Goal: Task Accomplishment & Management: Manage account settings

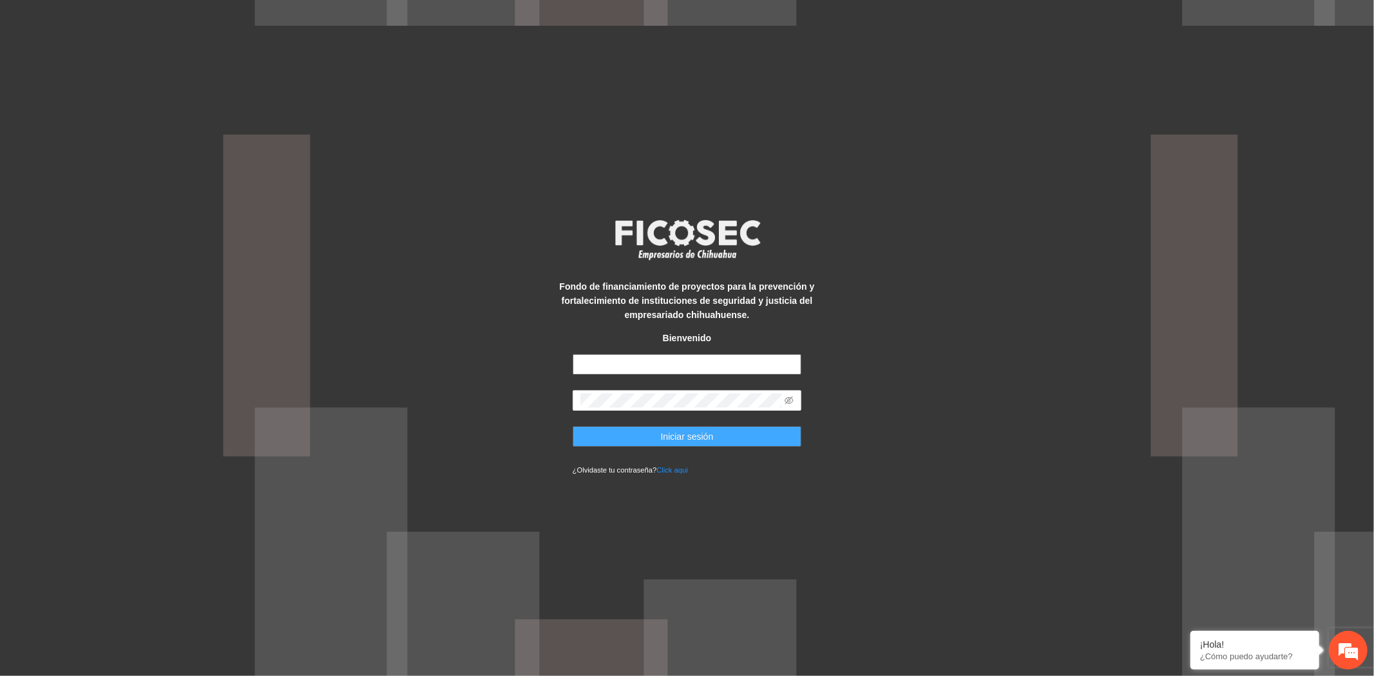
type input "**********"
click at [705, 433] on span "Iniciar sesión" at bounding box center [687, 437] width 53 height 14
type input "**********"
click at [730, 442] on button "Iniciar sesión" at bounding box center [686, 436] width 229 height 21
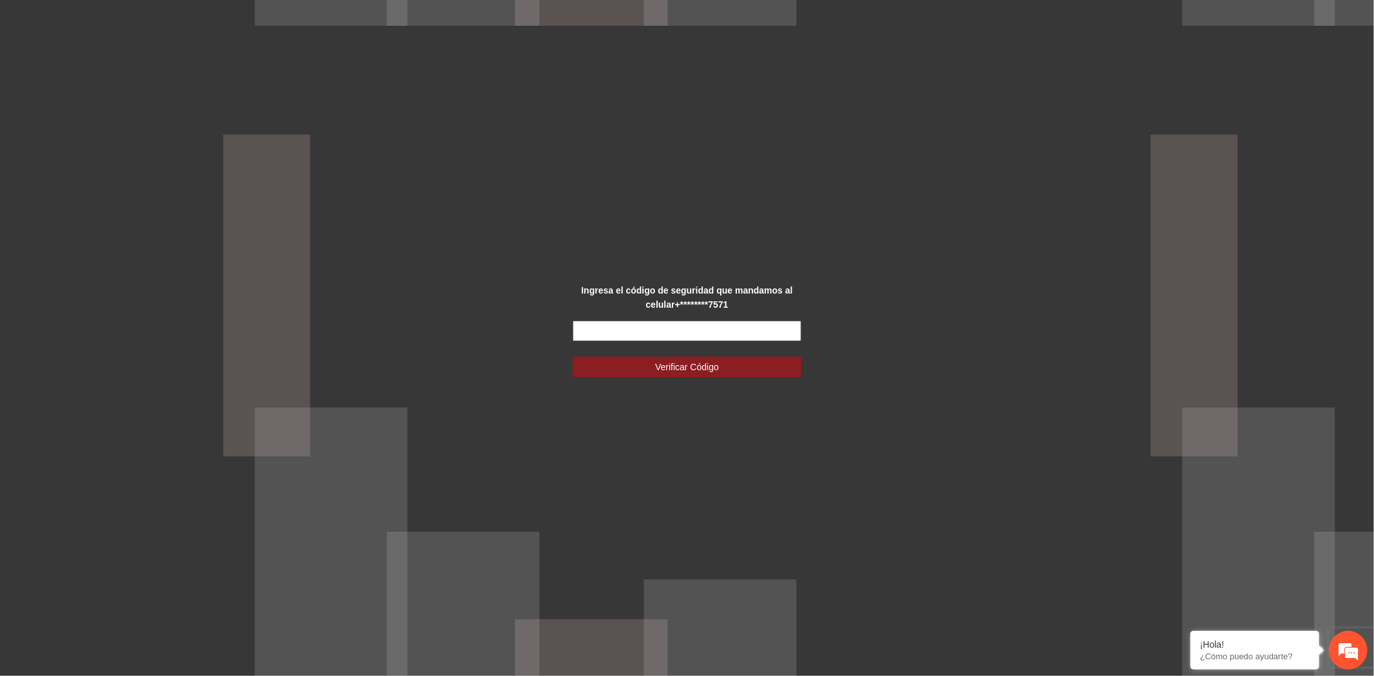
click at [690, 327] on input "text" at bounding box center [686, 331] width 229 height 21
type input "******"
click at [717, 366] on span "Verificar Código" at bounding box center [687, 367] width 64 height 14
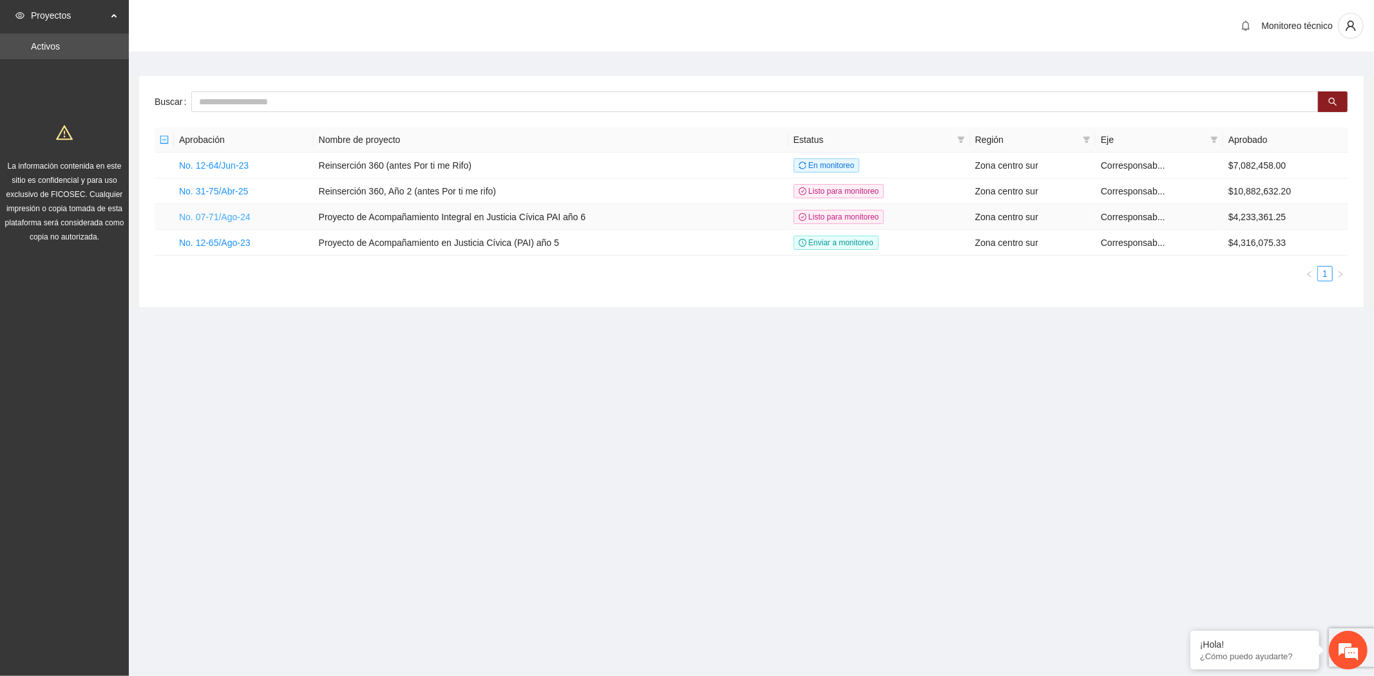
click at [229, 217] on link "No. 07-71/Ago-24" at bounding box center [214, 217] width 71 height 10
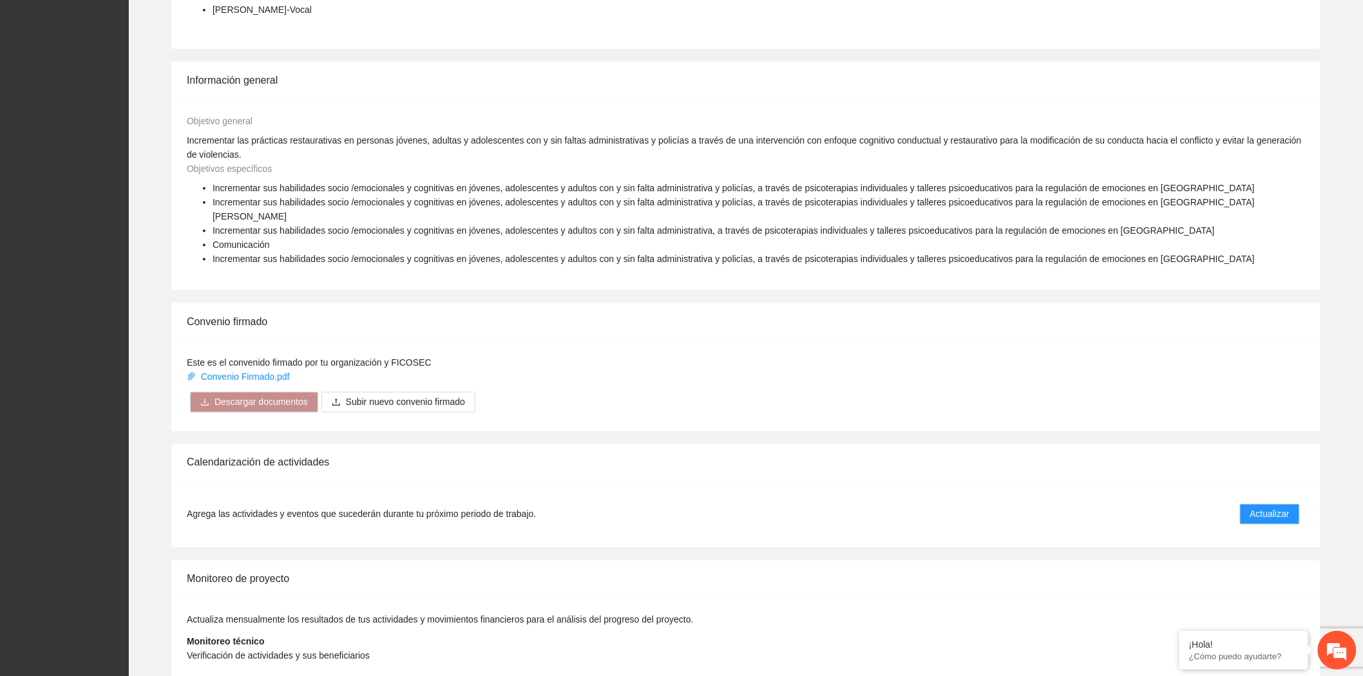
scroll to position [681, 0]
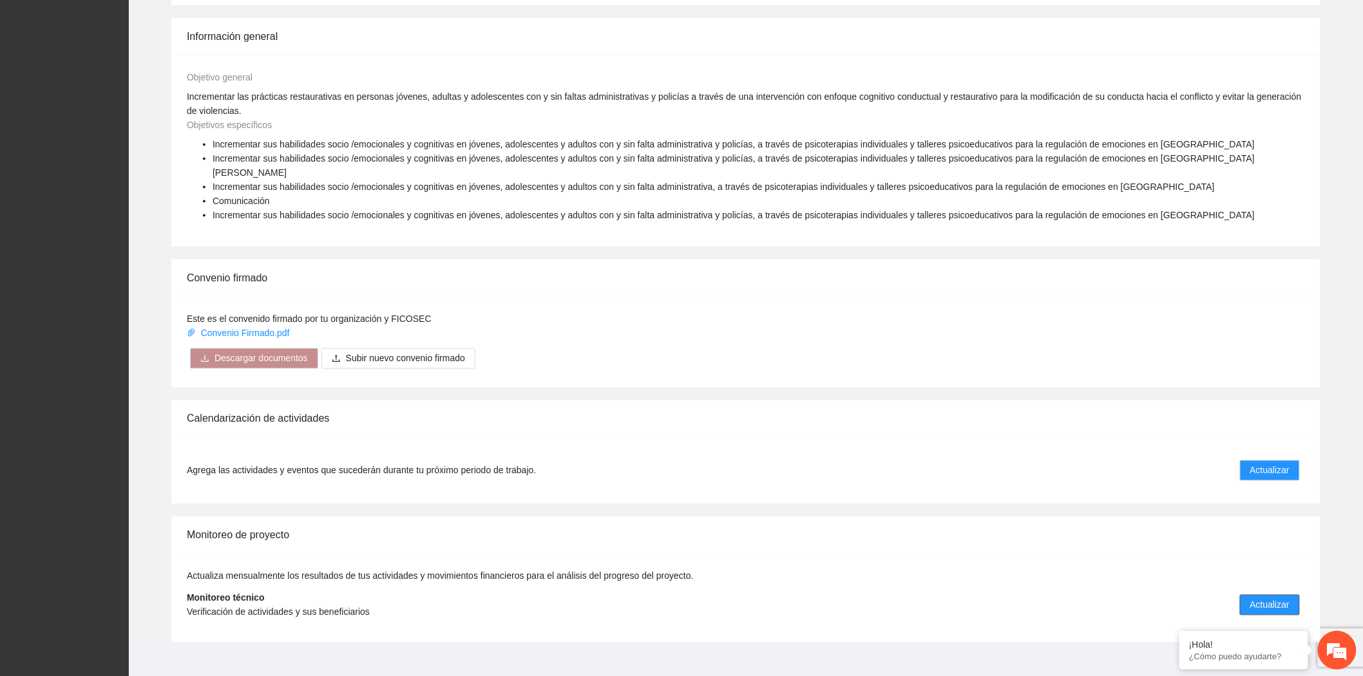
click at [1259, 598] on span "Actualizar" at bounding box center [1269, 605] width 39 height 14
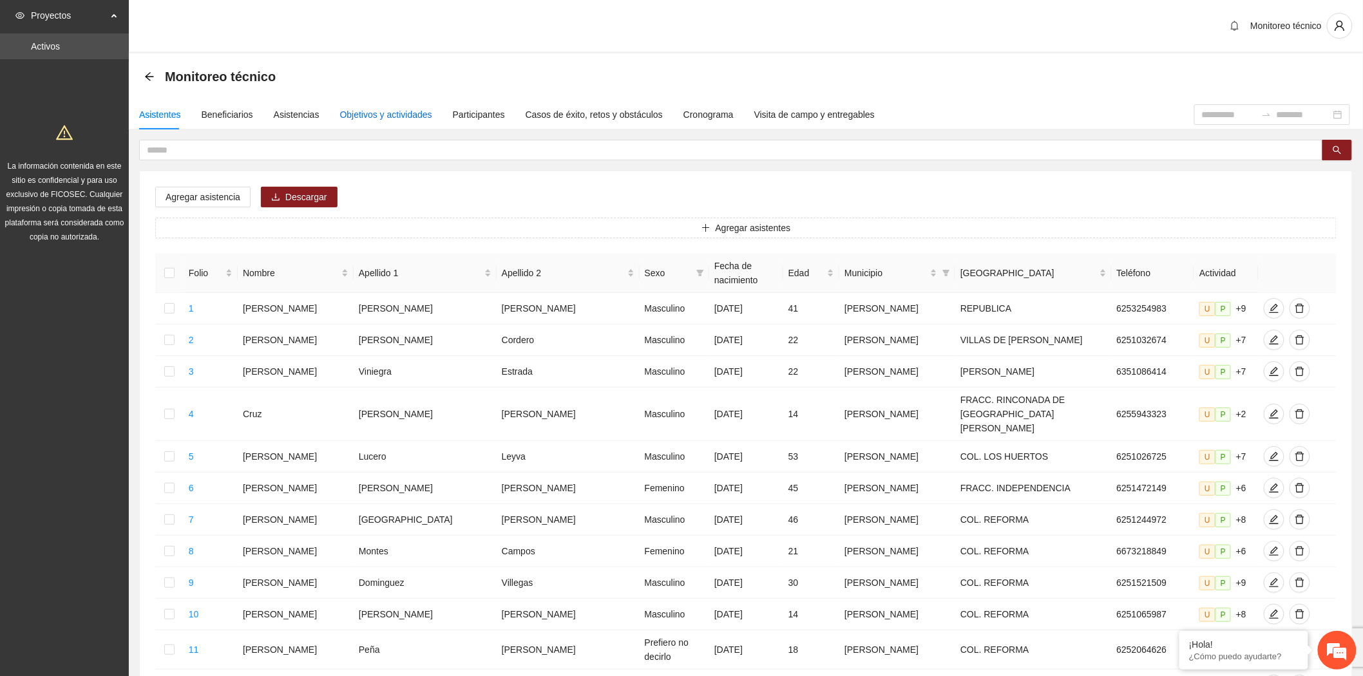
click at [372, 117] on div "Objetivos y actividades" at bounding box center [386, 115] width 92 height 14
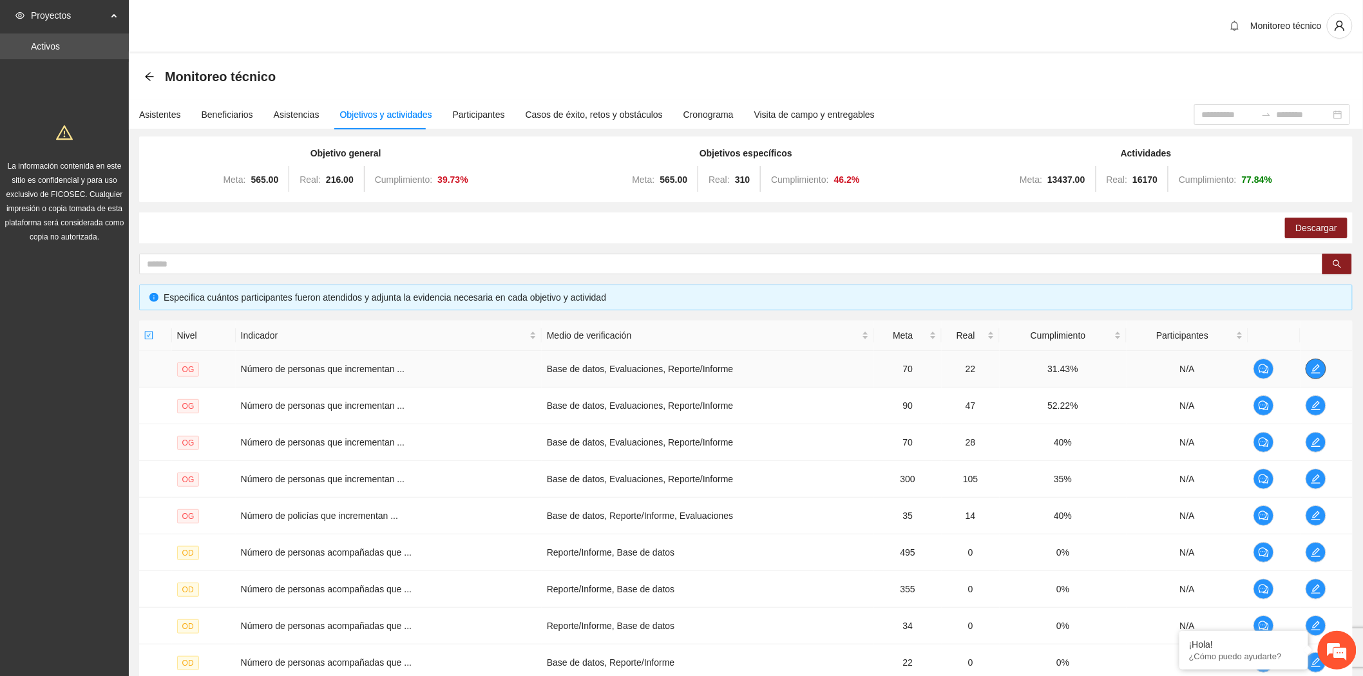
click at [1320, 364] on icon "edit" at bounding box center [1315, 369] width 10 height 10
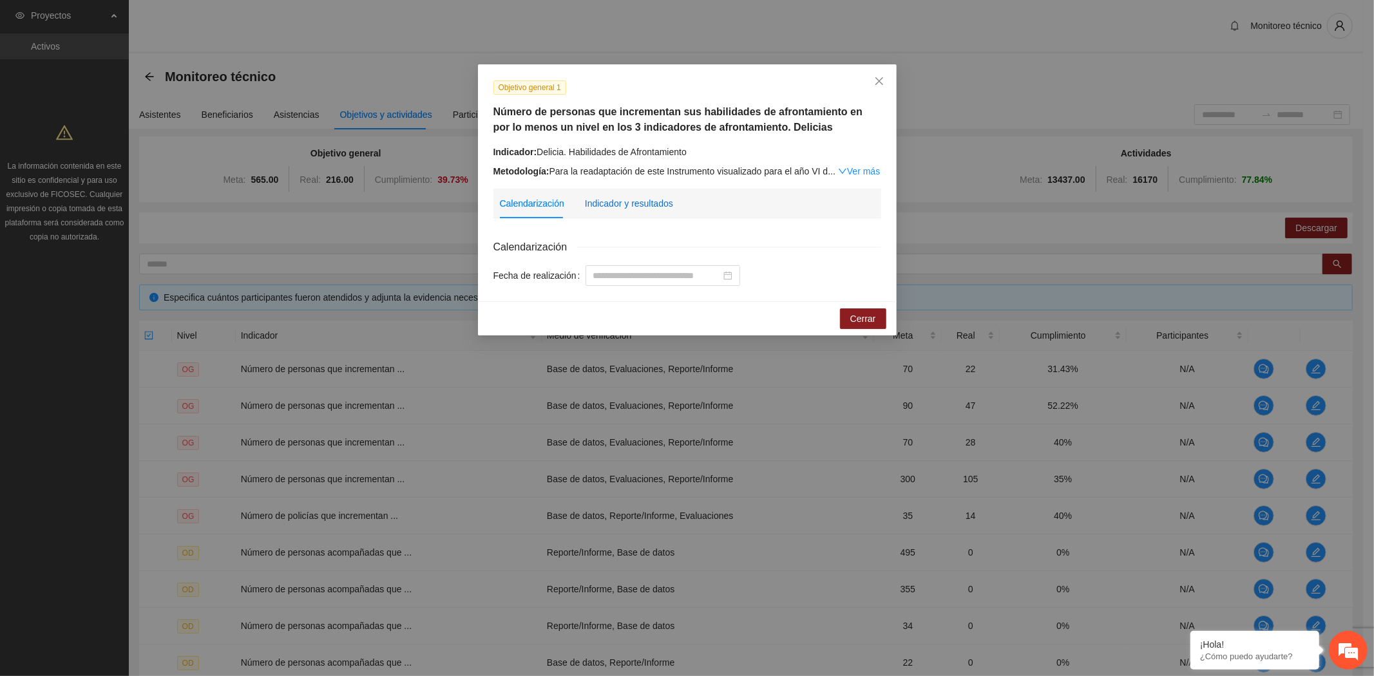
click at [634, 203] on div "Indicador y resultados" at bounding box center [629, 203] width 88 height 14
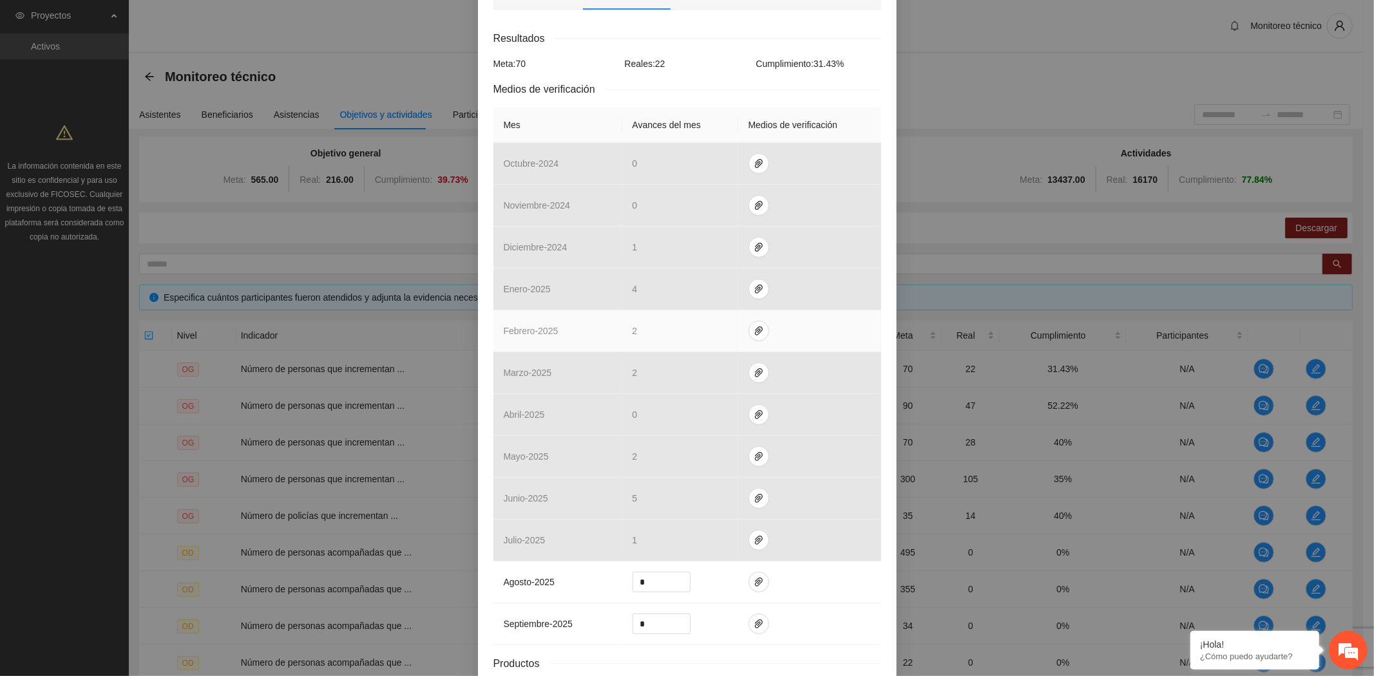
scroll to position [304, 0]
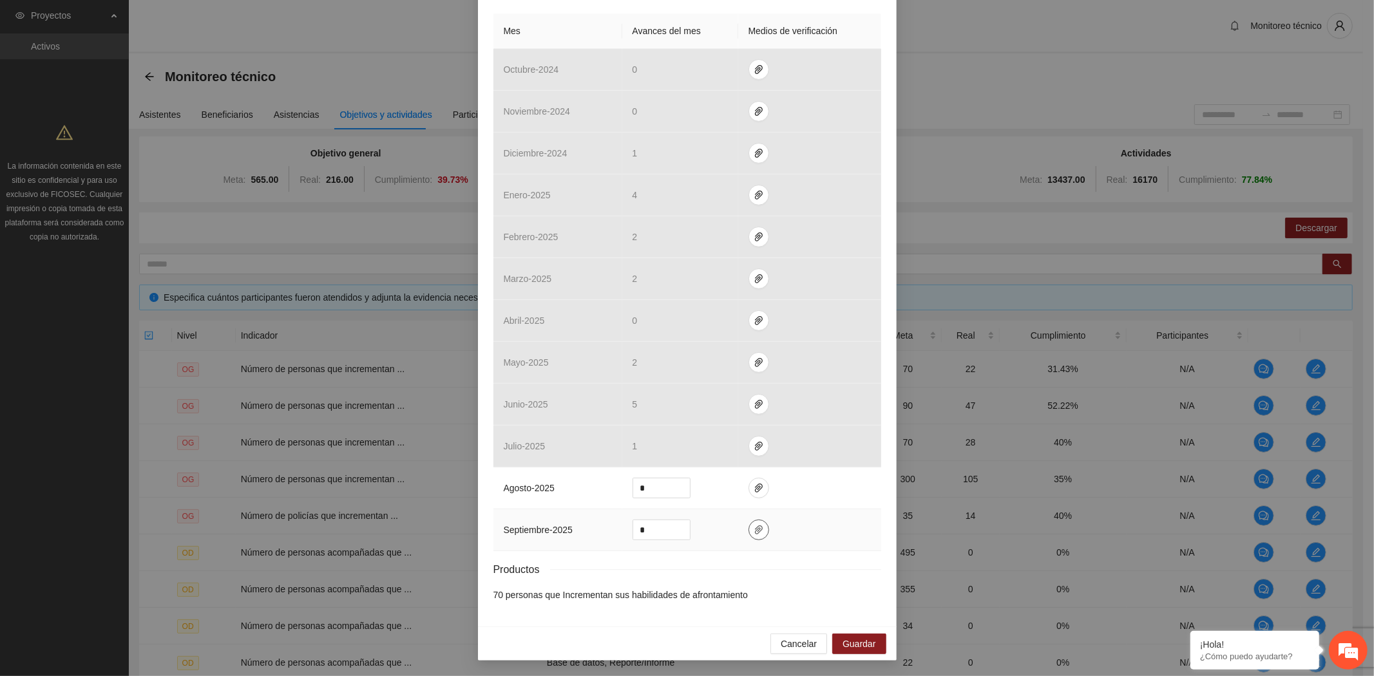
click at [753, 535] on icon "paper-clip" at bounding box center [758, 530] width 10 height 10
click at [748, 491] on span "Adjuntar documento" at bounding box center [718, 489] width 80 height 14
click at [556, 8] on div "Resultados Meta: 70 Reales: 22 Cumplimiento: 31.43 % Medios de verificación Mes…" at bounding box center [687, 269] width 388 height 666
drag, startPoint x: 660, startPoint y: 527, endPoint x: 610, endPoint y: 527, distance: 49.6
click at [610, 527] on tr "septiembre - 2025 *" at bounding box center [687, 530] width 388 height 42
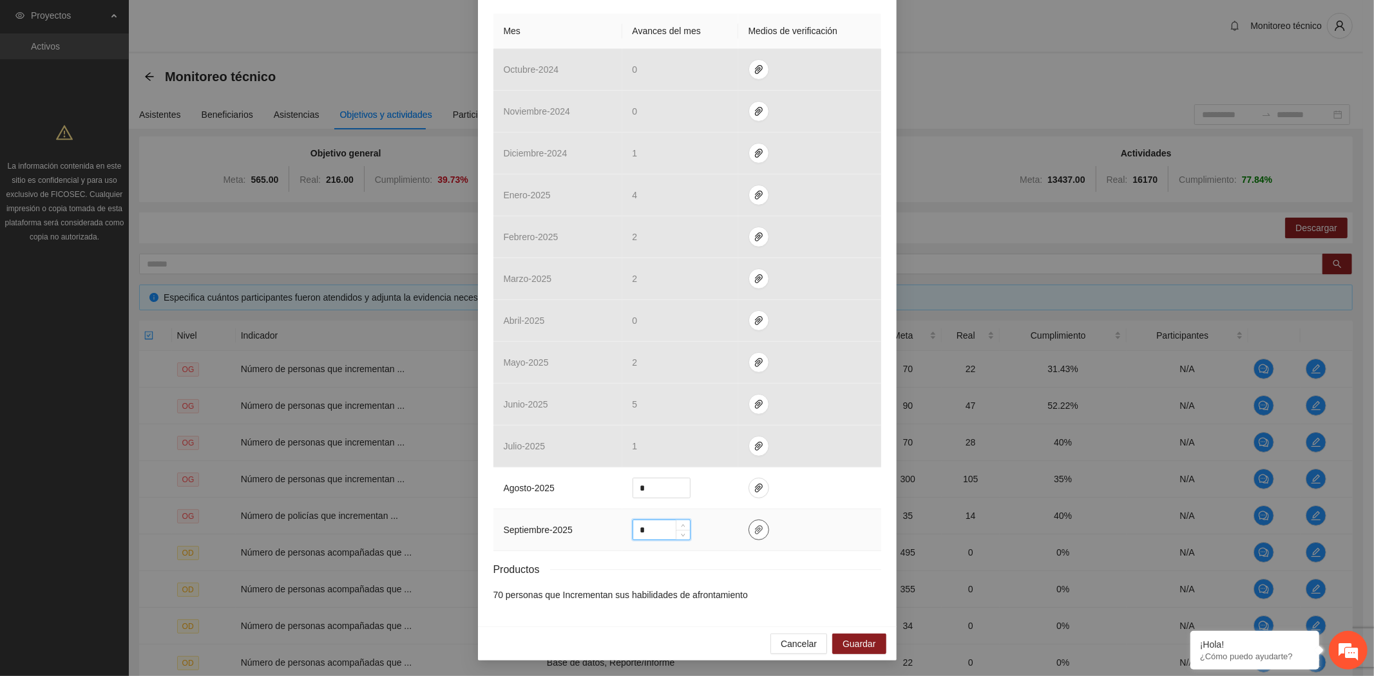
type input "*"
click at [755, 528] on icon "paper-clip" at bounding box center [759, 529] width 8 height 9
click at [565, 37] on th "Mes" at bounding box center [557, 31] width 129 height 35
click at [753, 531] on icon "paper-clip" at bounding box center [758, 530] width 10 height 10
click at [864, 643] on span "Guardar" at bounding box center [858, 644] width 33 height 14
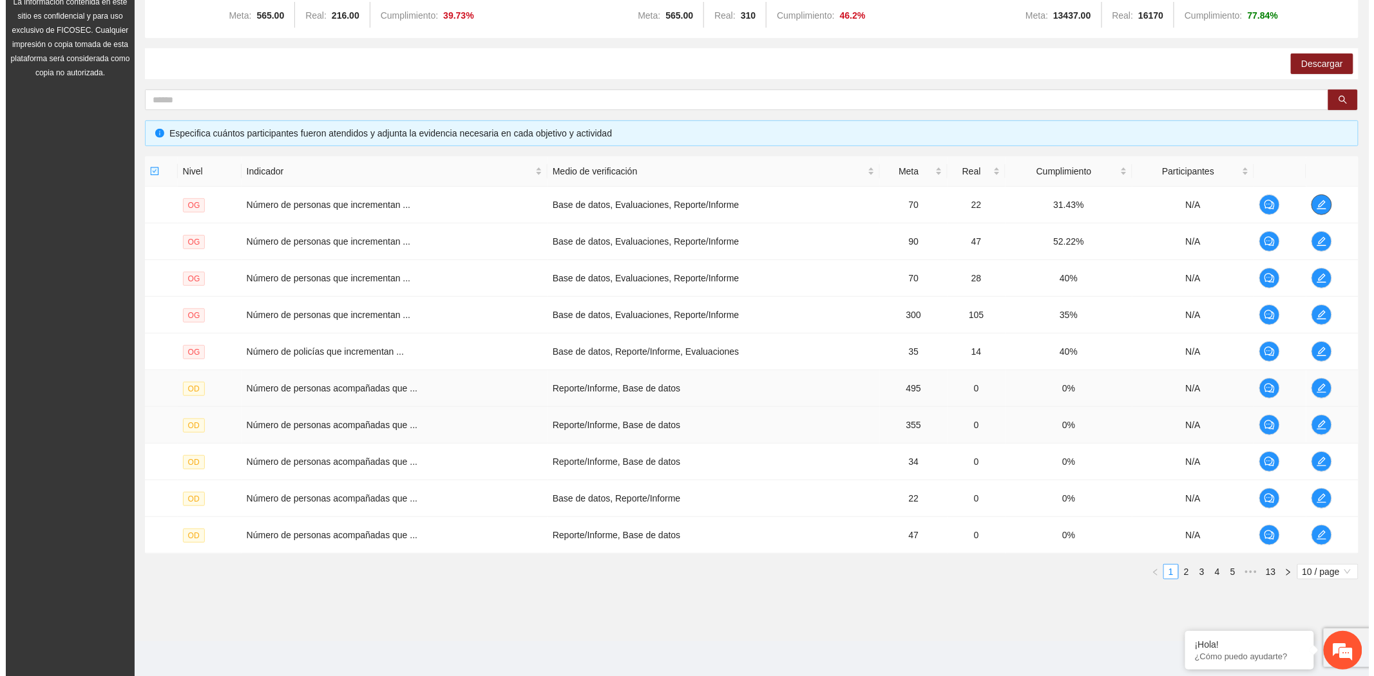
scroll to position [166, 0]
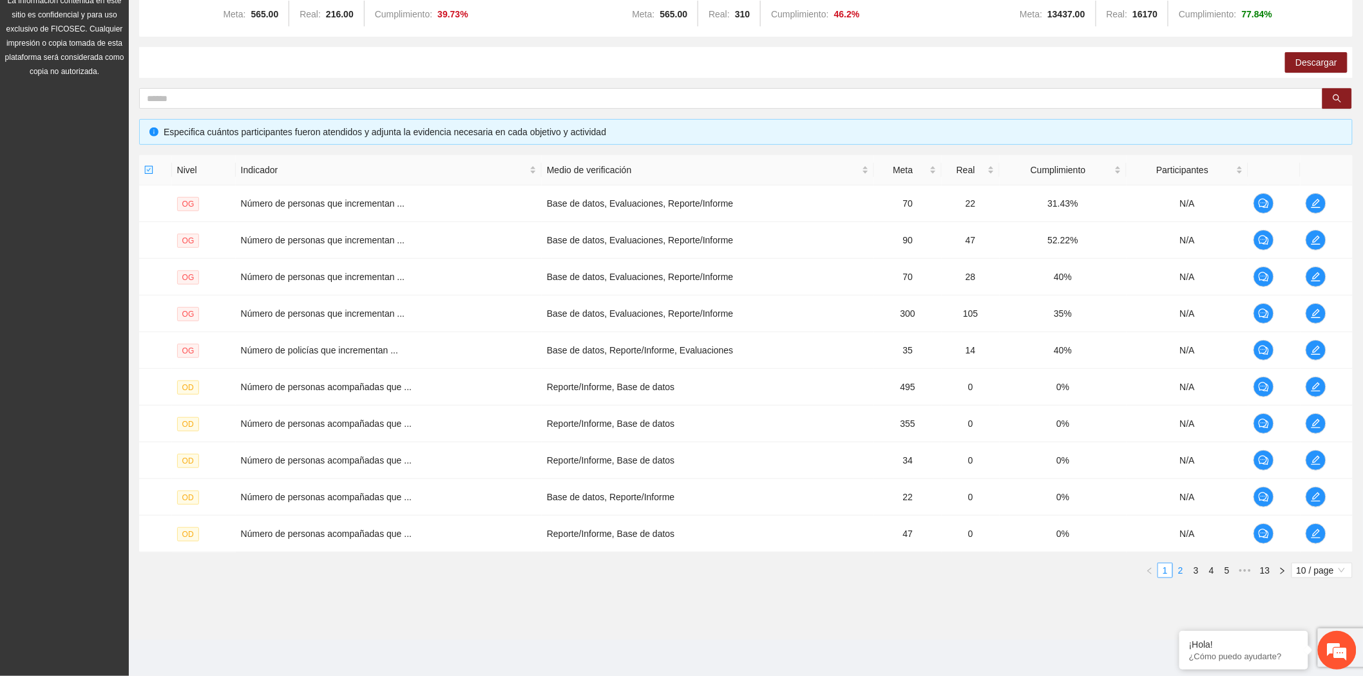
click at [1177, 570] on link "2" at bounding box center [1180, 570] width 14 height 14
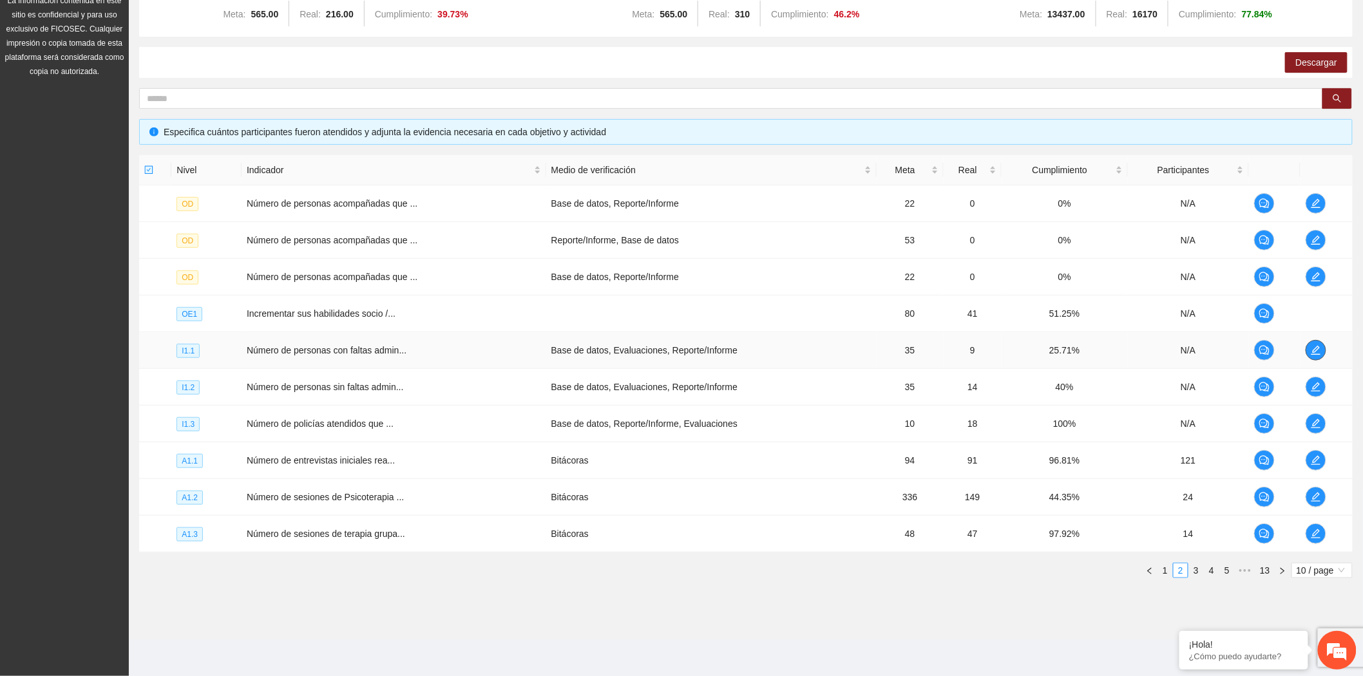
click at [1314, 346] on icon "edit" at bounding box center [1315, 350] width 10 height 10
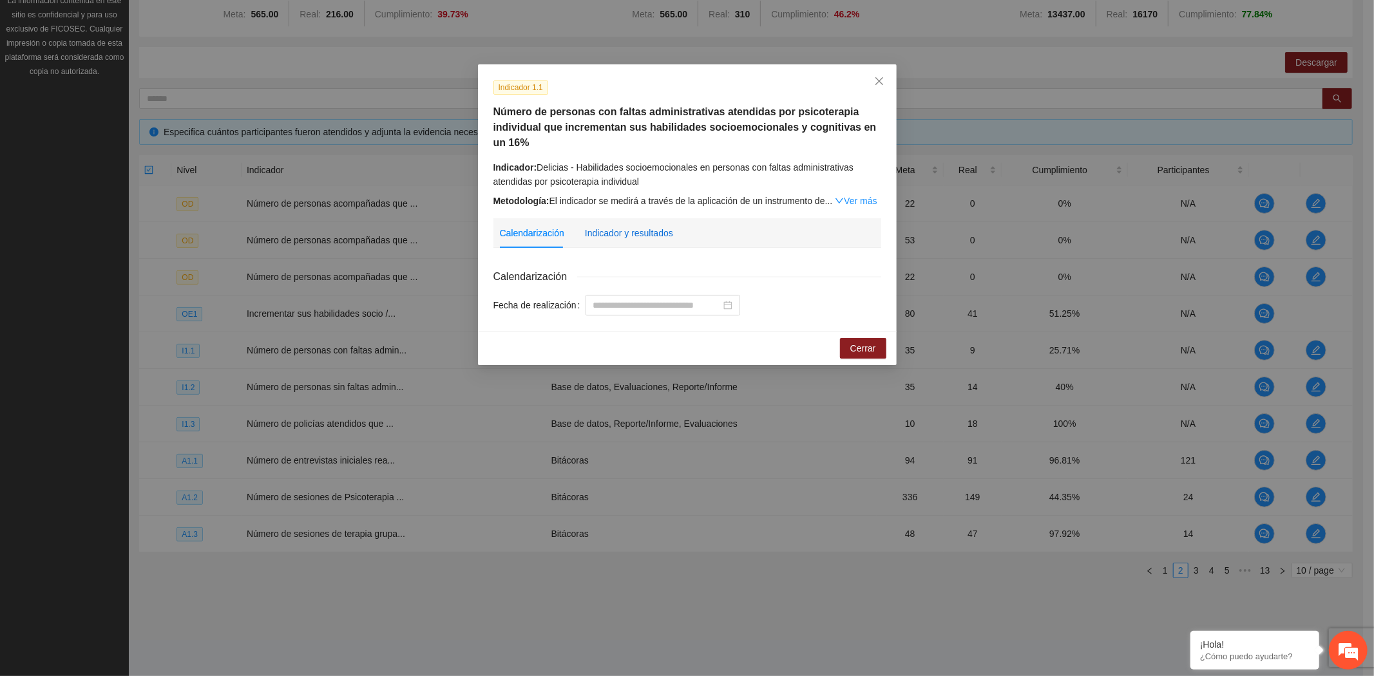
click at [612, 236] on div "Indicador y resultados" at bounding box center [629, 233] width 88 height 14
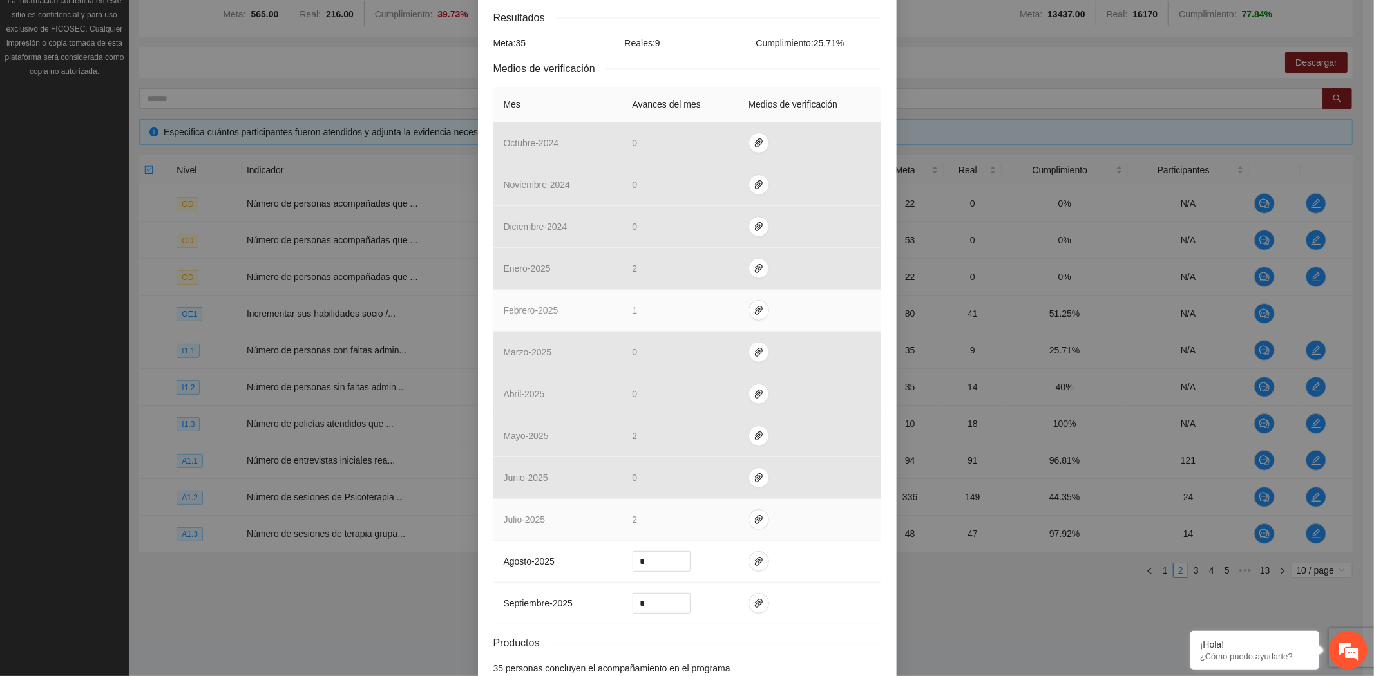
scroll to position [333, 0]
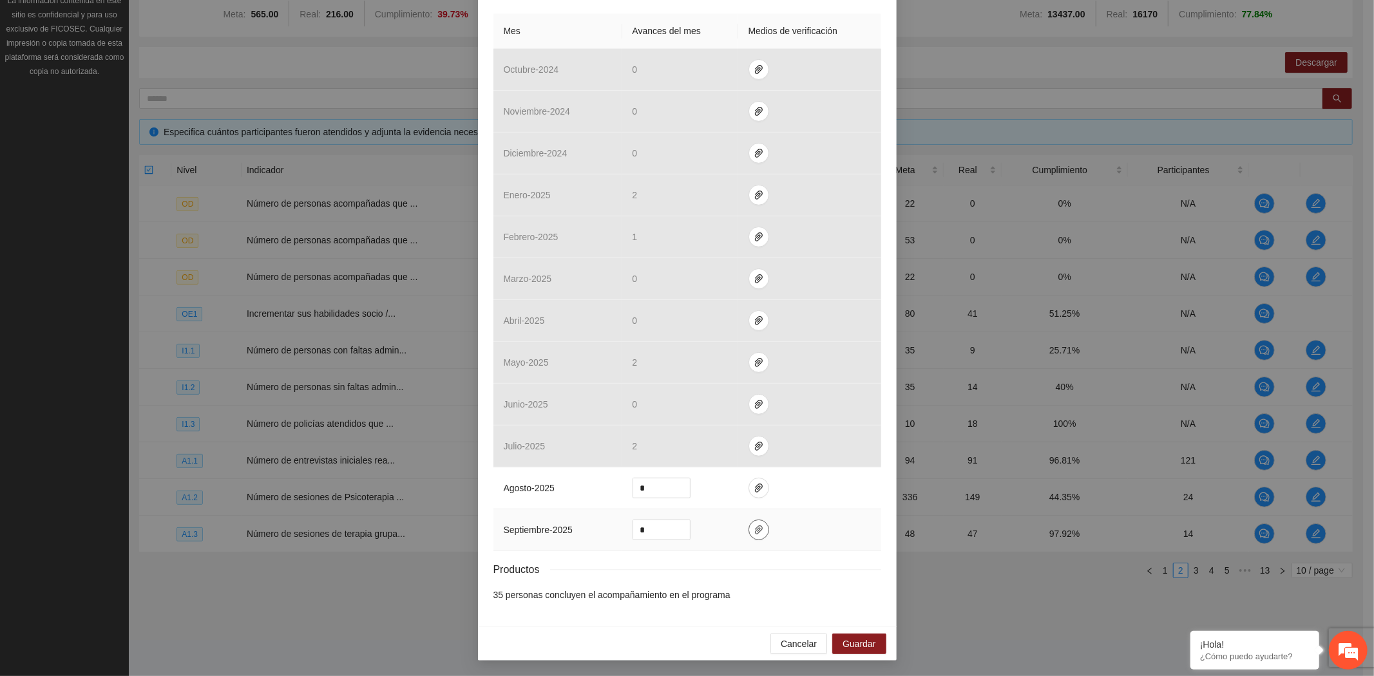
click at [753, 535] on icon "paper-clip" at bounding box center [758, 530] width 10 height 10
click at [728, 493] on span "Adjuntar documento" at bounding box center [718, 490] width 80 height 14
drag, startPoint x: 661, startPoint y: 533, endPoint x: 614, endPoint y: 531, distance: 47.1
click at [614, 531] on tr "septiembre - 2025 *" at bounding box center [687, 530] width 388 height 42
type input "*"
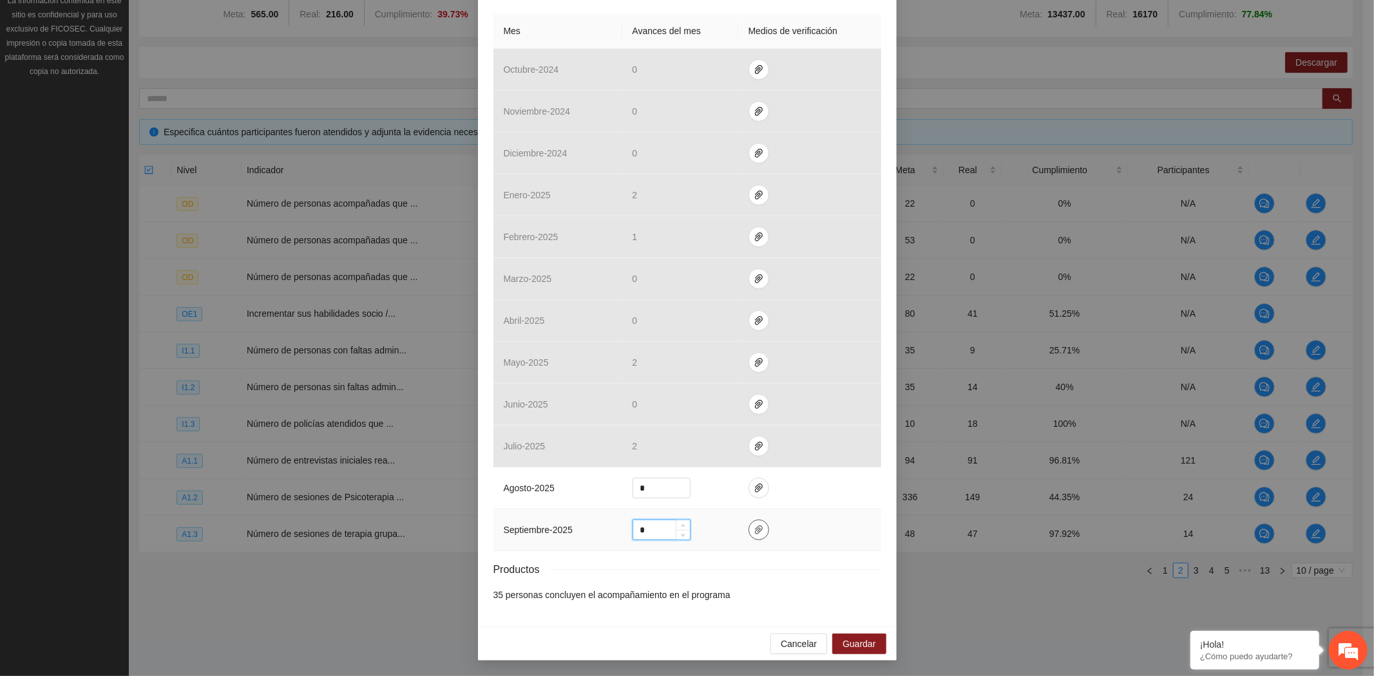
click at [753, 532] on icon "paper-clip" at bounding box center [758, 530] width 10 height 10
click at [851, 636] on button "Guardar" at bounding box center [858, 644] width 53 height 21
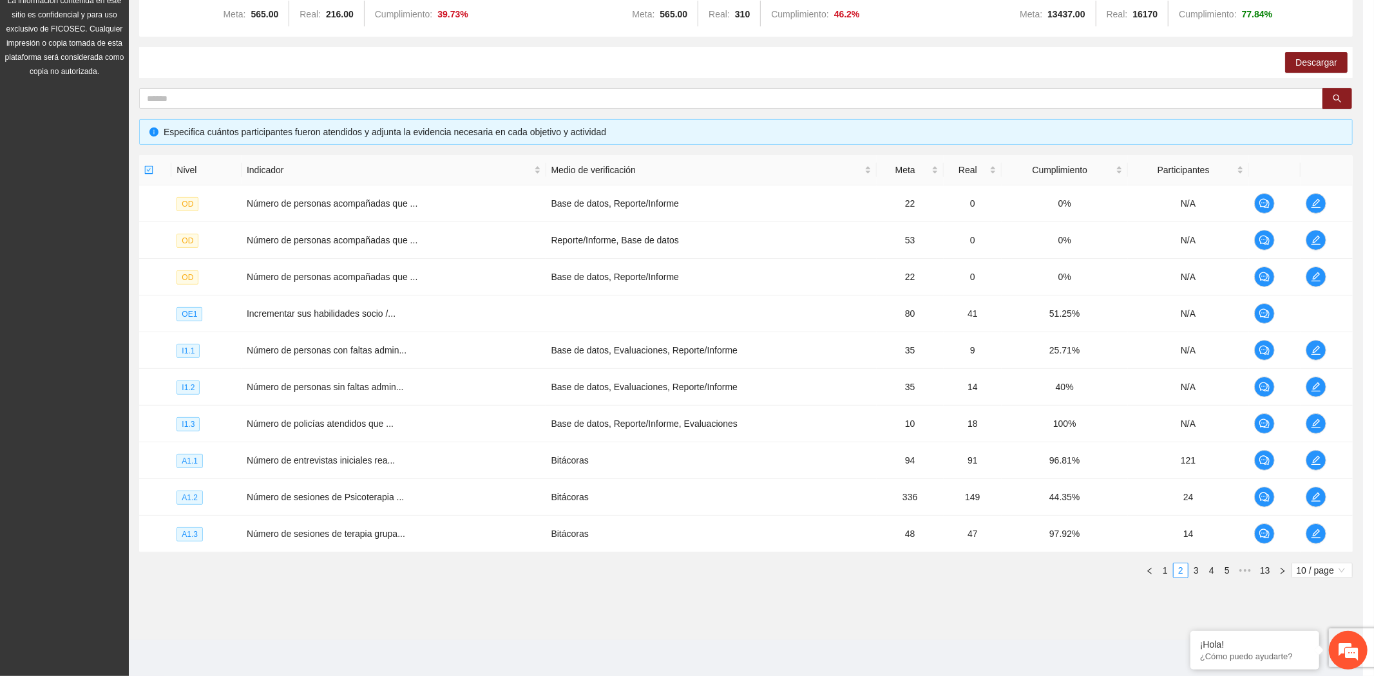
scroll to position [269, 0]
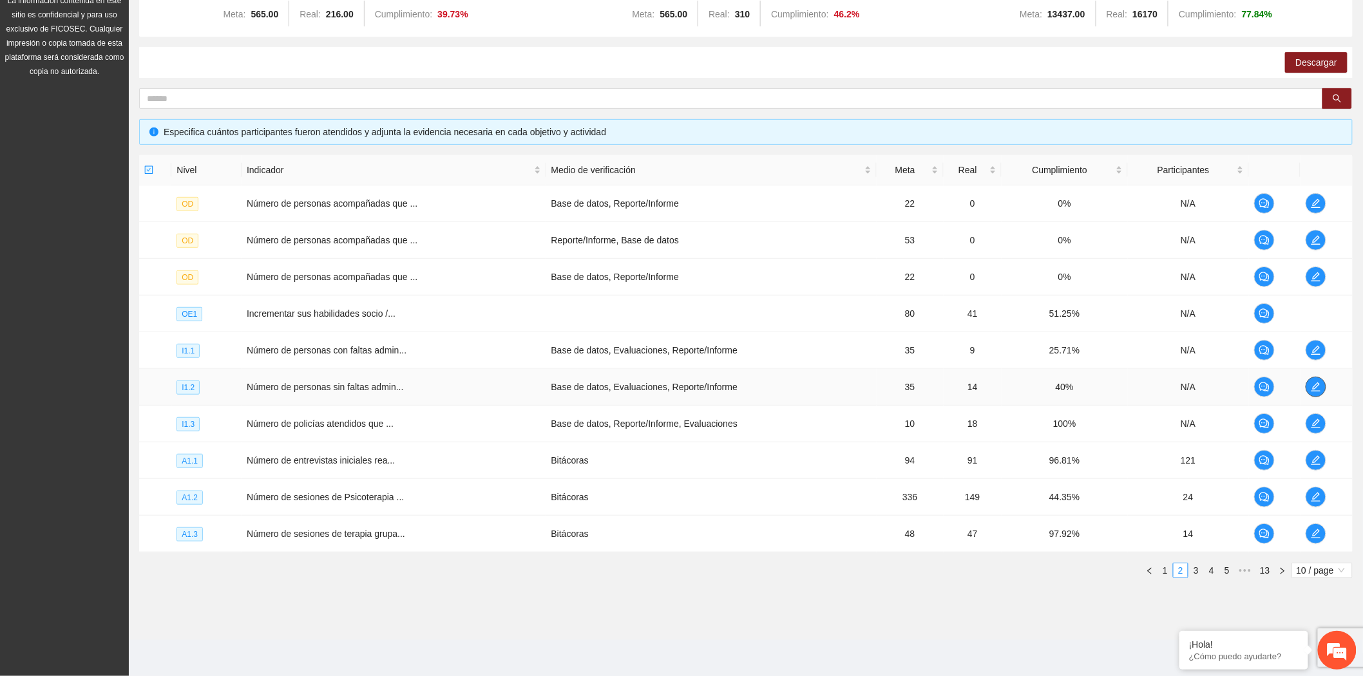
click at [1323, 390] on span "edit" at bounding box center [1315, 387] width 19 height 10
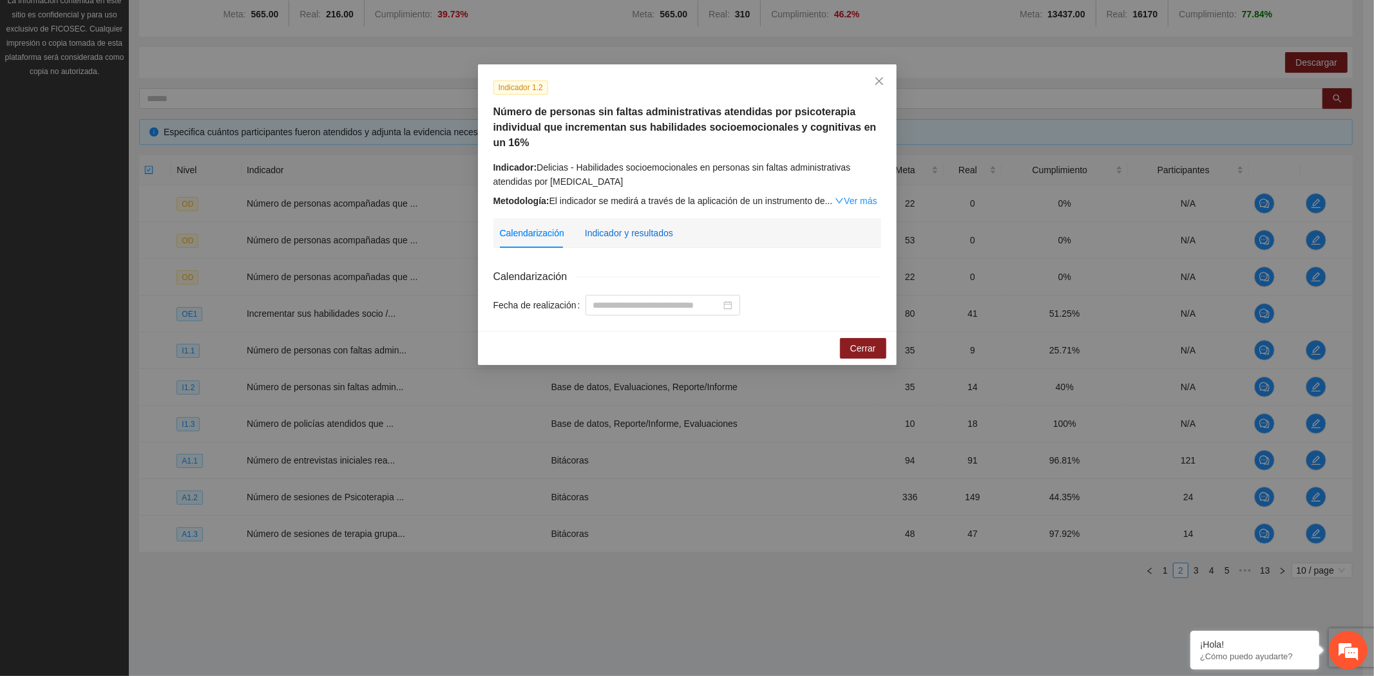
click at [622, 230] on div "Indicador y resultados" at bounding box center [629, 233] width 88 height 14
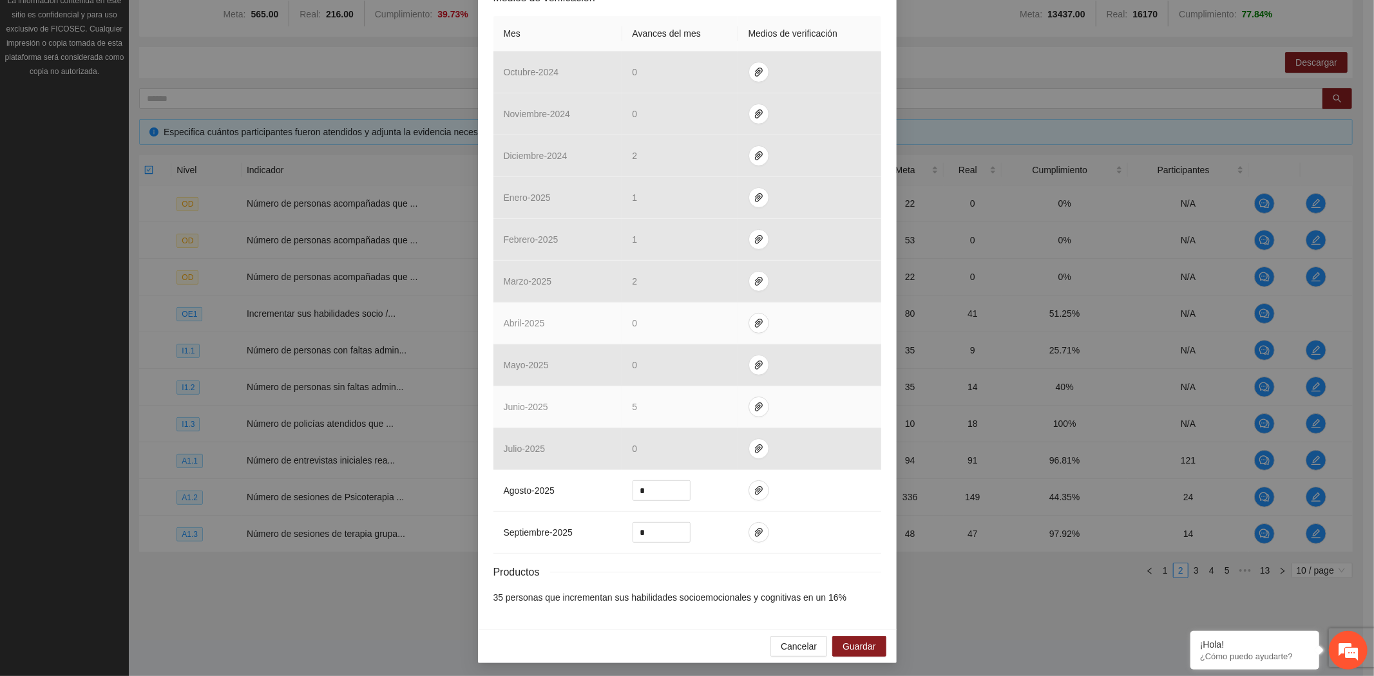
scroll to position [333, 0]
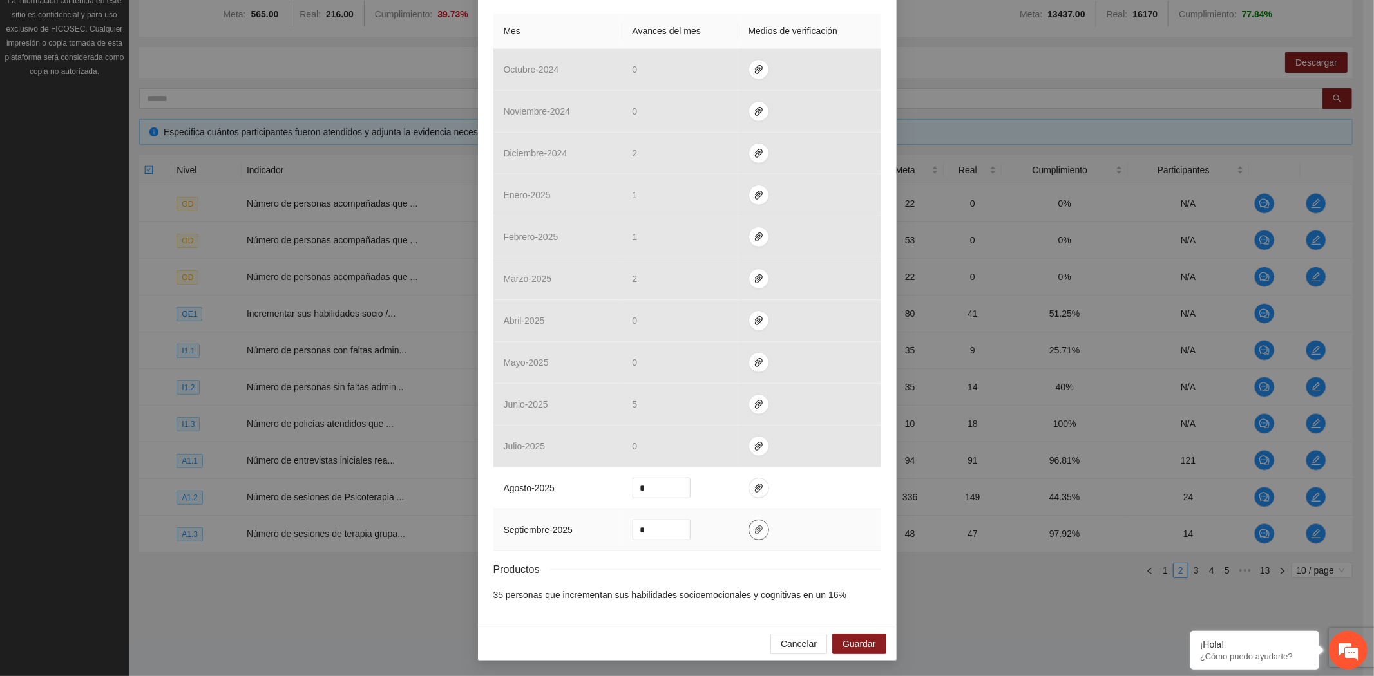
click at [753, 531] on icon "paper-clip" at bounding box center [758, 530] width 10 height 10
click at [759, 493] on span "Adjuntar documento" at bounding box center [718, 490] width 80 height 14
drag, startPoint x: 657, startPoint y: 535, endPoint x: 620, endPoint y: 528, distance: 37.3
click at [622, 528] on td "*" at bounding box center [680, 530] width 116 height 42
type input "*"
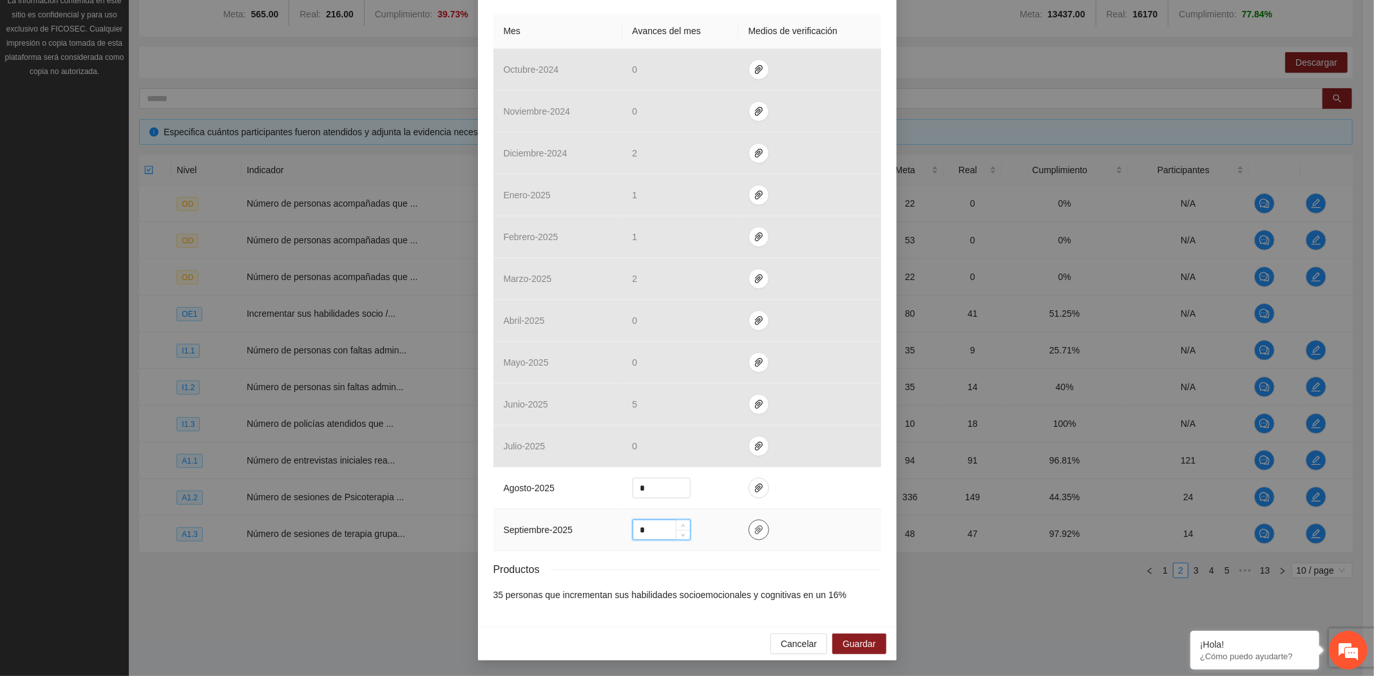
click at [749, 529] on span "paper-clip" at bounding box center [758, 530] width 19 height 10
click at [848, 638] on span "Guardar" at bounding box center [858, 644] width 33 height 14
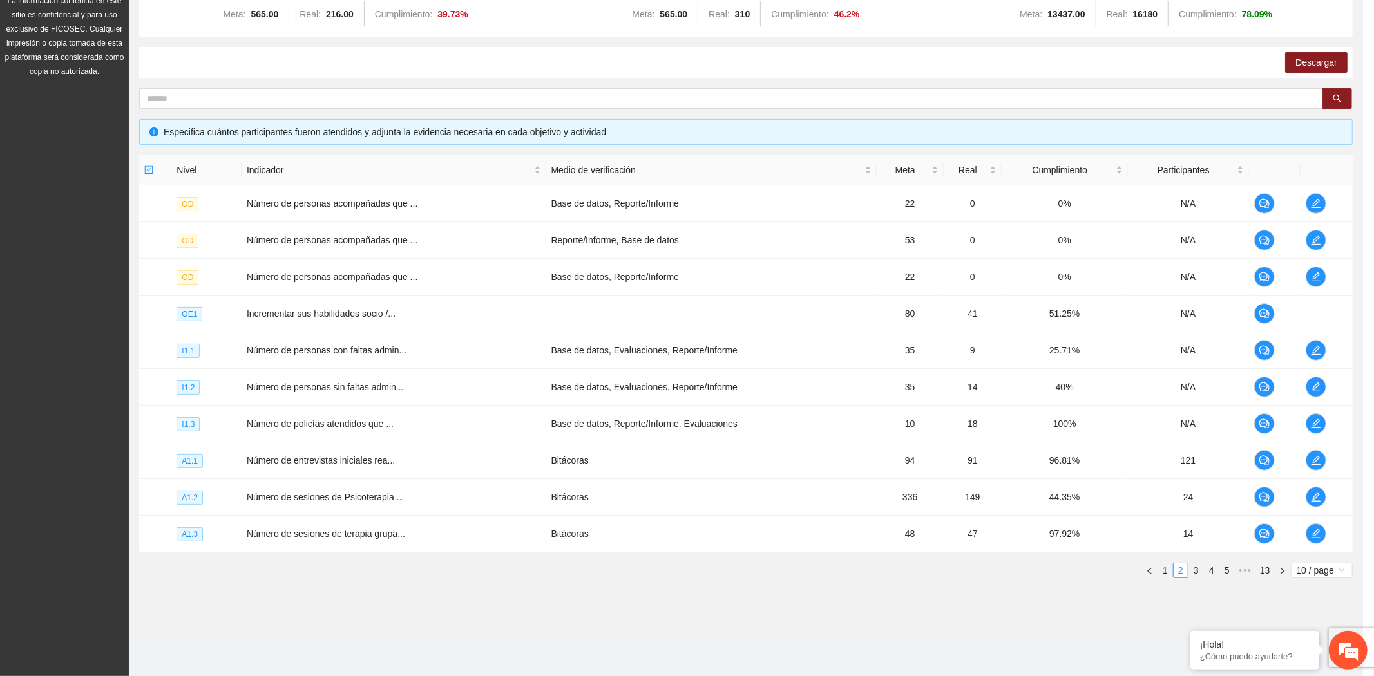
scroll to position [269, 0]
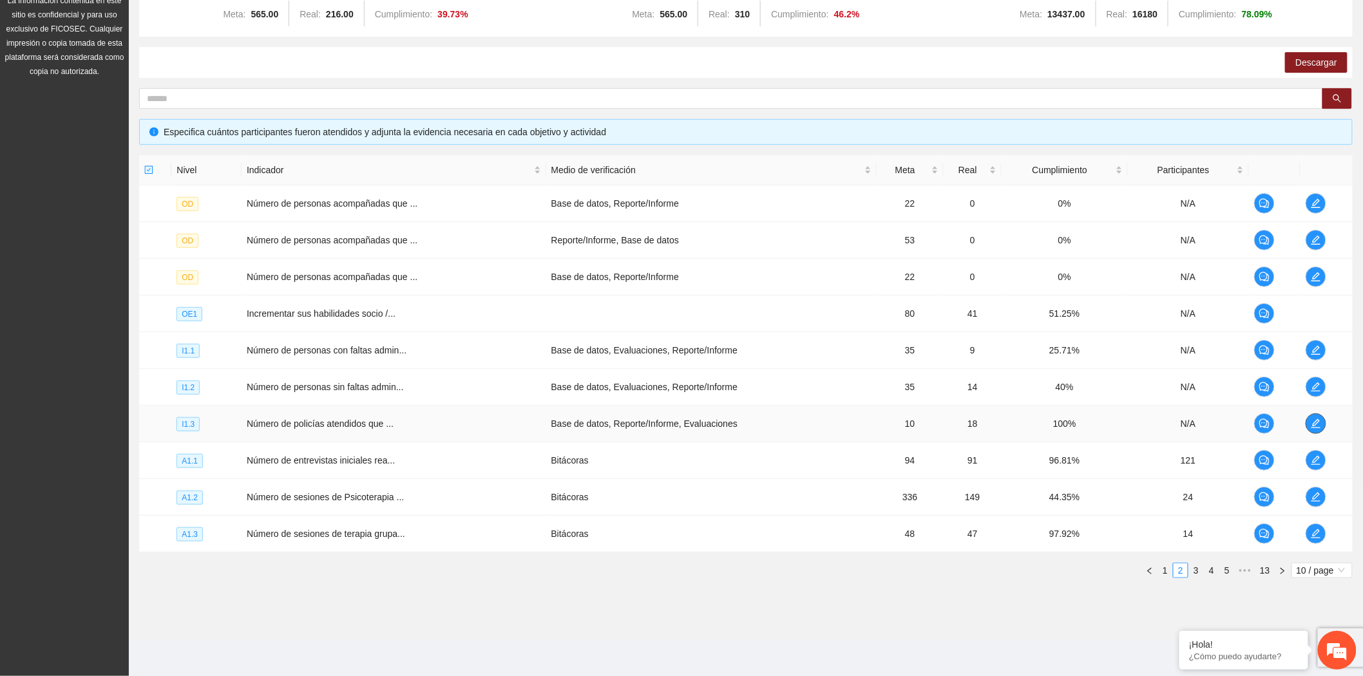
click at [1314, 428] on button "button" at bounding box center [1315, 423] width 21 height 21
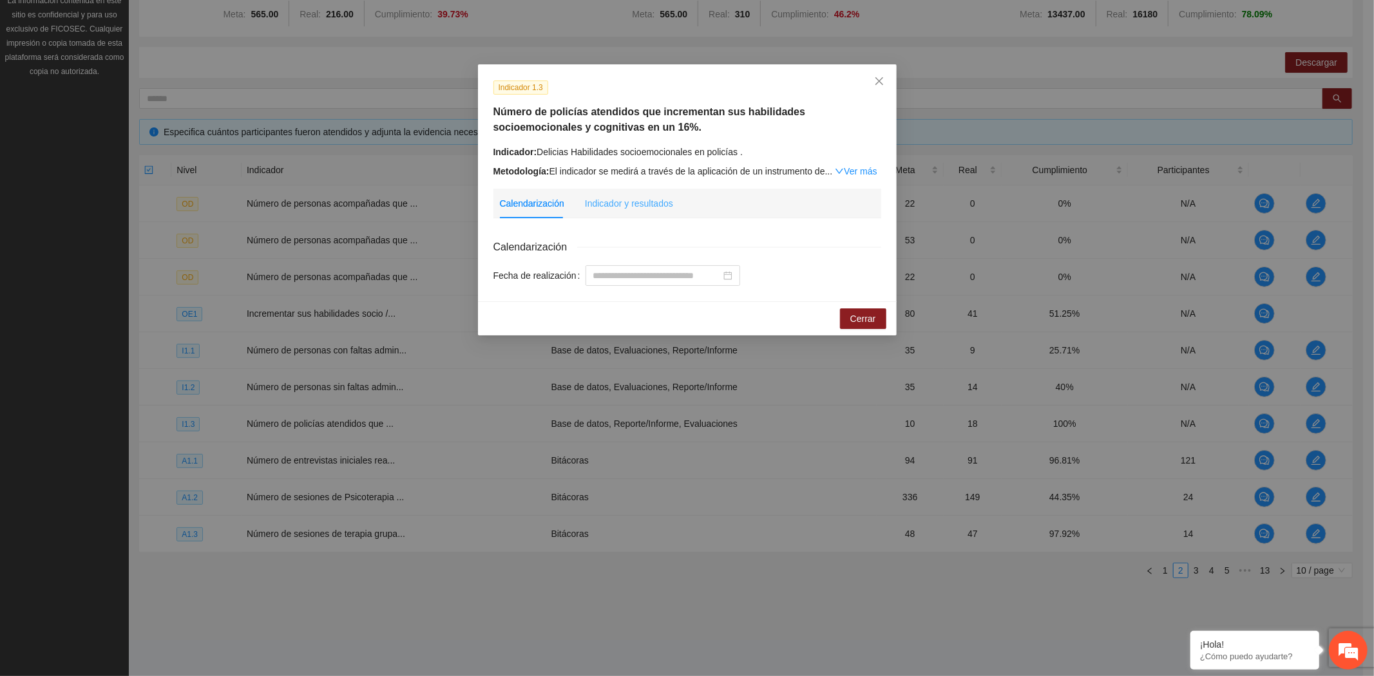
click at [641, 215] on div "Indicador y resultados" at bounding box center [629, 204] width 88 height 30
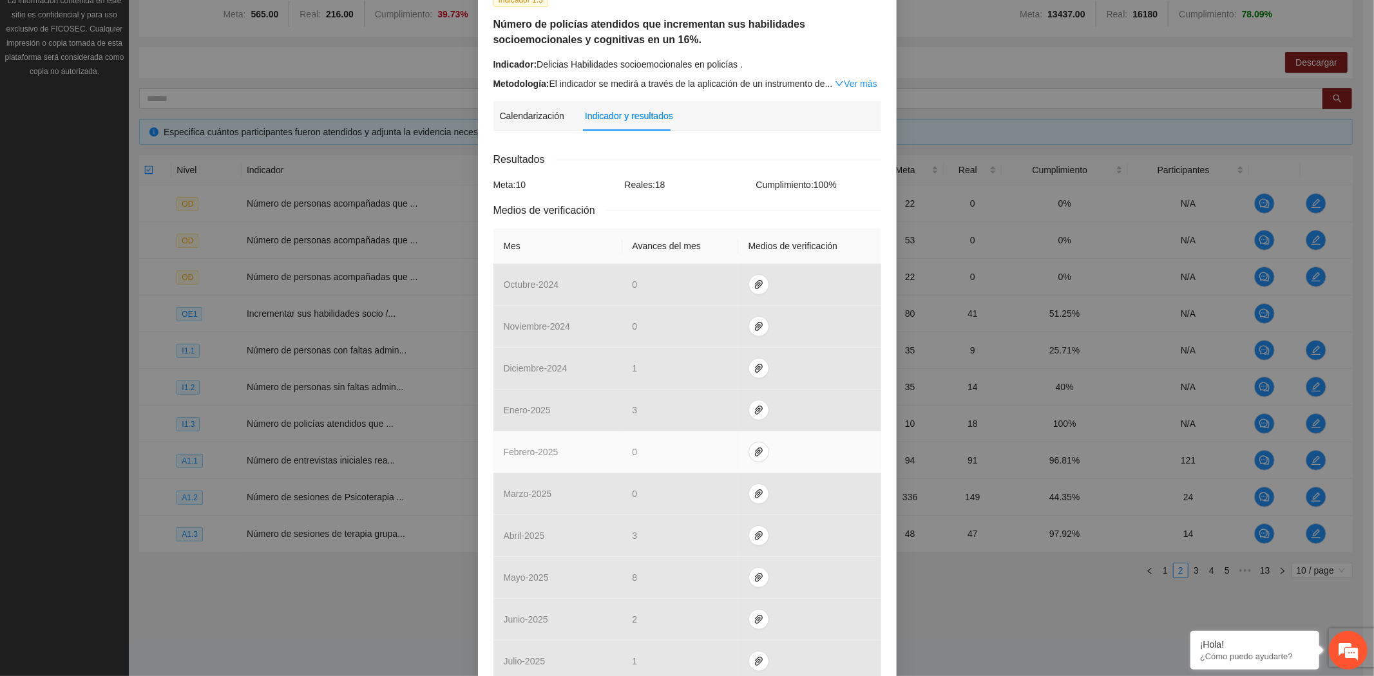
scroll to position [304, 0]
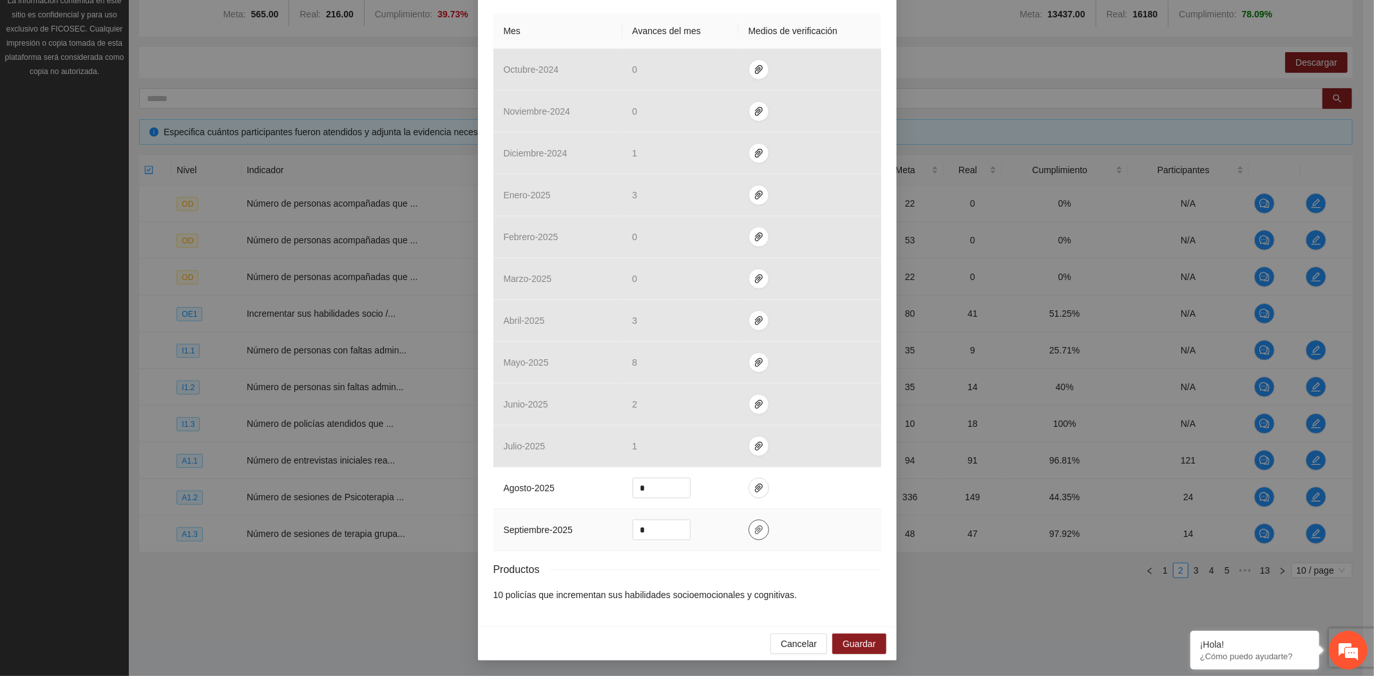
click at [754, 529] on icon "paper-clip" at bounding box center [758, 530] width 10 height 10
click at [723, 493] on span "Adjuntar documento" at bounding box center [718, 489] width 80 height 14
drag, startPoint x: 658, startPoint y: 530, endPoint x: 610, endPoint y: 528, distance: 47.7
click at [610, 528] on tr "septiembre - 2025 *" at bounding box center [687, 530] width 388 height 42
type input "*"
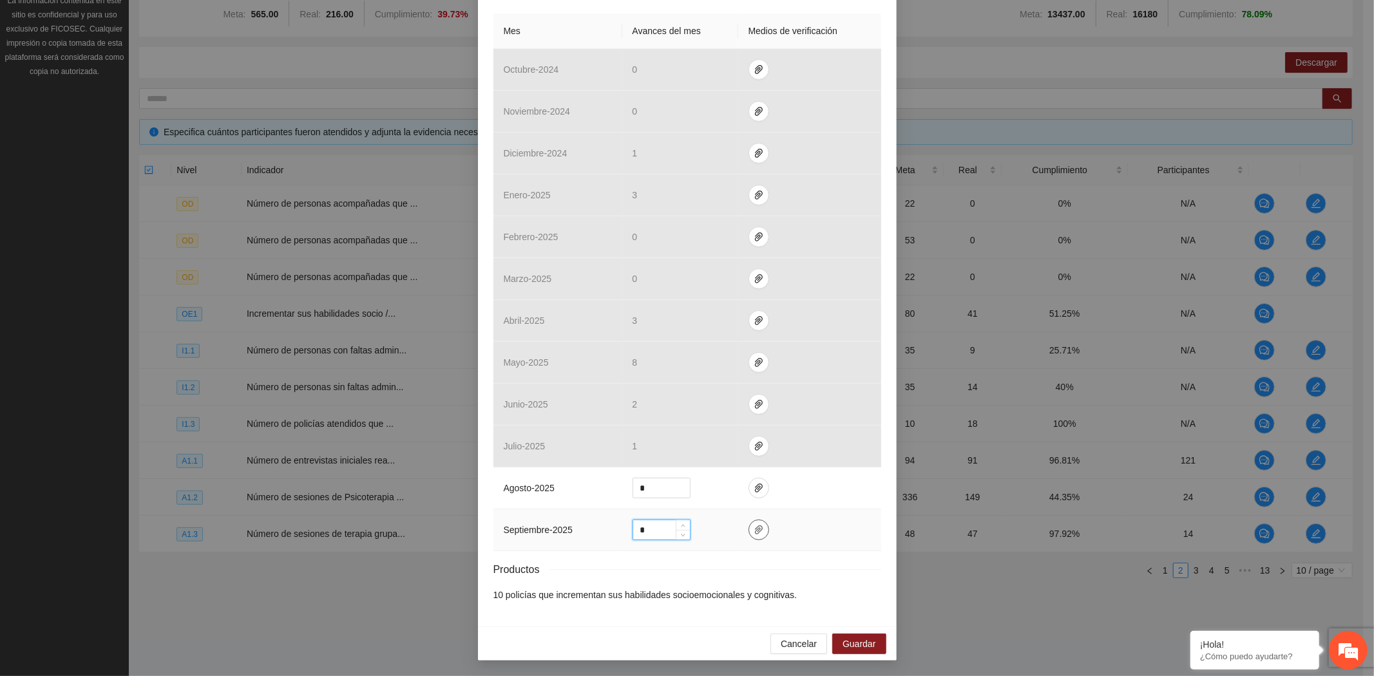
click at [758, 527] on span "paper-clip" at bounding box center [758, 530] width 19 height 10
click at [853, 638] on span "Guardar" at bounding box center [858, 644] width 33 height 14
click at [755, 529] on icon "paper-clip" at bounding box center [759, 529] width 8 height 9
click at [855, 638] on span "Guardar" at bounding box center [858, 644] width 33 height 14
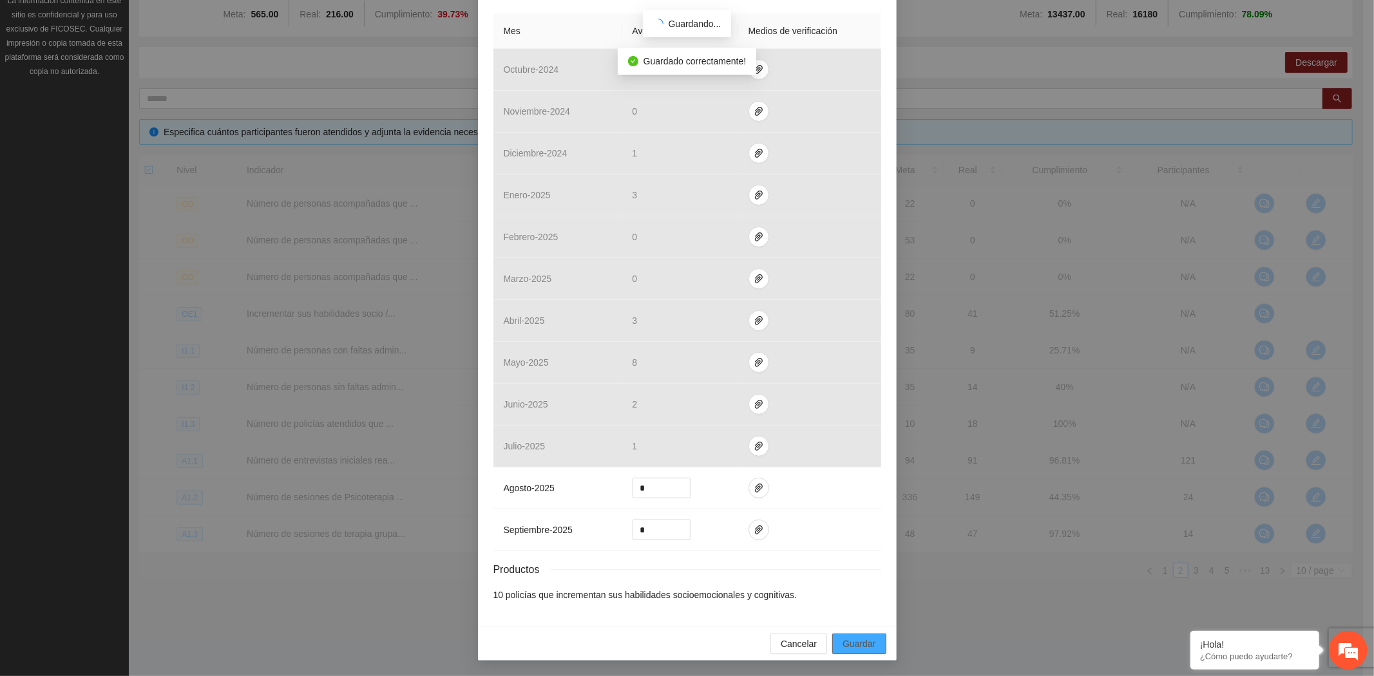
scroll to position [240, 0]
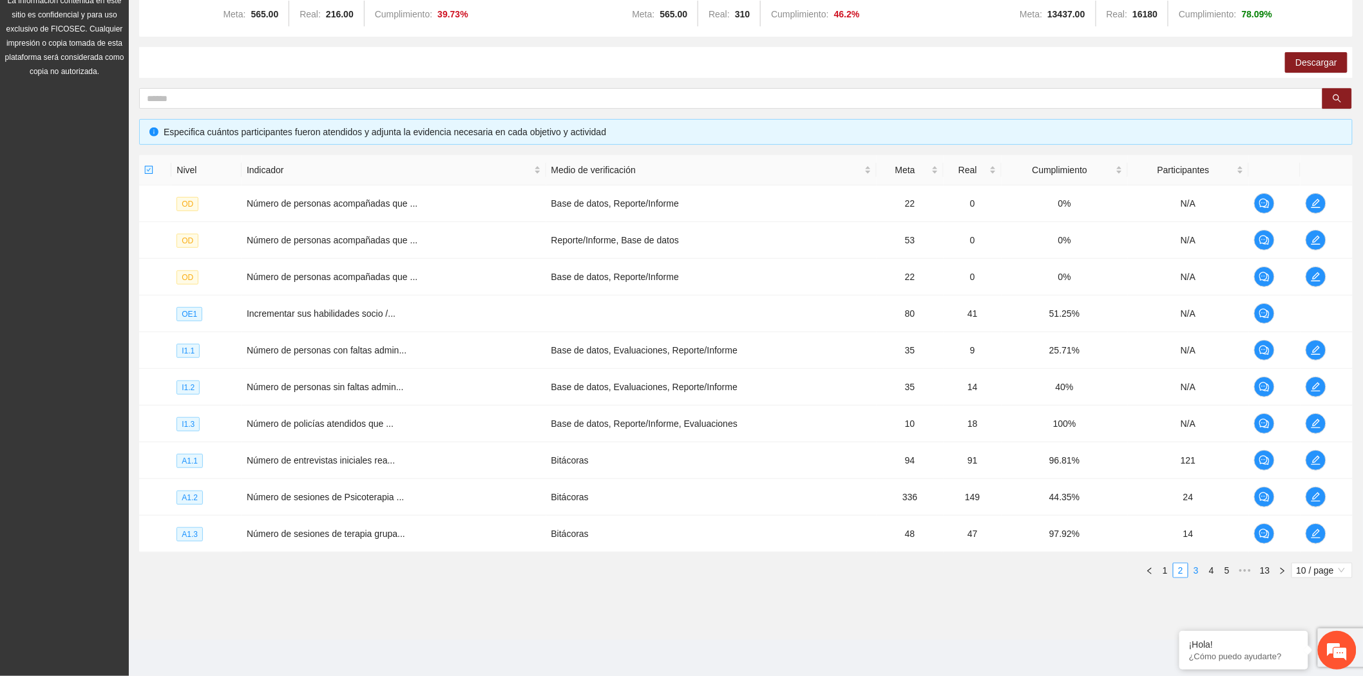
click at [1195, 571] on link "3" at bounding box center [1196, 570] width 14 height 14
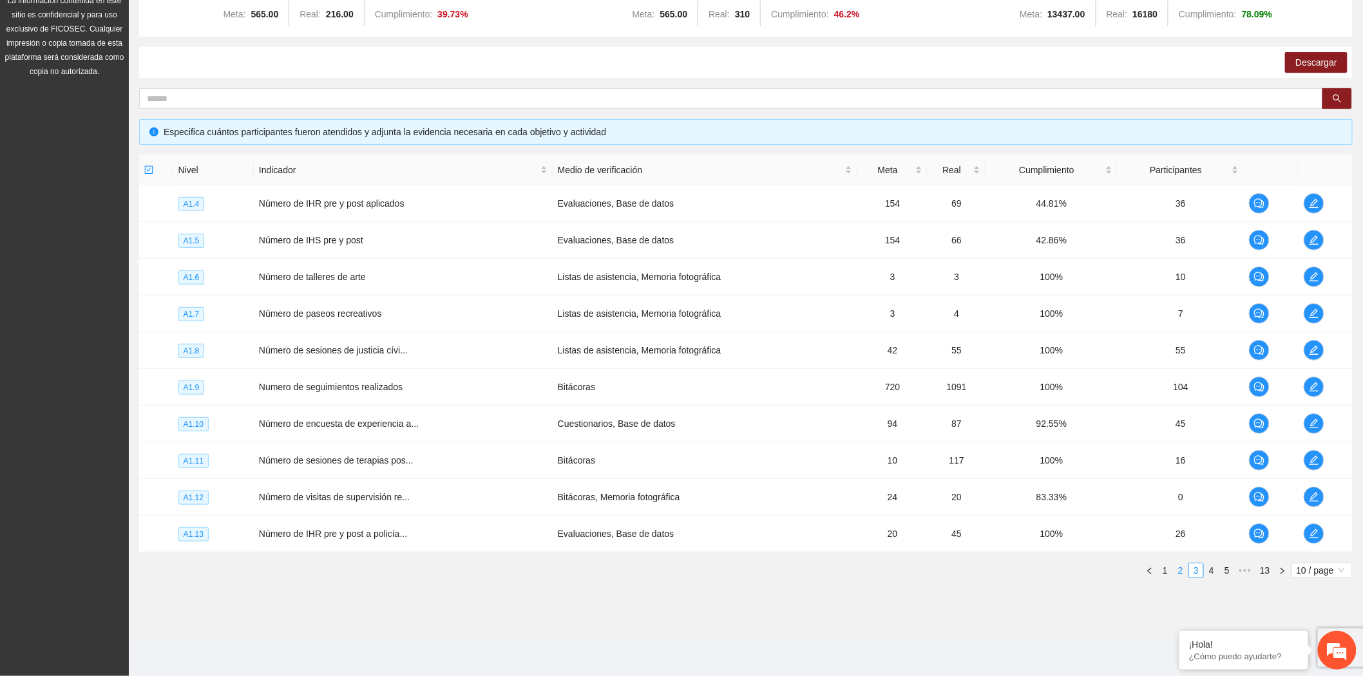
click at [1184, 575] on link "2" at bounding box center [1180, 570] width 14 height 14
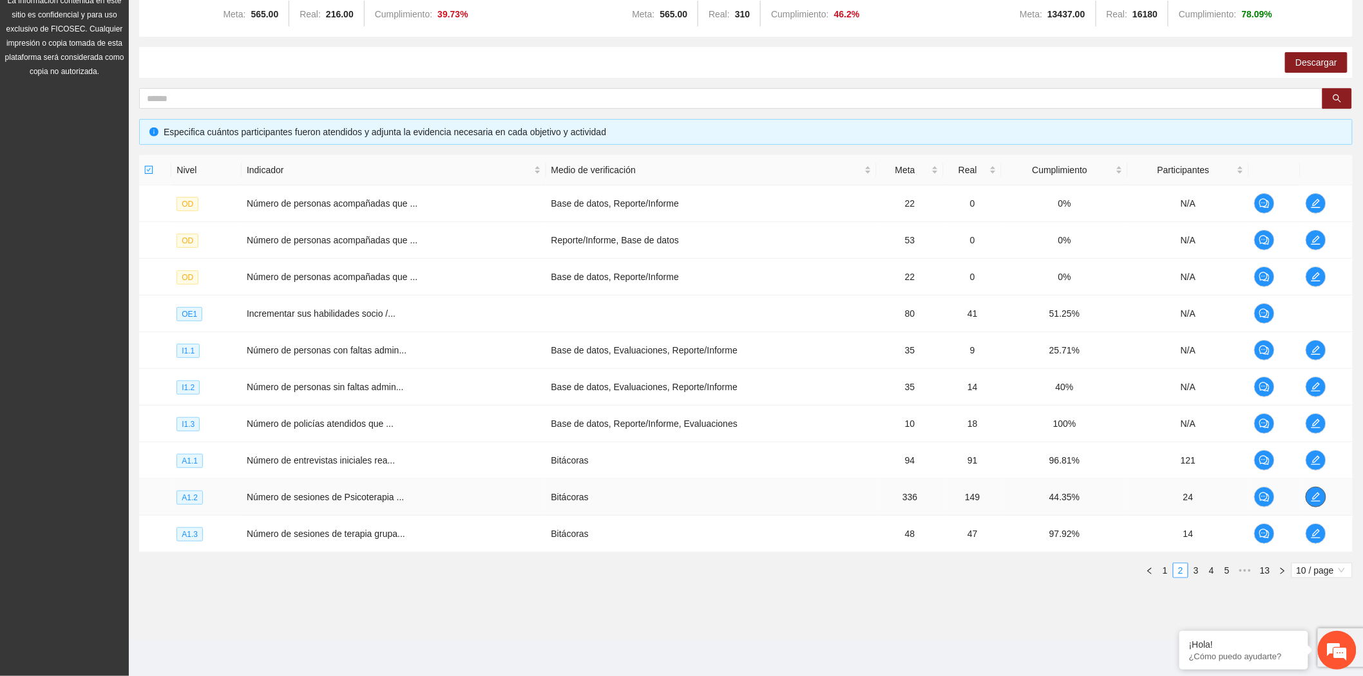
click at [1310, 497] on icon "edit" at bounding box center [1315, 497] width 10 height 10
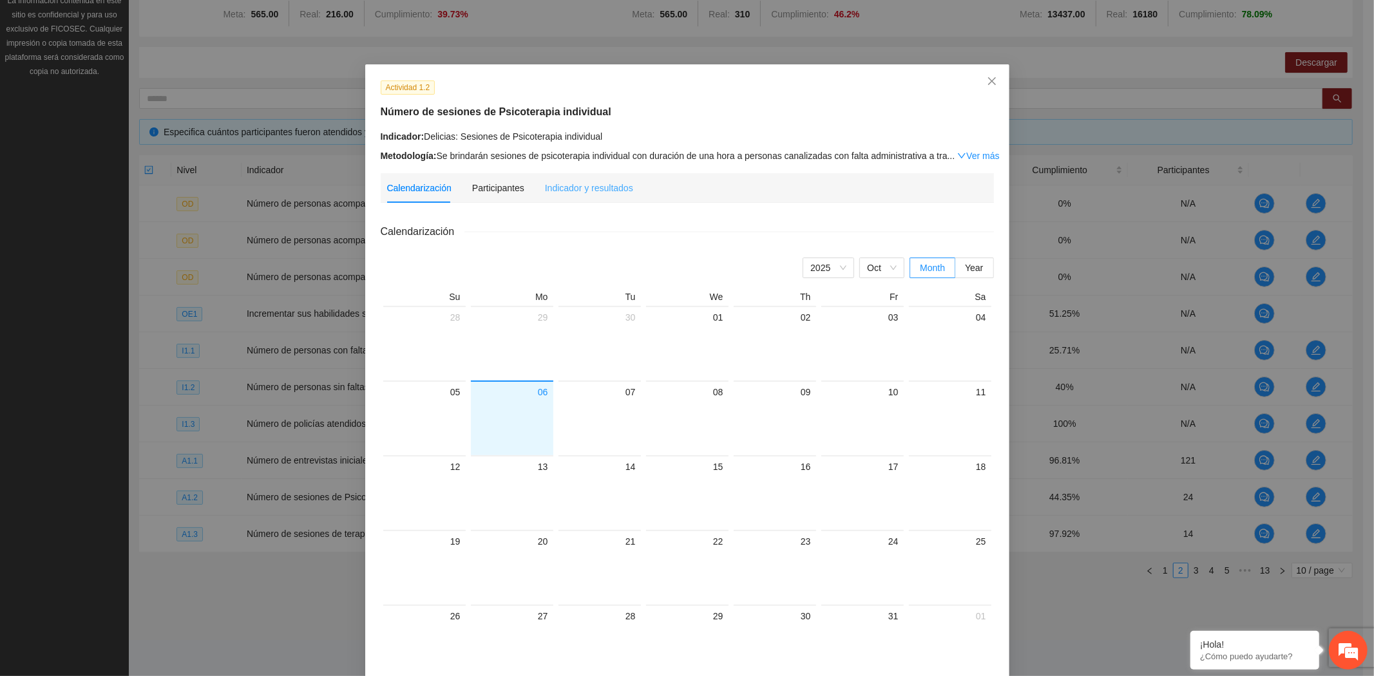
click at [616, 195] on div "Indicador y resultados" at bounding box center [589, 188] width 88 height 30
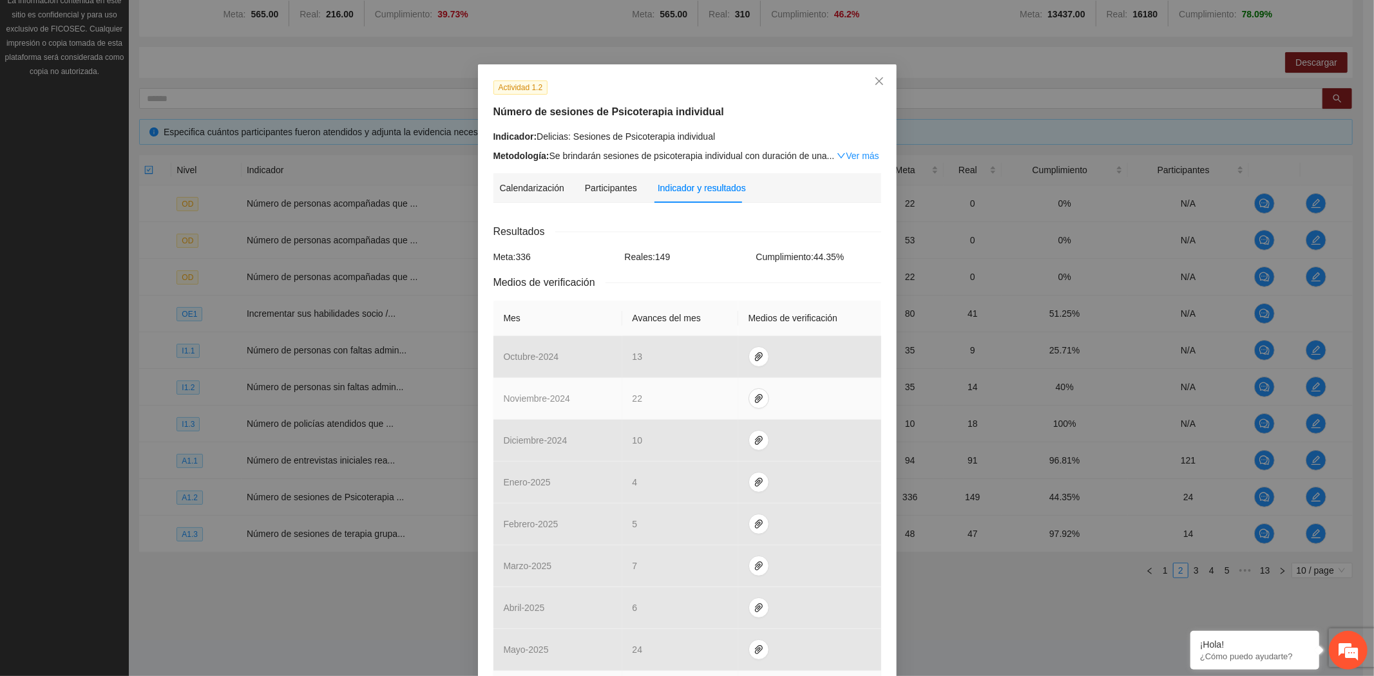
scroll to position [288, 0]
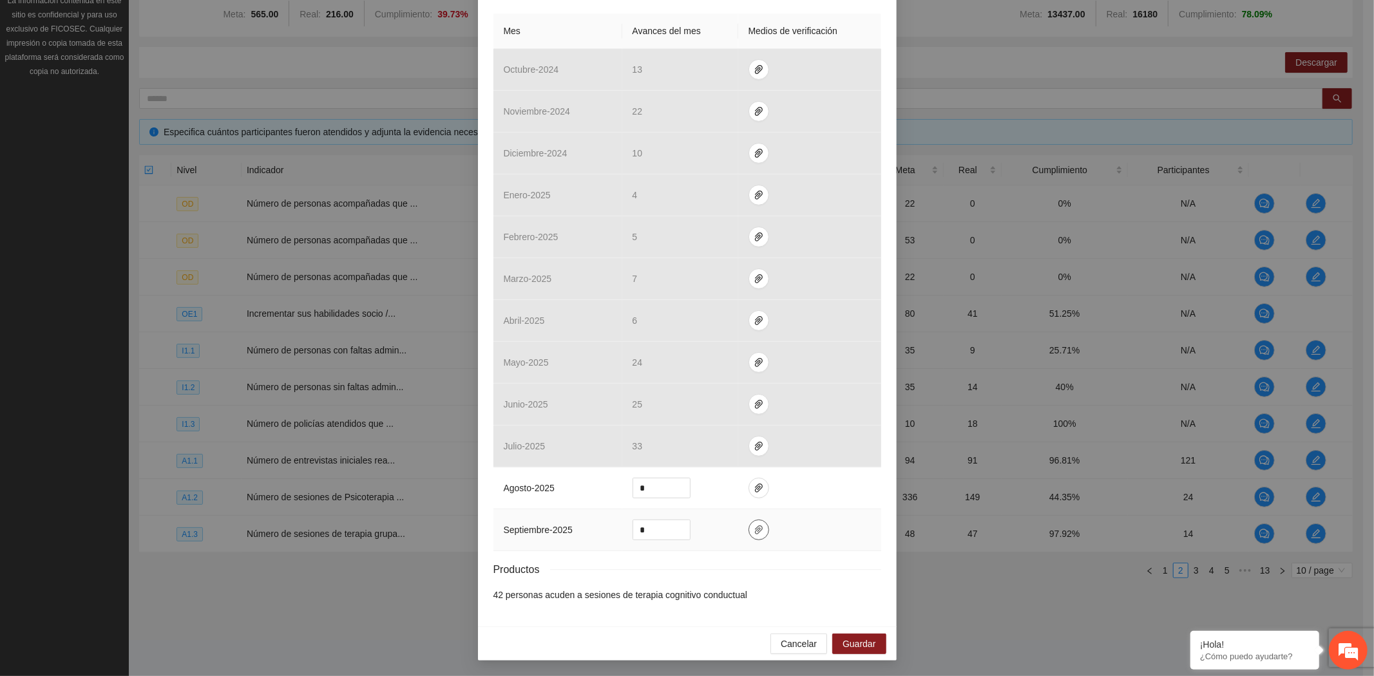
click at [753, 535] on icon "paper-clip" at bounding box center [758, 530] width 10 height 10
click at [716, 486] on span "Adjuntar documento" at bounding box center [718, 490] width 80 height 14
drag, startPoint x: 578, startPoint y: 33, endPoint x: 580, endPoint y: 41, distance: 7.5
click at [578, 33] on th "Mes" at bounding box center [557, 31] width 129 height 35
drag, startPoint x: 661, startPoint y: 533, endPoint x: 609, endPoint y: 532, distance: 52.2
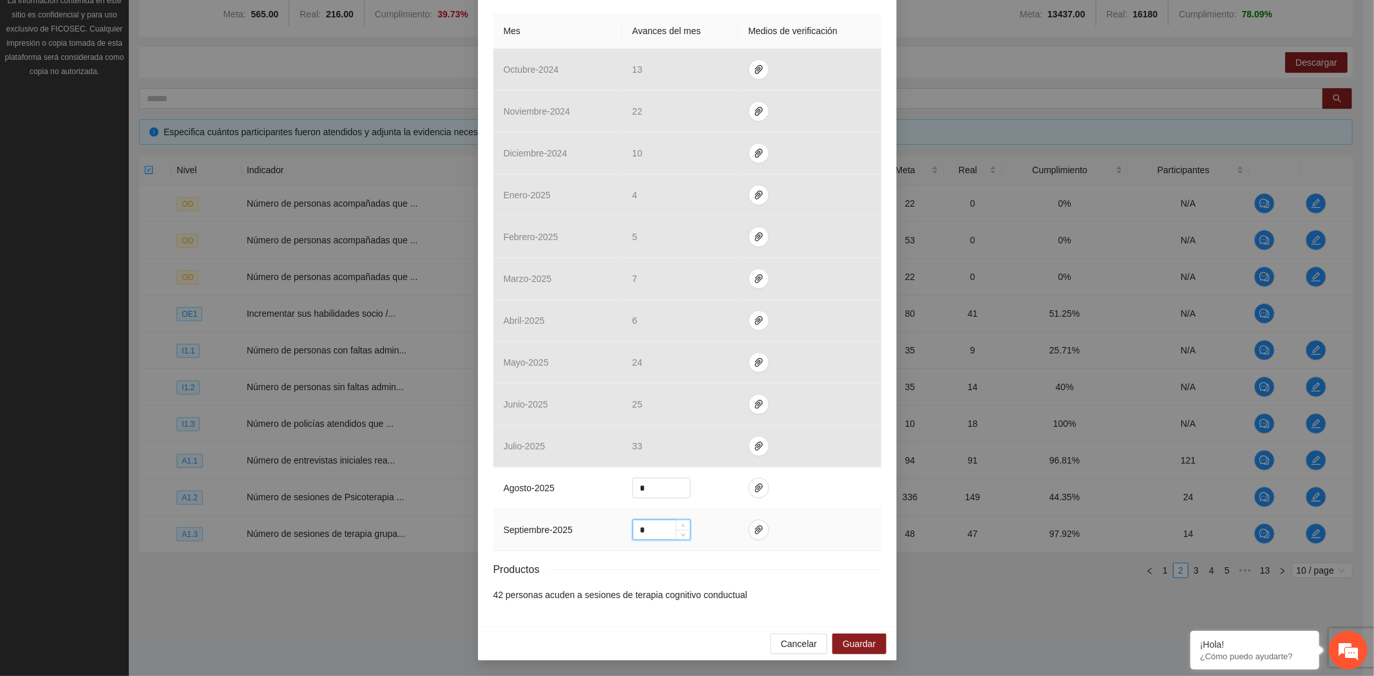
click at [609, 532] on tr "septiembre - 2025 *" at bounding box center [687, 530] width 388 height 42
type input "**"
click at [867, 641] on span "Guardar" at bounding box center [858, 644] width 33 height 14
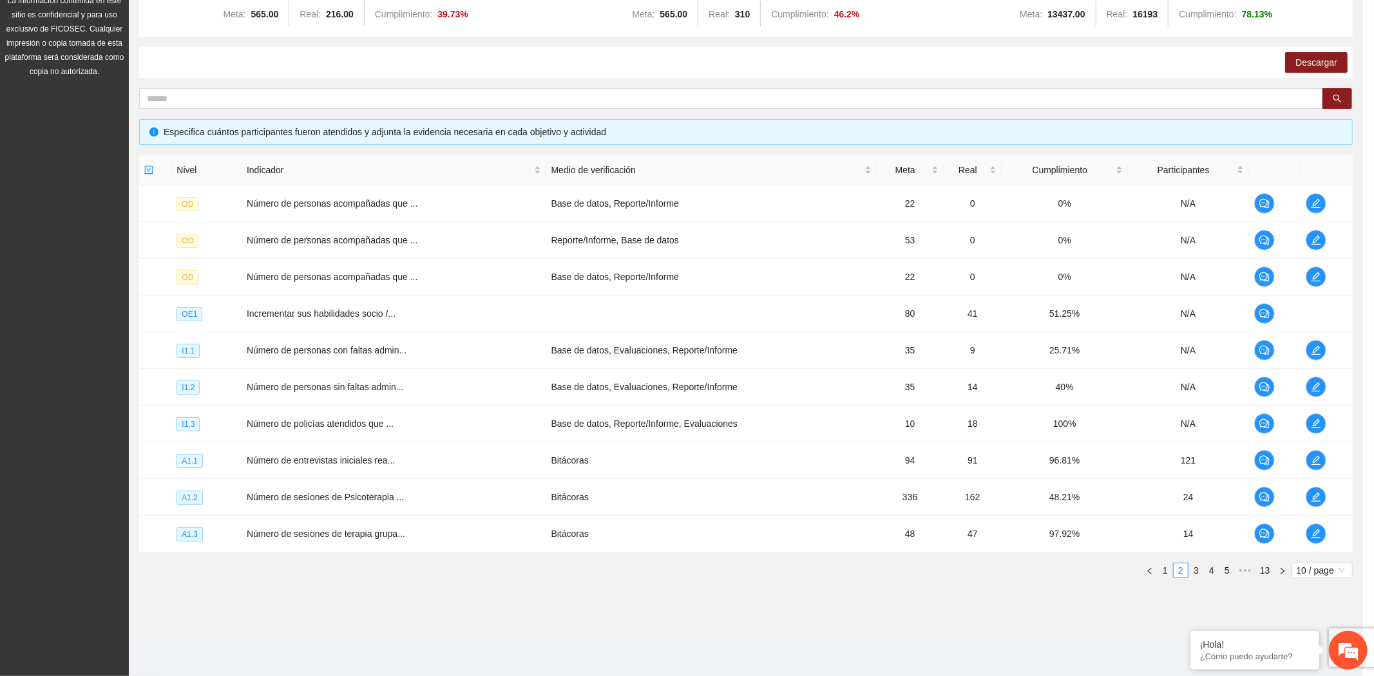
scroll to position [223, 0]
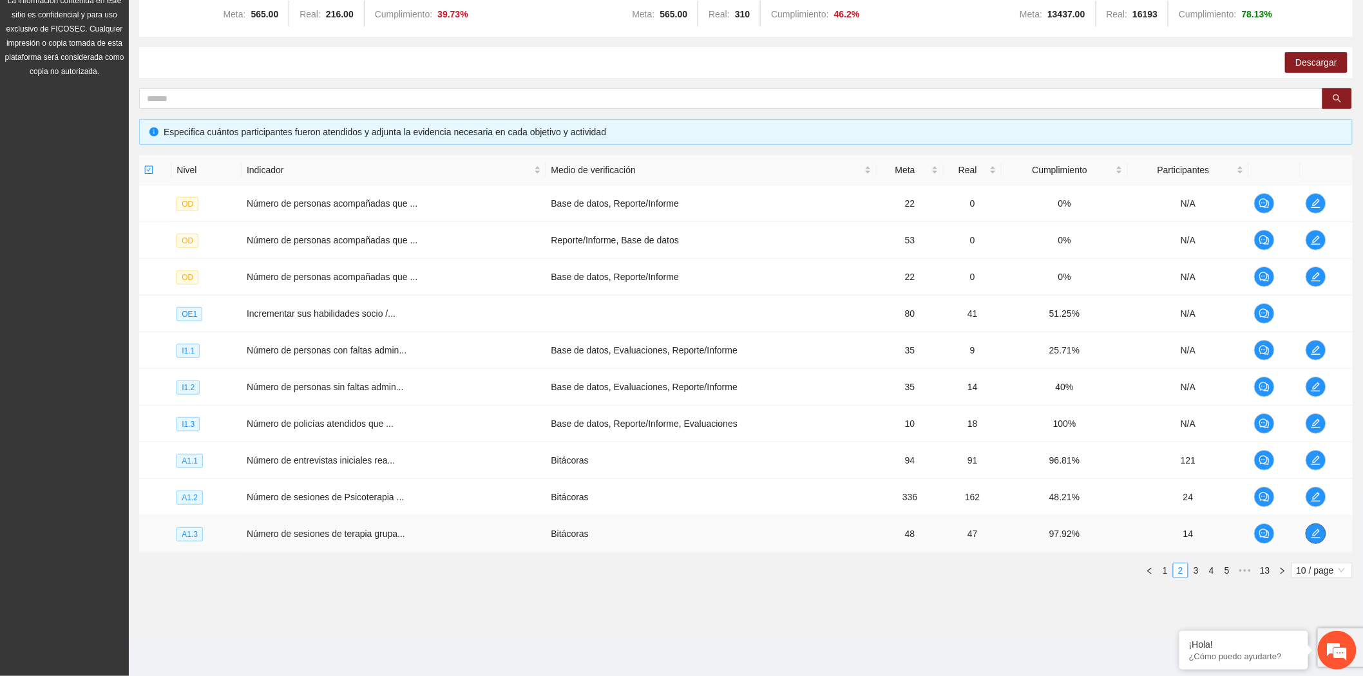
click at [1324, 529] on span "edit" at bounding box center [1315, 534] width 19 height 10
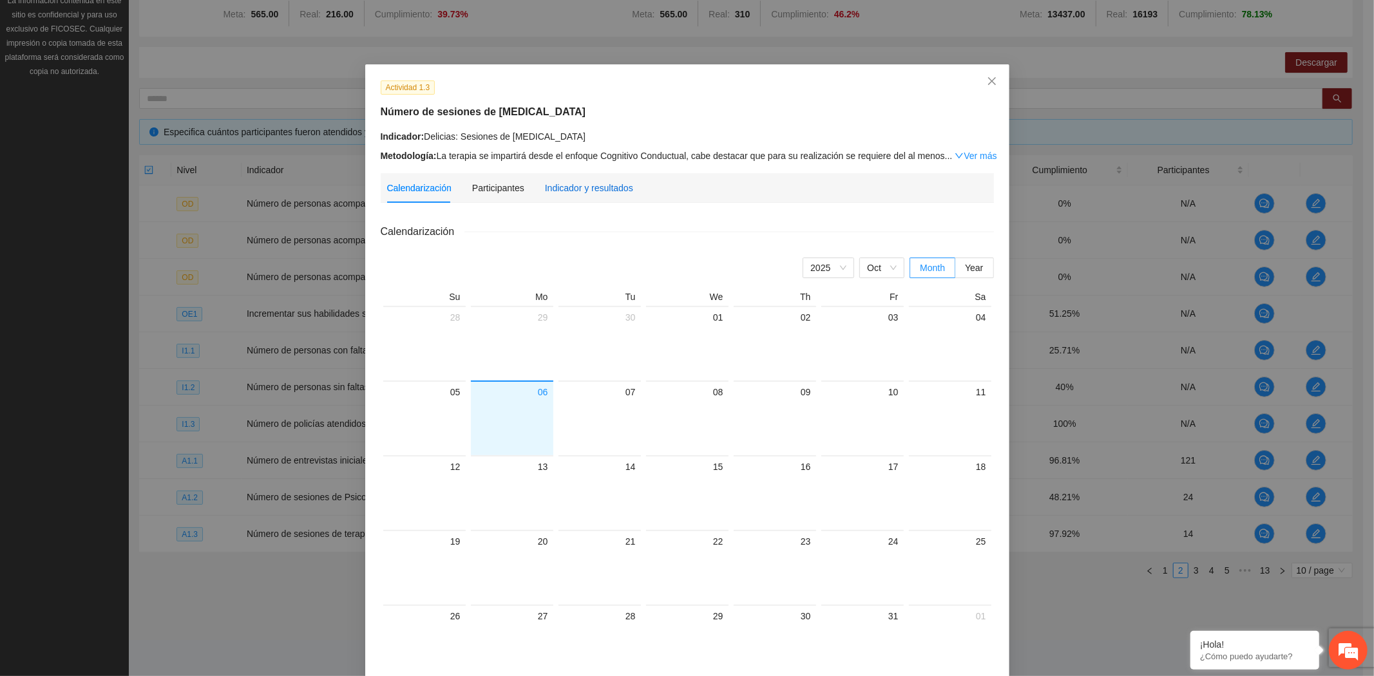
click at [559, 190] on div "Indicador y resultados" at bounding box center [589, 188] width 88 height 14
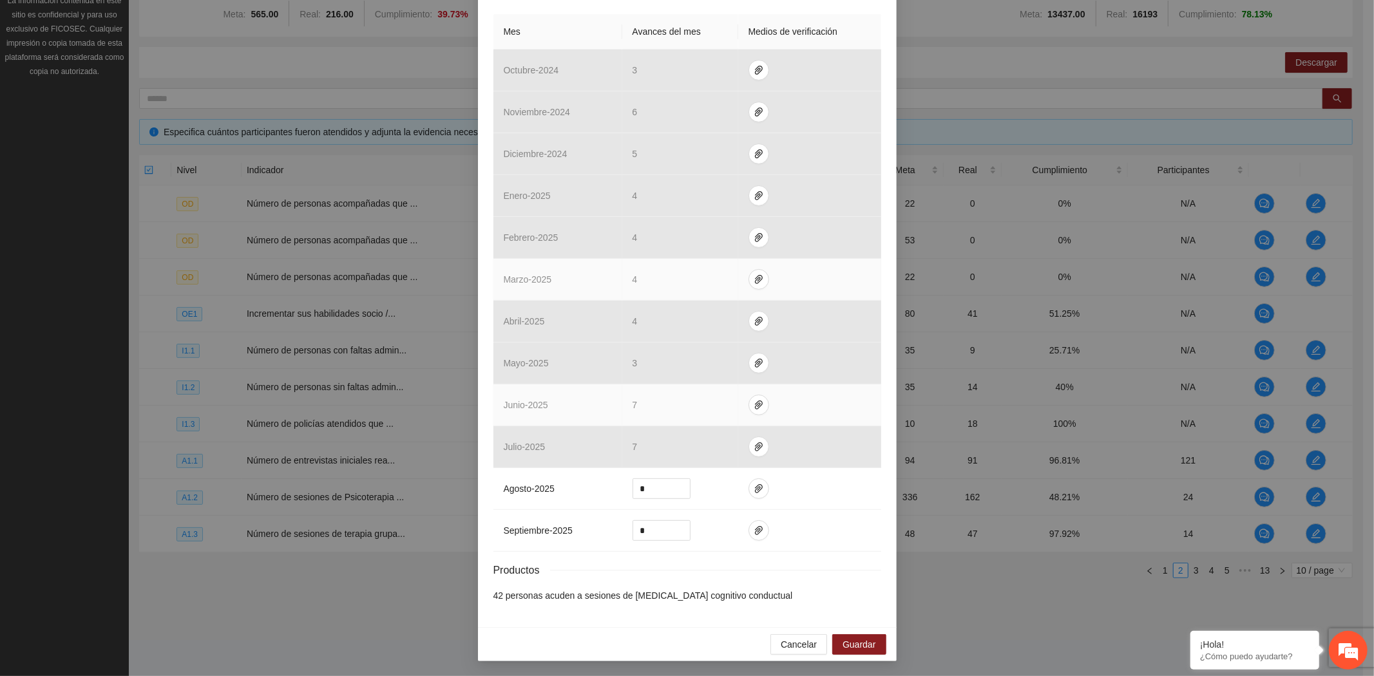
scroll to position [288, 0]
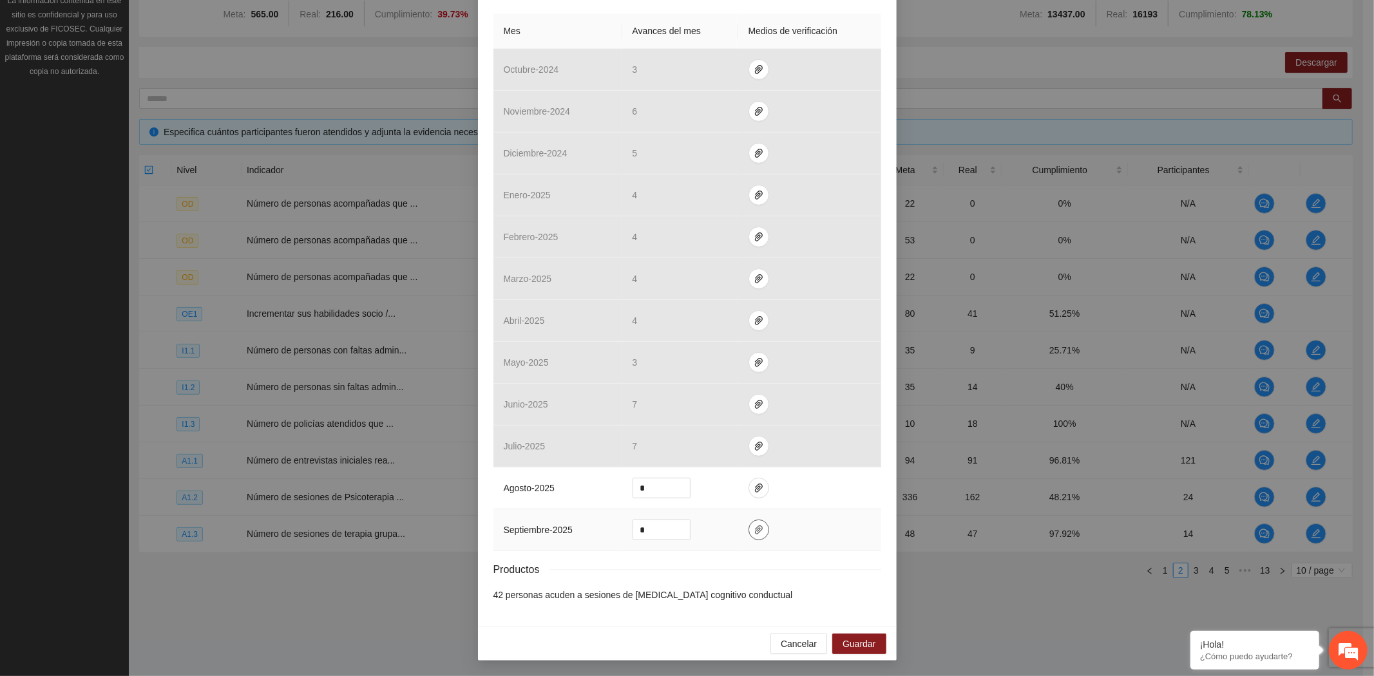
drag, startPoint x: 753, startPoint y: 536, endPoint x: 747, endPoint y: 533, distance: 7.5
click at [754, 536] on button "button" at bounding box center [758, 530] width 21 height 21
click at [716, 490] on span "Adjuntar documento" at bounding box center [718, 490] width 80 height 14
drag, startPoint x: 654, startPoint y: 531, endPoint x: 610, endPoint y: 531, distance: 43.1
click at [610, 531] on tr "septiembre - 2025 *" at bounding box center [687, 530] width 388 height 42
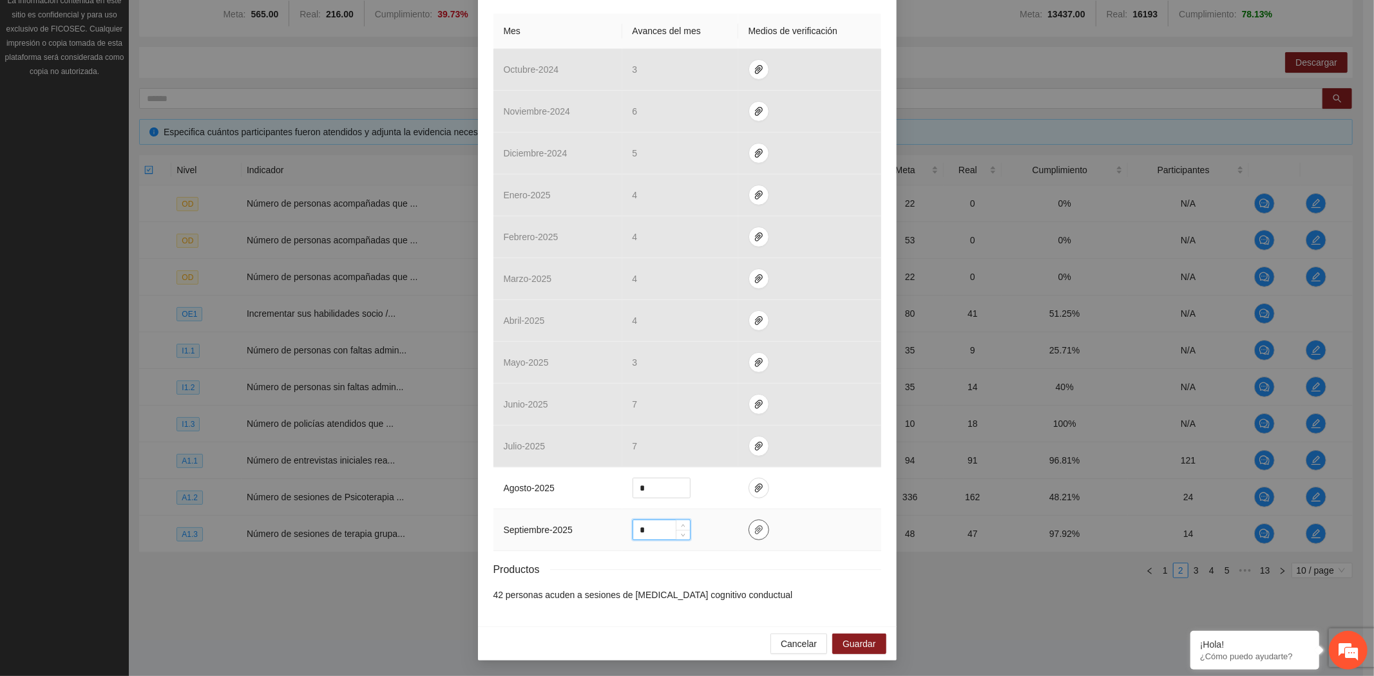
type input "*"
click at [749, 533] on span "paper-clip" at bounding box center [758, 530] width 19 height 10
click at [873, 640] on button "Guardar" at bounding box center [858, 644] width 53 height 21
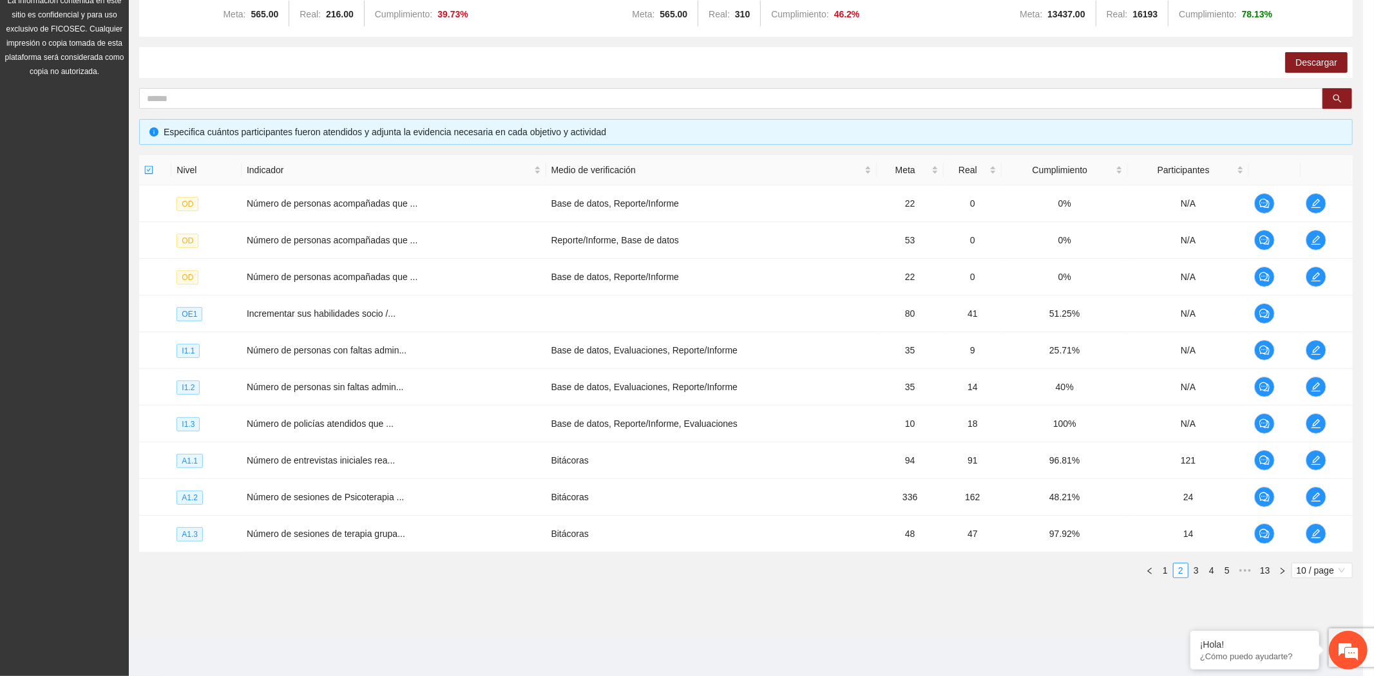
scroll to position [223, 0]
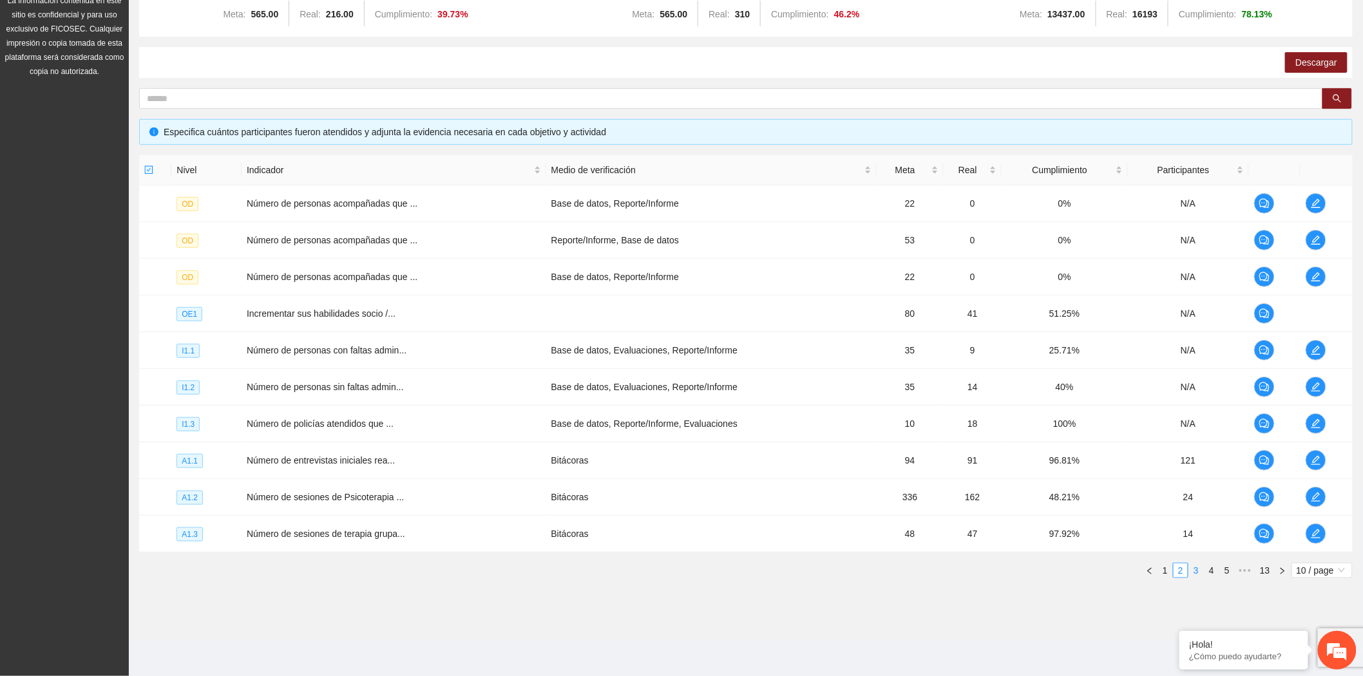
click at [1194, 570] on link "3" at bounding box center [1196, 570] width 14 height 14
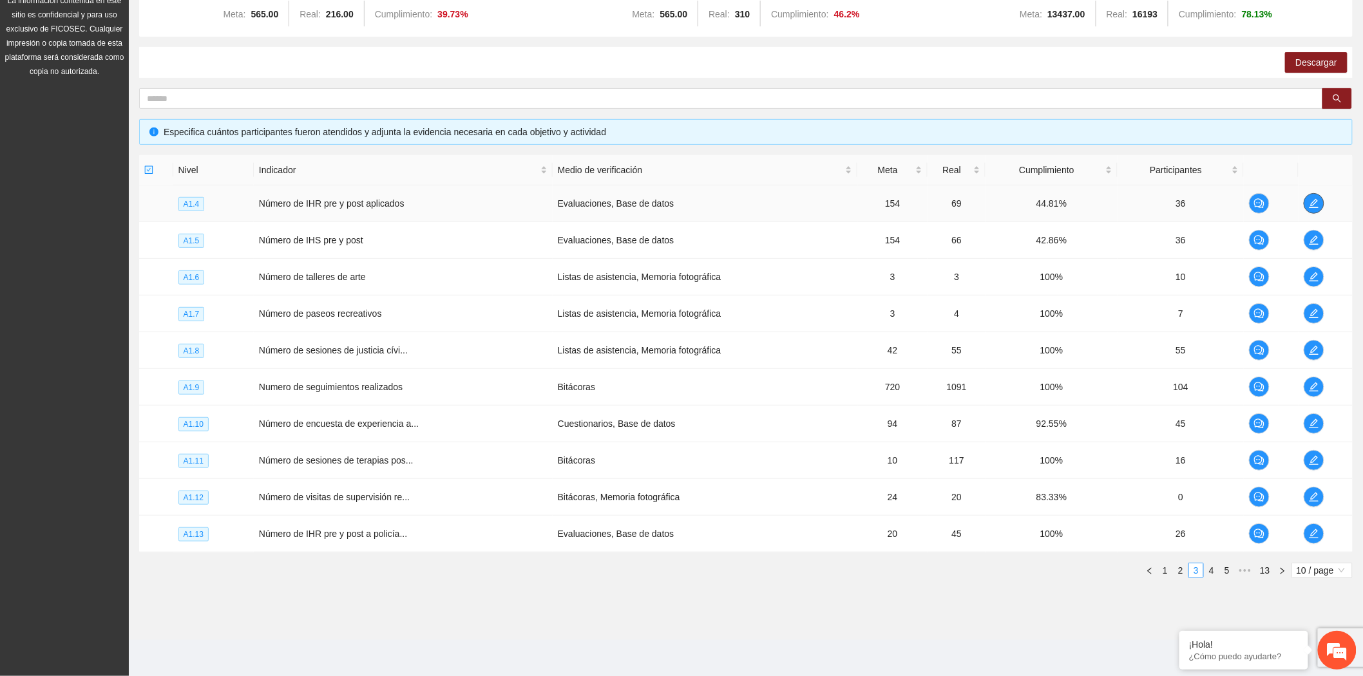
click at [1321, 207] on span "edit" at bounding box center [1313, 203] width 19 height 10
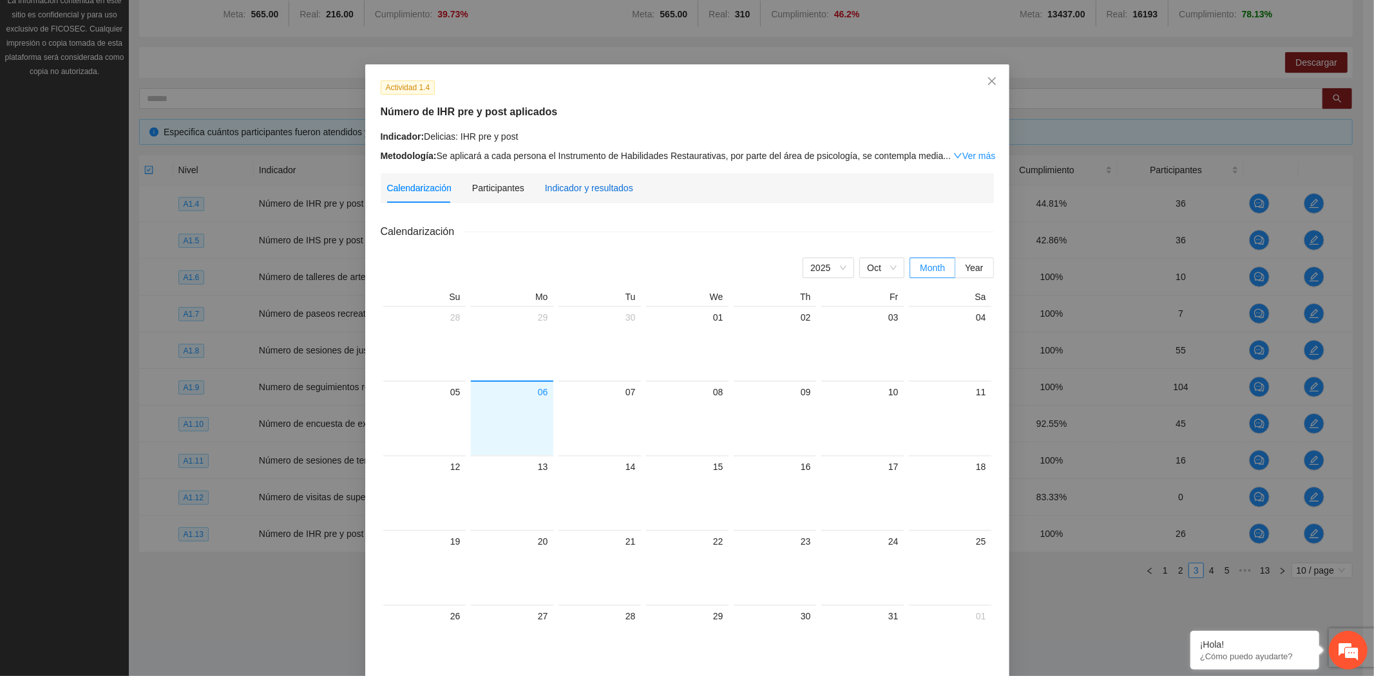
click at [583, 191] on div "Indicador y resultados" at bounding box center [589, 188] width 88 height 14
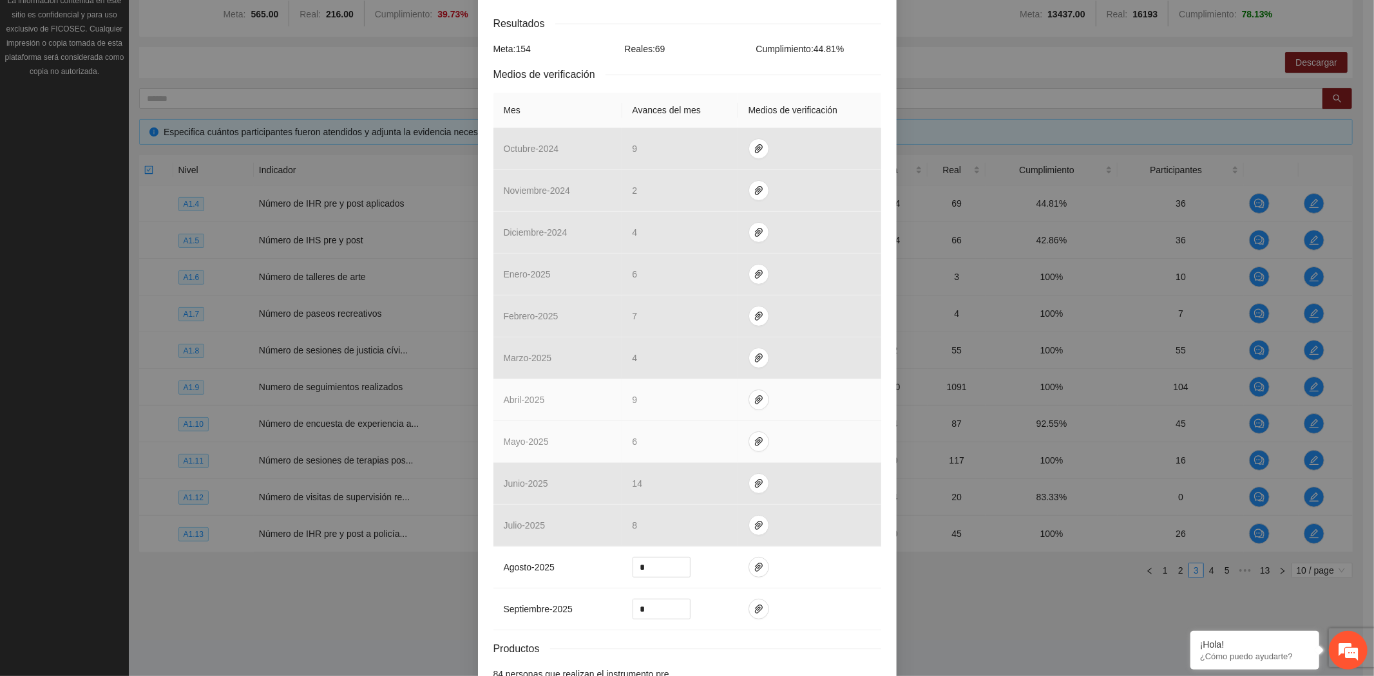
scroll to position [303, 0]
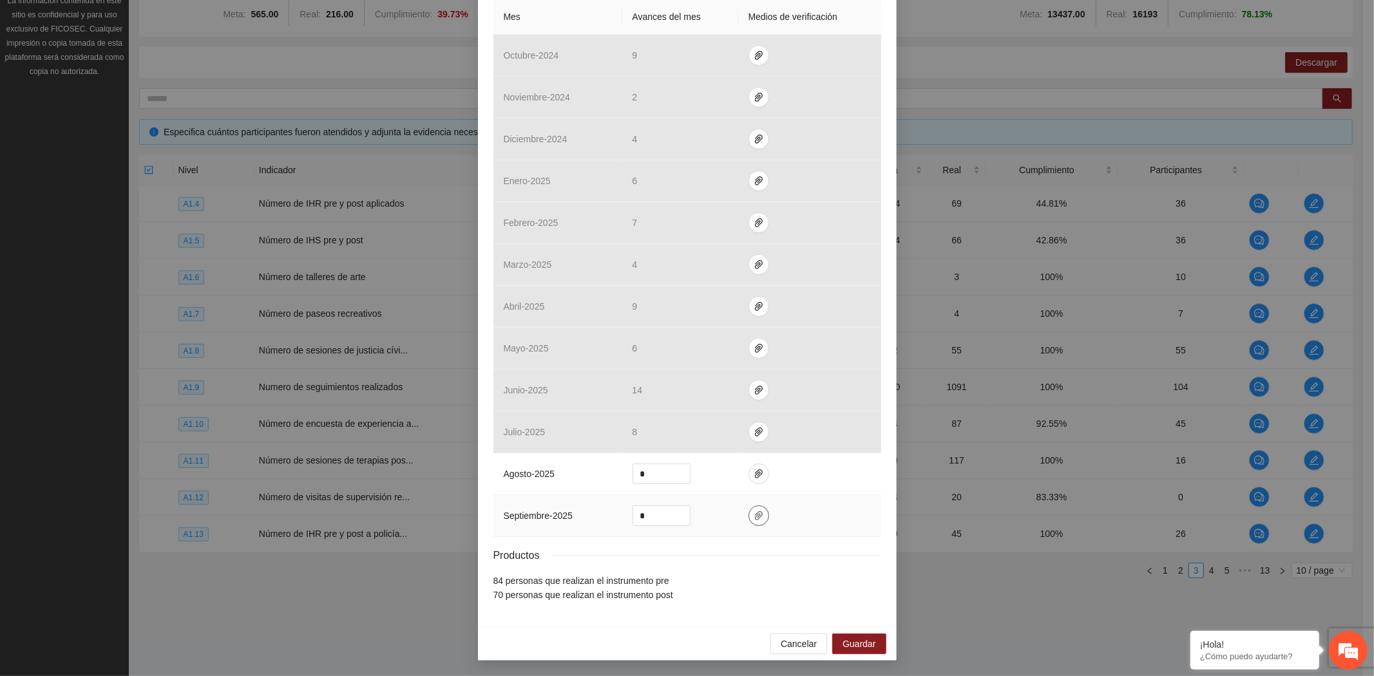
click at [755, 516] on icon "paper-clip" at bounding box center [759, 515] width 8 height 9
click at [692, 465] on button "Adjuntar documento" at bounding box center [711, 475] width 115 height 21
drag, startPoint x: 664, startPoint y: 514, endPoint x: 587, endPoint y: 512, distance: 76.7
click at [587, 512] on tr "septiembre - 2025 *" at bounding box center [687, 516] width 388 height 42
type input "*"
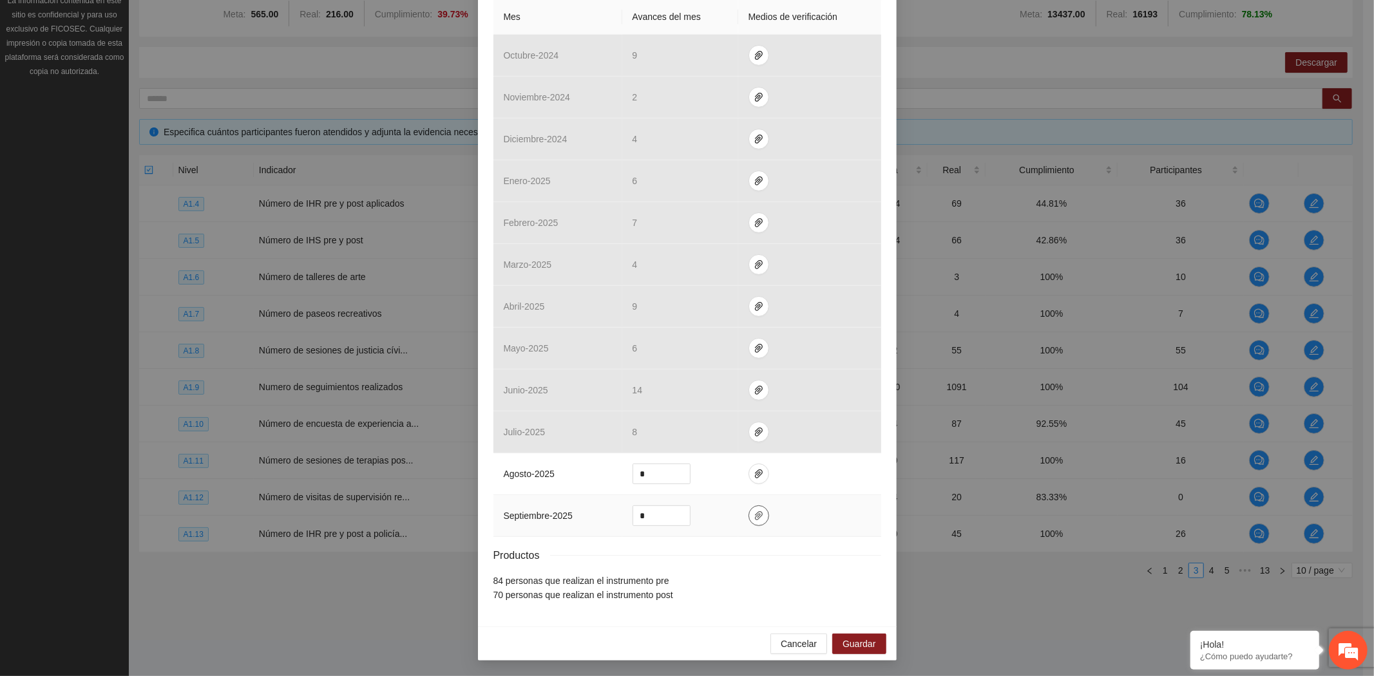
click at [753, 512] on icon "paper-clip" at bounding box center [758, 516] width 10 height 10
click at [865, 641] on span "Guardar" at bounding box center [858, 644] width 33 height 14
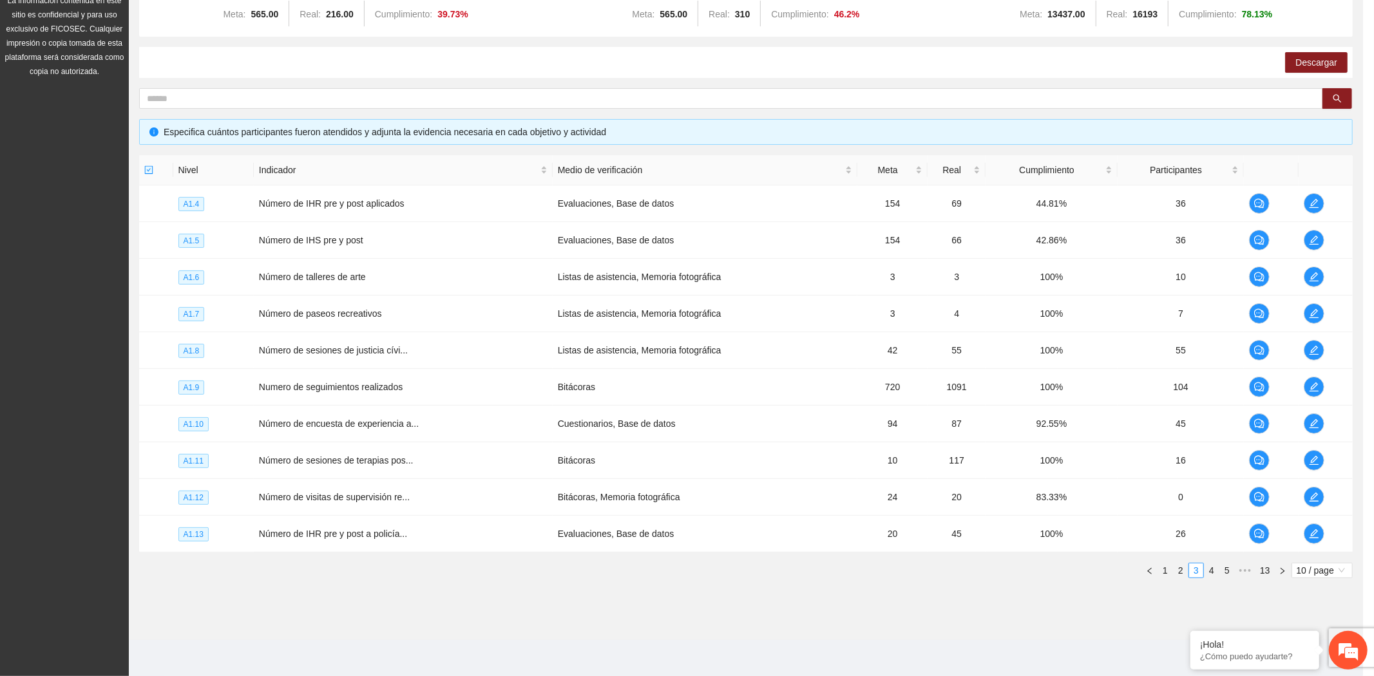
scroll to position [206, 0]
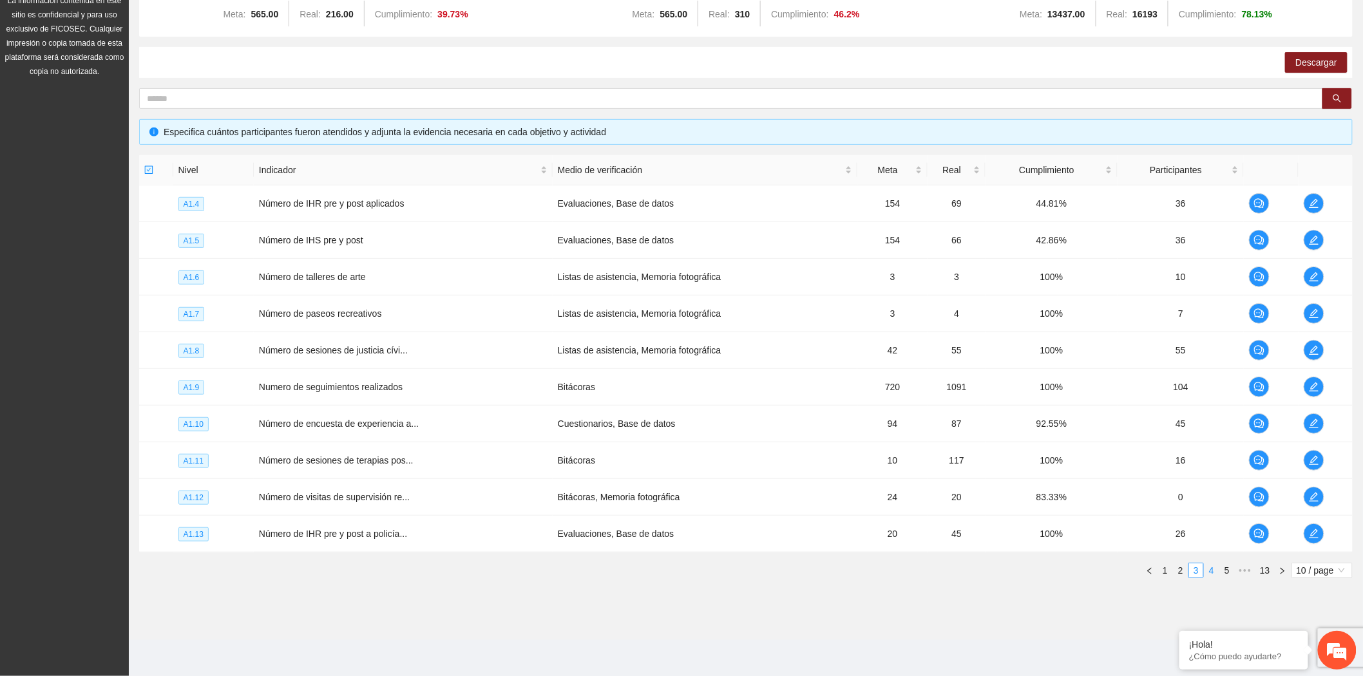
click at [1213, 570] on link "4" at bounding box center [1211, 570] width 14 height 14
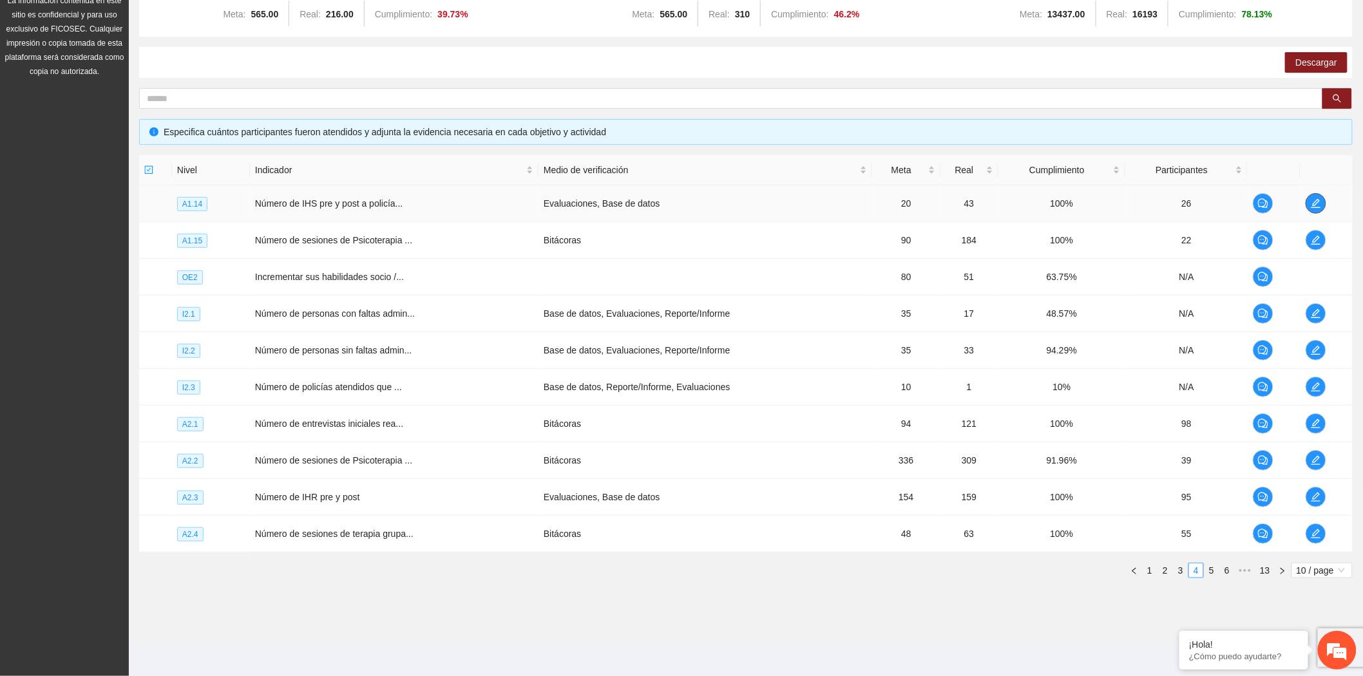
click at [1317, 196] on button "button" at bounding box center [1315, 203] width 21 height 21
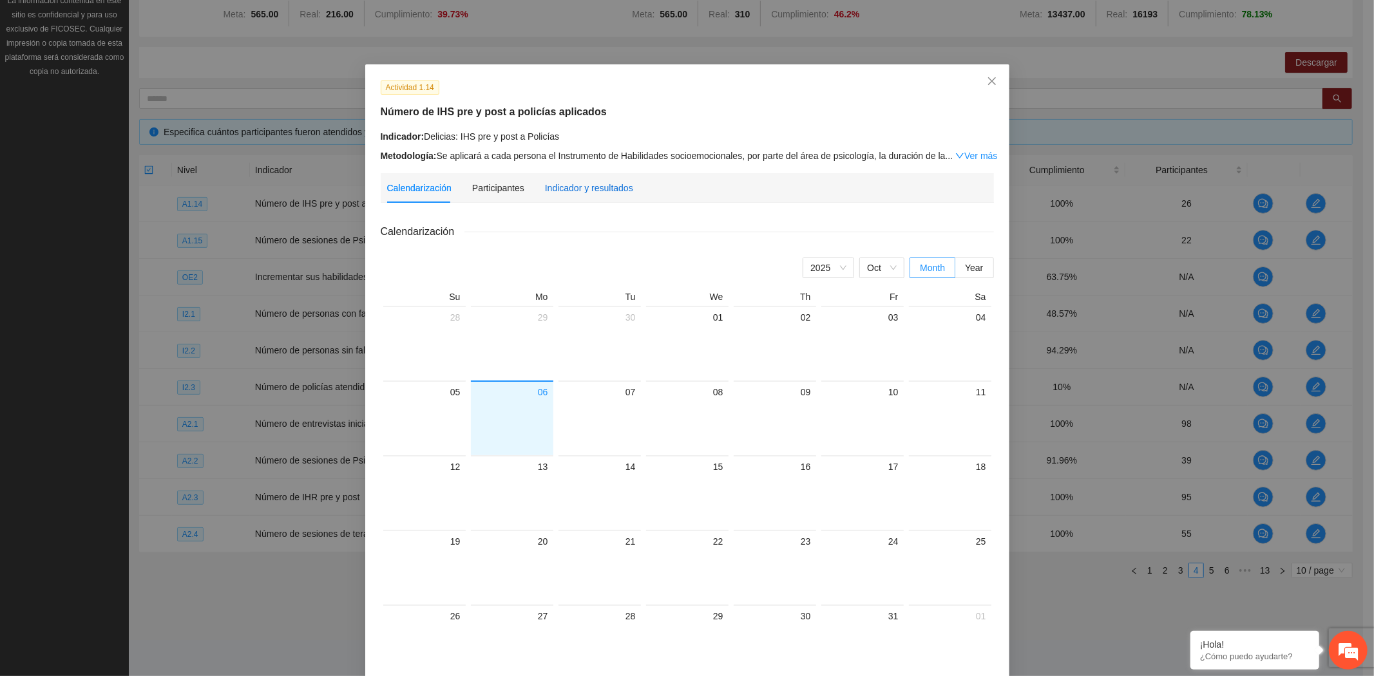
click at [565, 193] on div "Indicador y resultados" at bounding box center [589, 188] width 88 height 14
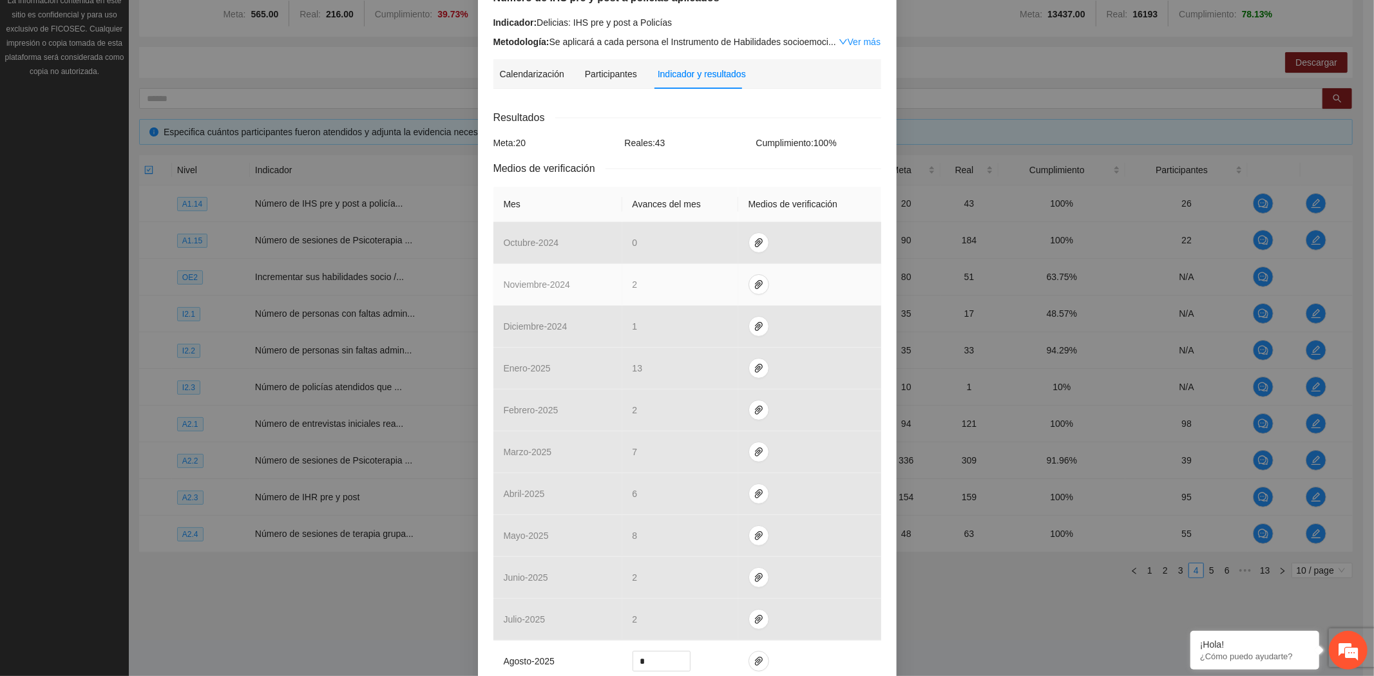
scroll to position [288, 0]
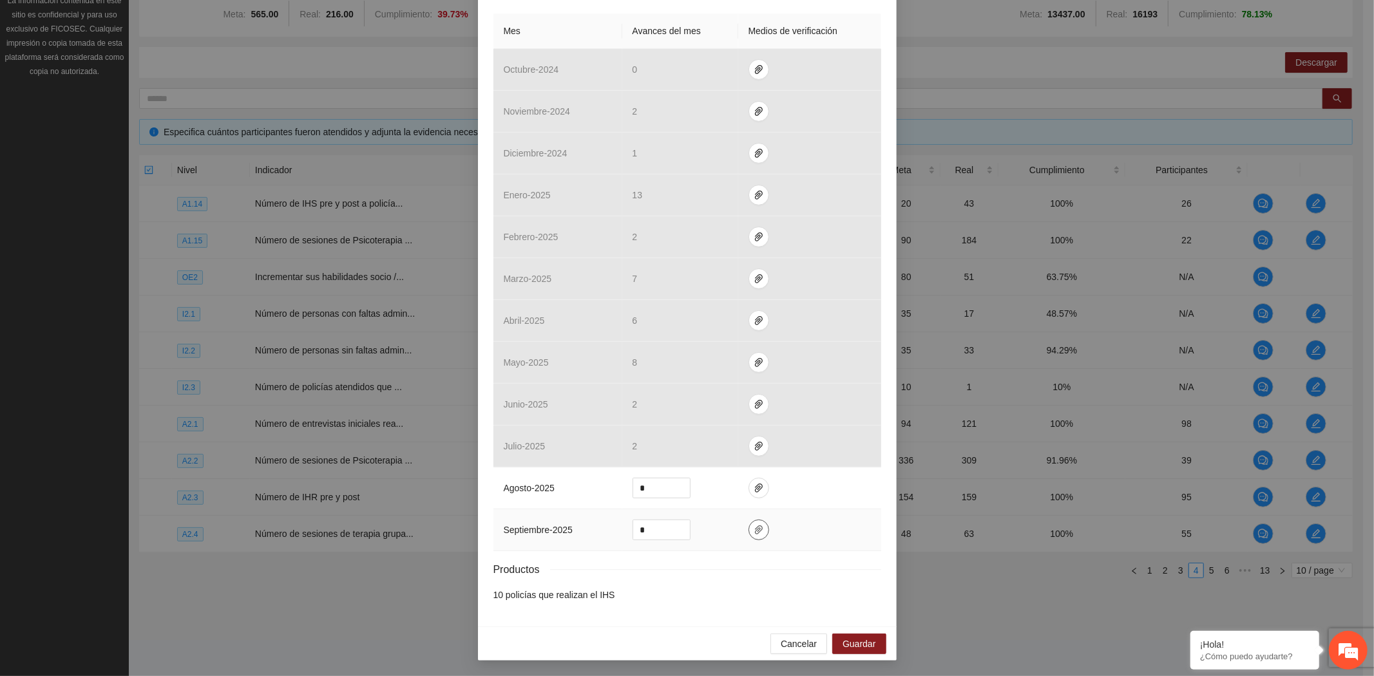
click at [753, 529] on icon "paper-clip" at bounding box center [758, 530] width 10 height 10
click at [718, 491] on span "Adjuntar documento" at bounding box center [718, 490] width 80 height 14
click at [802, 642] on span "Cancelar" at bounding box center [799, 644] width 36 height 14
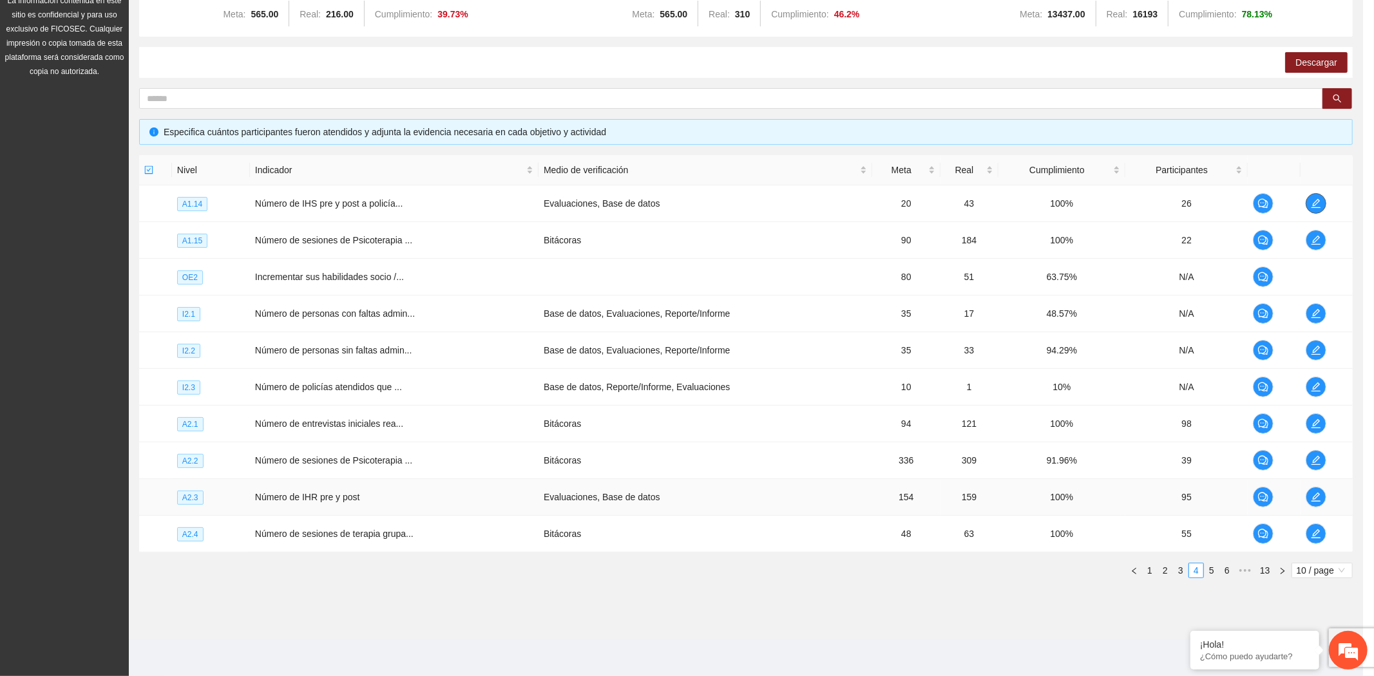
scroll to position [0, 0]
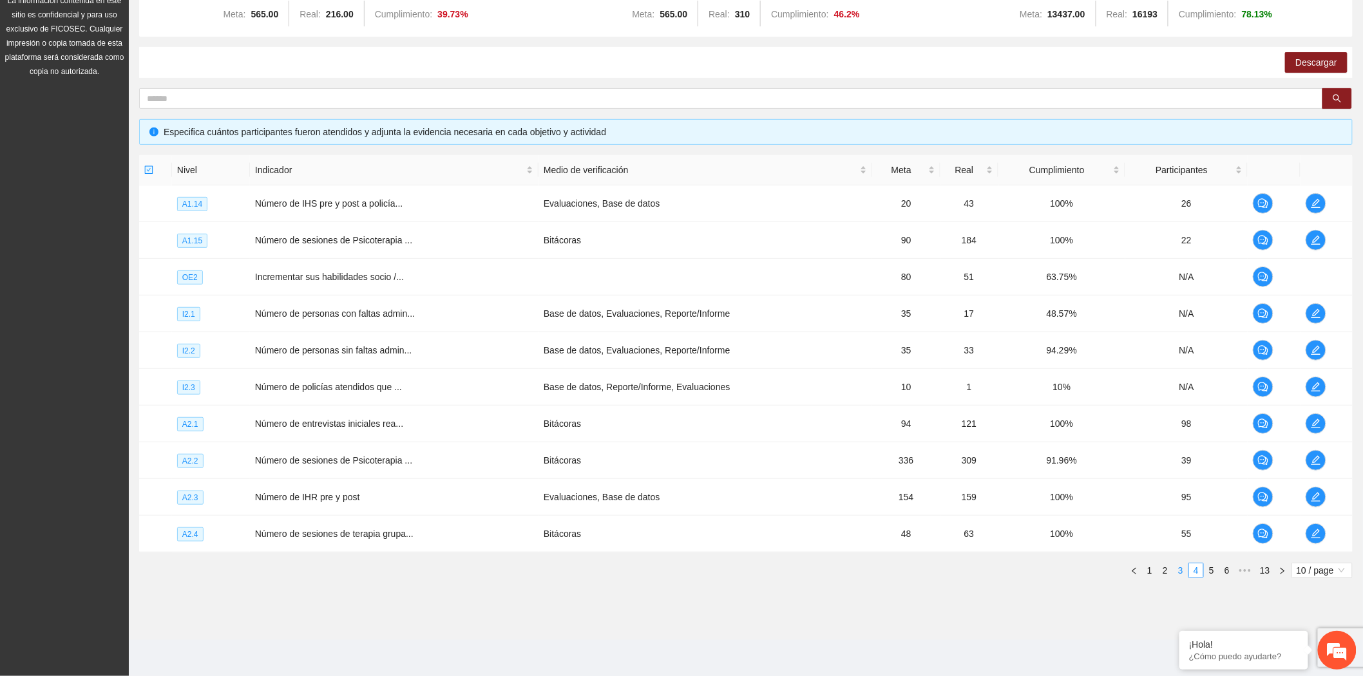
click at [1180, 576] on link "3" at bounding box center [1180, 570] width 14 height 14
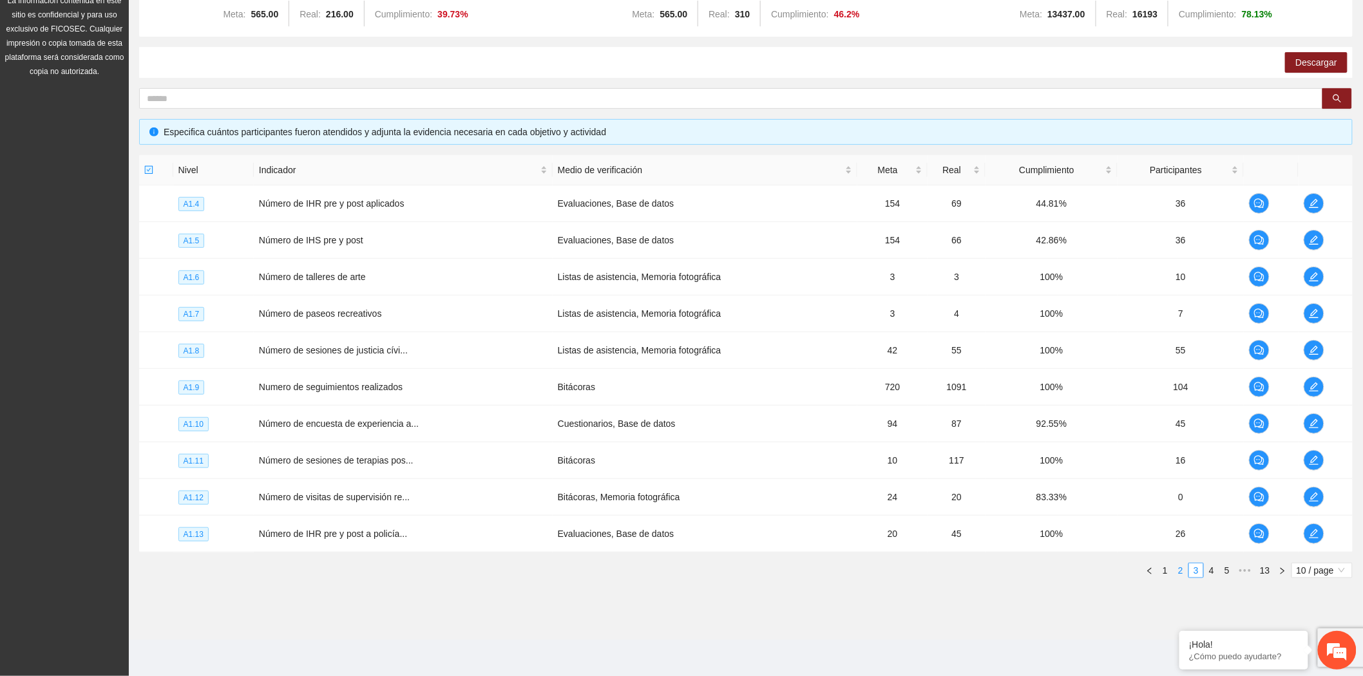
click at [1180, 572] on link "2" at bounding box center [1180, 570] width 14 height 14
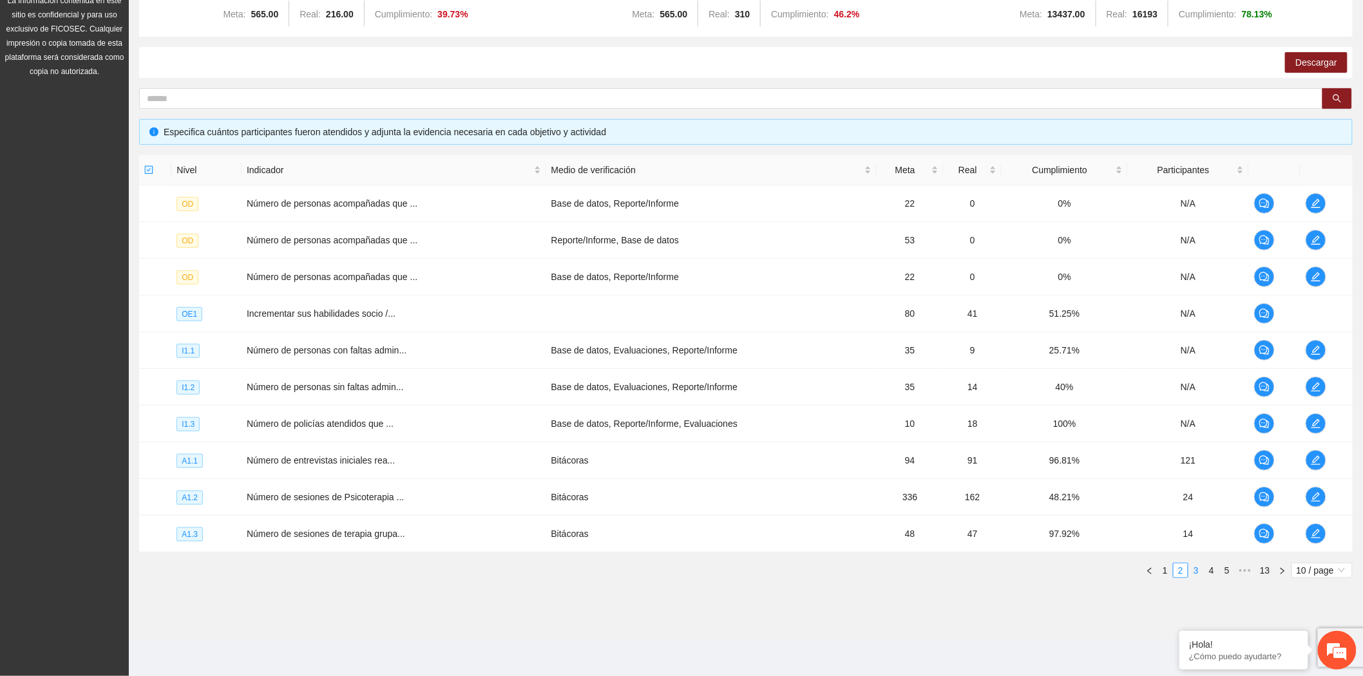
click at [1195, 574] on link "3" at bounding box center [1196, 570] width 14 height 14
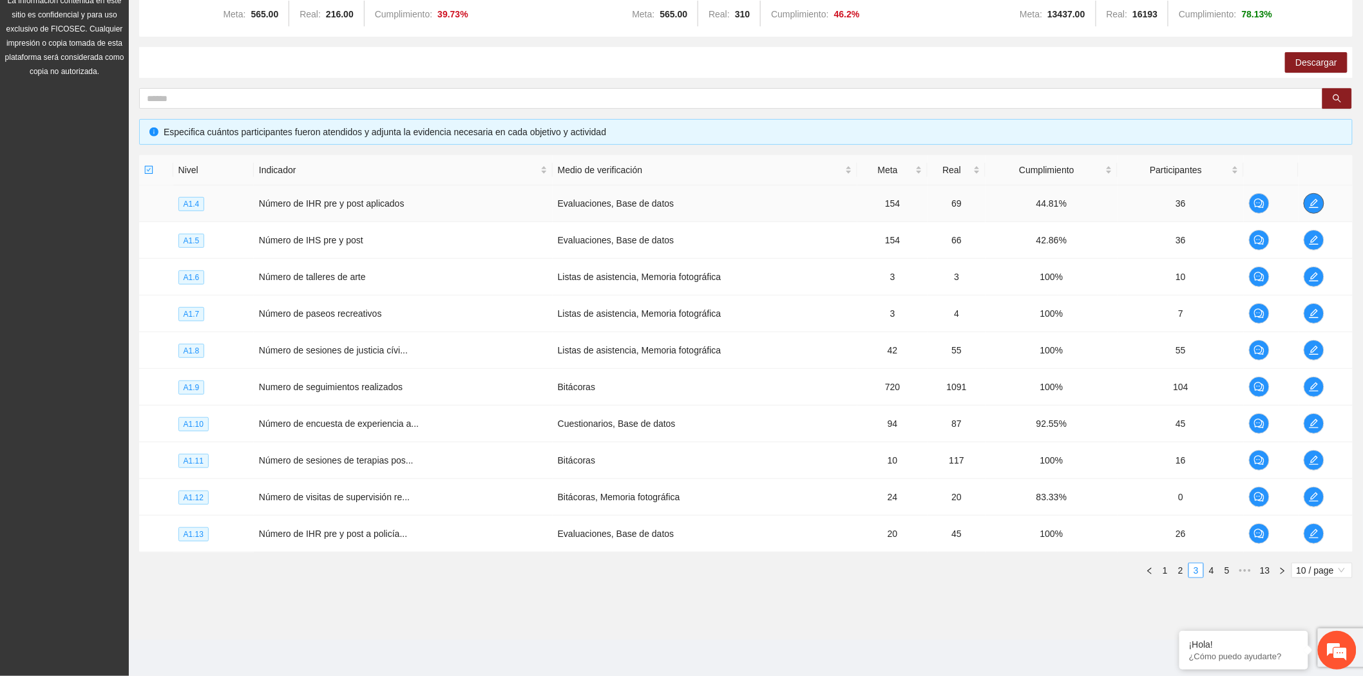
click at [1309, 202] on icon "edit" at bounding box center [1314, 203] width 10 height 10
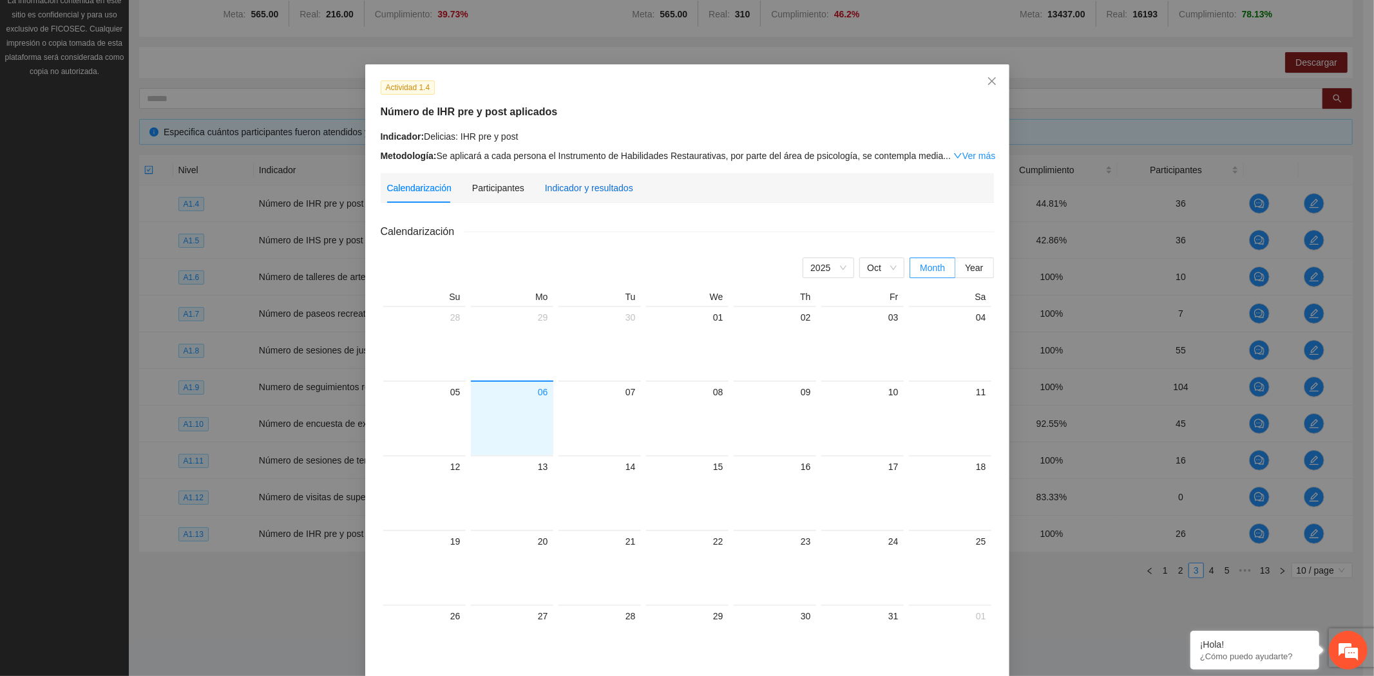
click at [572, 184] on div "Indicador y resultados" at bounding box center [589, 188] width 88 height 14
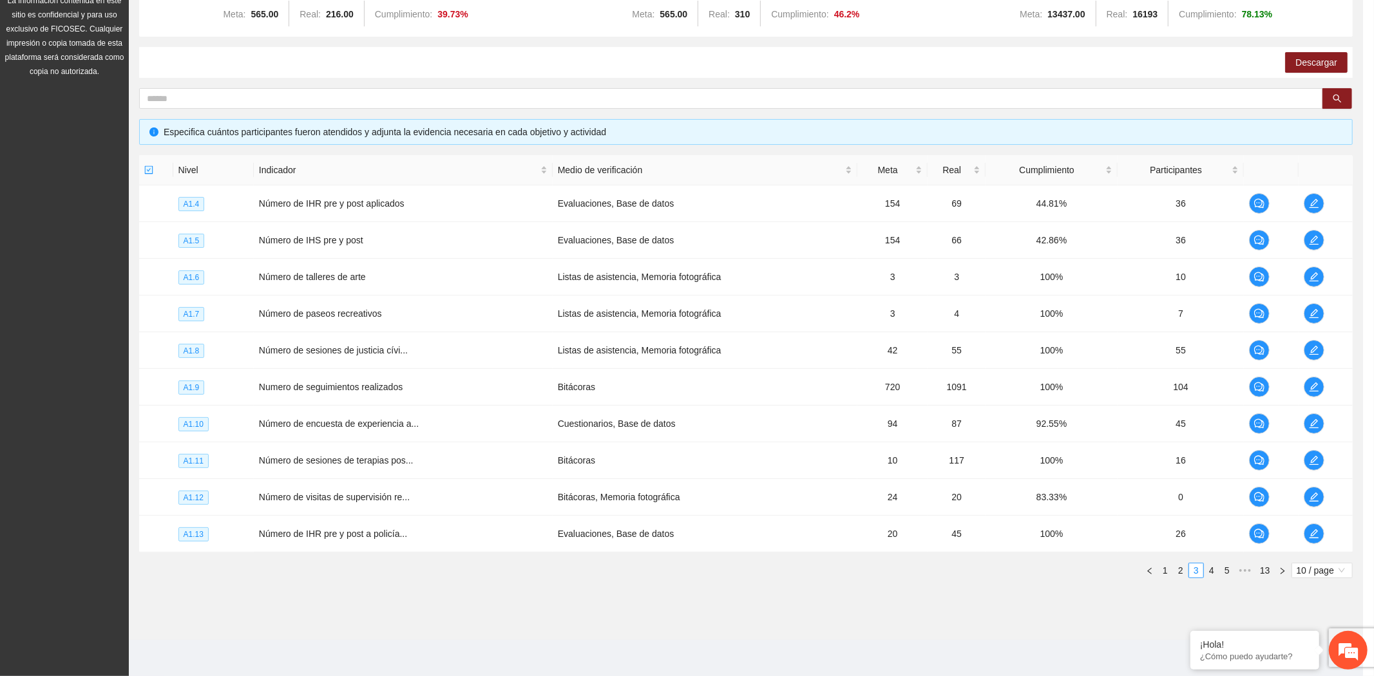
scroll to position [238, 0]
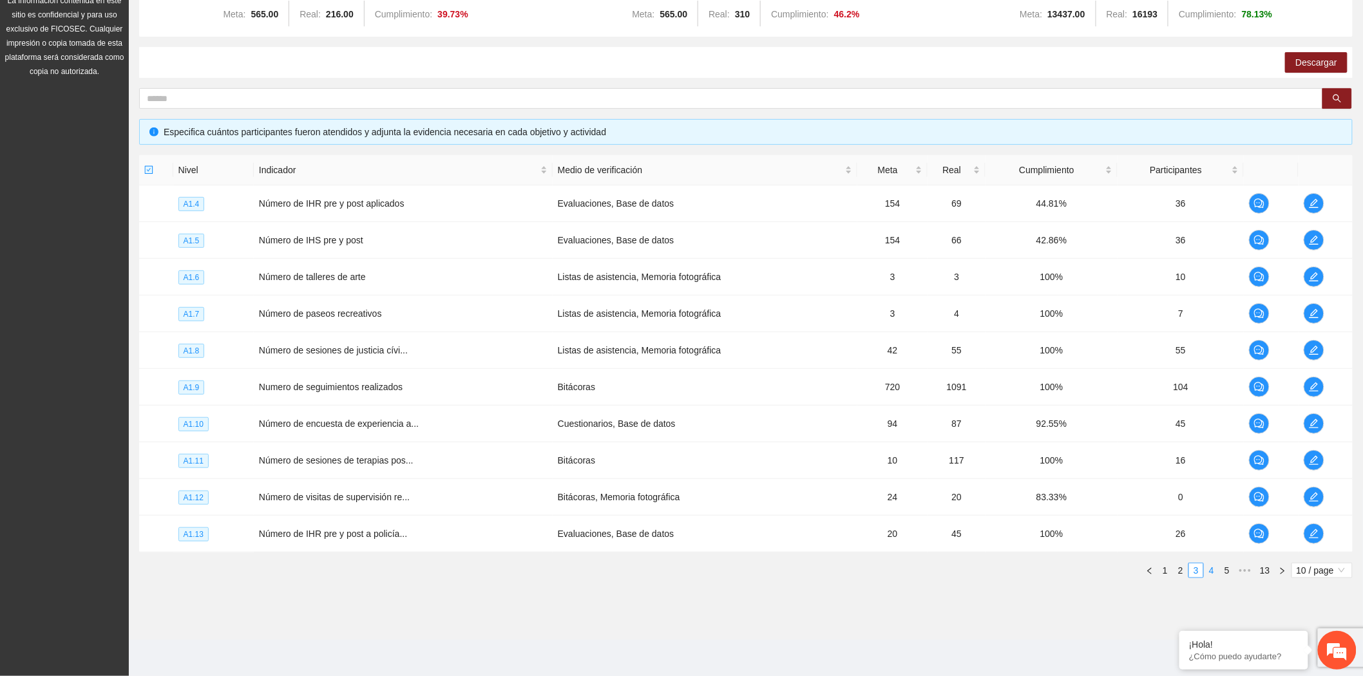
click at [1213, 576] on link "4" at bounding box center [1211, 570] width 14 height 14
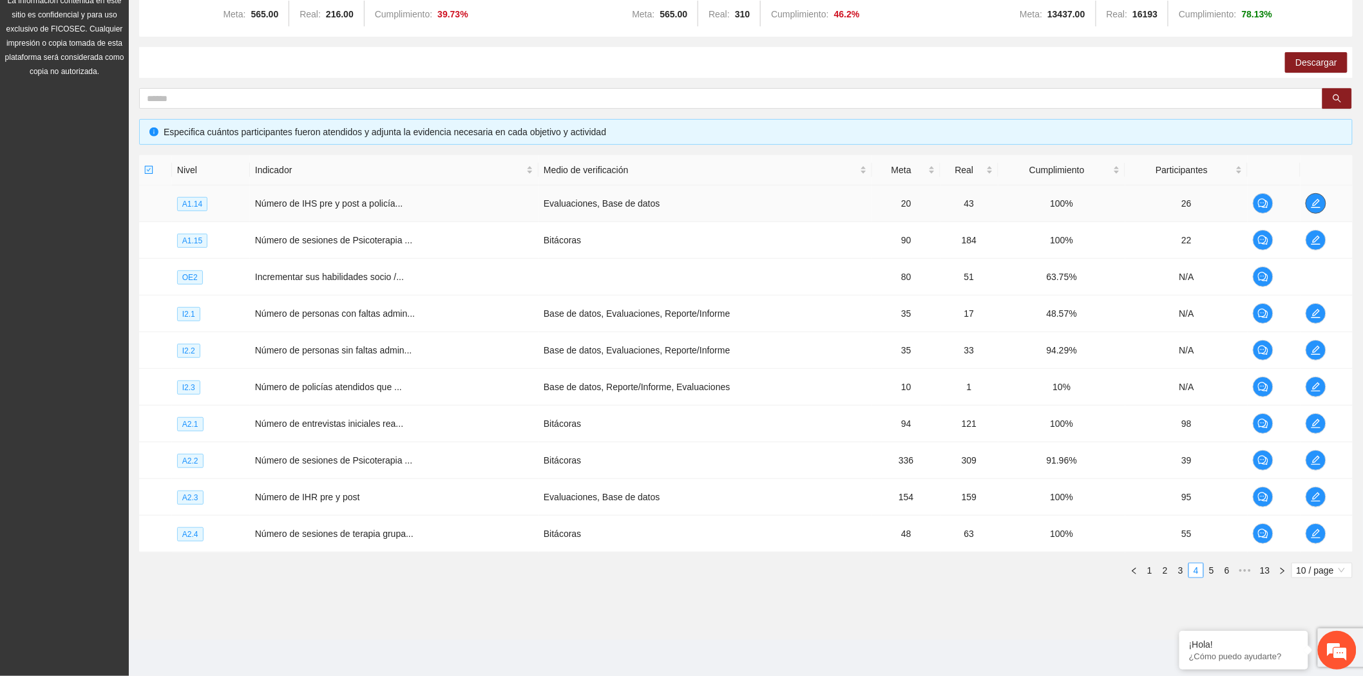
click at [1315, 198] on icon "edit" at bounding box center [1315, 203] width 10 height 10
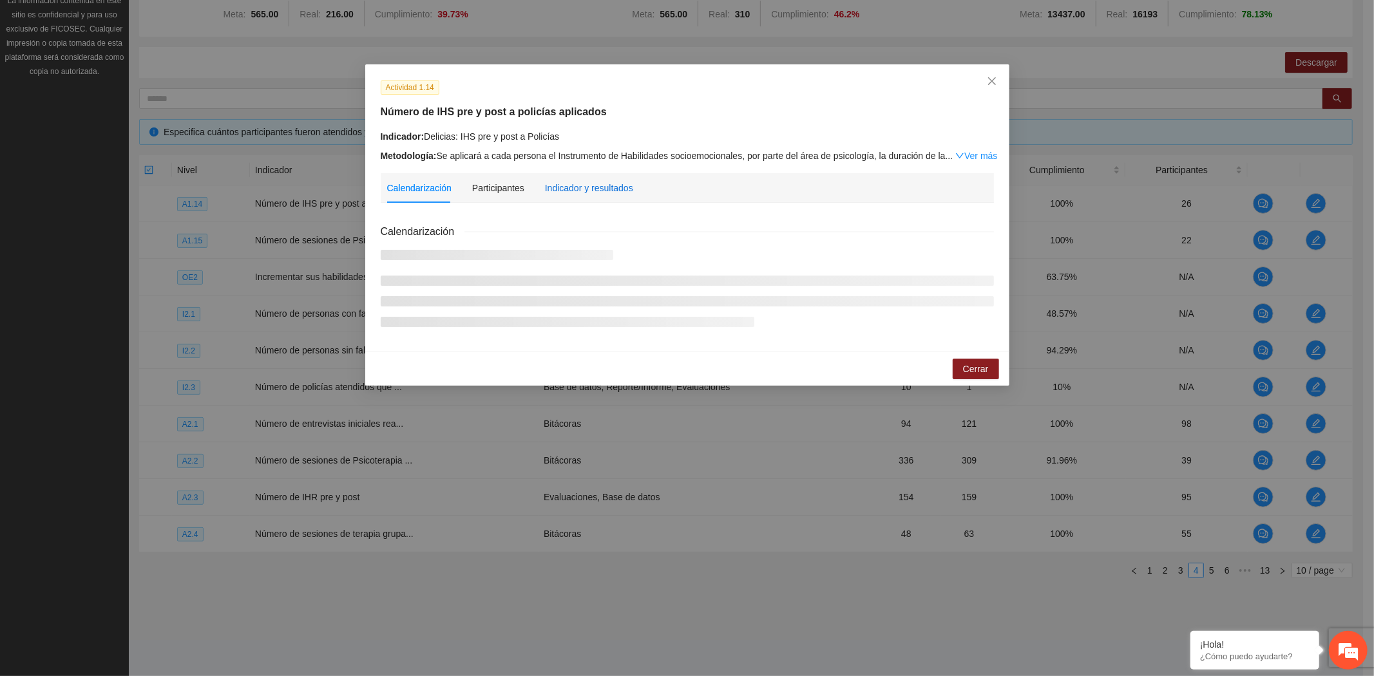
click at [591, 183] on div "Indicador y resultados" at bounding box center [589, 188] width 88 height 14
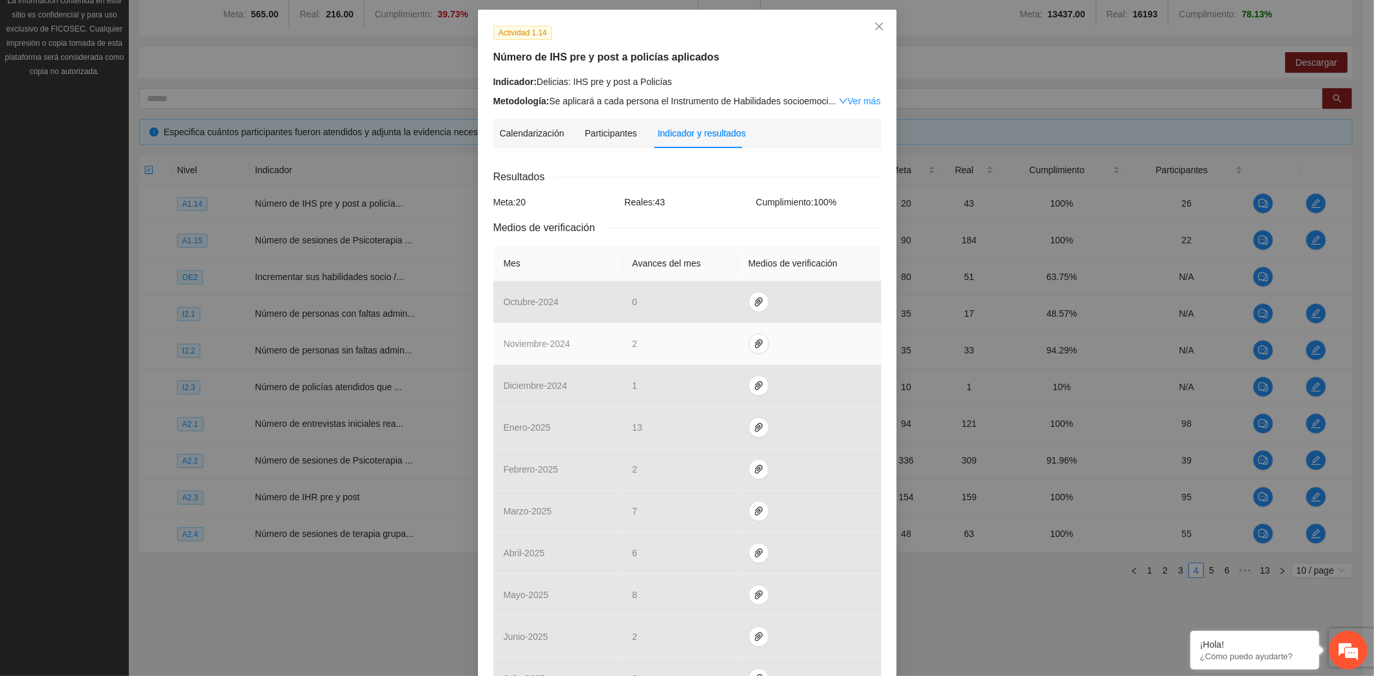
scroll to position [288, 0]
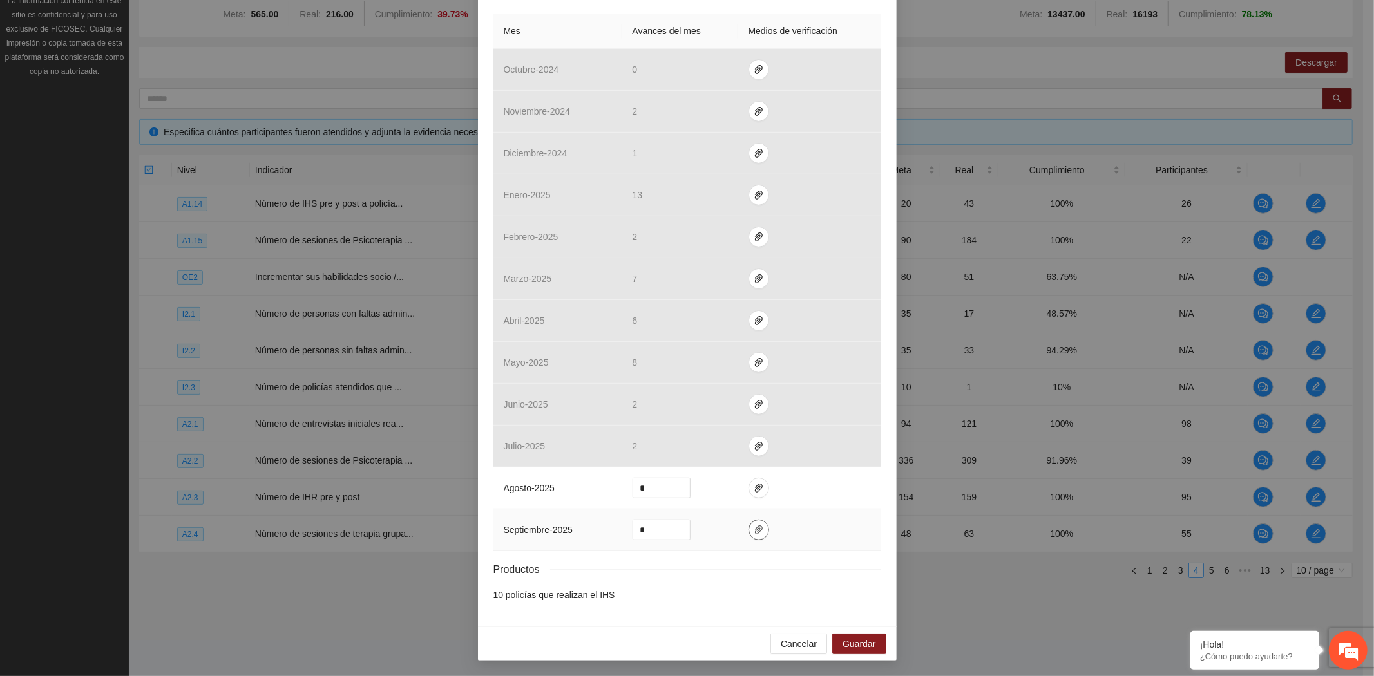
click at [749, 531] on span "paper-clip" at bounding box center [758, 530] width 19 height 10
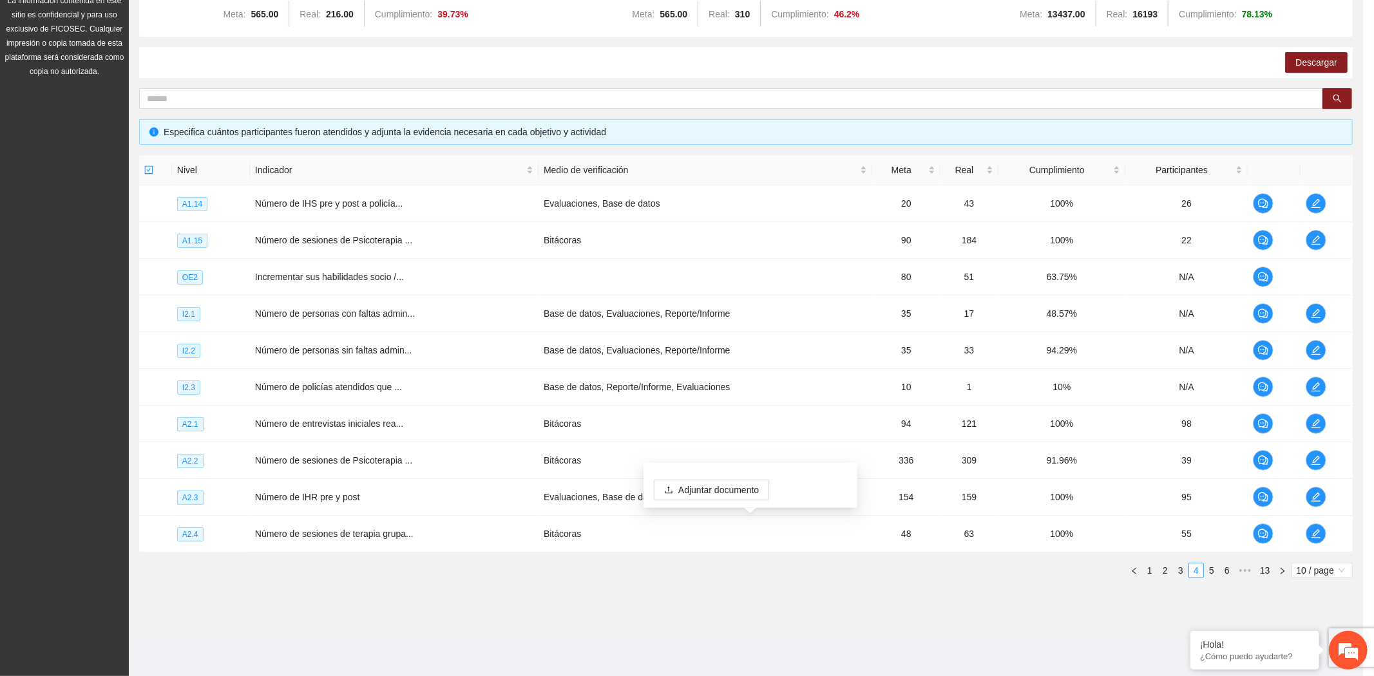
scroll to position [223, 0]
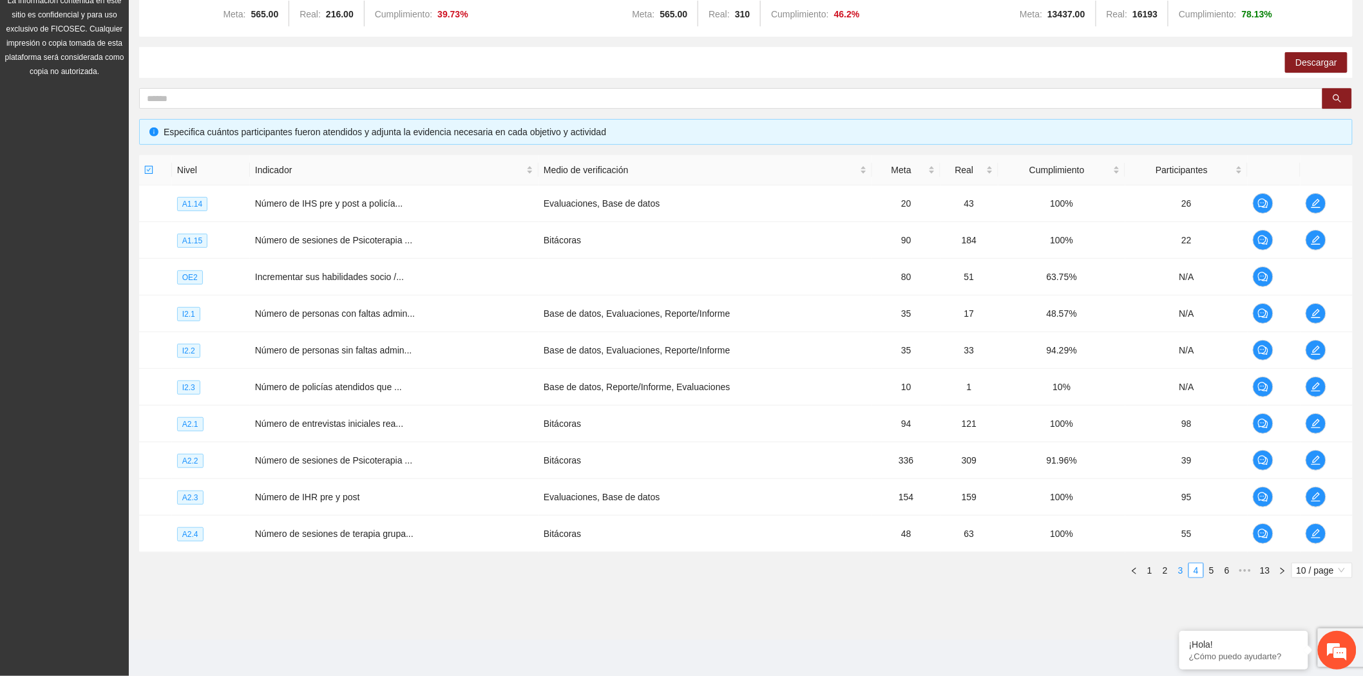
click at [1179, 575] on link "3" at bounding box center [1180, 570] width 14 height 14
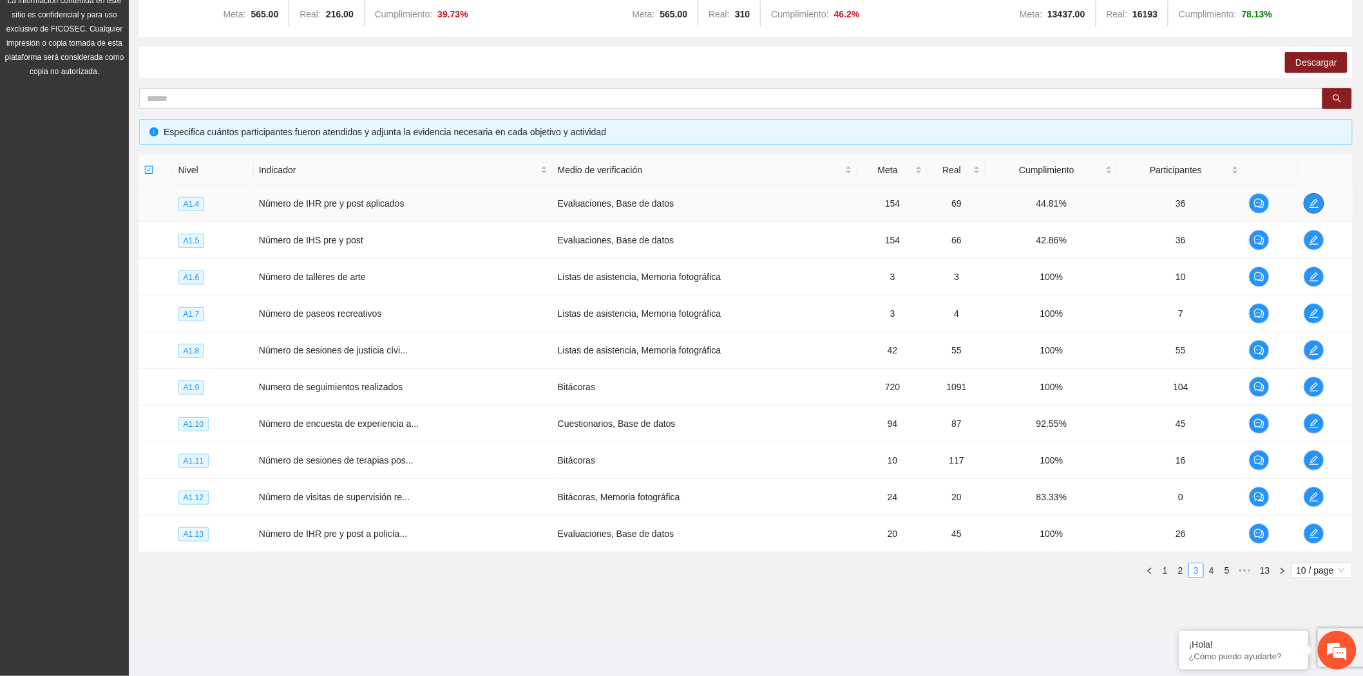
click at [1312, 203] on icon "edit" at bounding box center [1314, 203] width 10 height 10
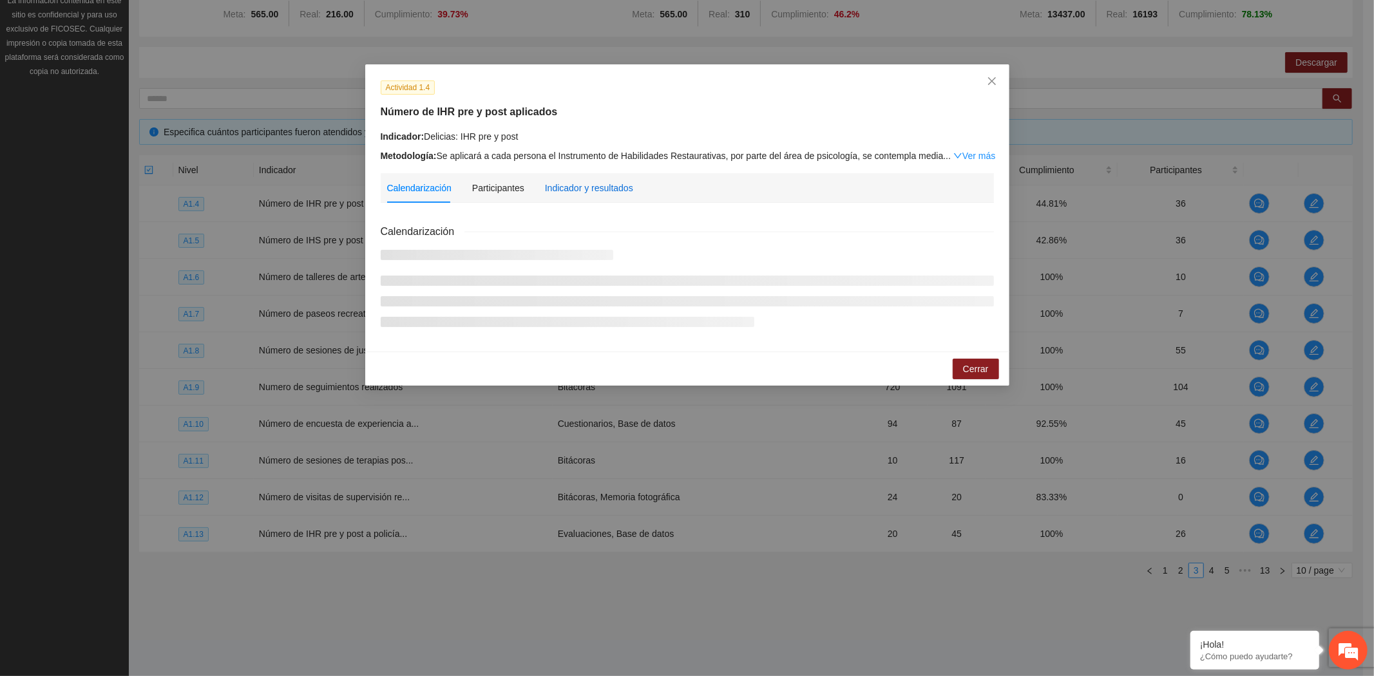
click at [621, 190] on div "Indicador y resultados" at bounding box center [589, 188] width 88 height 14
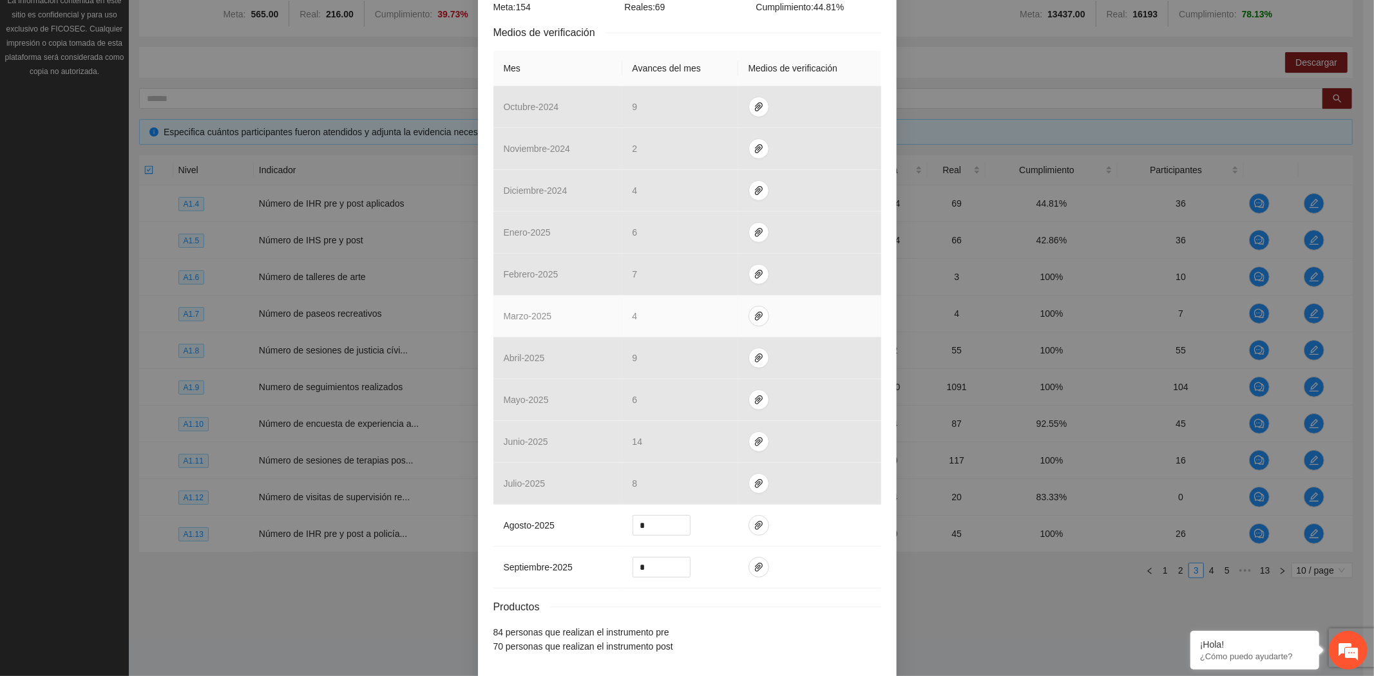
scroll to position [303, 0]
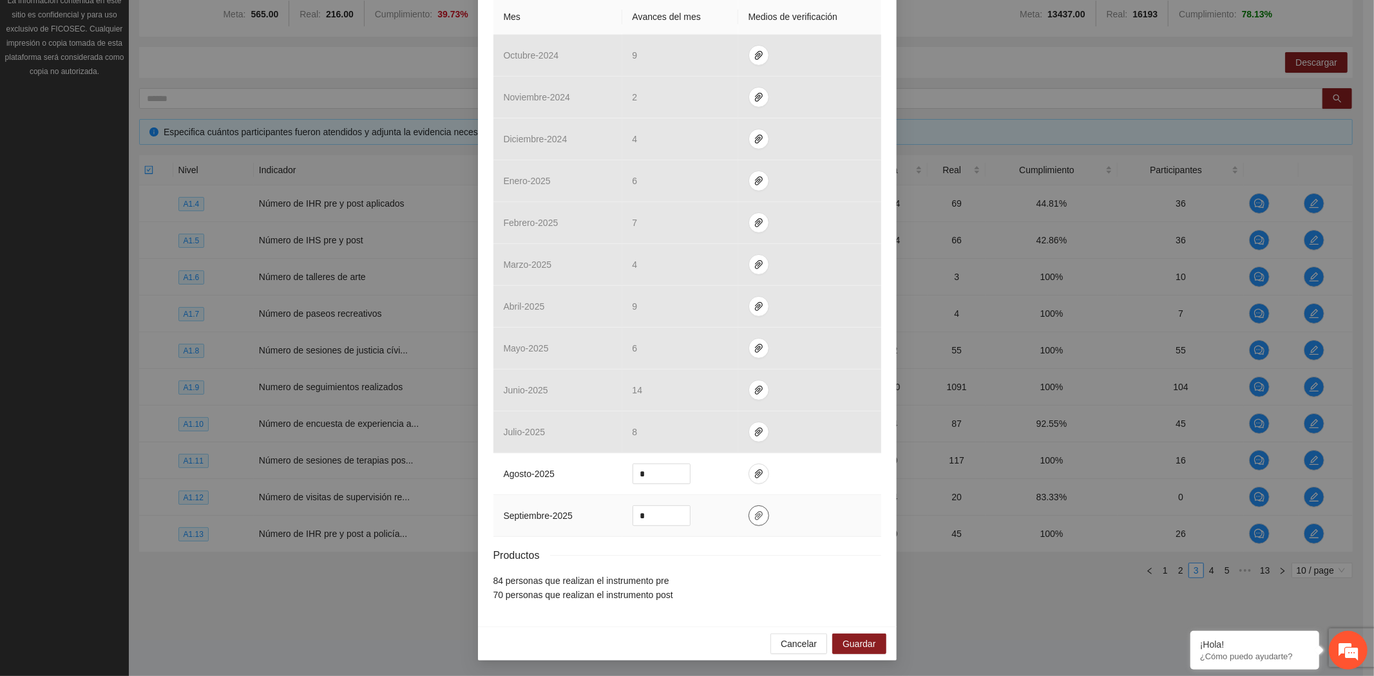
click at [753, 518] on icon "paper-clip" at bounding box center [758, 516] width 10 height 10
click at [653, 522] on input "*" at bounding box center [661, 515] width 57 height 19
drag, startPoint x: 652, startPoint y: 512, endPoint x: 561, endPoint y: 512, distance: 90.8
click at [561, 512] on tr "septiembre - 2025 *" at bounding box center [687, 516] width 388 height 42
type input "*"
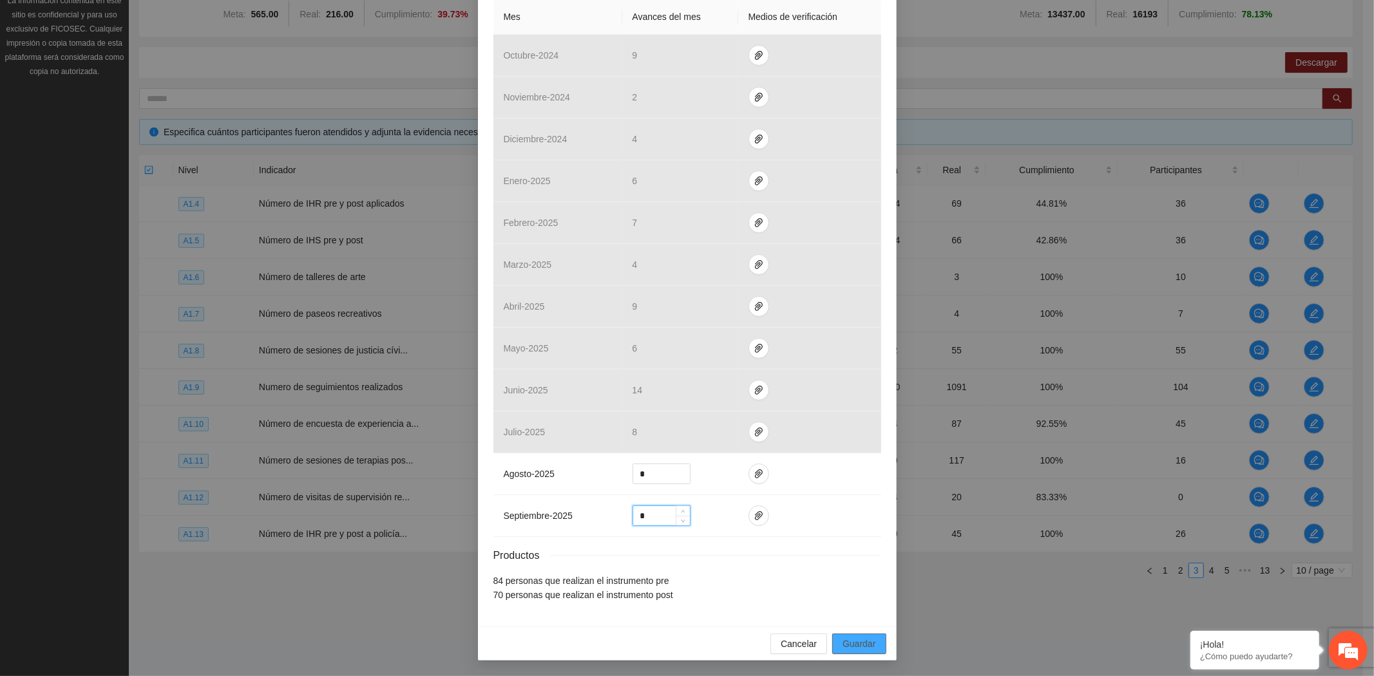
click at [847, 645] on span "Guardar" at bounding box center [858, 644] width 33 height 14
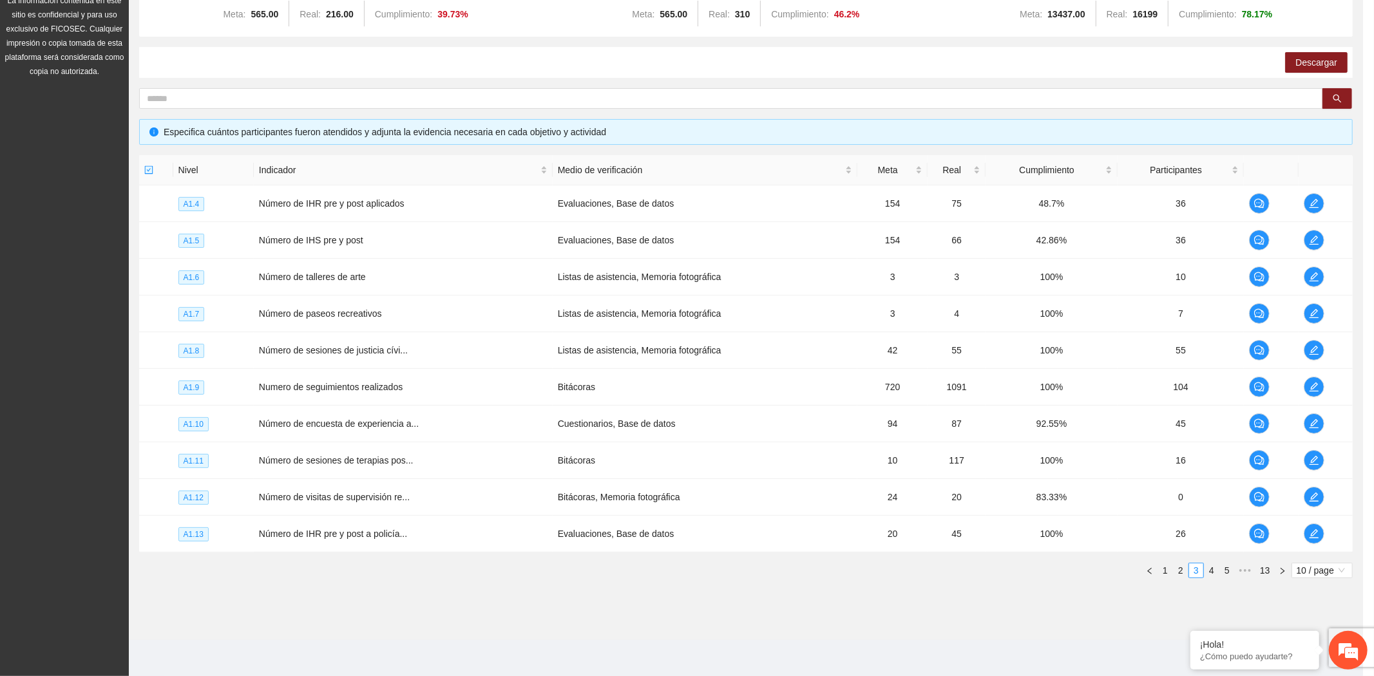
scroll to position [238, 0]
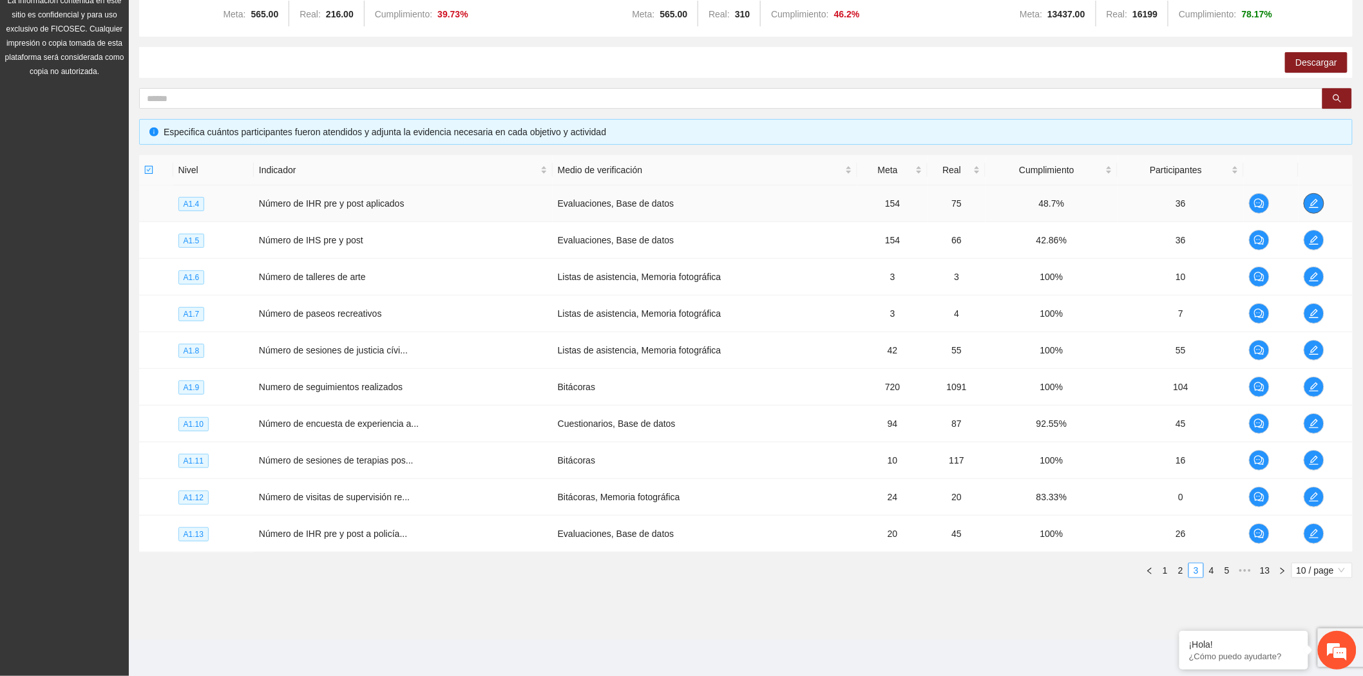
click at [1312, 198] on icon "edit" at bounding box center [1314, 203] width 10 height 10
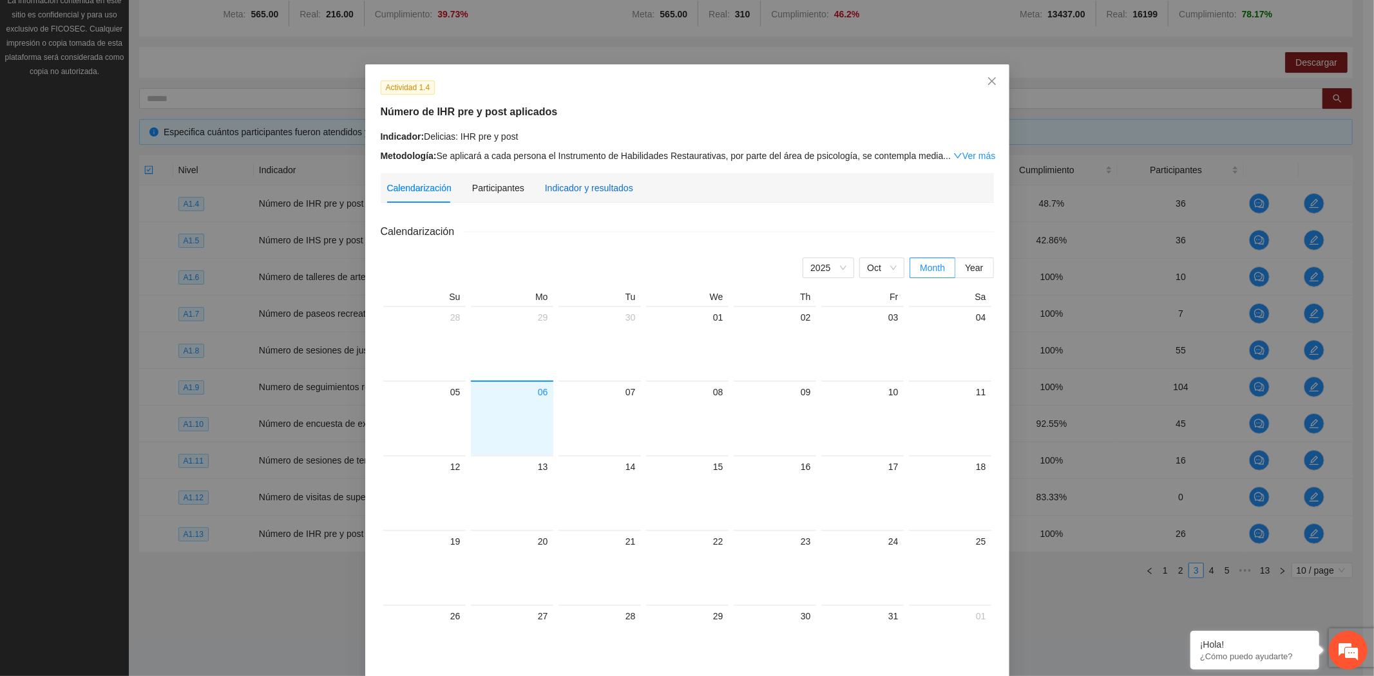
click at [581, 189] on div "Indicador y resultados" at bounding box center [589, 188] width 88 height 14
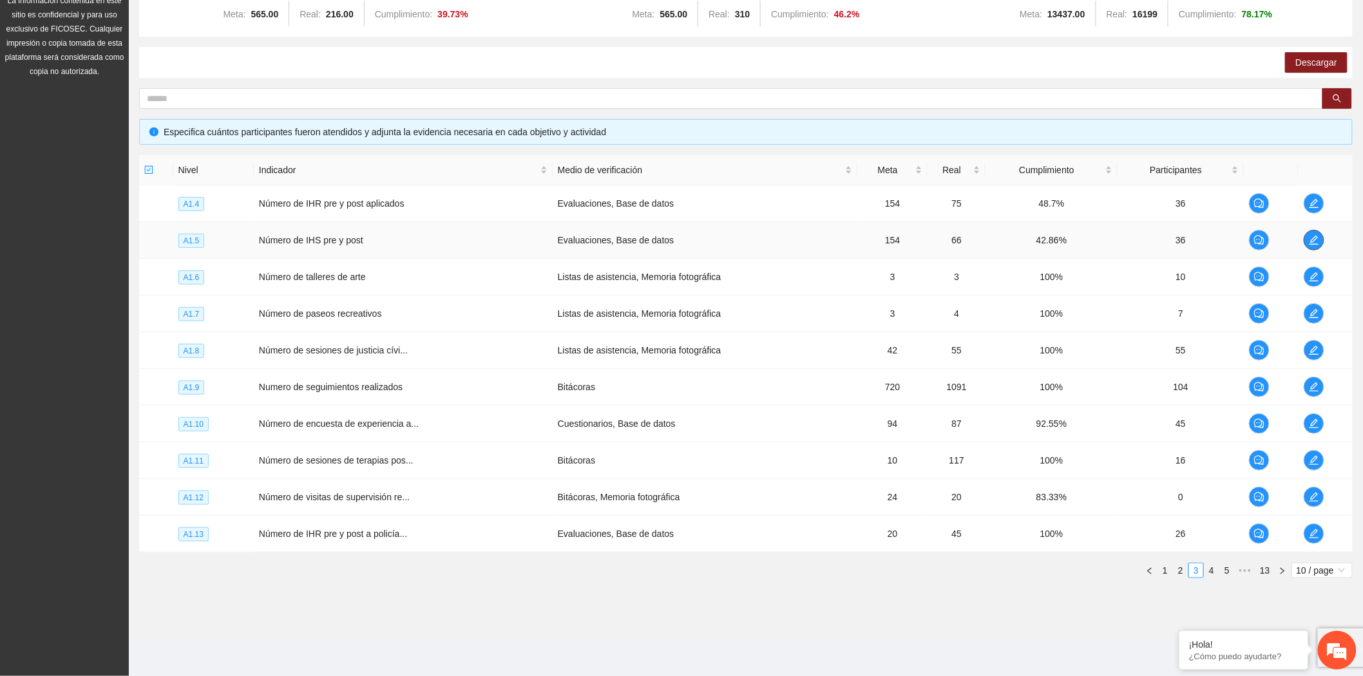
click at [1312, 239] on icon "edit" at bounding box center [1313, 240] width 9 height 9
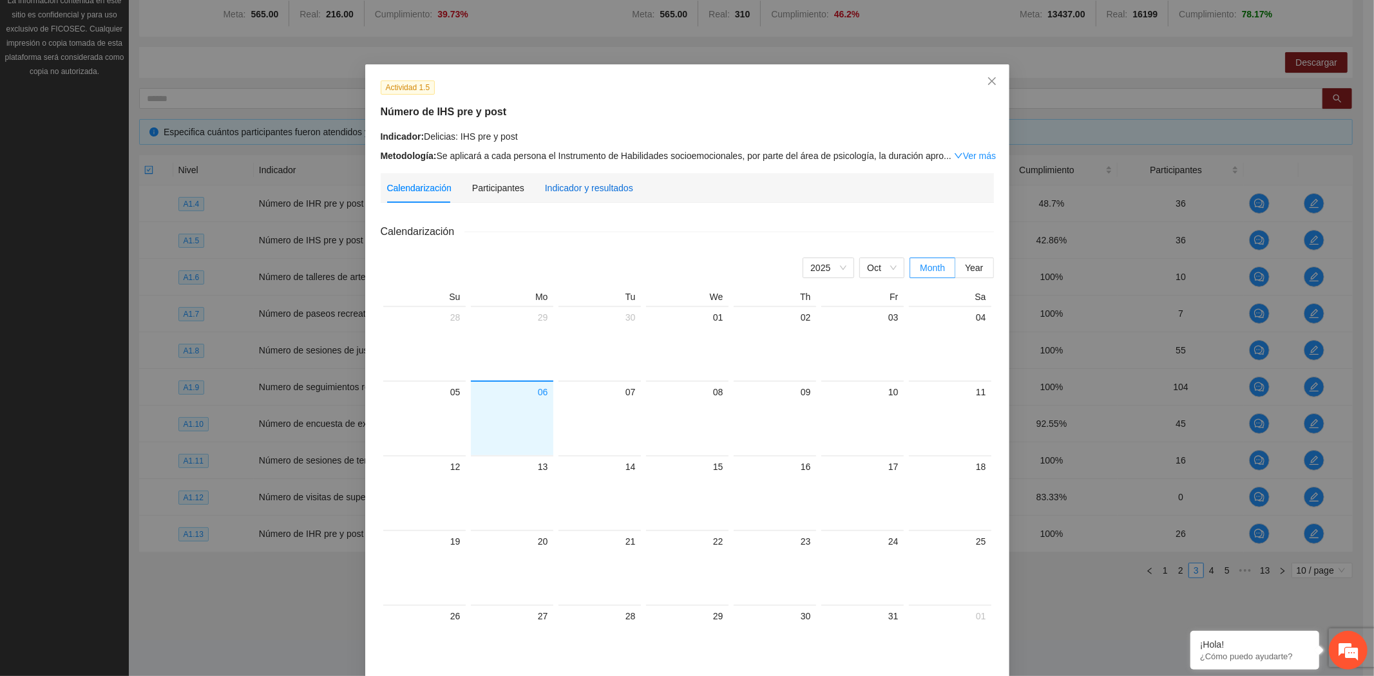
click at [603, 194] on div "Indicador y resultados" at bounding box center [589, 188] width 88 height 14
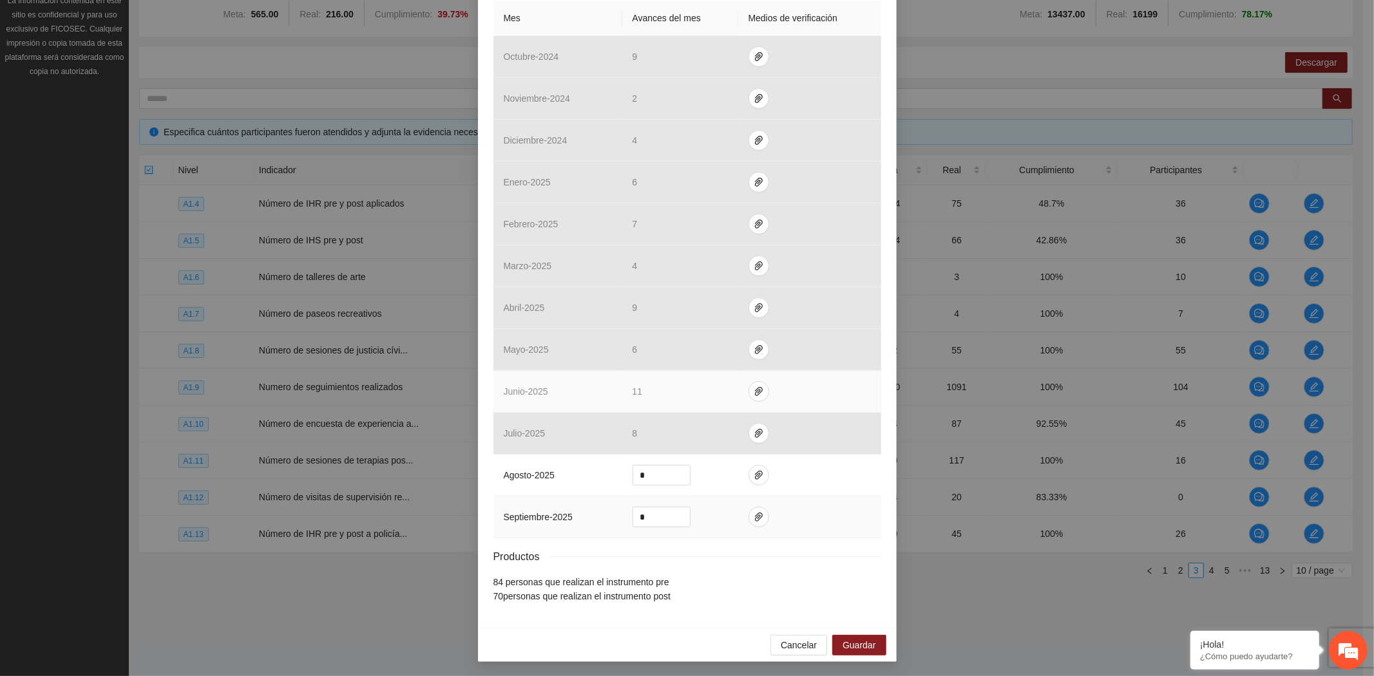
scroll to position [303, 0]
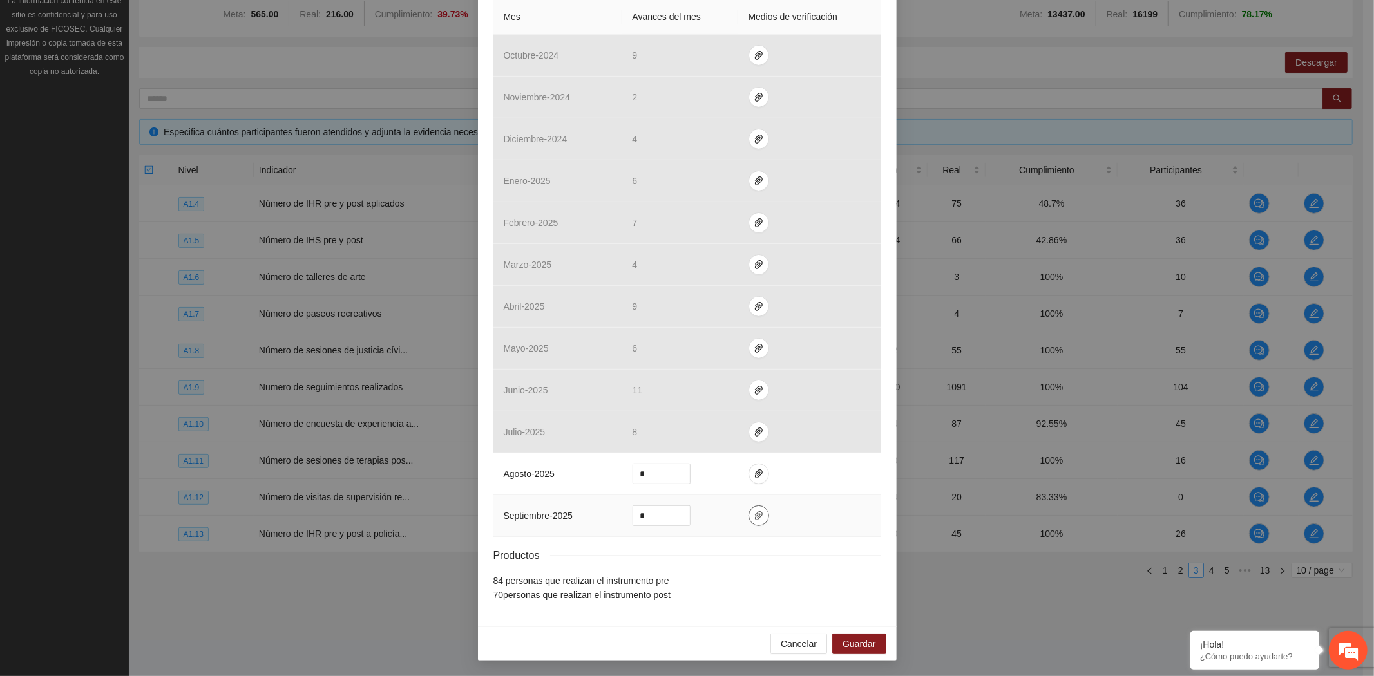
click at [755, 512] on icon "paper-clip" at bounding box center [759, 515] width 8 height 9
click at [732, 474] on span "Adjuntar documento" at bounding box center [718, 475] width 80 height 14
drag, startPoint x: 658, startPoint y: 513, endPoint x: 595, endPoint y: 511, distance: 63.1
click at [598, 511] on tr "septiembre - 2025 *" at bounding box center [687, 516] width 388 height 42
type input "*"
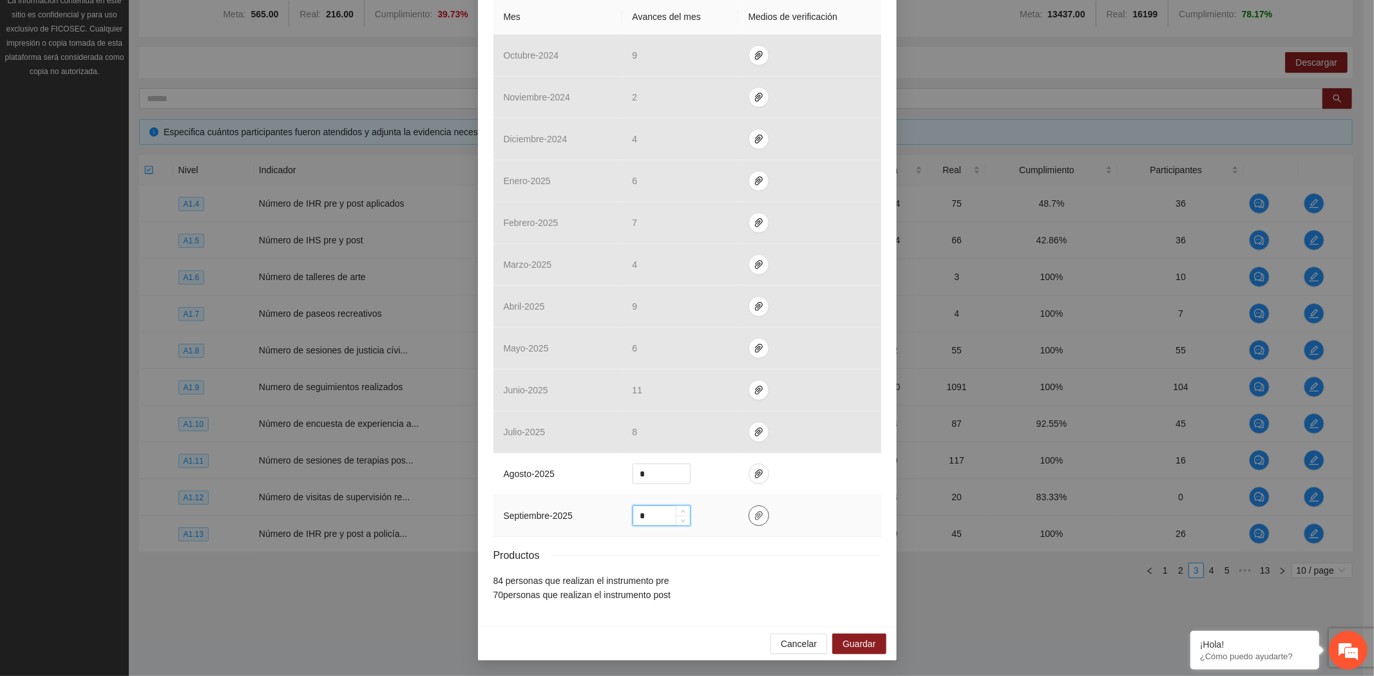
click at [748, 522] on button "button" at bounding box center [758, 516] width 21 height 21
click at [868, 646] on span "Guardar" at bounding box center [858, 644] width 33 height 14
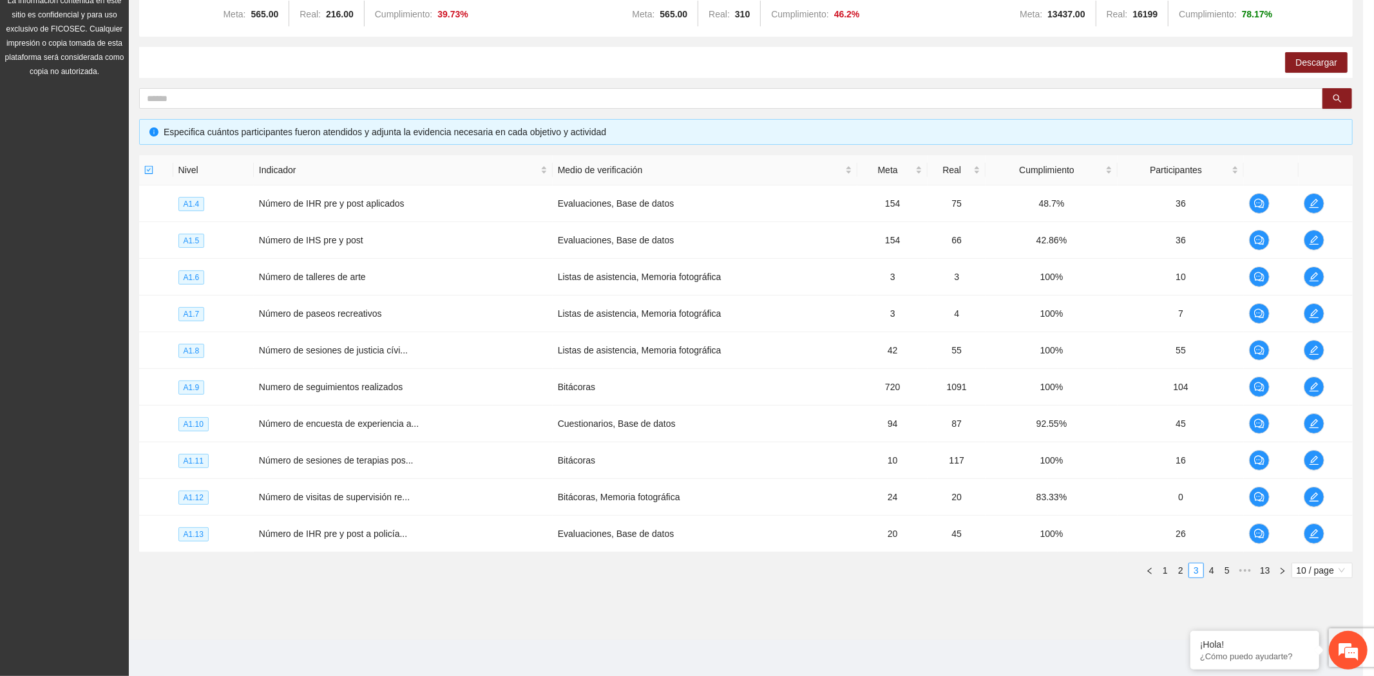
scroll to position [238, 0]
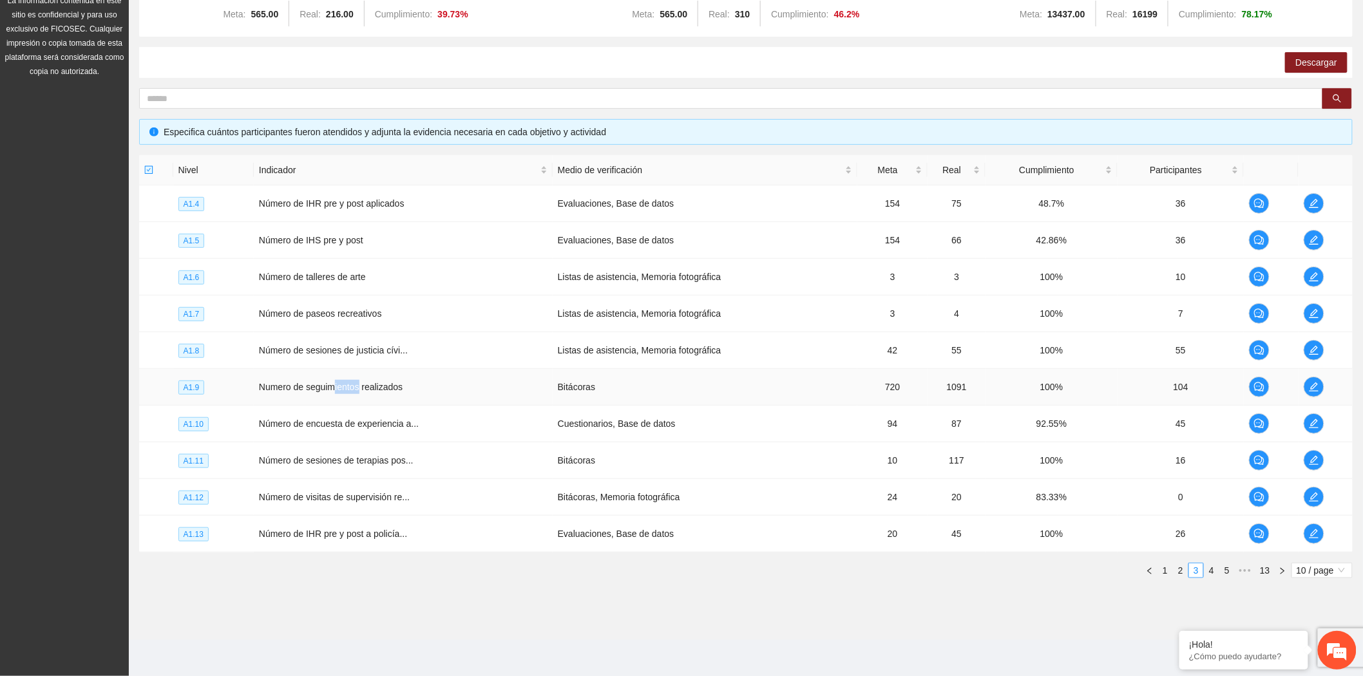
drag, startPoint x: 334, startPoint y: 390, endPoint x: 357, endPoint y: 390, distance: 23.2
click at [357, 390] on td "Numero de seguimientos realizados" at bounding box center [403, 387] width 299 height 37
click at [1310, 383] on icon "edit" at bounding box center [1314, 387] width 10 height 10
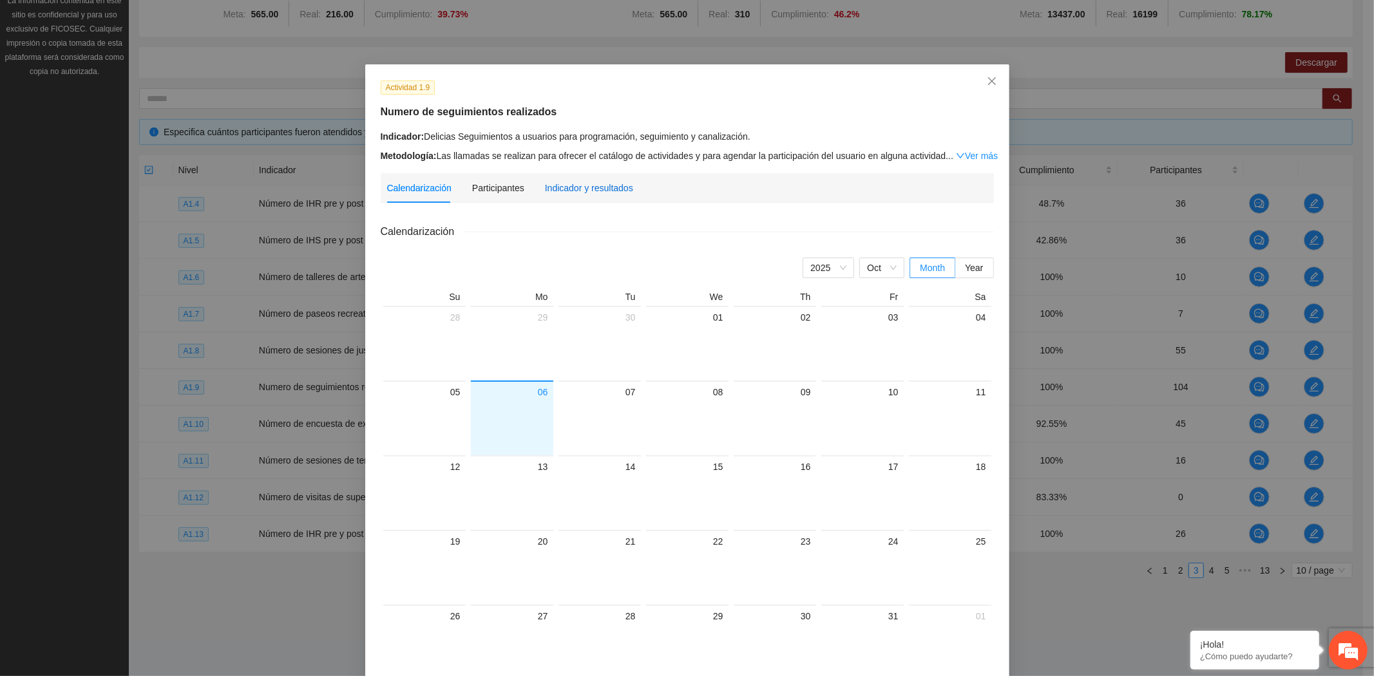
click at [563, 182] on div "Indicador y resultados" at bounding box center [589, 188] width 88 height 14
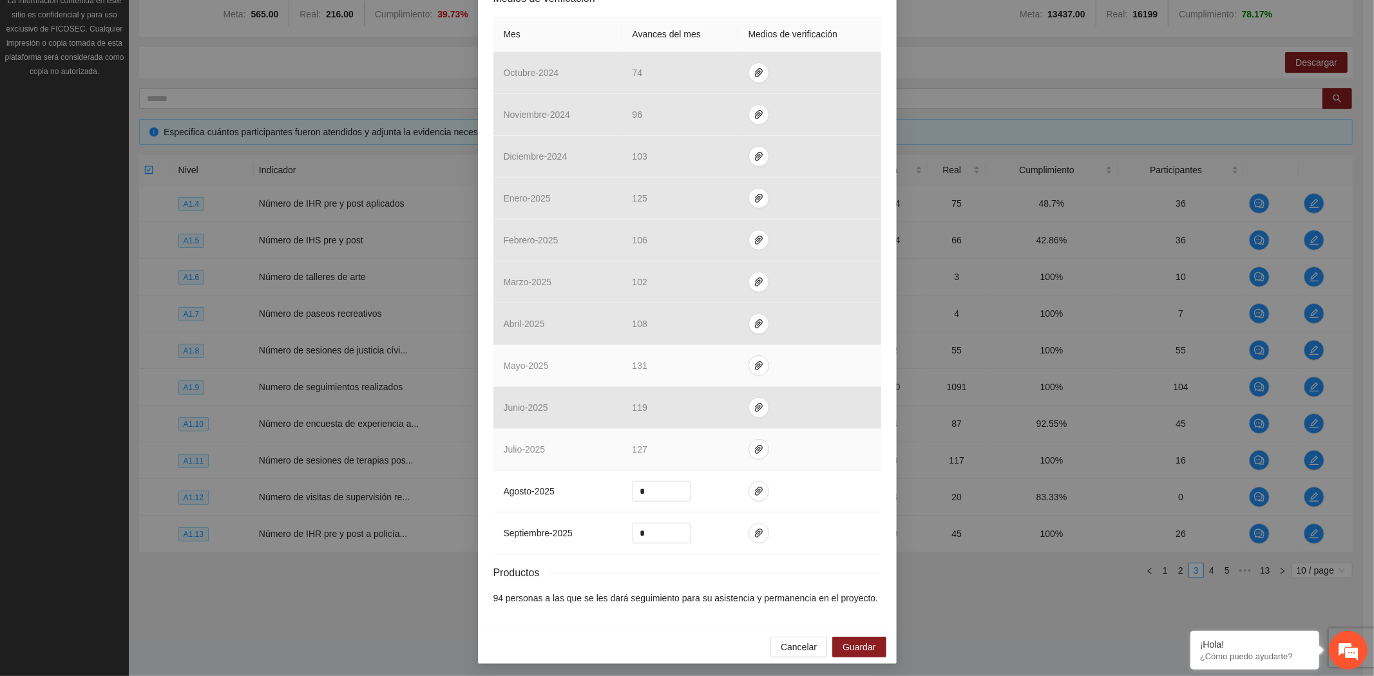
scroll to position [288, 0]
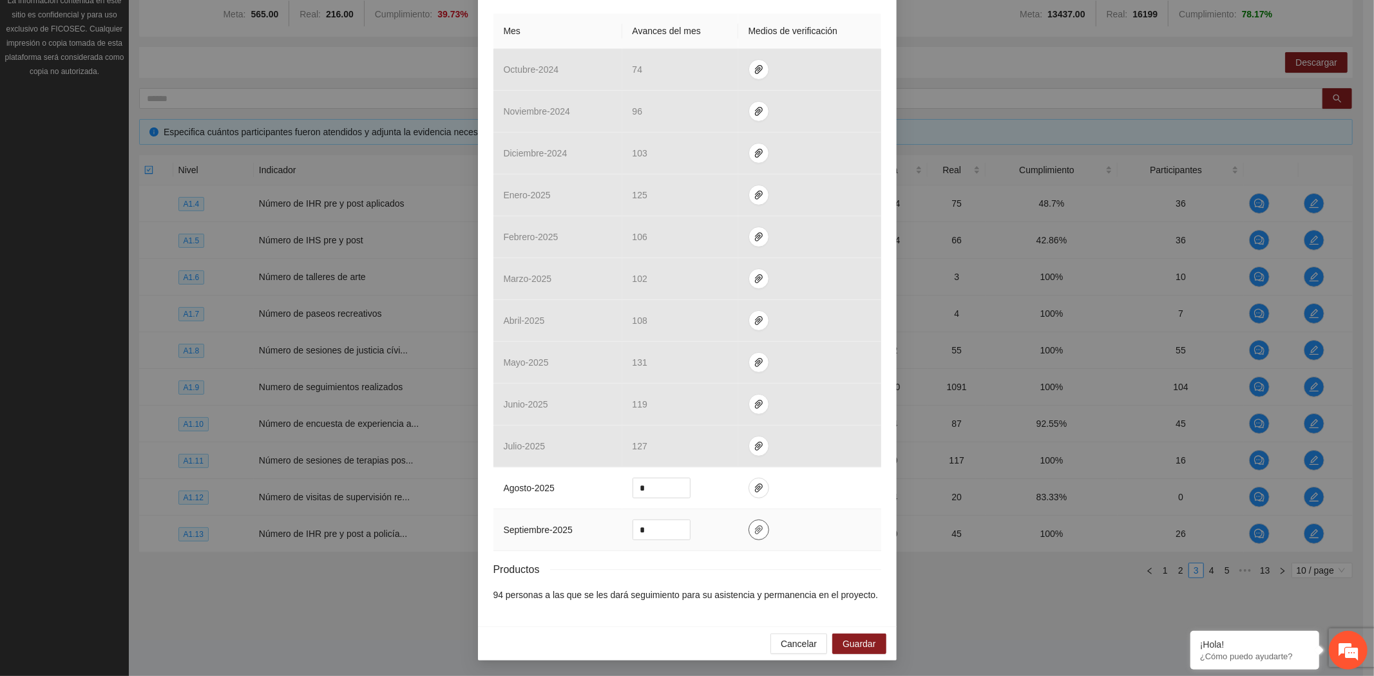
click at [755, 529] on icon "paper-clip" at bounding box center [759, 529] width 8 height 9
click at [725, 491] on span "Adjuntar documento" at bounding box center [718, 490] width 80 height 14
drag, startPoint x: 665, startPoint y: 525, endPoint x: 620, endPoint y: 530, distance: 45.3
click at [622, 530] on td "*" at bounding box center [680, 530] width 116 height 42
type input "**"
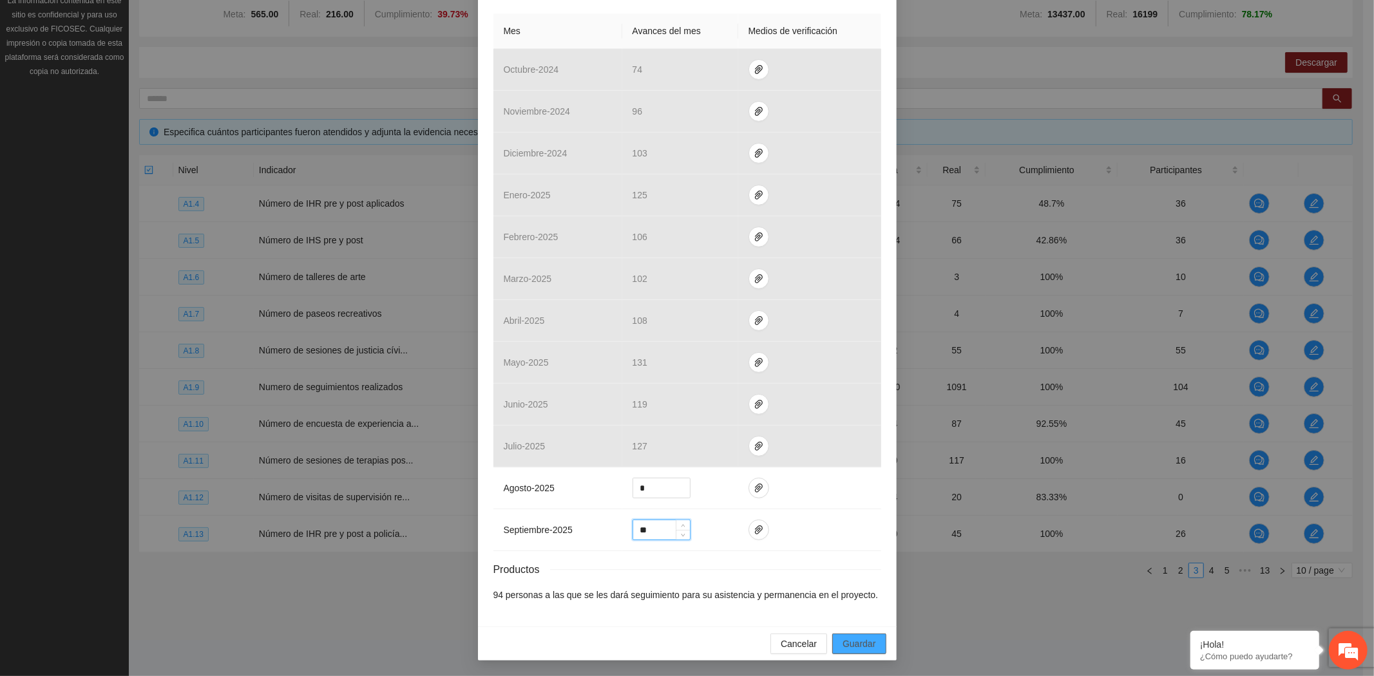
click at [865, 642] on span "Guardar" at bounding box center [858, 644] width 33 height 14
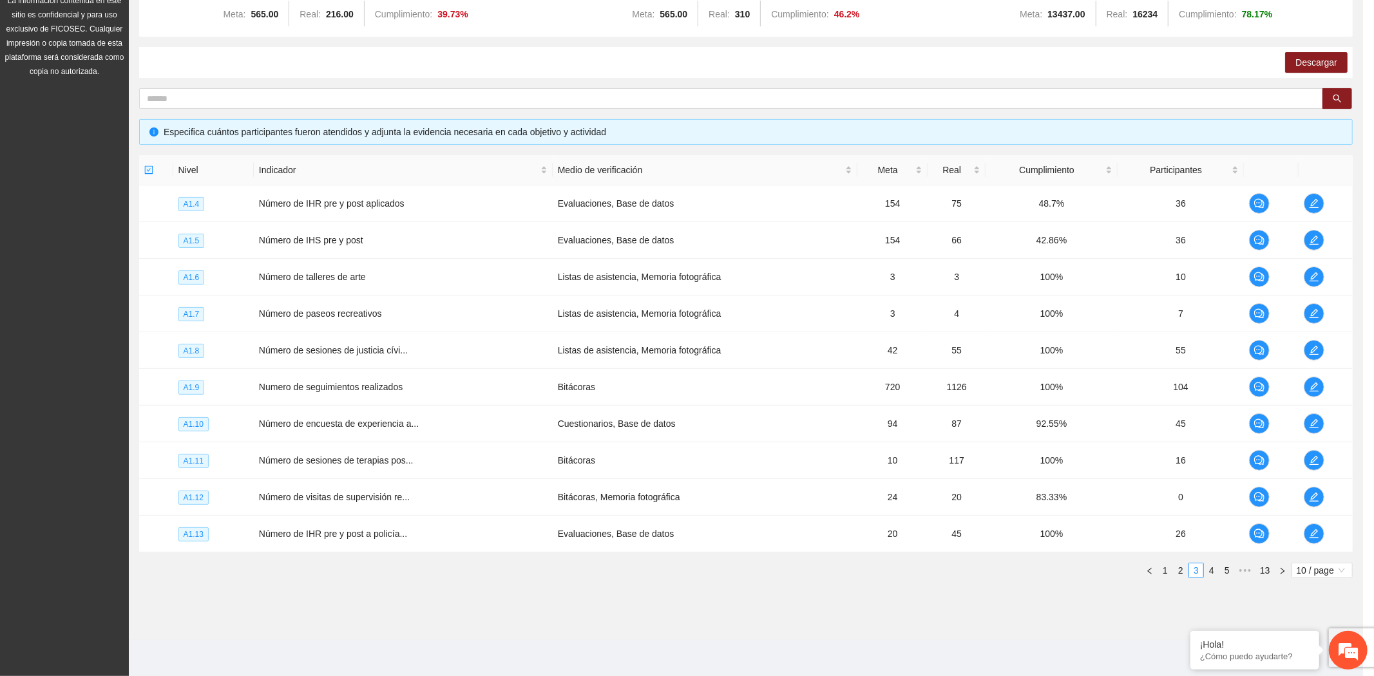
scroll to position [223, 0]
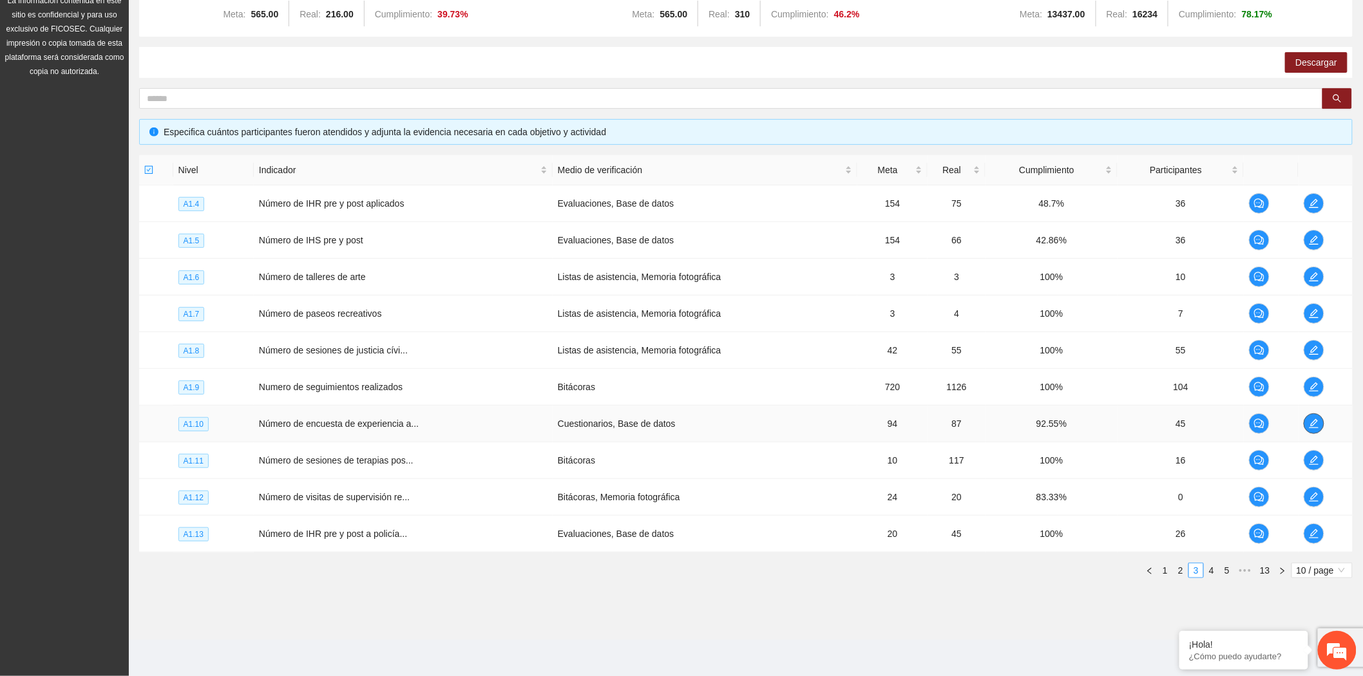
click at [1304, 421] on span "edit" at bounding box center [1313, 424] width 19 height 10
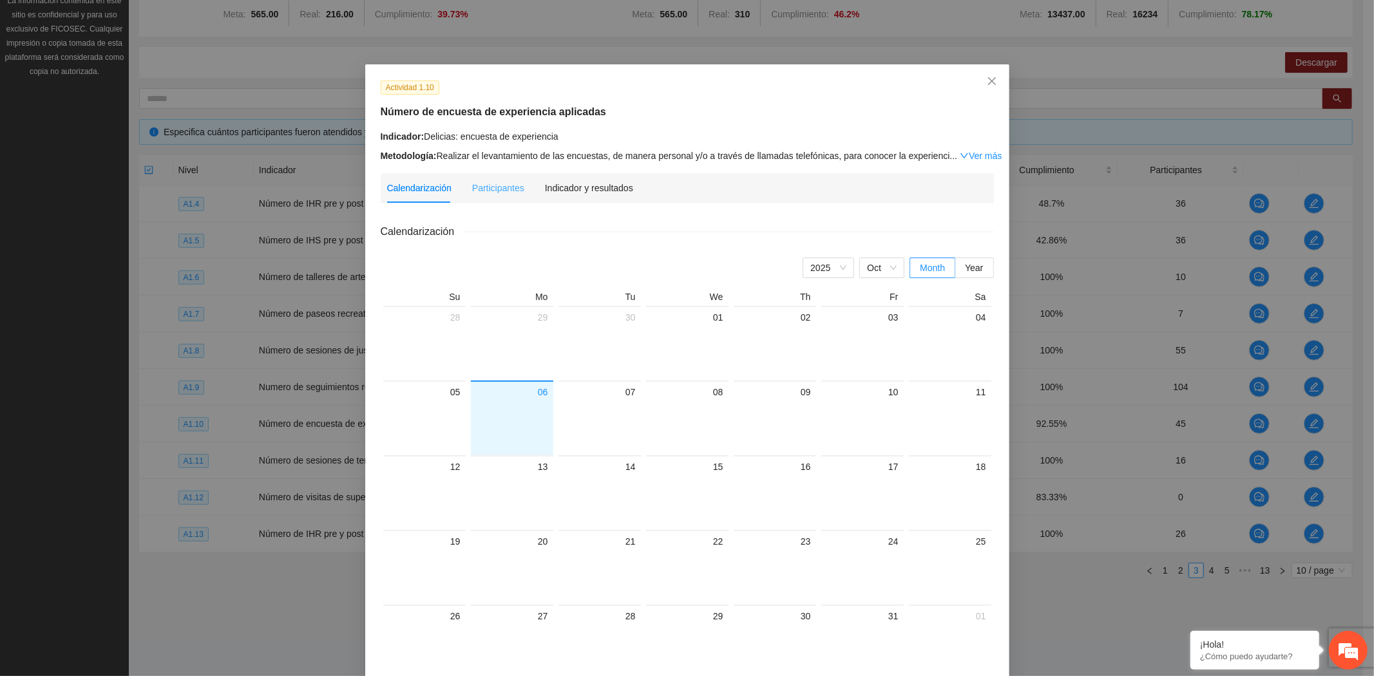
click at [587, 196] on div "Indicador y resultados" at bounding box center [589, 188] width 88 height 30
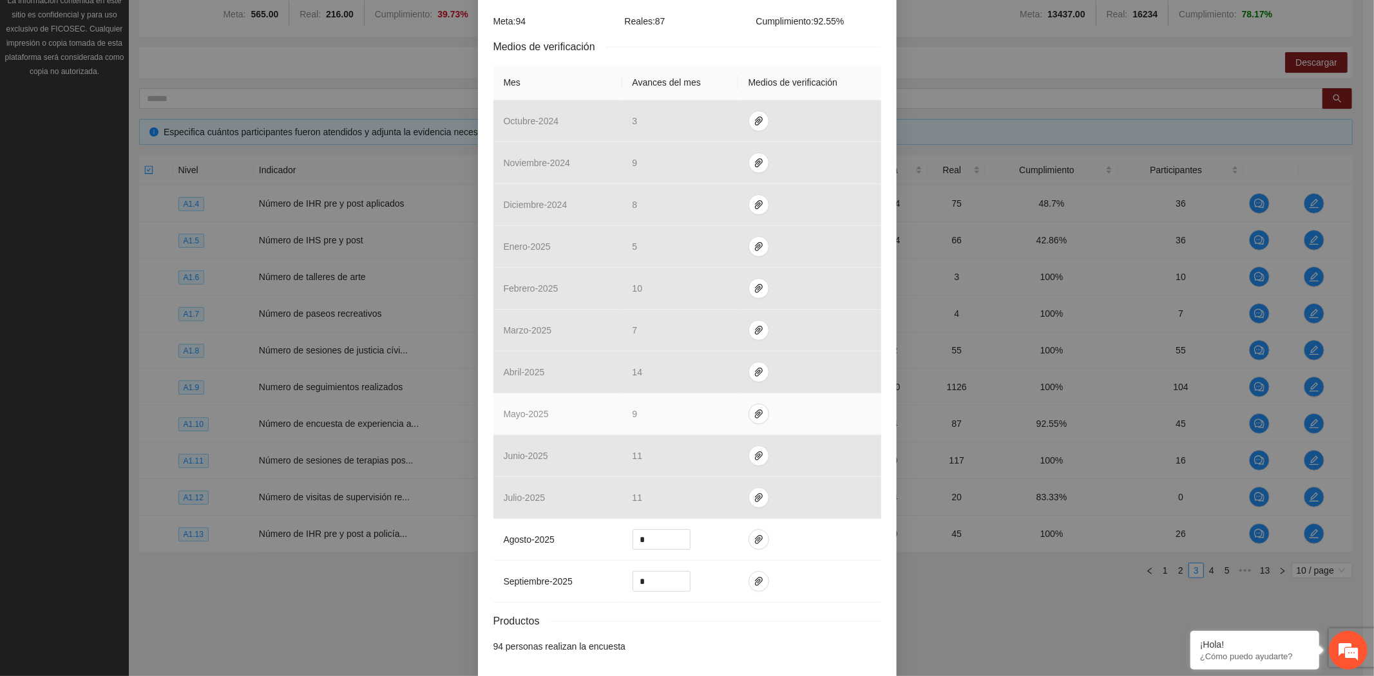
scroll to position [288, 0]
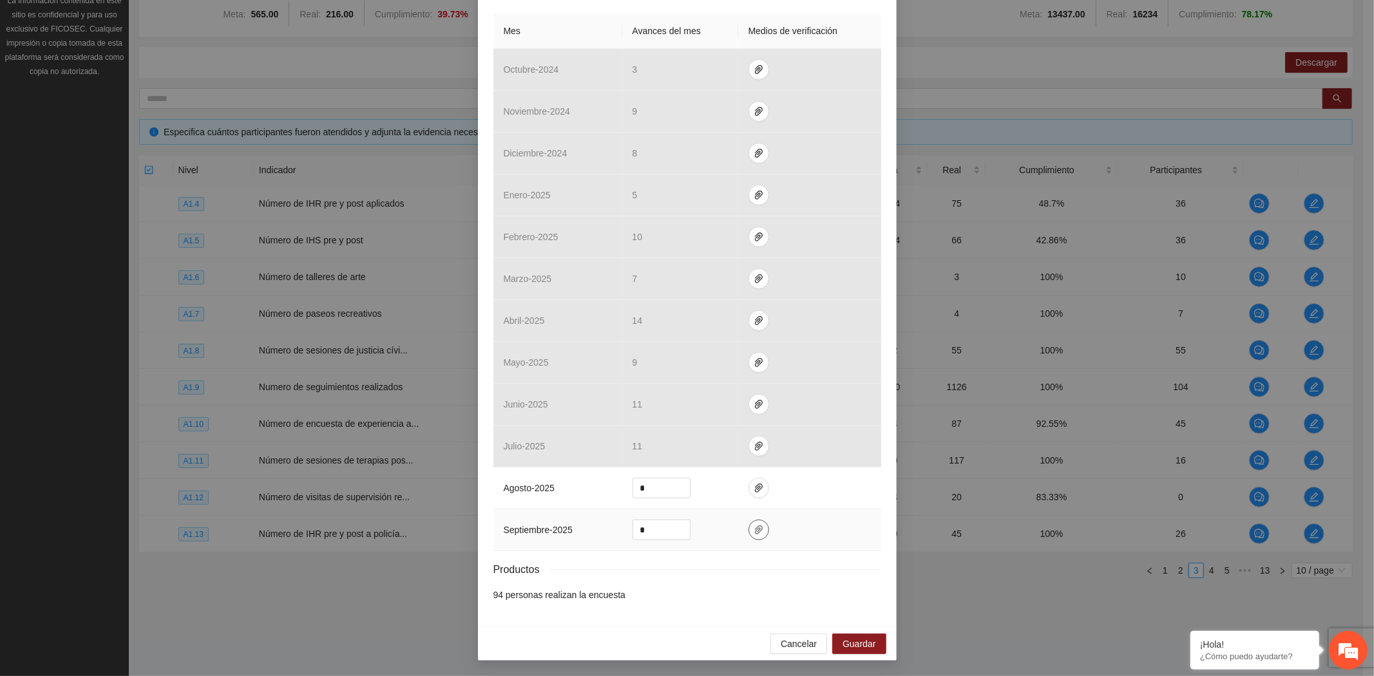
click at [753, 533] on icon "paper-clip" at bounding box center [758, 530] width 10 height 10
click at [755, 487] on span "Adjuntar documento" at bounding box center [718, 490] width 80 height 14
drag, startPoint x: 652, startPoint y: 529, endPoint x: 615, endPoint y: 526, distance: 37.4
click at [615, 526] on tr "septiembre - 2025 *" at bounding box center [687, 530] width 388 height 42
type input "*"
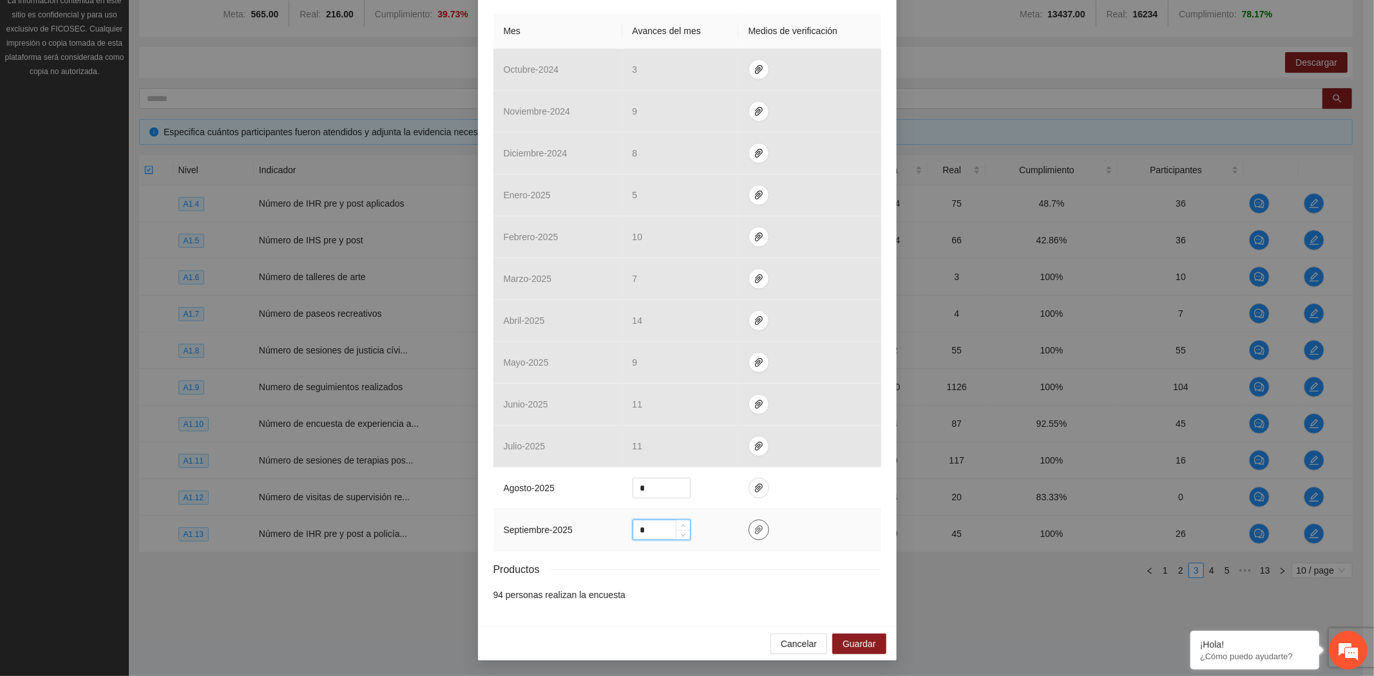
click at [755, 533] on icon "paper-clip" at bounding box center [759, 529] width 8 height 9
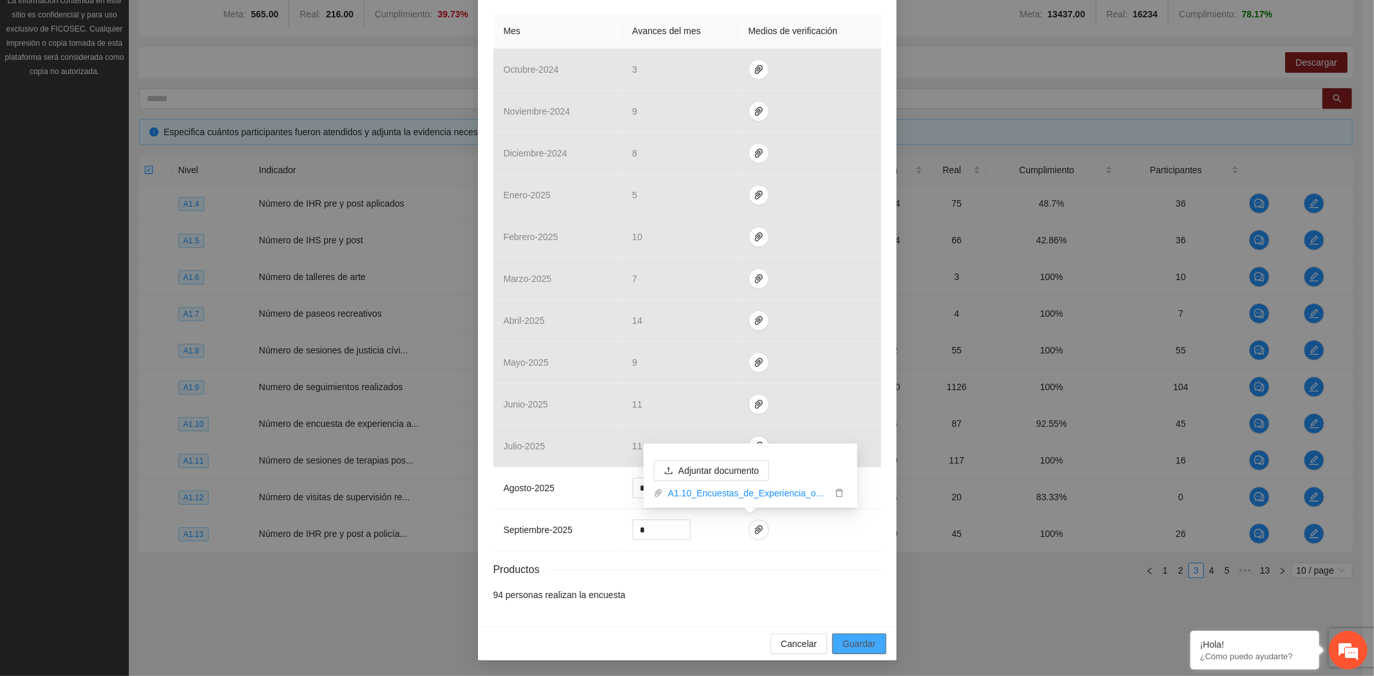
click at [851, 636] on button "Guardar" at bounding box center [858, 644] width 53 height 21
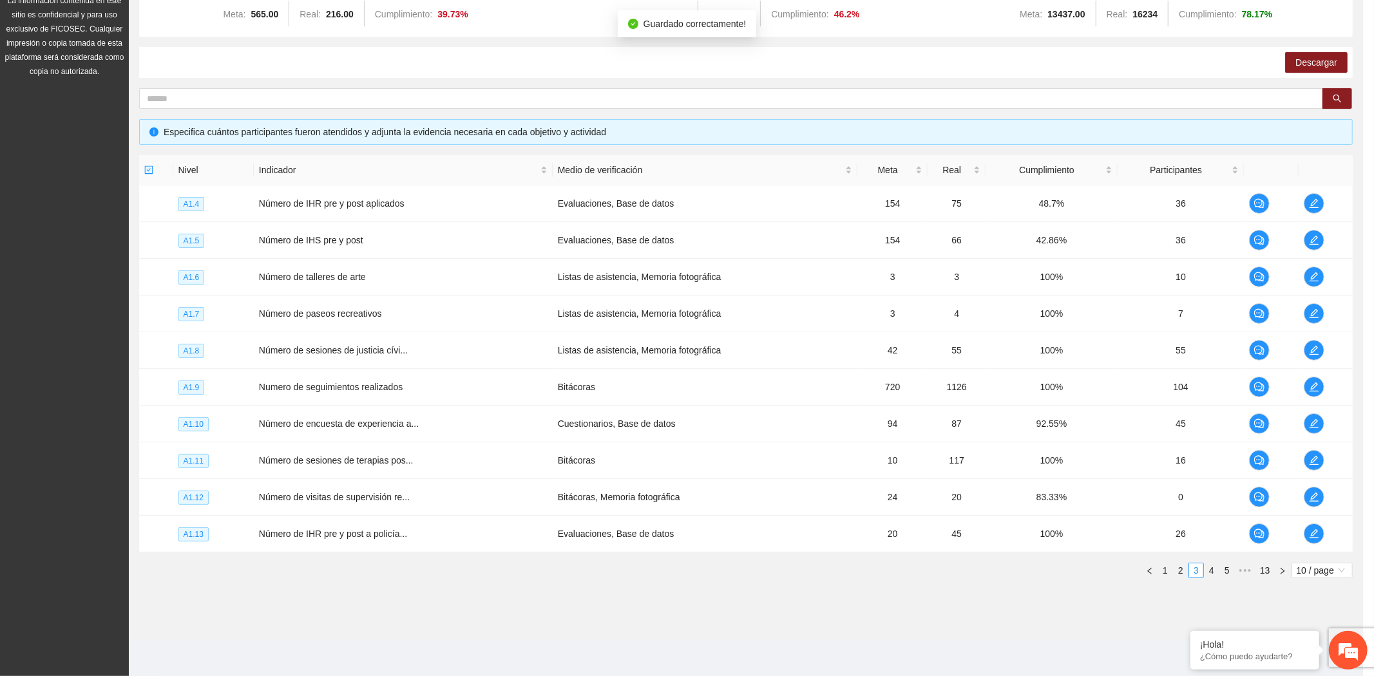
scroll to position [223, 0]
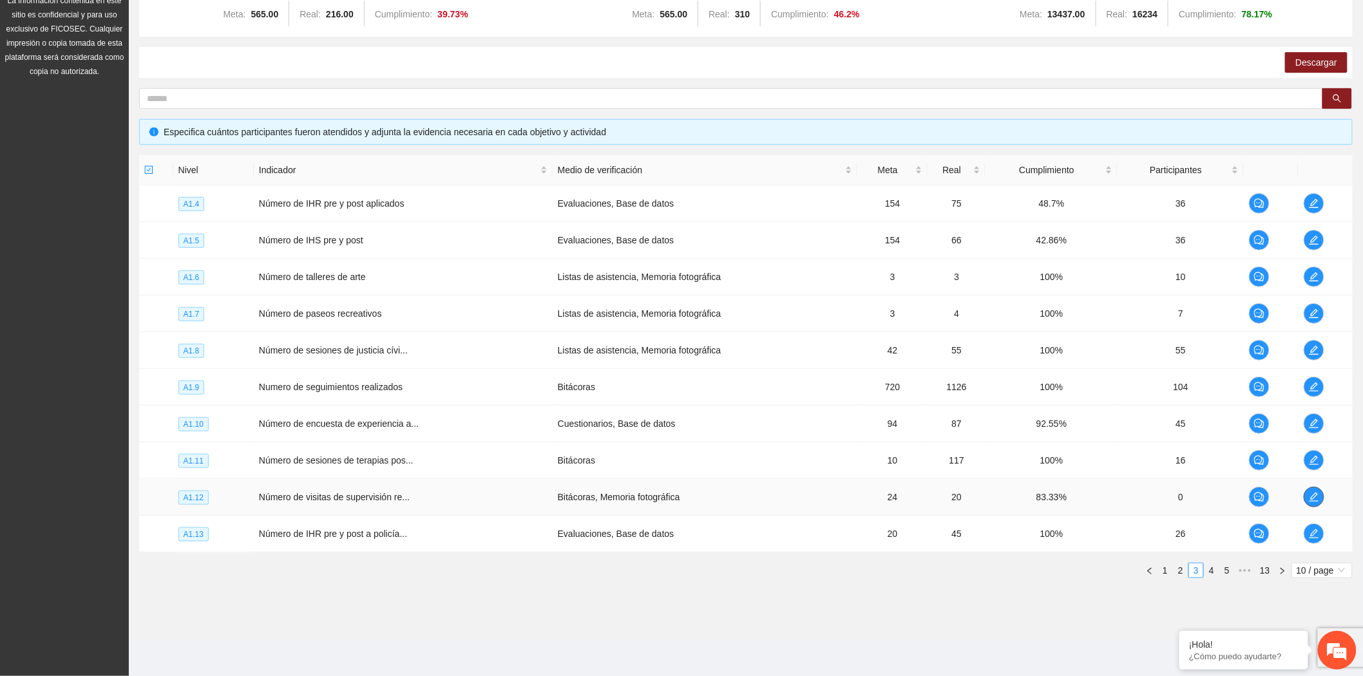
click at [1315, 492] on icon "edit" at bounding box center [1314, 497] width 10 height 10
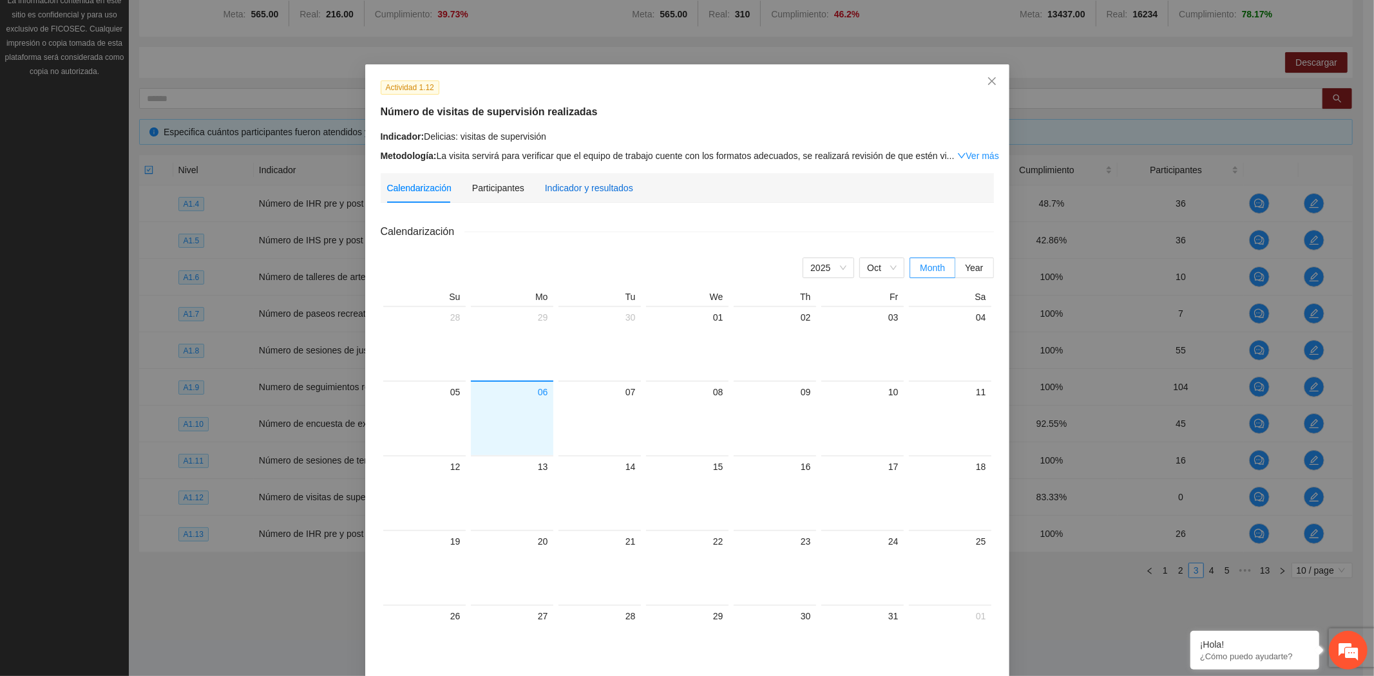
click at [592, 190] on div "Indicador y resultados" at bounding box center [589, 188] width 88 height 14
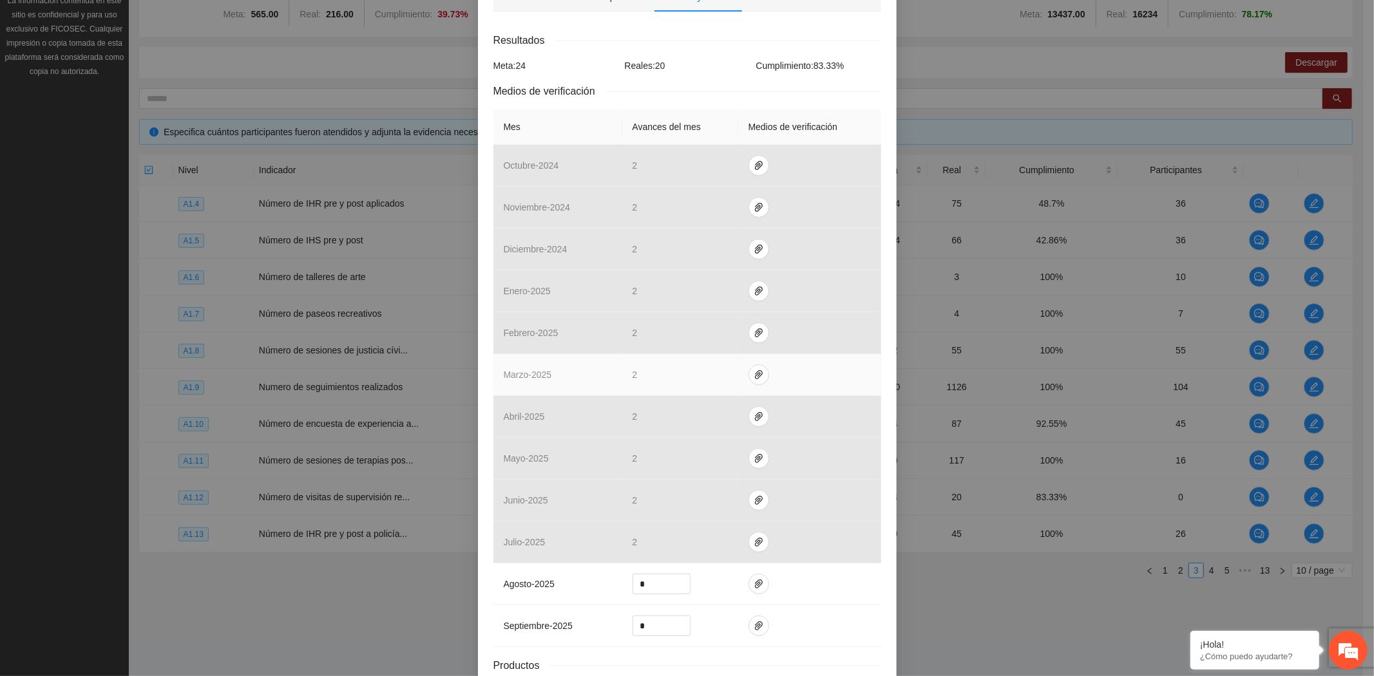
scroll to position [288, 0]
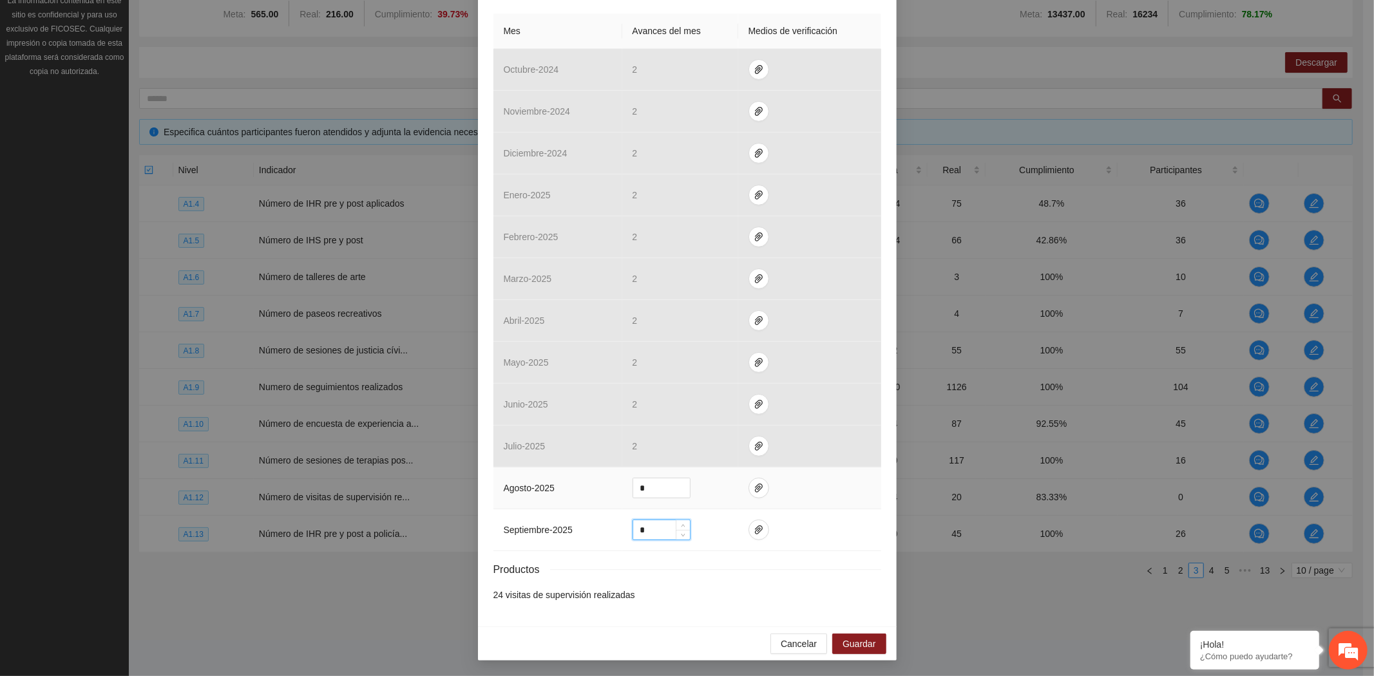
drag, startPoint x: 657, startPoint y: 529, endPoint x: 538, endPoint y: 507, distance: 120.5
click at [538, 507] on tbody "octubre - 2024 2 noviembre - 2024 2 diciembre - 2024 2 enero - 2025 2 febrero -…" at bounding box center [687, 300] width 388 height 502
type input "*"
click at [755, 527] on icon "paper-clip" at bounding box center [759, 529] width 8 height 9
click at [755, 486] on span "Adjuntar documento" at bounding box center [718, 490] width 80 height 14
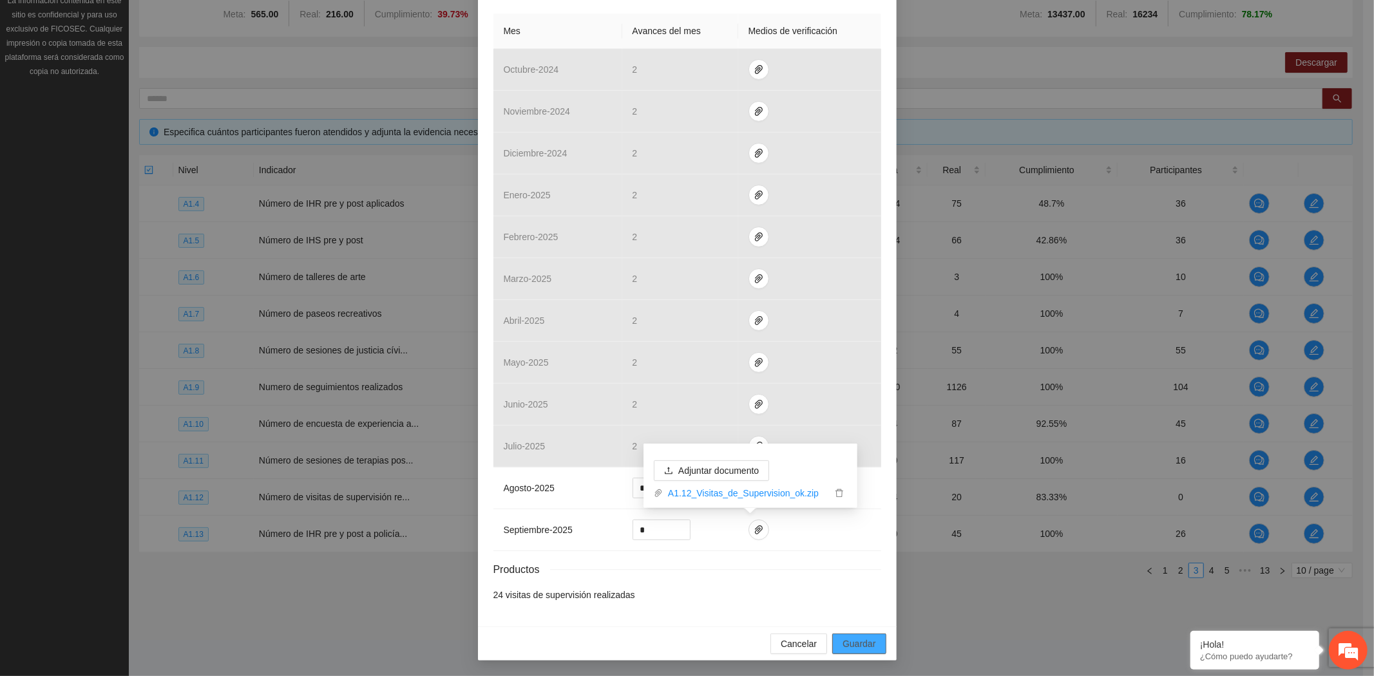
click at [852, 643] on span "Guardar" at bounding box center [858, 644] width 33 height 14
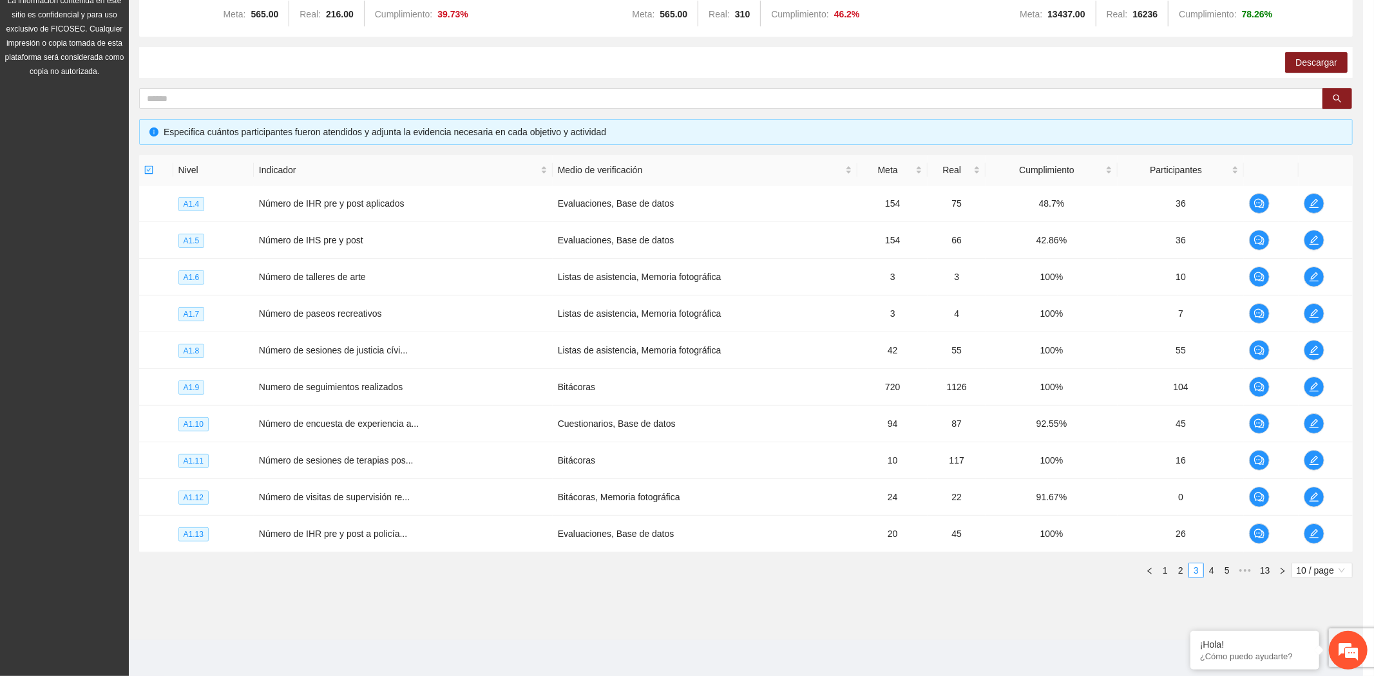
scroll to position [223, 0]
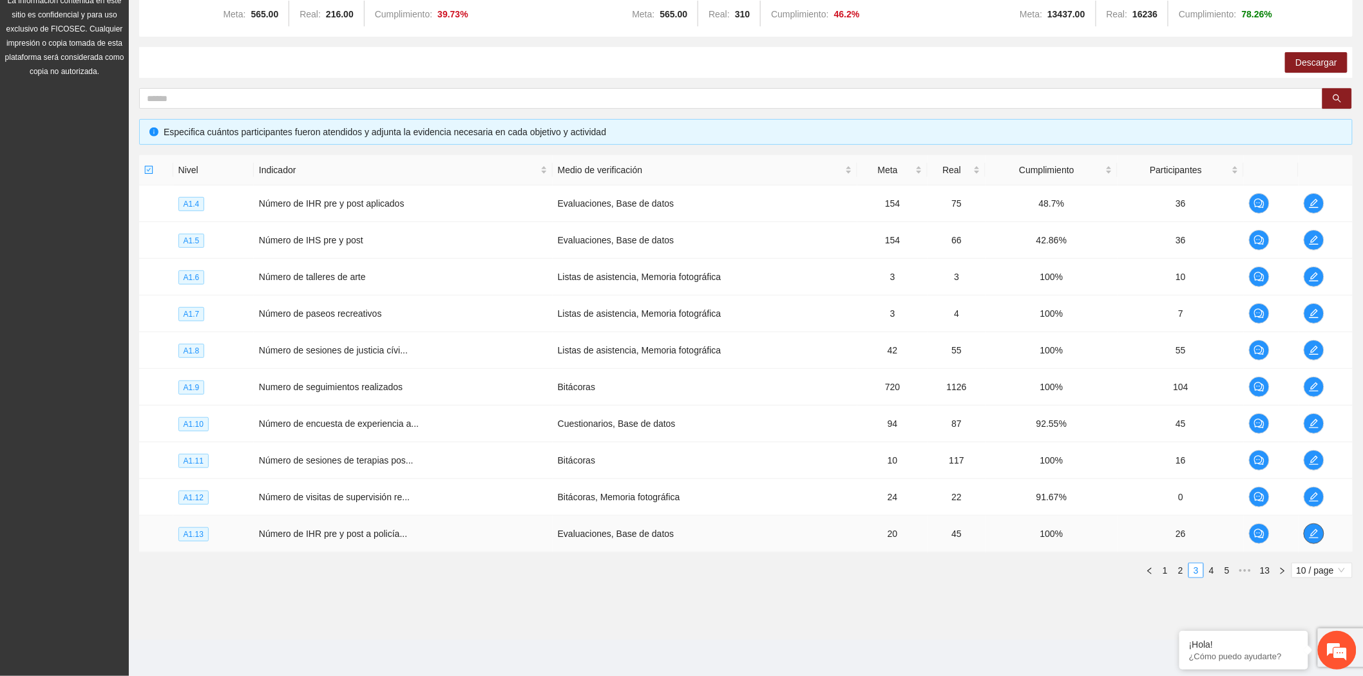
click at [1316, 535] on icon "edit" at bounding box center [1314, 534] width 10 height 10
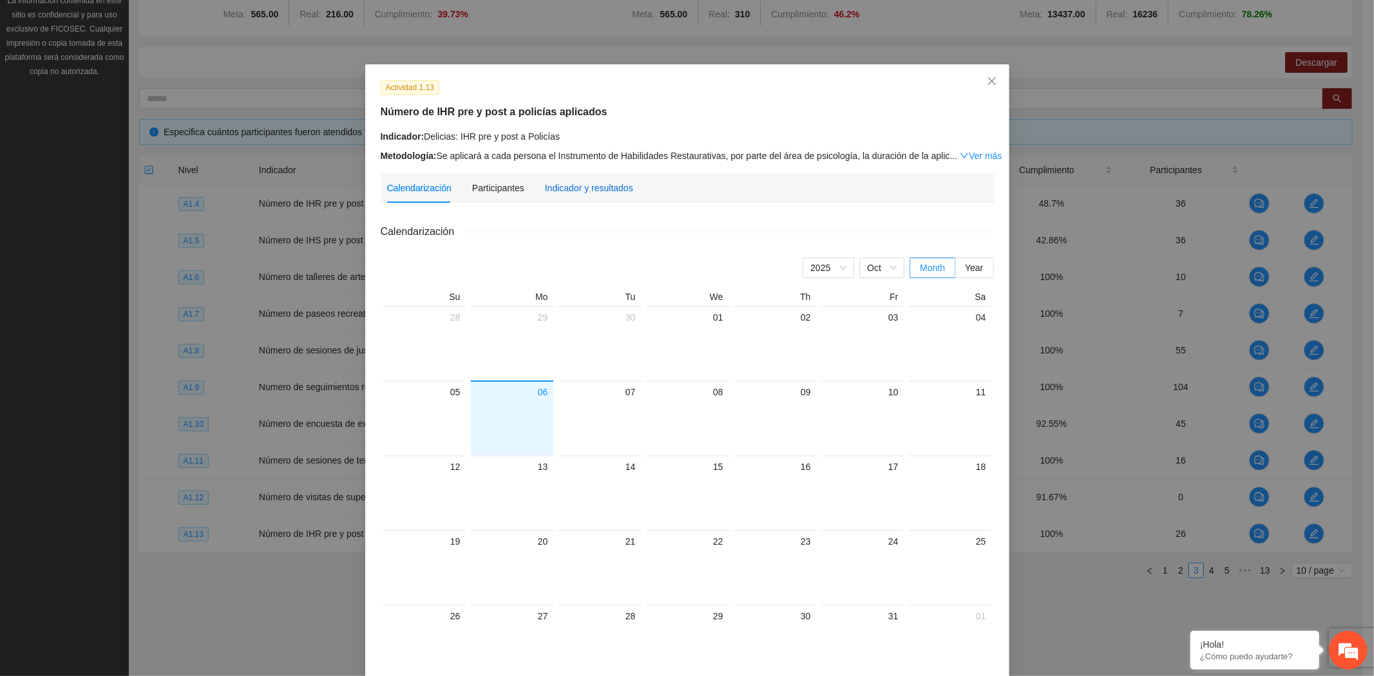
drag, startPoint x: 574, startPoint y: 187, endPoint x: 680, endPoint y: 195, distance: 106.6
click at [574, 187] on div "Indicador y resultados" at bounding box center [589, 188] width 88 height 14
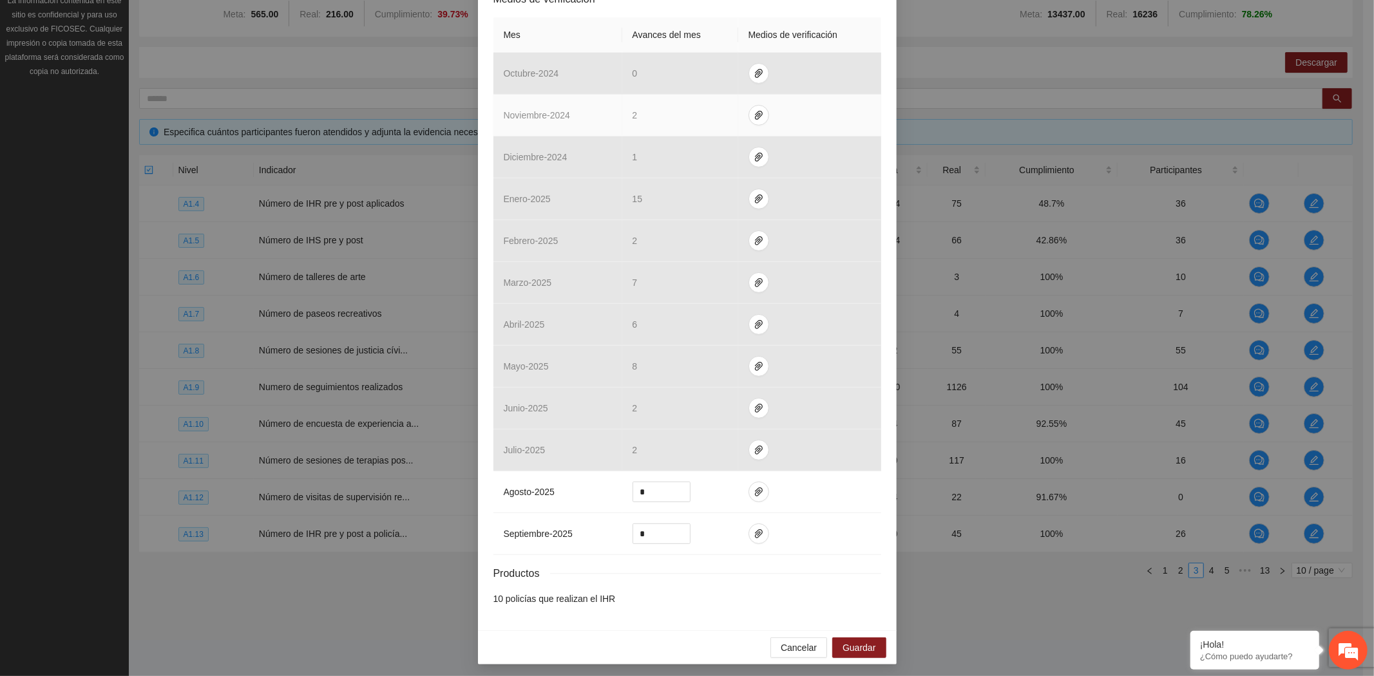
scroll to position [288, 0]
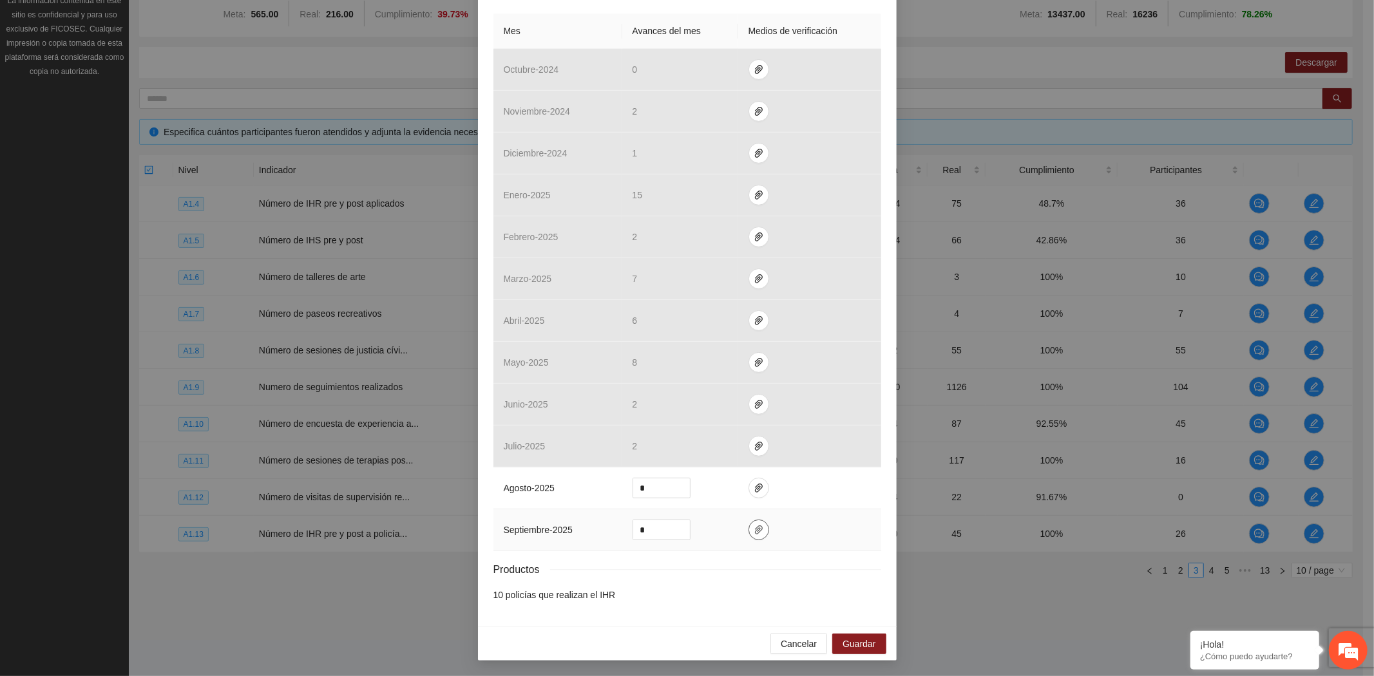
click at [749, 533] on span "paper-clip" at bounding box center [758, 530] width 19 height 10
click at [697, 488] on span "Adjuntar documento" at bounding box center [718, 490] width 80 height 14
drag, startPoint x: 656, startPoint y: 532, endPoint x: 612, endPoint y: 527, distance: 43.5
click at [612, 527] on tr "septiembre - 2025 *" at bounding box center [687, 530] width 388 height 42
type input "*"
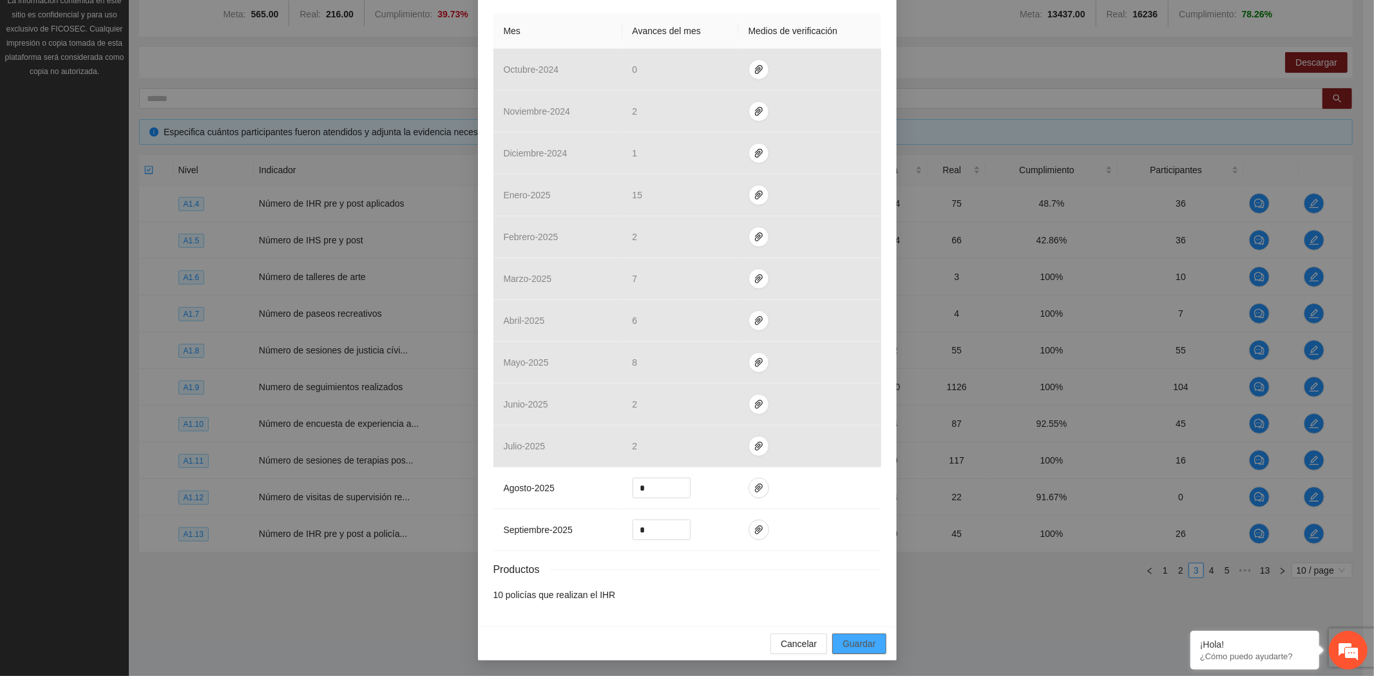
click at [867, 642] on span "Guardar" at bounding box center [858, 644] width 33 height 14
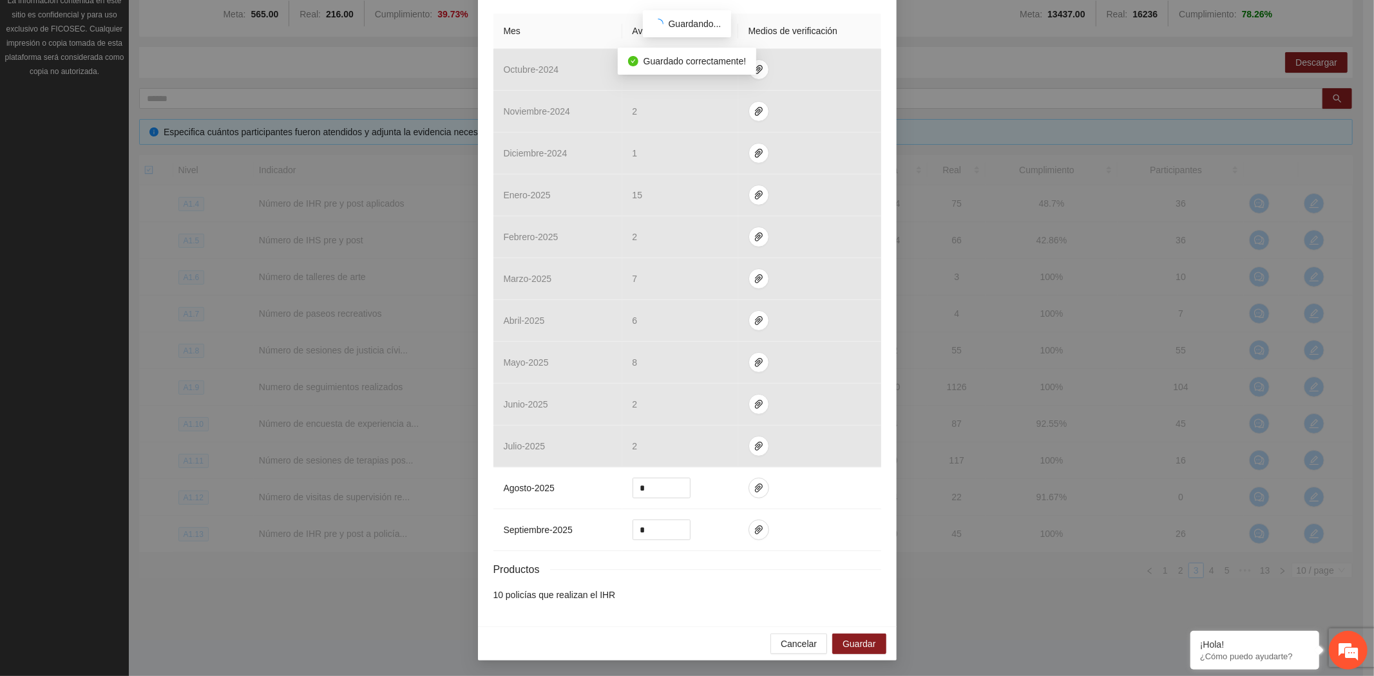
scroll to position [223, 0]
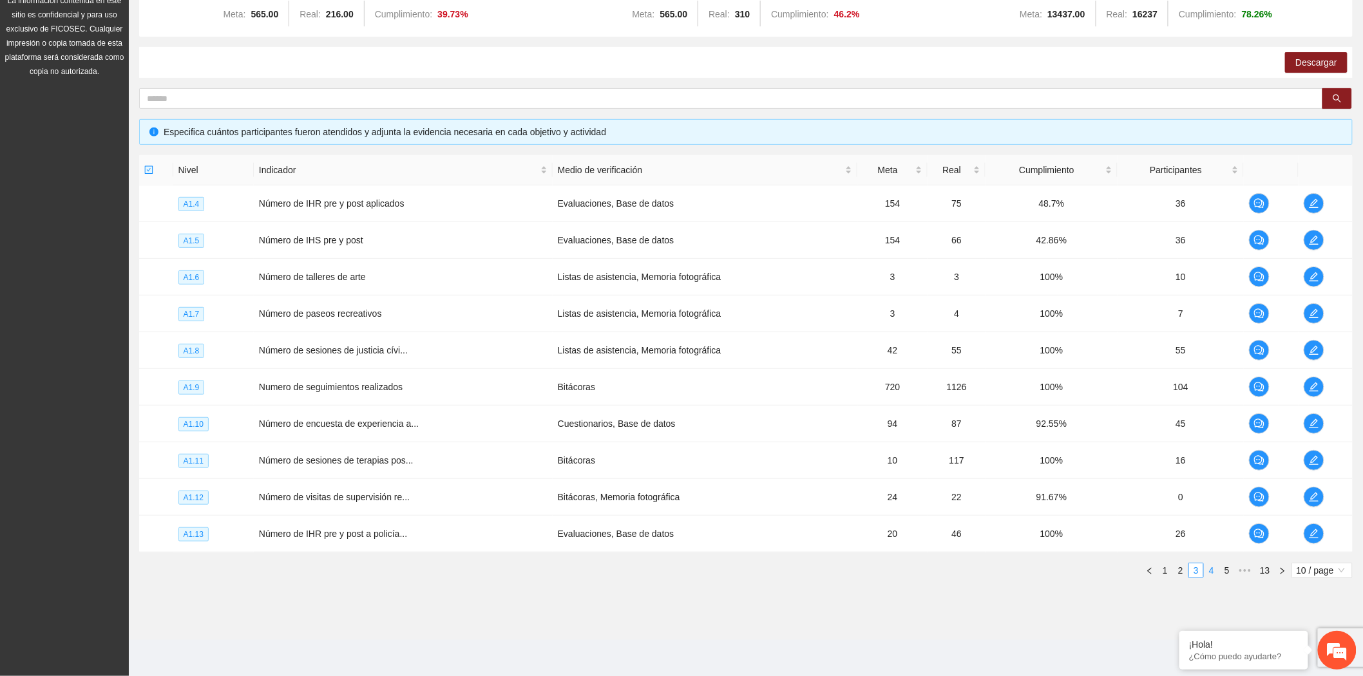
click at [1211, 576] on link "4" at bounding box center [1211, 570] width 14 height 14
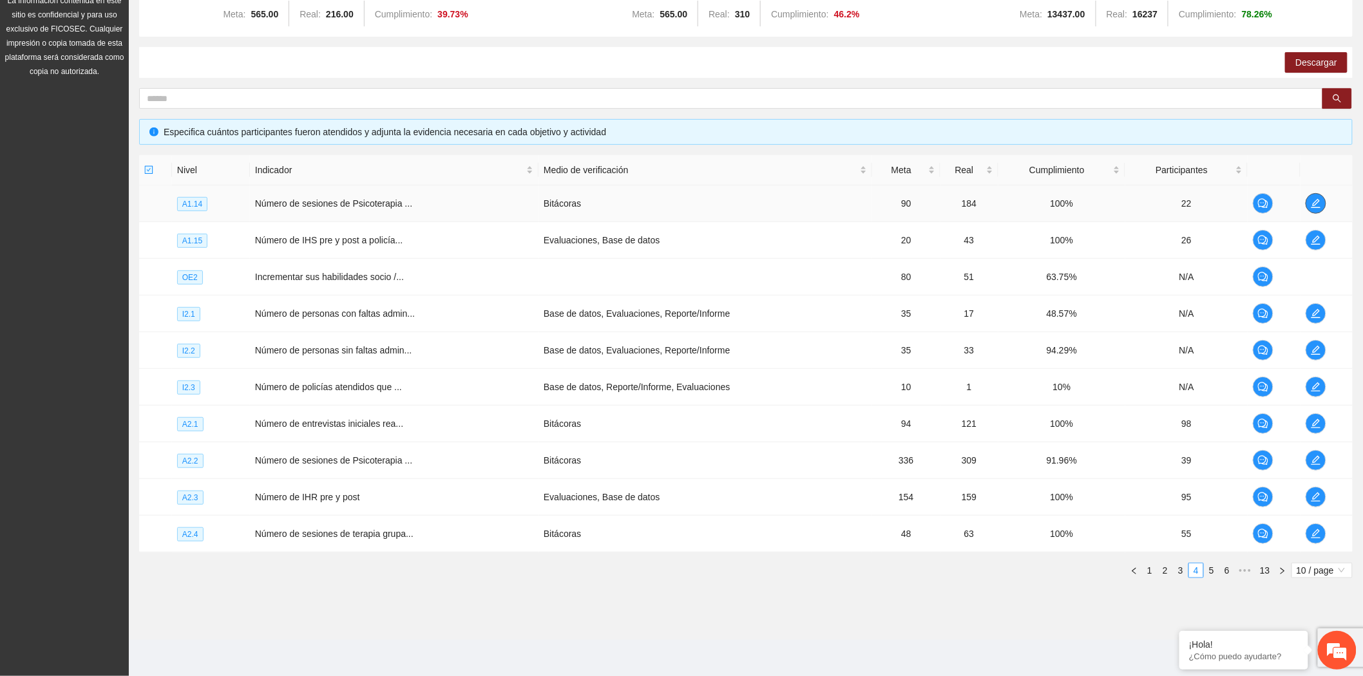
click at [1316, 203] on icon "edit" at bounding box center [1315, 203] width 10 height 10
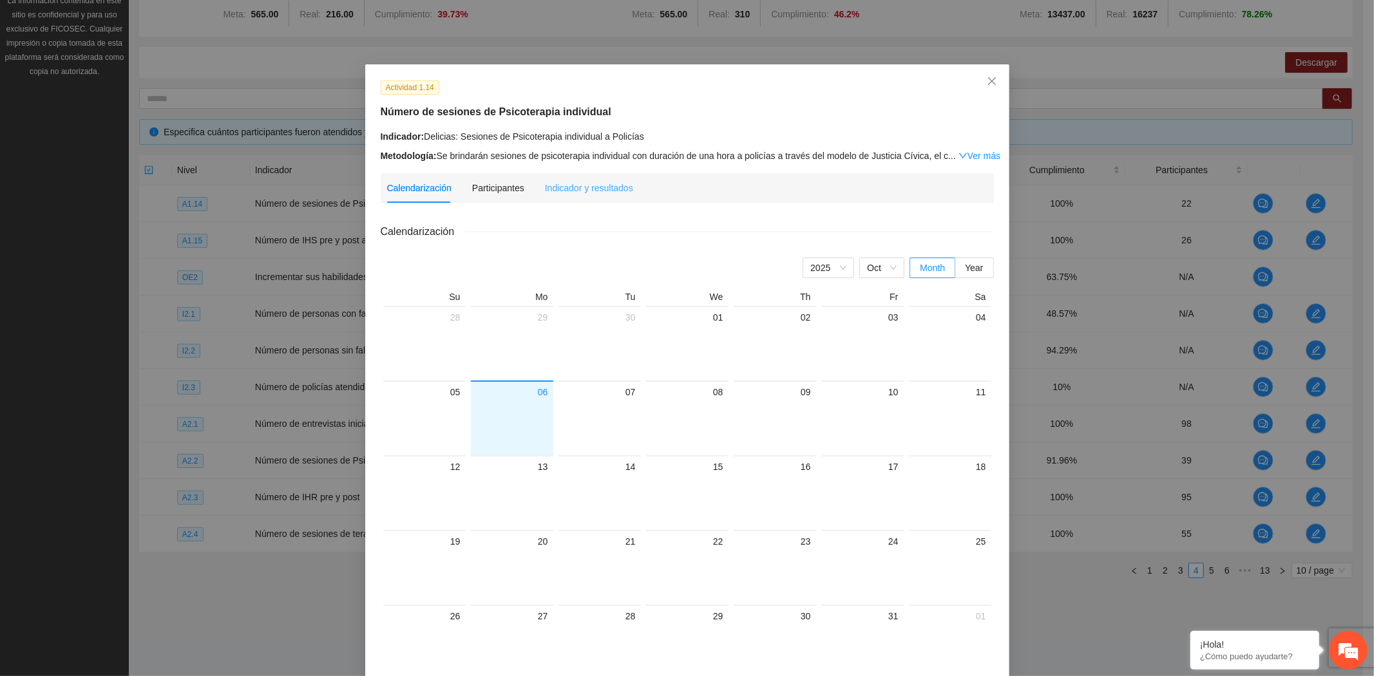
click at [618, 177] on div "Indicador y resultados" at bounding box center [589, 188] width 88 height 30
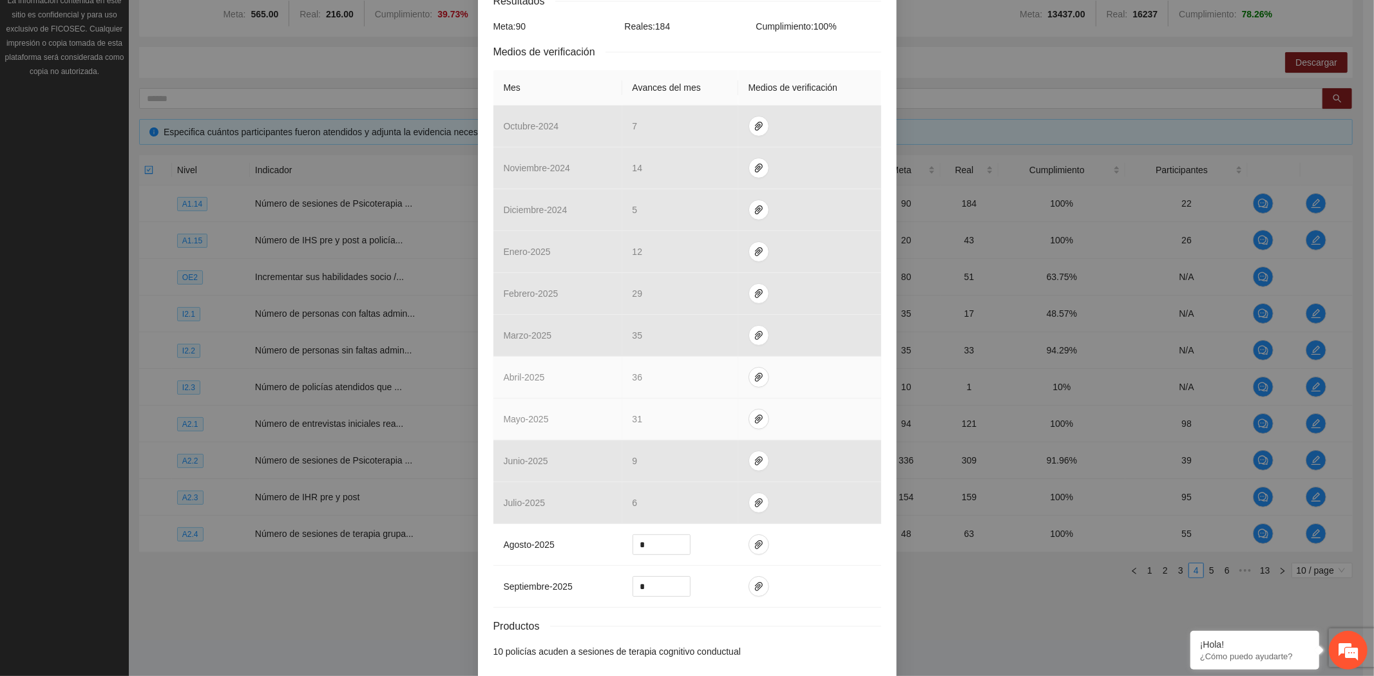
scroll to position [288, 0]
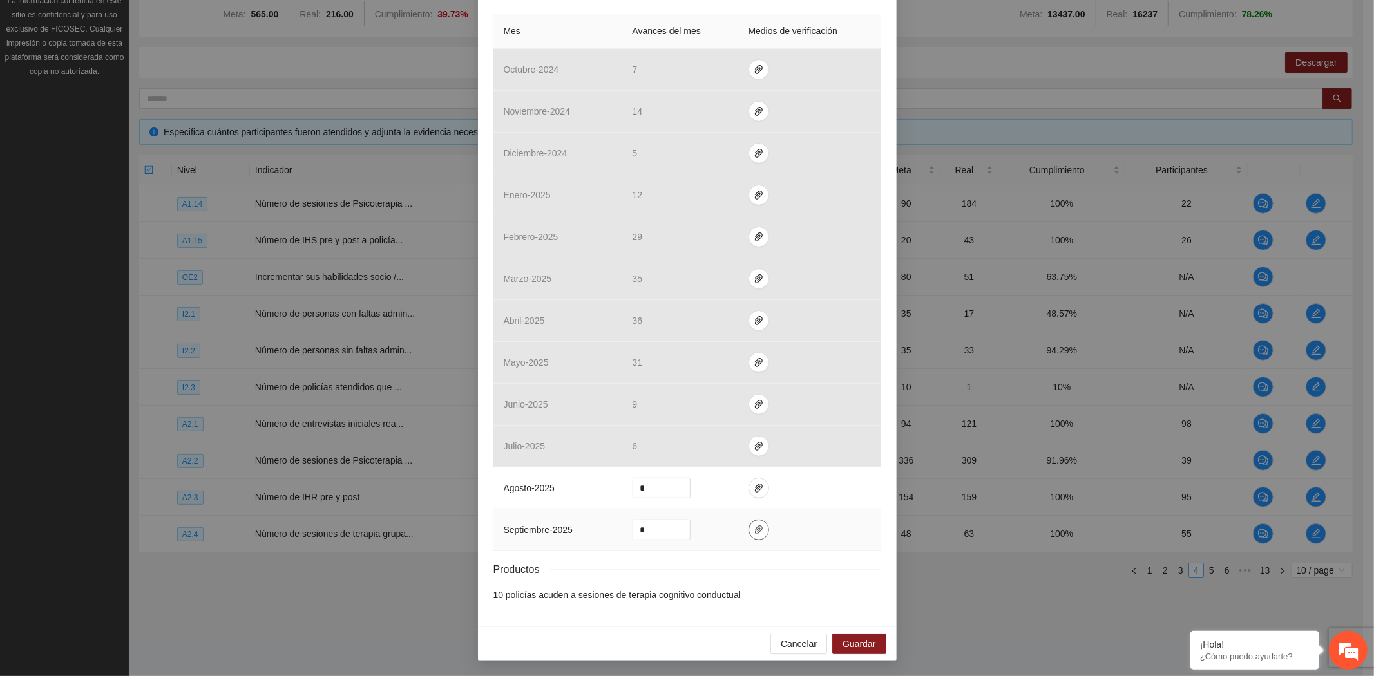
click at [753, 525] on icon "paper-clip" at bounding box center [758, 530] width 10 height 10
click at [696, 497] on span "Adjuntar documento" at bounding box center [718, 490] width 80 height 14
drag, startPoint x: 653, startPoint y: 527, endPoint x: 595, endPoint y: 525, distance: 58.0
click at [595, 525] on tr "septiembre - 2025 *" at bounding box center [687, 530] width 388 height 42
type input "*"
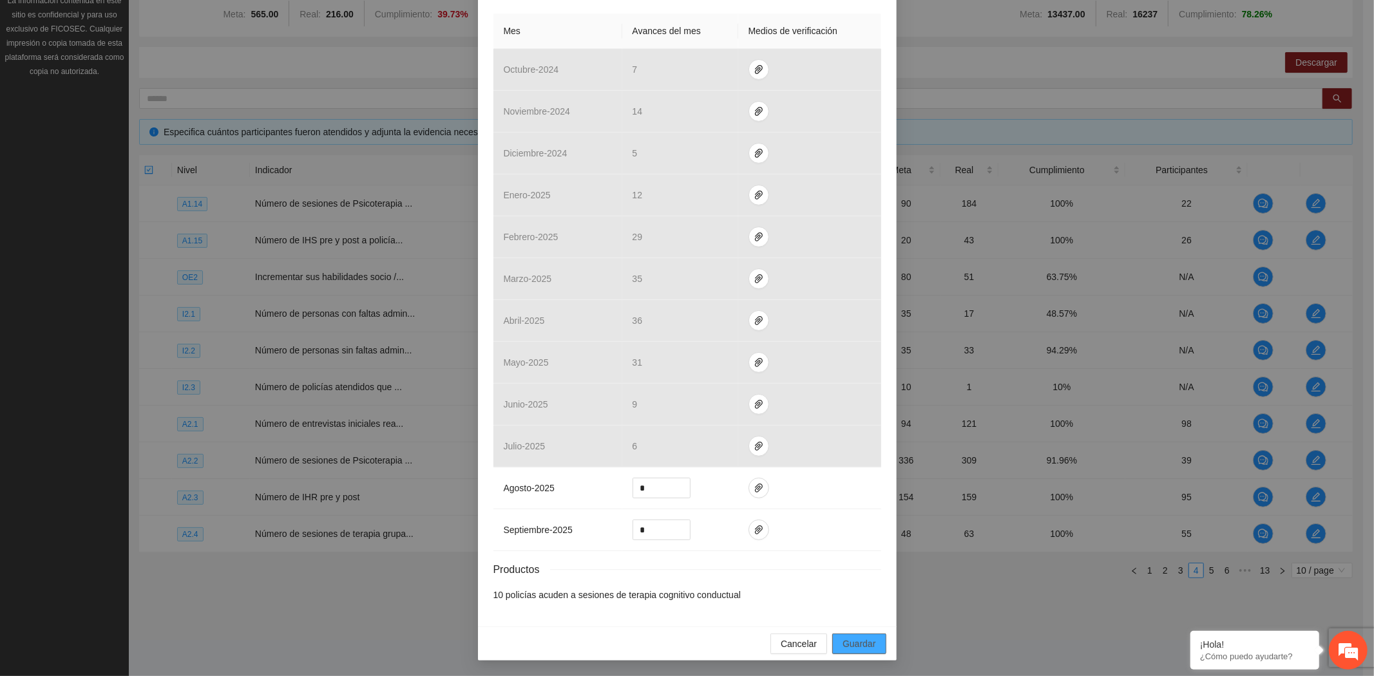
click at [852, 638] on span "Guardar" at bounding box center [858, 644] width 33 height 14
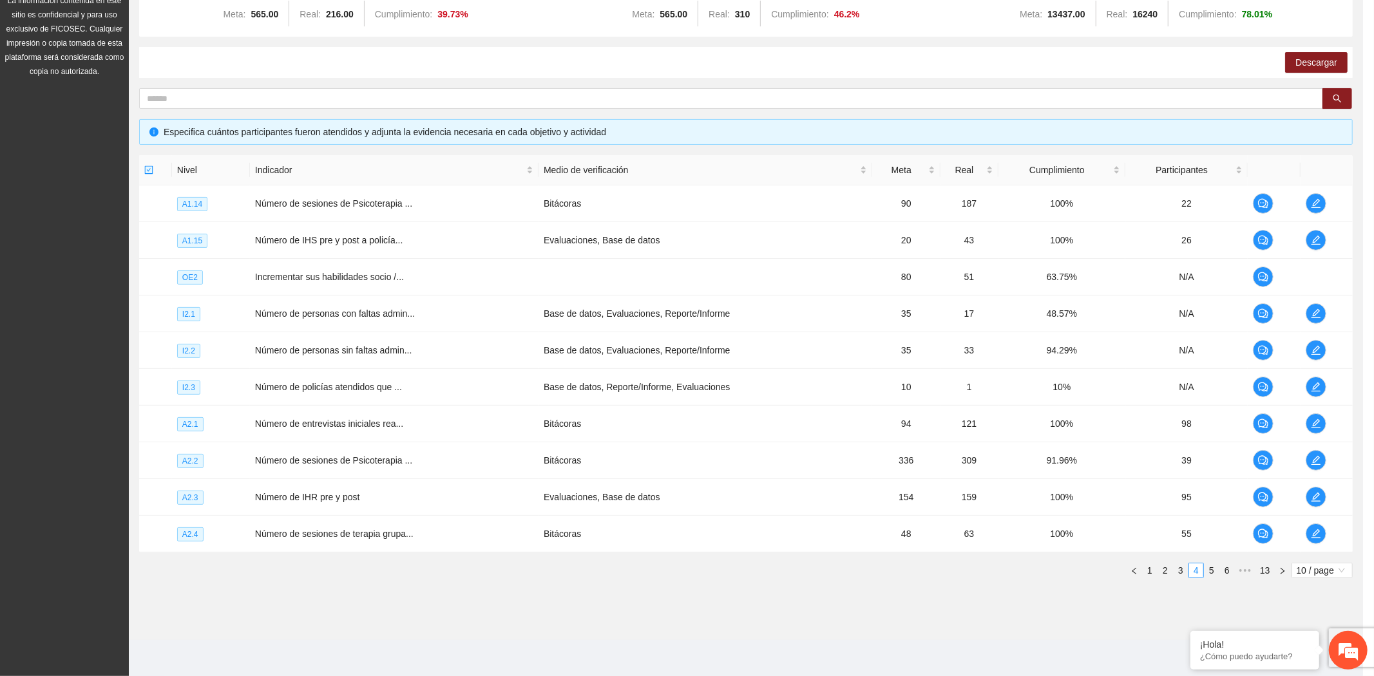
scroll to position [223, 0]
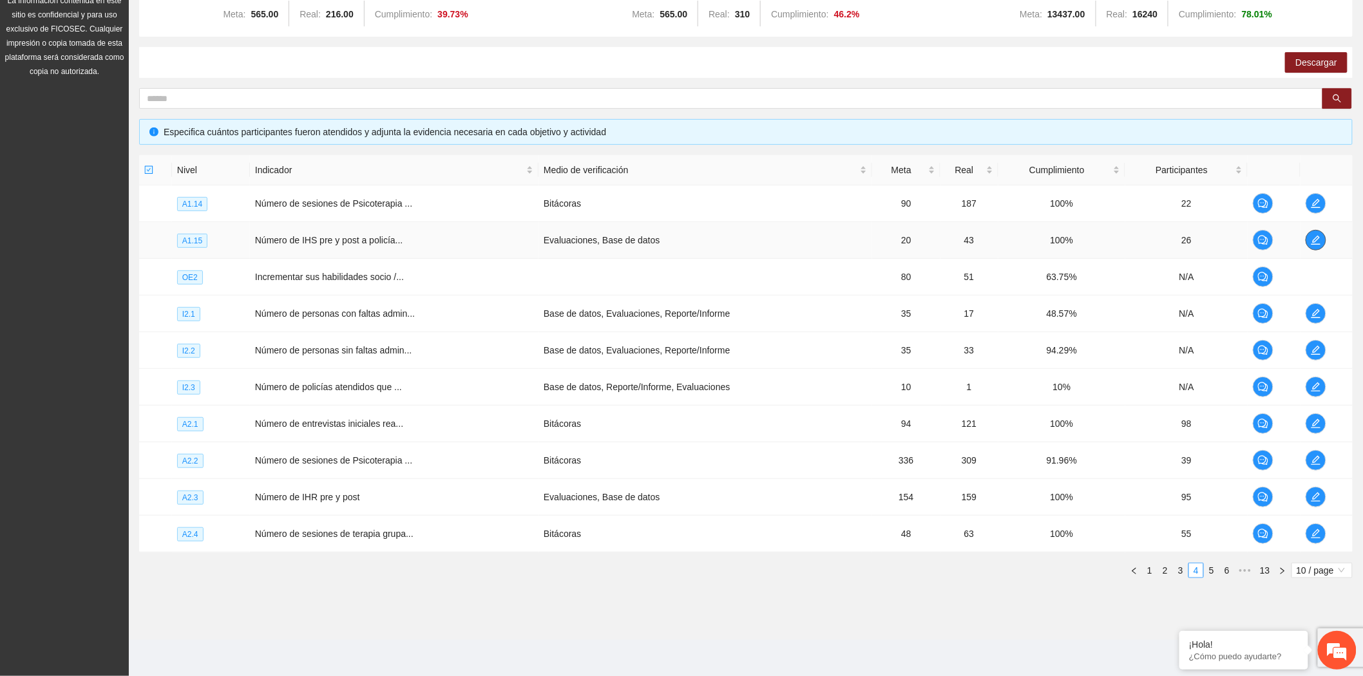
click at [1307, 236] on span "edit" at bounding box center [1315, 240] width 19 height 10
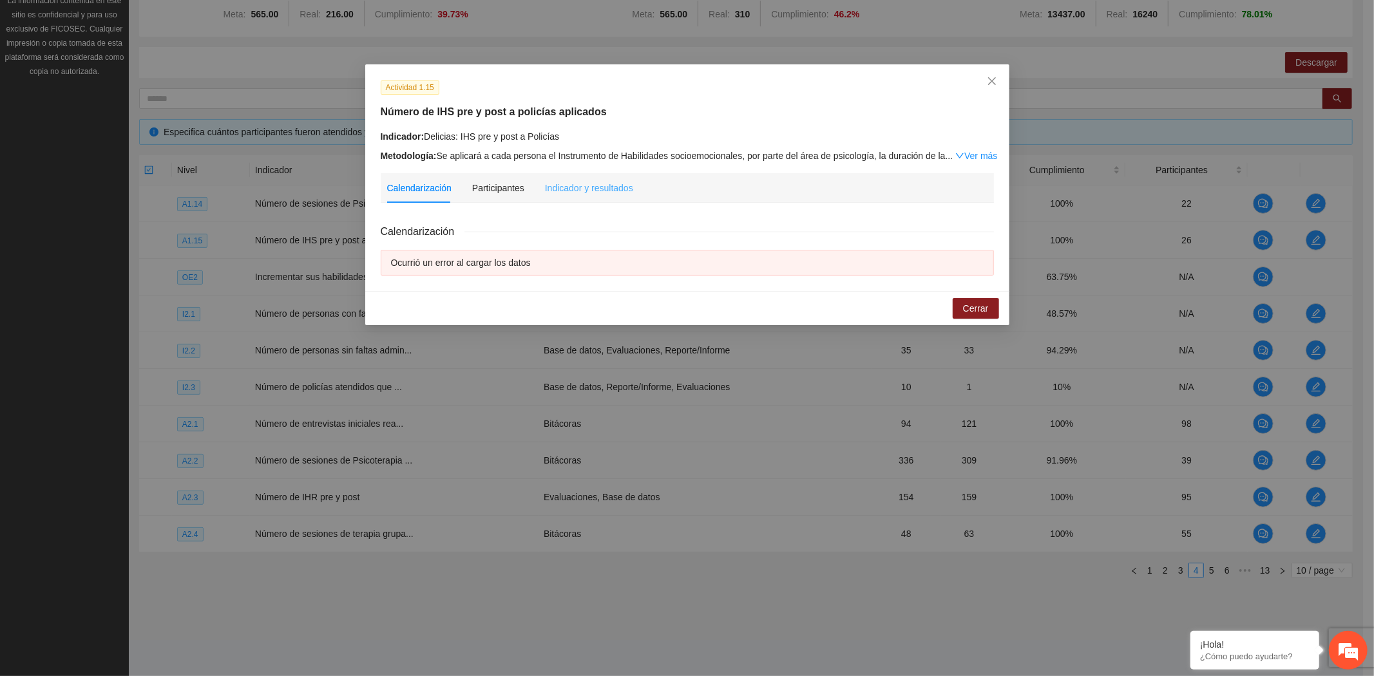
click at [568, 200] on div "Indicador y resultados" at bounding box center [589, 188] width 88 height 30
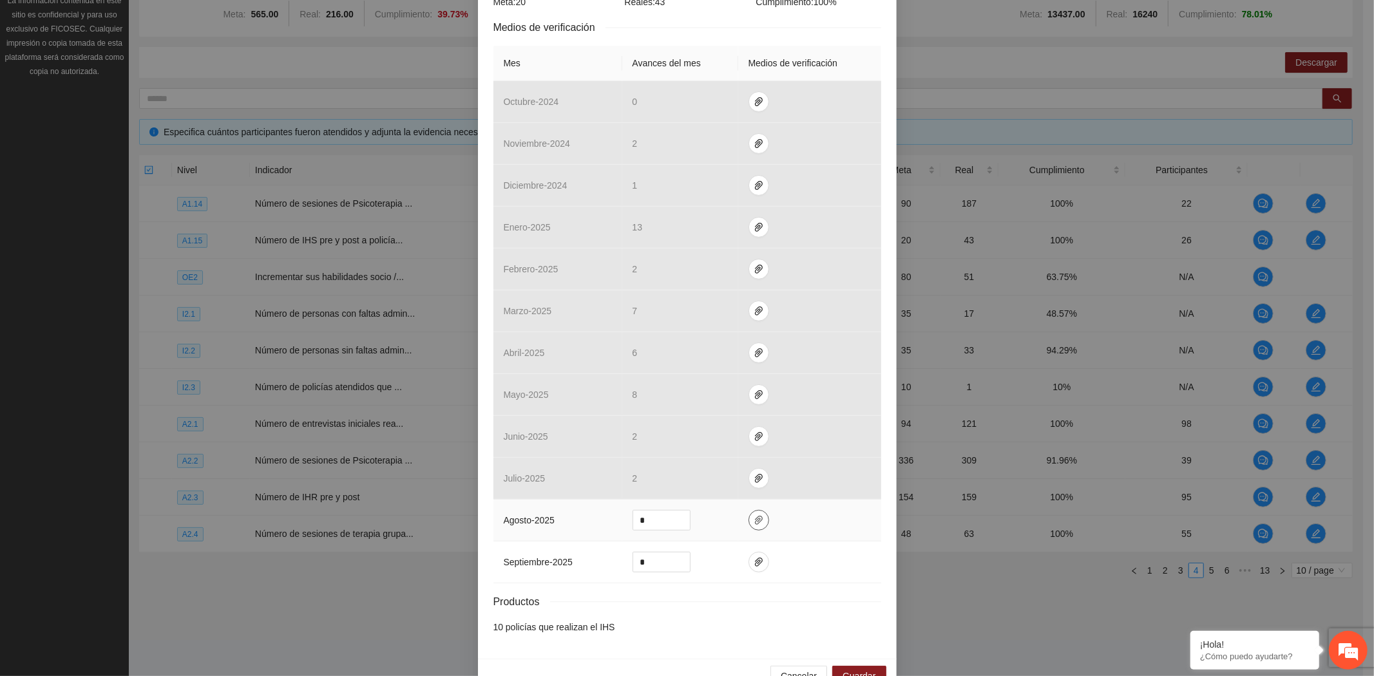
scroll to position [288, 0]
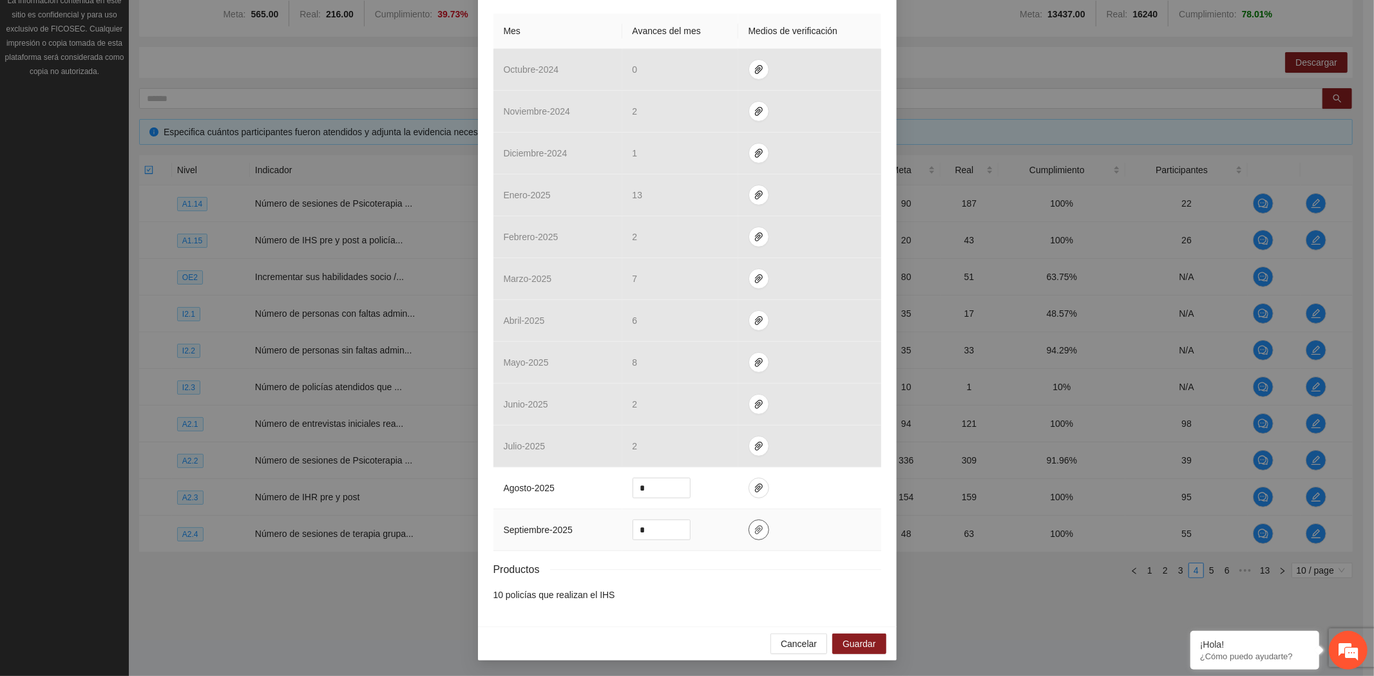
click at [750, 535] on button "button" at bounding box center [758, 530] width 21 height 21
click at [724, 492] on span "Adjuntar documento" at bounding box center [718, 490] width 80 height 14
click at [601, 525] on tr "septiembre - 2025 *" at bounding box center [687, 530] width 388 height 42
type input "*"
click at [853, 642] on span "Guardar" at bounding box center [858, 644] width 33 height 14
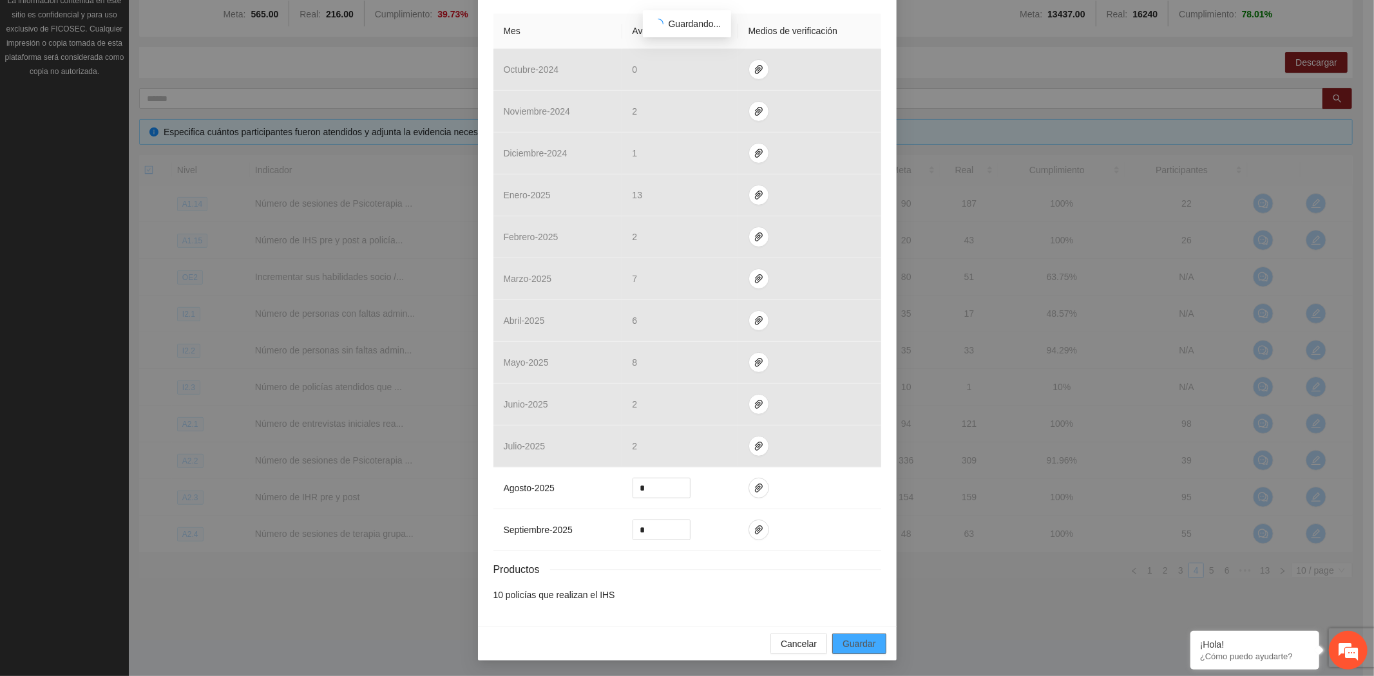
scroll to position [223, 0]
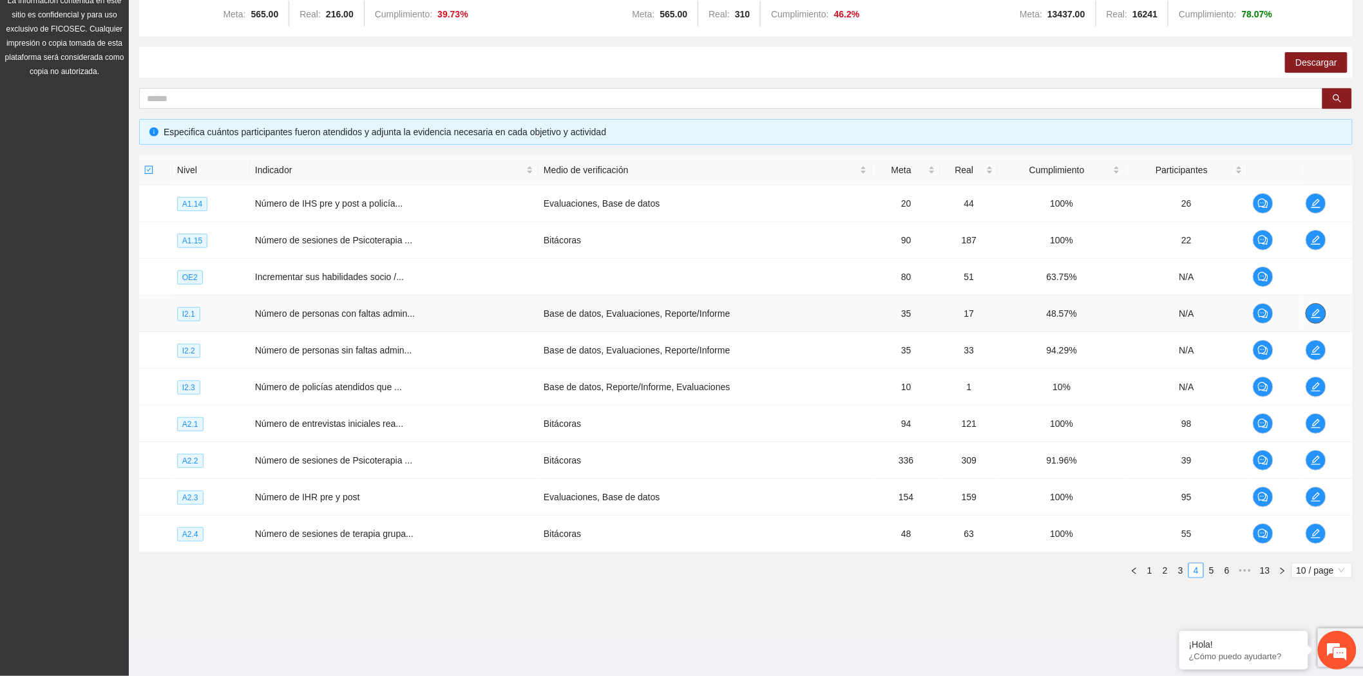
click at [1315, 311] on icon "edit" at bounding box center [1314, 313] width 9 height 9
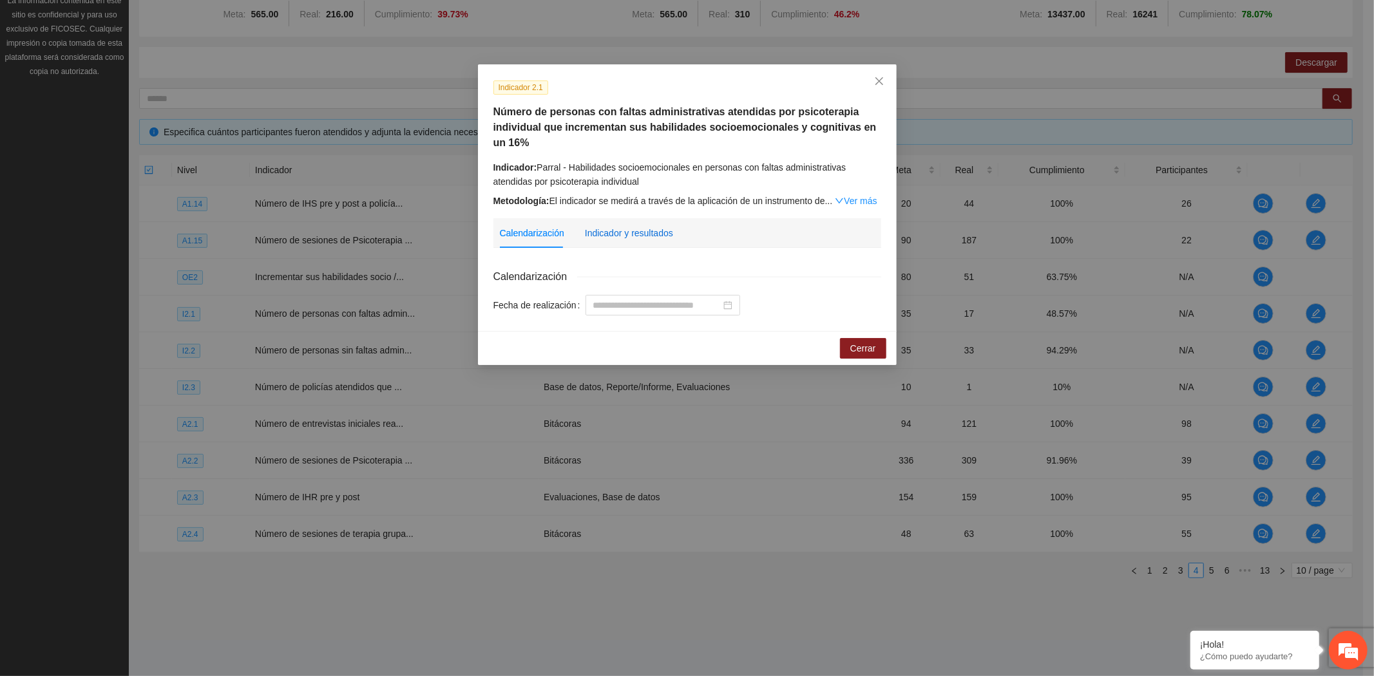
click at [626, 227] on div "Indicador y resultados" at bounding box center [629, 233] width 88 height 14
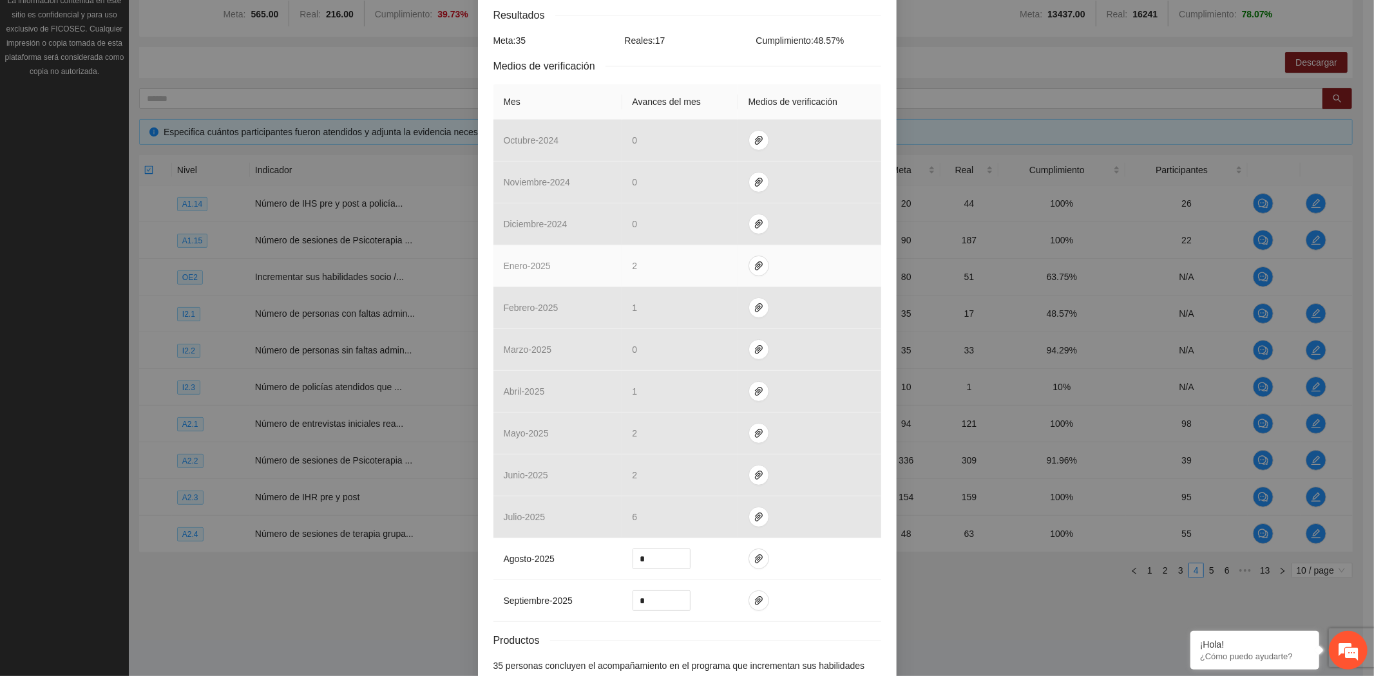
scroll to position [348, 0]
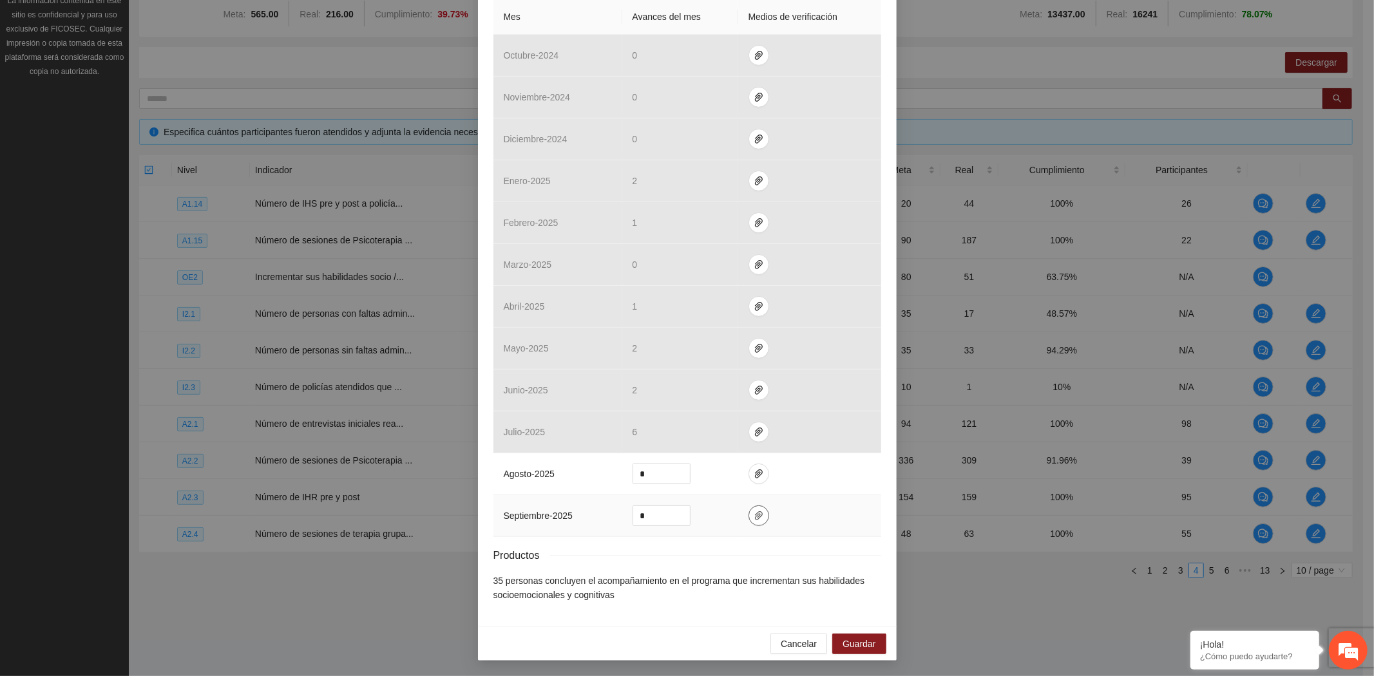
click at [755, 517] on icon "paper-clip" at bounding box center [759, 515] width 8 height 9
click at [728, 468] on span "Adjuntar documento" at bounding box center [718, 475] width 80 height 14
click at [725, 478] on span "Adjuntar documento" at bounding box center [718, 475] width 80 height 14
click at [742, 468] on span "Adjuntar documento" at bounding box center [718, 475] width 80 height 14
drag, startPoint x: 652, startPoint y: 518, endPoint x: 613, endPoint y: 519, distance: 38.7
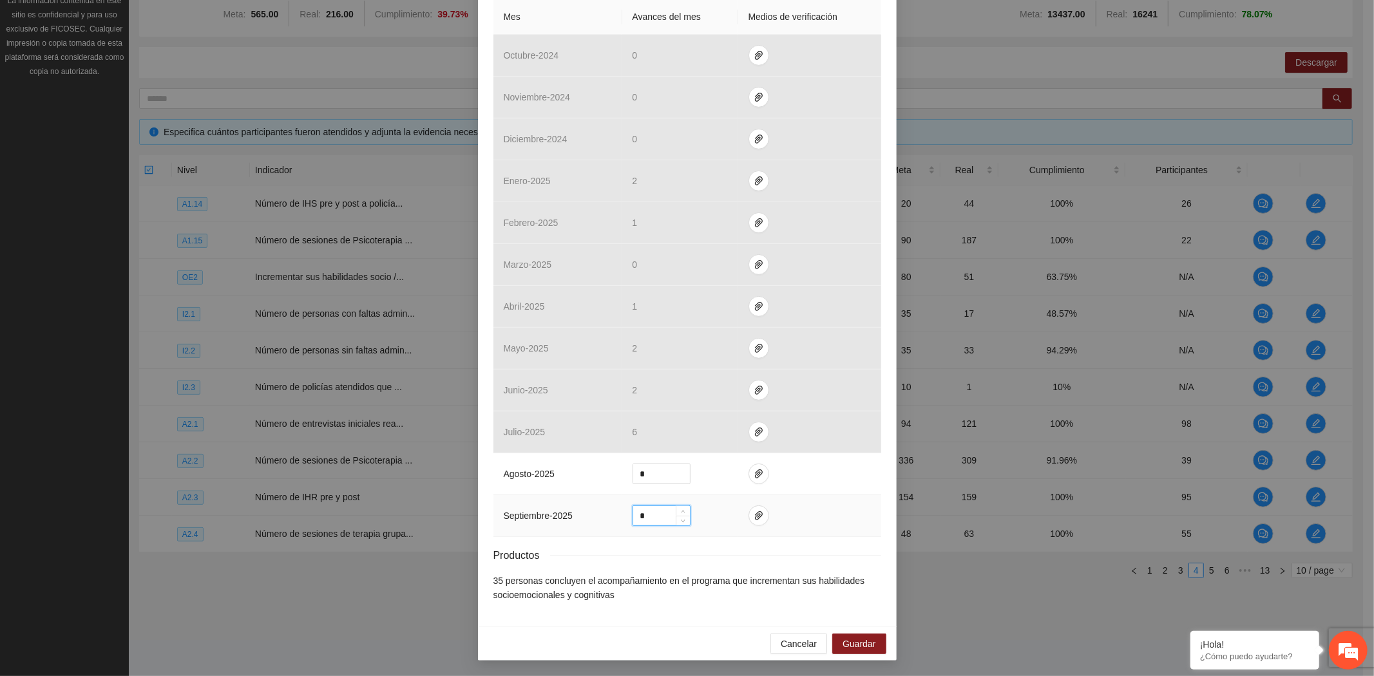
click at [613, 518] on tr "septiembre - 2025 *" at bounding box center [687, 516] width 388 height 42
type input "*"
click at [753, 518] on icon "paper-clip" at bounding box center [758, 516] width 10 height 10
click at [870, 645] on span "Guardar" at bounding box center [858, 644] width 33 height 14
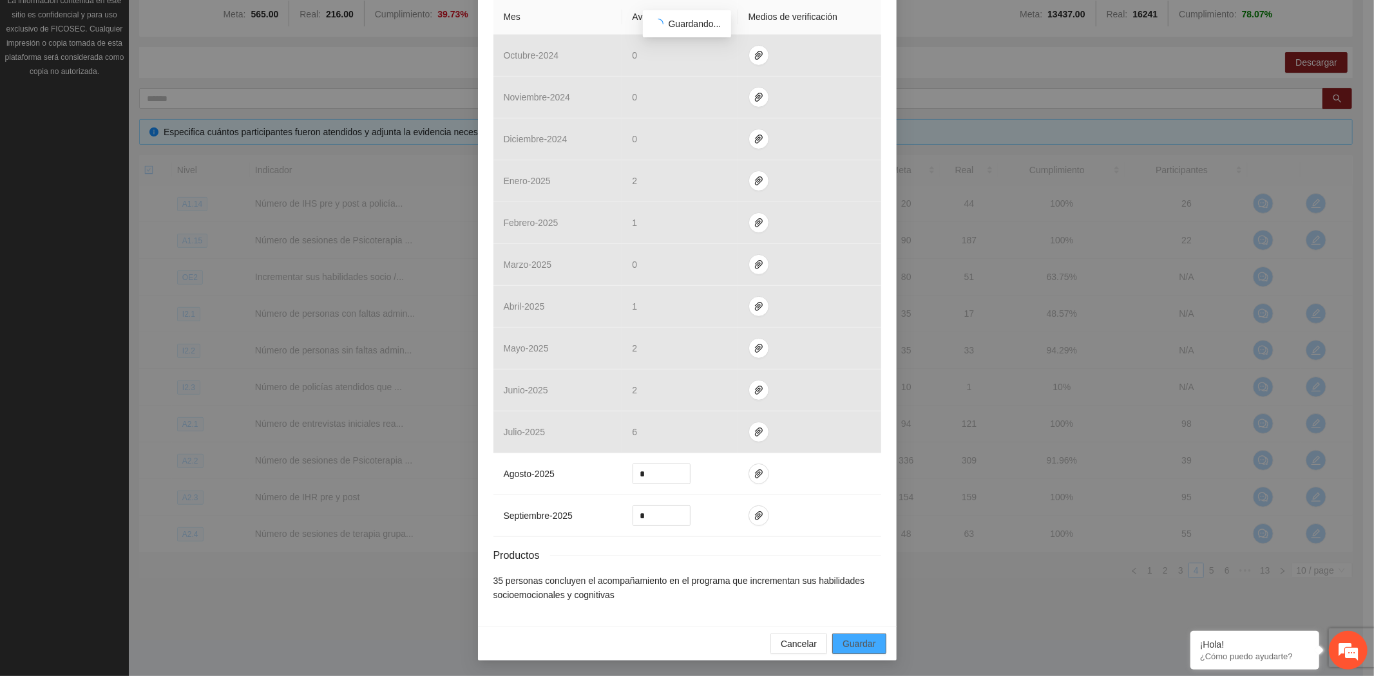
scroll to position [283, 0]
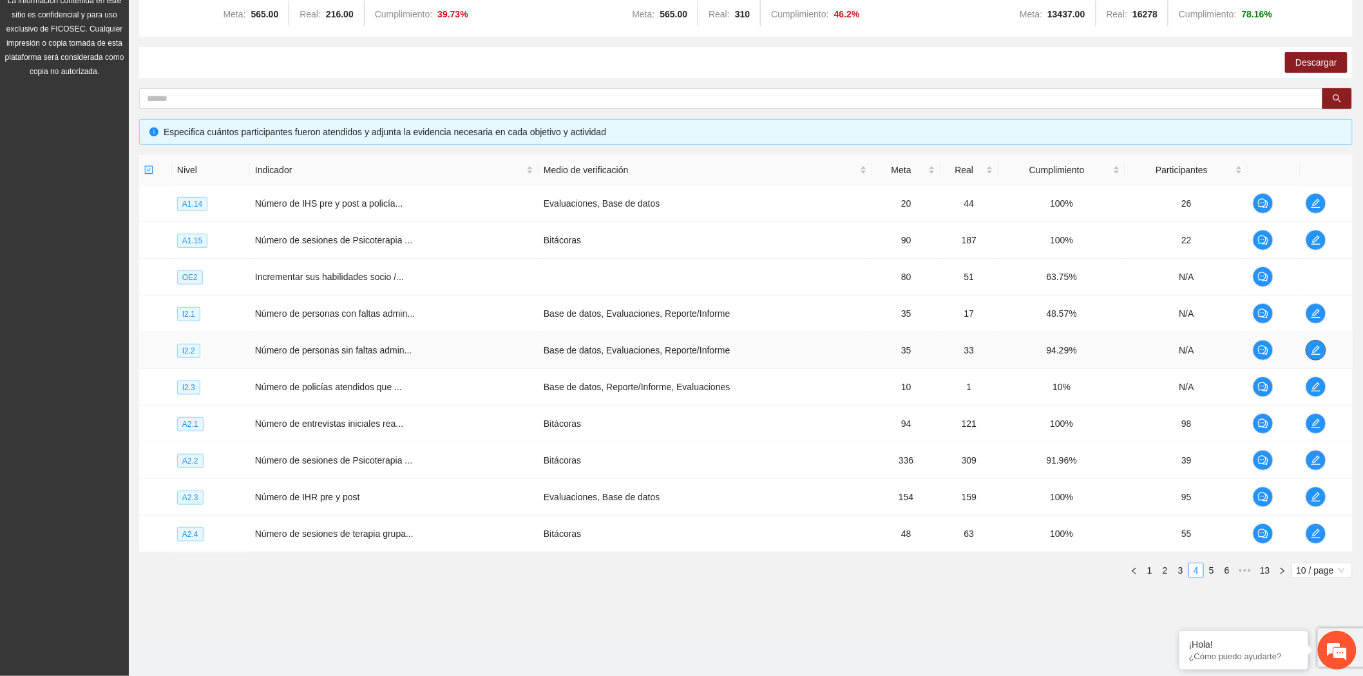
click at [1309, 346] on span "edit" at bounding box center [1315, 350] width 19 height 10
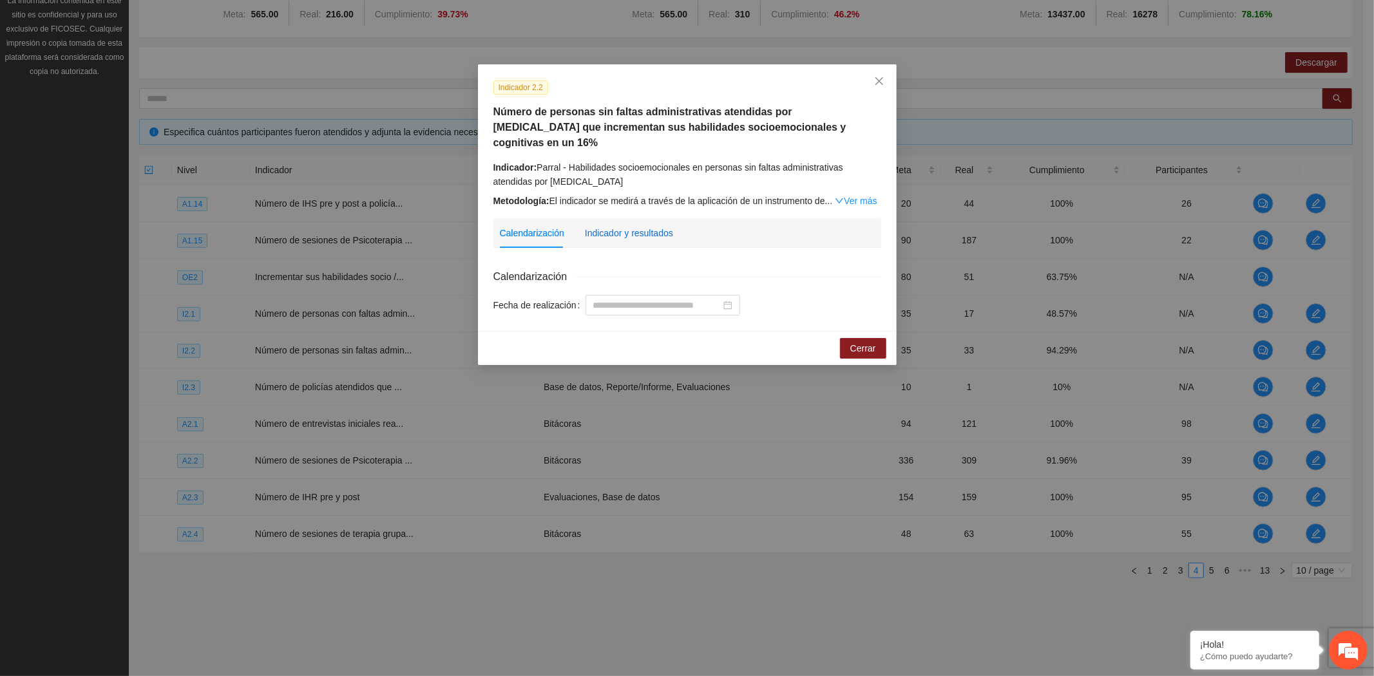
click at [622, 226] on div "Indicador y resultados" at bounding box center [629, 233] width 88 height 14
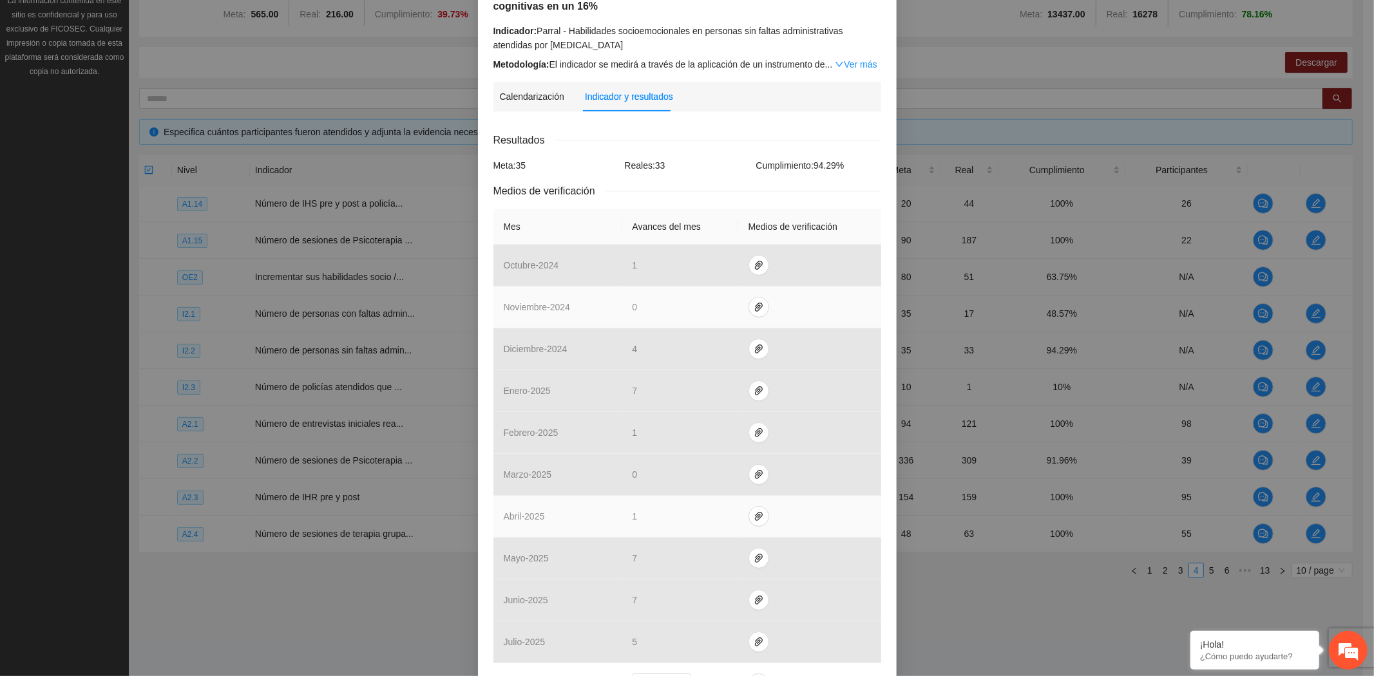
scroll to position [318, 0]
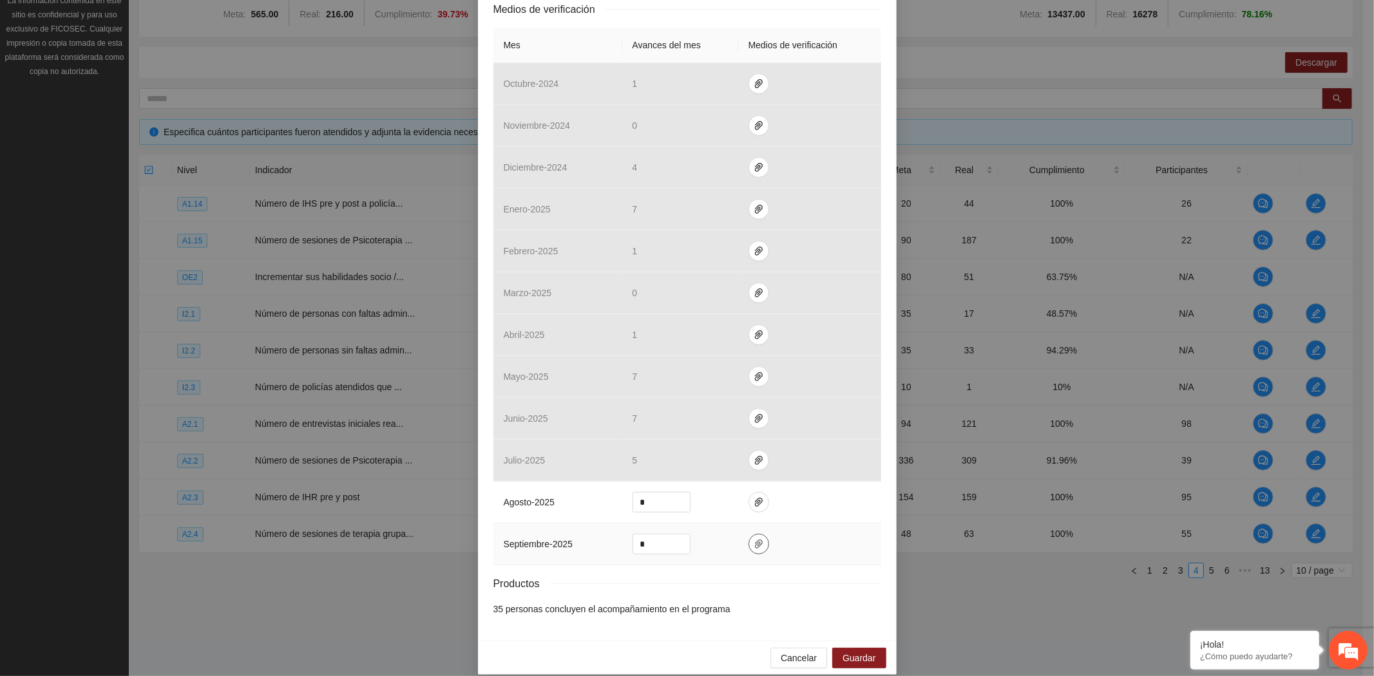
click at [753, 539] on icon "paper-clip" at bounding box center [758, 544] width 10 height 10
click at [747, 492] on span "Adjuntar documento" at bounding box center [718, 489] width 80 height 14
drag, startPoint x: 650, startPoint y: 528, endPoint x: 606, endPoint y: 518, distance: 45.5
click at [608, 524] on tr "septiembre - 2025 *" at bounding box center [687, 545] width 388 height 42
type input "*"
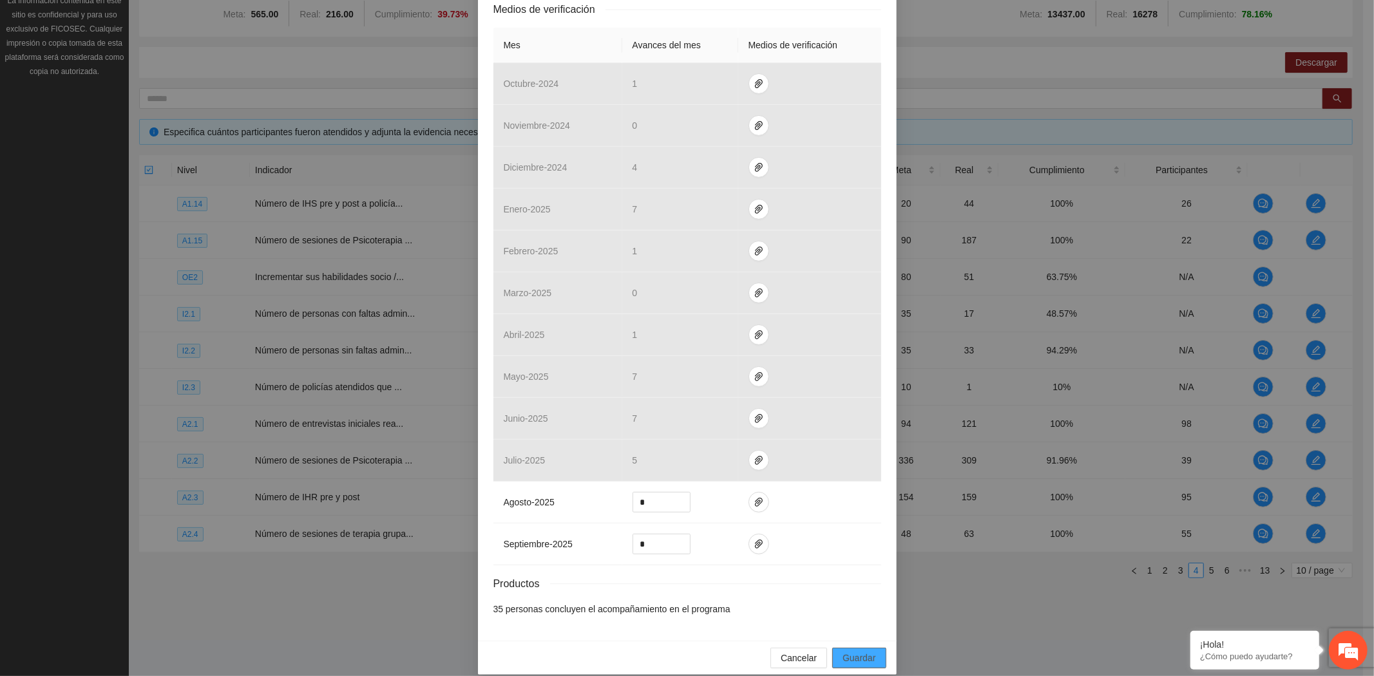
click at [871, 648] on button "Guardar" at bounding box center [858, 658] width 53 height 21
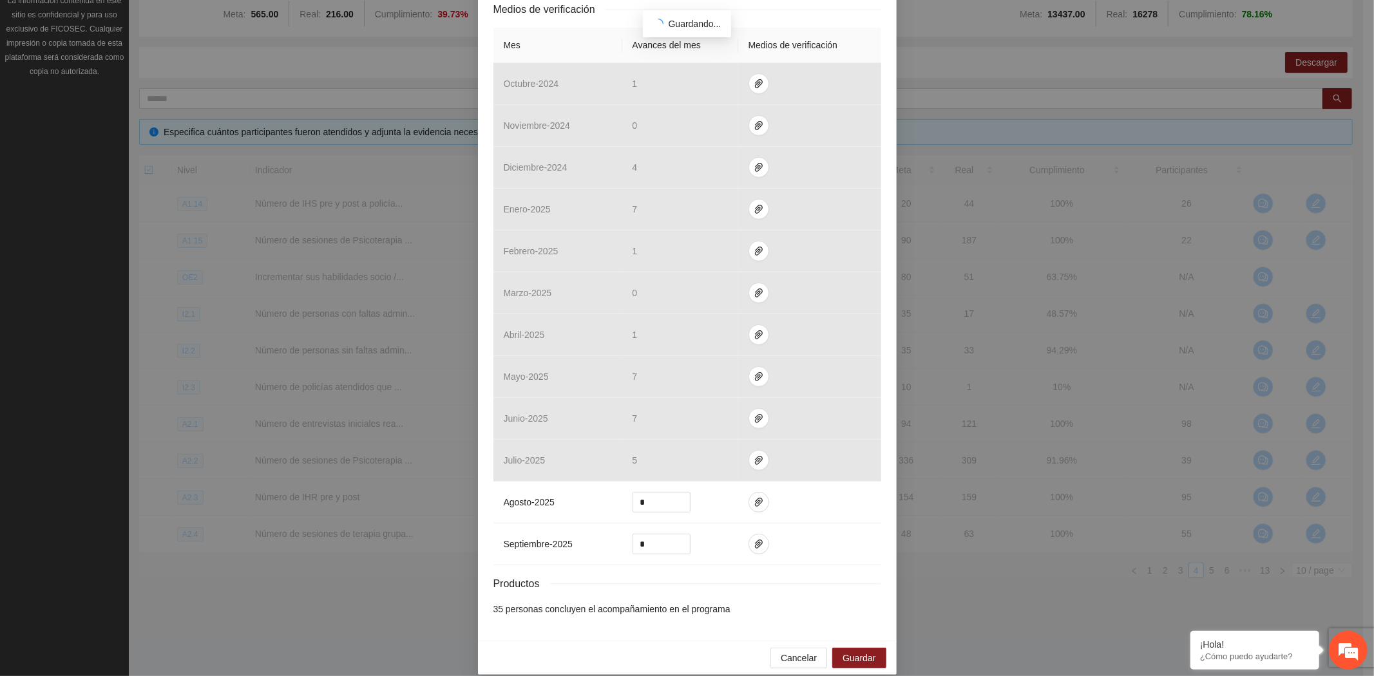
scroll to position [254, 0]
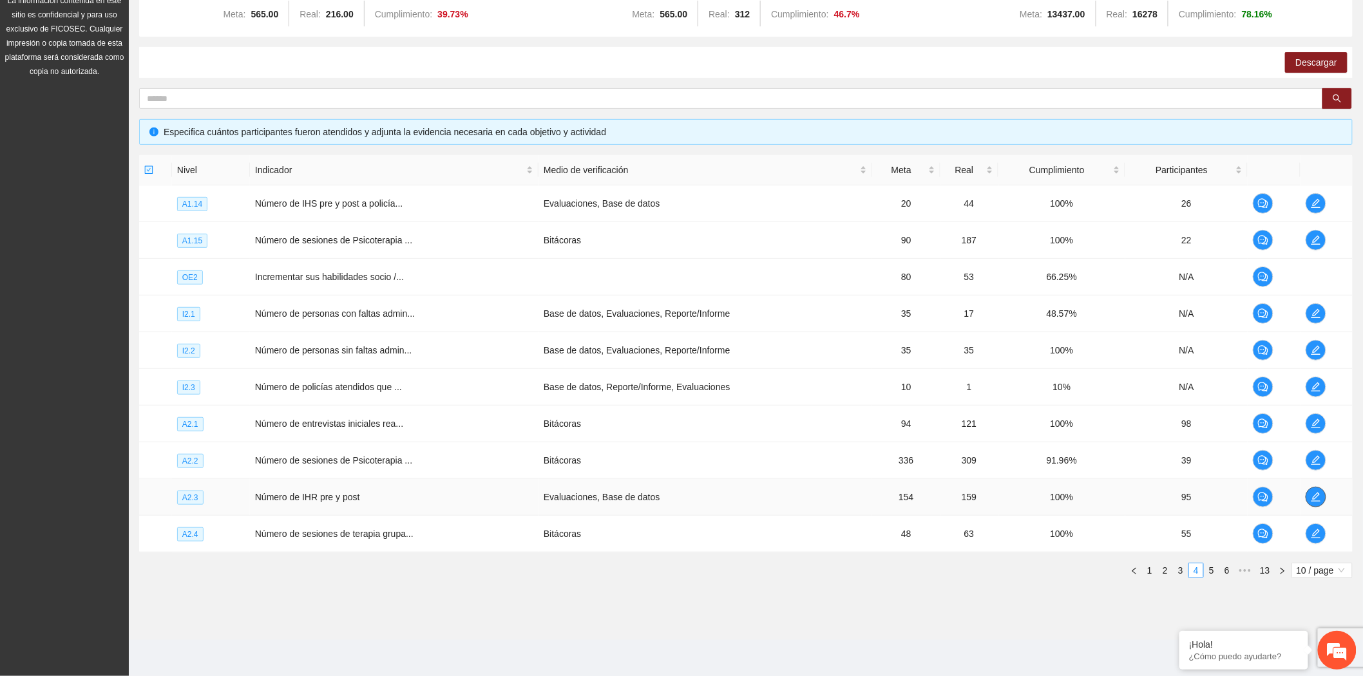
click at [1314, 497] on icon "edit" at bounding box center [1314, 497] width 9 height 9
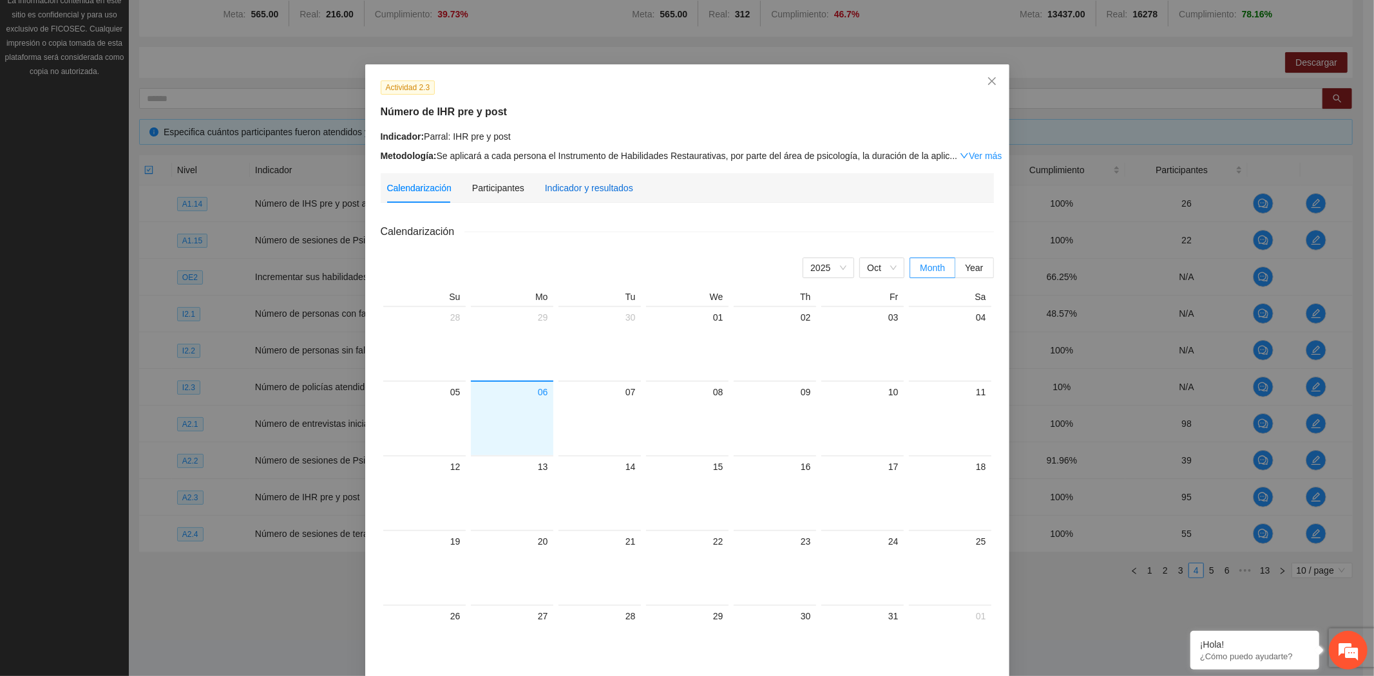
click at [596, 192] on div "Indicador y resultados" at bounding box center [589, 188] width 88 height 14
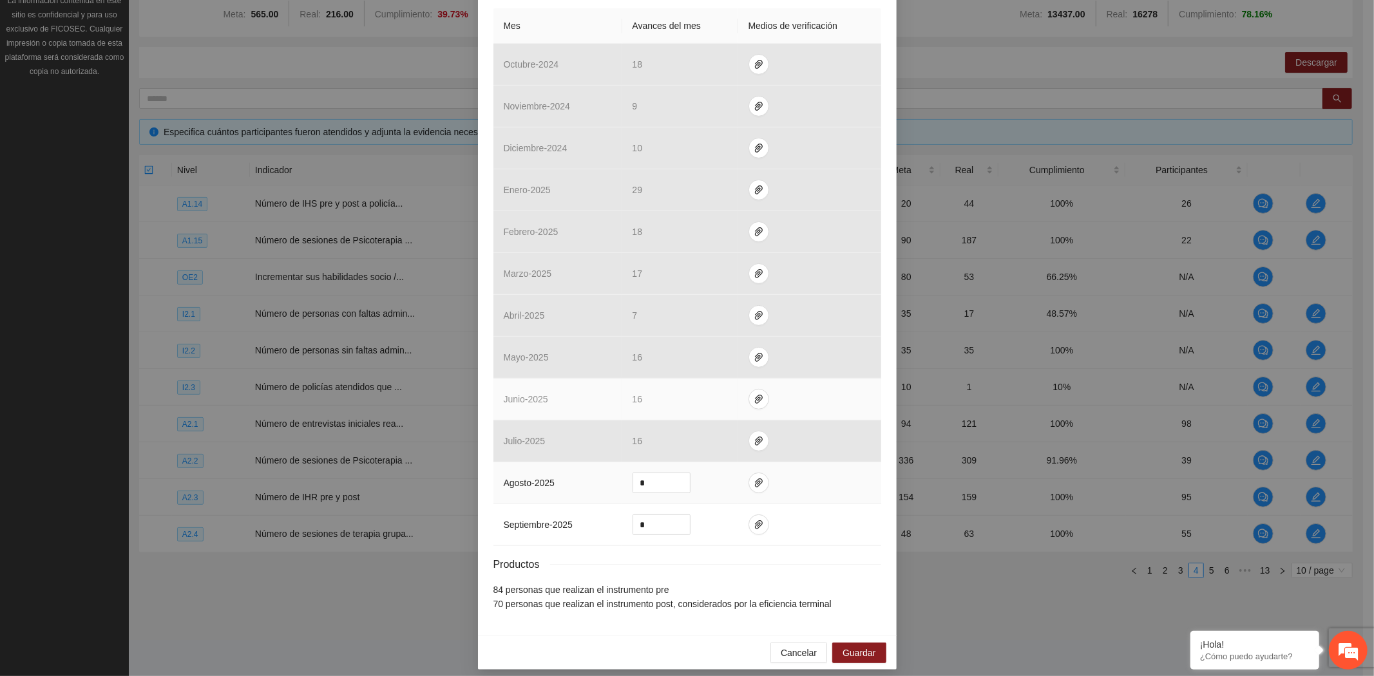
scroll to position [303, 0]
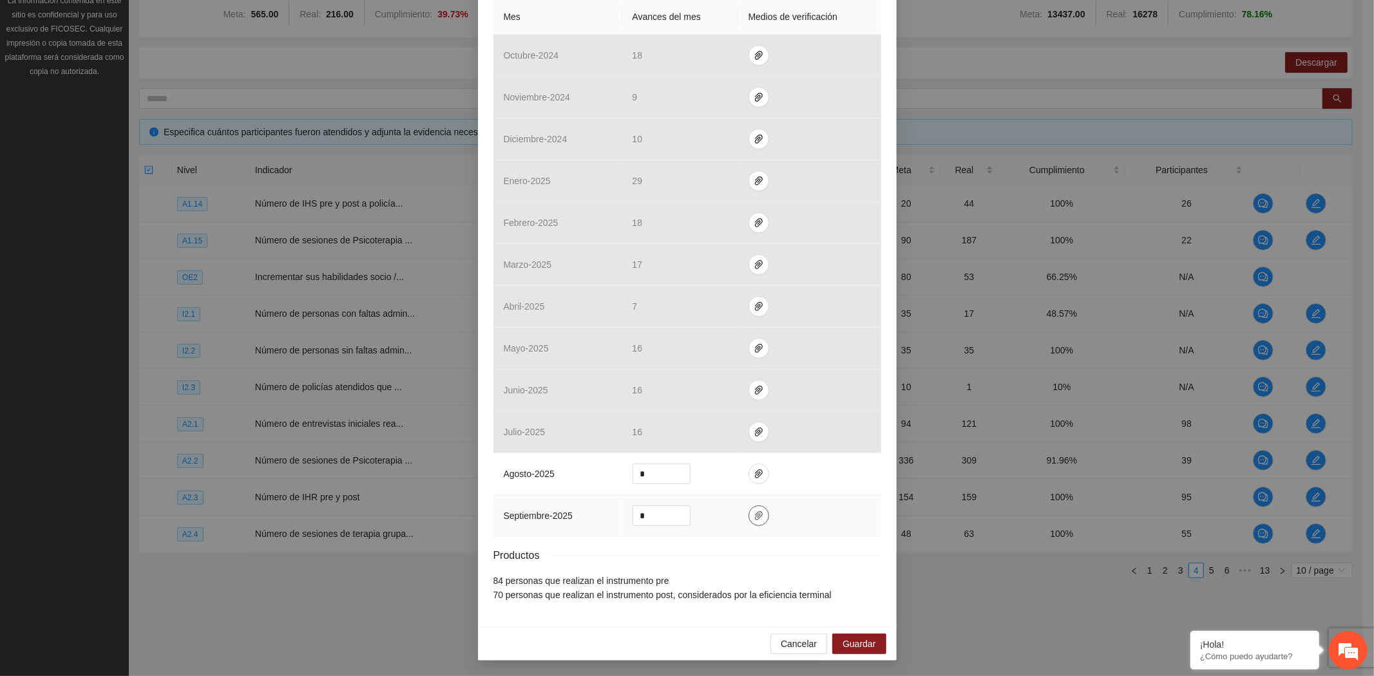
click at [750, 522] on button "button" at bounding box center [758, 516] width 21 height 21
click at [743, 465] on button "Adjuntar documento" at bounding box center [711, 475] width 115 height 21
drag, startPoint x: 647, startPoint y: 519, endPoint x: 616, endPoint y: 511, distance: 32.6
click at [622, 514] on td "*" at bounding box center [680, 516] width 116 height 42
type input "*"
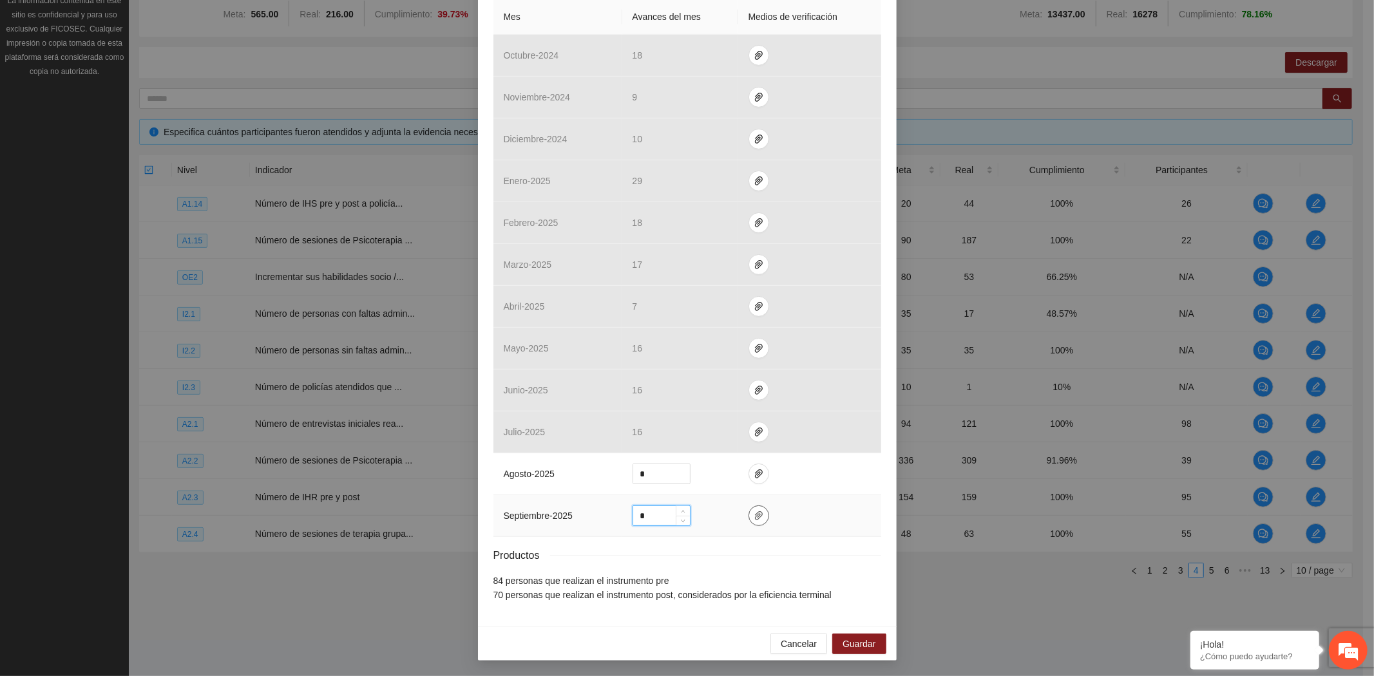
click at [757, 511] on span "paper-clip" at bounding box center [758, 516] width 19 height 10
click at [868, 634] on button "Guardar" at bounding box center [858, 644] width 53 height 21
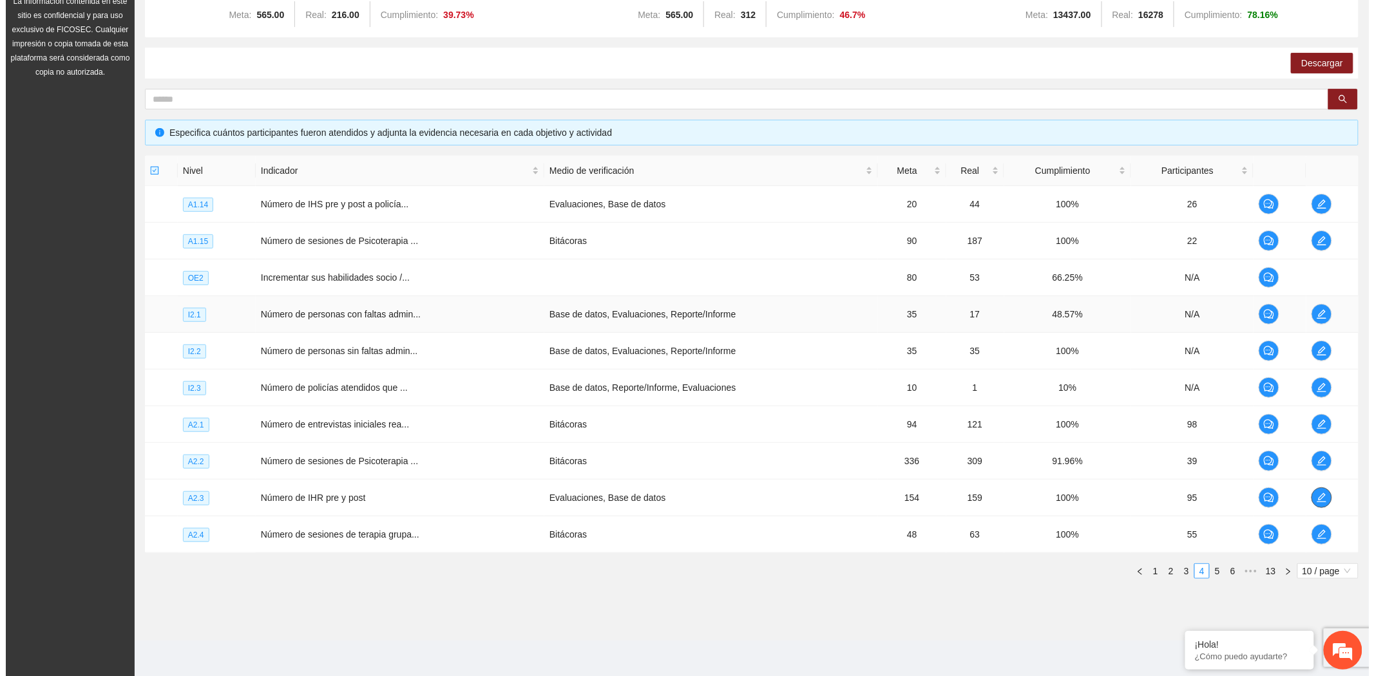
scroll to position [166, 0]
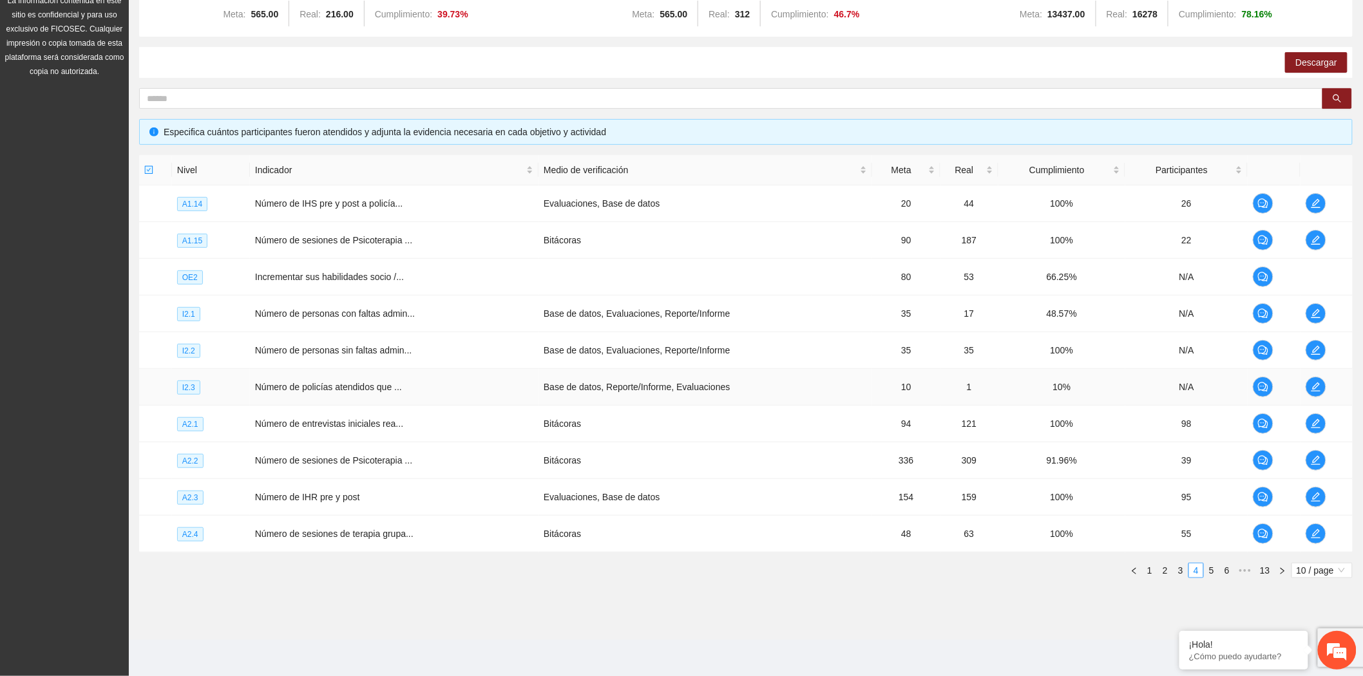
click at [1327, 388] on td at bounding box center [1326, 387] width 52 height 37
click at [1319, 387] on icon "edit" at bounding box center [1315, 387] width 10 height 10
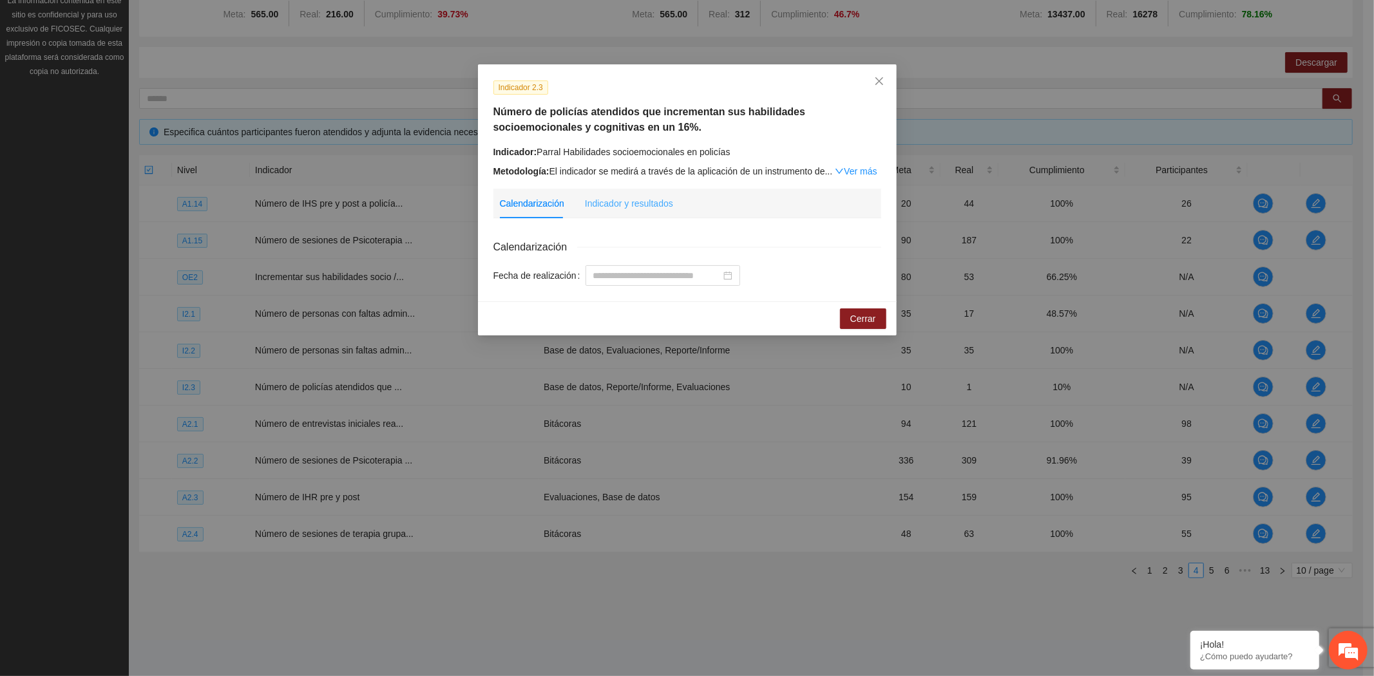
click at [643, 211] on div "Indicador y resultados" at bounding box center [629, 204] width 88 height 30
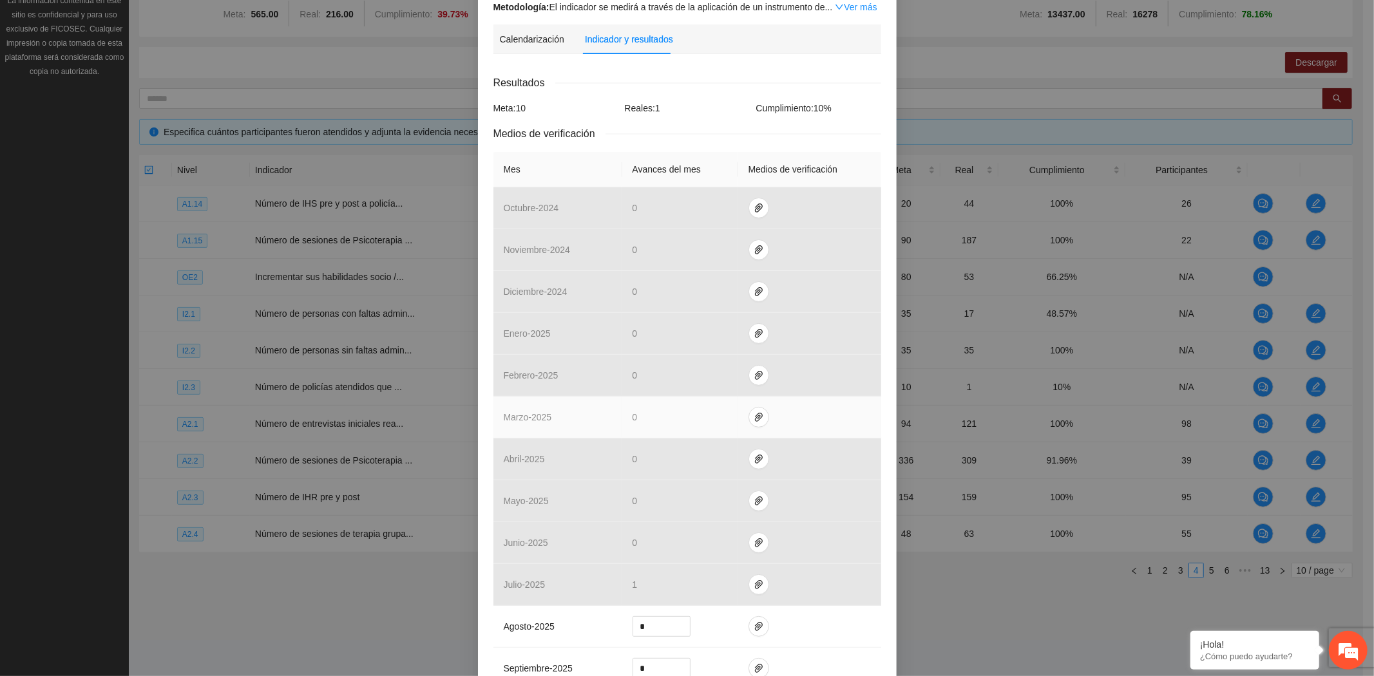
scroll to position [304, 0]
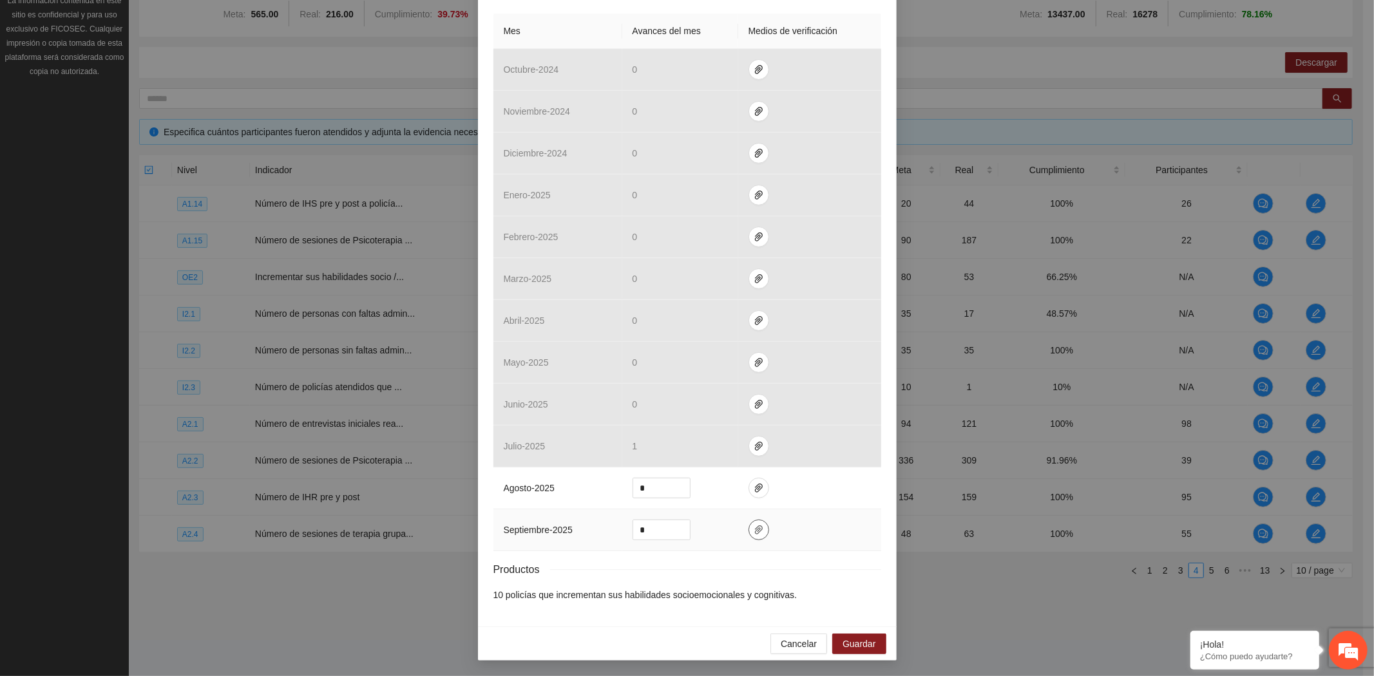
click at [748, 536] on button "button" at bounding box center [758, 530] width 21 height 21
click at [738, 486] on span "Adjuntar documento" at bounding box center [718, 489] width 80 height 14
click at [737, 480] on button "Adjuntar documento" at bounding box center [711, 489] width 115 height 21
drag, startPoint x: 655, startPoint y: 533, endPoint x: 591, endPoint y: 518, distance: 65.6
click at [594, 518] on tr "septiembre - 2025 *" at bounding box center [687, 530] width 388 height 42
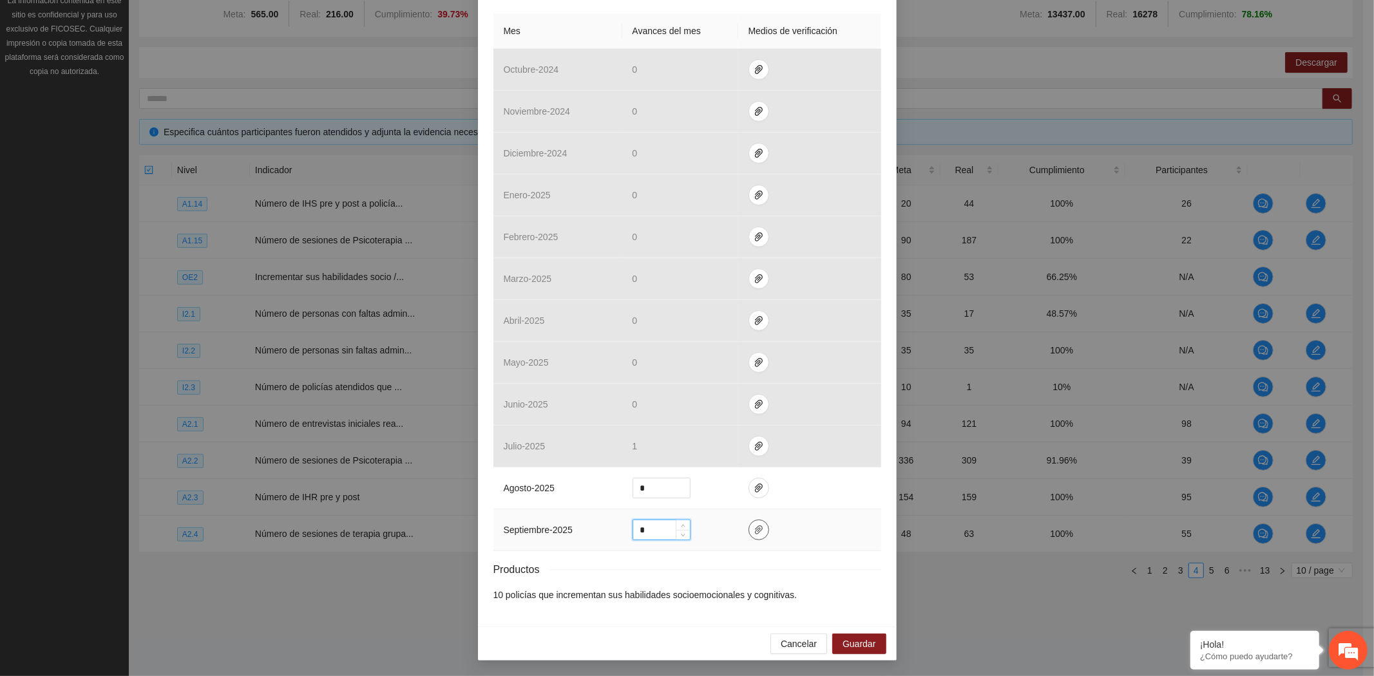
type input "*"
click at [750, 523] on button "button" at bounding box center [758, 530] width 21 height 21
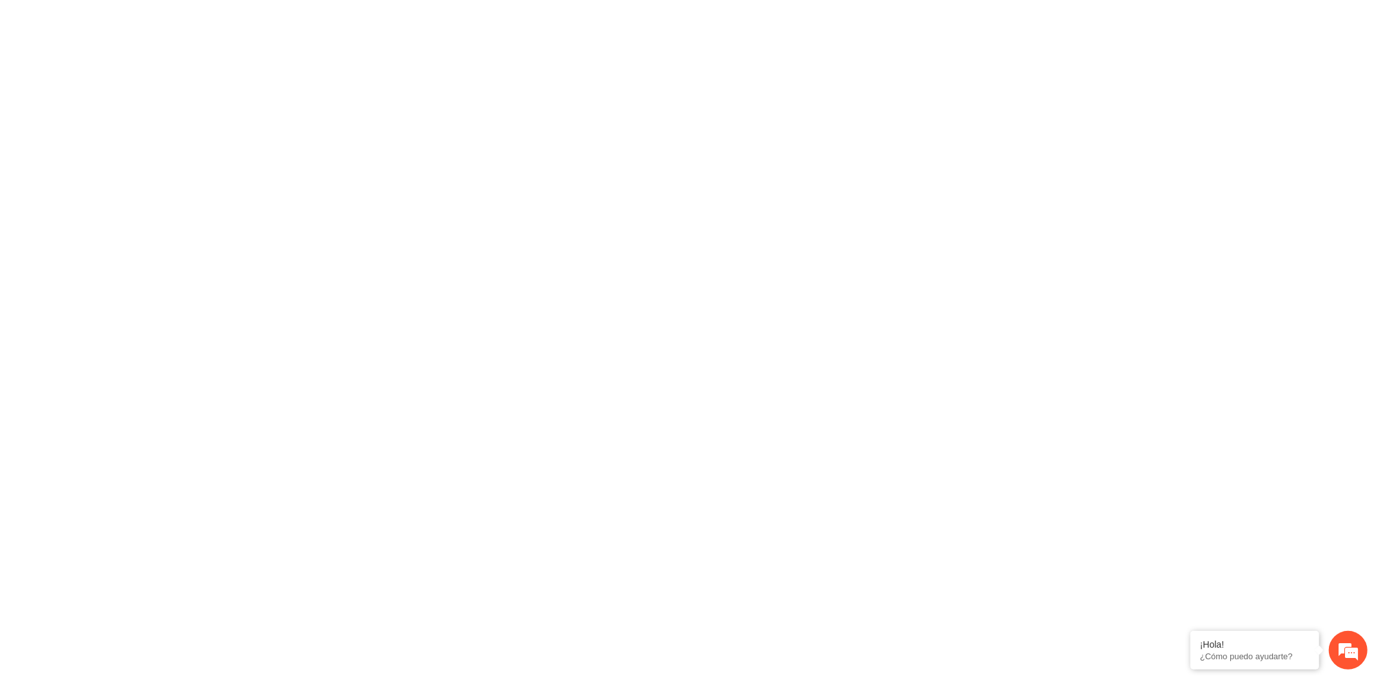
scroll to position [0, 0]
click at [1261, 652] on p "¿Cómo puedo ayudarte?" at bounding box center [1254, 657] width 109 height 10
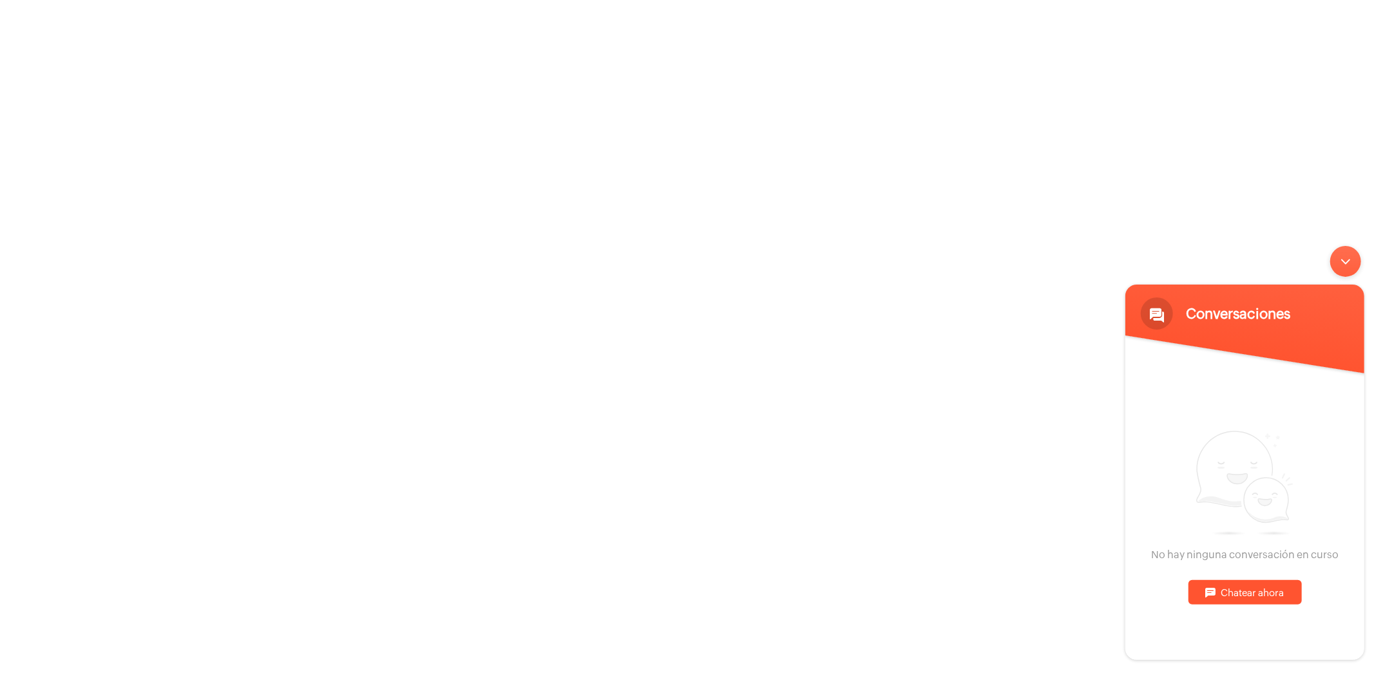
click at [1245, 600] on div "Chatear ahora" at bounding box center [1243, 592] width 113 height 24
click at [1244, 608] on textarea "Escriba su mensaje y pulse “Intro”" at bounding box center [1243, 613] width 239 height 45
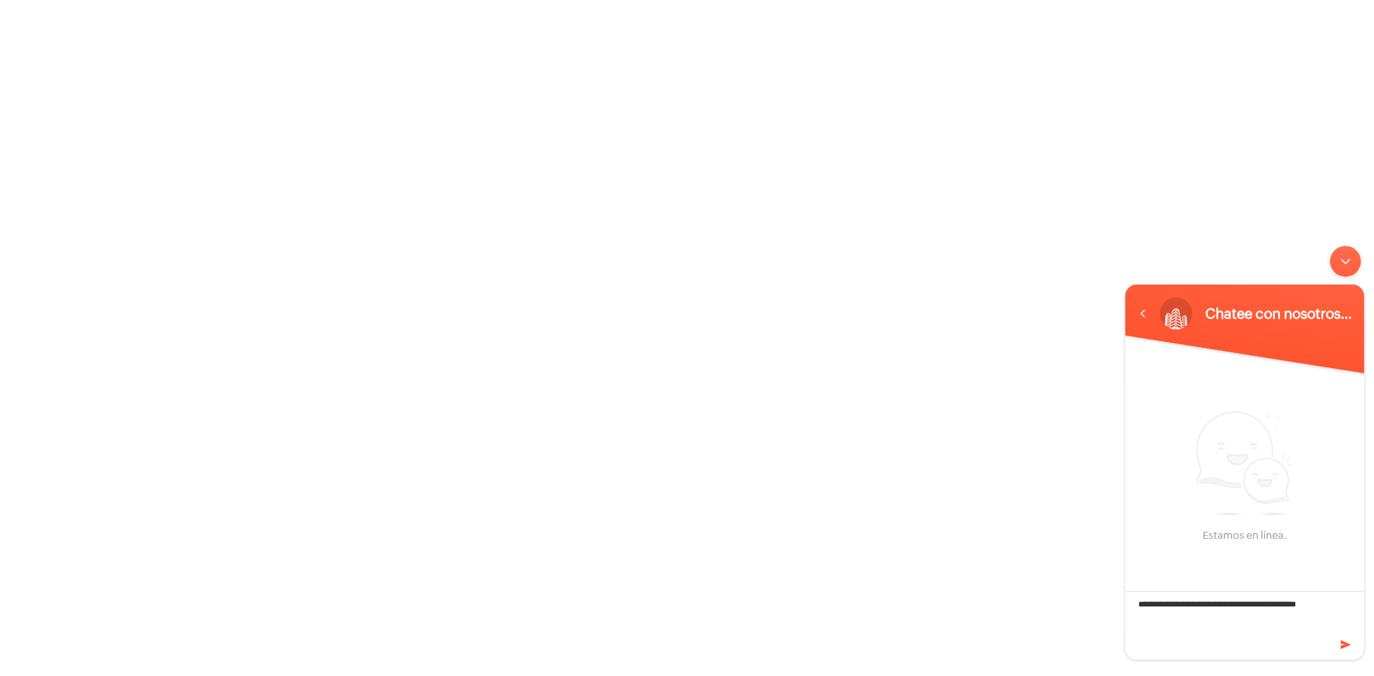
type textarea "**********"
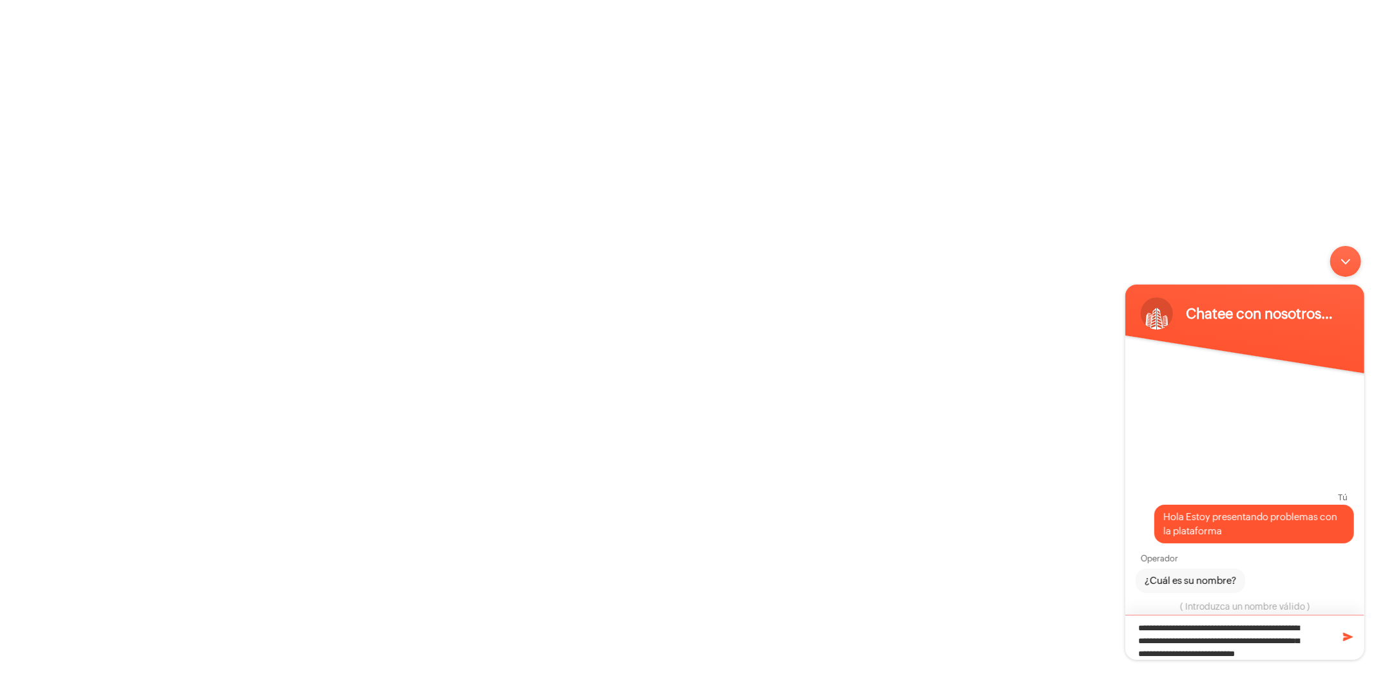
drag, startPoint x: 1281, startPoint y: 653, endPoint x: 1216, endPoint y: 631, distance: 68.6
click at [1216, 631] on textarea "**********" at bounding box center [1243, 636] width 239 height 45
type textarea "**********"
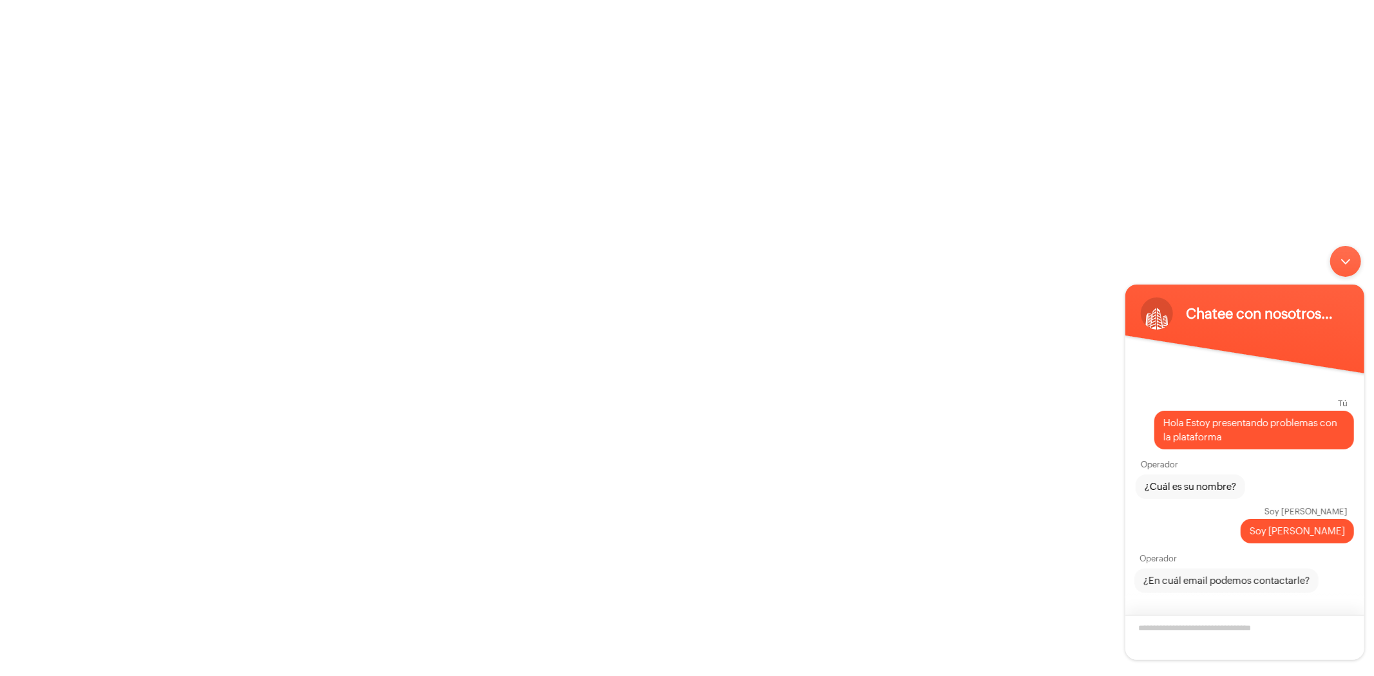
paste textarea "**********"
type textarea "**********"
drag, startPoint x: 1273, startPoint y: 652, endPoint x: 747, endPoint y: 507, distance: 545.9
click at [1118, 507] on html "**********" at bounding box center [1244, 452] width 252 height 427
type textarea "**********"
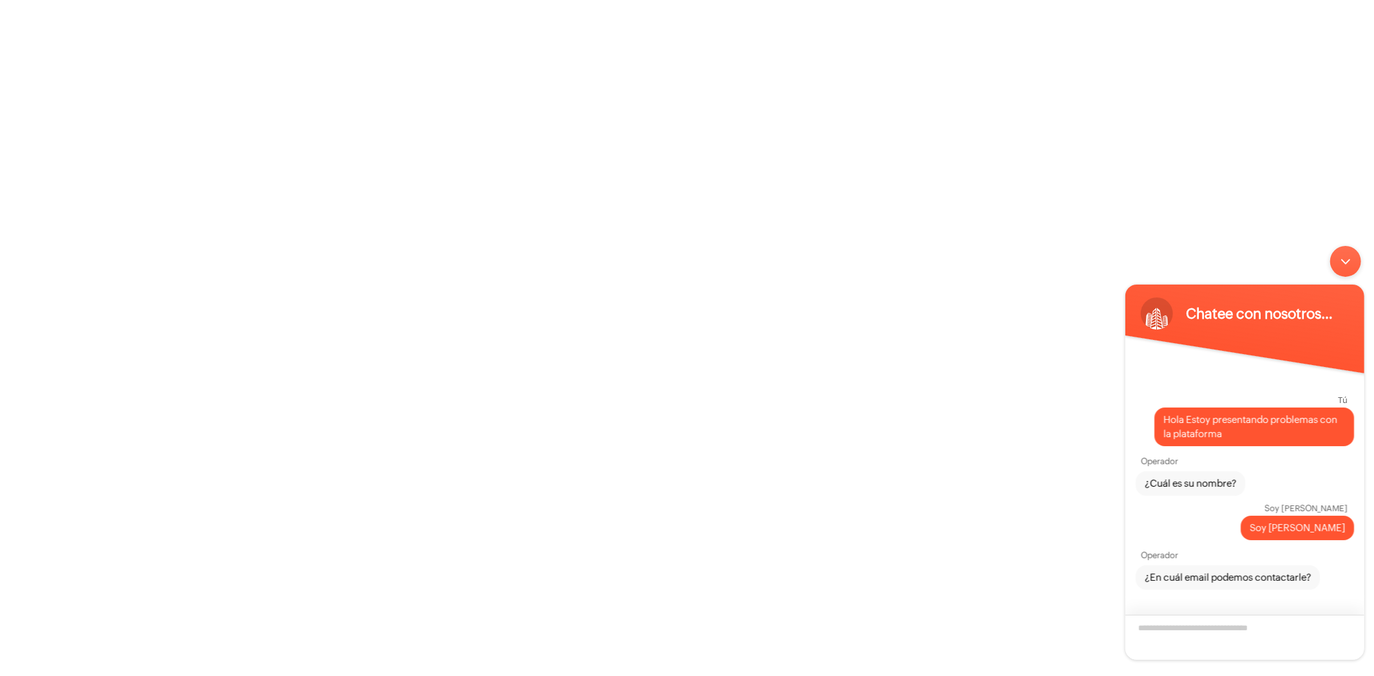
scroll to position [43, 0]
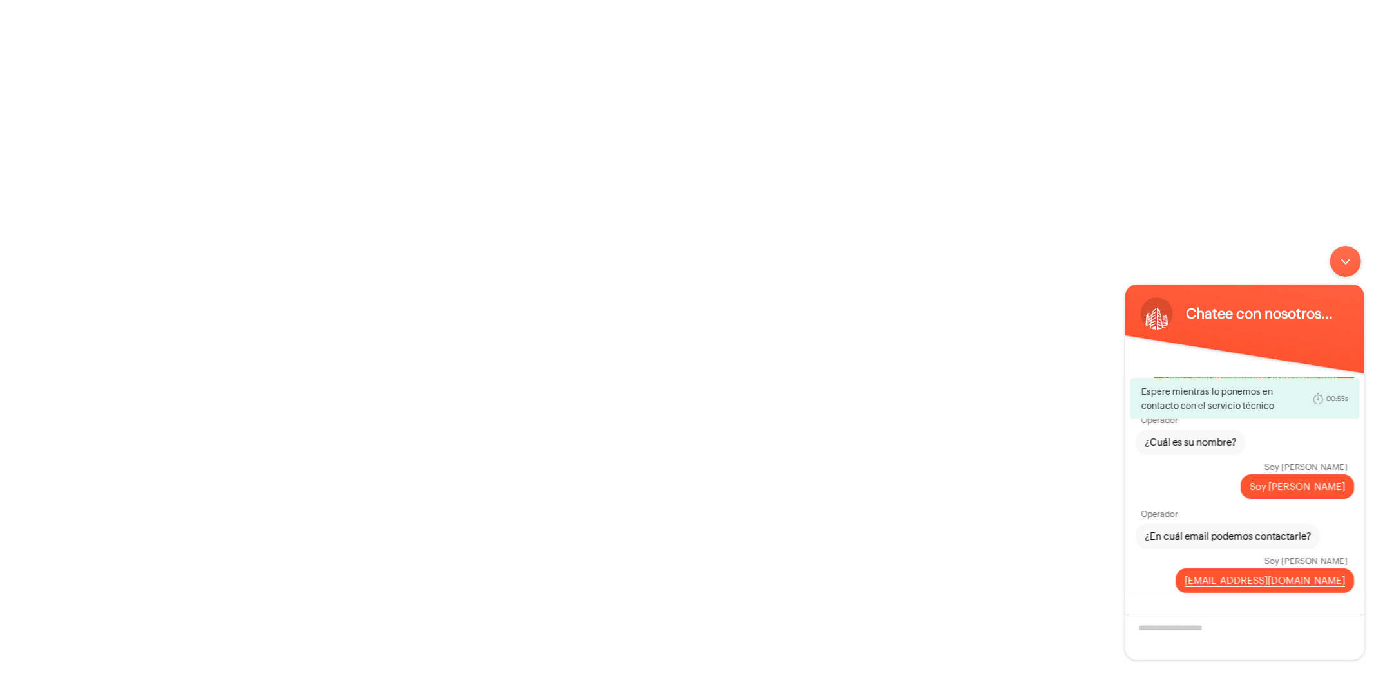
click at [504, 334] on div at bounding box center [687, 338] width 1374 height 676
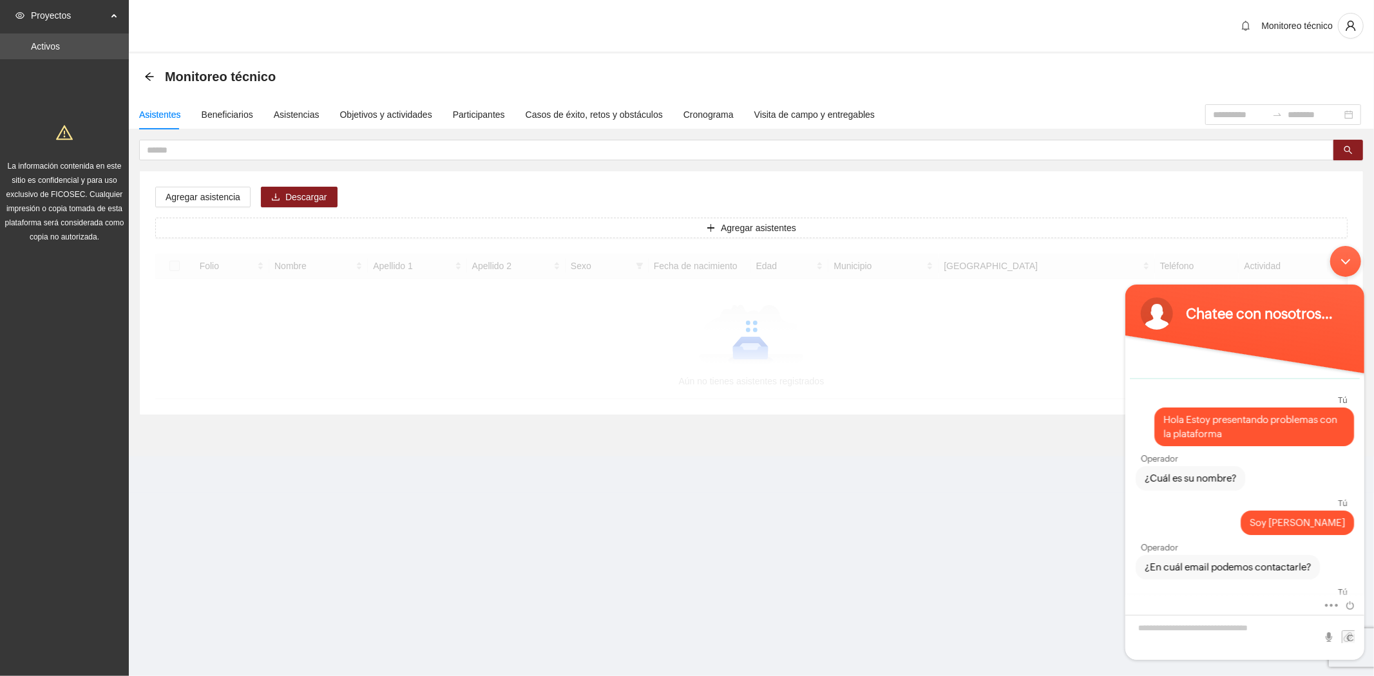
scroll to position [32, 0]
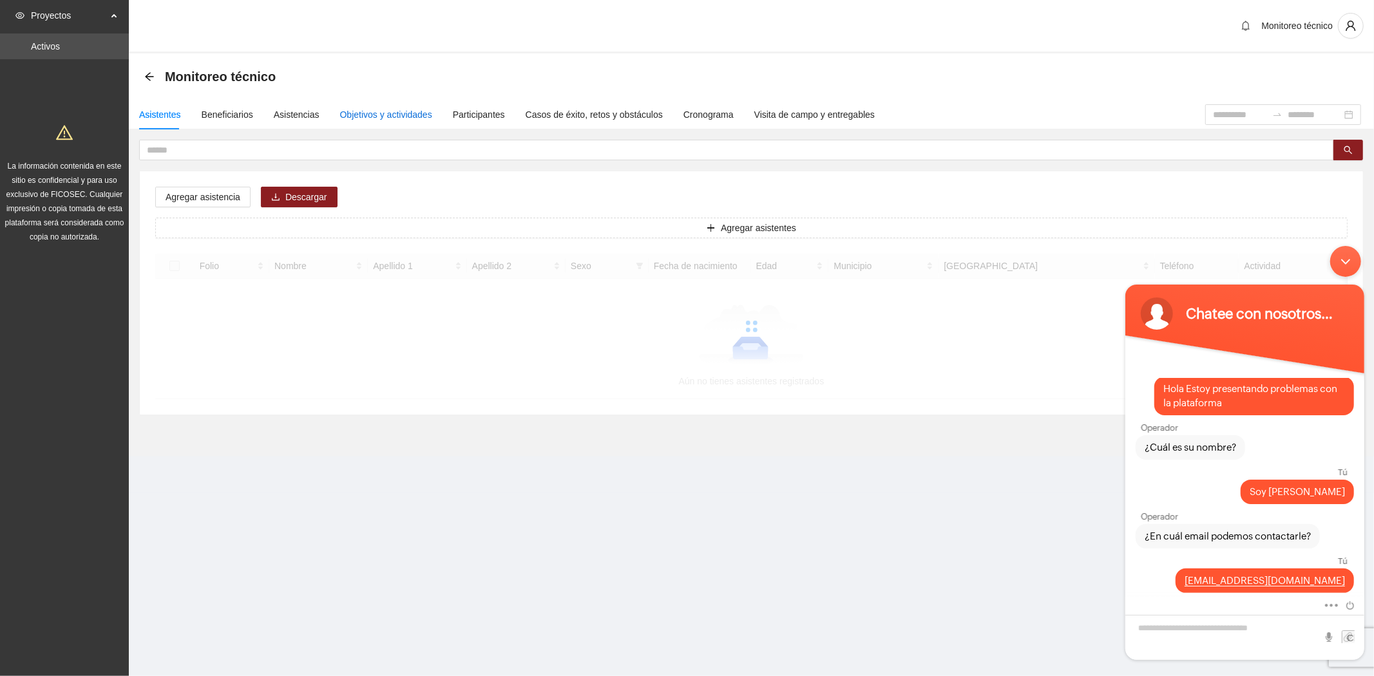
click at [390, 120] on div "Objetivos y actividades" at bounding box center [386, 115] width 92 height 14
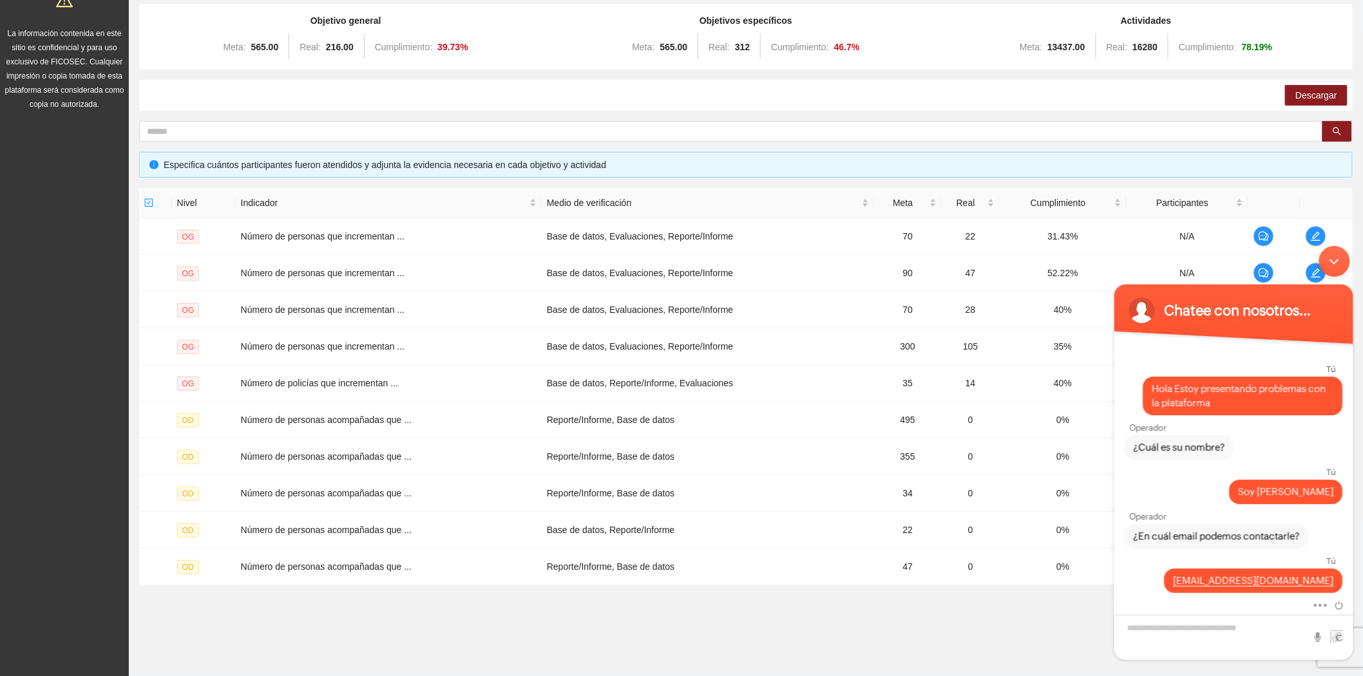
scroll to position [166, 0]
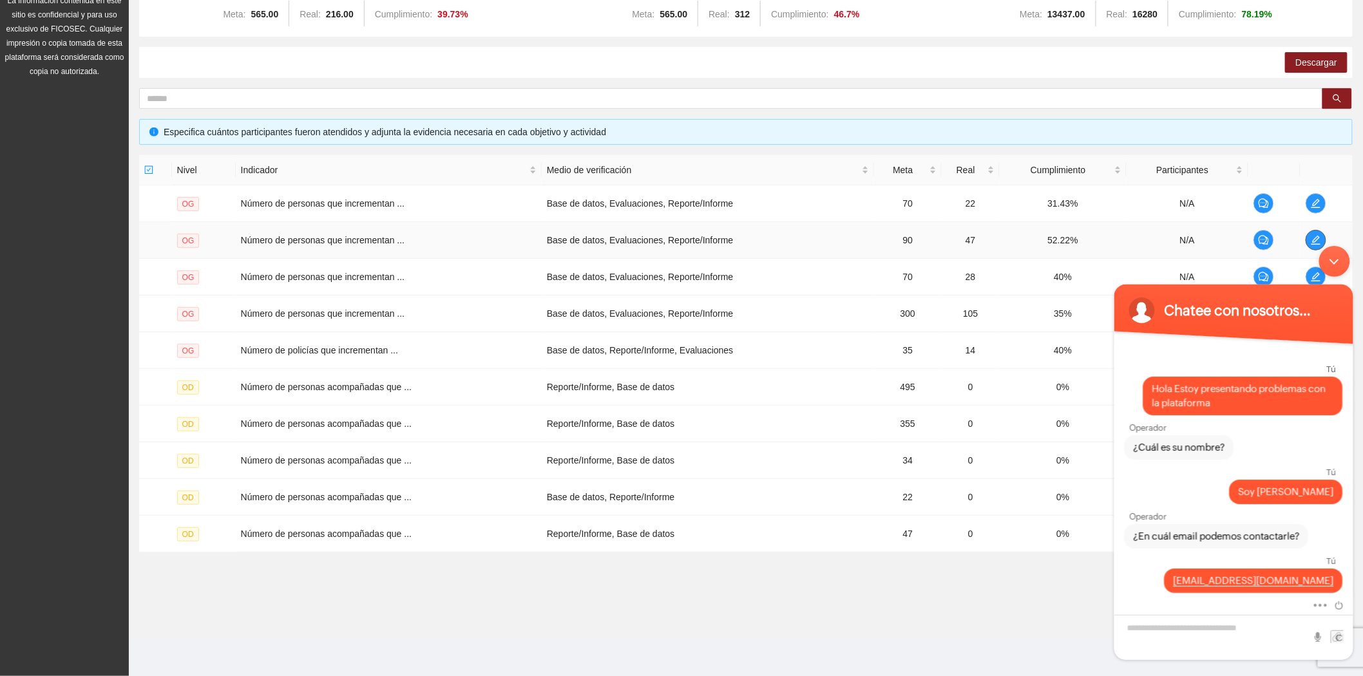
click at [1309, 235] on span "edit" at bounding box center [1315, 240] width 19 height 10
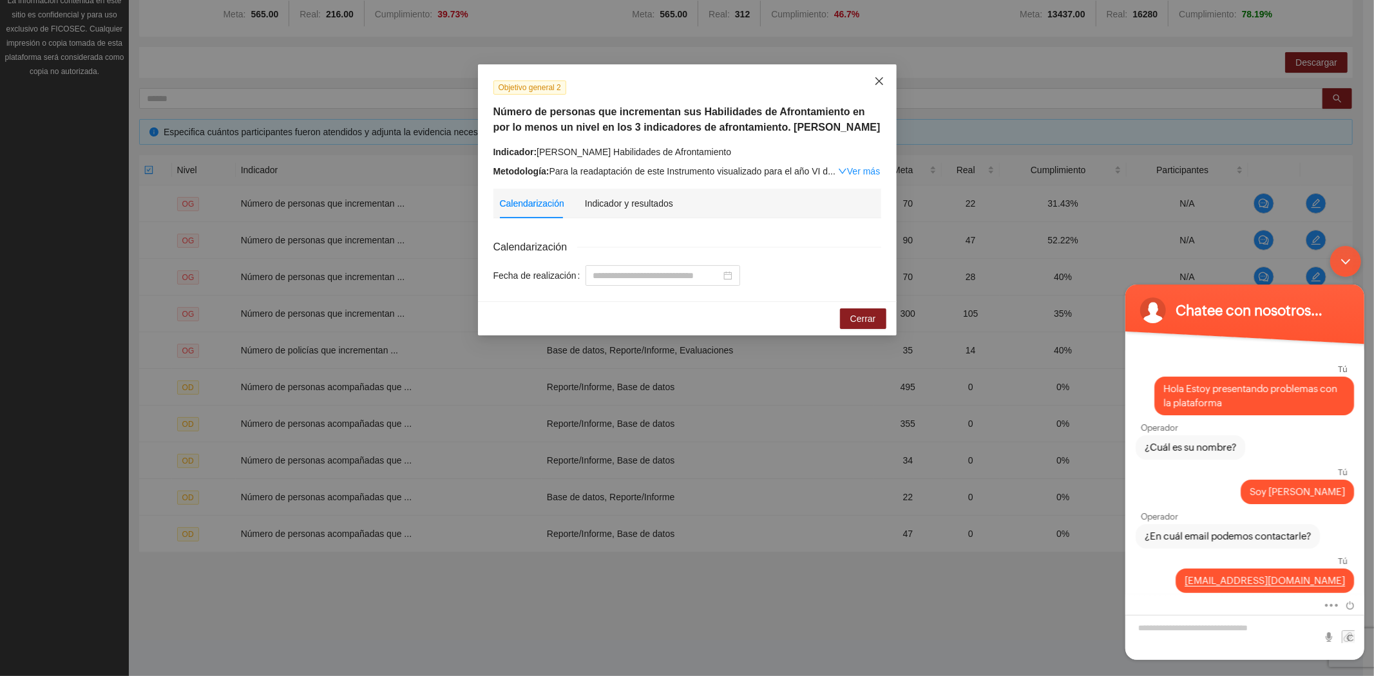
click at [876, 84] on icon "close" at bounding box center [879, 81] width 10 height 10
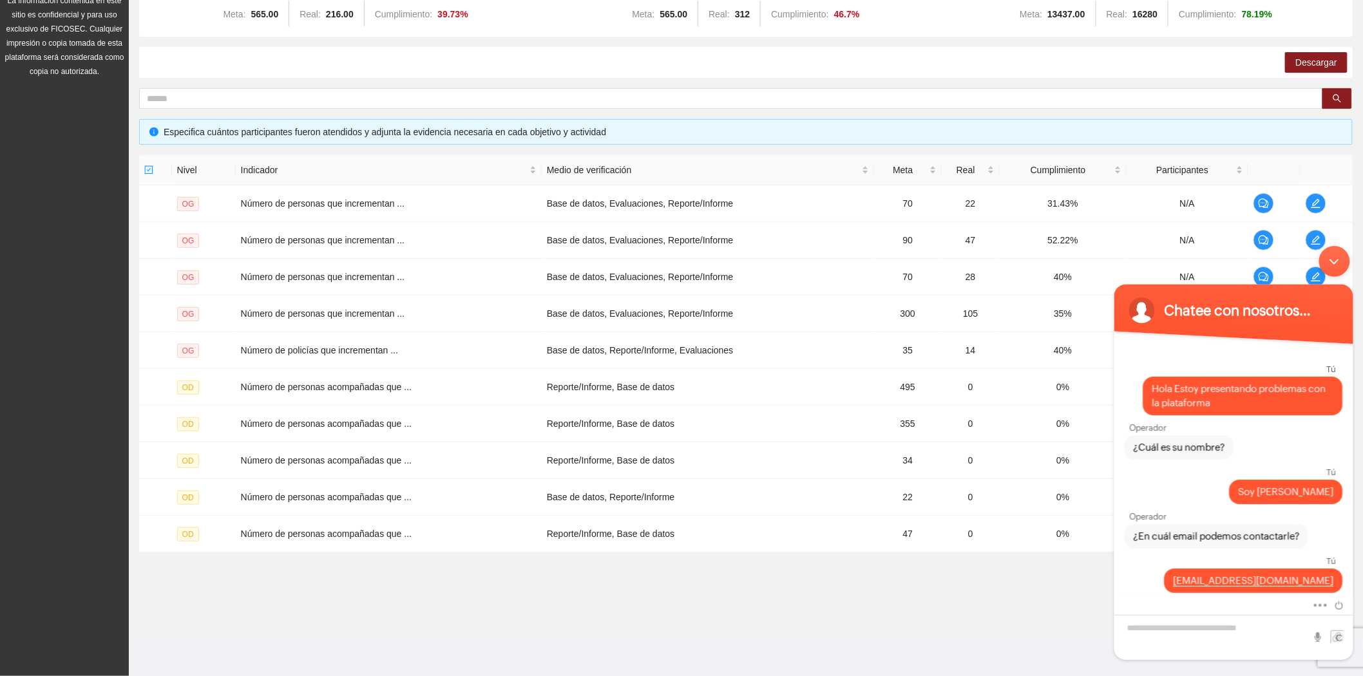
click at [1332, 265] on div "Minimizar ventana de chat en vivo" at bounding box center [1333, 260] width 31 height 31
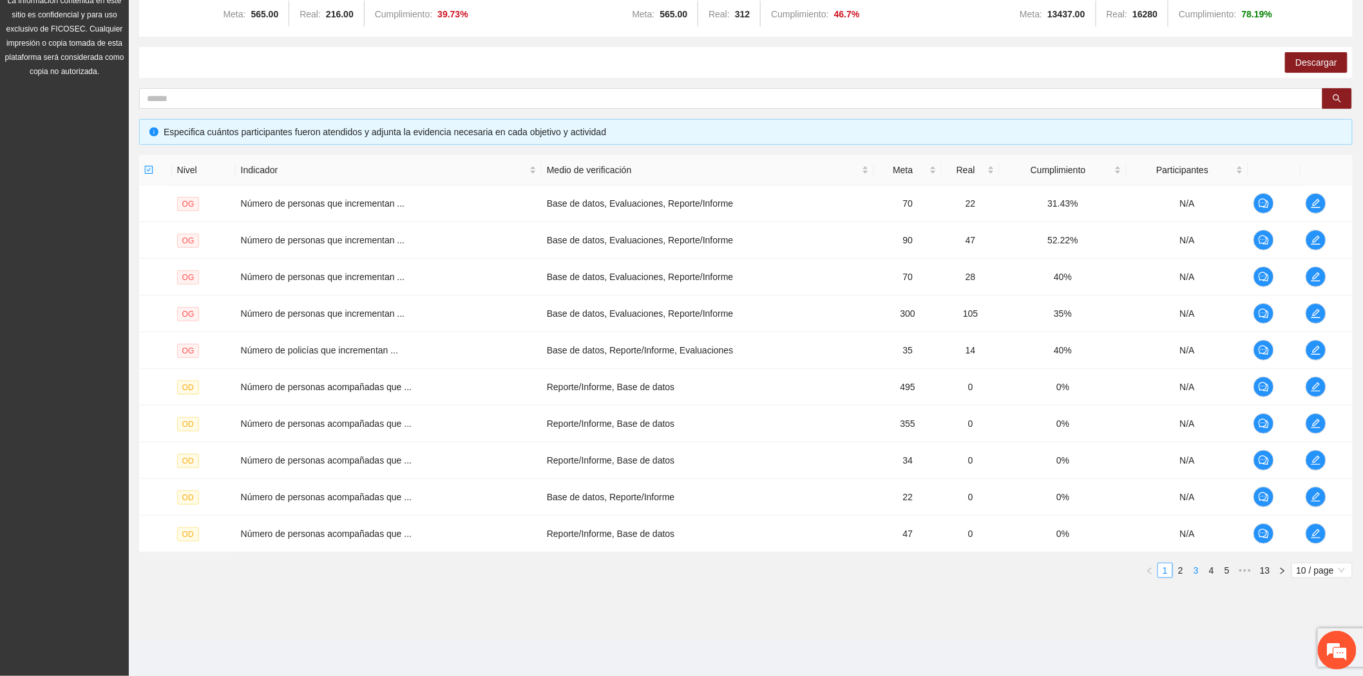
click at [1198, 573] on link "3" at bounding box center [1196, 570] width 14 height 14
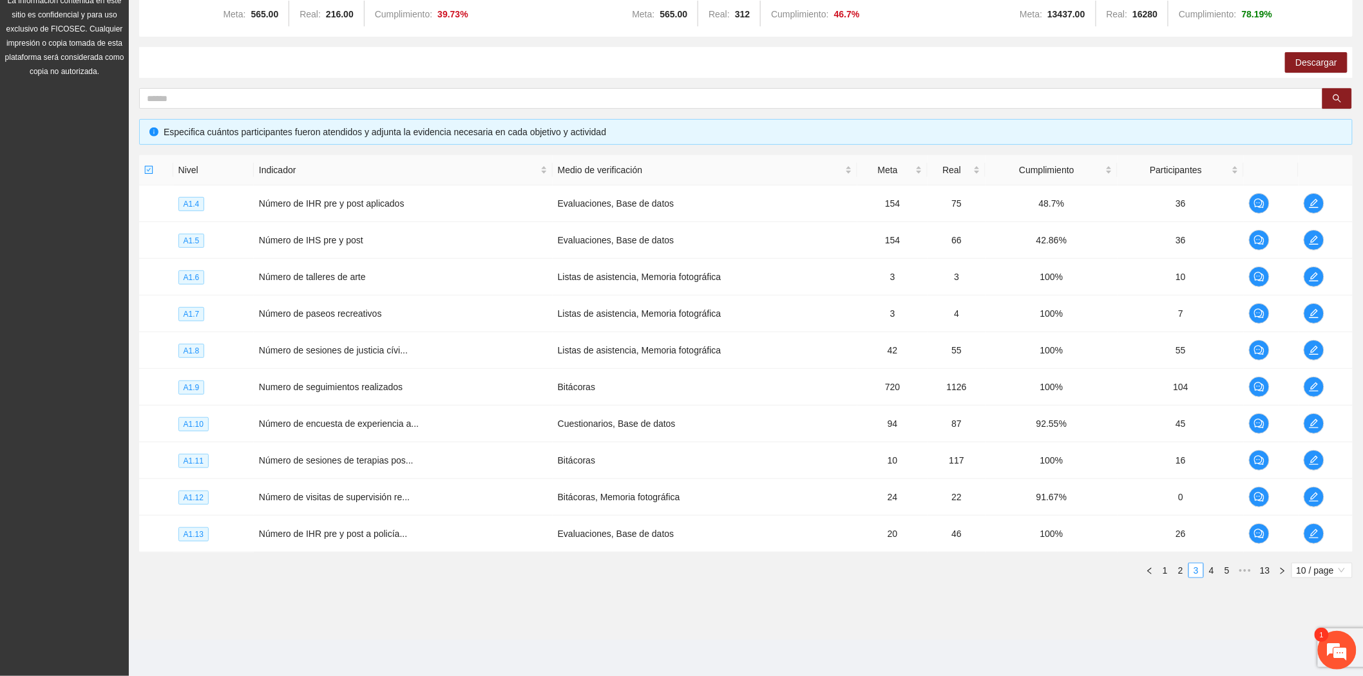
scroll to position [74, 0]
click at [1339, 645] on em at bounding box center [1337, 650] width 35 height 35
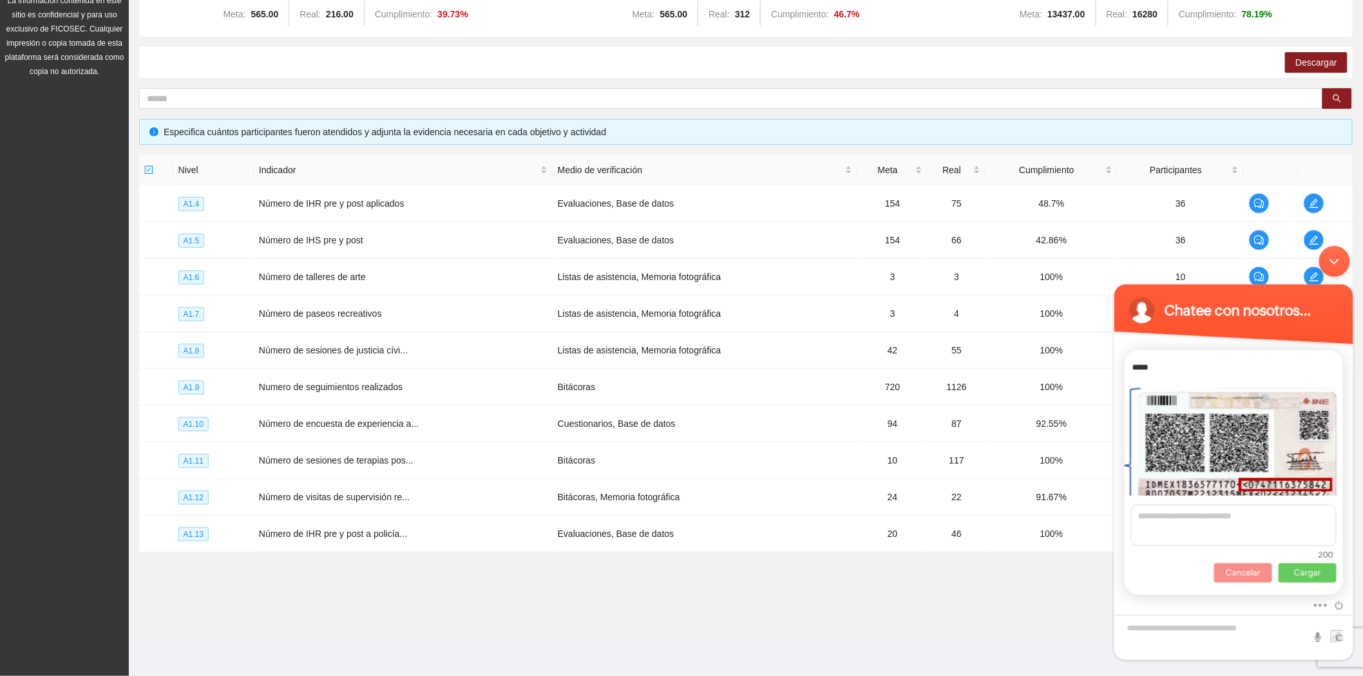
click at [1232, 573] on p "Cancelar" at bounding box center [1242, 572] width 58 height 19
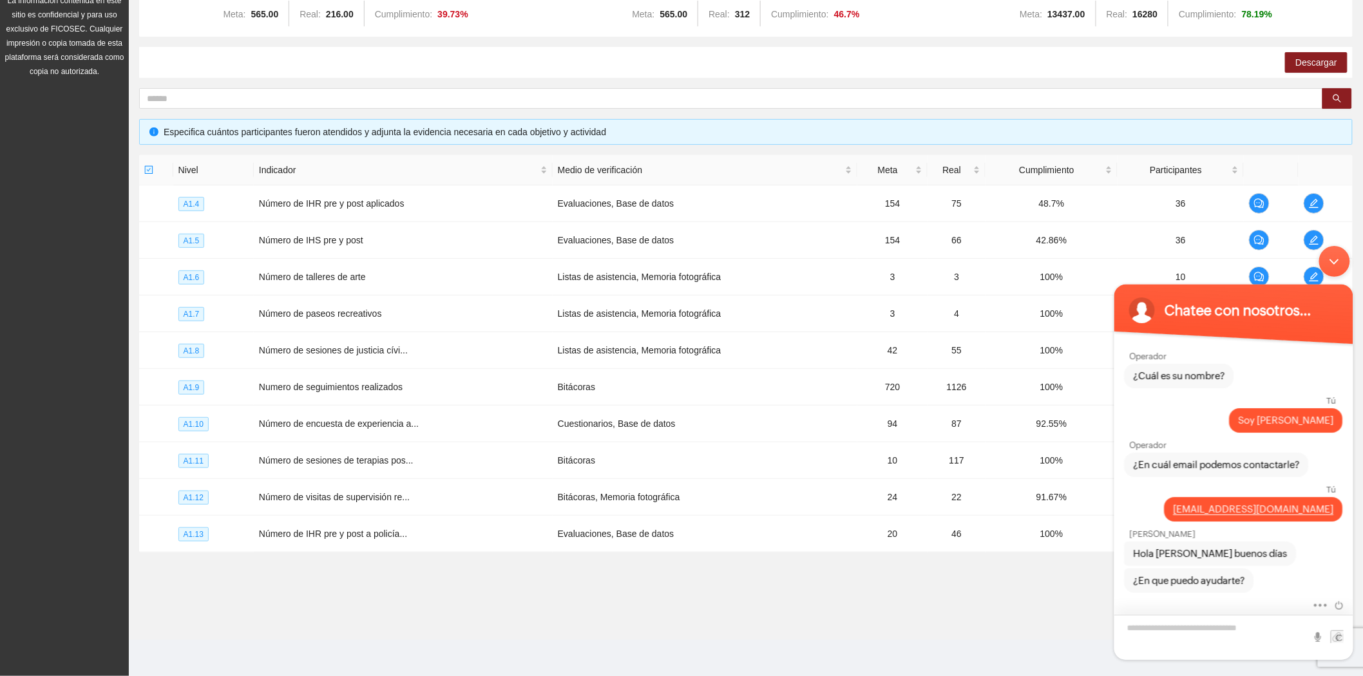
click at [1187, 641] on textarea "Escriba su mensaje y pulse “Intro”" at bounding box center [1232, 636] width 239 height 45
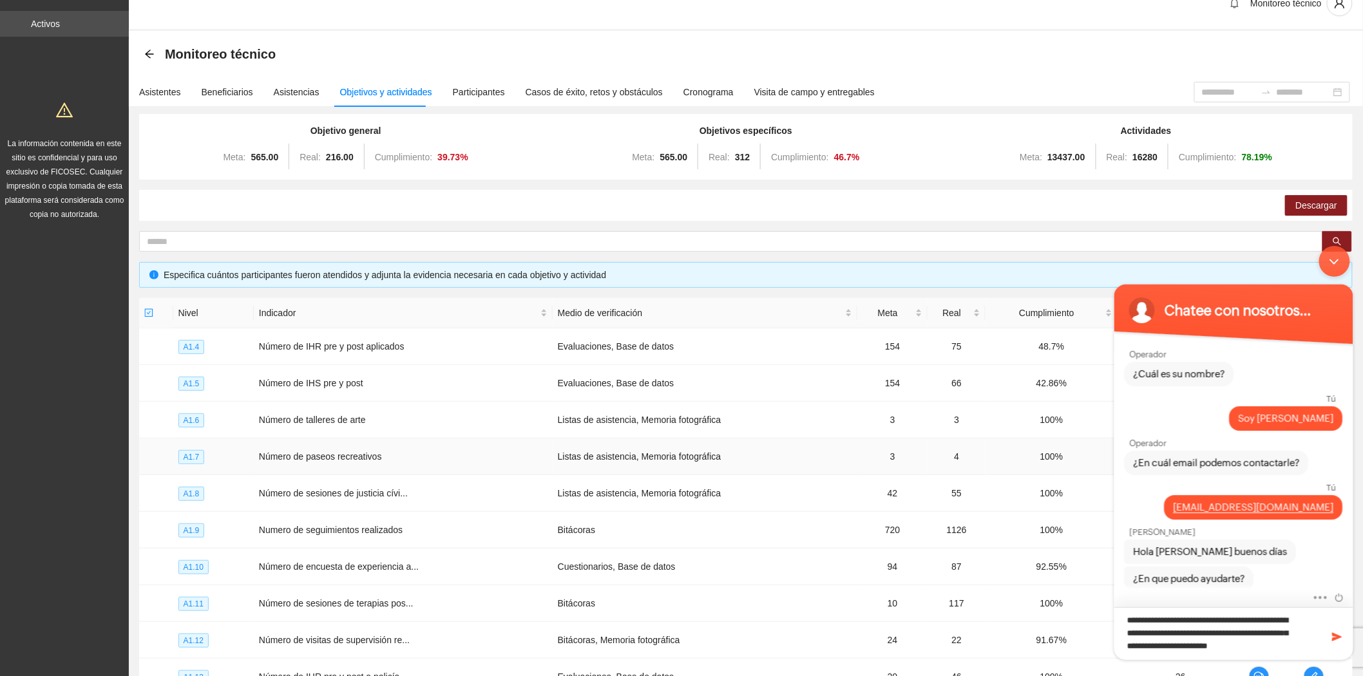
scroll to position [0, 0]
type textarea "**********"
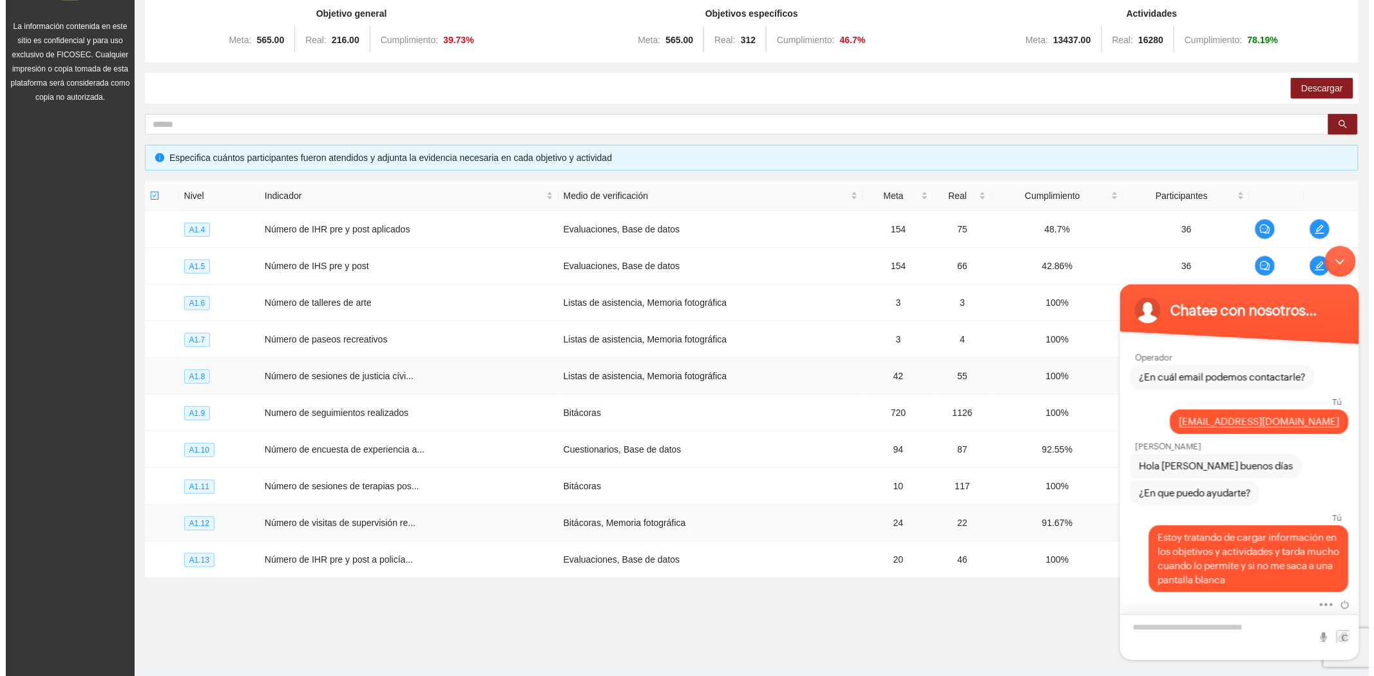
scroll to position [166, 0]
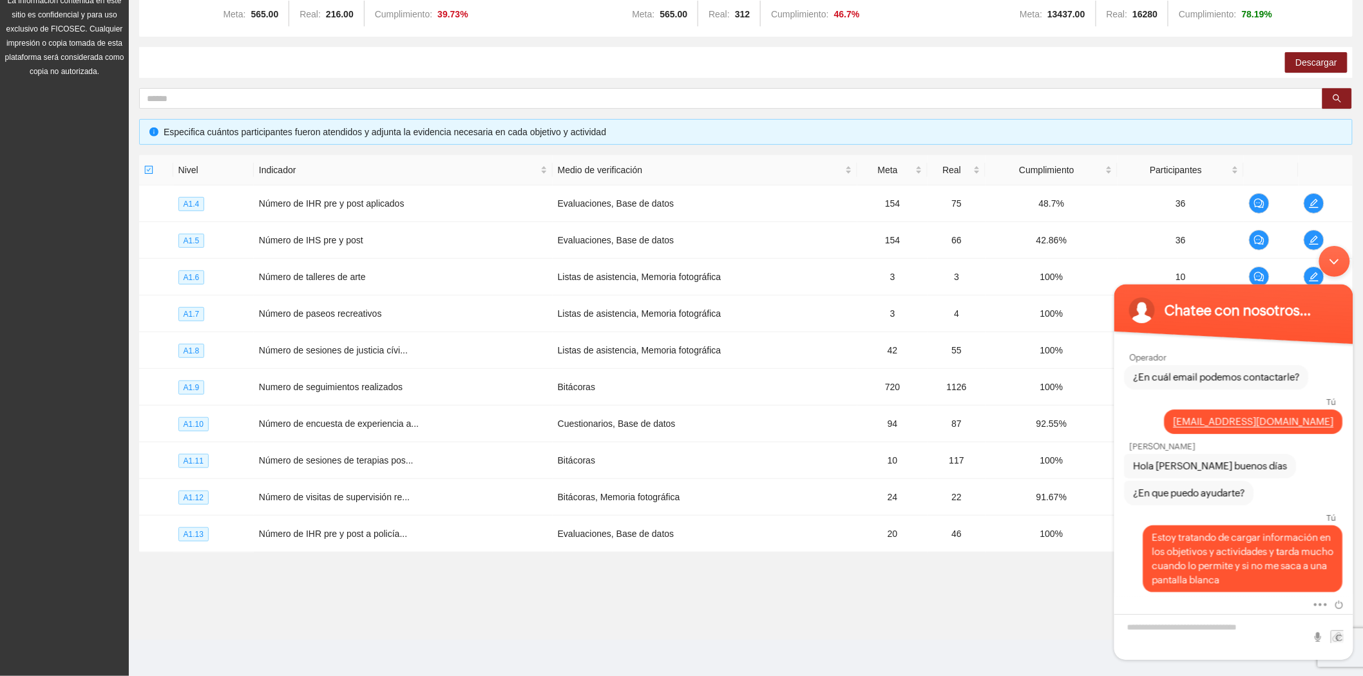
click at [1329, 267] on div "Minimizar ventana de chat en vivo" at bounding box center [1333, 260] width 31 height 31
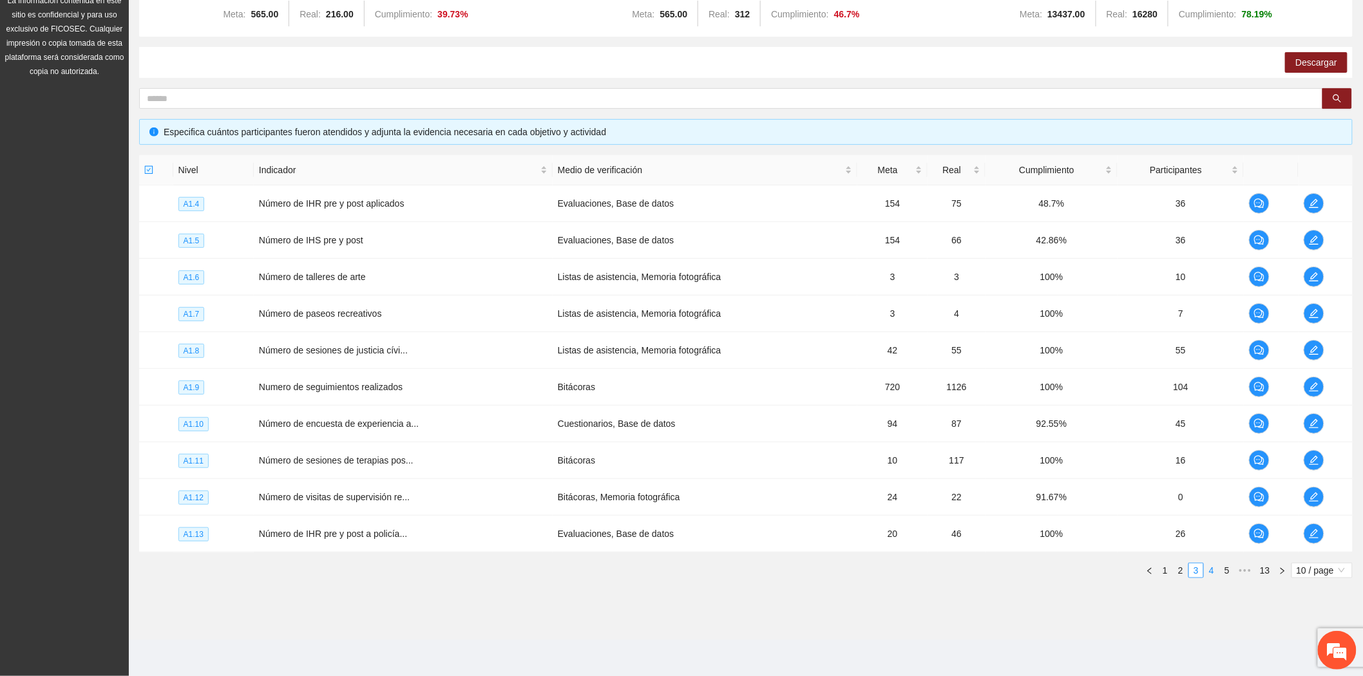
click at [1206, 571] on link "4" at bounding box center [1211, 570] width 14 height 14
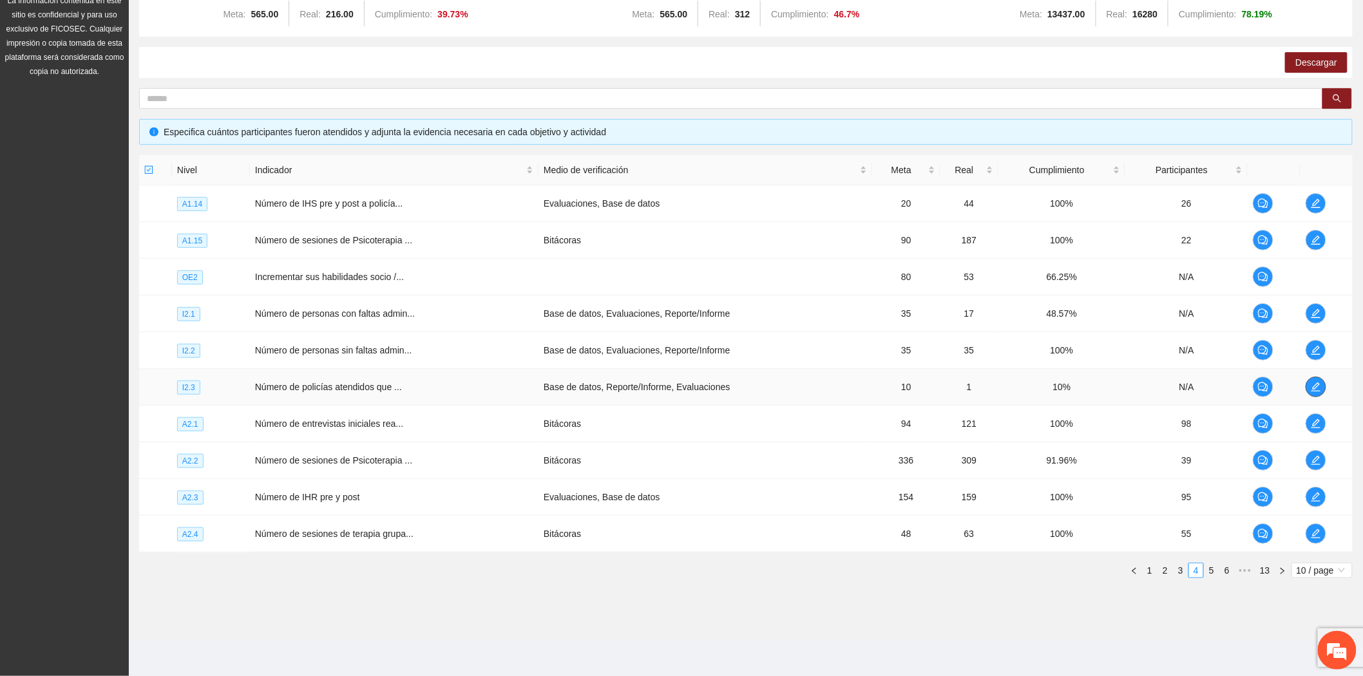
click at [1314, 388] on icon "edit" at bounding box center [1315, 387] width 10 height 10
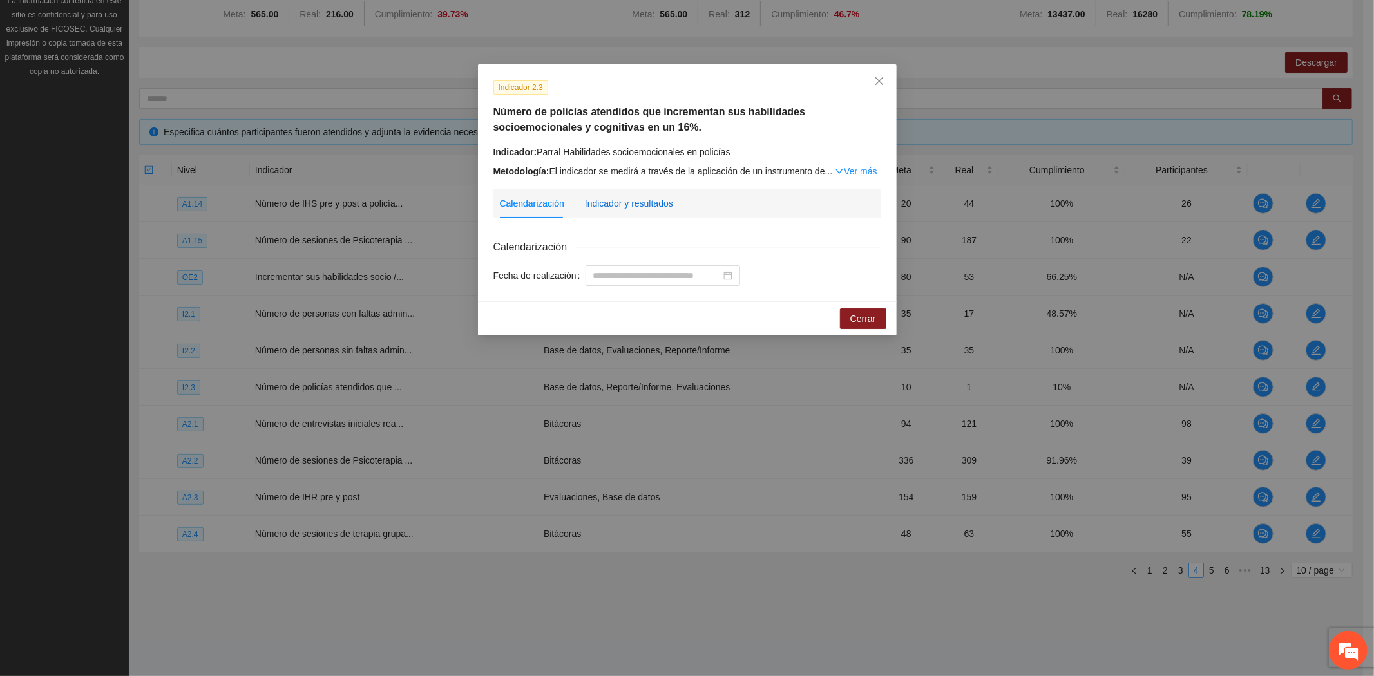
click at [645, 202] on div "Indicador y resultados" at bounding box center [629, 203] width 88 height 14
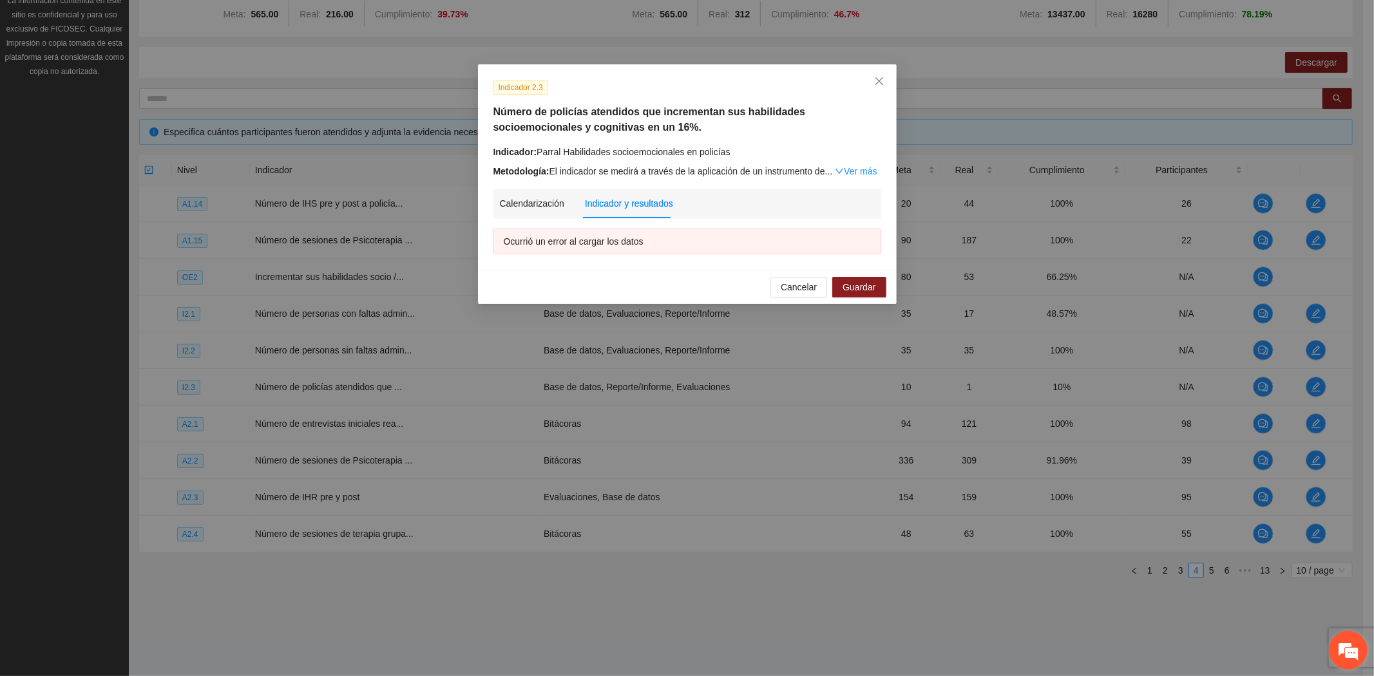
click at [1347, 651] on em at bounding box center [1347, 650] width 35 height 35
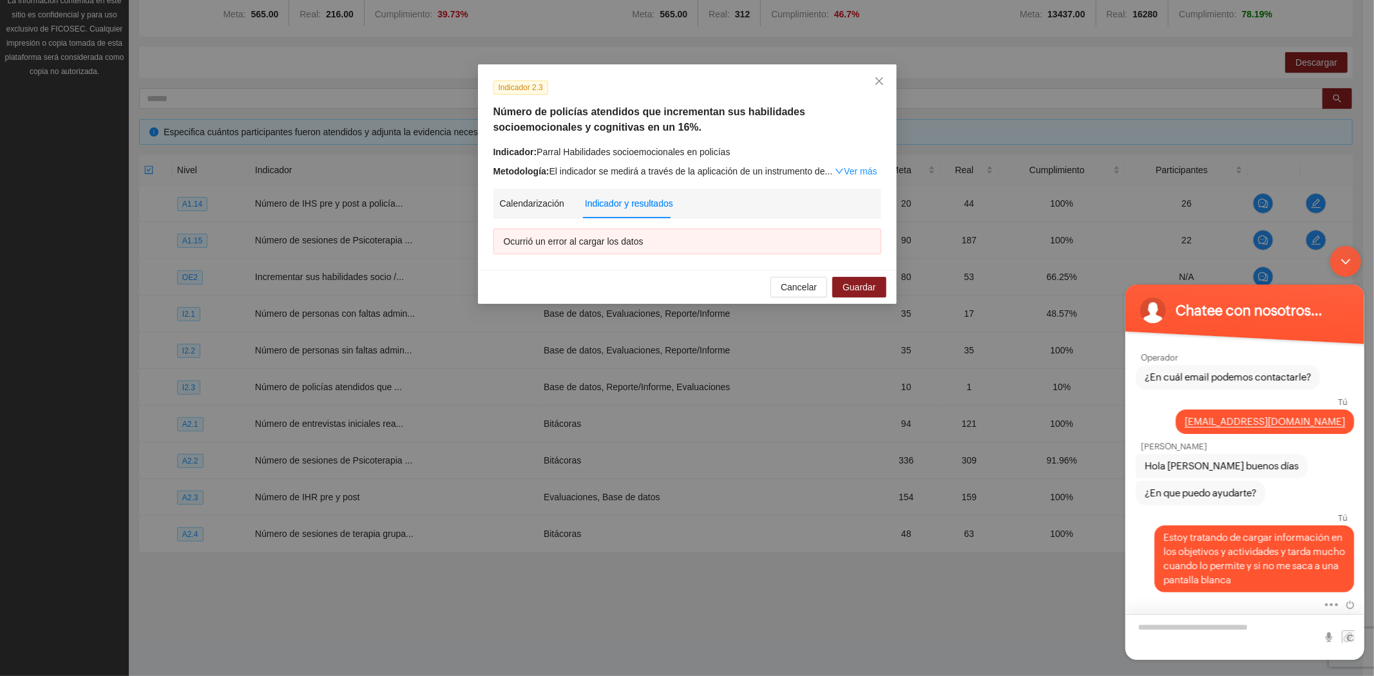
click at [1189, 626] on textarea "Escriba su mensaje y pulse “Intro”" at bounding box center [1243, 637] width 239 height 46
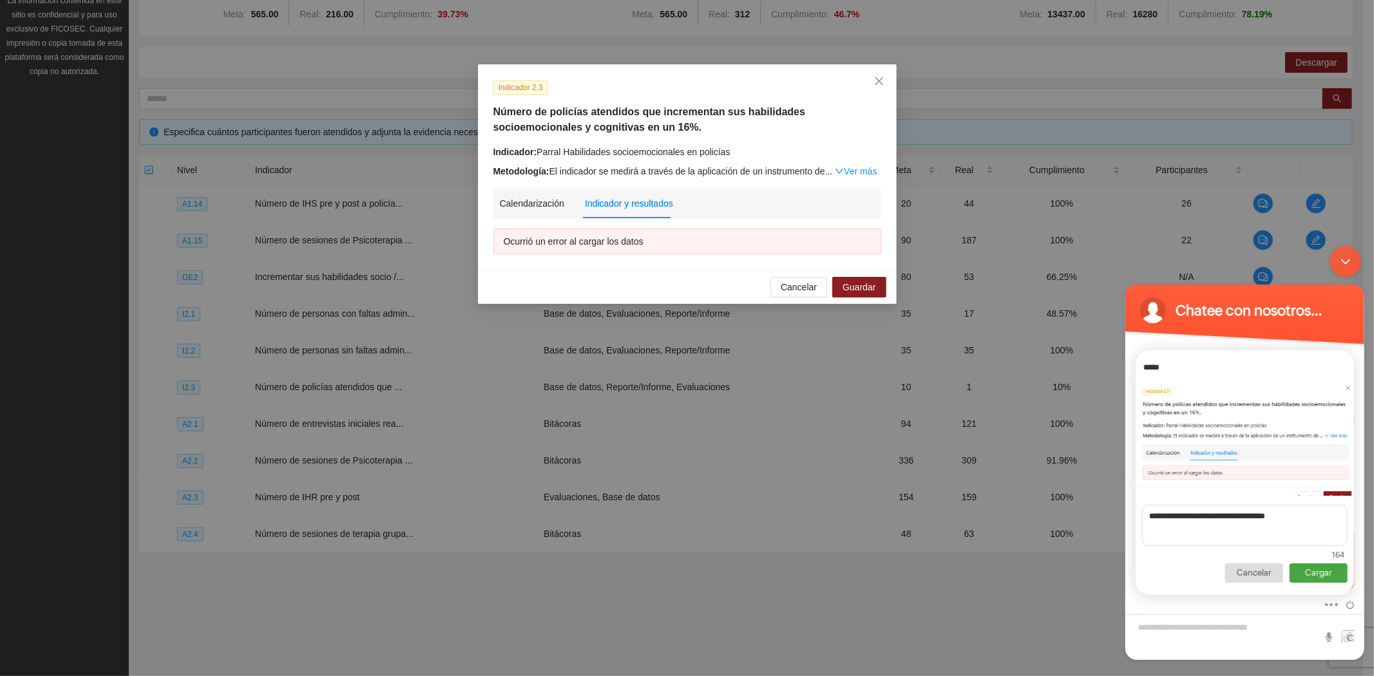
type textarea "**********"
click at [1311, 571] on p "Cargar" at bounding box center [1318, 572] width 58 height 19
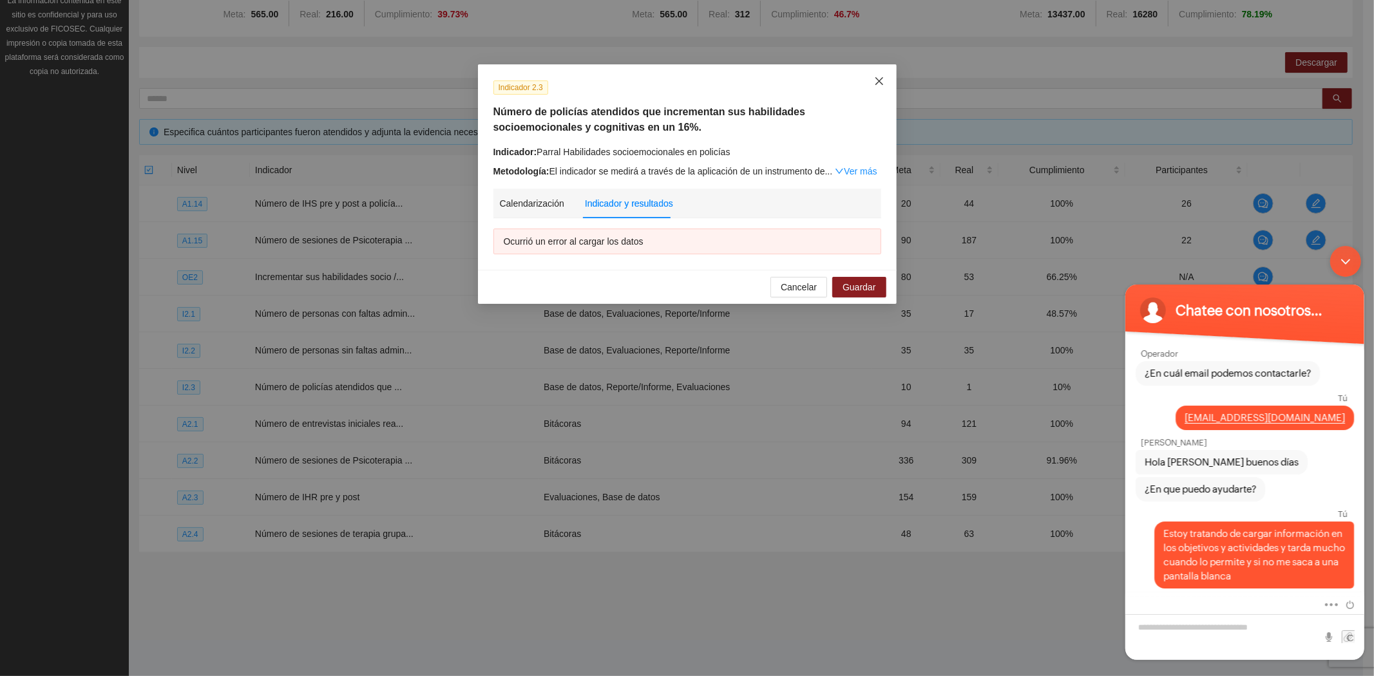
click at [879, 79] on icon "close" at bounding box center [879, 81] width 10 height 10
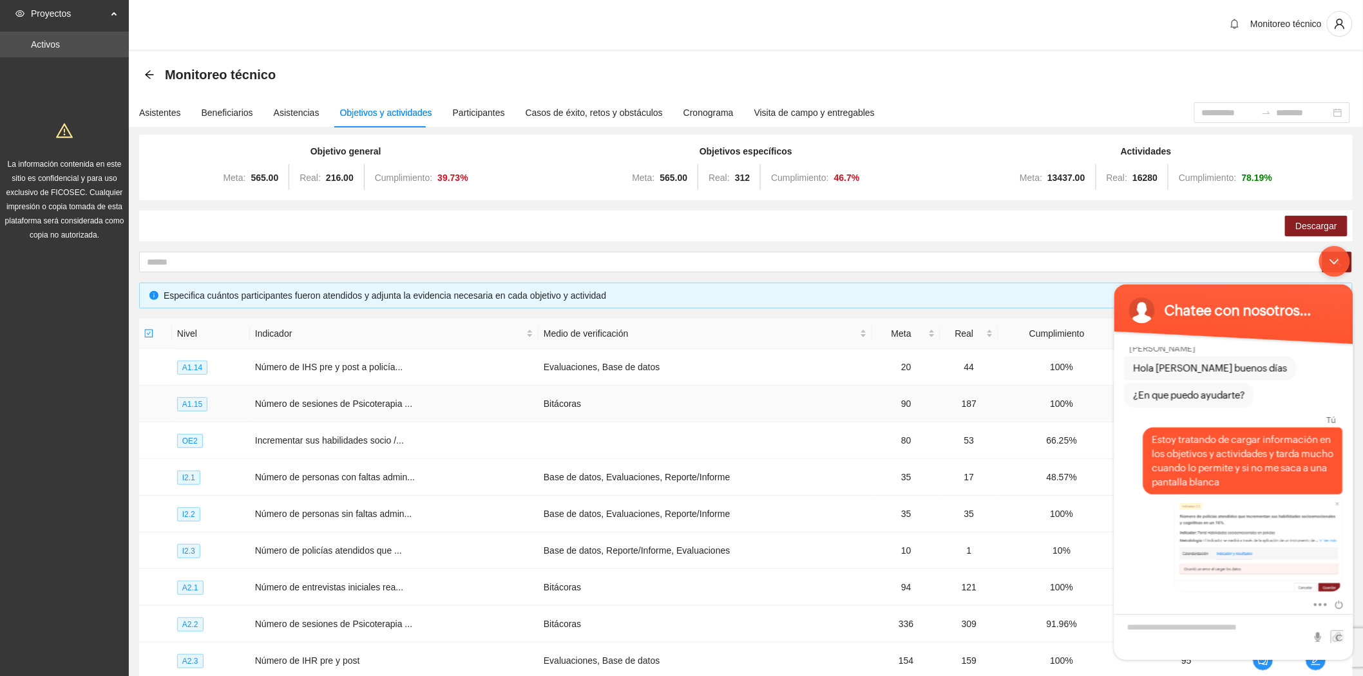
scroll to position [0, 0]
click at [1192, 638] on textarea "Escriba su mensaje y pulse “Intro”" at bounding box center [1232, 637] width 239 height 46
type textarea "**********"
click at [1335, 641] on span at bounding box center [1336, 636] width 13 height 13
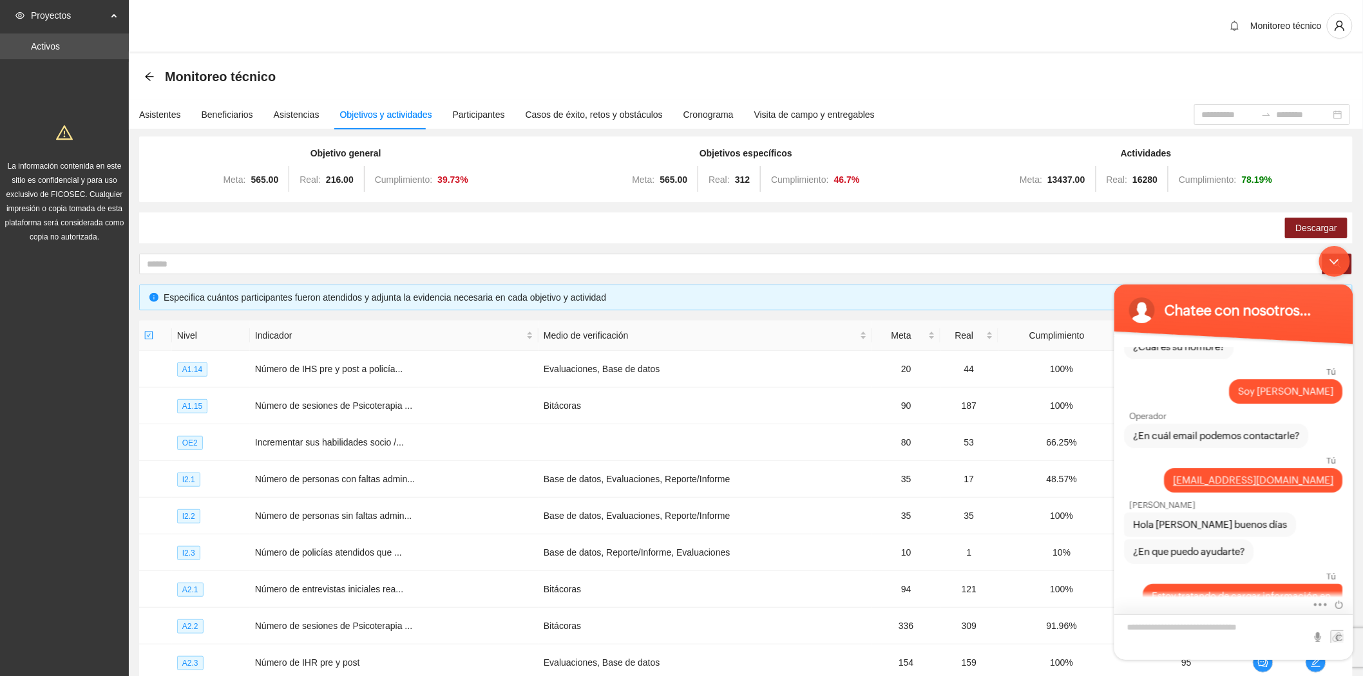
scroll to position [100, 0]
click at [1333, 255] on div "Minimizar ventana de chat en vivo" at bounding box center [1333, 260] width 31 height 31
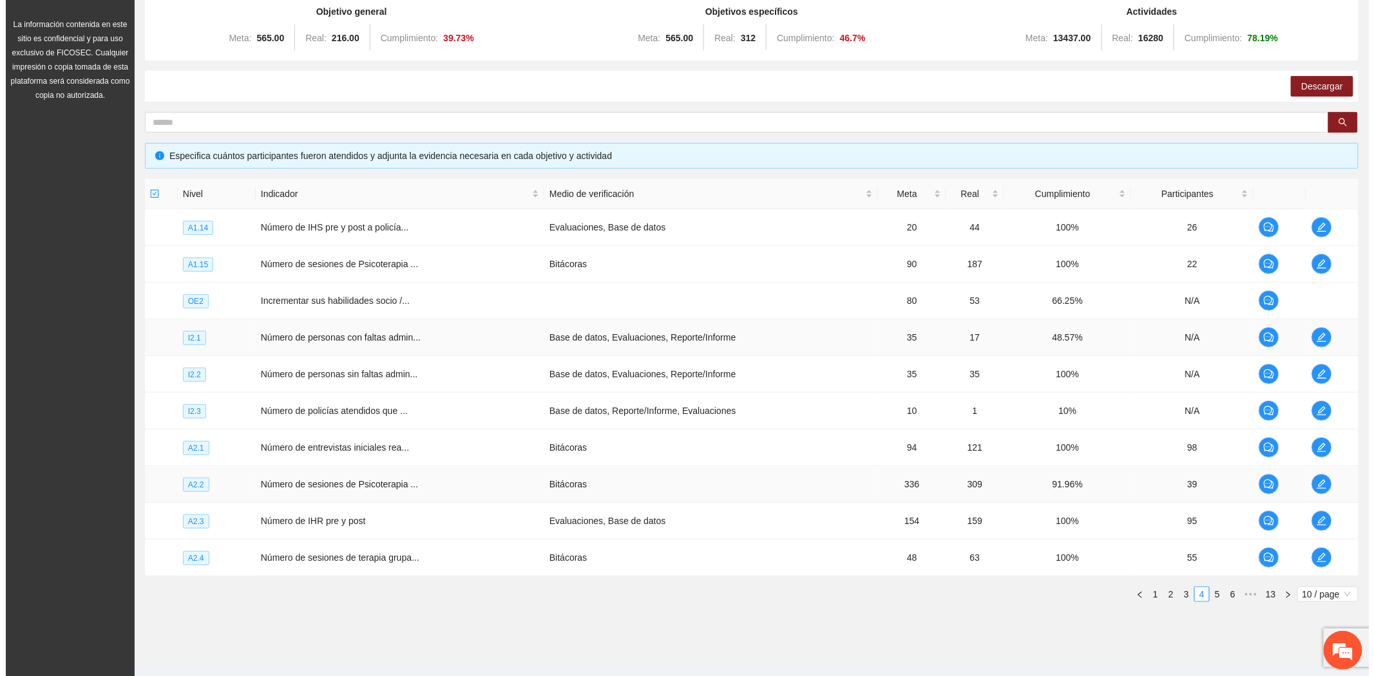
scroll to position [143, 0]
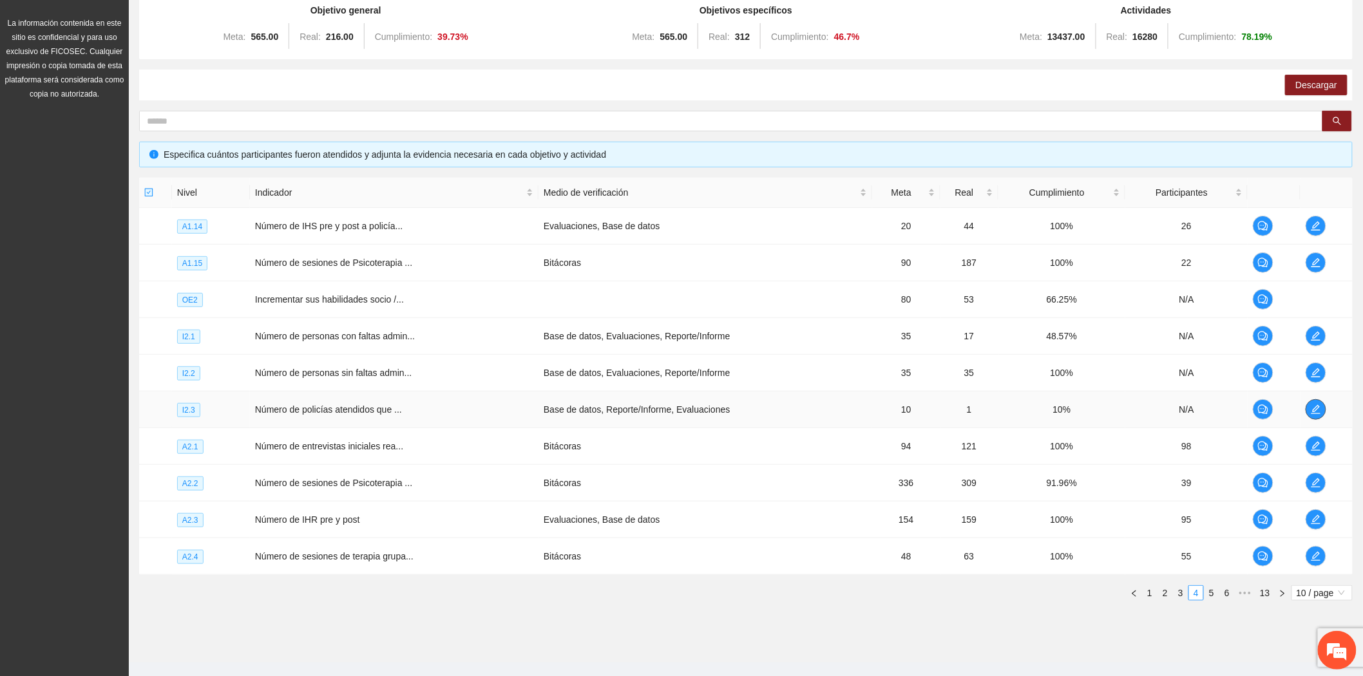
click at [1314, 408] on icon "edit" at bounding box center [1314, 409] width 9 height 9
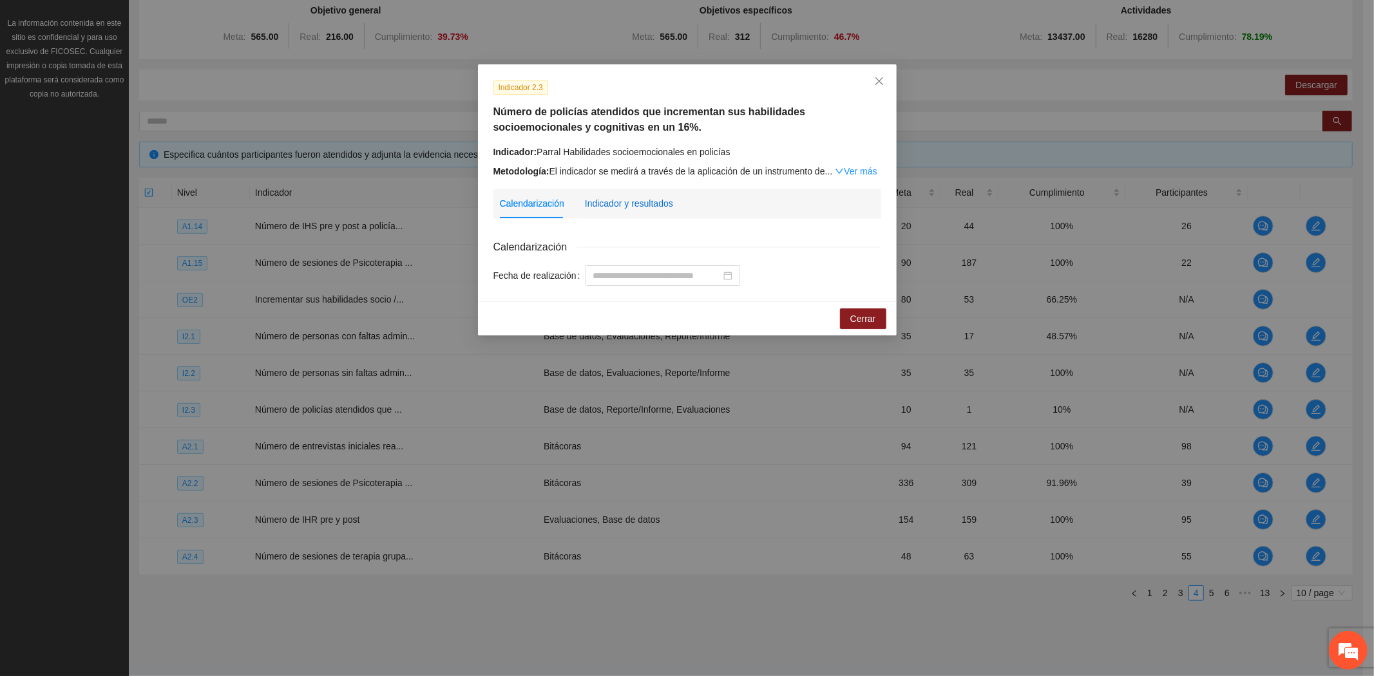
click at [622, 203] on div "Indicador y resultados" at bounding box center [629, 203] width 88 height 14
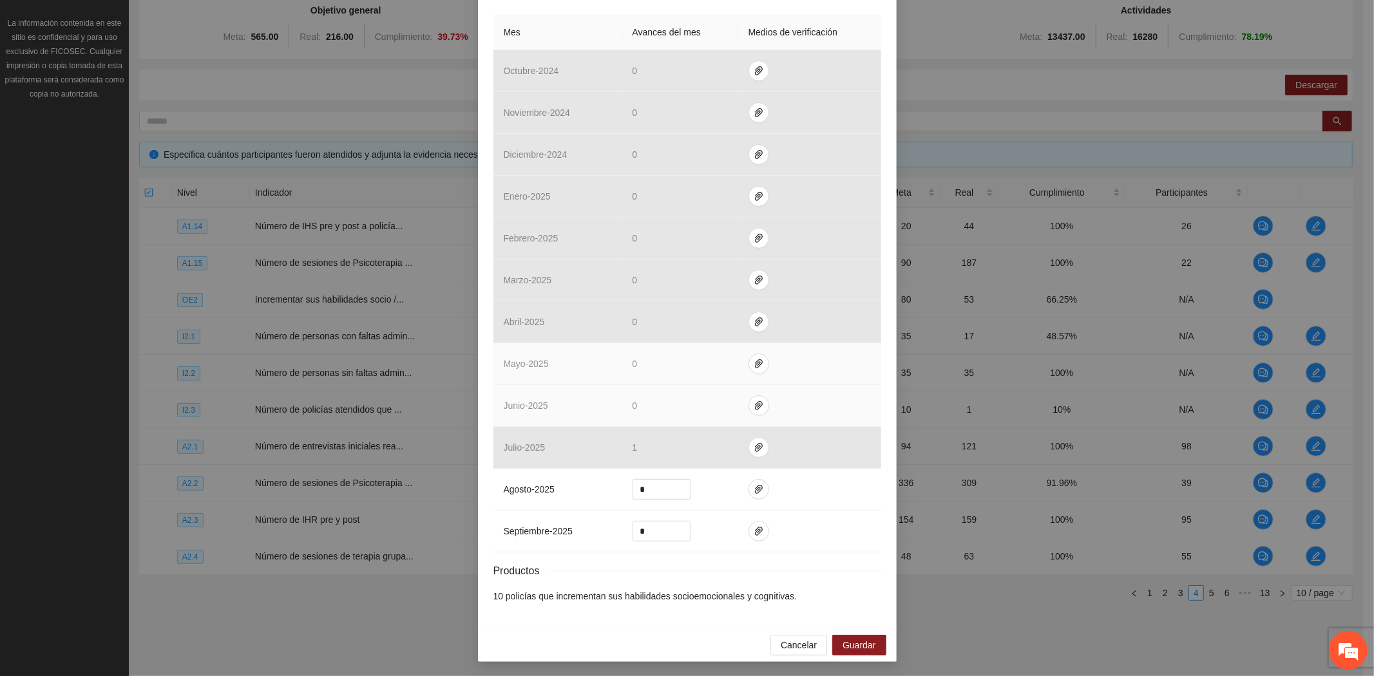
scroll to position [304, 0]
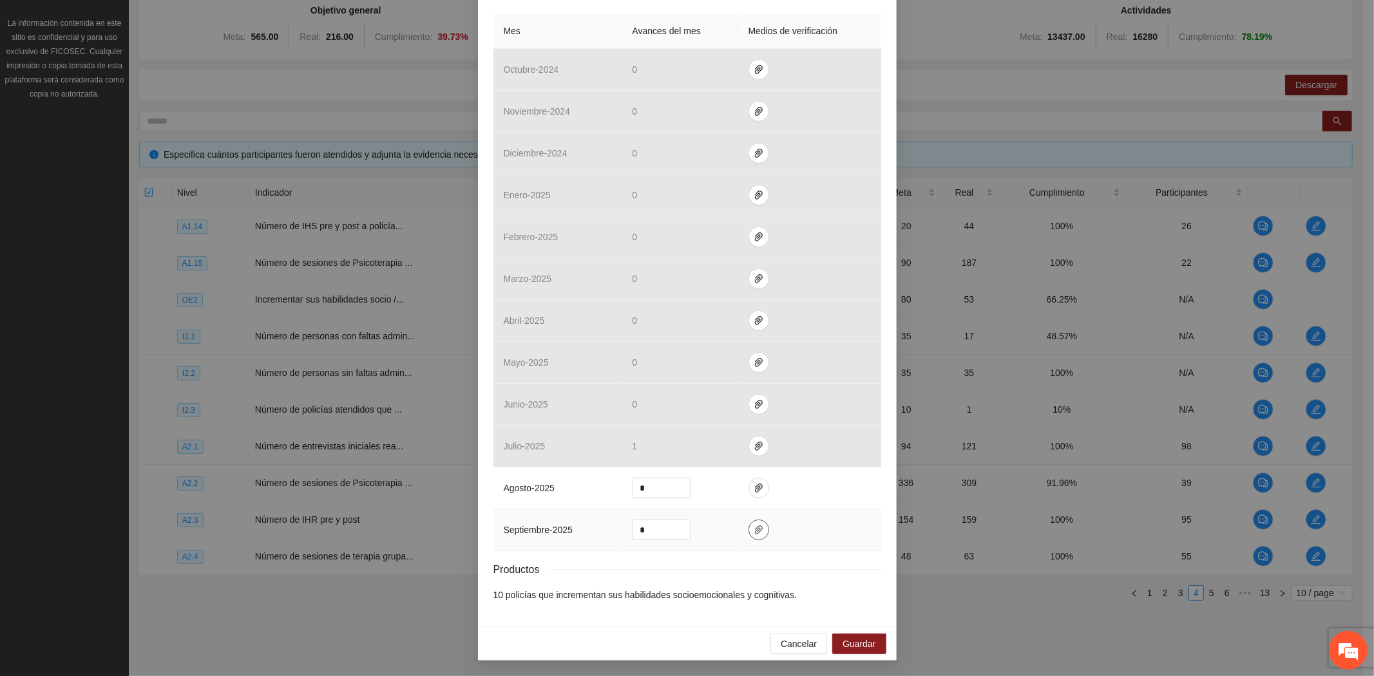
click at [754, 536] on button "button" at bounding box center [758, 530] width 21 height 21
click at [728, 490] on span "Adjuntar documento" at bounding box center [718, 489] width 80 height 14
drag, startPoint x: 648, startPoint y: 532, endPoint x: 615, endPoint y: 527, distance: 33.2
click at [622, 529] on td "*" at bounding box center [680, 530] width 116 height 42
type input "*"
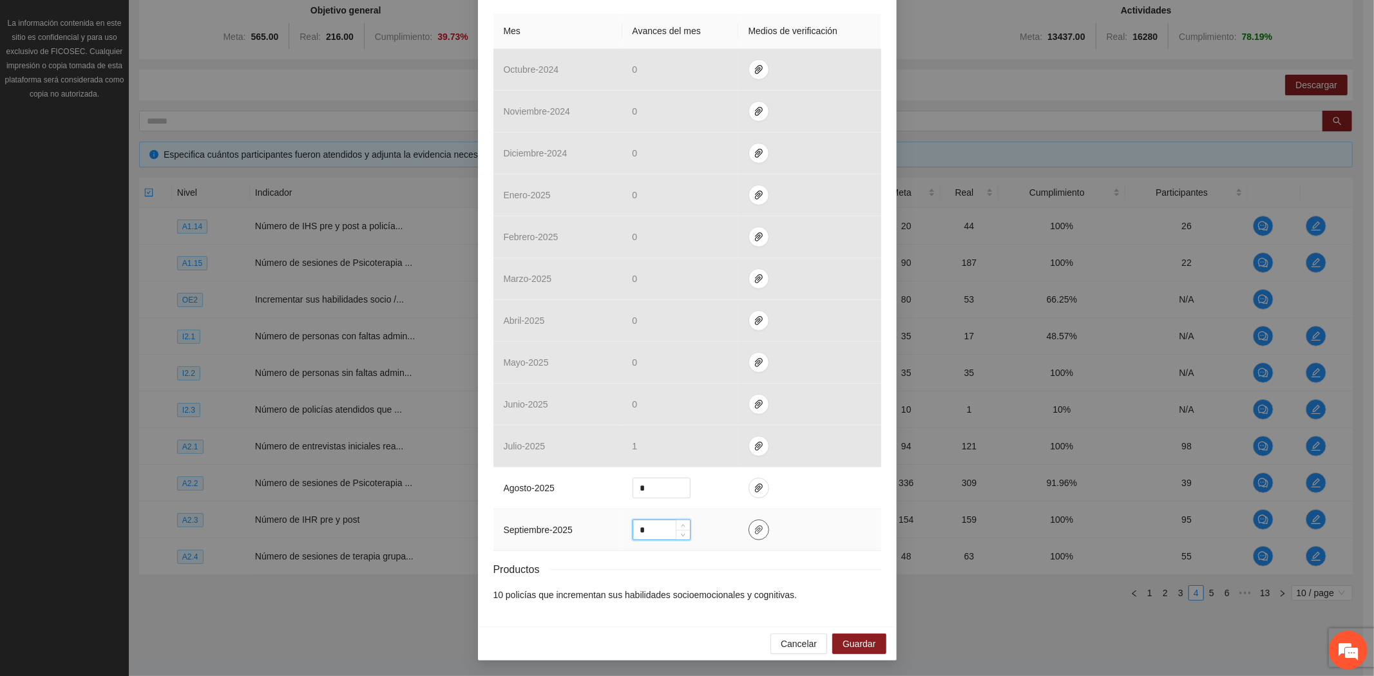
click at [749, 529] on span "paper-clip" at bounding box center [758, 530] width 19 height 10
click at [869, 637] on span "Guardar" at bounding box center [858, 644] width 33 height 14
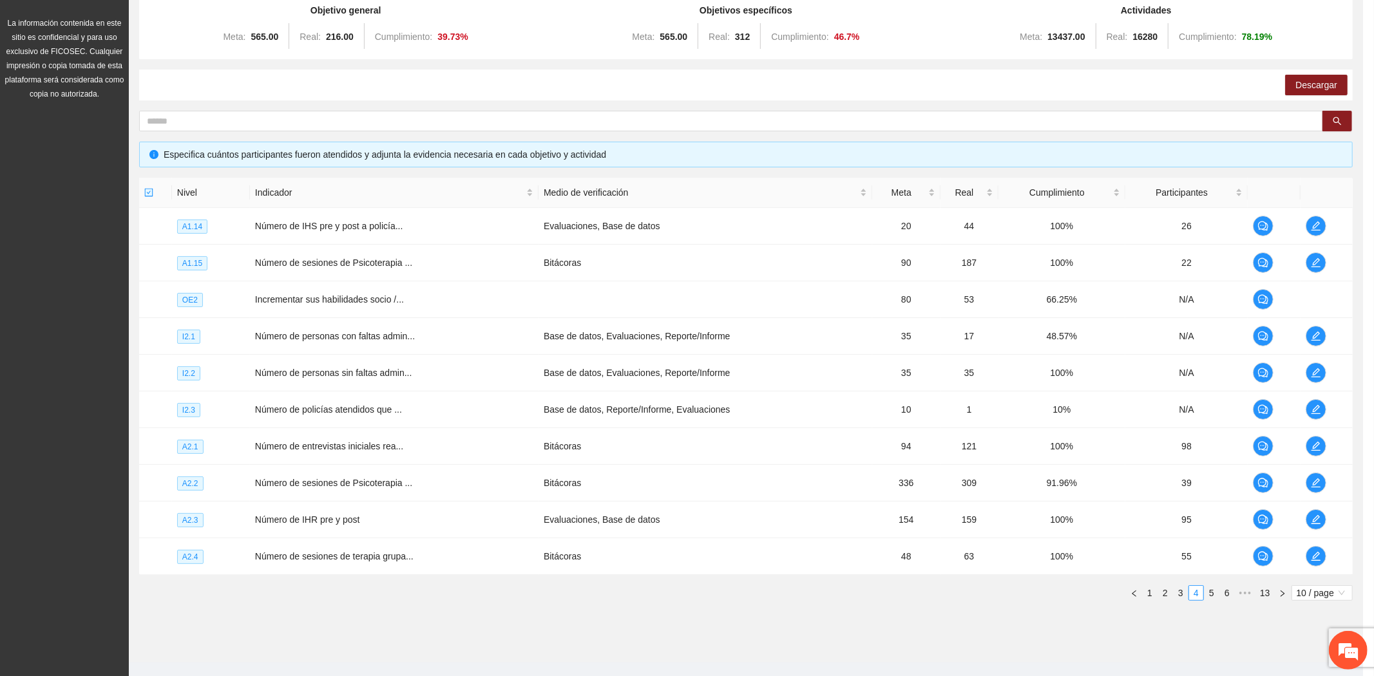
scroll to position [240, 0]
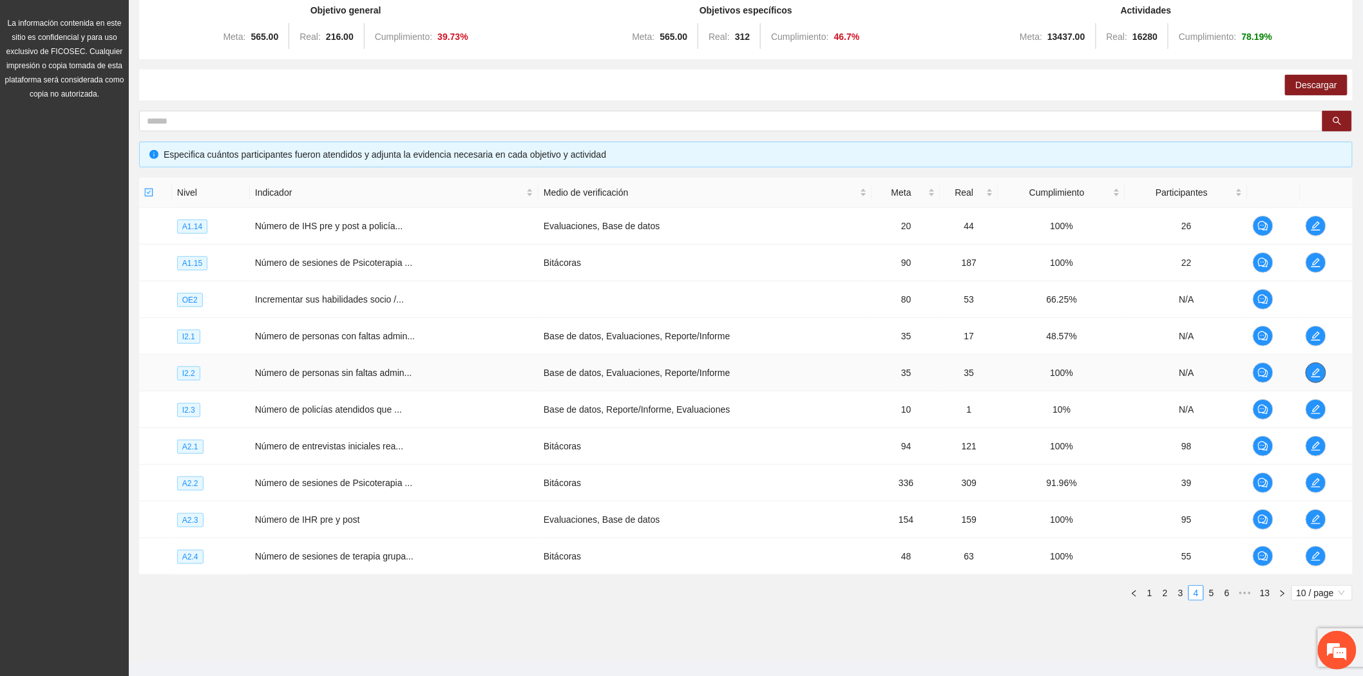
click at [1318, 372] on icon "edit" at bounding box center [1315, 373] width 10 height 10
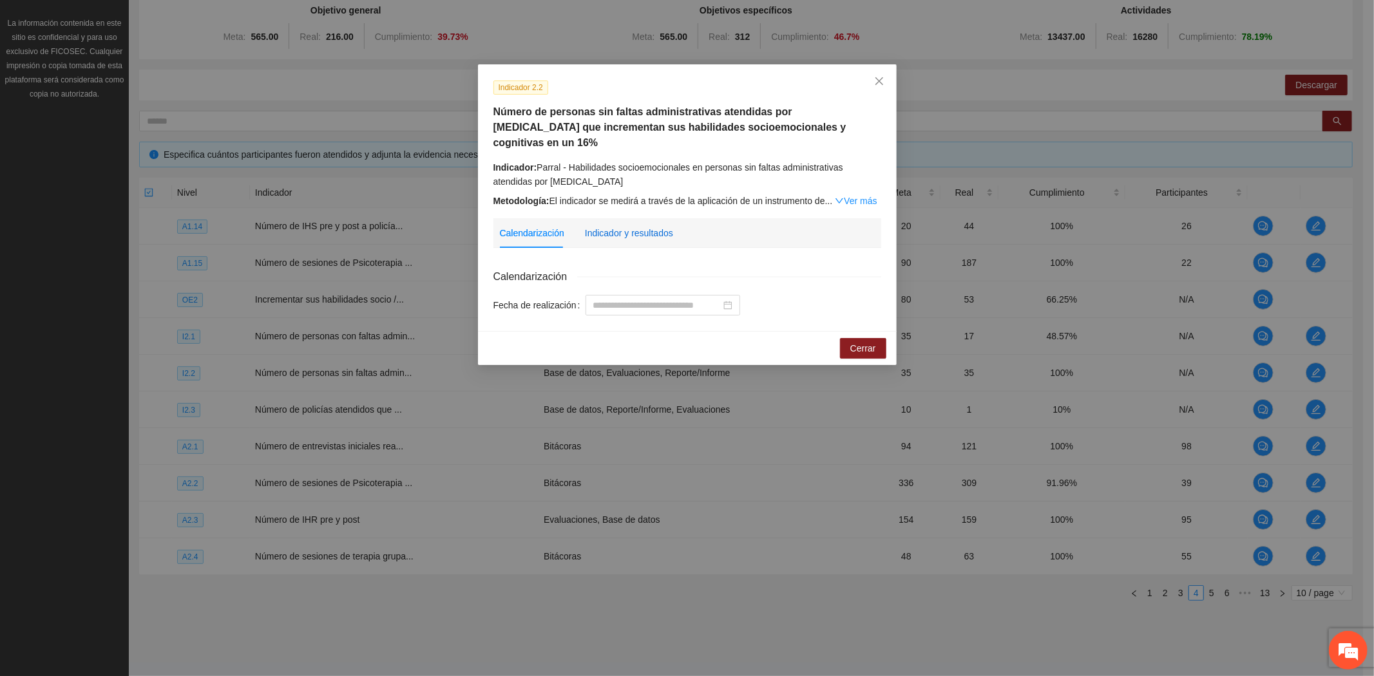
click at [648, 226] on div "Indicador y resultados" at bounding box center [629, 233] width 88 height 14
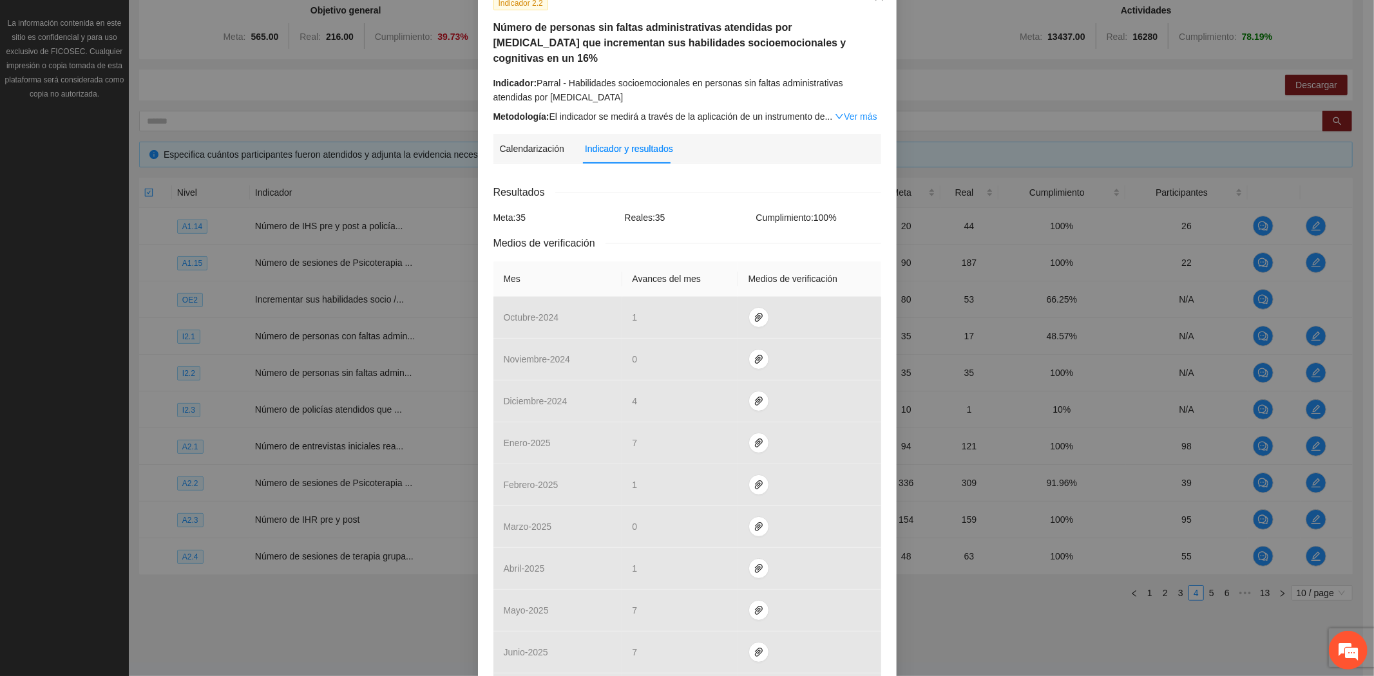
scroll to position [318, 0]
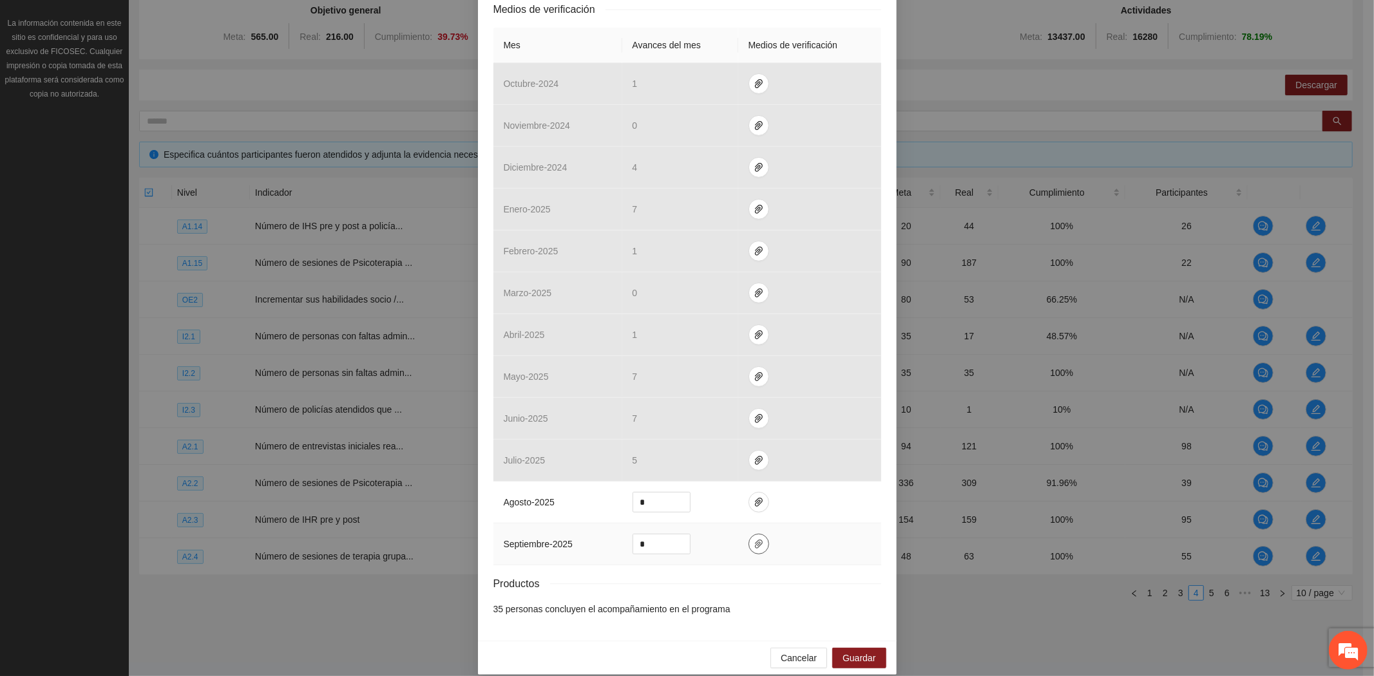
click at [753, 539] on icon "paper-clip" at bounding box center [758, 544] width 10 height 10
click at [799, 651] on span "Cancelar" at bounding box center [799, 658] width 36 height 14
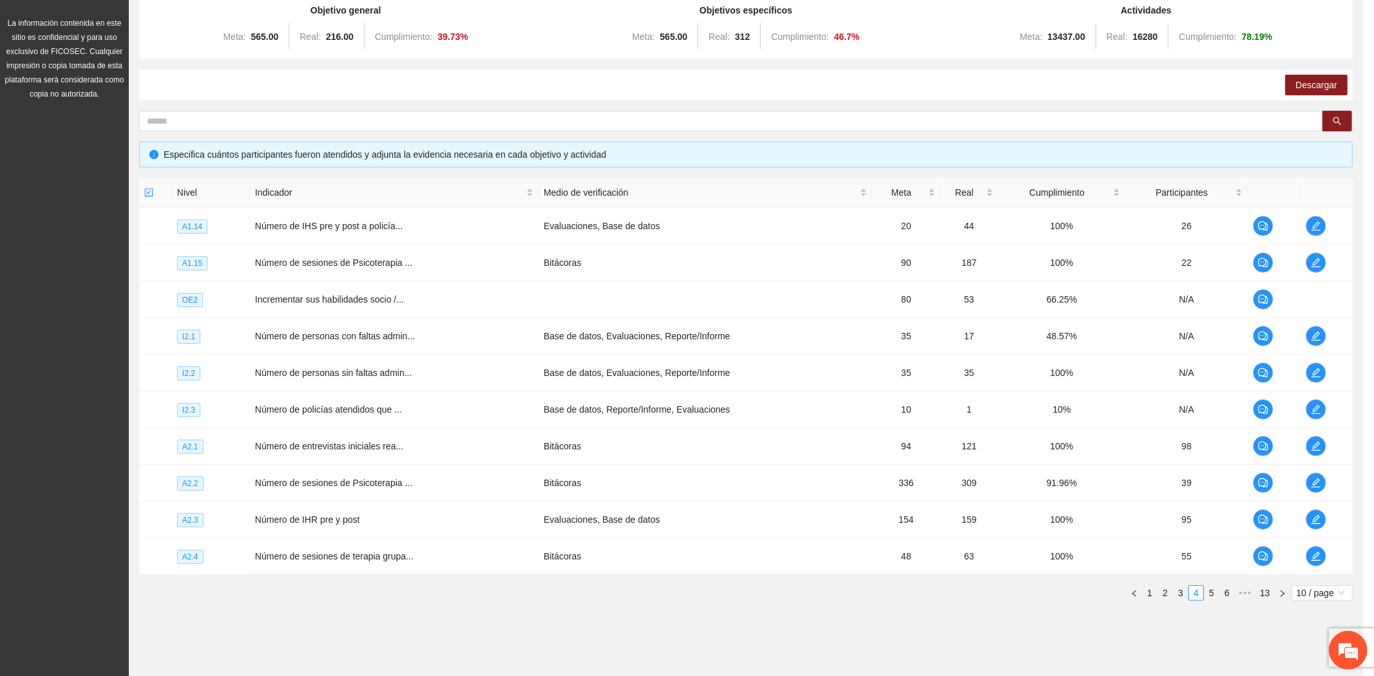
scroll to position [254, 0]
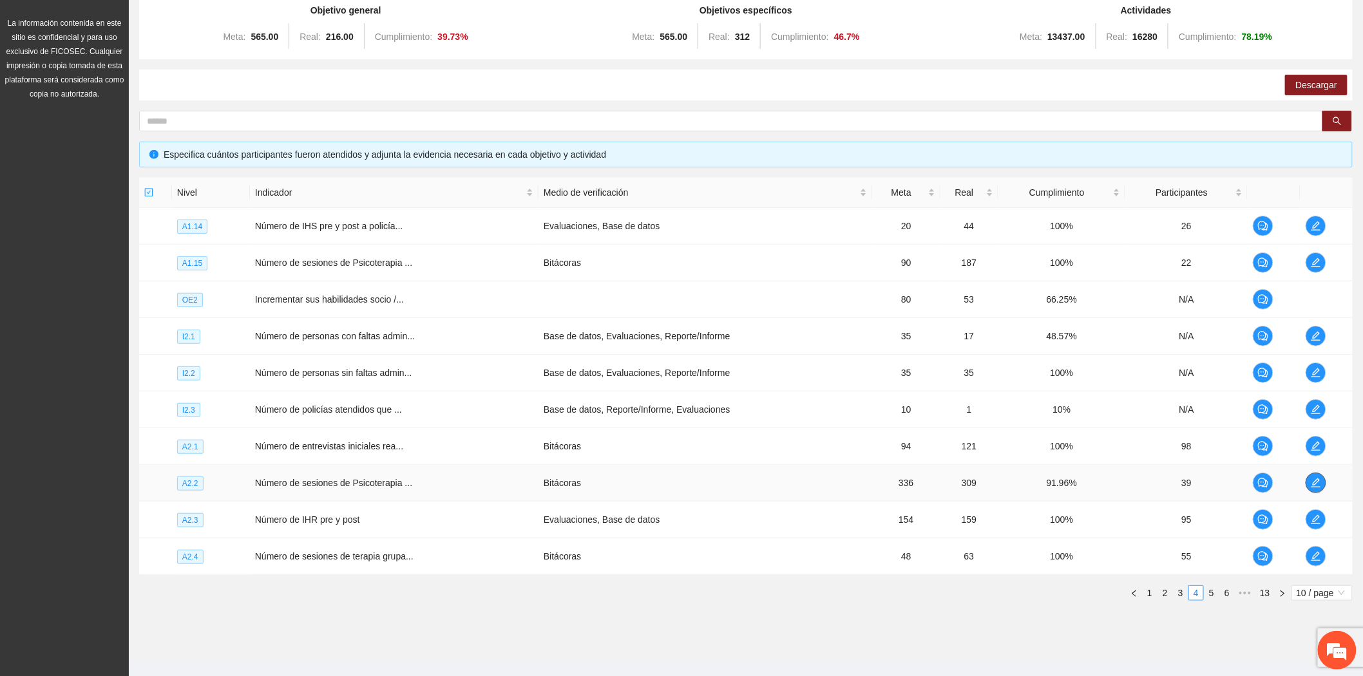
click at [1311, 482] on icon "edit" at bounding box center [1315, 483] width 10 height 10
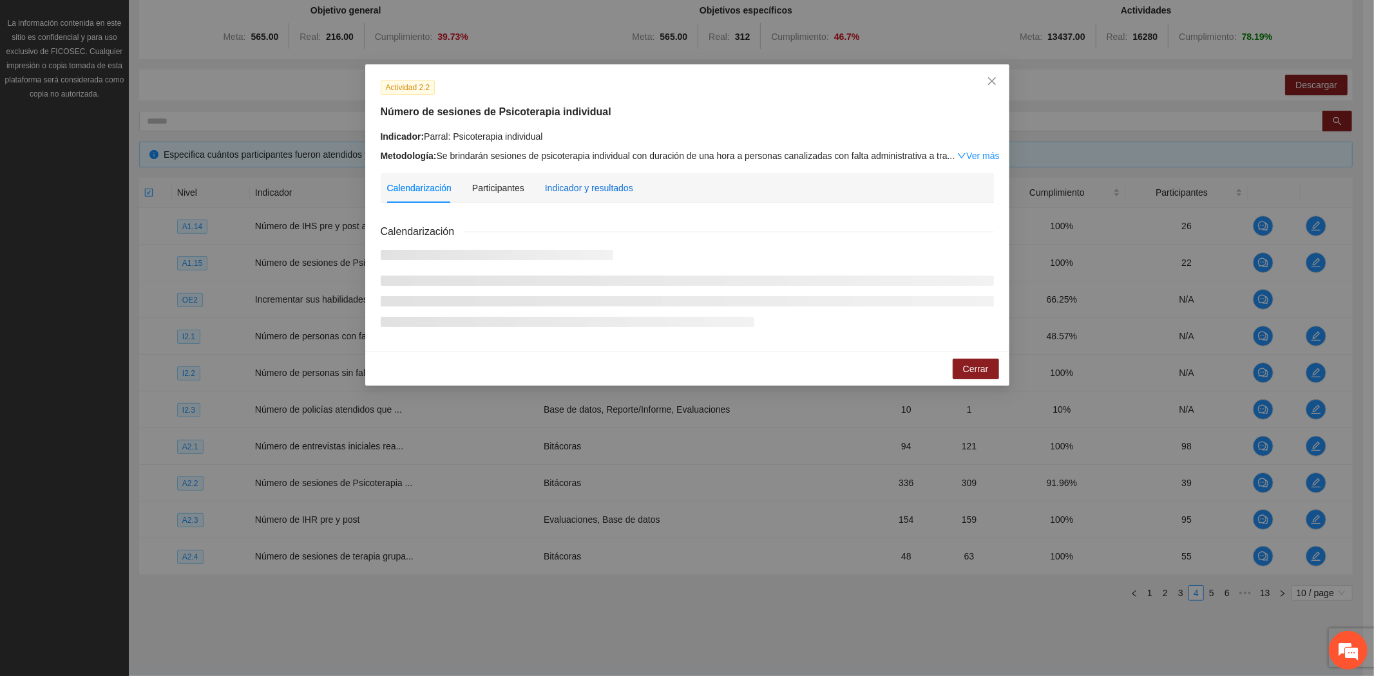
click at [570, 194] on div "Indicador y resultados" at bounding box center [589, 188] width 88 height 14
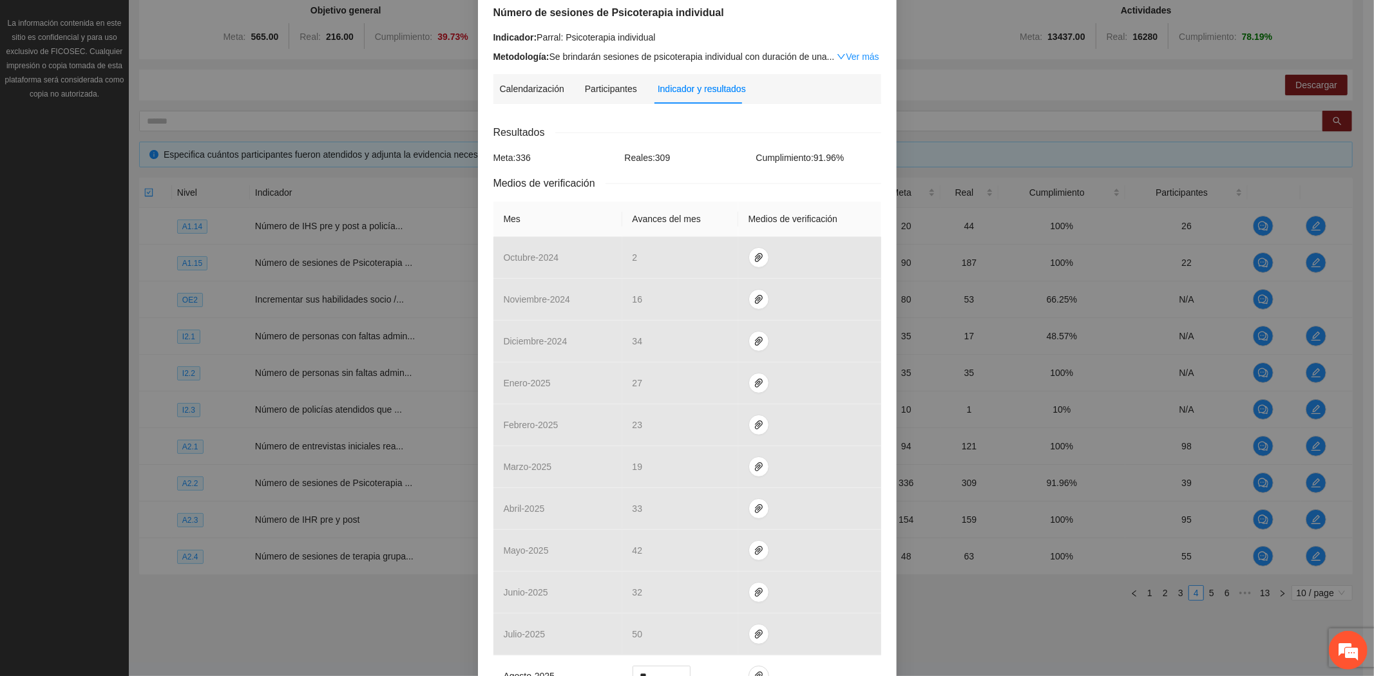
scroll to position [288, 0]
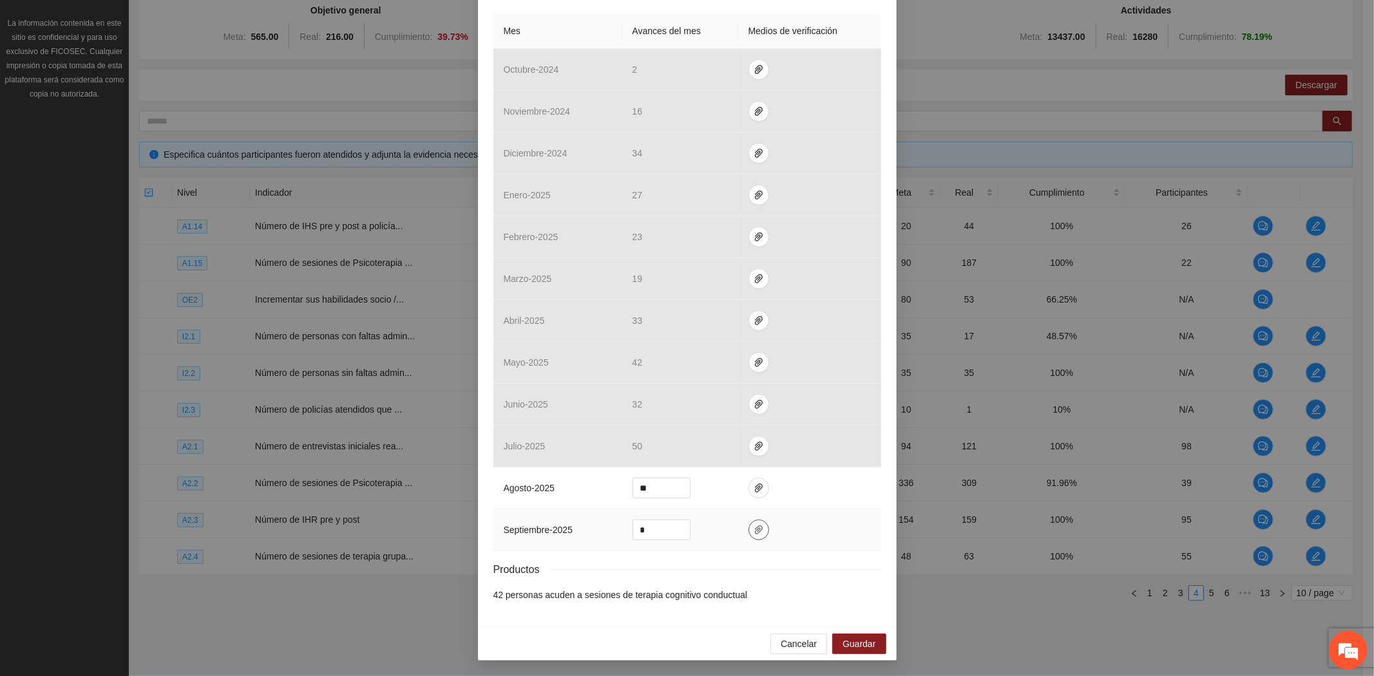
click at [755, 531] on icon "paper-clip" at bounding box center [759, 529] width 8 height 9
click at [719, 493] on span "Adjuntar documento" at bounding box center [718, 490] width 80 height 14
drag, startPoint x: 653, startPoint y: 533, endPoint x: 621, endPoint y: 531, distance: 32.3
click at [622, 531] on td "*" at bounding box center [680, 530] width 116 height 42
type input "**"
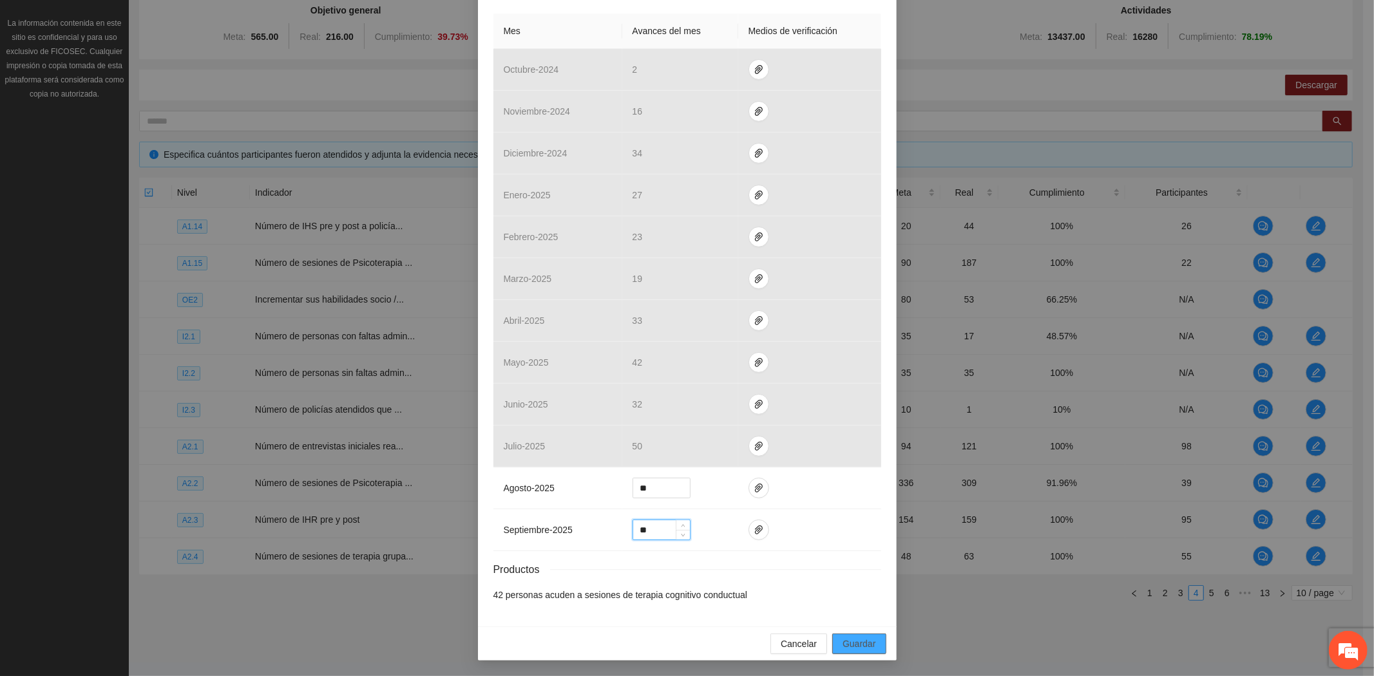
click at [863, 645] on span "Guardar" at bounding box center [858, 644] width 33 height 14
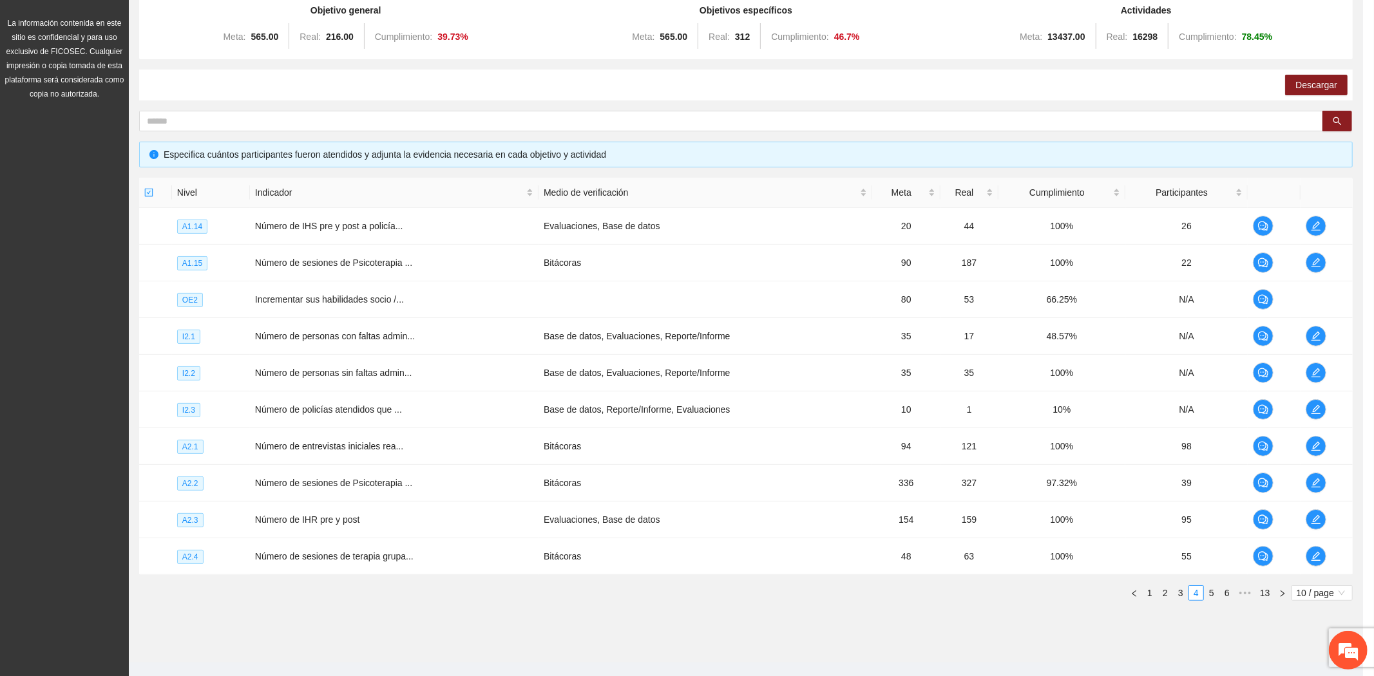
scroll to position [223, 0]
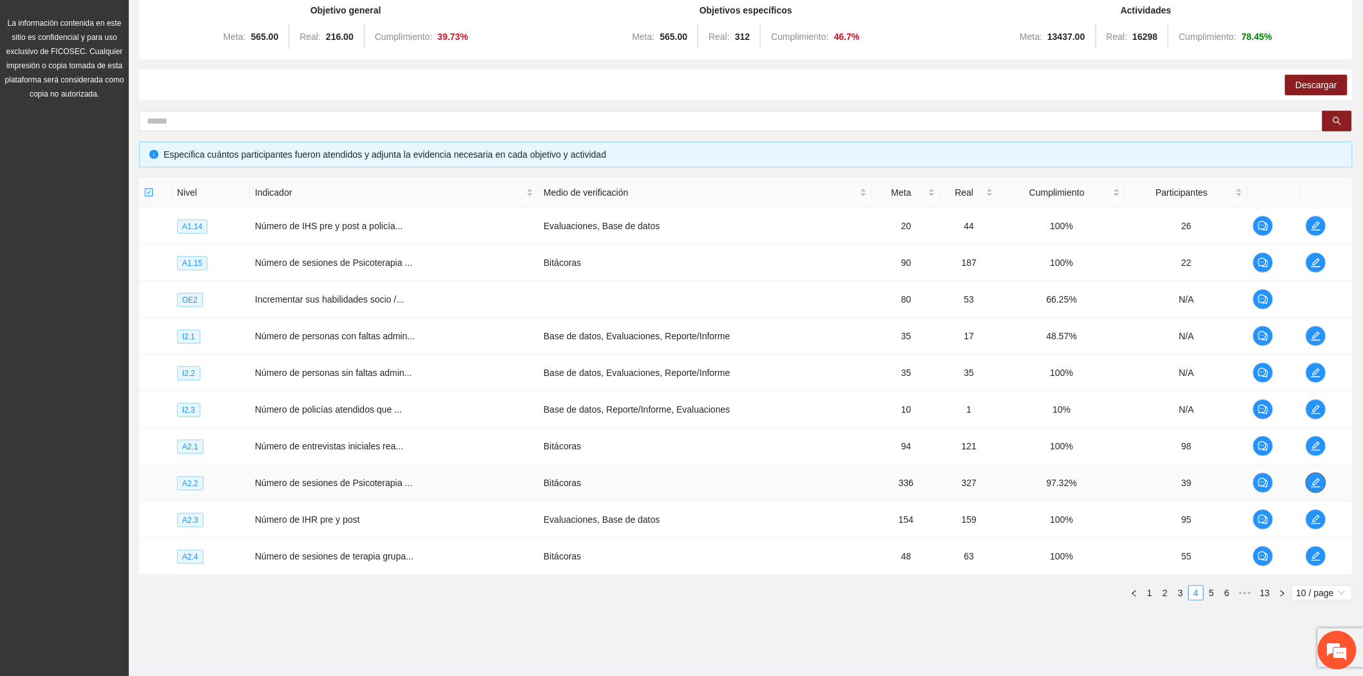
click at [1320, 488] on button "button" at bounding box center [1315, 483] width 21 height 21
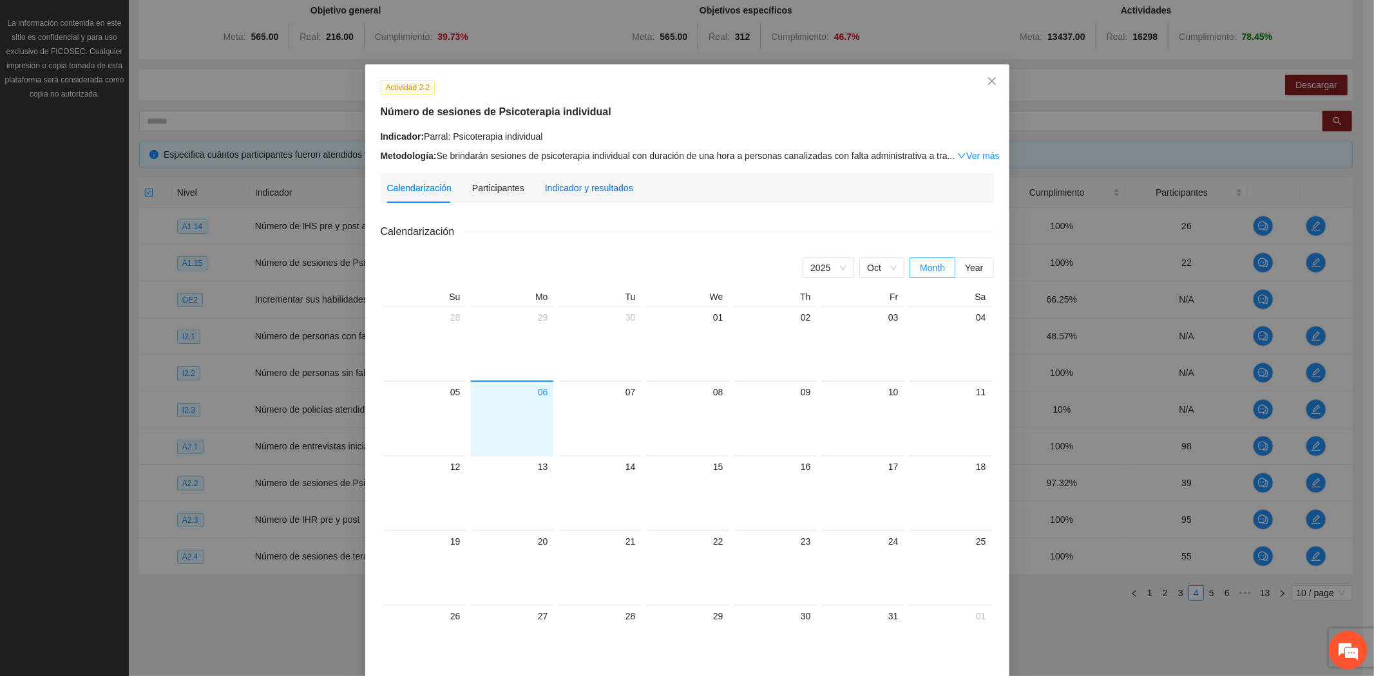
click at [615, 191] on div "Indicador y resultados" at bounding box center [589, 188] width 88 height 14
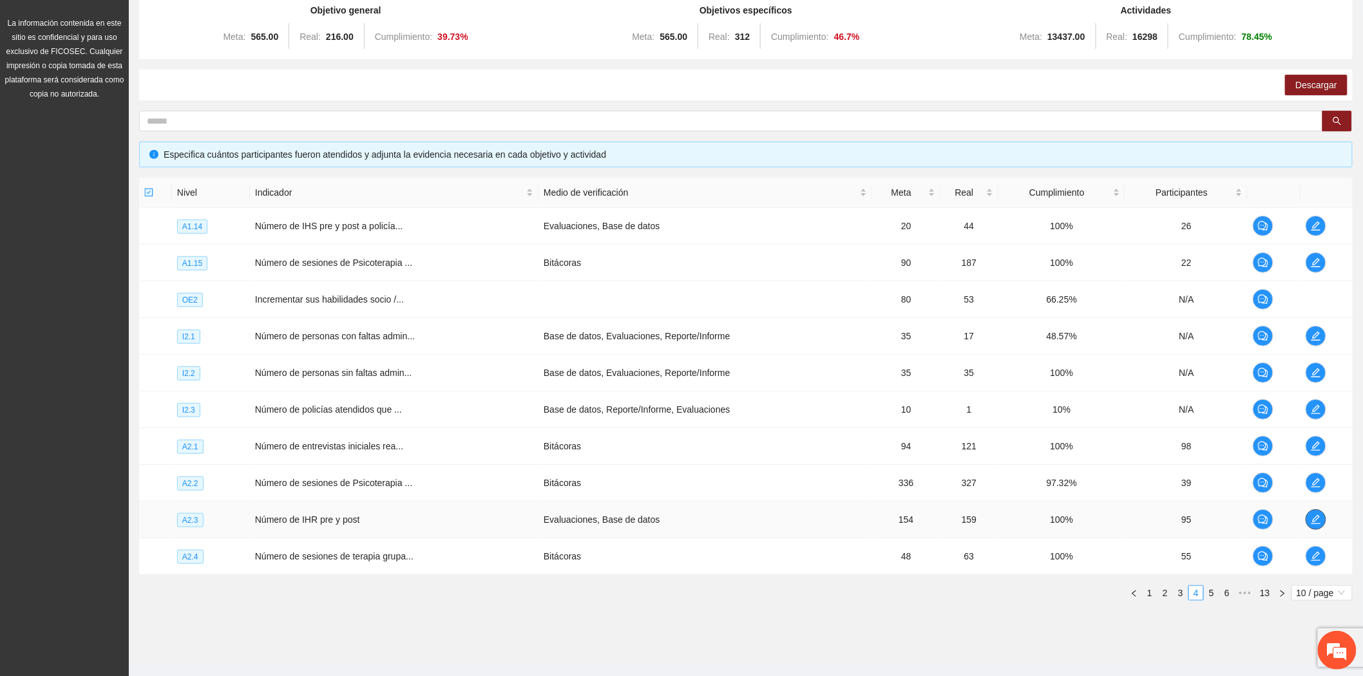
click at [1314, 520] on icon "edit" at bounding box center [1315, 520] width 10 height 10
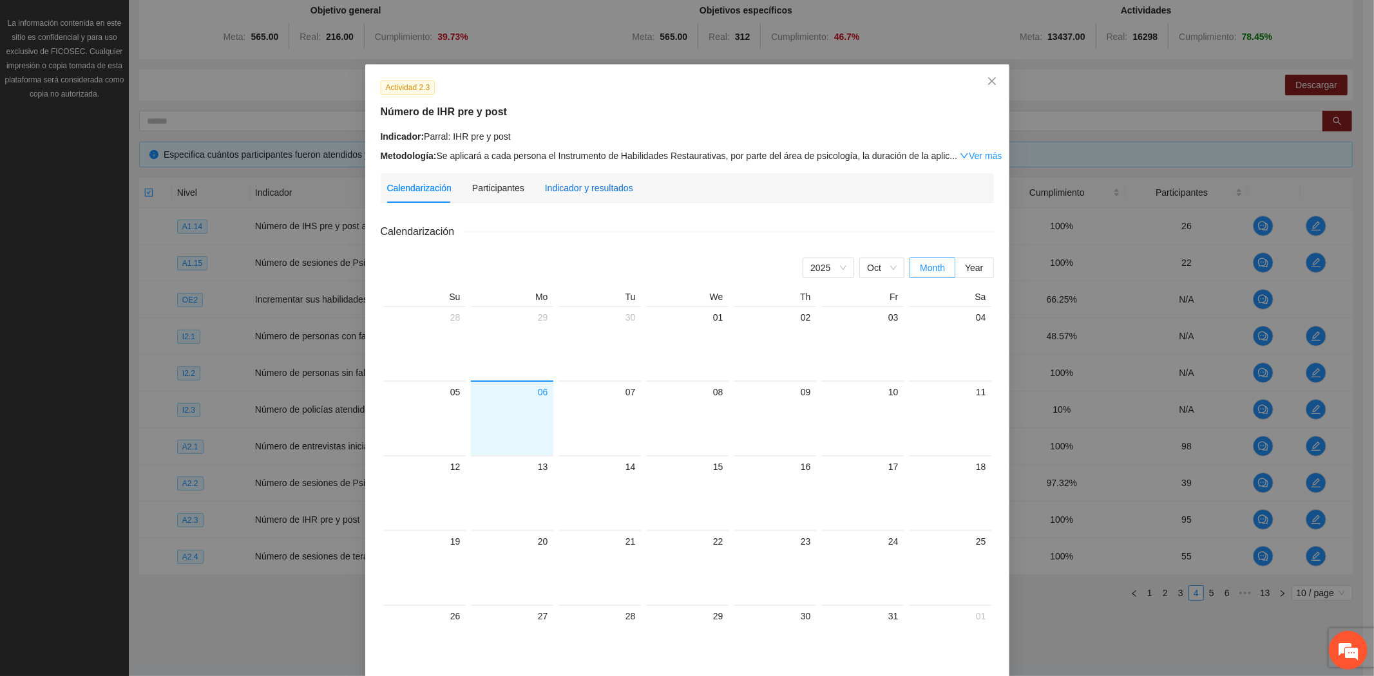
click at [584, 194] on div "Indicador y resultados" at bounding box center [589, 188] width 88 height 14
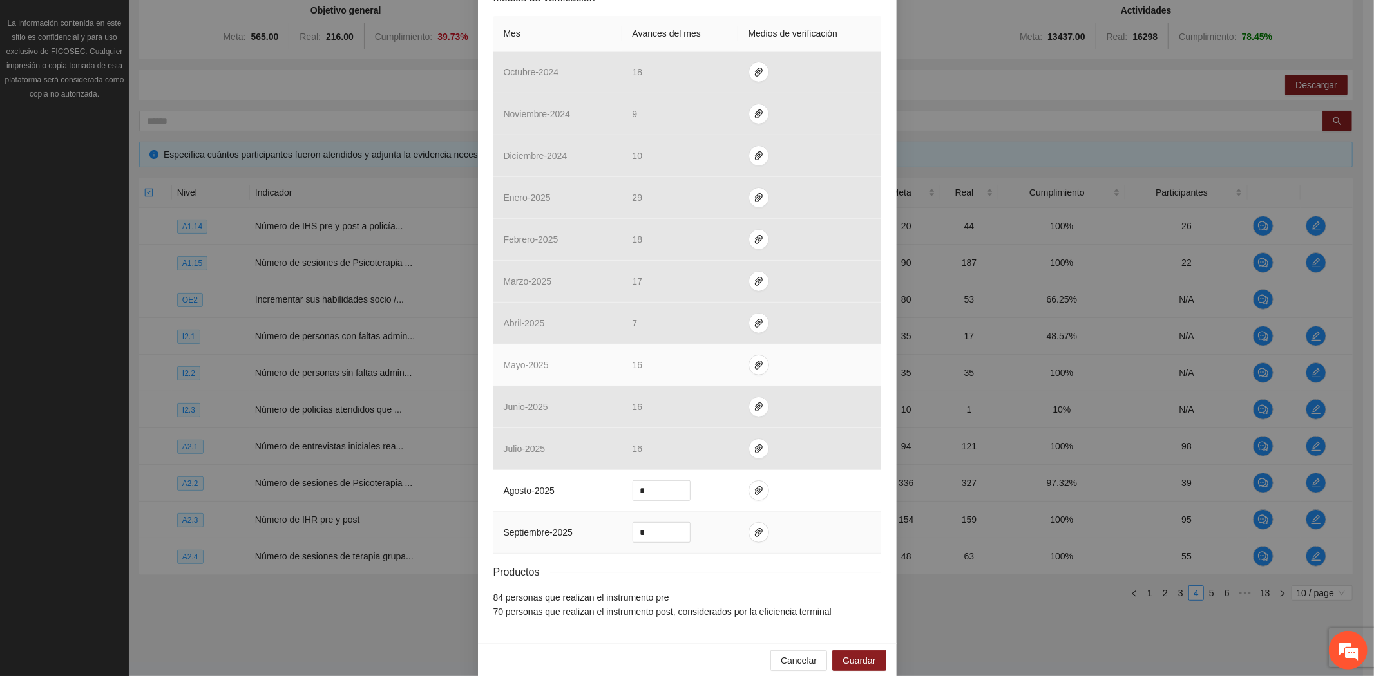
scroll to position [303, 0]
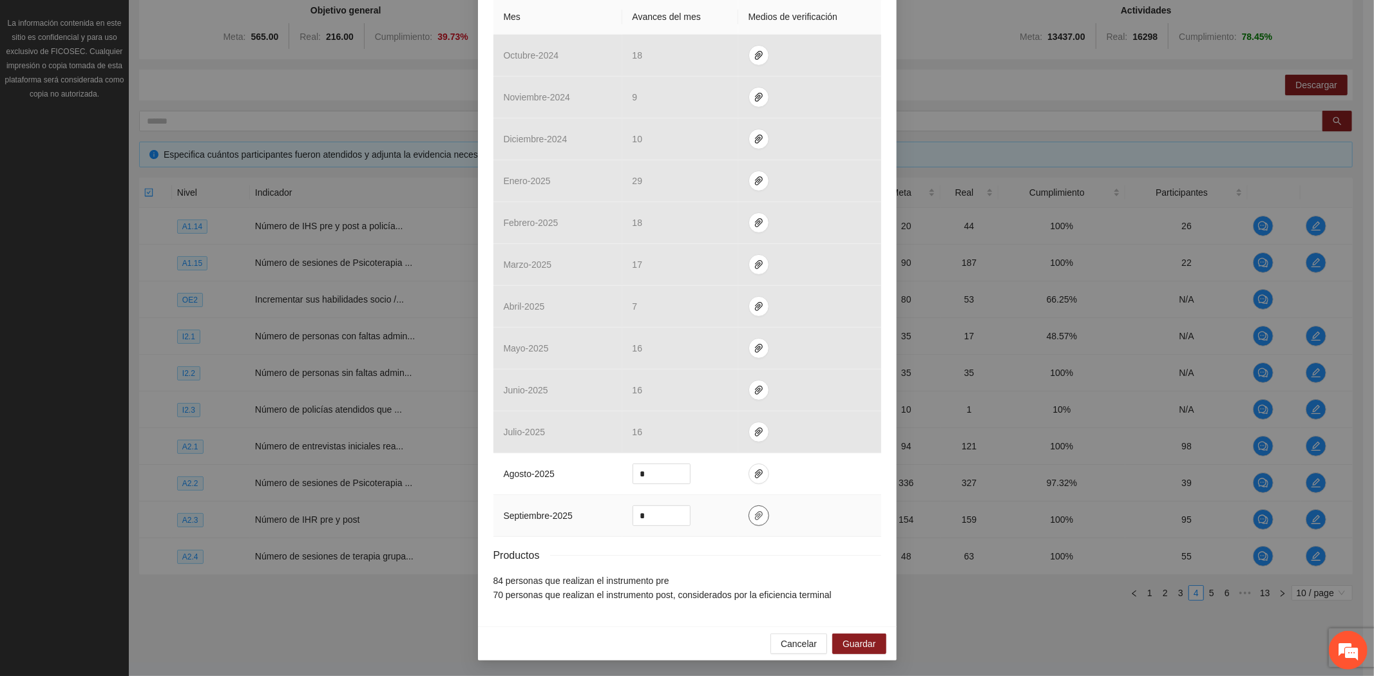
click at [749, 516] on span "paper-clip" at bounding box center [758, 516] width 19 height 10
click at [840, 480] on icon "delete" at bounding box center [839, 478] width 9 height 9
click at [841, 479] on icon "delete" at bounding box center [839, 479] width 8 height 8
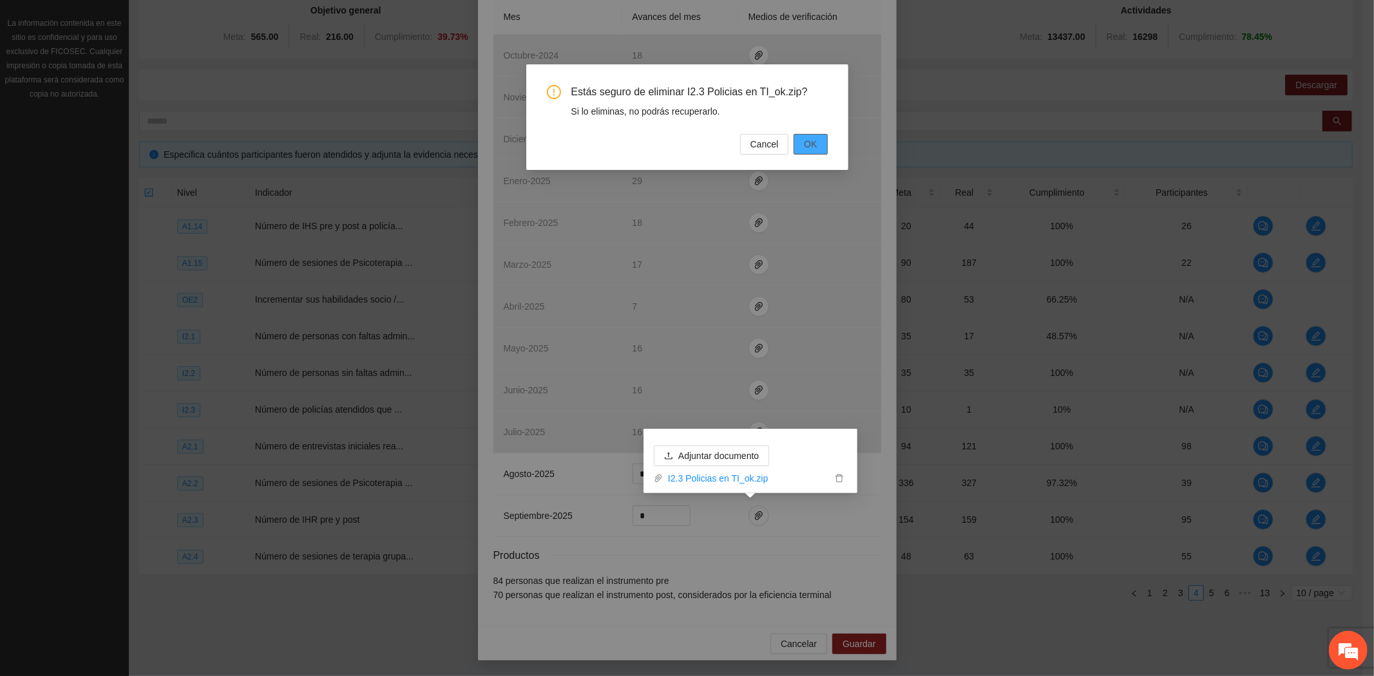
click at [809, 143] on span "OK" at bounding box center [810, 144] width 13 height 14
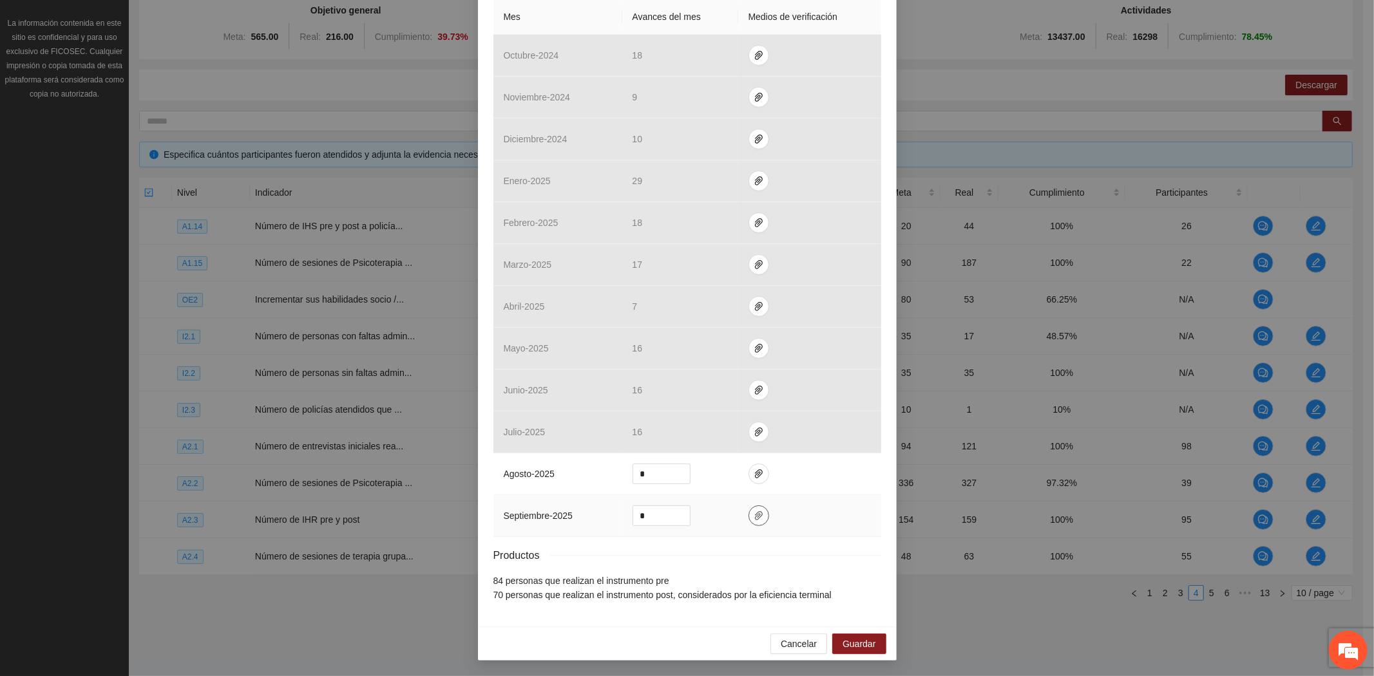
click at [755, 517] on icon "paper-clip" at bounding box center [759, 515] width 8 height 9
click at [741, 473] on span "Adjuntar documento" at bounding box center [718, 475] width 80 height 14
drag, startPoint x: 653, startPoint y: 515, endPoint x: 587, endPoint y: 515, distance: 65.7
click at [587, 515] on tr "septiembre - 2025 *" at bounding box center [687, 516] width 388 height 42
type input "*"
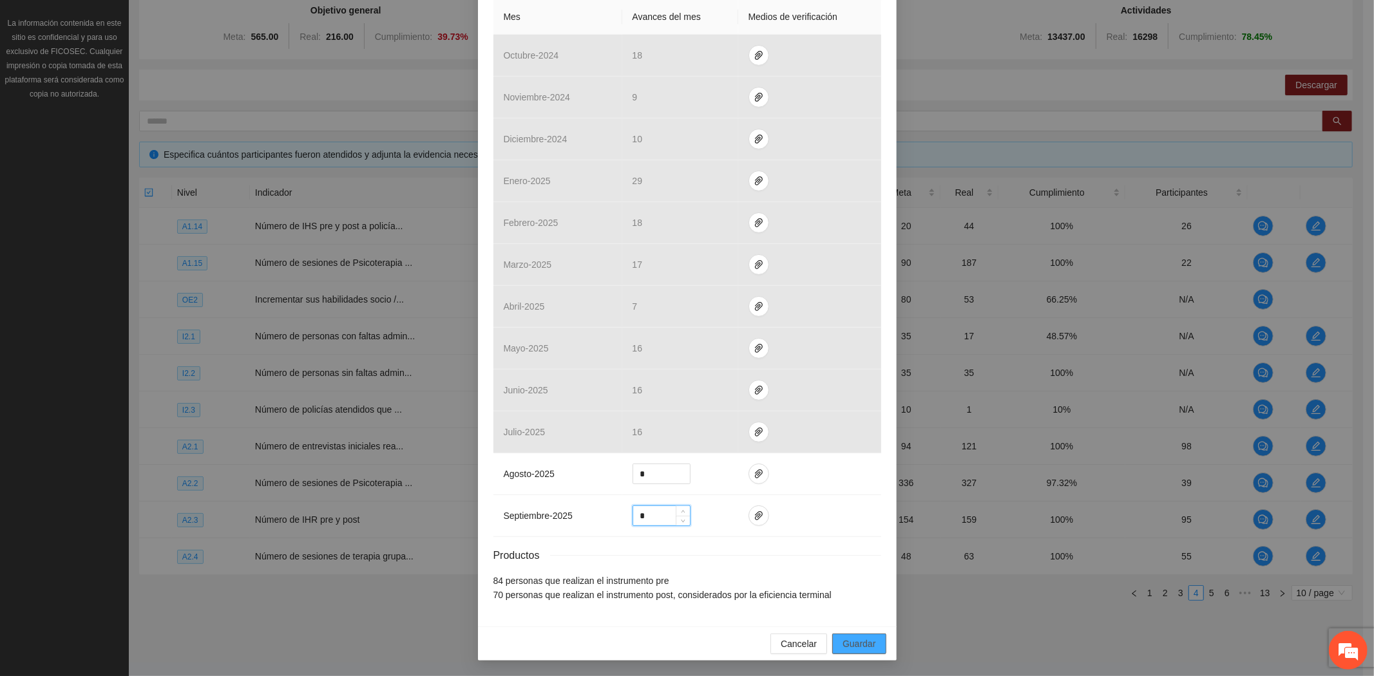
click at [873, 640] on button "Guardar" at bounding box center [858, 644] width 53 height 21
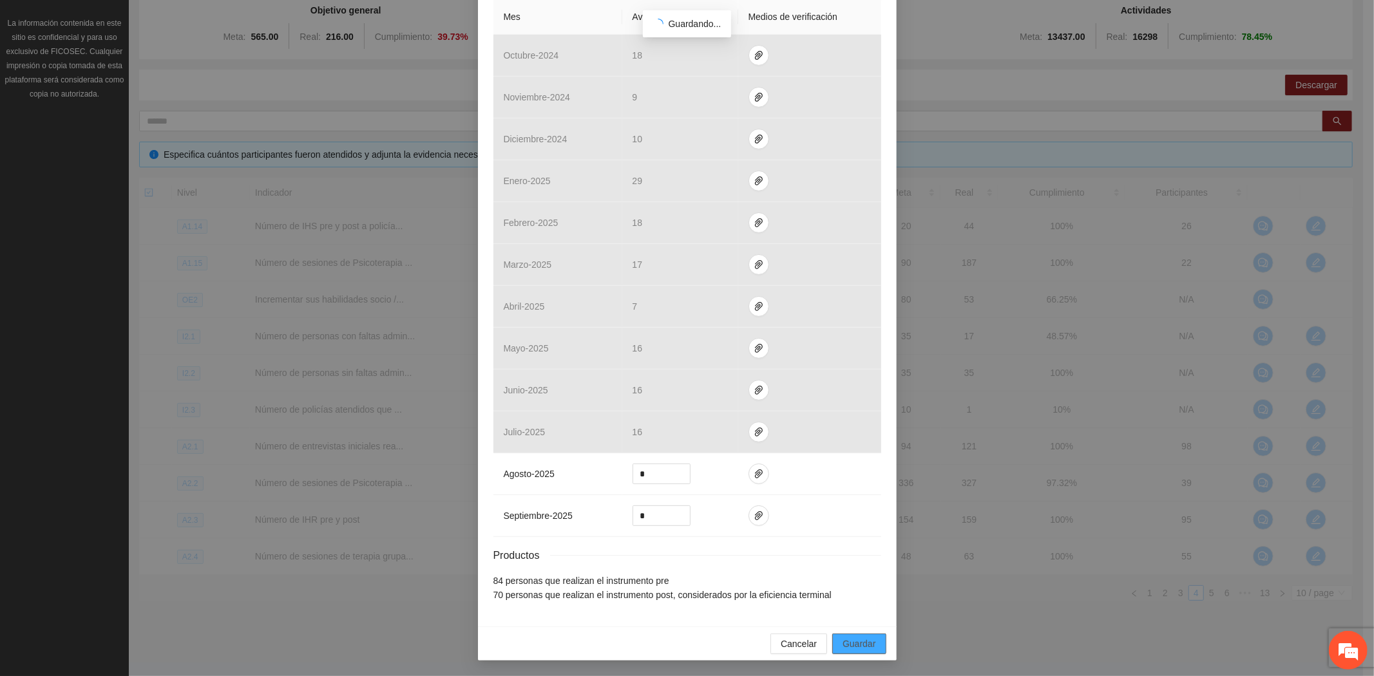
scroll to position [238, 0]
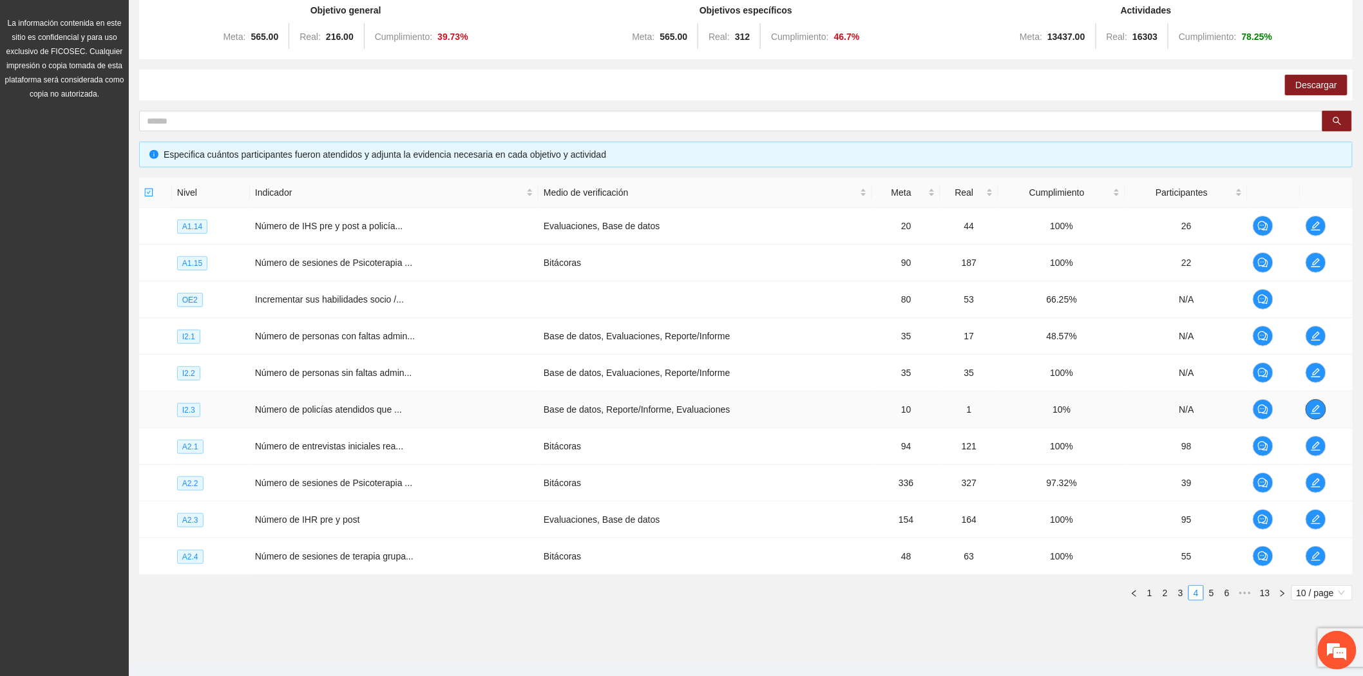
click at [1312, 402] on button "button" at bounding box center [1315, 409] width 21 height 21
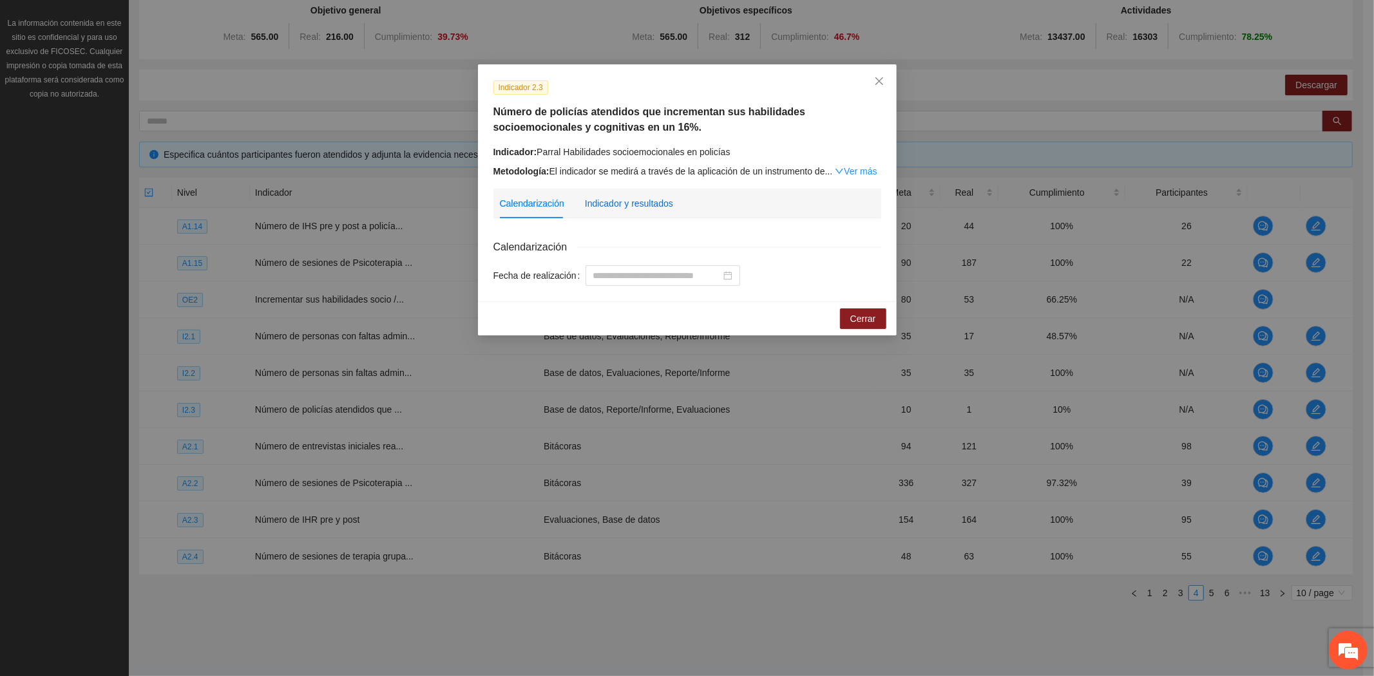
click at [655, 210] on div "Indicador y resultados" at bounding box center [629, 203] width 88 height 14
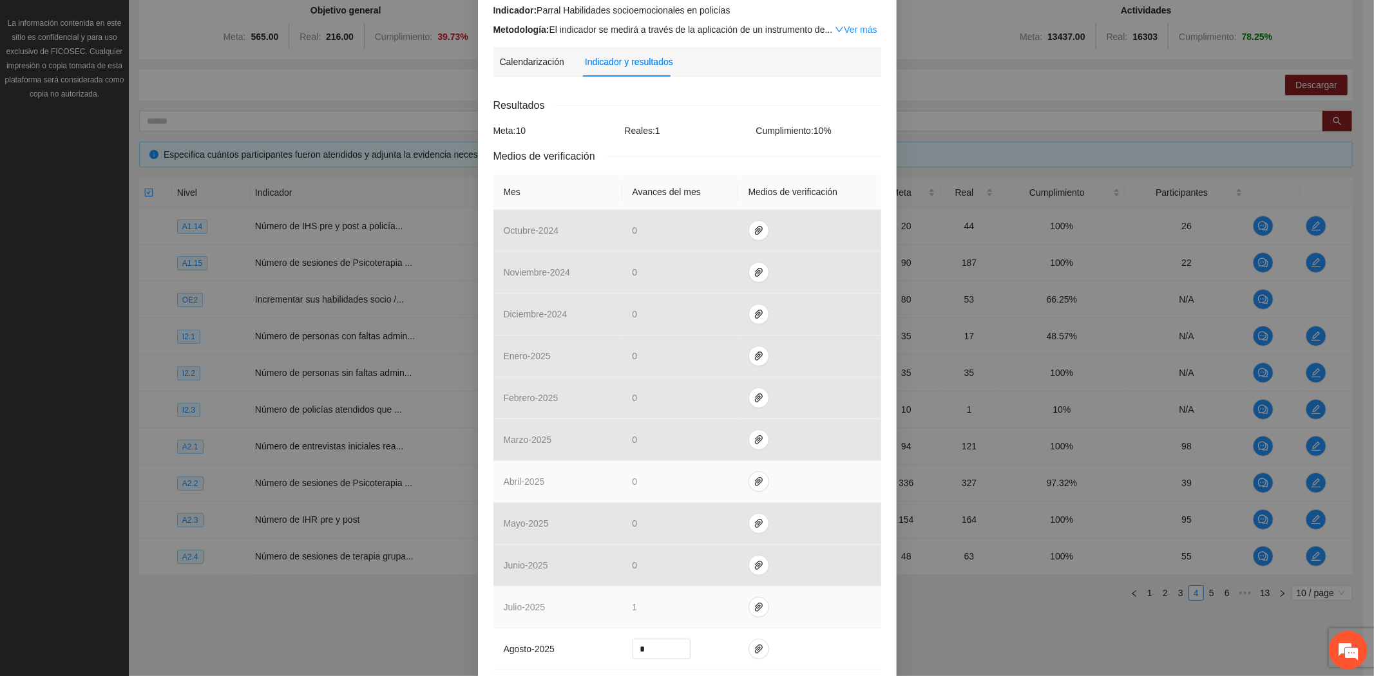
scroll to position [304, 0]
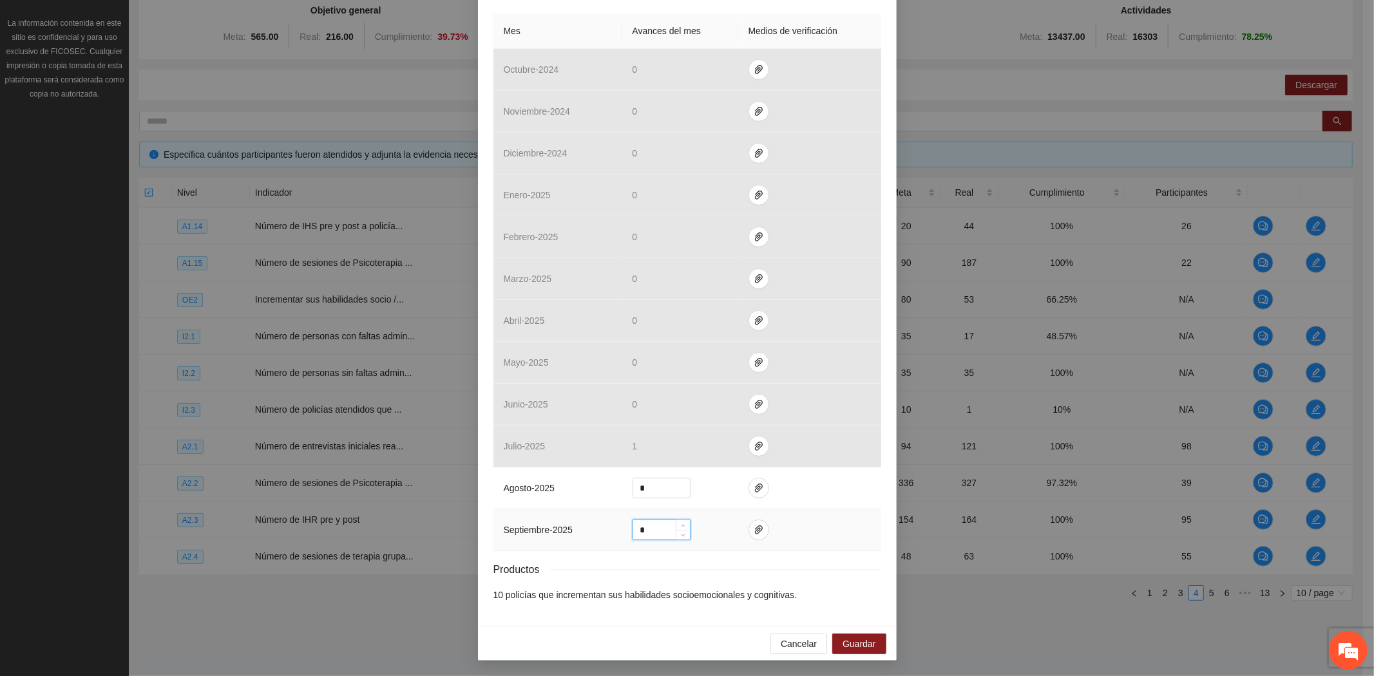
drag, startPoint x: 651, startPoint y: 536, endPoint x: 578, endPoint y: 523, distance: 73.9
click at [610, 529] on tr "septiembre - 2025 *" at bounding box center [687, 530] width 388 height 42
type input "*"
click at [748, 536] on button "button" at bounding box center [758, 530] width 21 height 21
click at [842, 645] on span "Guardar" at bounding box center [858, 644] width 33 height 14
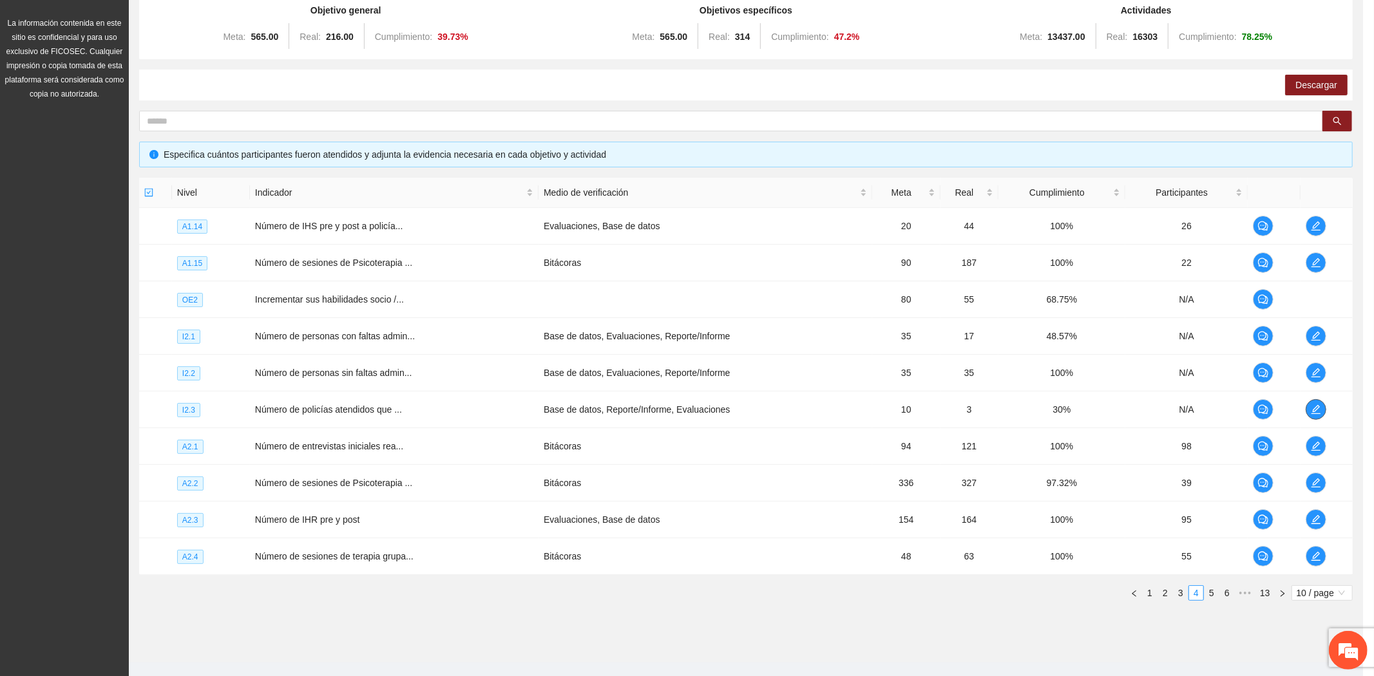
scroll to position [0, 0]
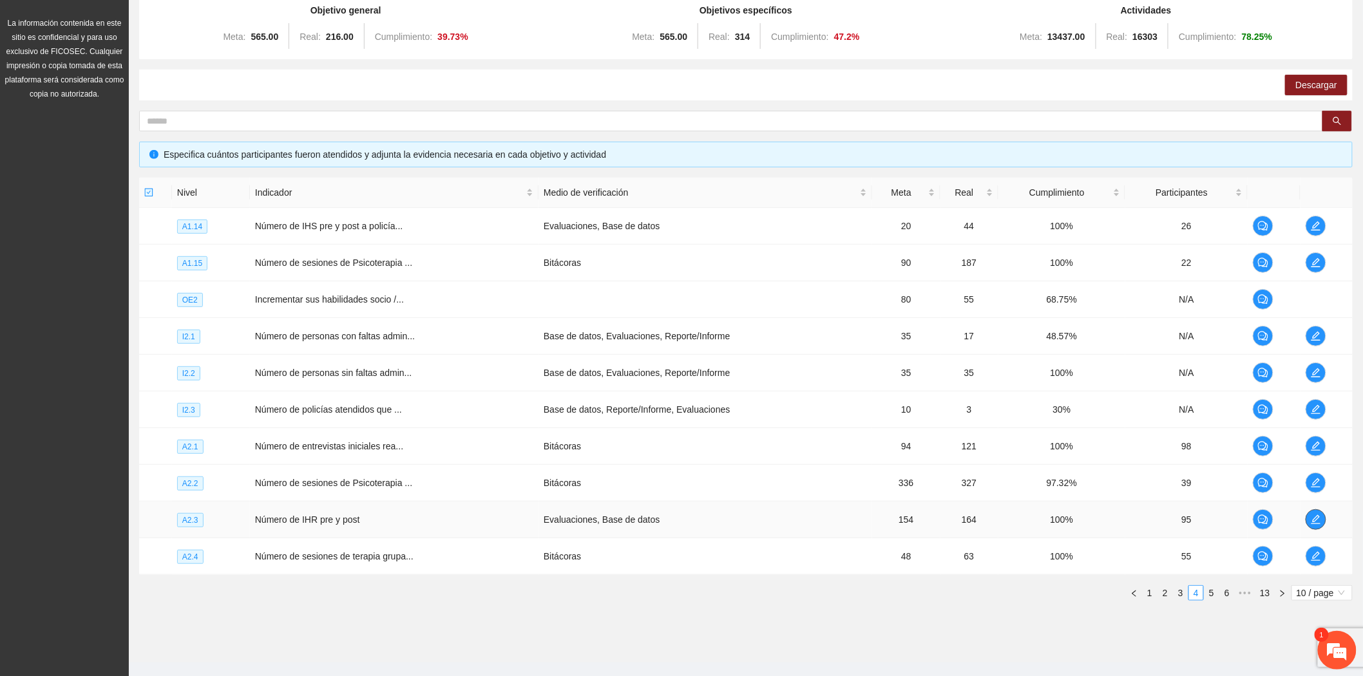
click at [1314, 515] on icon "edit" at bounding box center [1315, 520] width 10 height 10
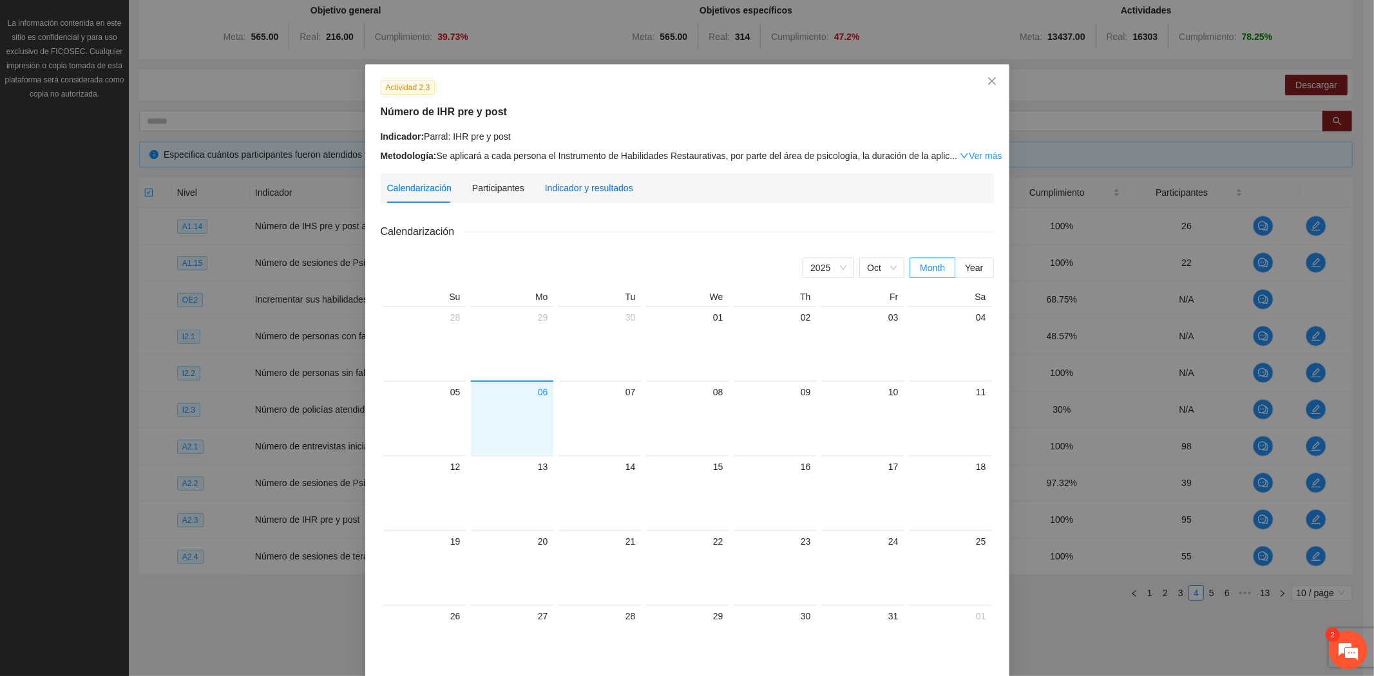
click at [570, 190] on div "Indicador y resultados" at bounding box center [589, 188] width 88 height 14
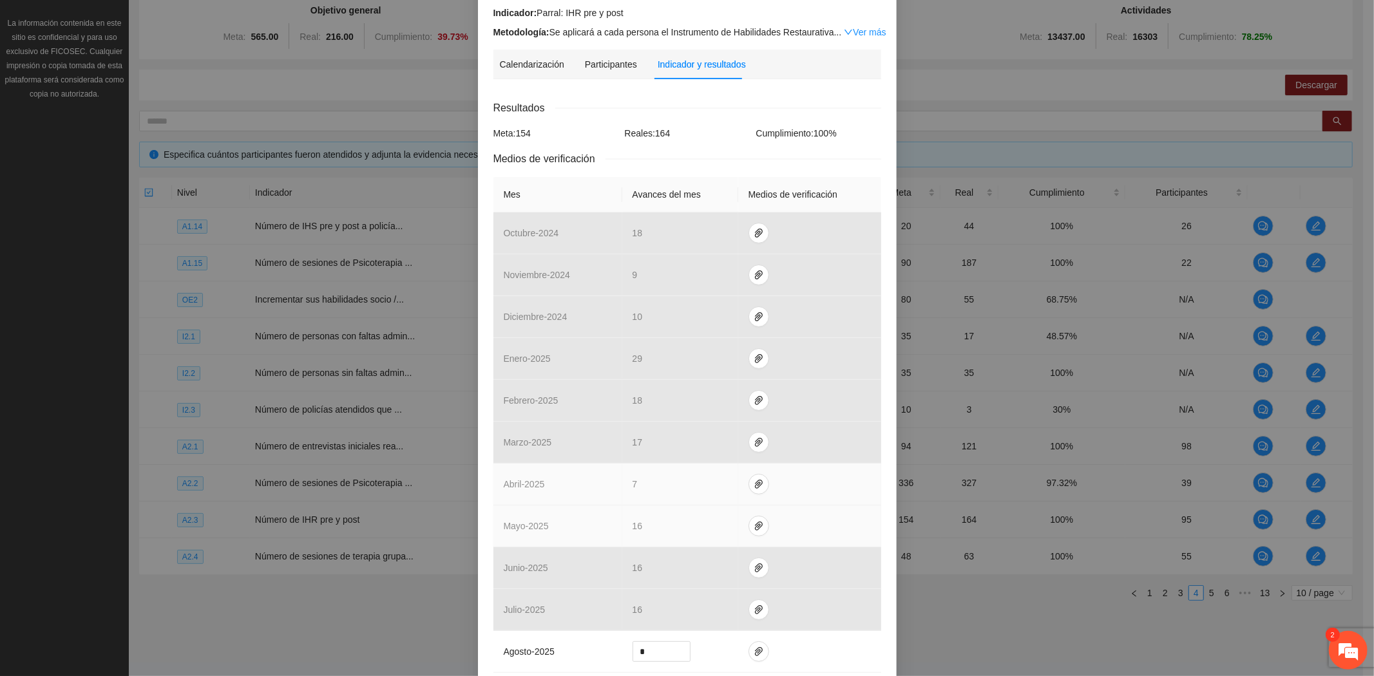
scroll to position [303, 0]
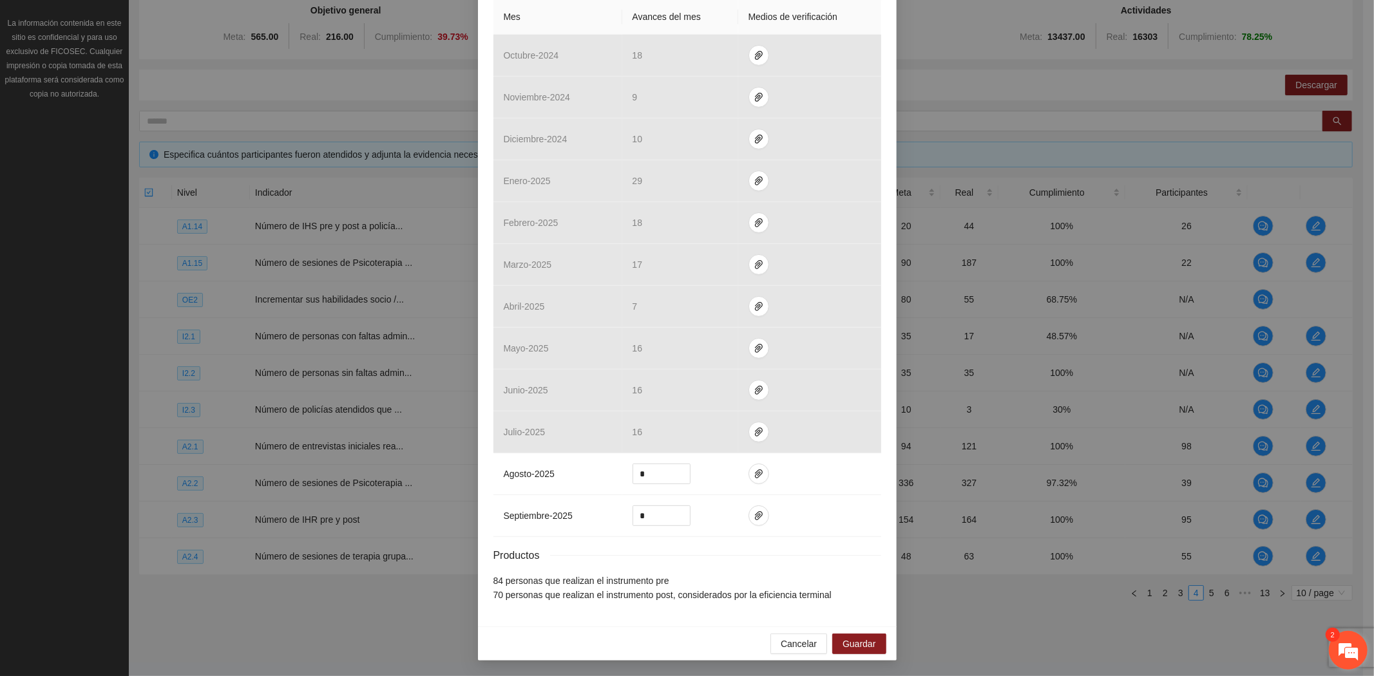
click at [1350, 645] on em at bounding box center [1347, 650] width 35 height 35
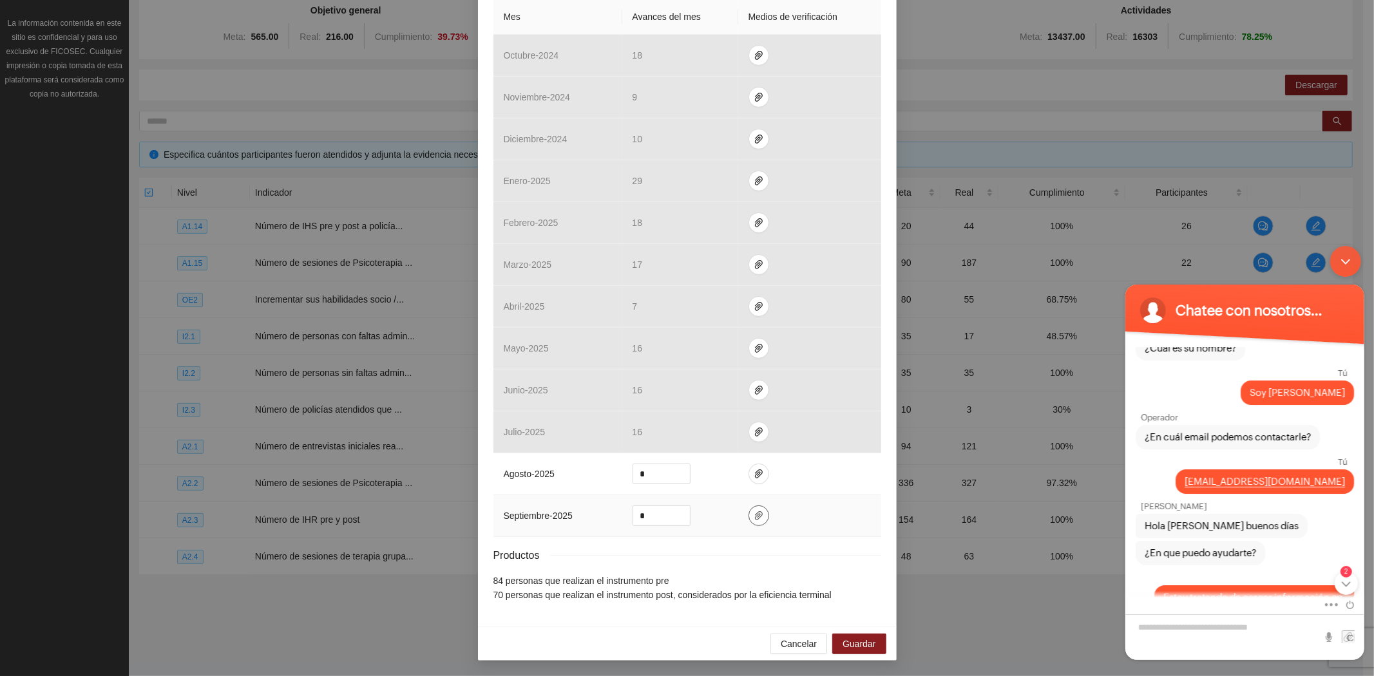
click at [755, 515] on icon "paper-clip" at bounding box center [759, 515] width 8 height 9
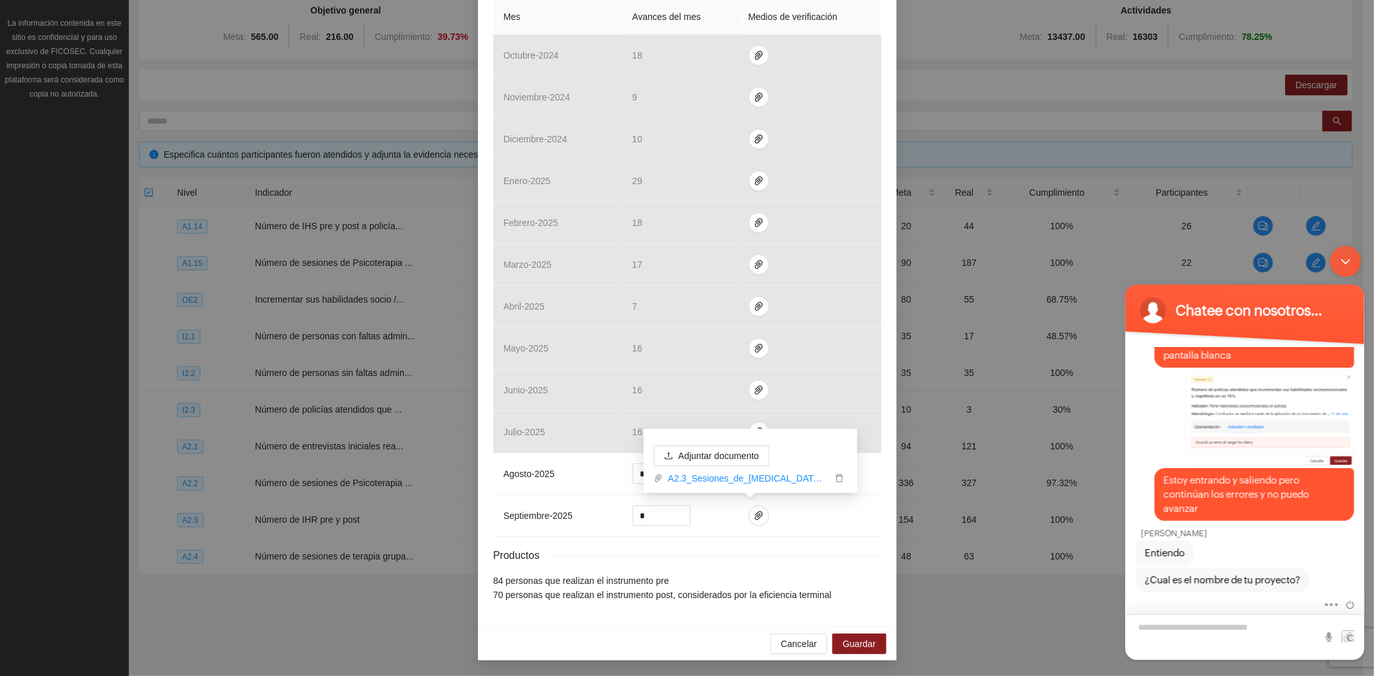
click at [1208, 627] on textarea "Escriba su mensaje y pulse “Intro”" at bounding box center [1243, 637] width 239 height 46
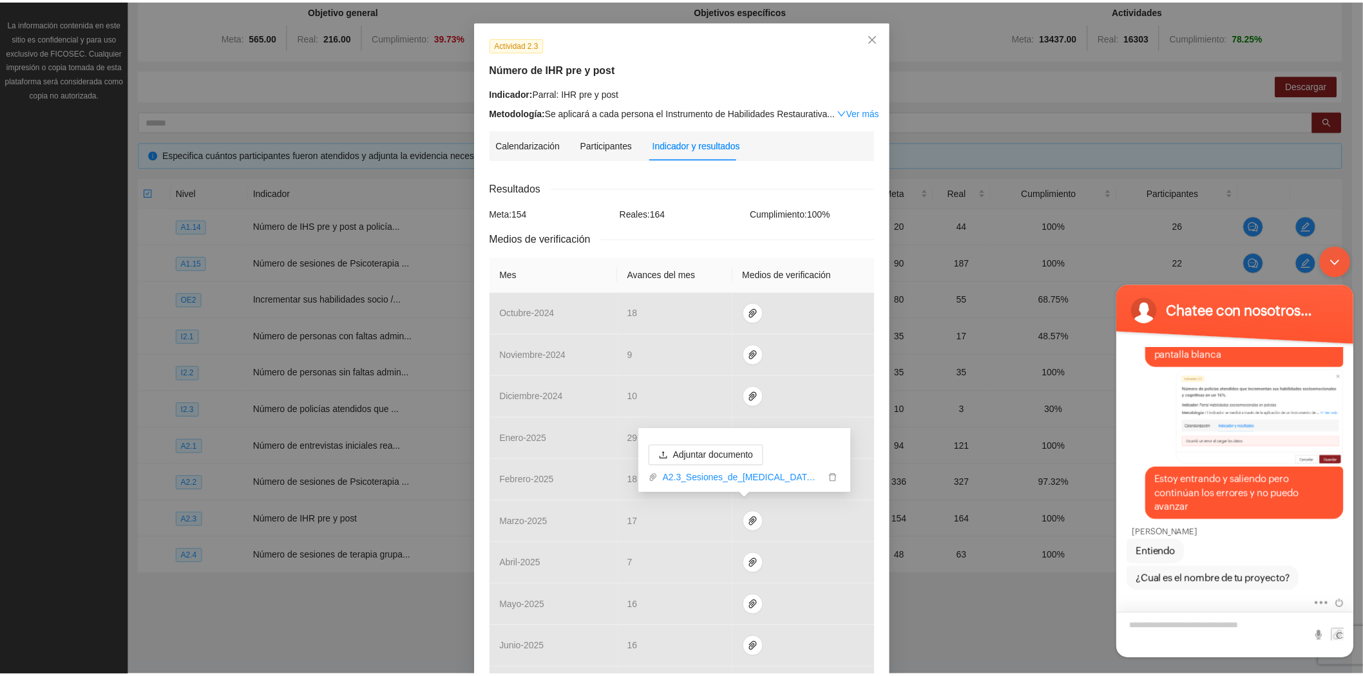
scroll to position [0, 0]
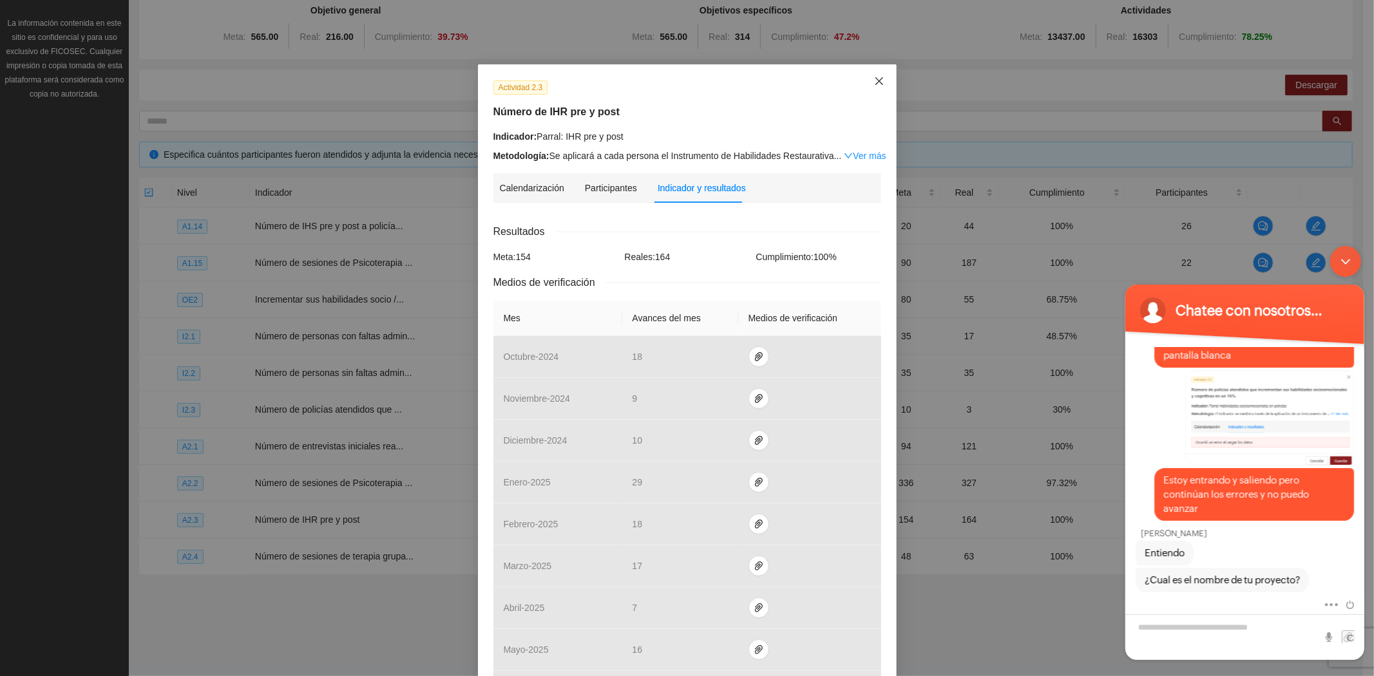
click at [877, 82] on icon "close" at bounding box center [879, 81] width 10 height 10
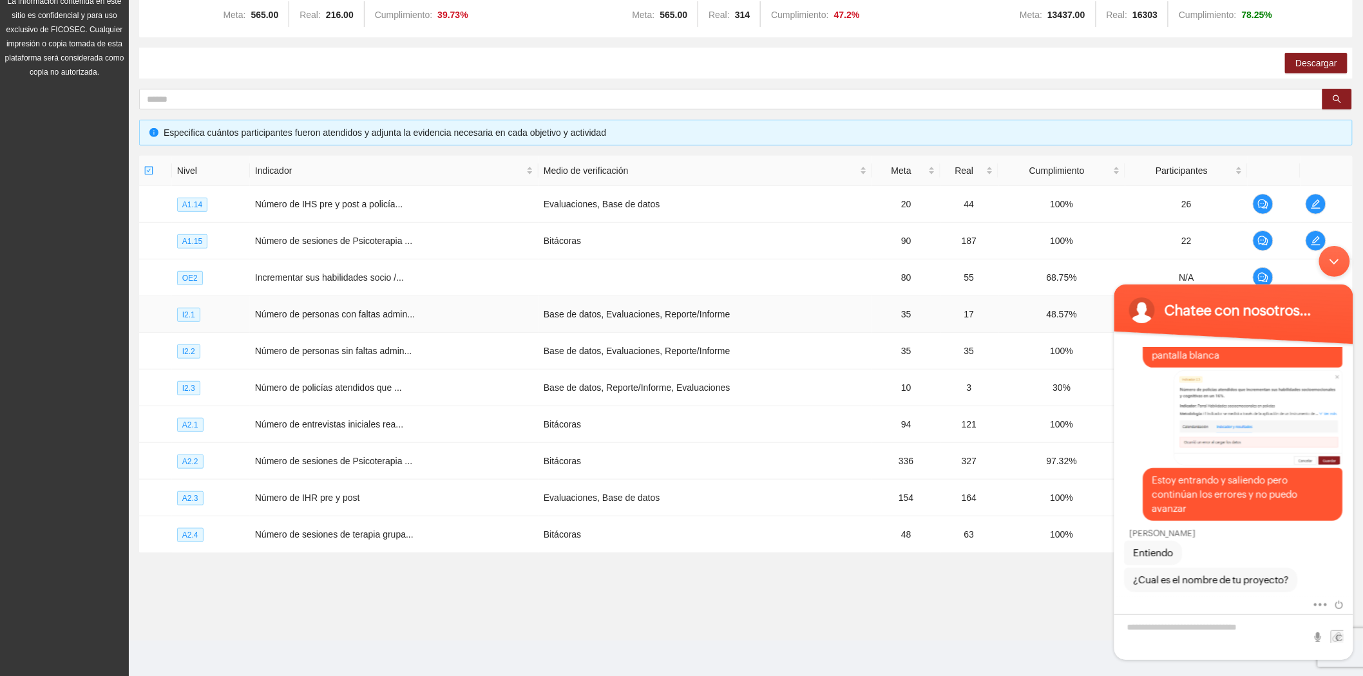
scroll to position [166, 0]
click at [1130, 623] on textarea "Escriba su mensaje y pulse “Intro”" at bounding box center [1232, 637] width 239 height 46
type textarea "******"
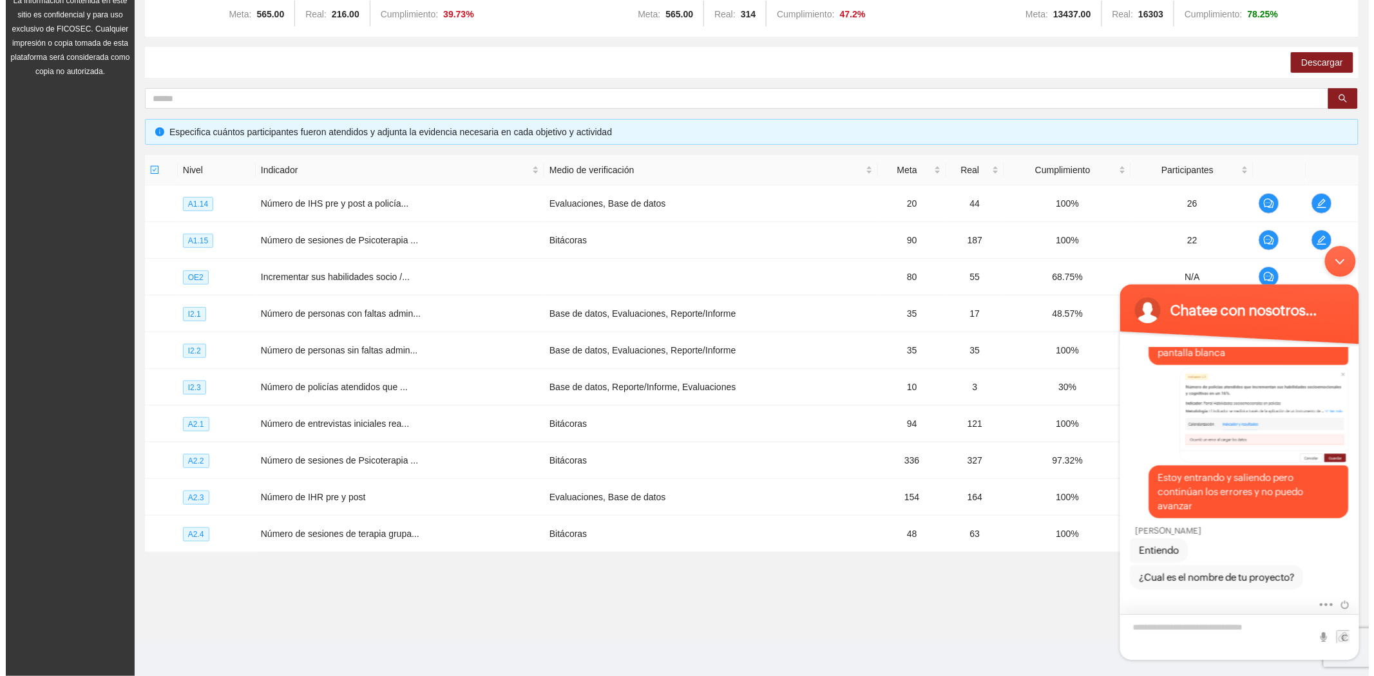
scroll to position [431, 0]
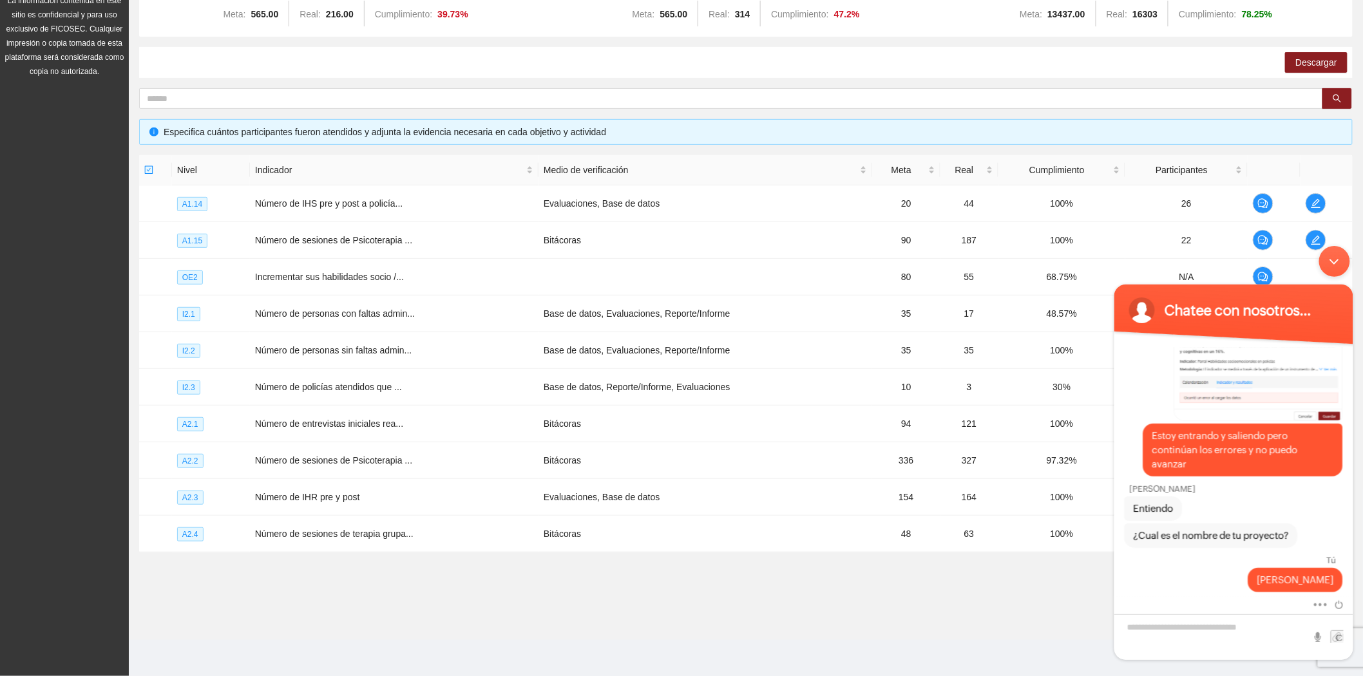
click at [757, 597] on div "Objetivo general Meta: 565.00 Real: 216.00 Cumplimiento: 39.73 % Objetivos espe…" at bounding box center [746, 286] width 1234 height 625
click at [568, 598] on div "Objetivo general Meta: 565.00 Real: 216.00 Cumplimiento: 39.73 % Objetivos espe…" at bounding box center [746, 286] width 1234 height 625
click at [1334, 256] on div "Minimizar ventana de chat en vivo" at bounding box center [1333, 260] width 31 height 31
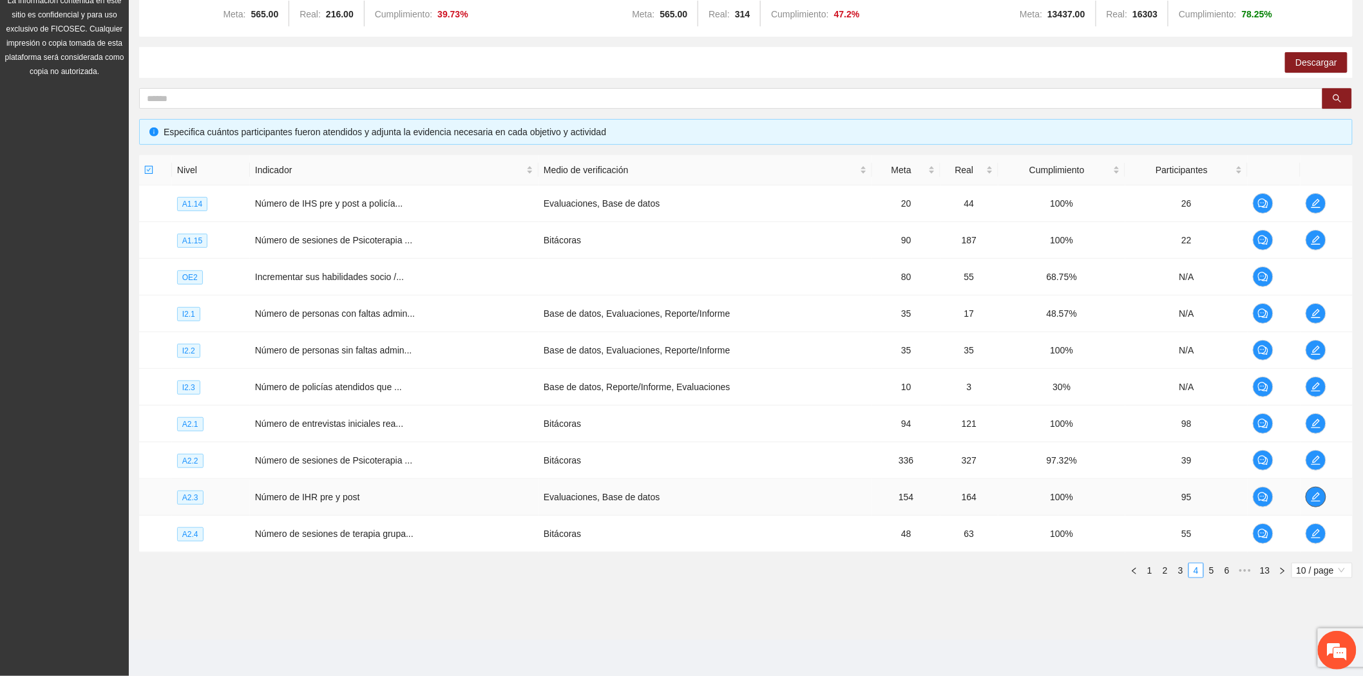
click at [1317, 495] on icon "edit" at bounding box center [1315, 497] width 10 height 10
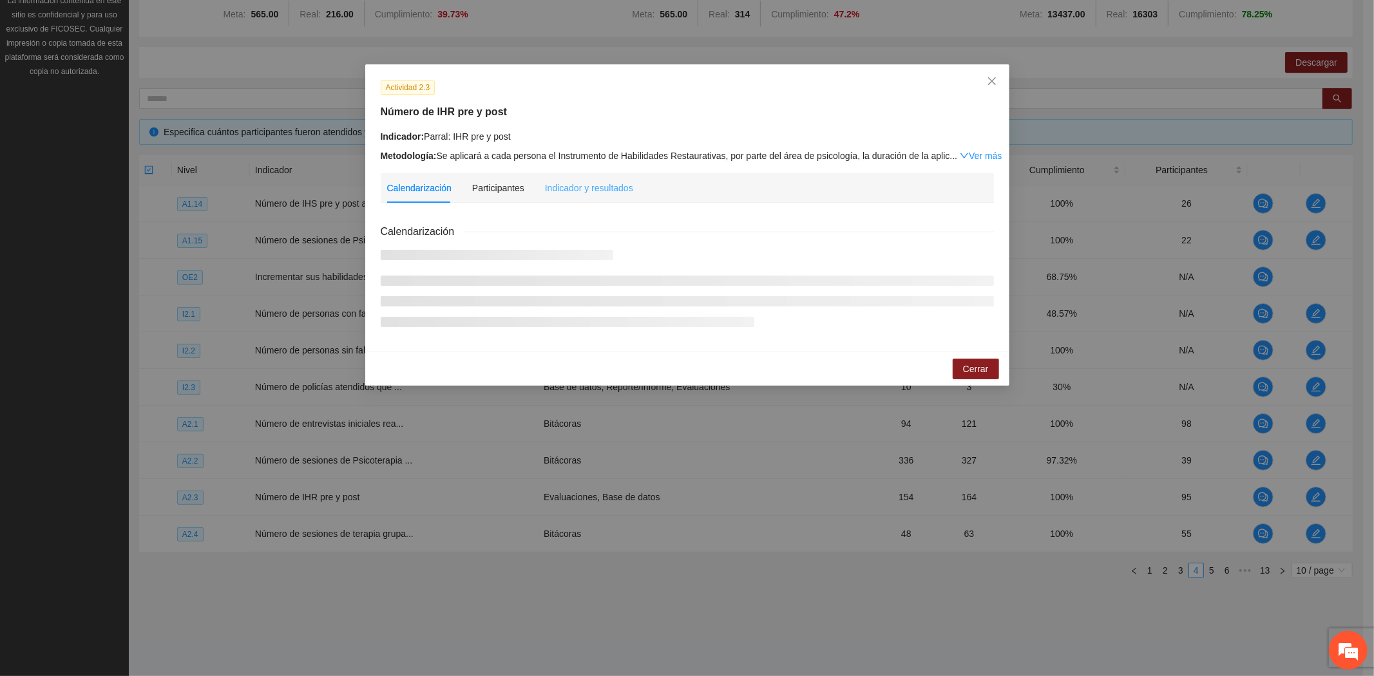
click at [583, 179] on div "Indicador y resultados" at bounding box center [589, 188] width 88 height 30
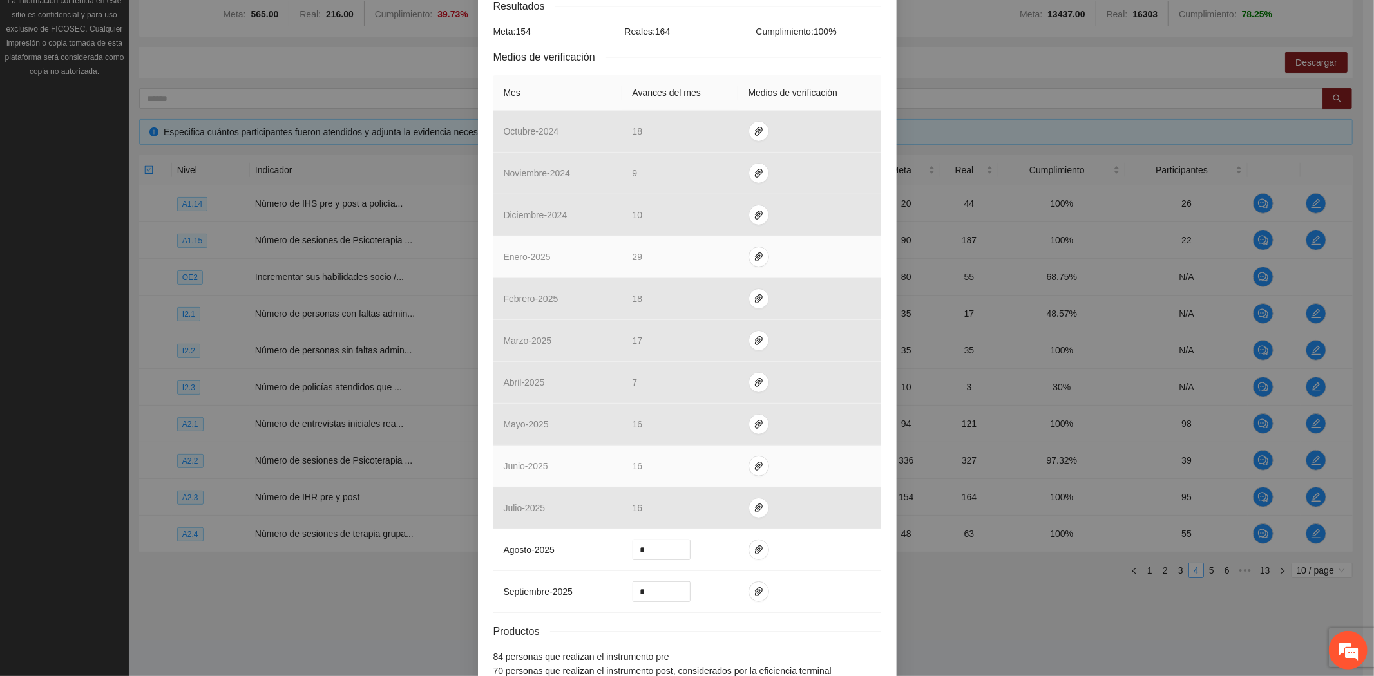
scroll to position [303, 0]
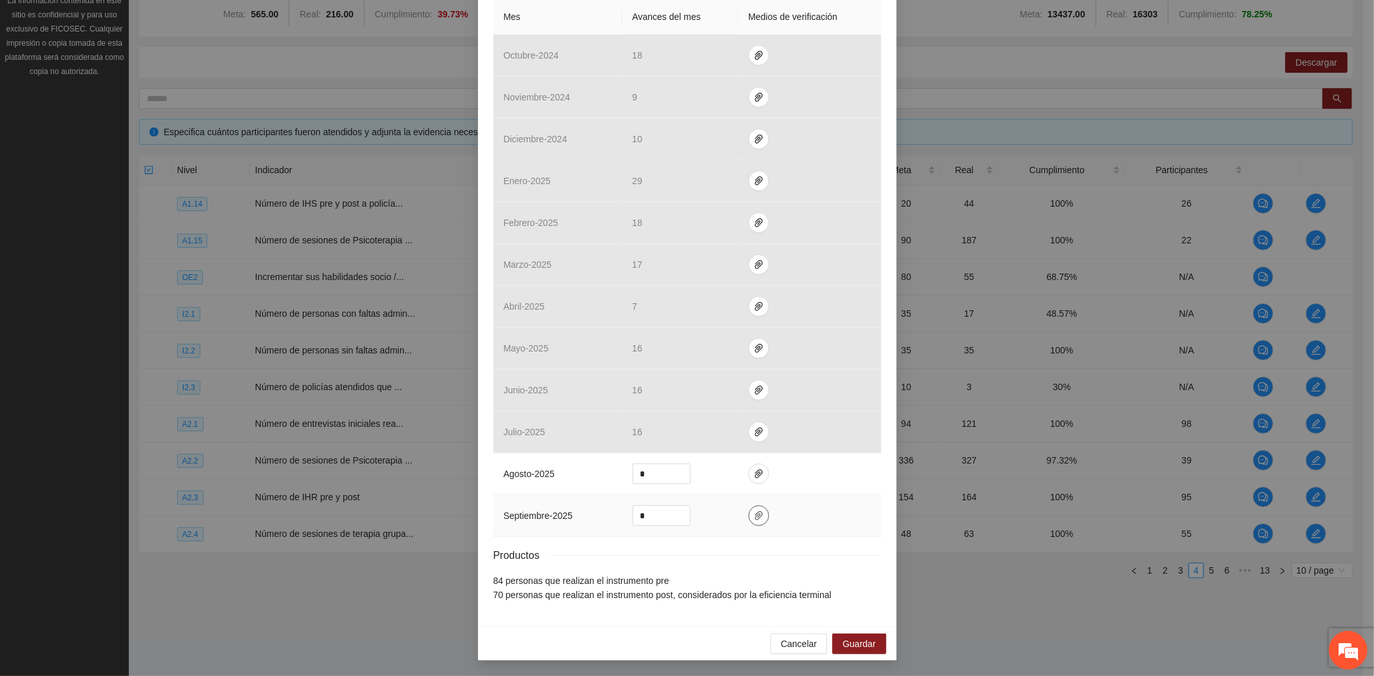
click at [748, 524] on button "button" at bounding box center [758, 516] width 21 height 21
click at [837, 482] on icon "delete" at bounding box center [839, 478] width 9 height 9
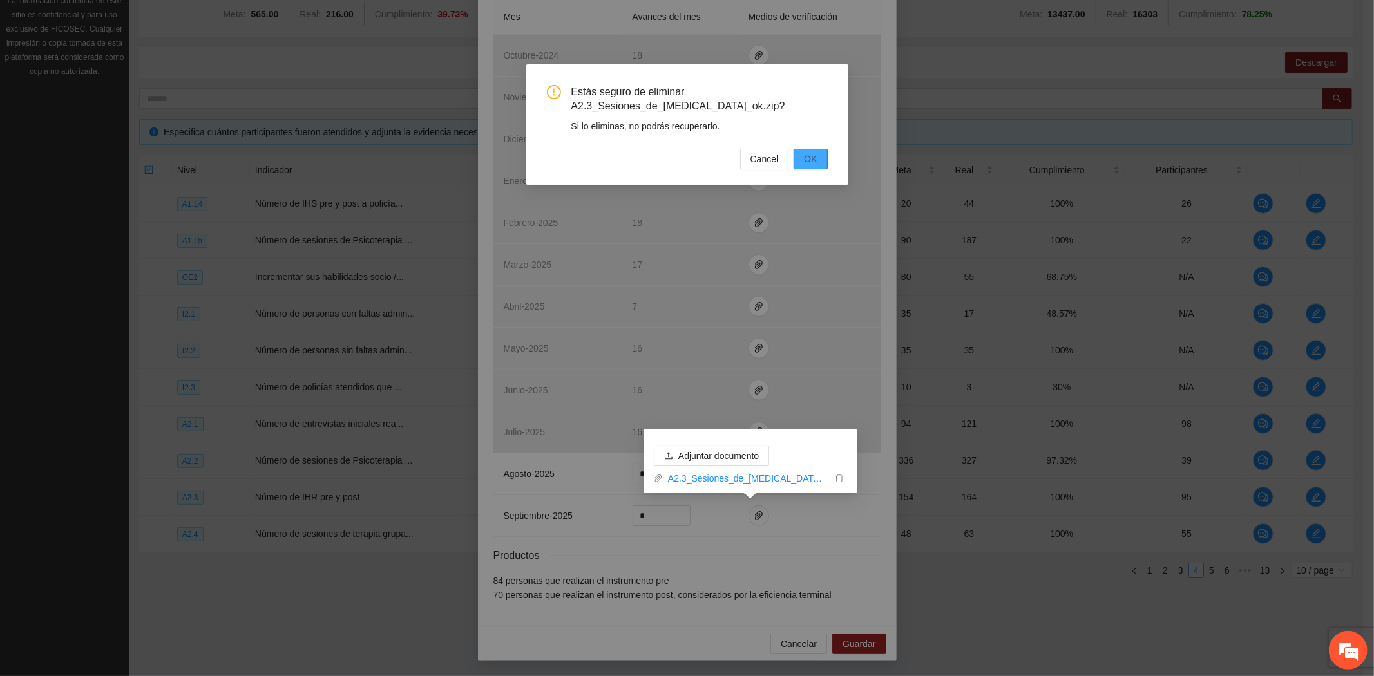
click at [802, 153] on button "OK" at bounding box center [809, 159] width 33 height 21
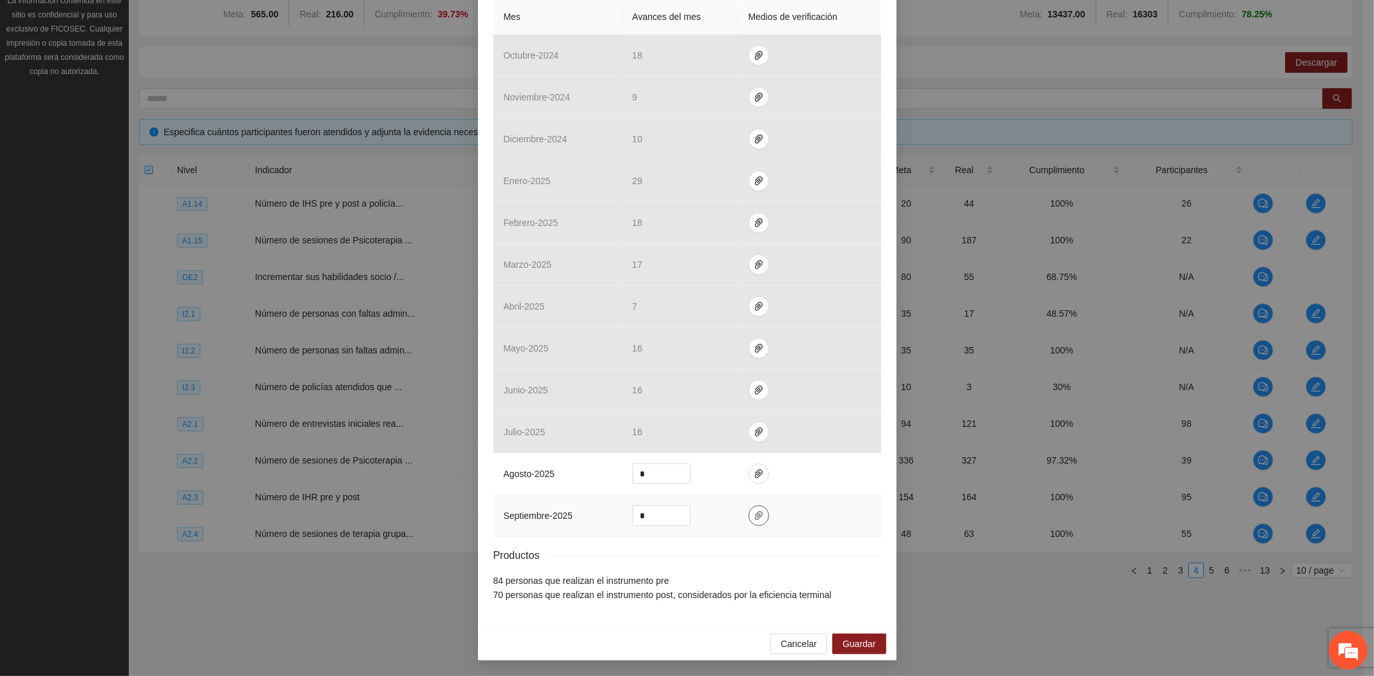
click at [753, 519] on icon "paper-clip" at bounding box center [758, 516] width 10 height 10
click at [748, 466] on button "Adjuntar documento" at bounding box center [711, 475] width 115 height 21
drag, startPoint x: 648, startPoint y: 512, endPoint x: 616, endPoint y: 513, distance: 32.2
click at [622, 513] on td "*" at bounding box center [680, 516] width 116 height 42
type input "*"
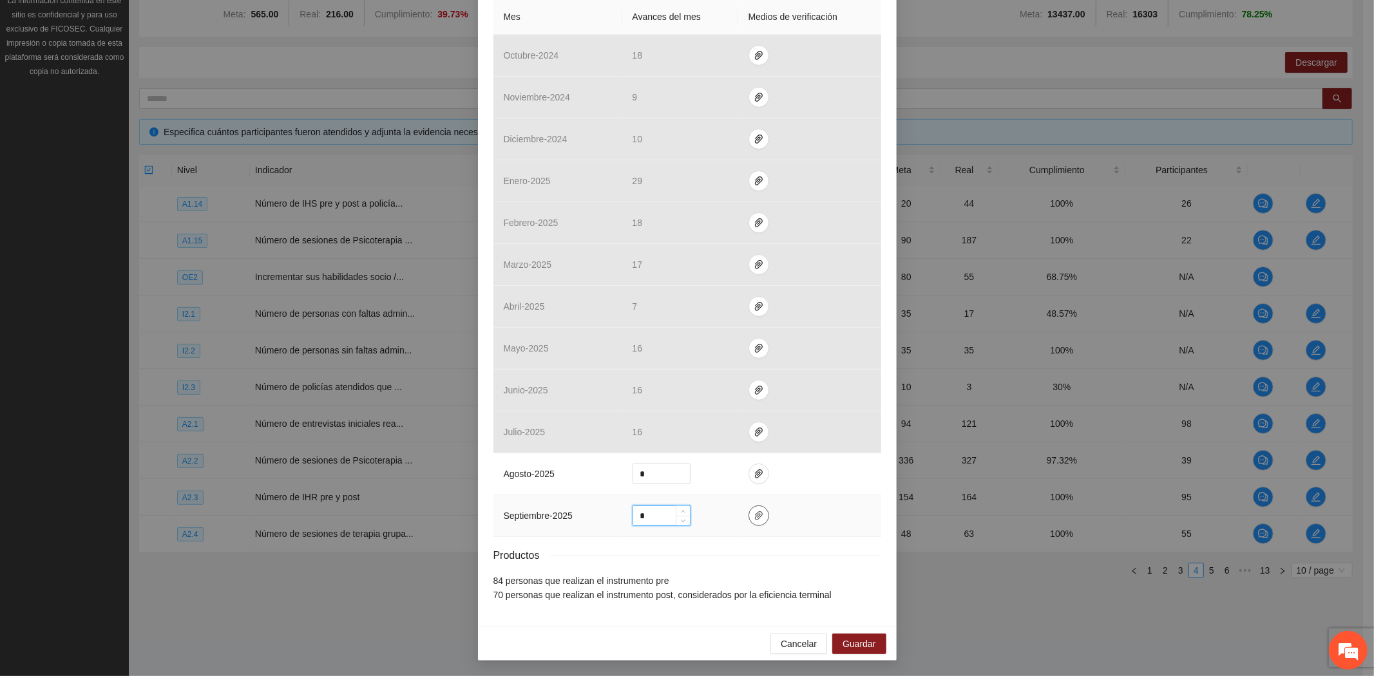
click at [753, 518] on icon "paper-clip" at bounding box center [758, 516] width 10 height 10
click at [858, 639] on span "Guardar" at bounding box center [858, 644] width 33 height 14
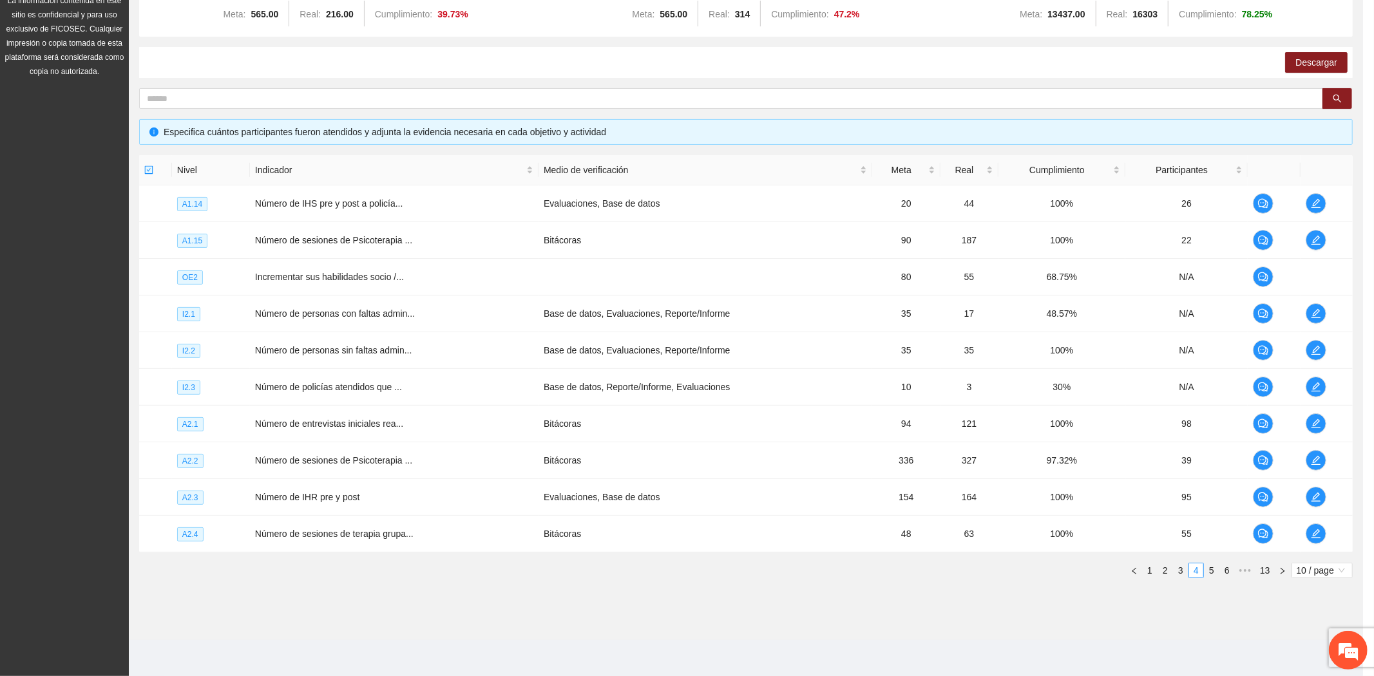
scroll to position [0, 0]
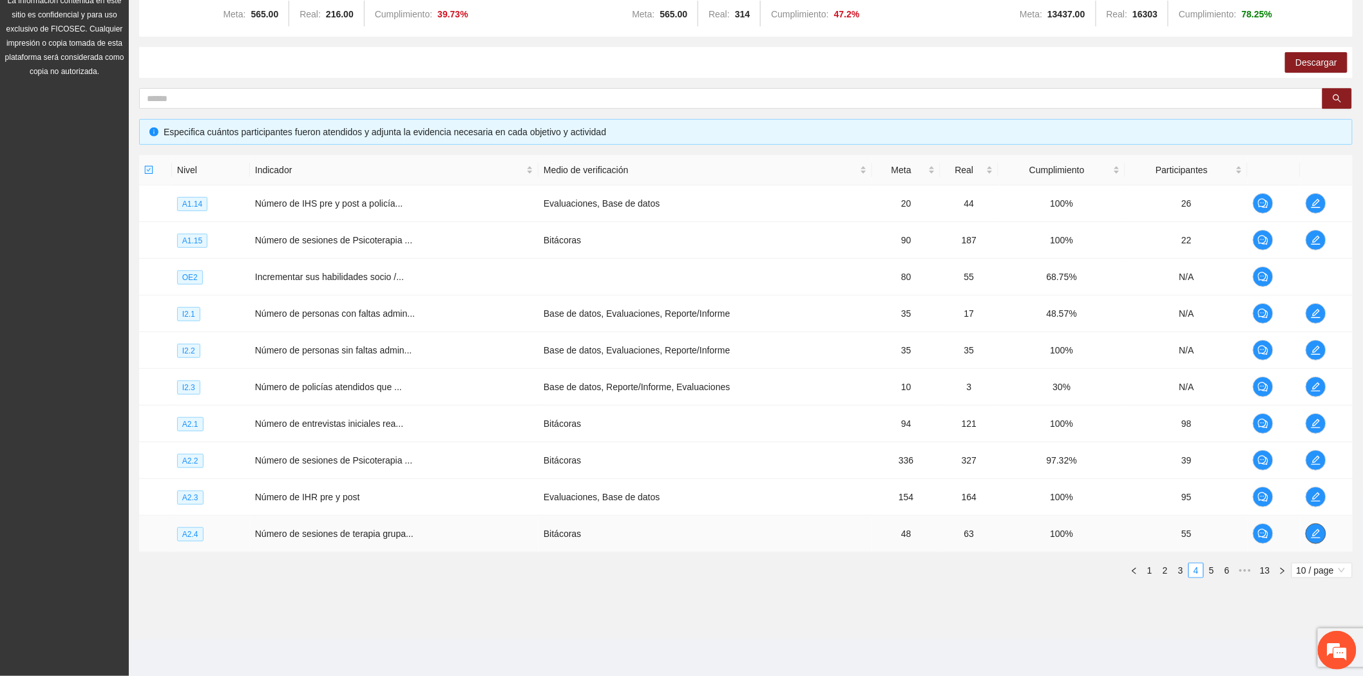
click at [1321, 531] on span "edit" at bounding box center [1315, 534] width 19 height 10
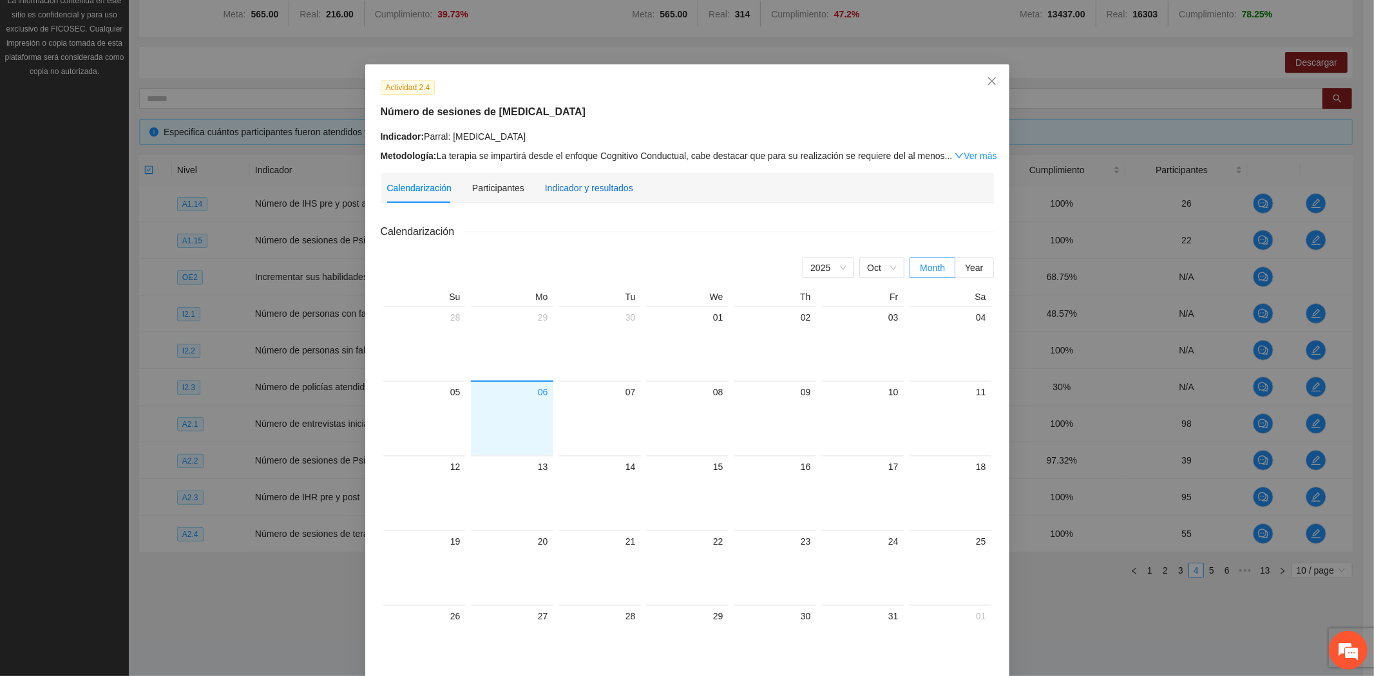
click at [555, 194] on div "Indicador y resultados" at bounding box center [589, 188] width 88 height 14
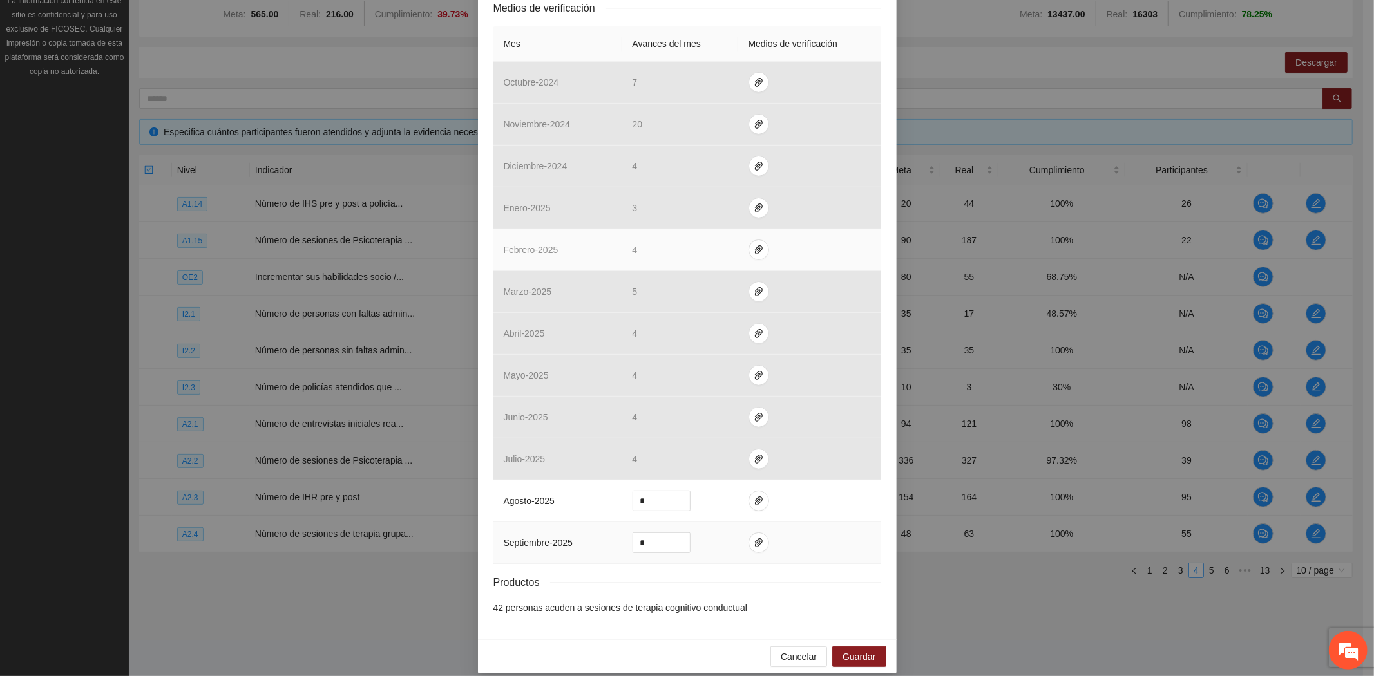
scroll to position [288, 0]
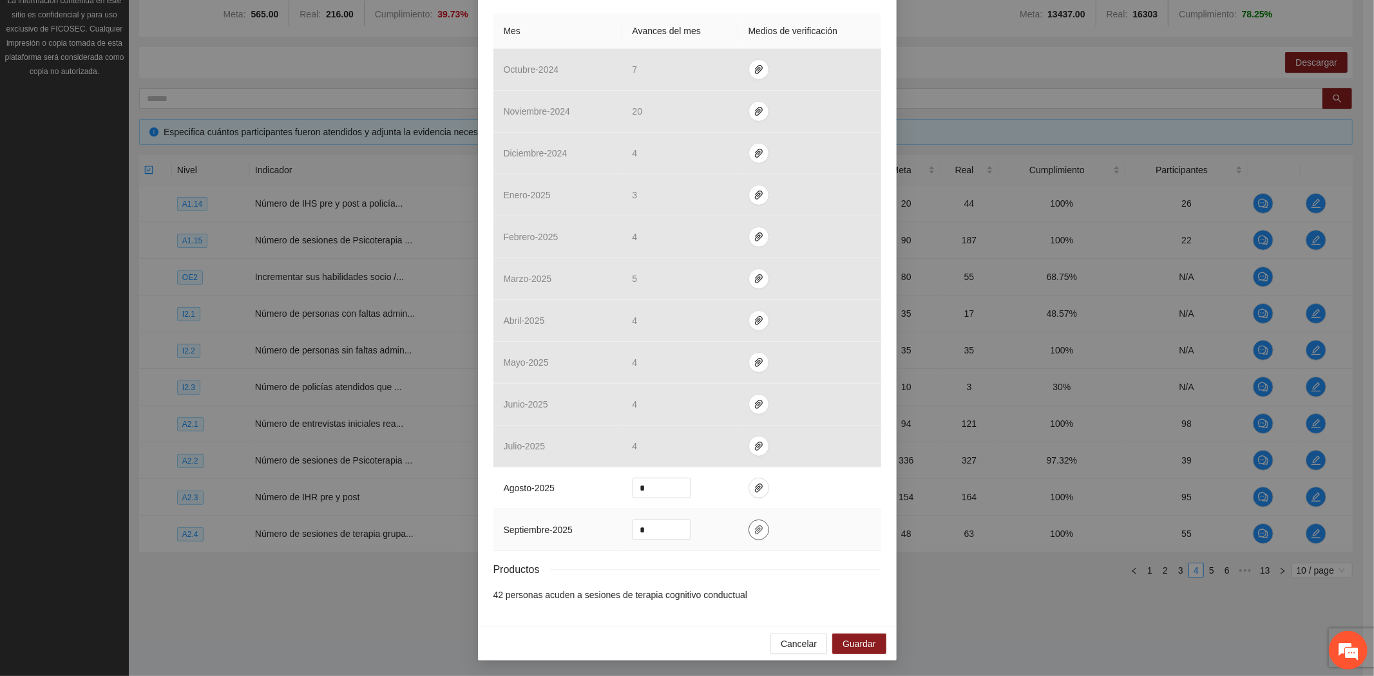
click at [753, 527] on icon "paper-clip" at bounding box center [758, 530] width 10 height 10
click at [726, 490] on span "Adjuntar documento" at bounding box center [718, 490] width 80 height 14
drag, startPoint x: 660, startPoint y: 528, endPoint x: 594, endPoint y: 518, distance: 66.4
click at [594, 518] on tr "septiembre - 2025 *" at bounding box center [687, 530] width 388 height 42
type input "*"
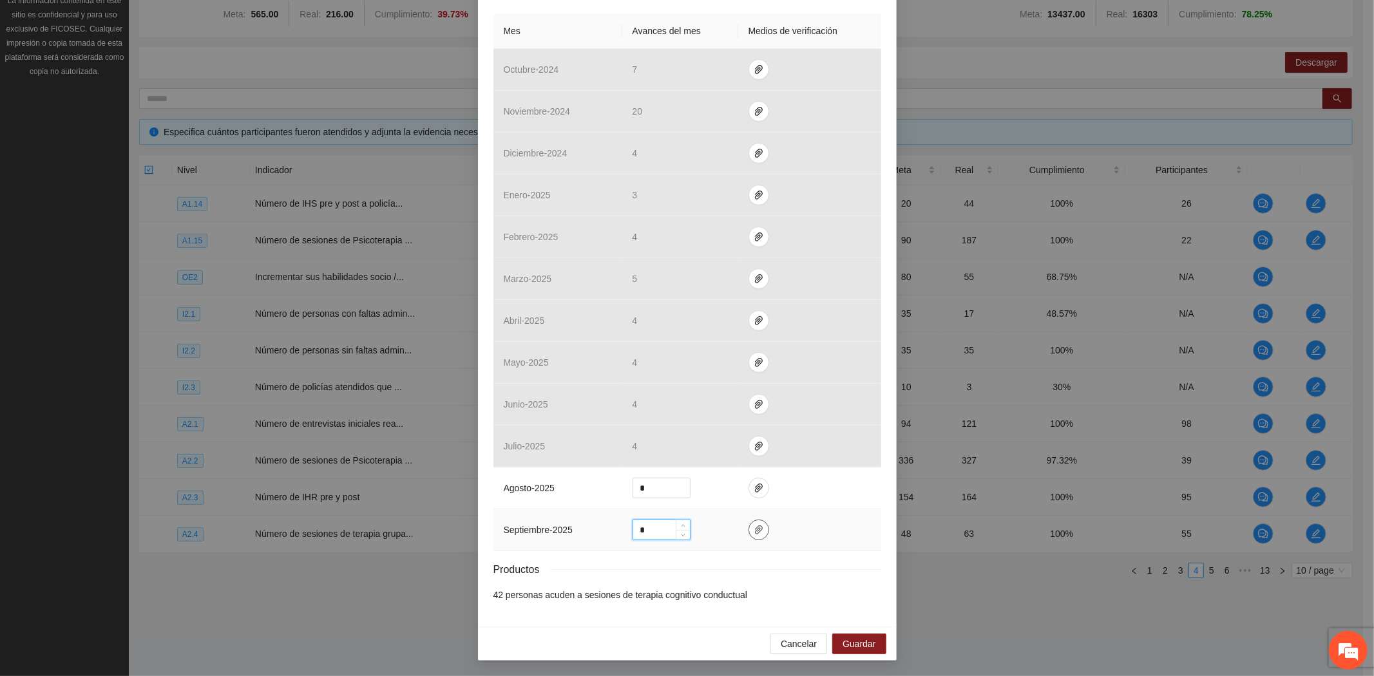
click at [748, 523] on button "button" at bounding box center [758, 530] width 21 height 21
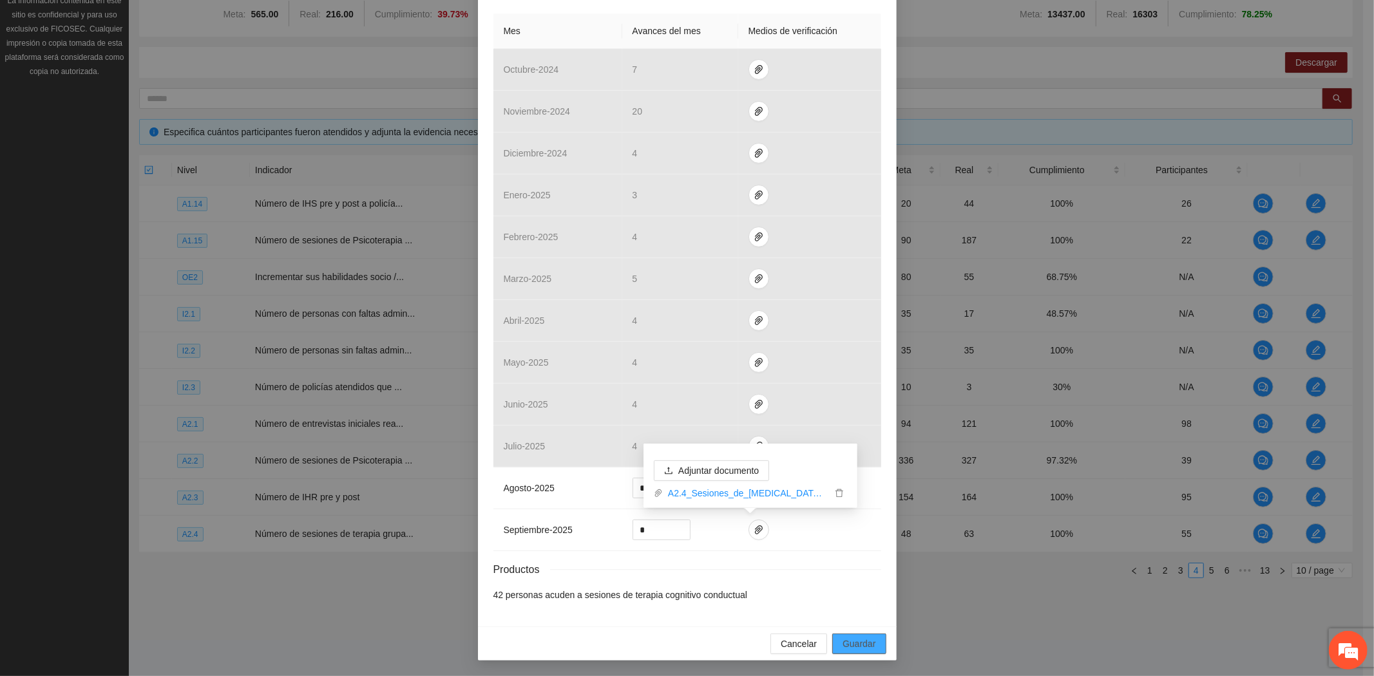
click at [869, 643] on span "Guardar" at bounding box center [858, 644] width 33 height 14
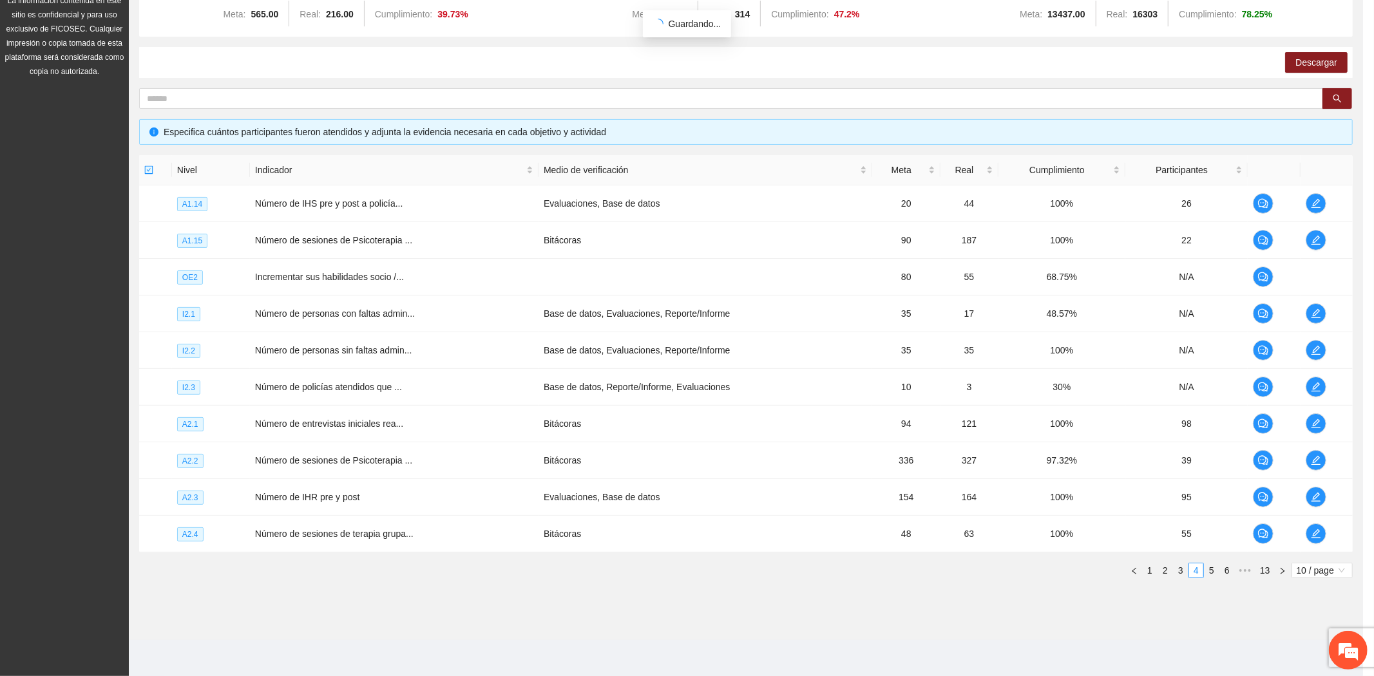
scroll to position [223, 0]
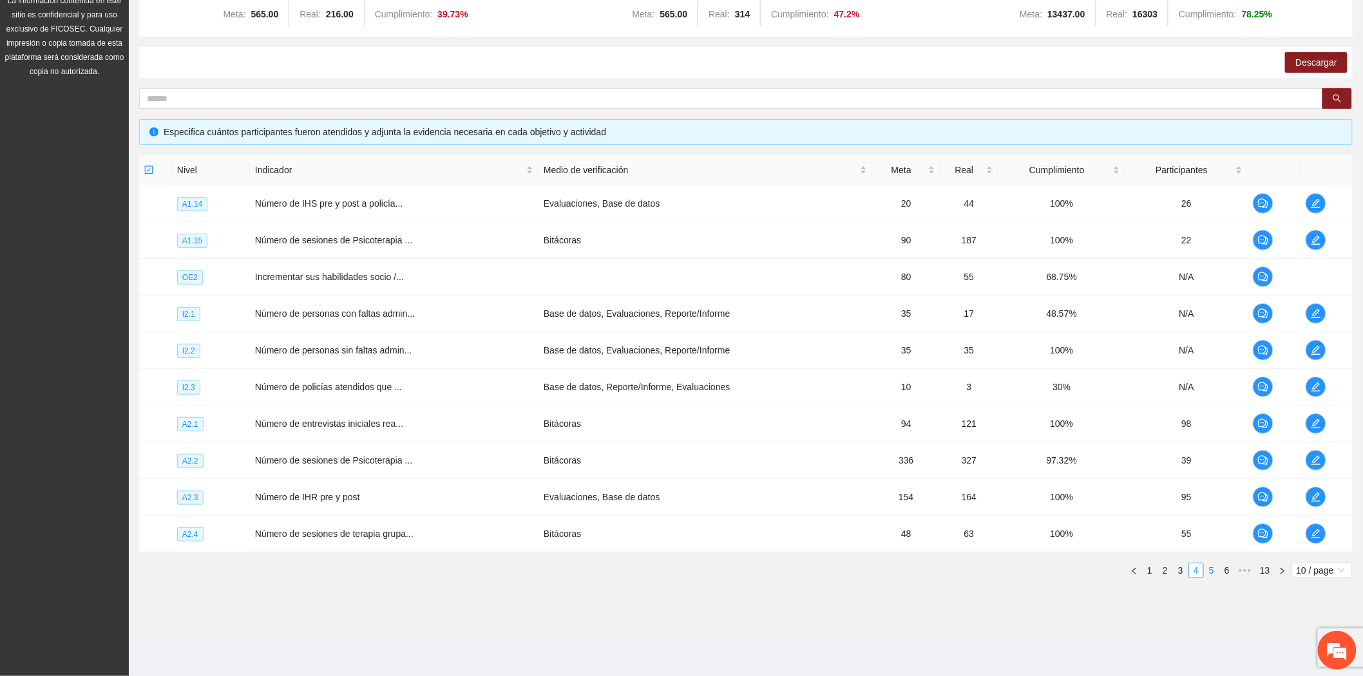
click at [1211, 573] on link "5" at bounding box center [1211, 570] width 14 height 14
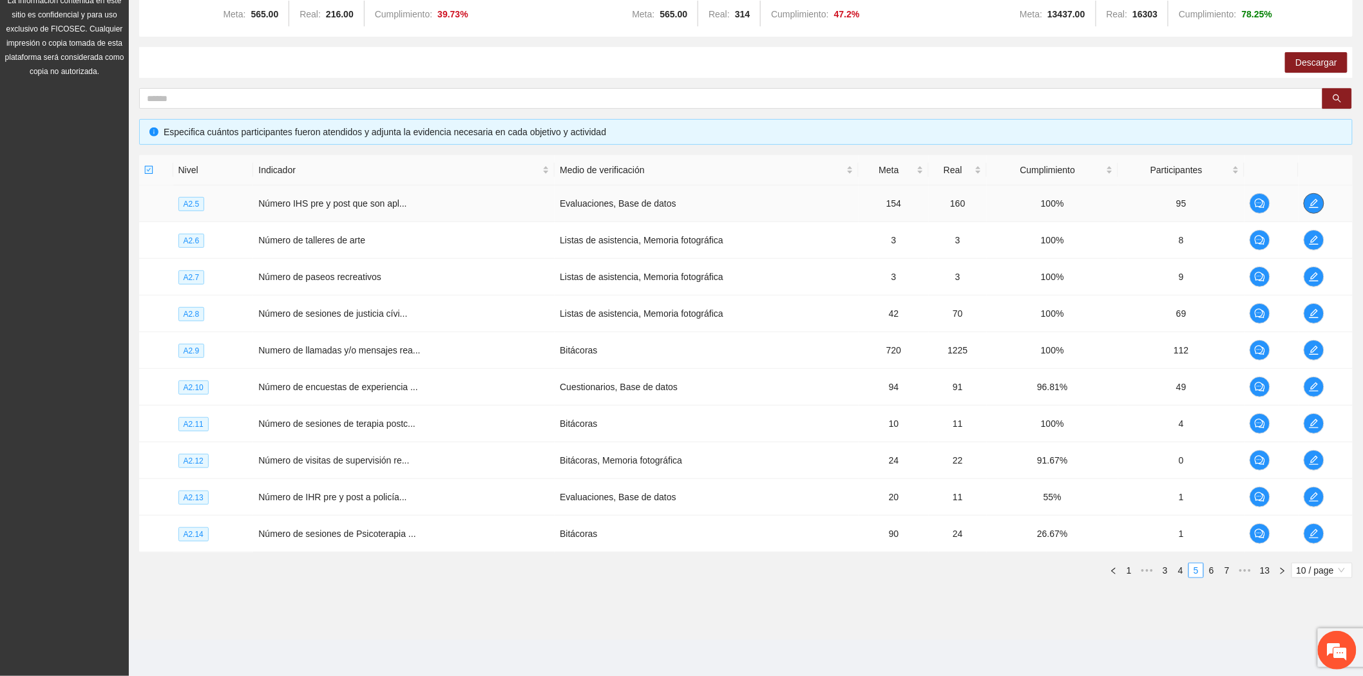
click at [1312, 201] on icon "edit" at bounding box center [1314, 203] width 10 height 10
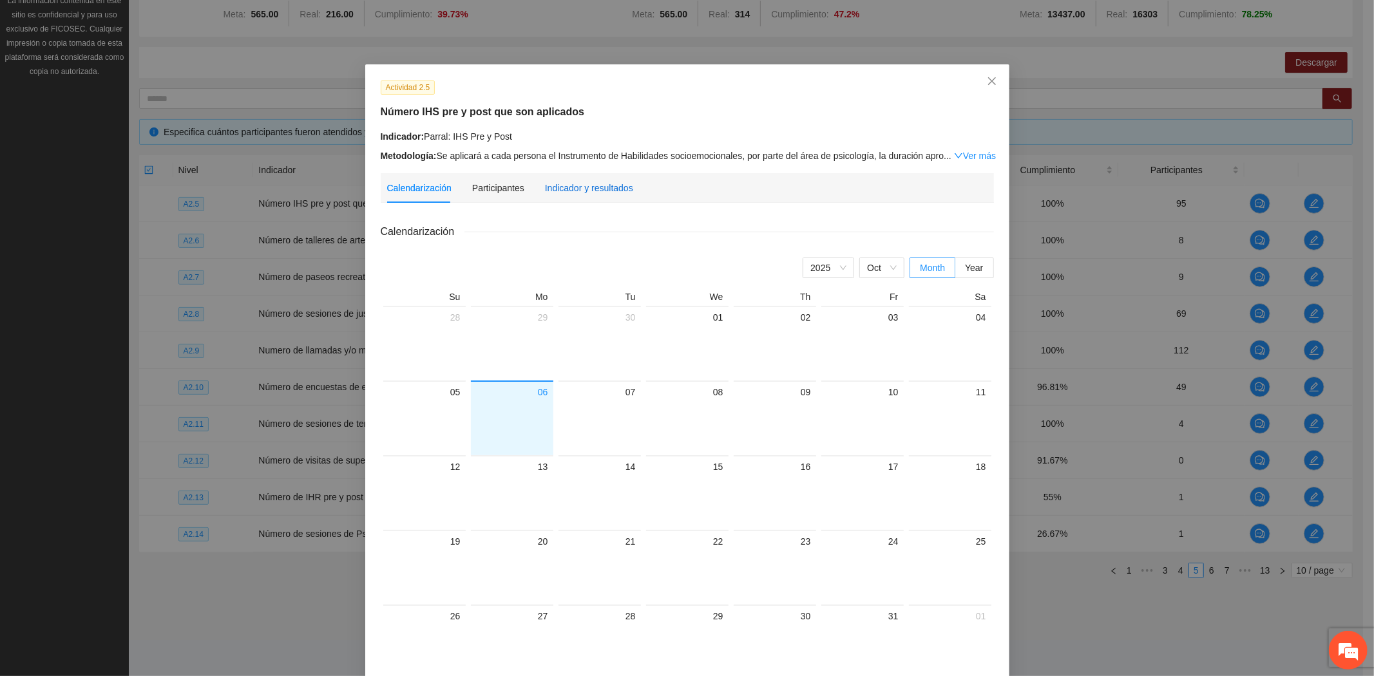
click at [576, 187] on div "Indicador y resultados" at bounding box center [589, 188] width 88 height 14
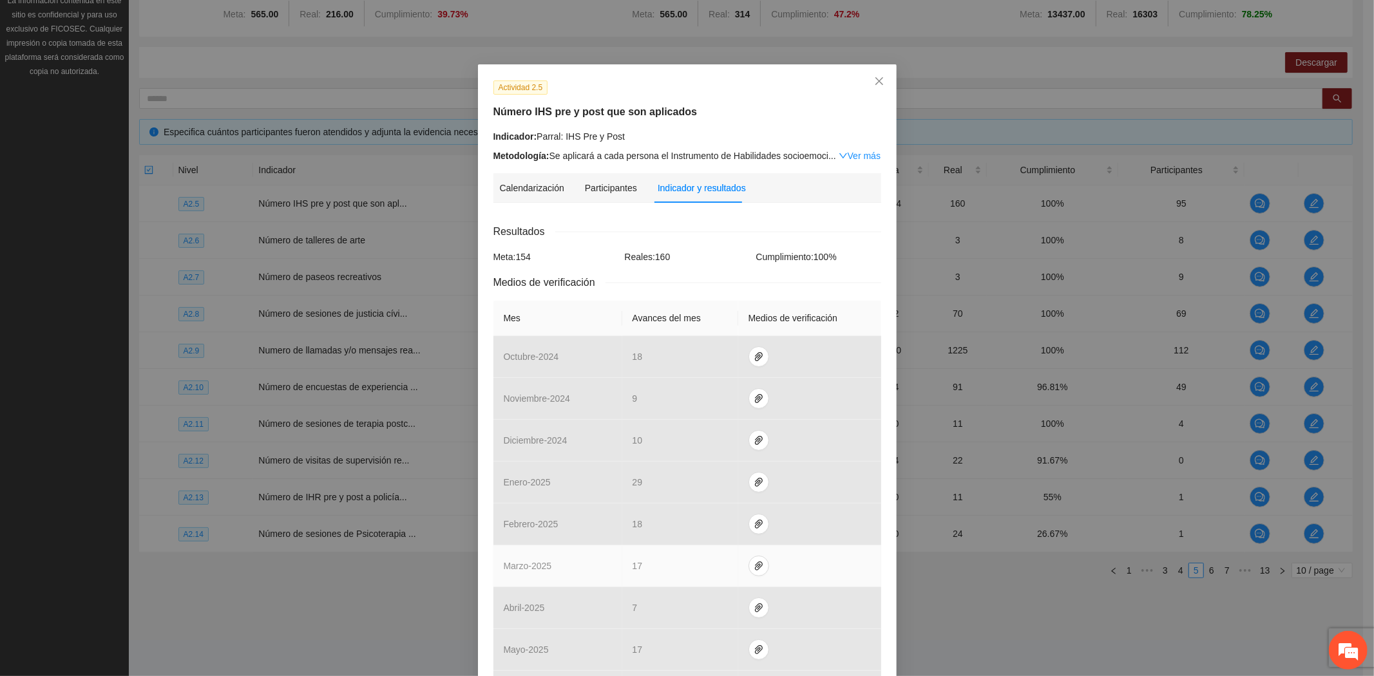
scroll to position [303, 0]
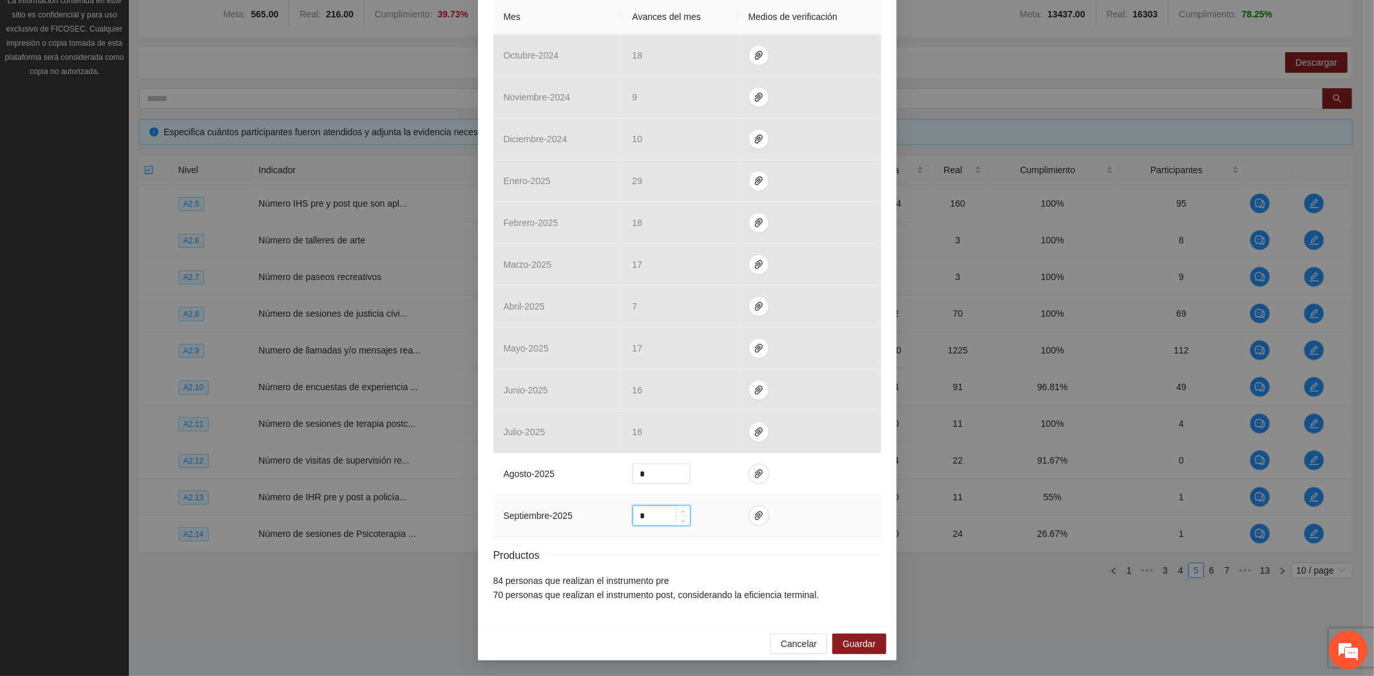
drag, startPoint x: 654, startPoint y: 517, endPoint x: 560, endPoint y: 515, distance: 93.4
click at [570, 517] on tr "septiembre - 2025 *" at bounding box center [687, 516] width 388 height 42
type input "*"
click at [755, 517] on icon "paper-clip" at bounding box center [759, 515] width 8 height 9
click at [752, 478] on span "Adjuntar documento" at bounding box center [718, 475] width 80 height 14
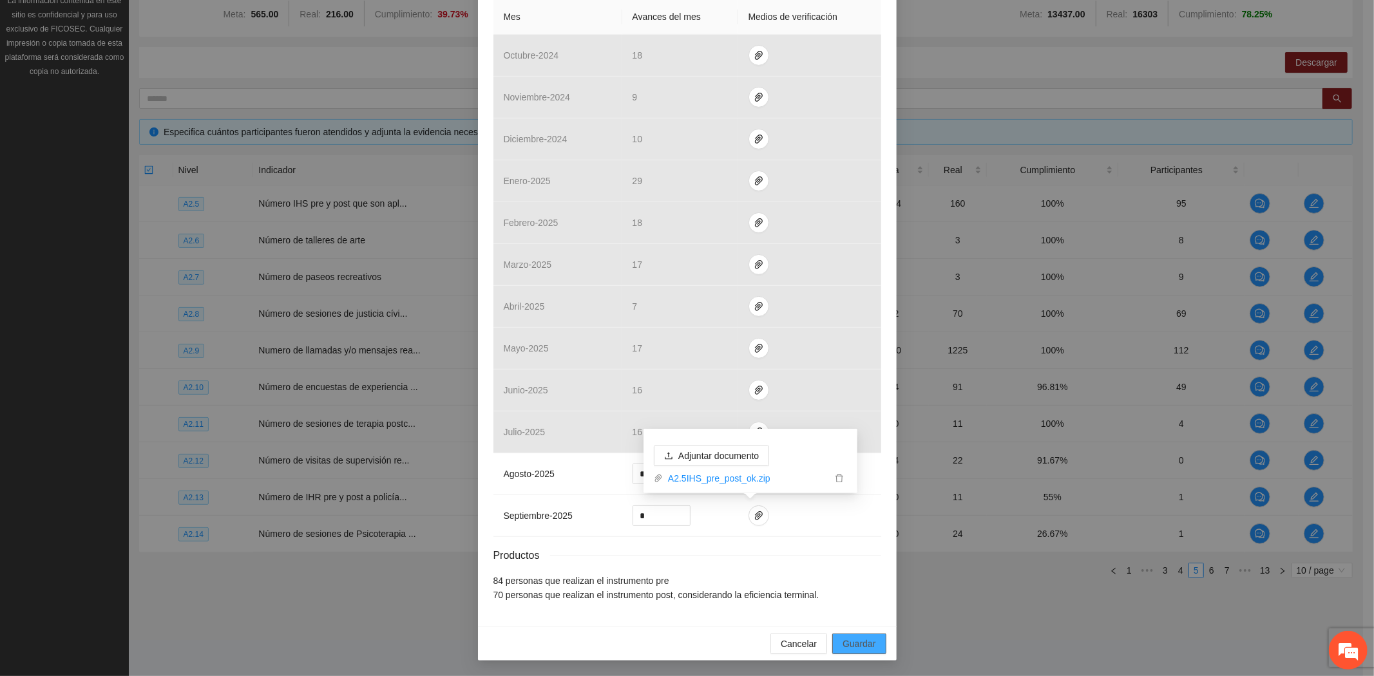
click at [857, 638] on span "Guardar" at bounding box center [858, 644] width 33 height 14
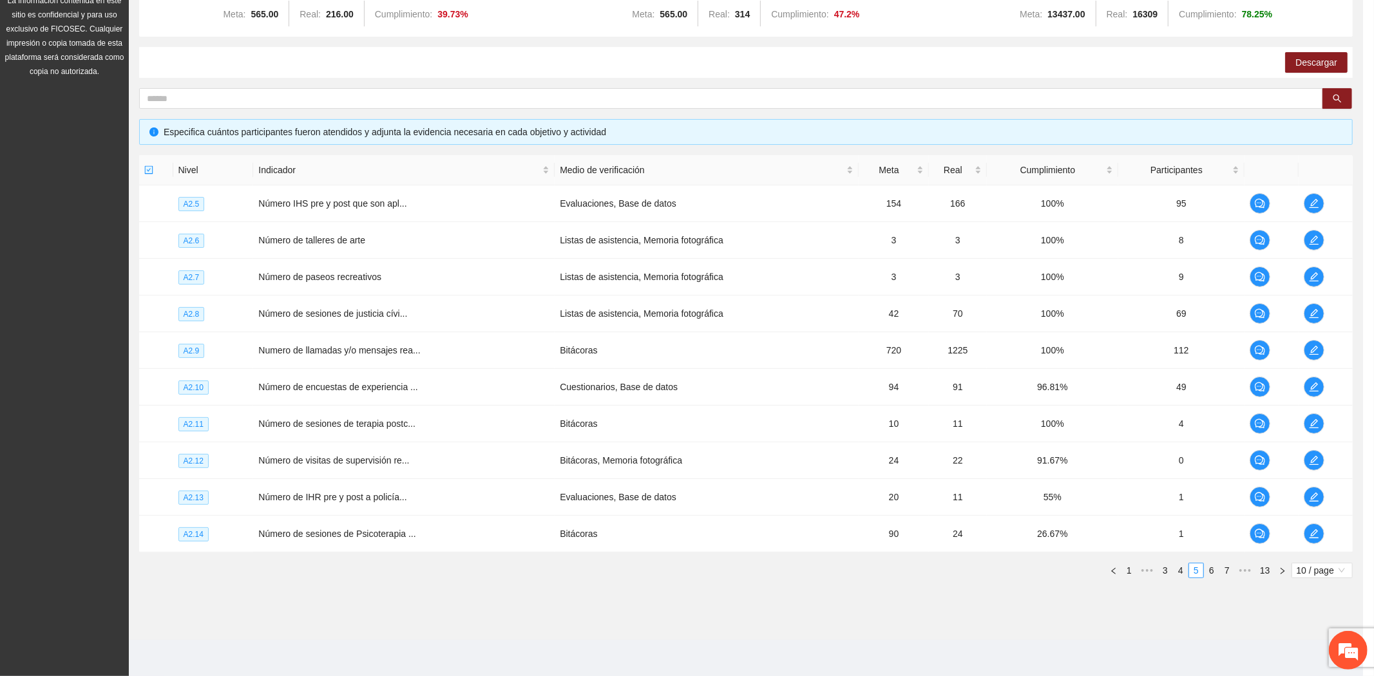
scroll to position [238, 0]
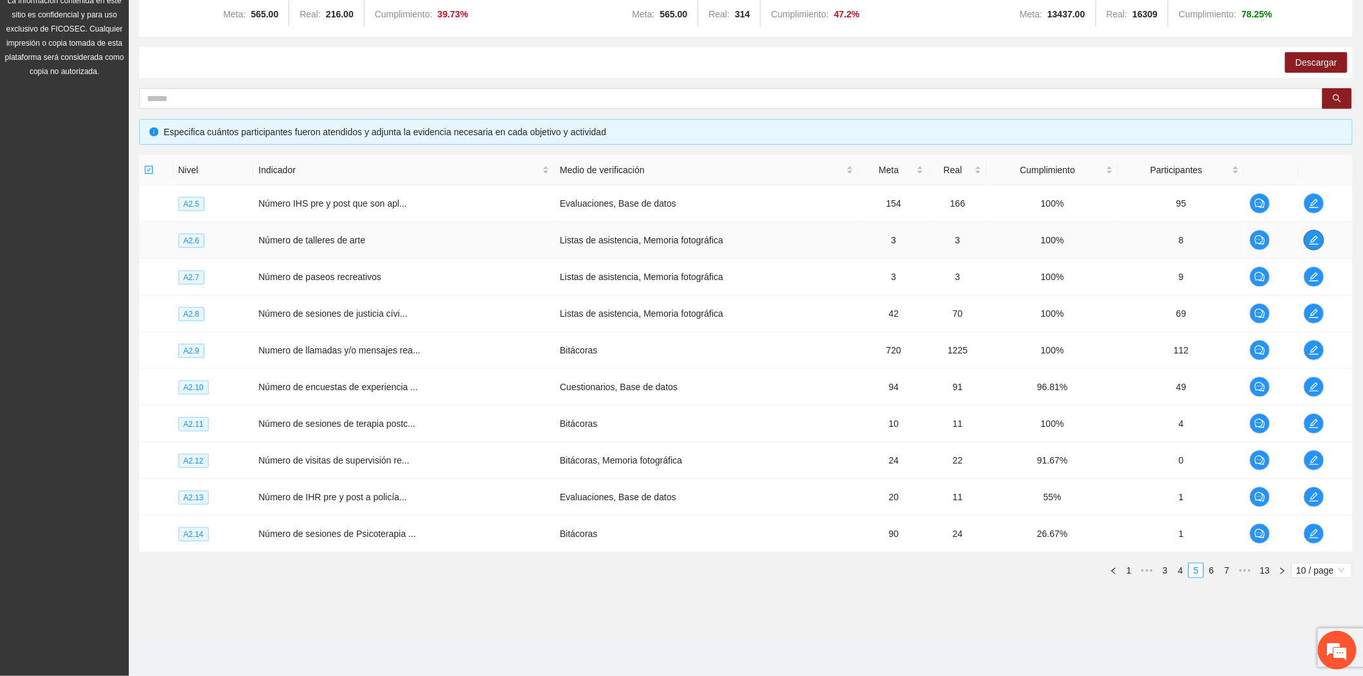
click at [1318, 233] on button "button" at bounding box center [1313, 240] width 21 height 21
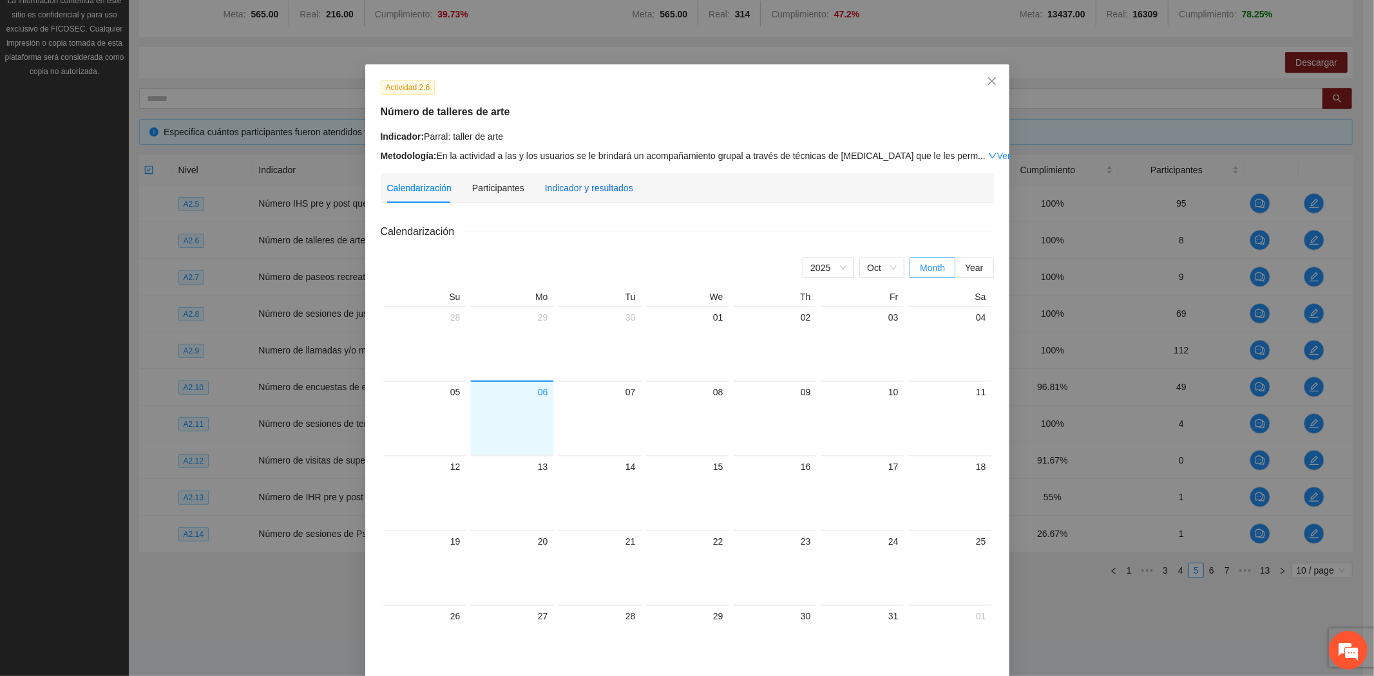
click at [589, 189] on div "Indicador y resultados" at bounding box center [589, 188] width 88 height 14
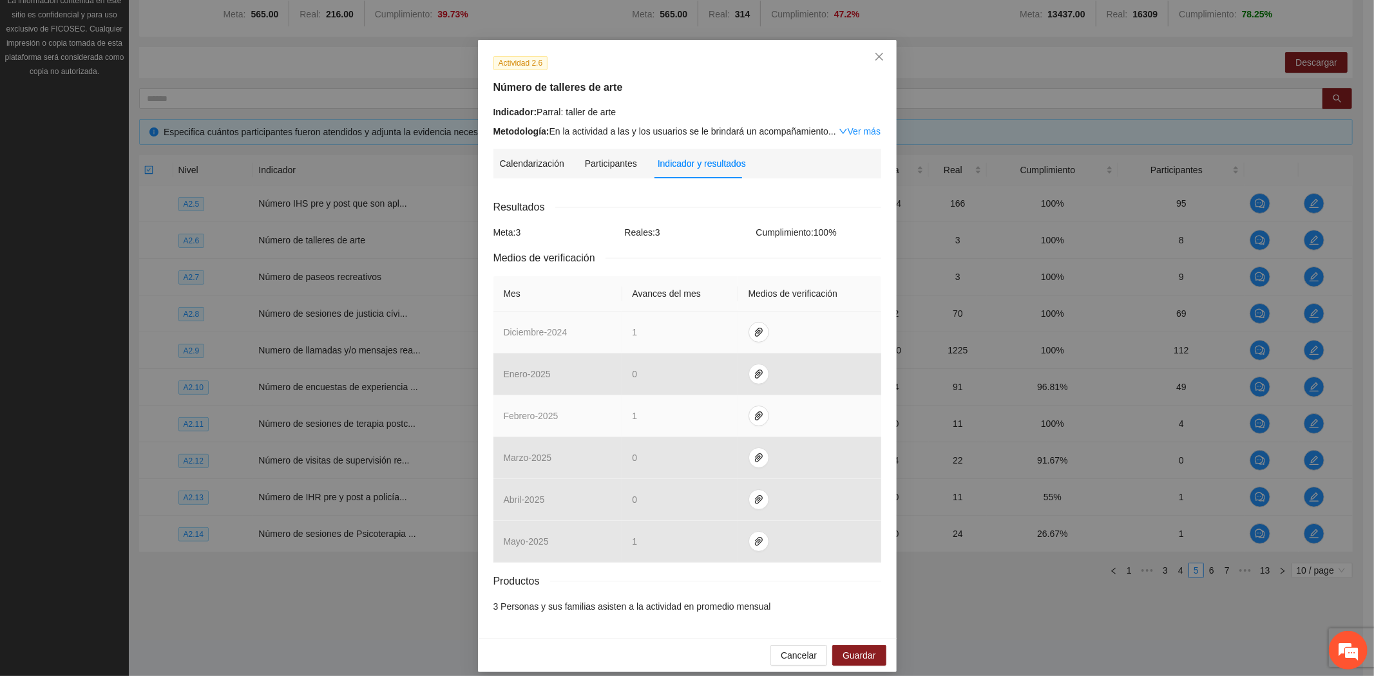
scroll to position [37, 0]
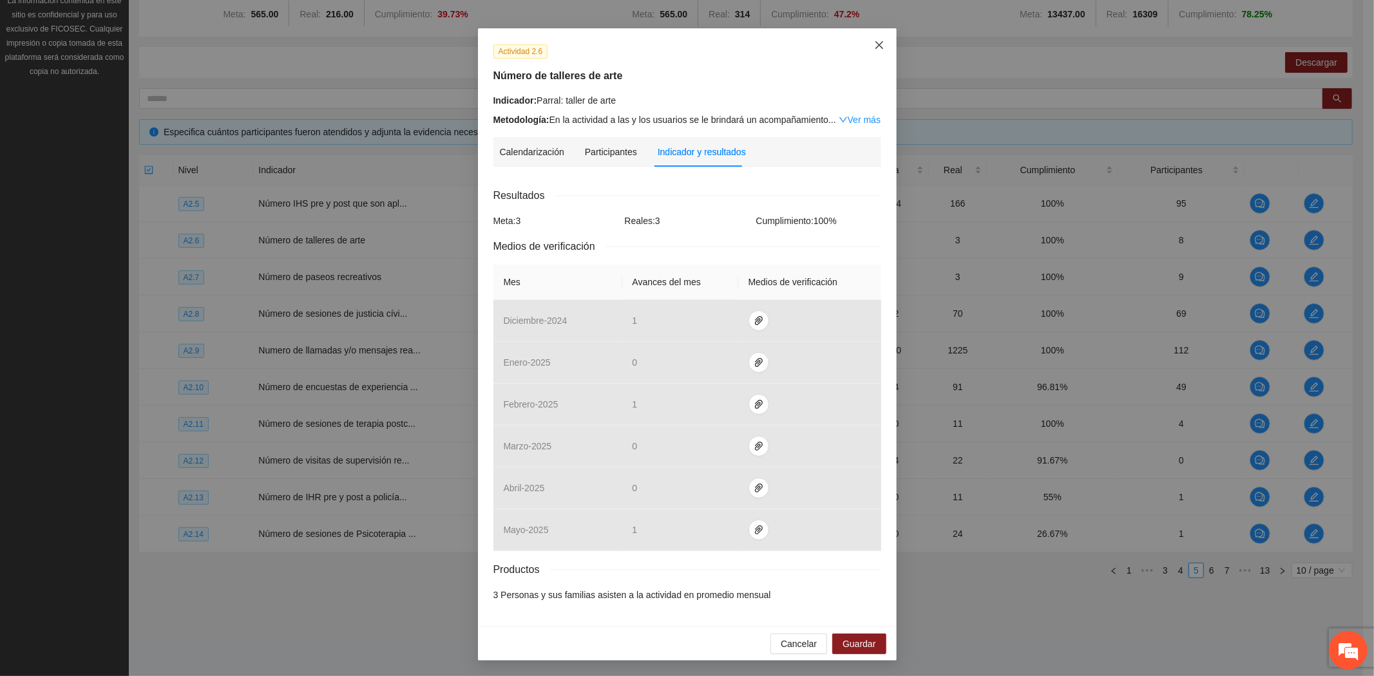
click at [869, 35] on span "Close" at bounding box center [879, 45] width 35 height 35
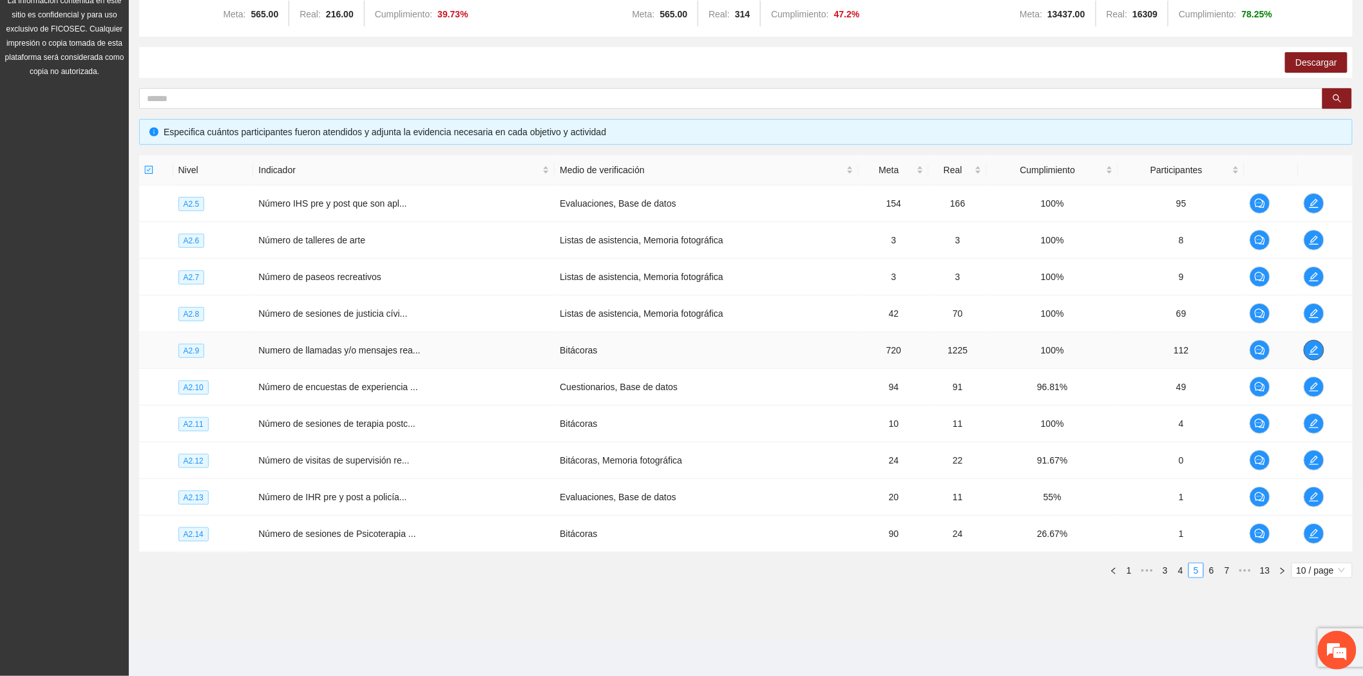
click at [1318, 350] on icon "edit" at bounding box center [1314, 350] width 10 height 10
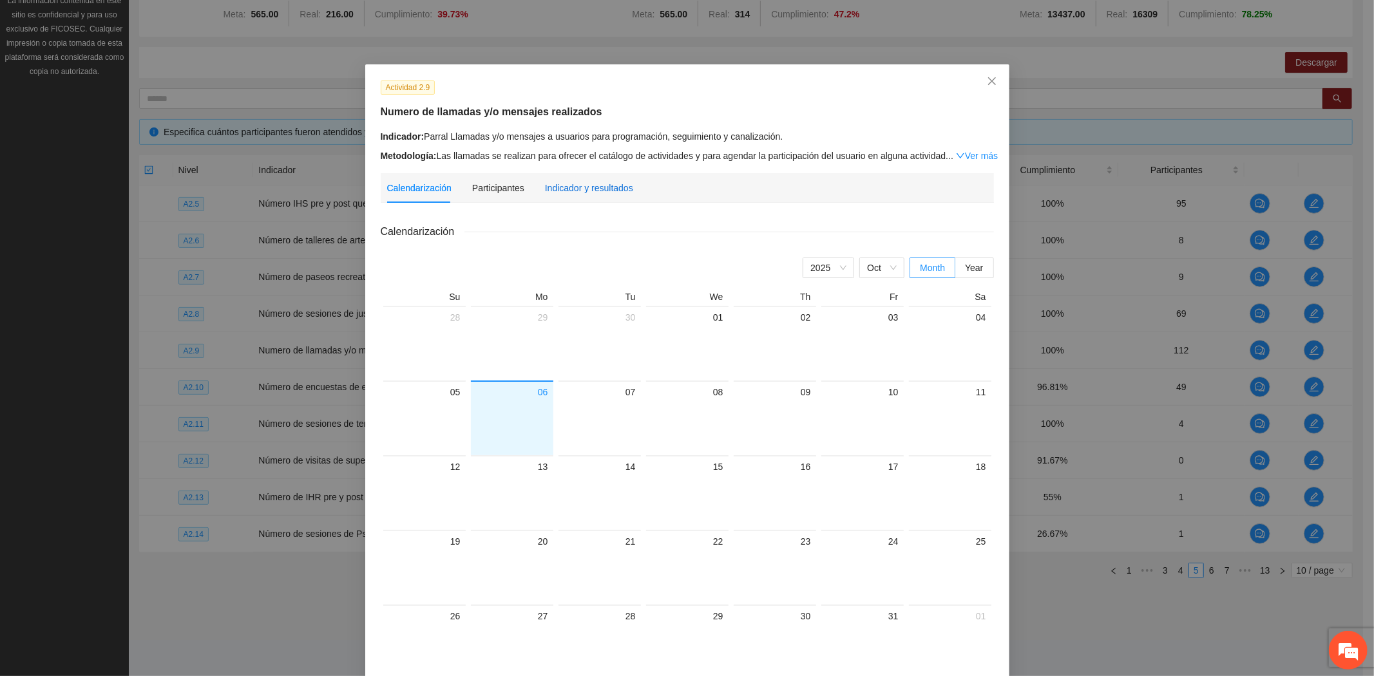
click at [607, 187] on div "Indicador y resultados" at bounding box center [589, 188] width 88 height 14
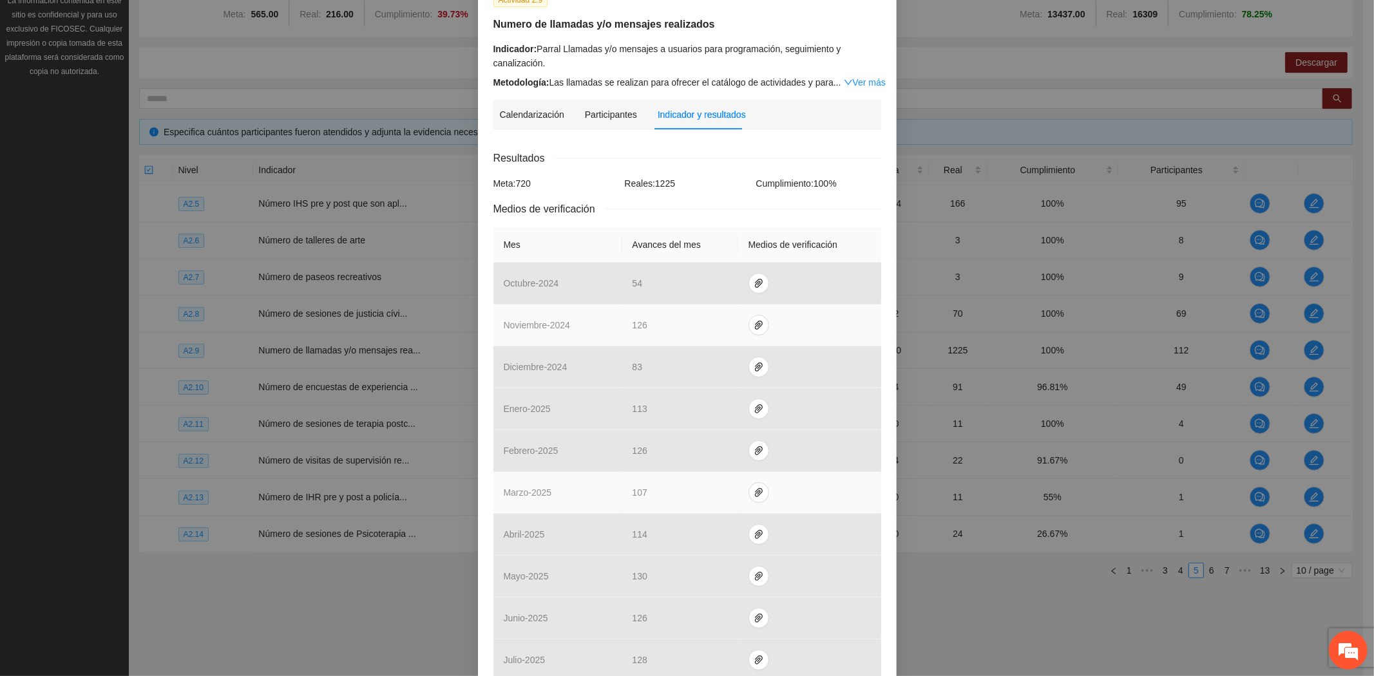
scroll to position [303, 0]
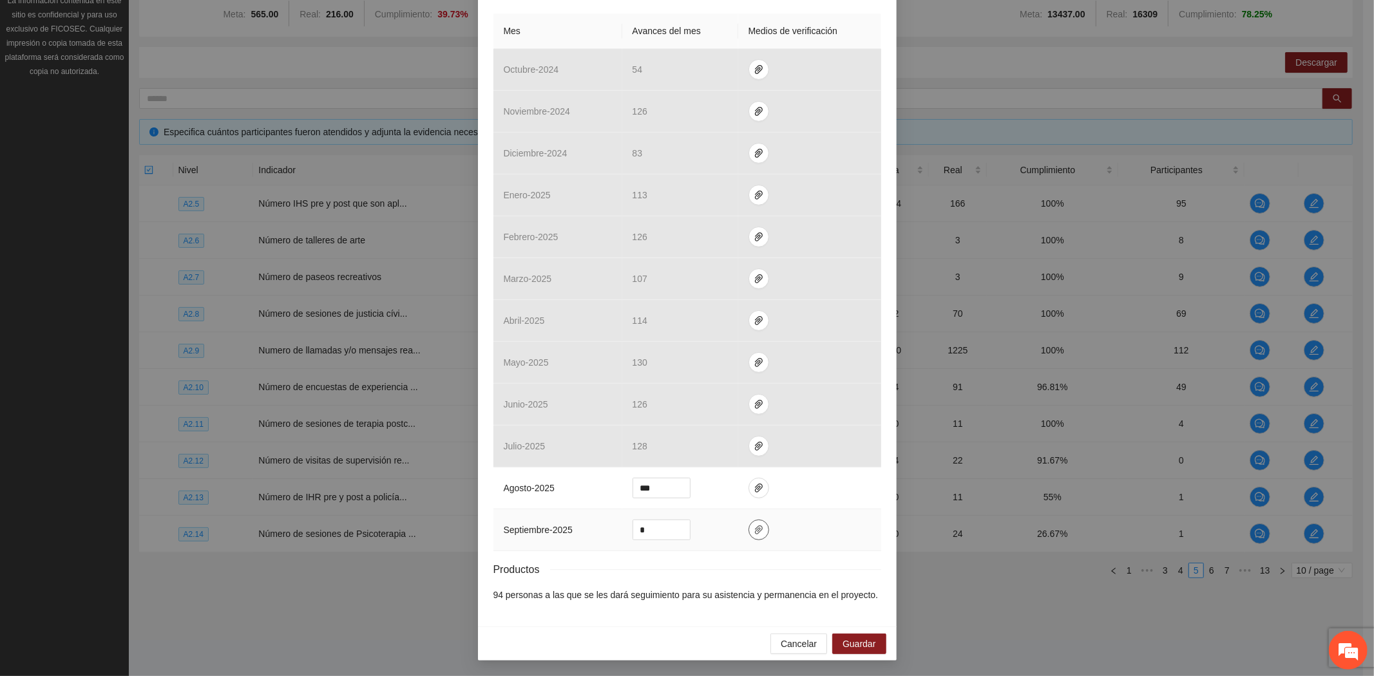
click at [755, 529] on icon "paper-clip" at bounding box center [759, 529] width 8 height 9
click at [667, 491] on icon "upload" at bounding box center [668, 489] width 9 height 9
drag, startPoint x: 655, startPoint y: 535, endPoint x: 614, endPoint y: 531, distance: 41.4
click at [614, 531] on tr "septiembre - 2025 *" at bounding box center [687, 530] width 388 height 42
type input "**"
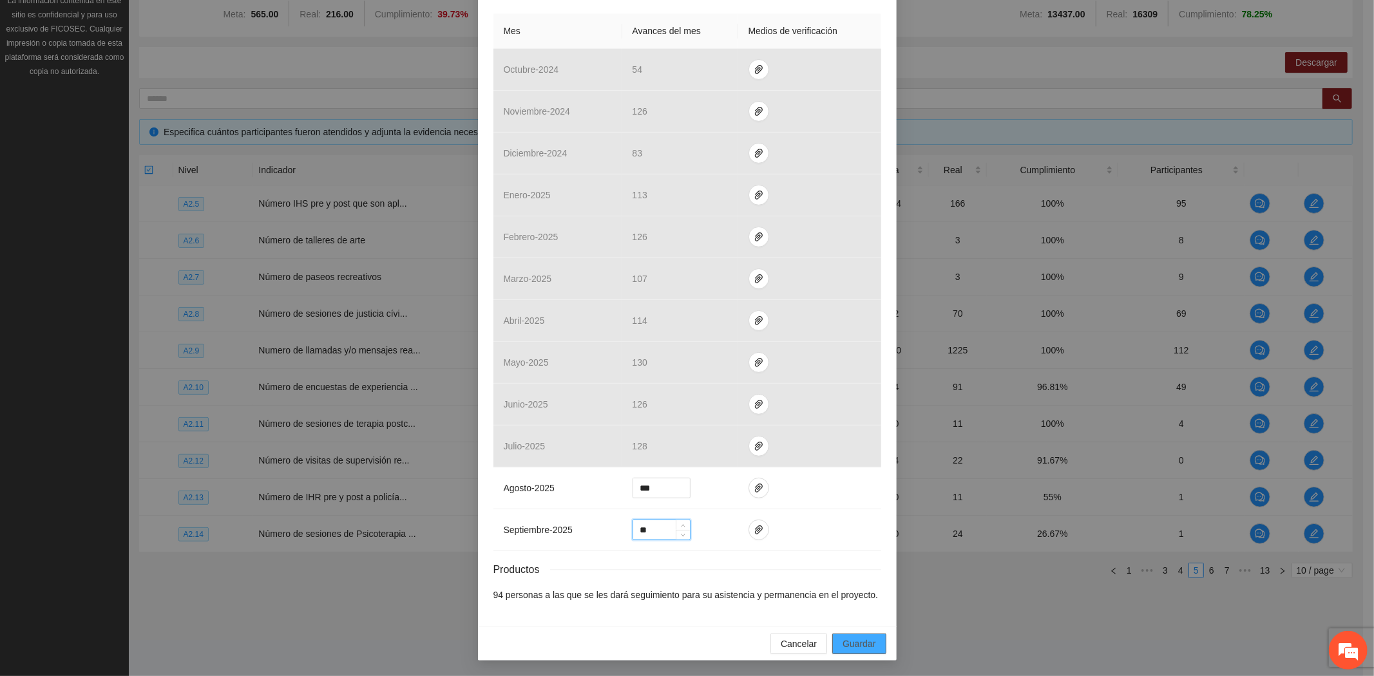
click at [869, 638] on span "Guardar" at bounding box center [858, 644] width 33 height 14
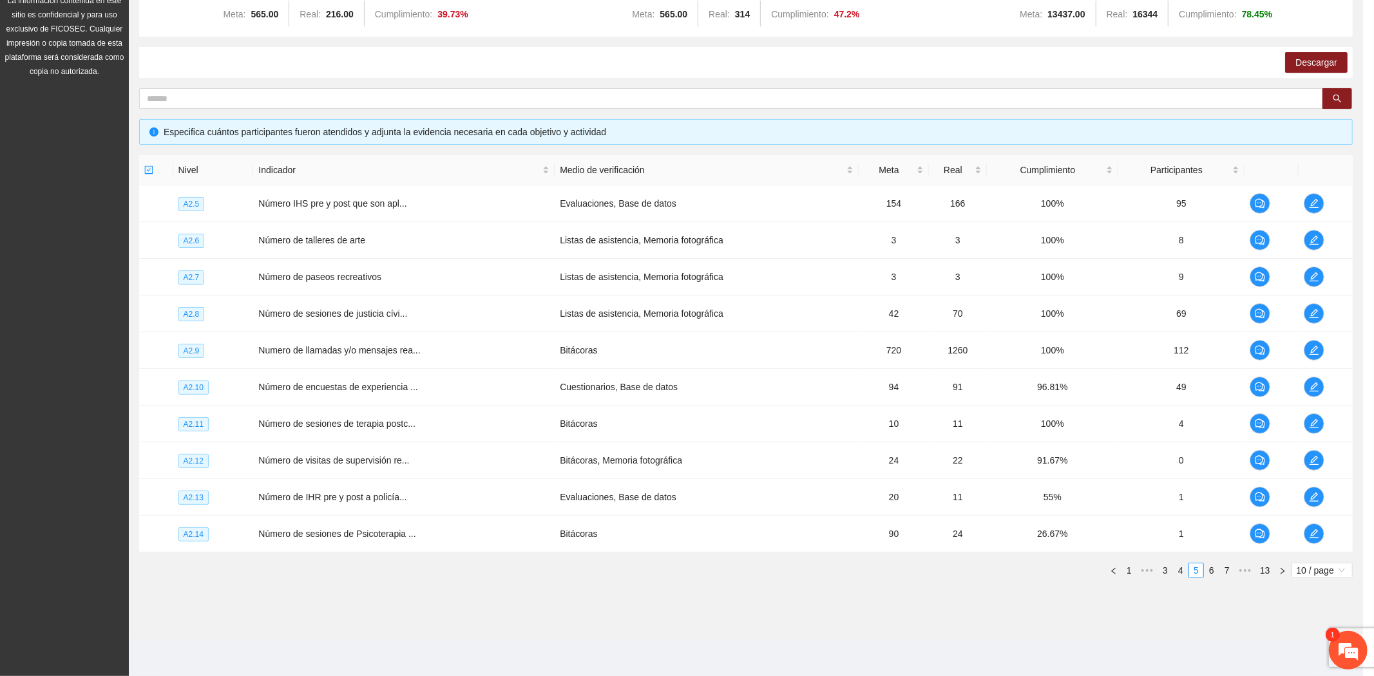
scroll to position [238, 0]
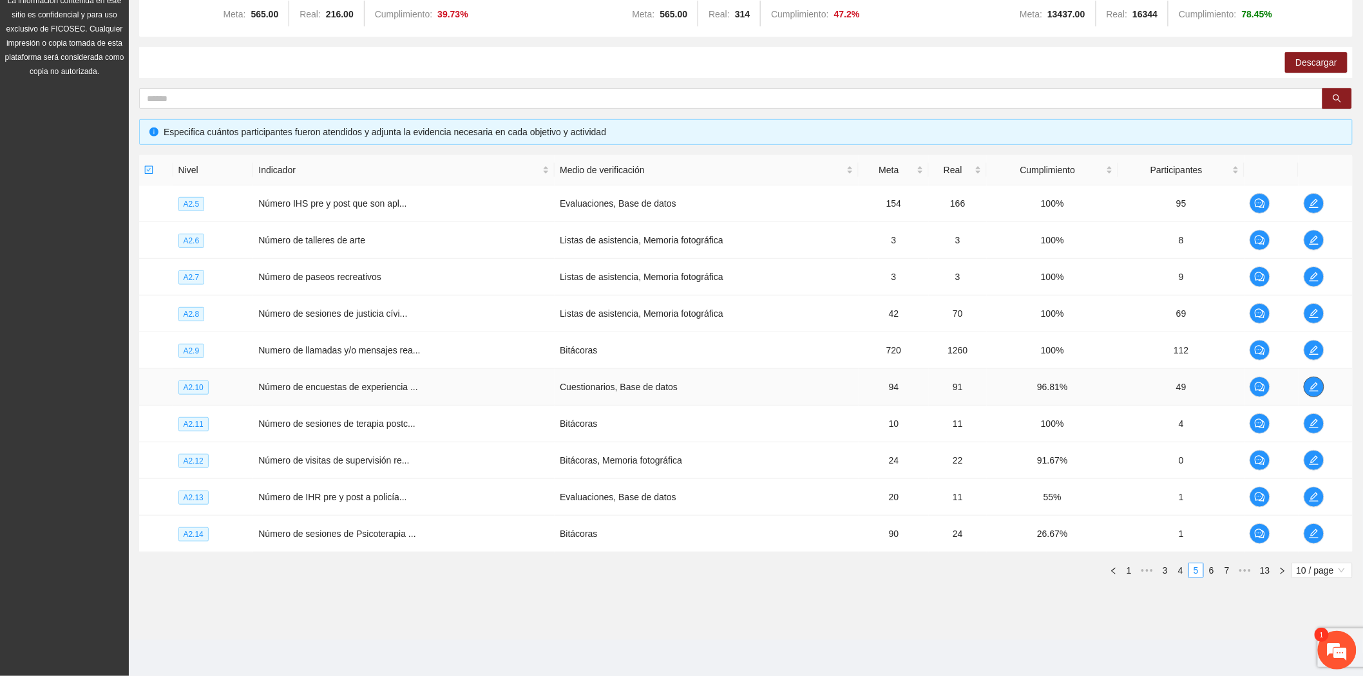
click at [1310, 382] on icon "edit" at bounding box center [1314, 387] width 10 height 10
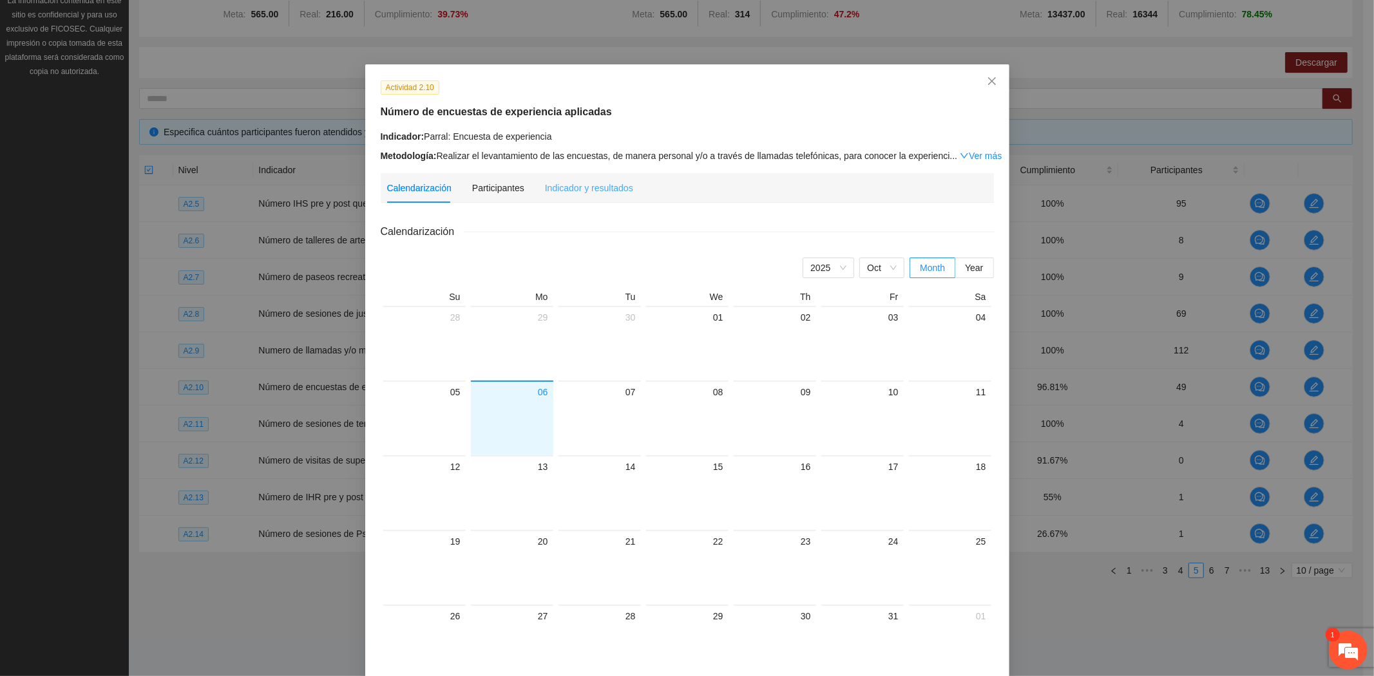
click at [590, 195] on div "Indicador y resultados" at bounding box center [589, 188] width 88 height 30
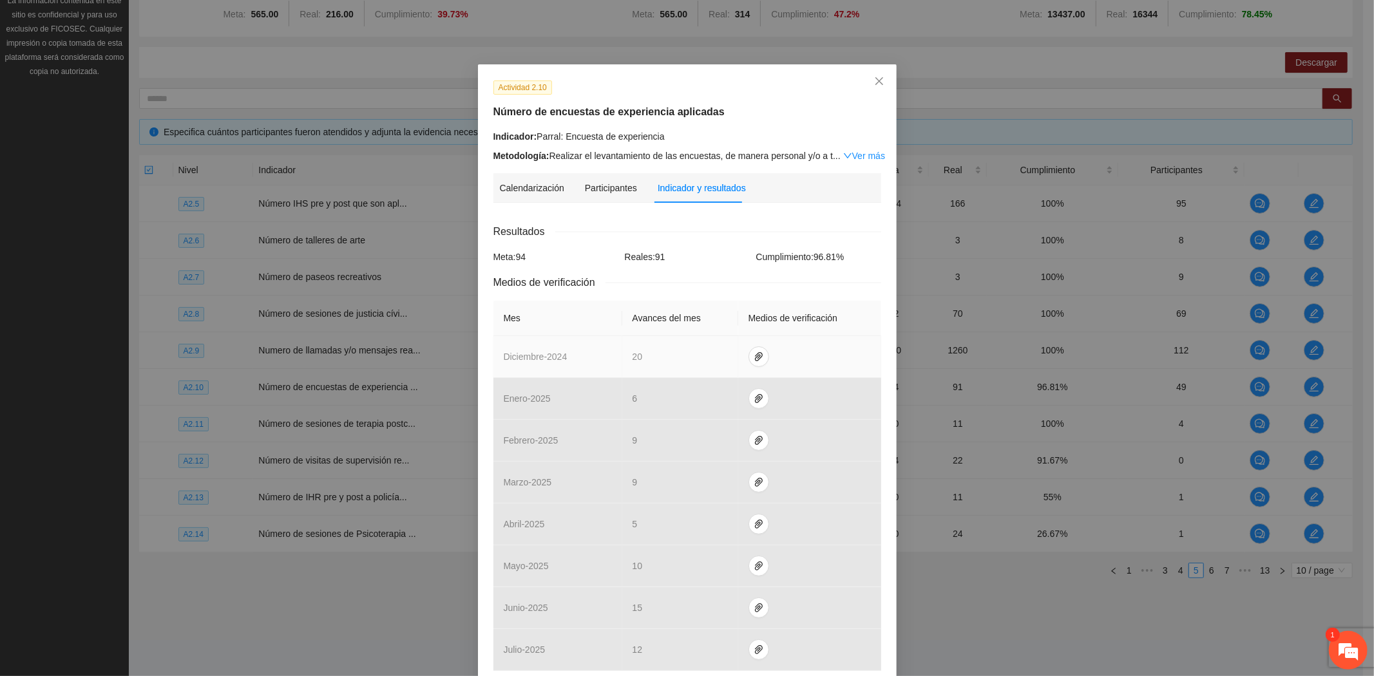
scroll to position [204, 0]
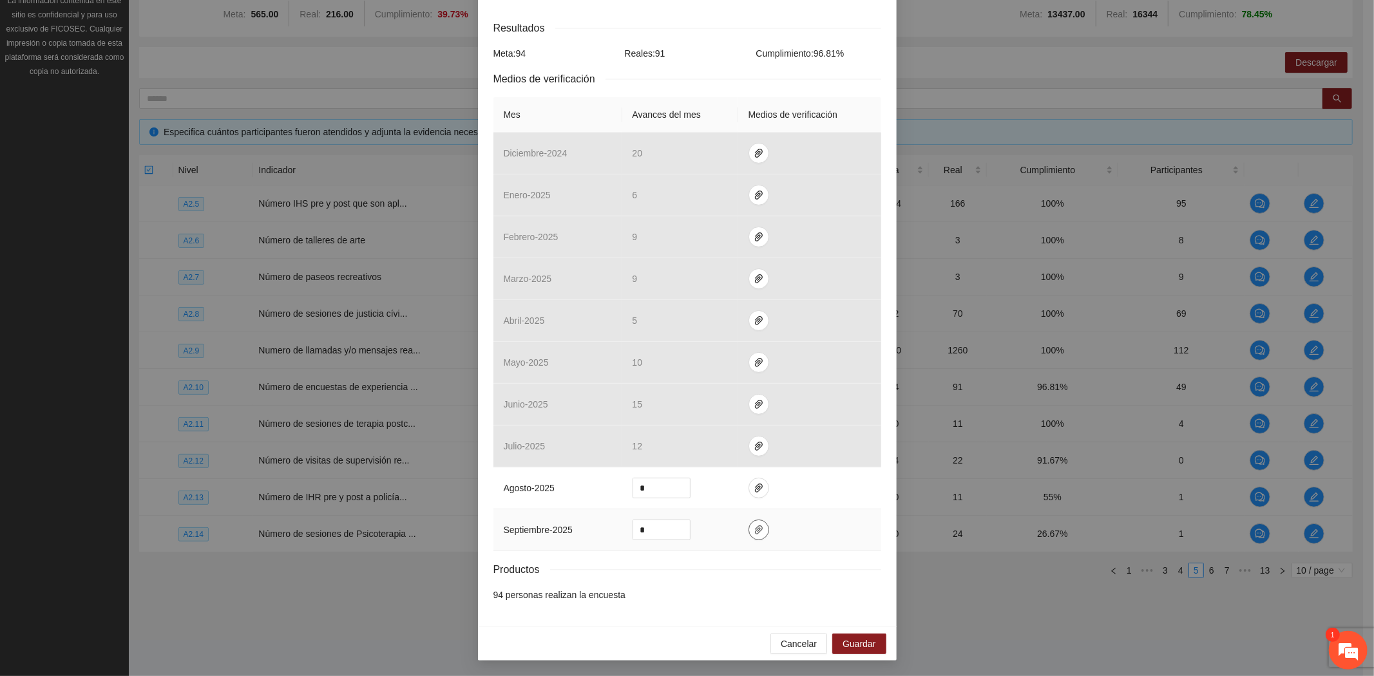
click at [755, 530] on icon "paper-clip" at bounding box center [759, 529] width 8 height 9
click at [711, 497] on button "Adjuntar documento" at bounding box center [711, 489] width 115 height 21
drag, startPoint x: 649, startPoint y: 530, endPoint x: 571, endPoint y: 526, distance: 78.7
click at [571, 526] on tr "septiembre - 2025 *" at bounding box center [687, 530] width 388 height 42
type input "*"
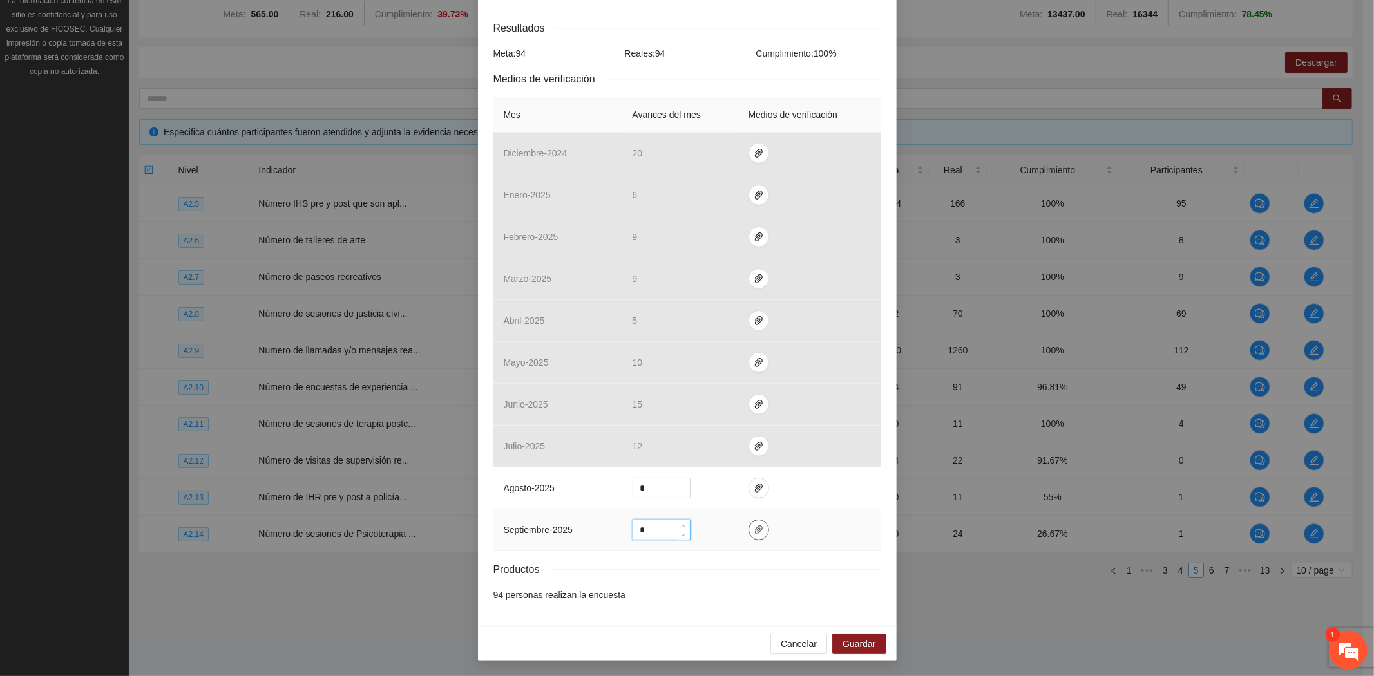
click at [755, 531] on icon "paper-clip" at bounding box center [759, 529] width 8 height 9
click at [1342, 655] on em at bounding box center [1347, 650] width 35 height 35
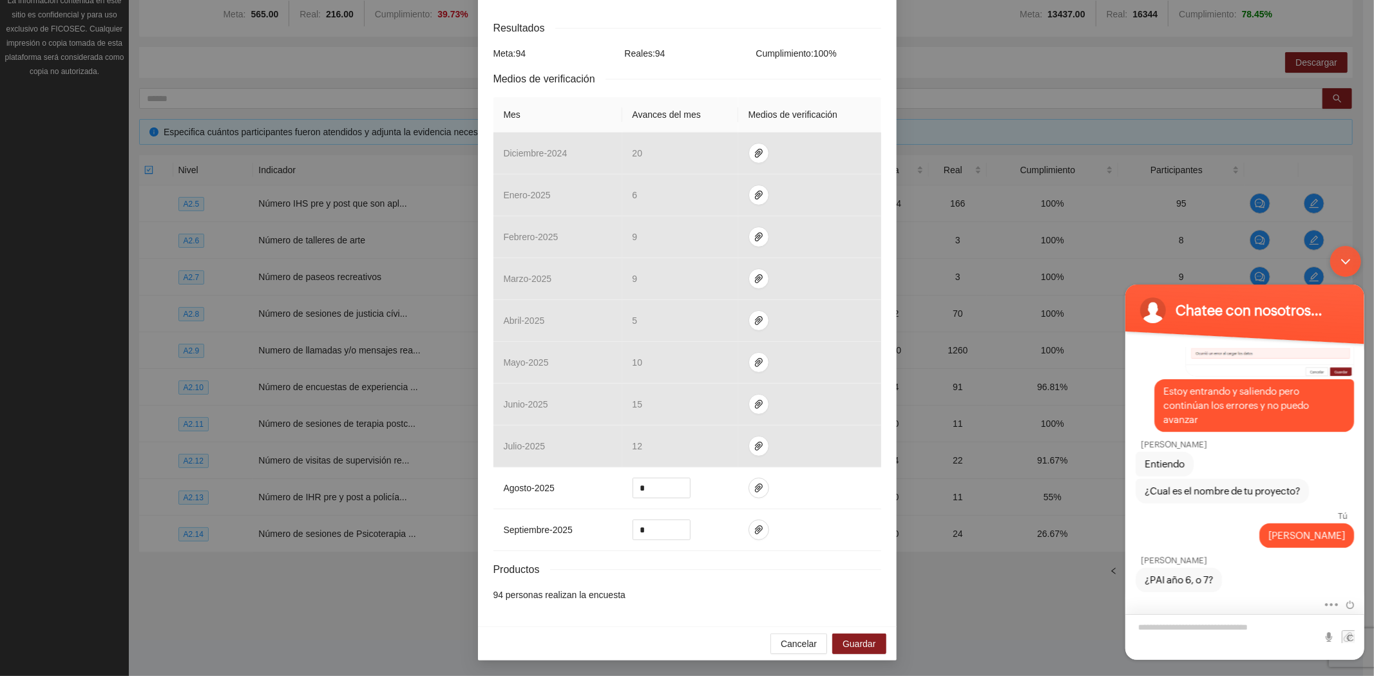
click at [1194, 628] on textarea "Escriba su mensaje y pulse “Intro”" at bounding box center [1243, 637] width 239 height 46
type textarea "*****"
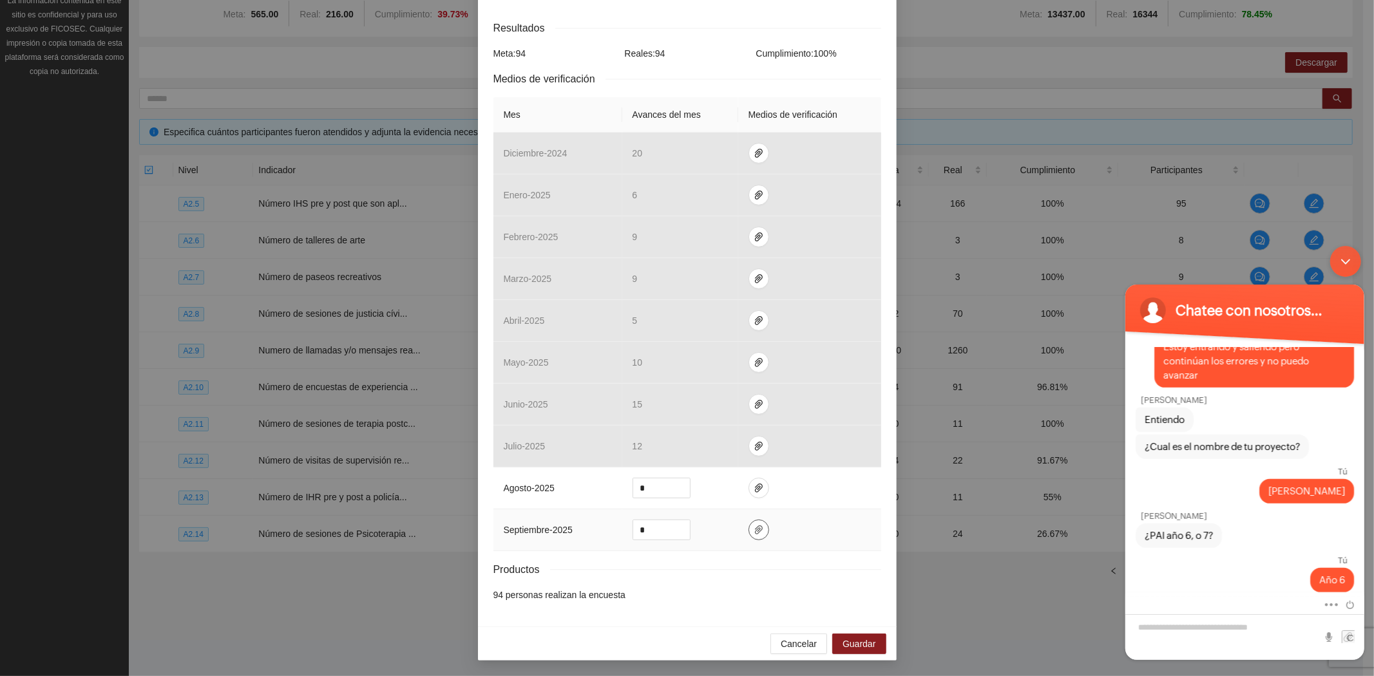
click at [753, 523] on button "button" at bounding box center [758, 530] width 21 height 21
click at [861, 642] on span "Guardar" at bounding box center [858, 644] width 33 height 14
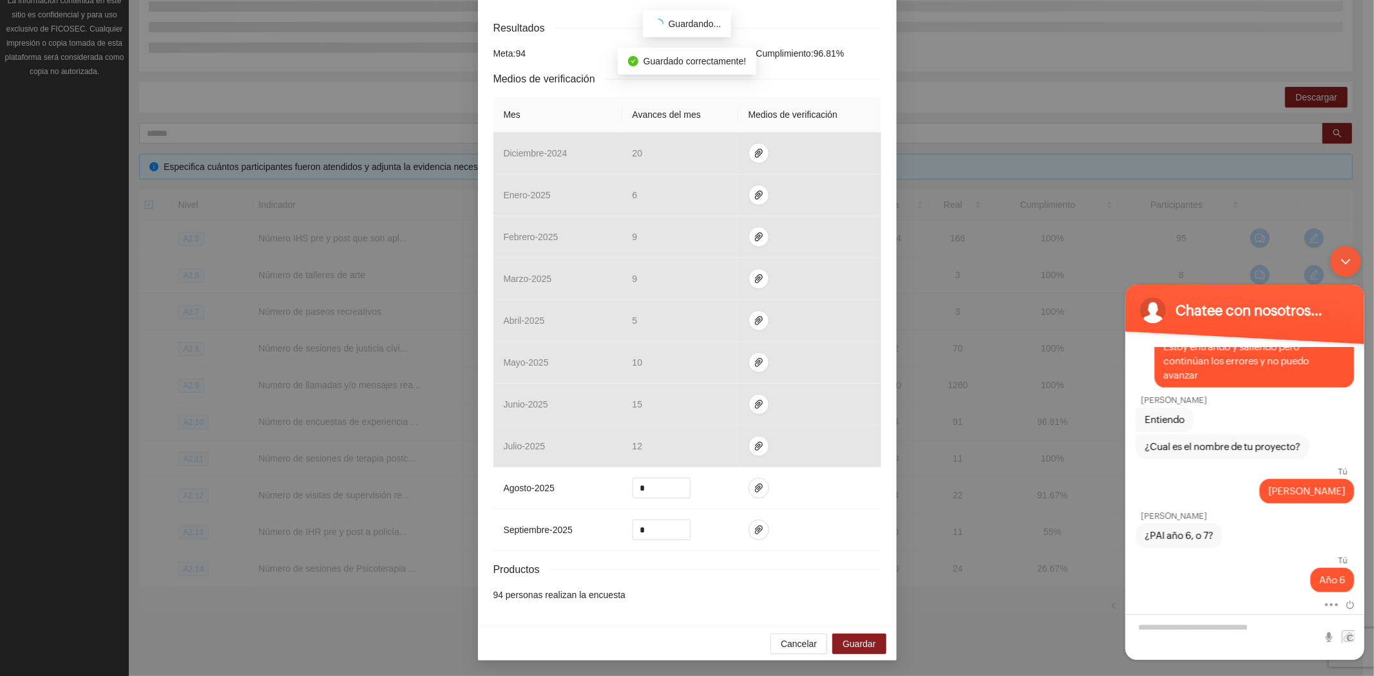
click at [1343, 261] on div "Minimizar ventana de chat en vivo" at bounding box center [1344, 260] width 31 height 31
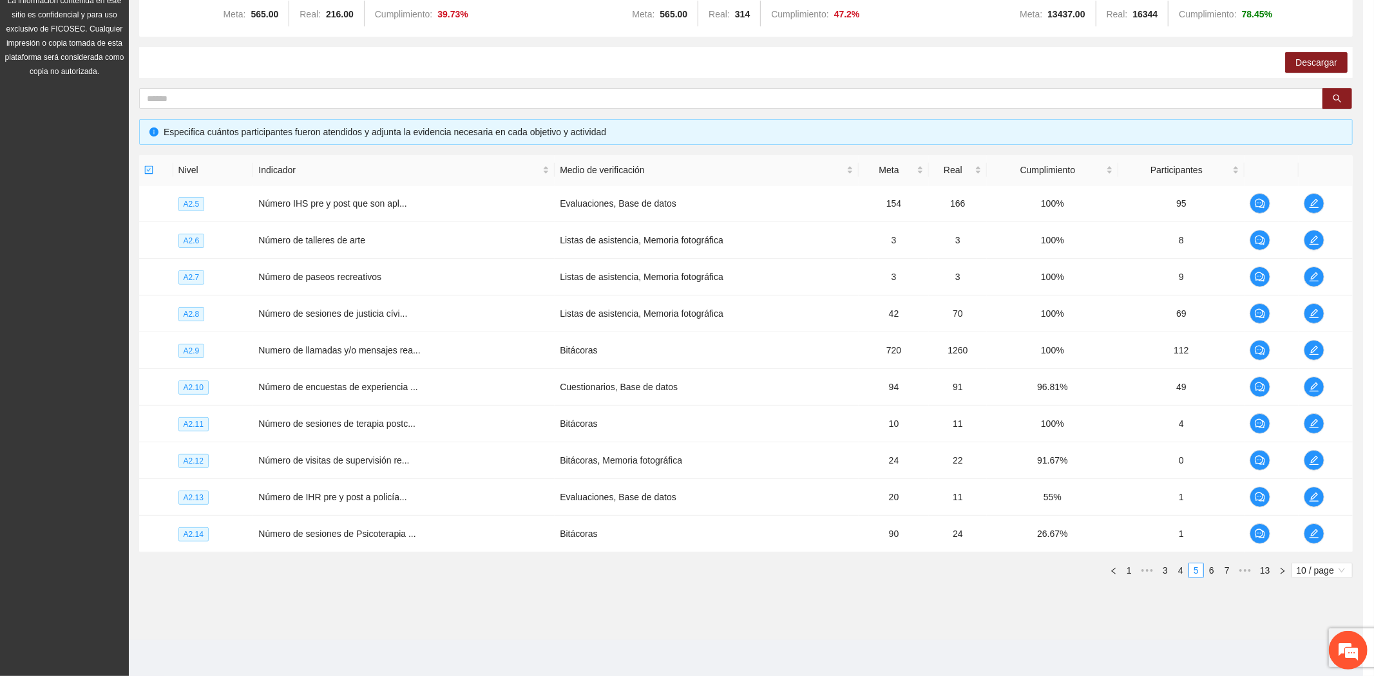
scroll to position [140, 0]
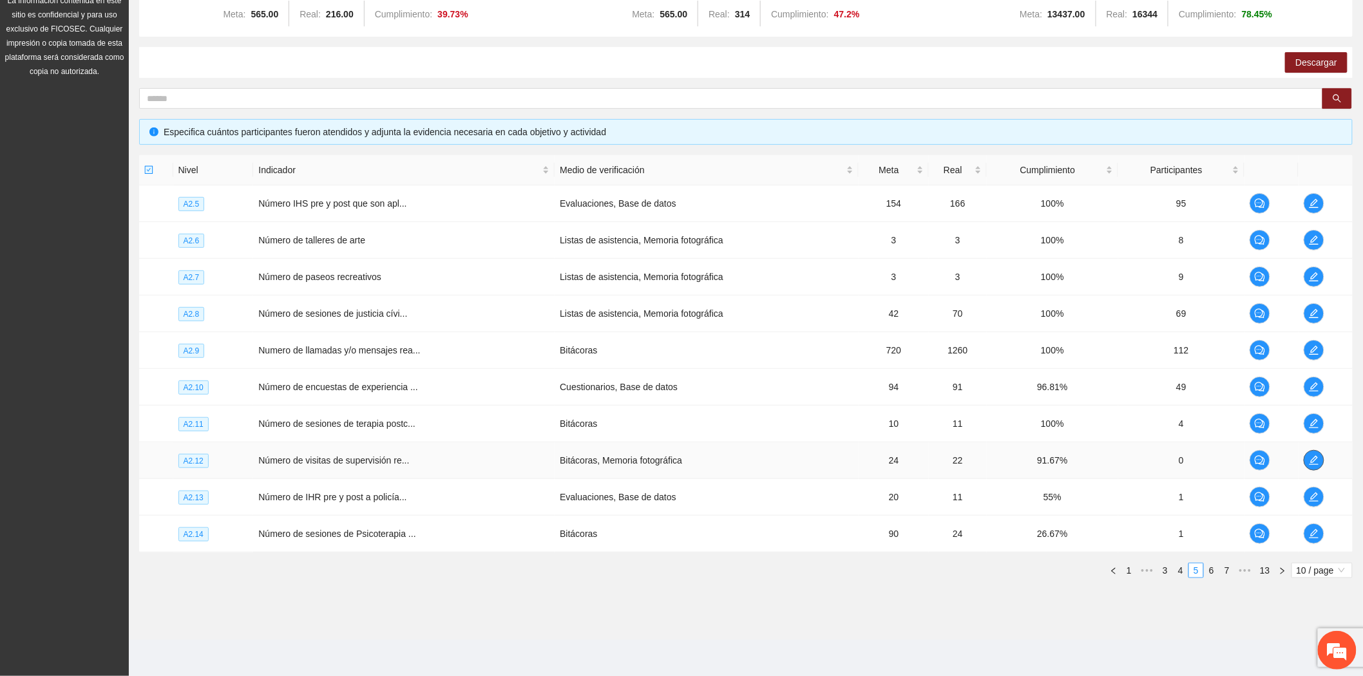
click at [1314, 464] on icon "edit" at bounding box center [1313, 460] width 9 height 9
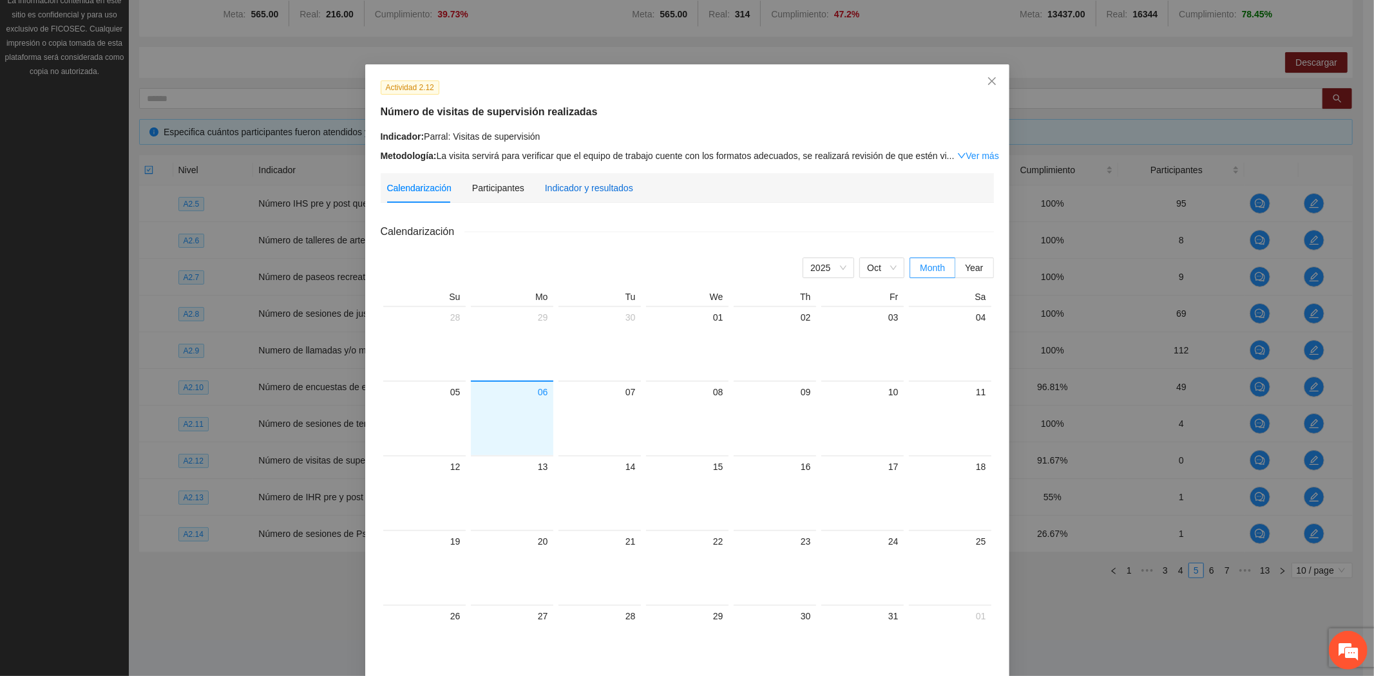
click at [545, 184] on div "Indicador y resultados" at bounding box center [589, 188] width 88 height 14
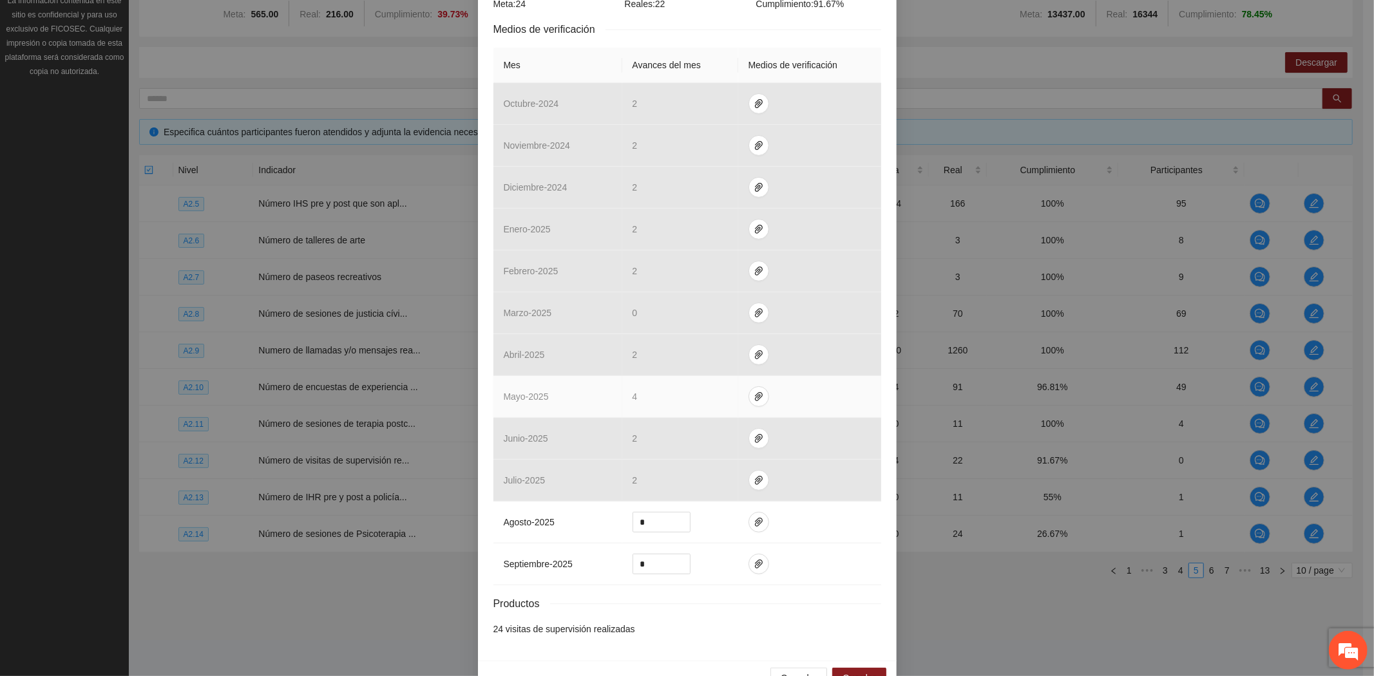
scroll to position [288, 0]
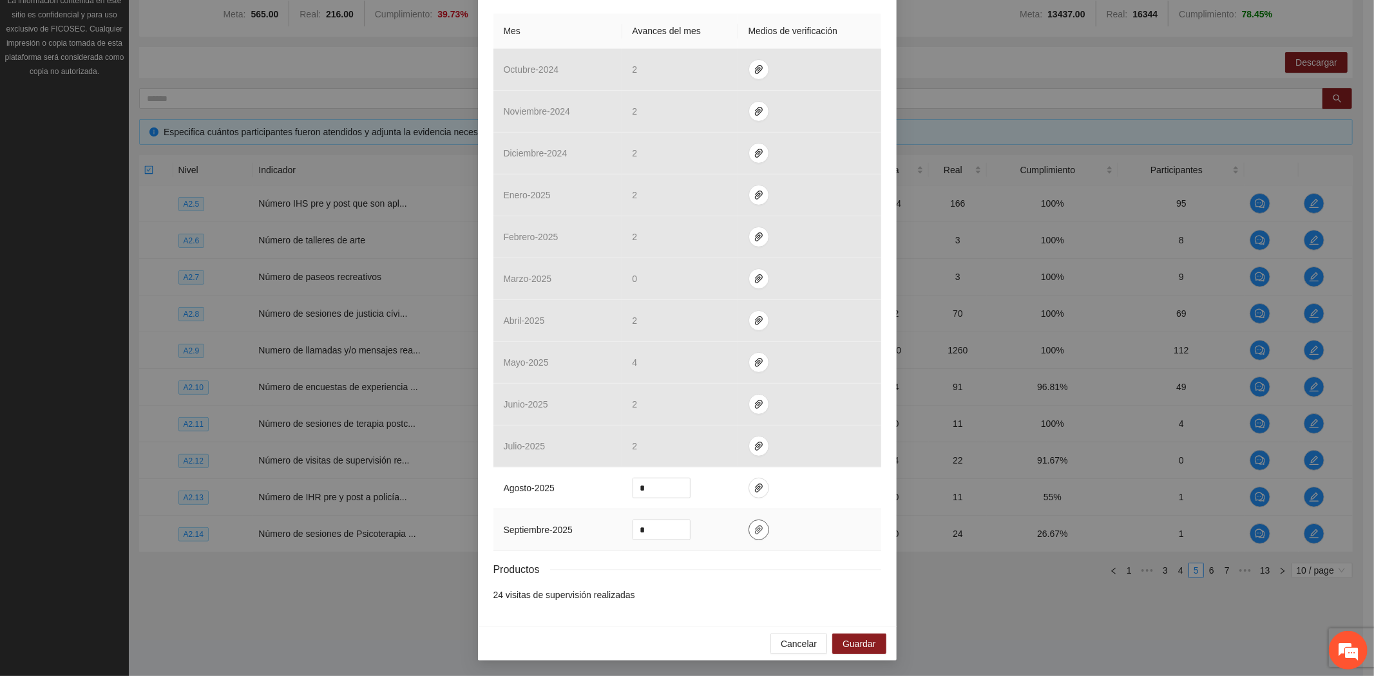
click at [757, 523] on button "button" at bounding box center [758, 530] width 21 height 21
click at [724, 487] on span "Adjuntar documento" at bounding box center [718, 490] width 80 height 14
drag, startPoint x: 647, startPoint y: 529, endPoint x: 614, endPoint y: 529, distance: 32.2
click at [622, 529] on td "*" at bounding box center [680, 530] width 116 height 42
type input "*"
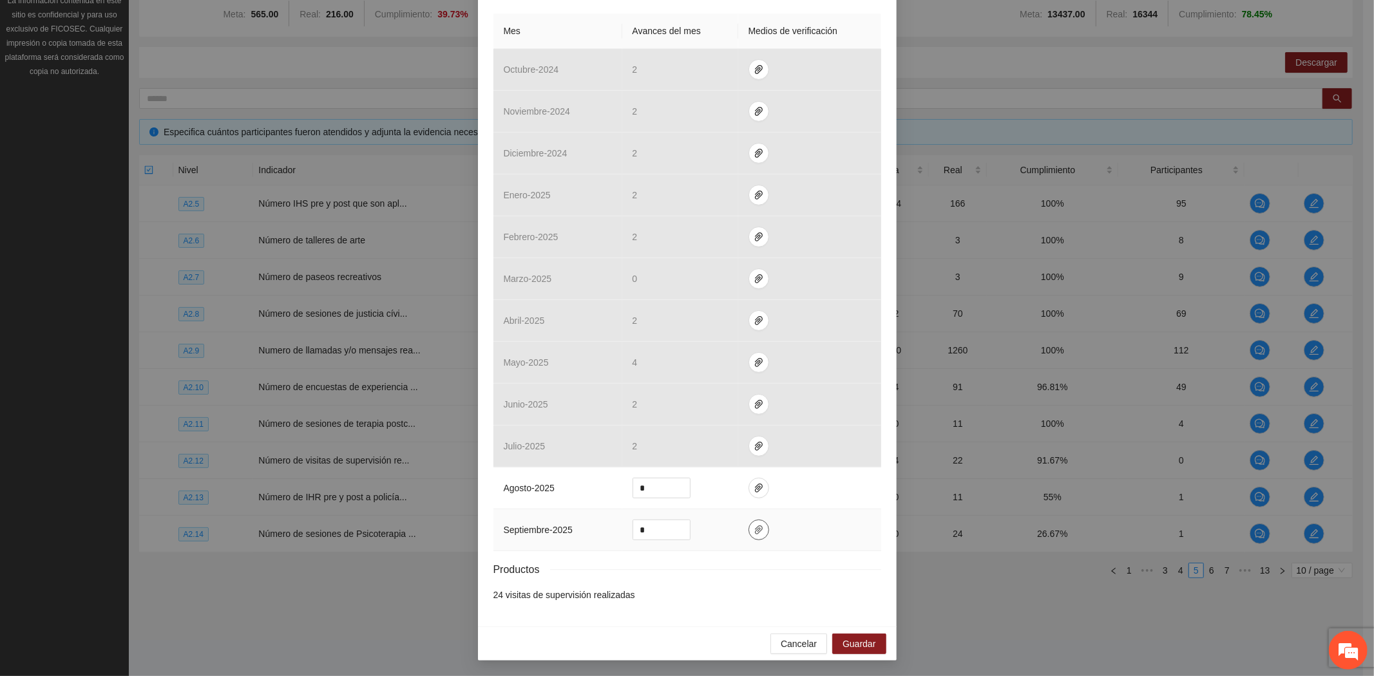
click at [755, 533] on icon "paper-clip" at bounding box center [758, 530] width 10 height 10
click at [853, 640] on span "Guardar" at bounding box center [858, 644] width 33 height 14
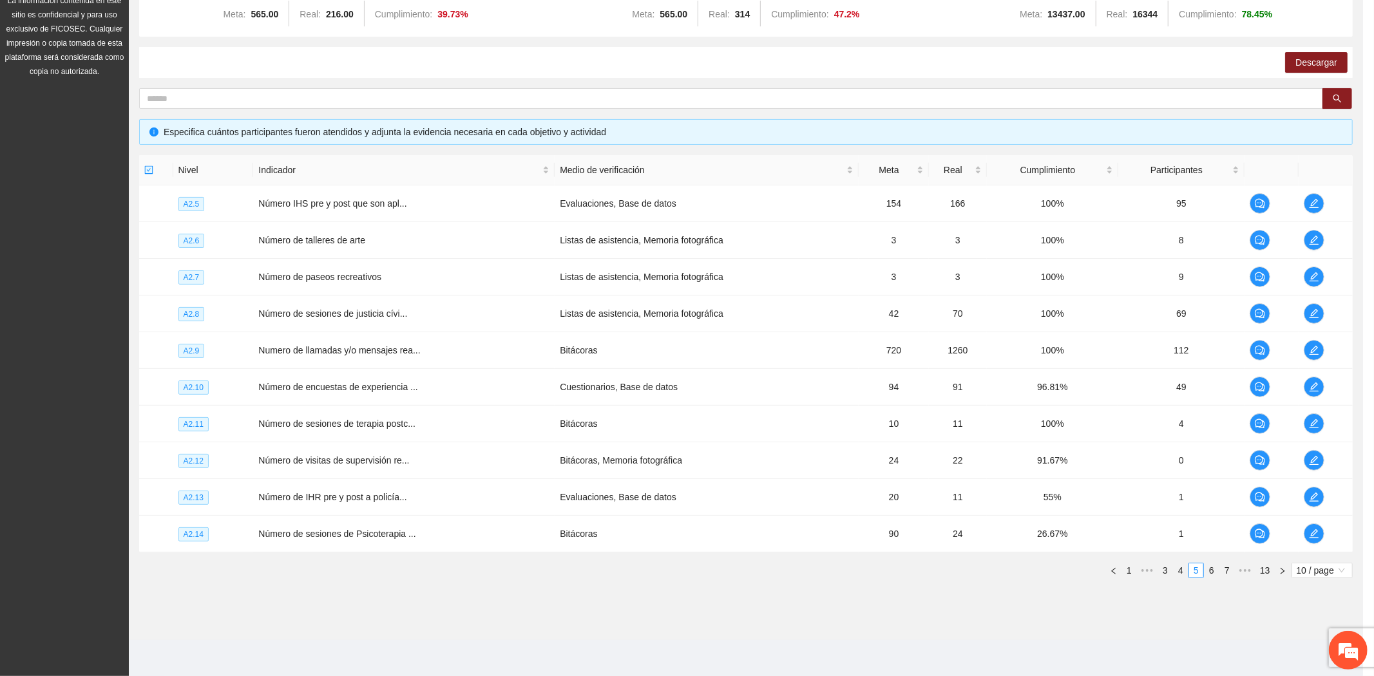
scroll to position [223, 0]
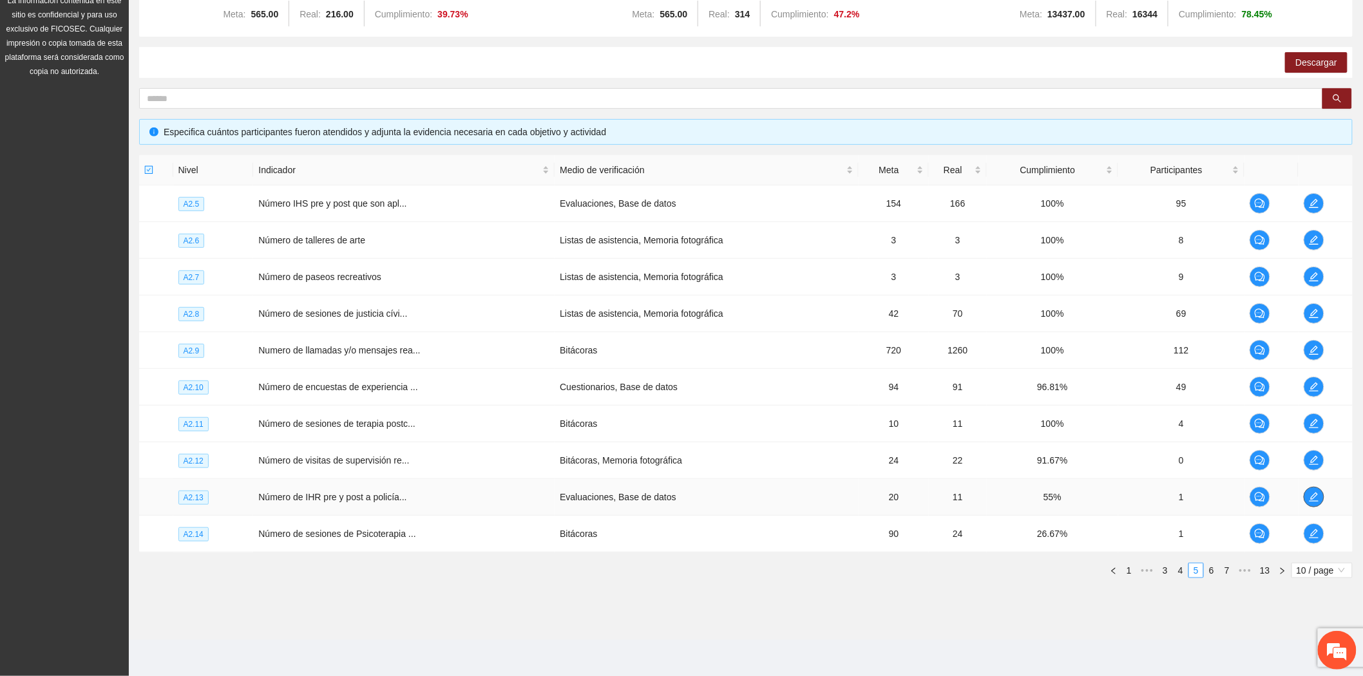
click at [1318, 494] on icon "edit" at bounding box center [1314, 497] width 10 height 10
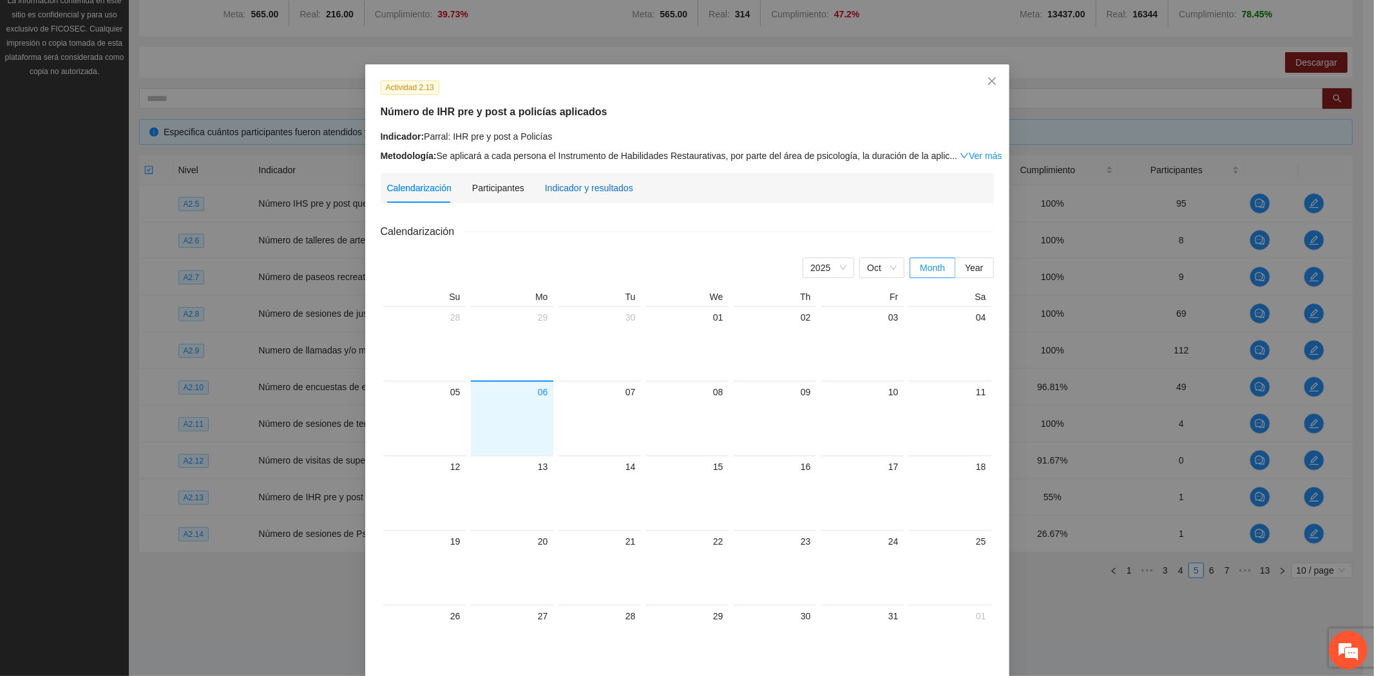
click at [595, 185] on div "Indicador y resultados" at bounding box center [589, 188] width 88 height 14
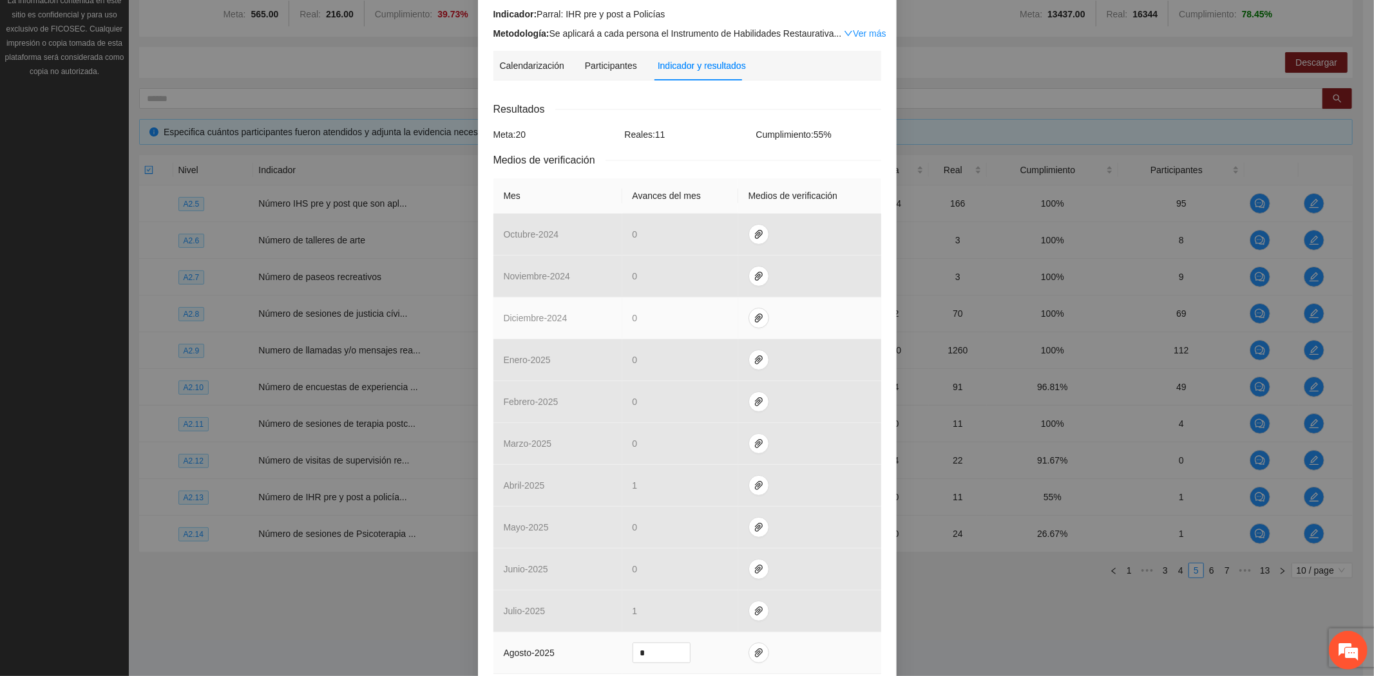
scroll to position [288, 0]
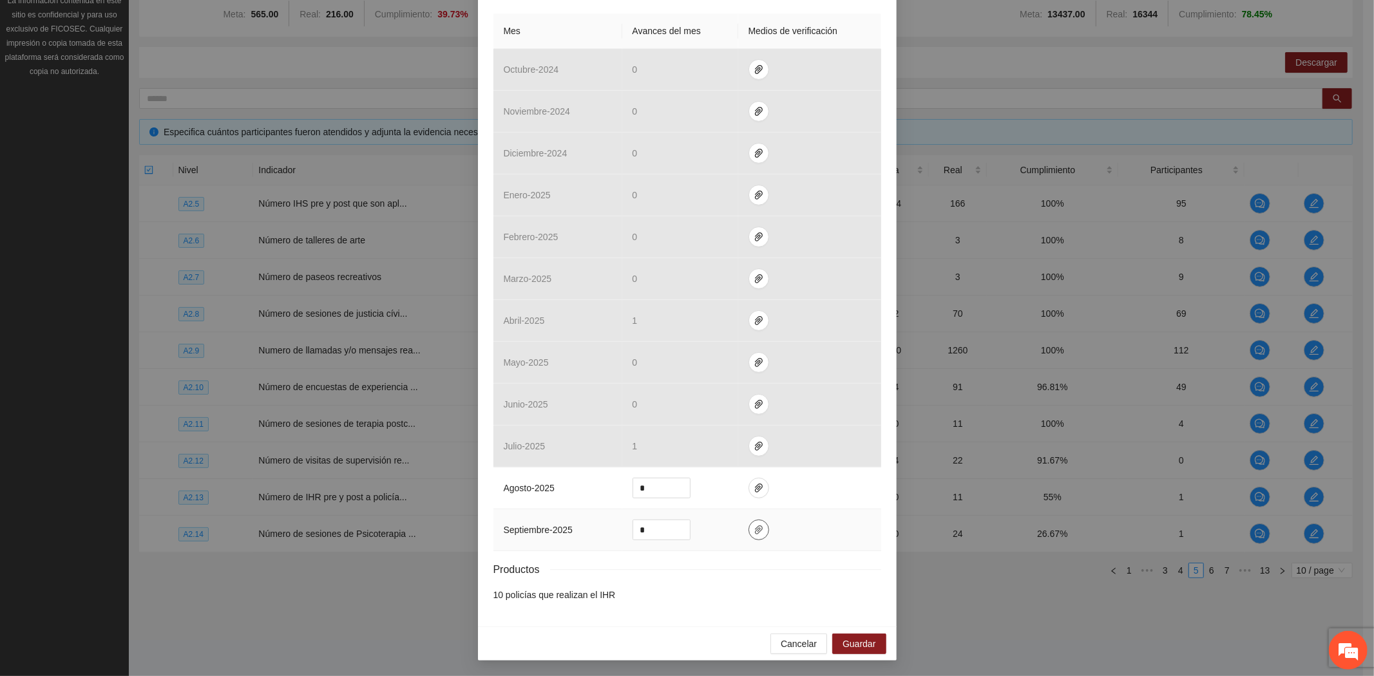
click at [756, 528] on span "paper-clip" at bounding box center [758, 530] width 19 height 10
click at [725, 492] on span "Adjuntar documento" at bounding box center [718, 490] width 80 height 14
drag, startPoint x: 660, startPoint y: 529, endPoint x: 610, endPoint y: 526, distance: 50.3
click at [610, 527] on tr "septiembre - 2025 *" at bounding box center [687, 530] width 388 height 42
type input "*"
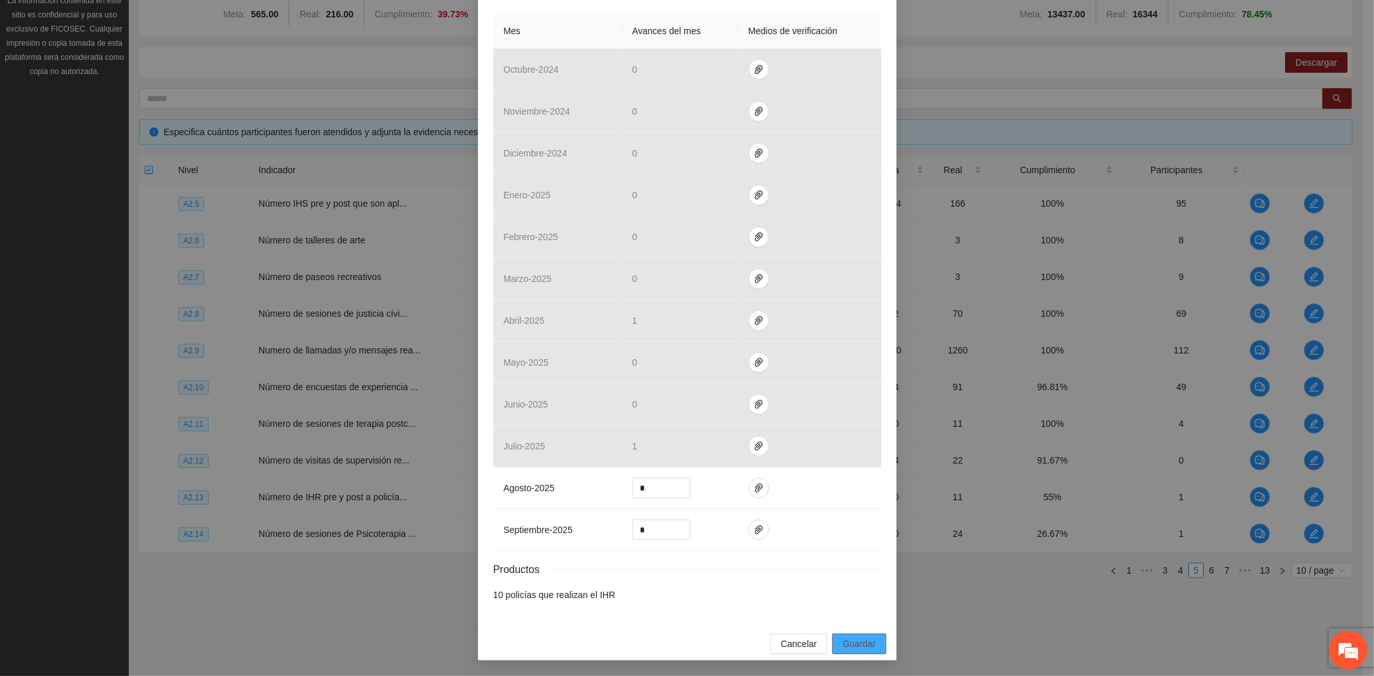
click at [837, 634] on button "Guardar" at bounding box center [858, 644] width 53 height 21
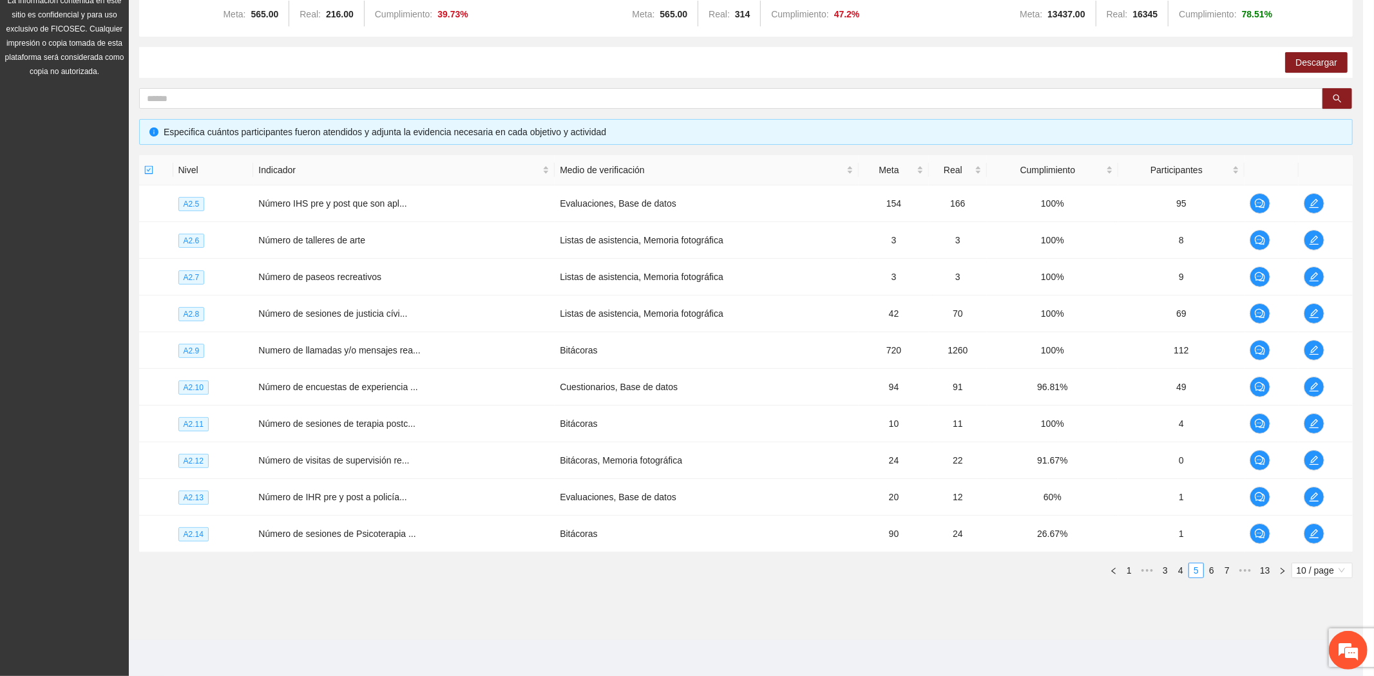
scroll to position [223, 0]
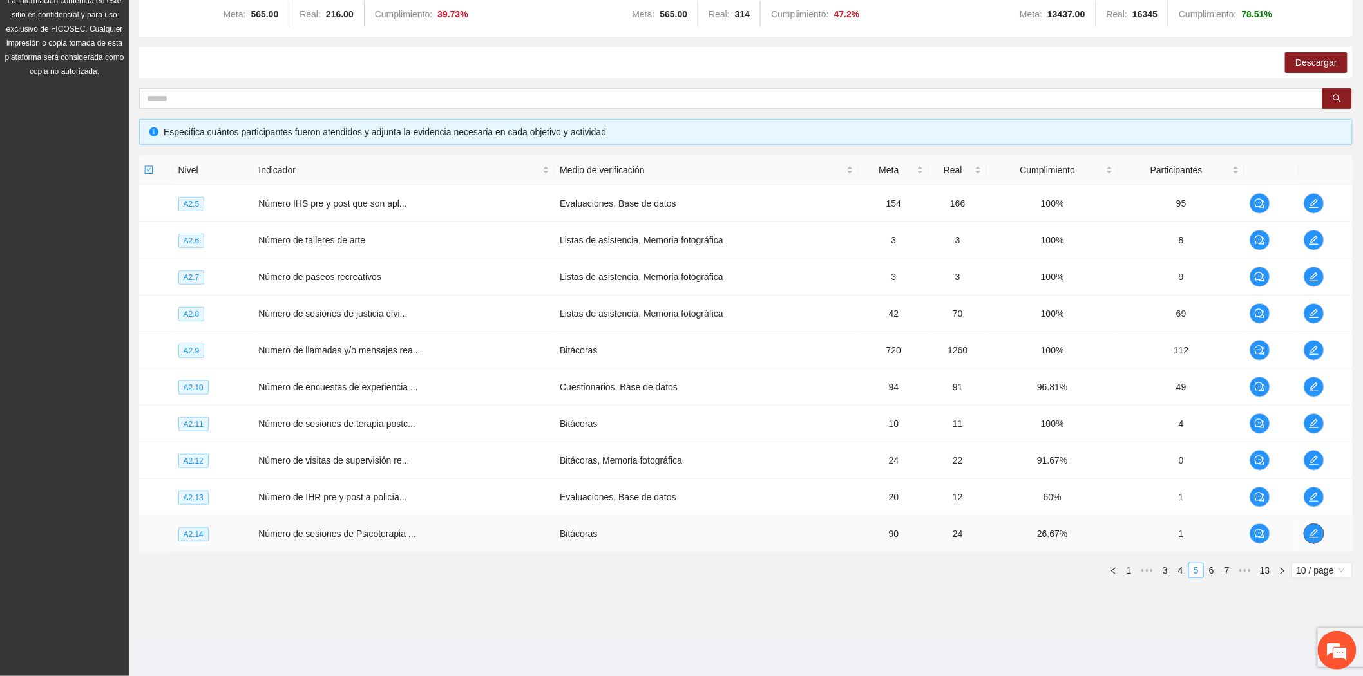
click at [1318, 535] on icon "edit" at bounding box center [1314, 534] width 10 height 10
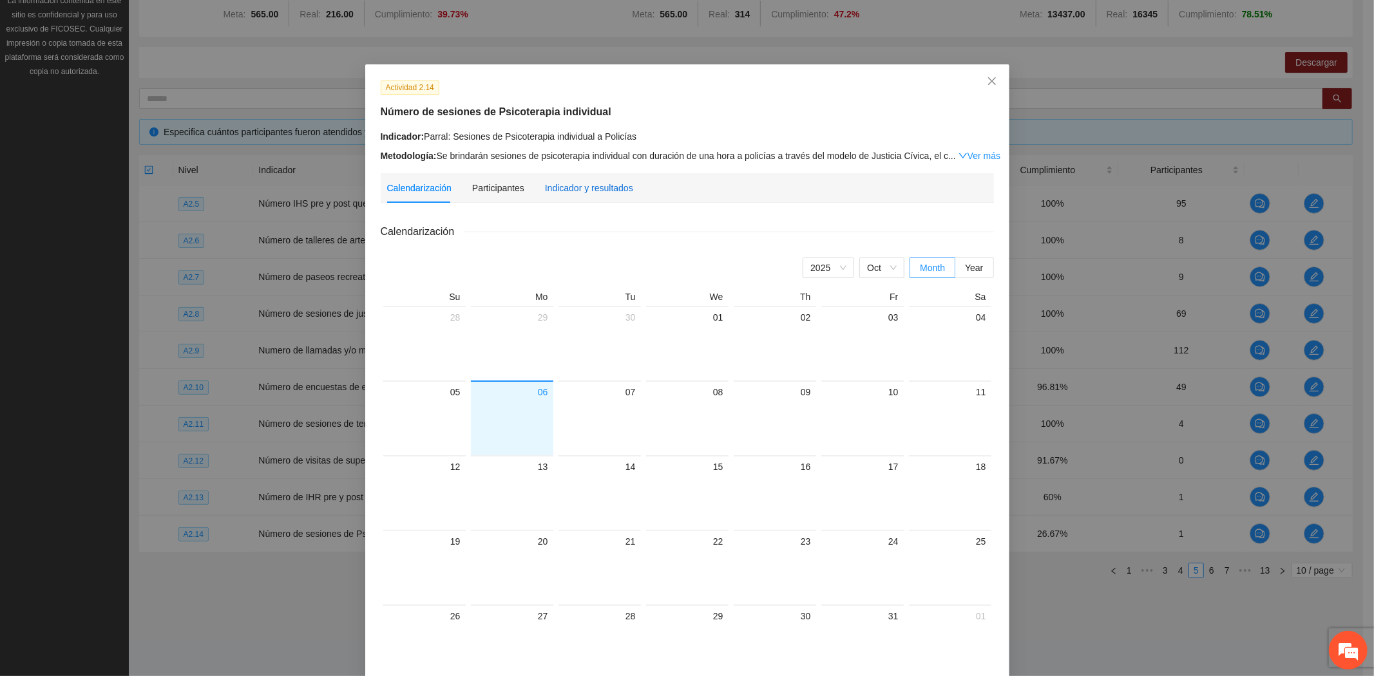
click at [578, 182] on div "Indicador y resultados" at bounding box center [589, 188] width 88 height 14
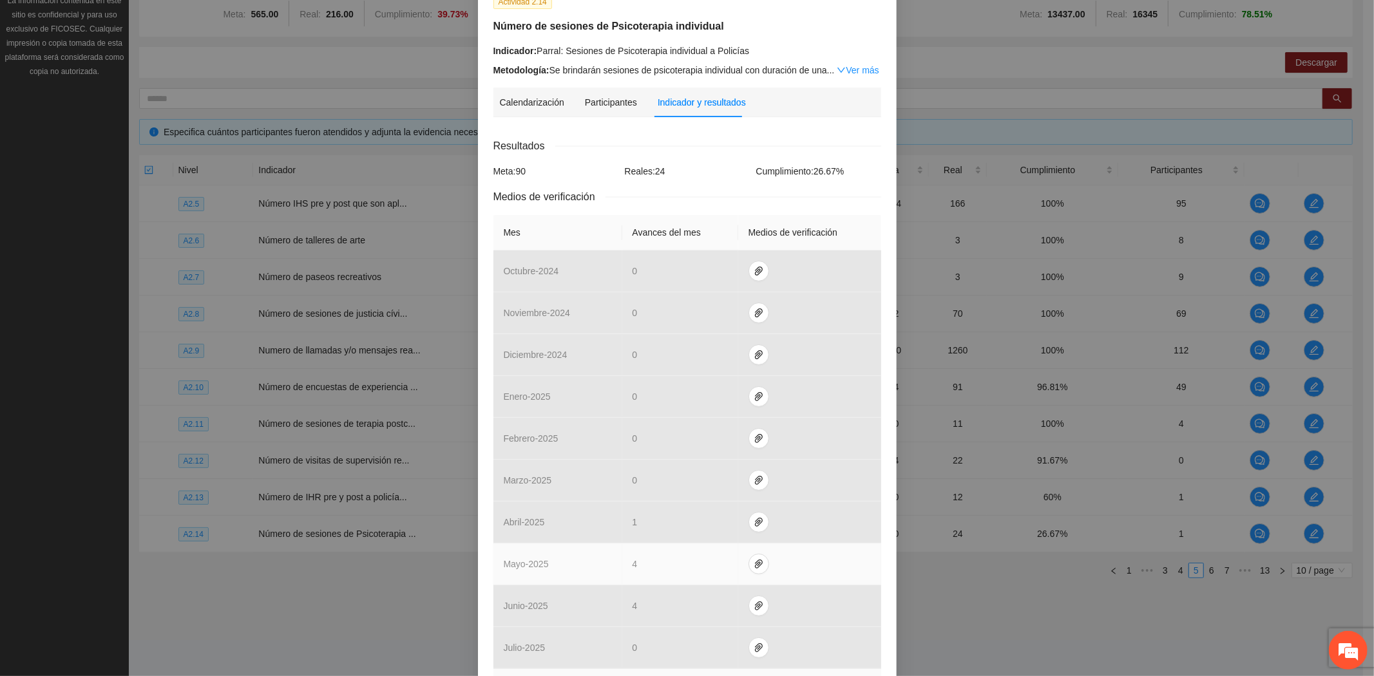
scroll to position [288, 0]
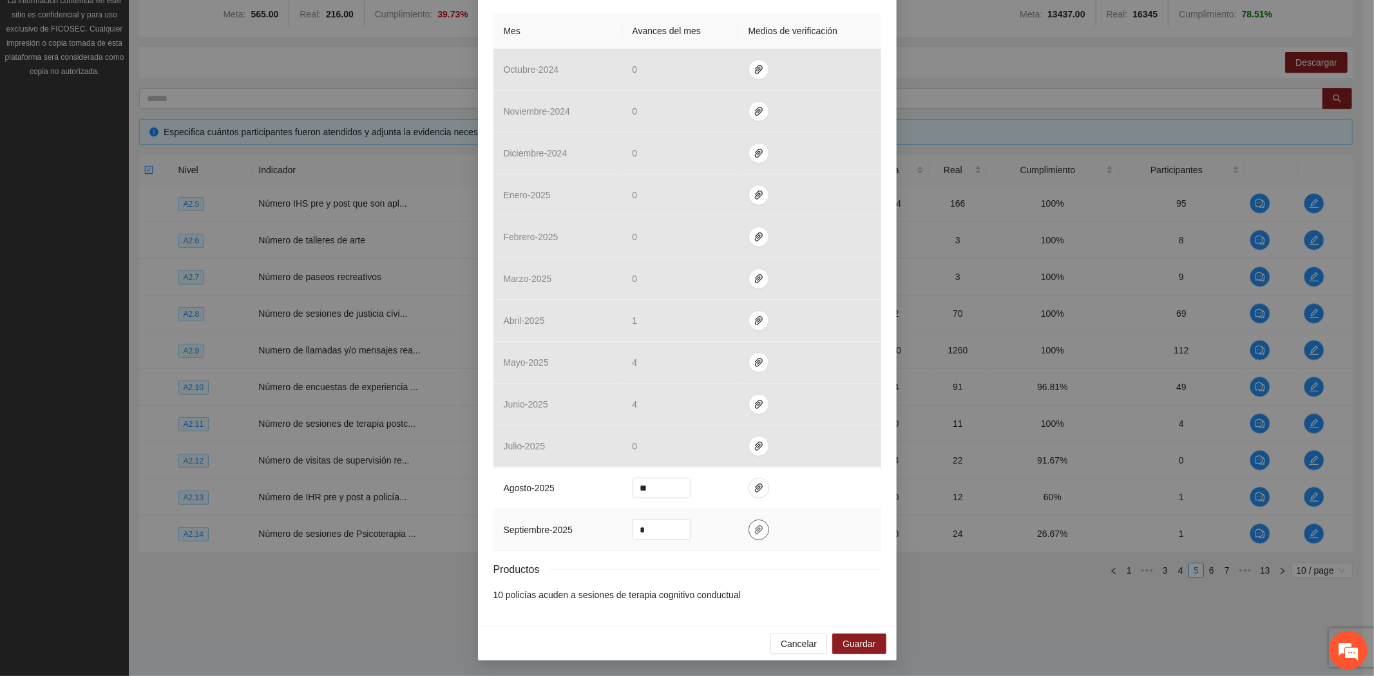
click at [758, 528] on span "paper-clip" at bounding box center [758, 530] width 19 height 10
click at [717, 485] on span "Adjuntar documento" at bounding box center [718, 490] width 80 height 14
drag, startPoint x: 647, startPoint y: 531, endPoint x: 595, endPoint y: 532, distance: 52.2
click at [595, 532] on tr "septiembre - 2025 *" at bounding box center [687, 530] width 388 height 42
type input "*"
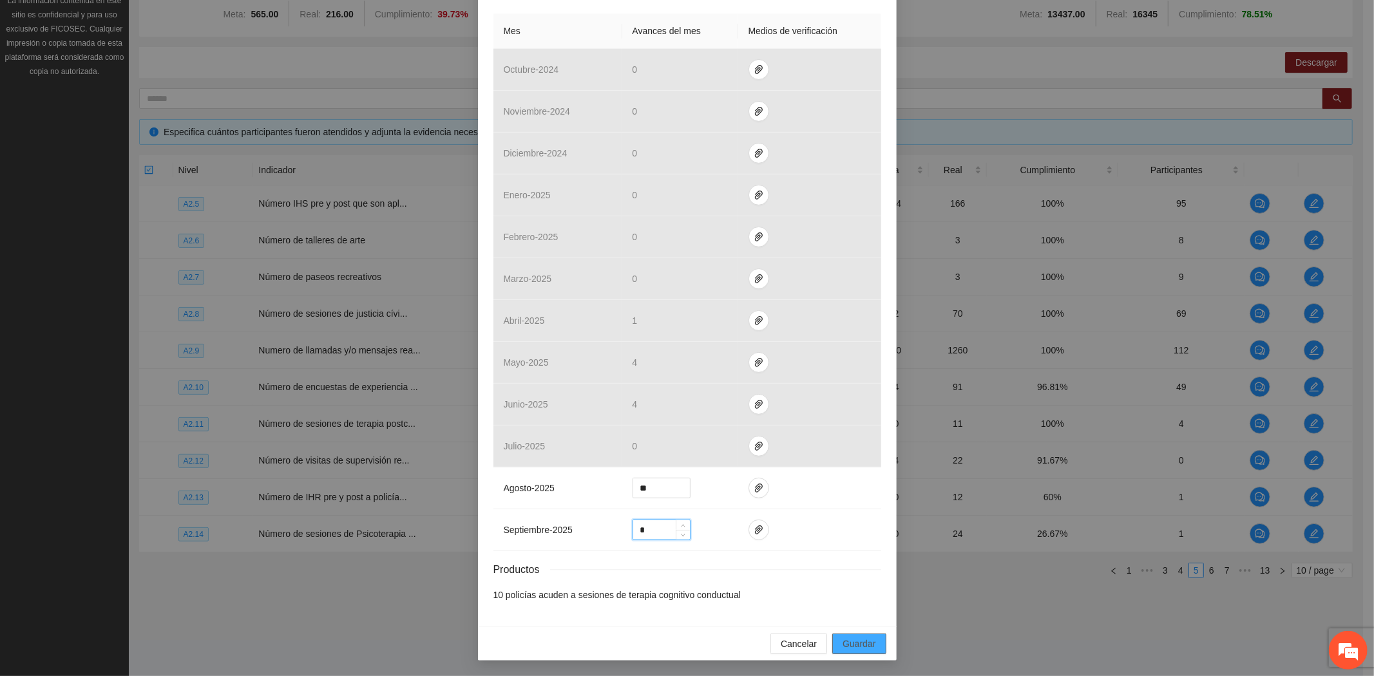
click at [856, 634] on button "Guardar" at bounding box center [858, 644] width 53 height 21
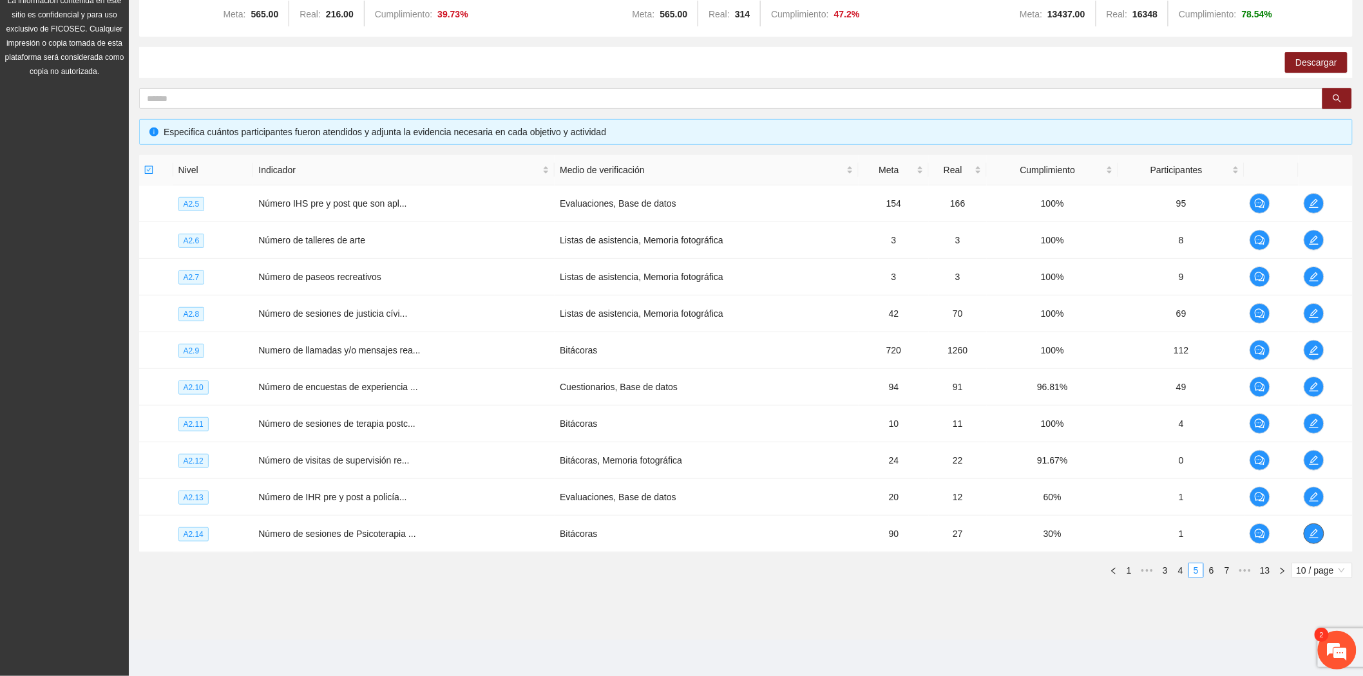
scroll to position [593, 0]
click at [1331, 646] on em at bounding box center [1337, 650] width 35 height 35
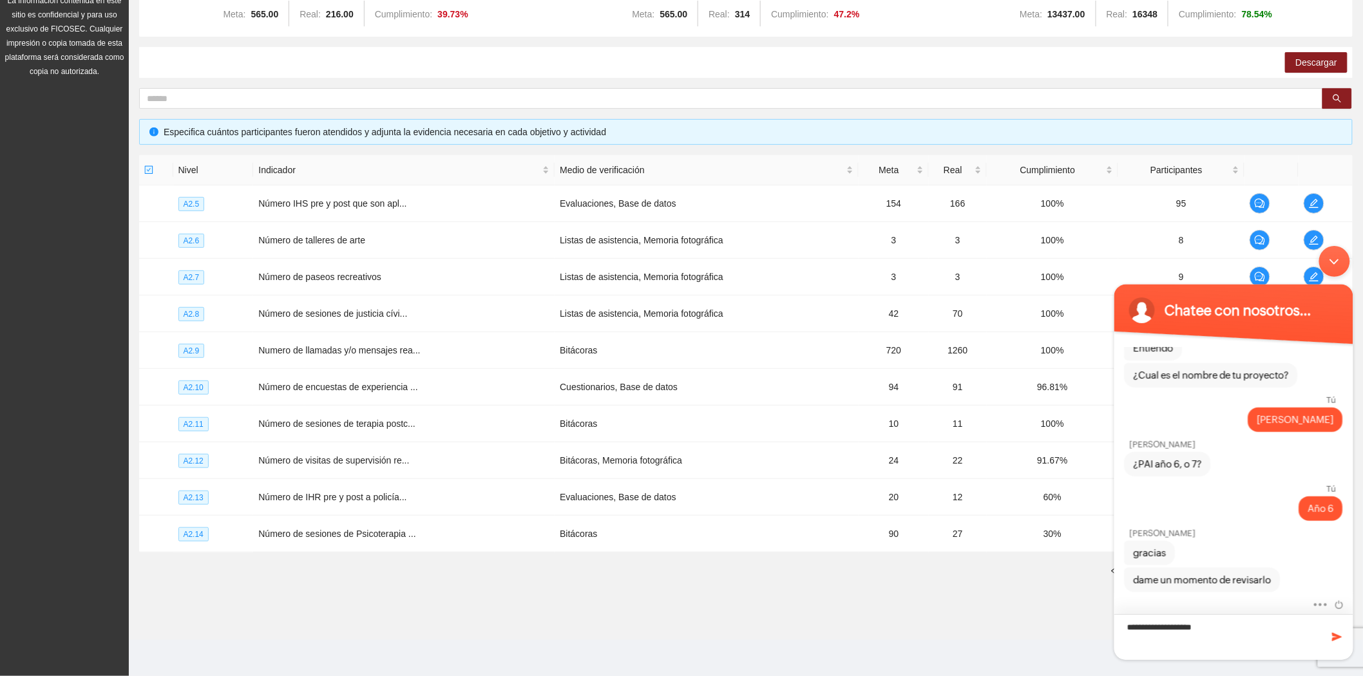
type textarea "**********"
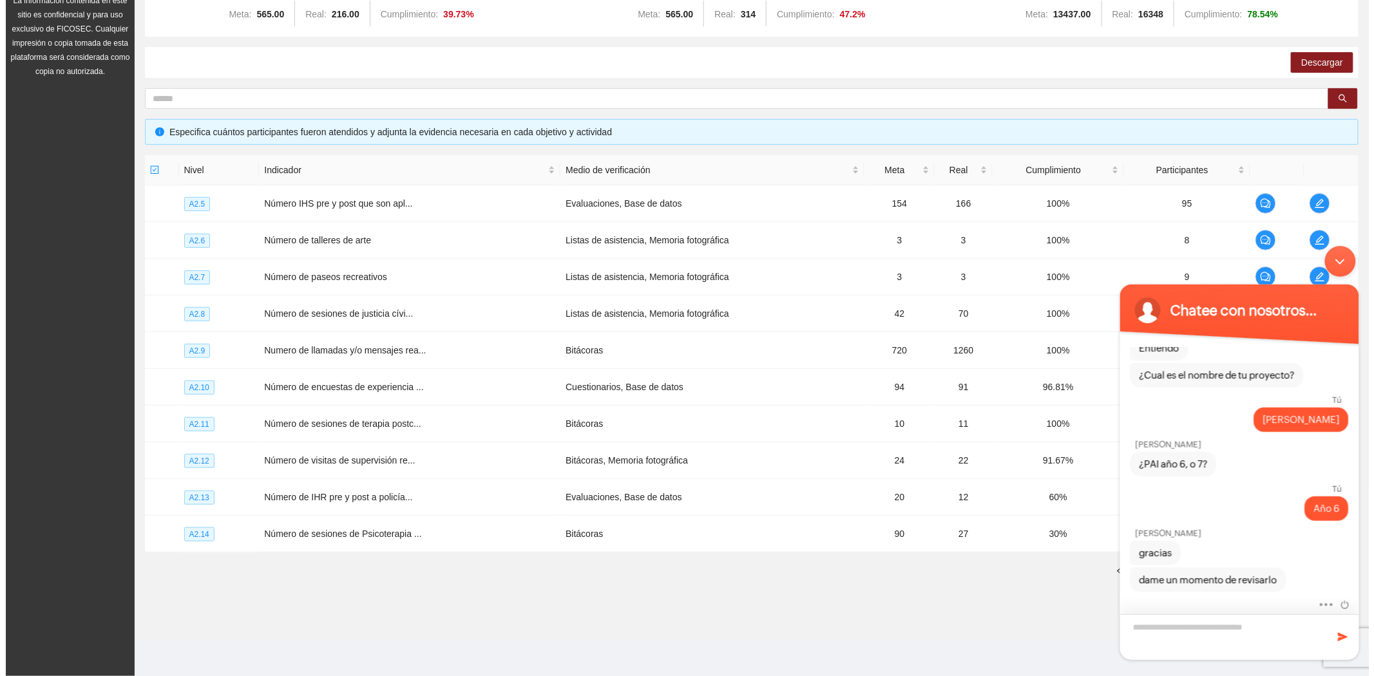
scroll to position [638, 0]
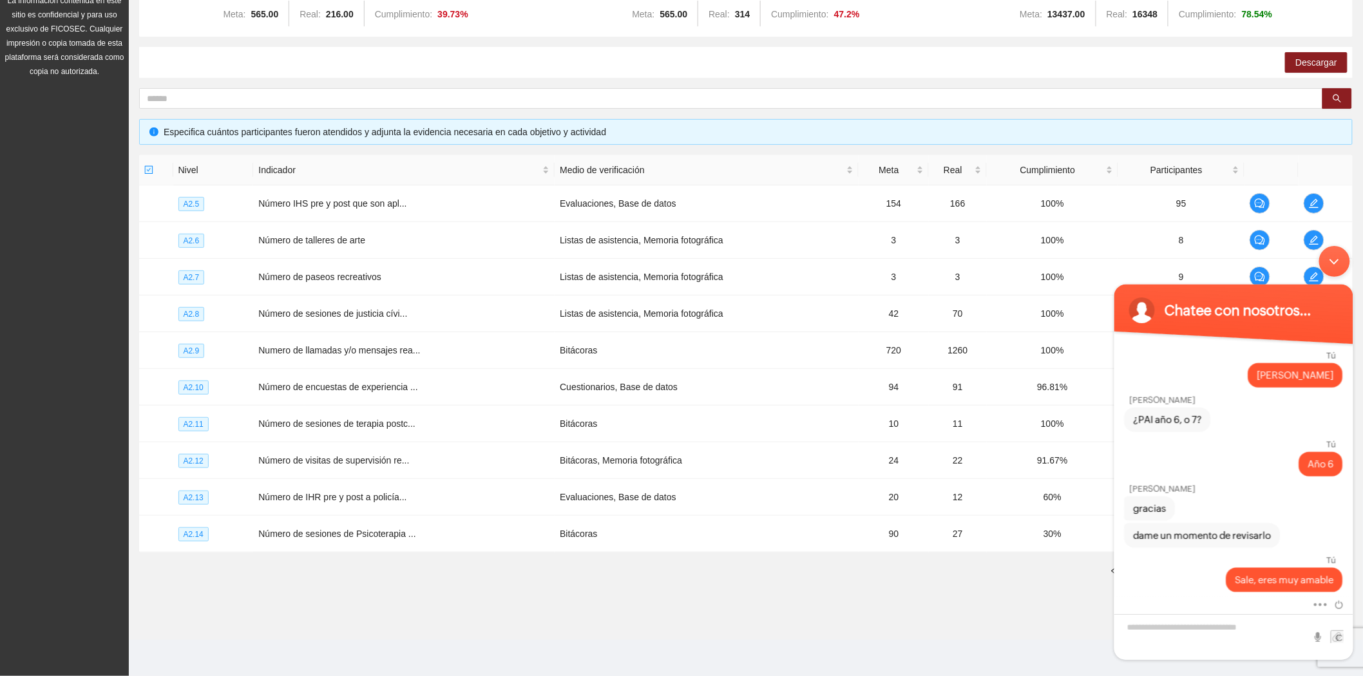
click at [1336, 261] on div "Minimizar ventana de chat en vivo" at bounding box center [1333, 260] width 31 height 31
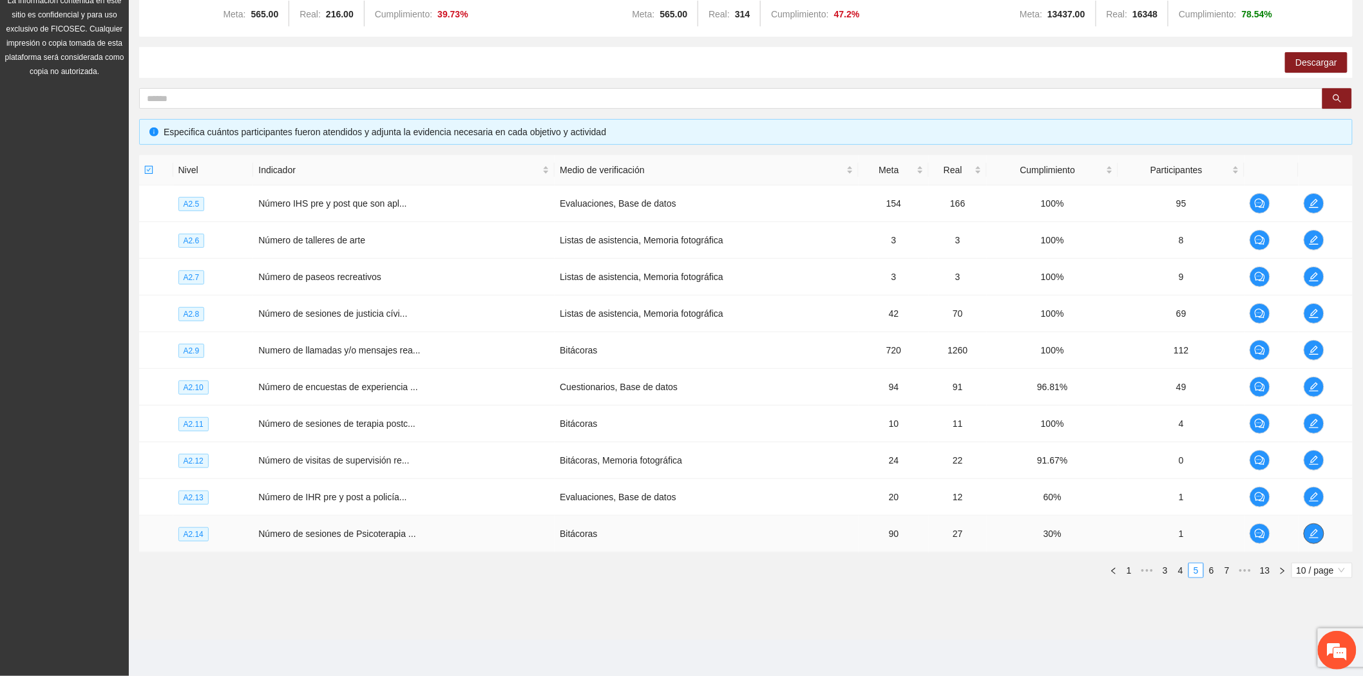
click at [1312, 536] on icon "edit" at bounding box center [1314, 534] width 10 height 10
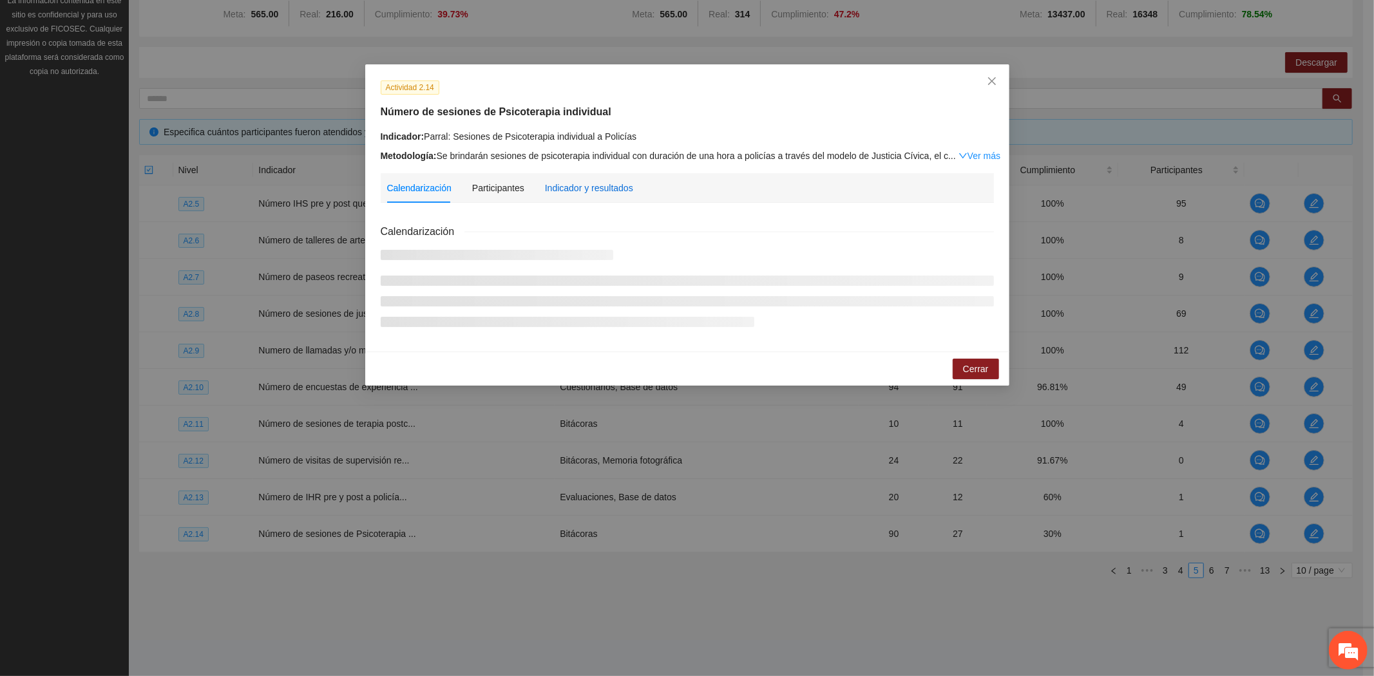
click at [597, 193] on div "Indicador y resultados" at bounding box center [589, 188] width 88 height 14
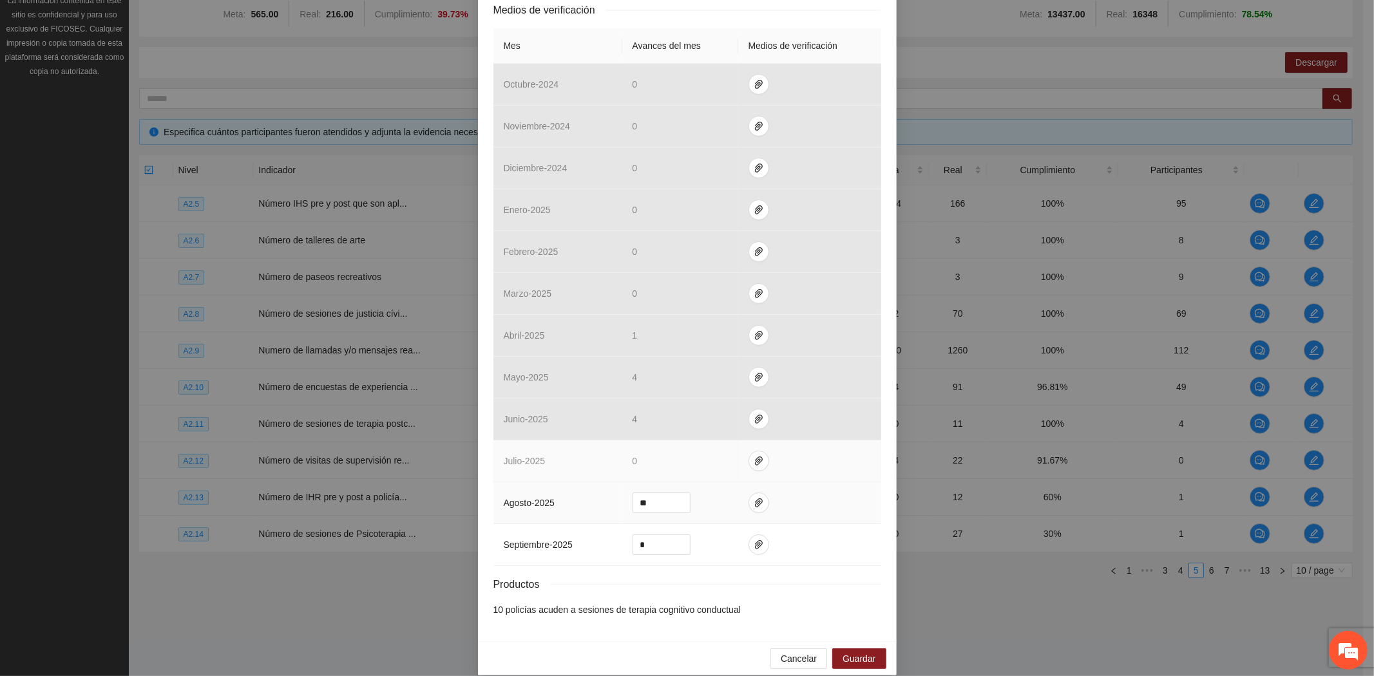
scroll to position [288, 0]
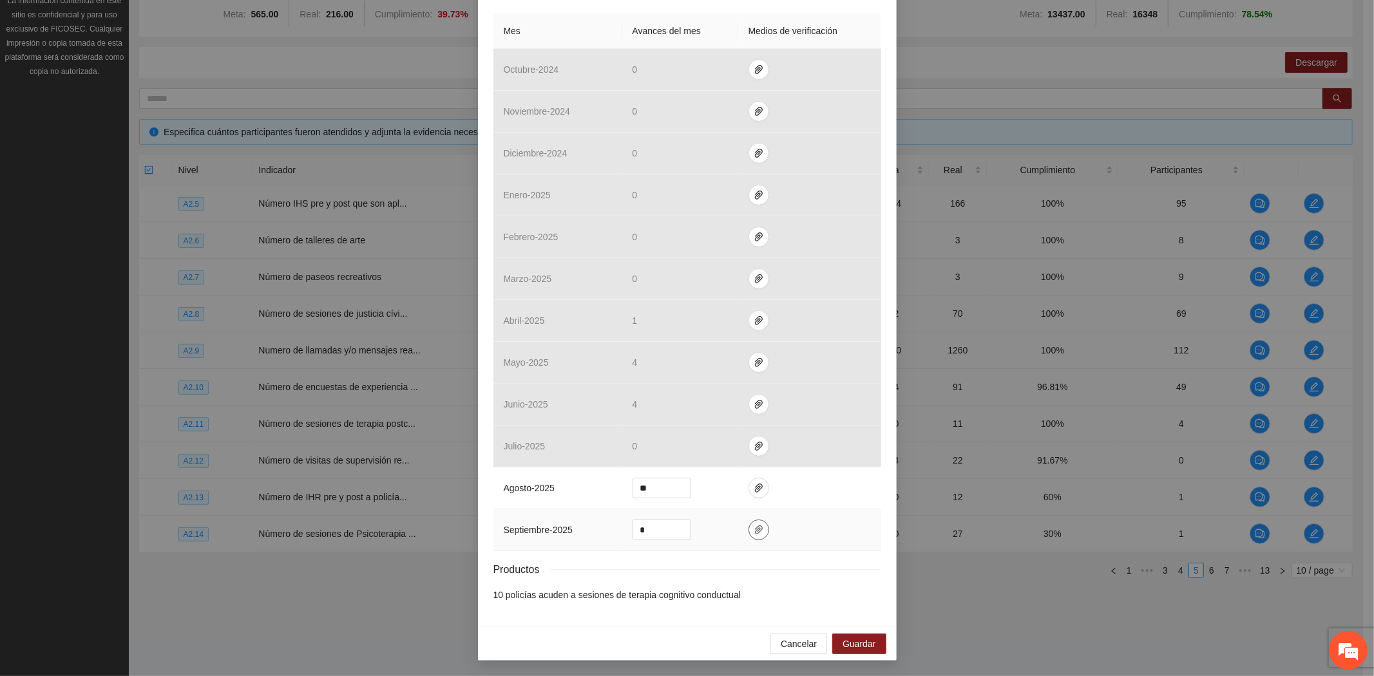
click at [755, 532] on icon "paper-clip" at bounding box center [759, 529] width 8 height 9
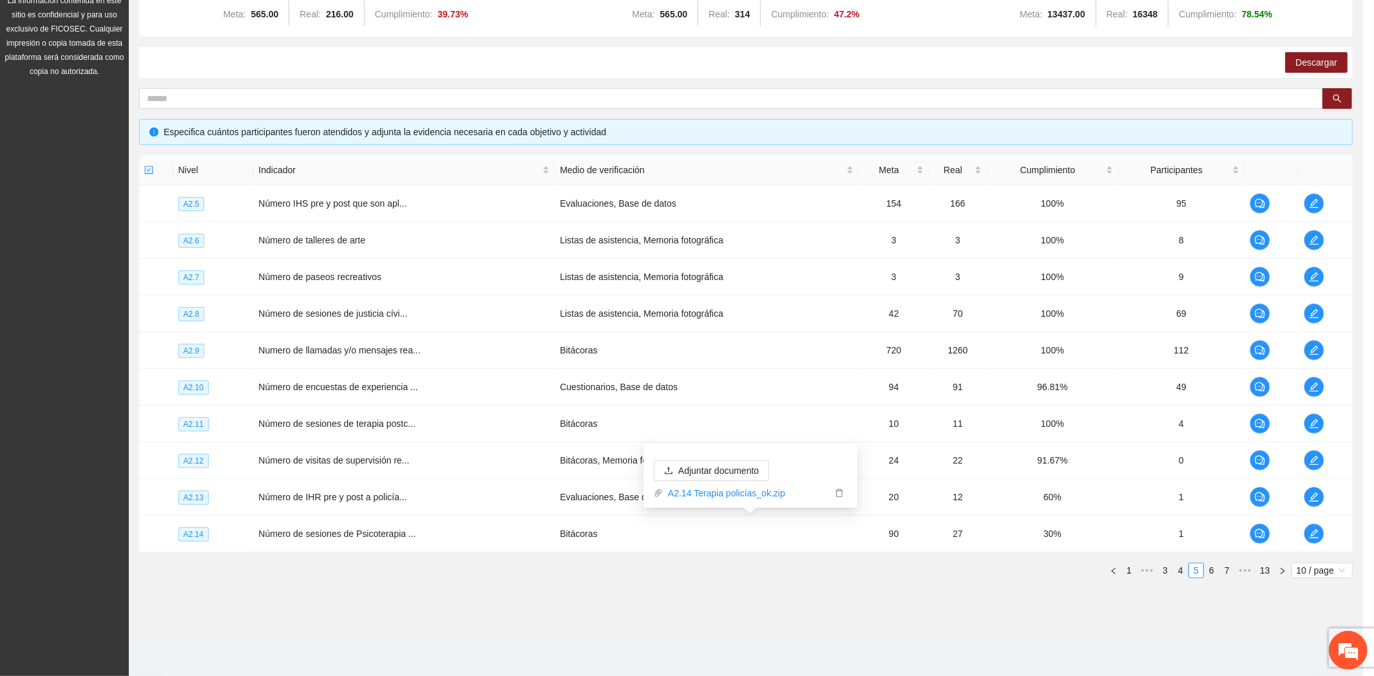
scroll to position [223, 0]
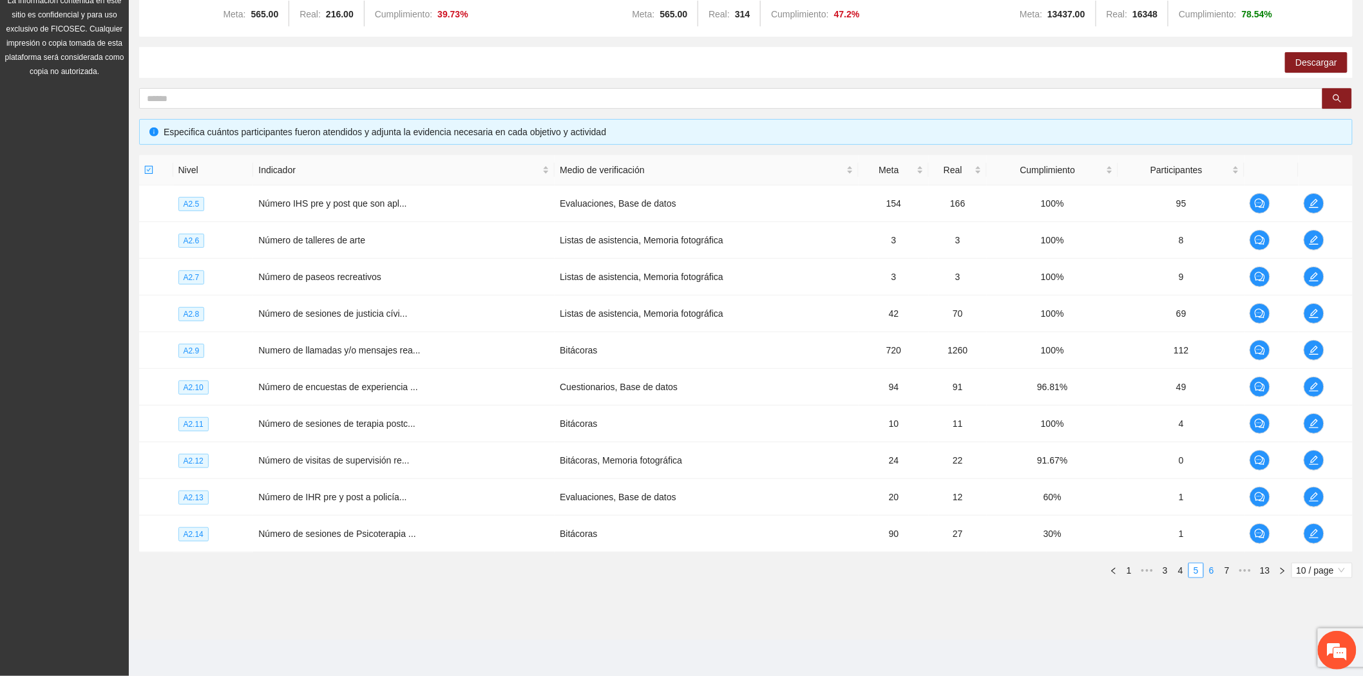
click at [1209, 574] on link "6" at bounding box center [1211, 570] width 14 height 14
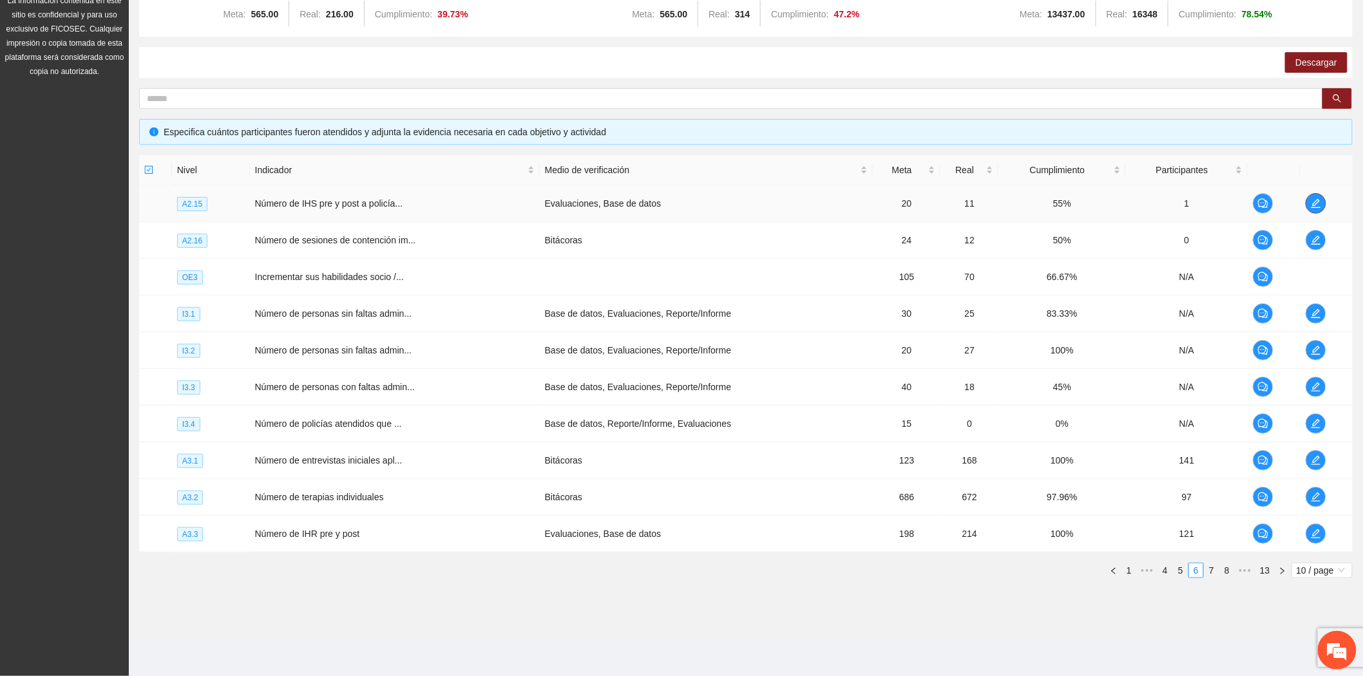
click at [1316, 200] on icon "edit" at bounding box center [1315, 203] width 9 height 9
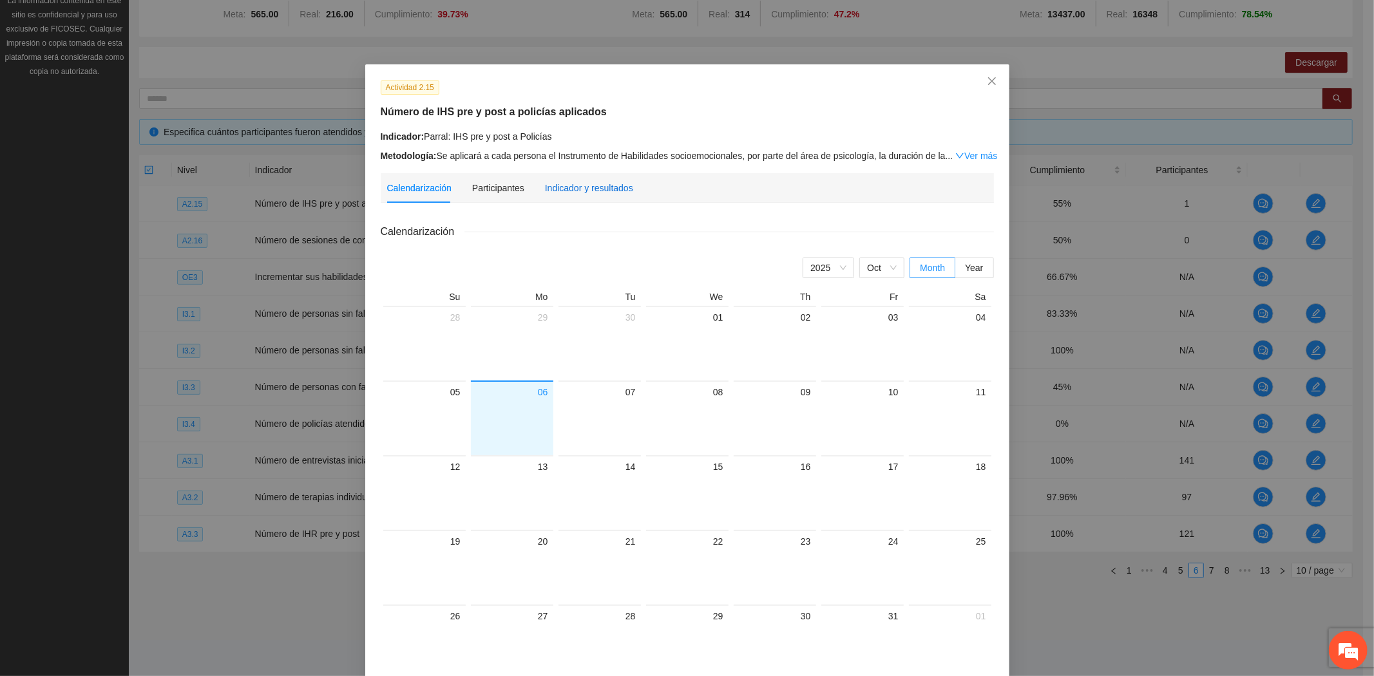
click at [576, 194] on div "Indicador y resultados" at bounding box center [589, 188] width 88 height 14
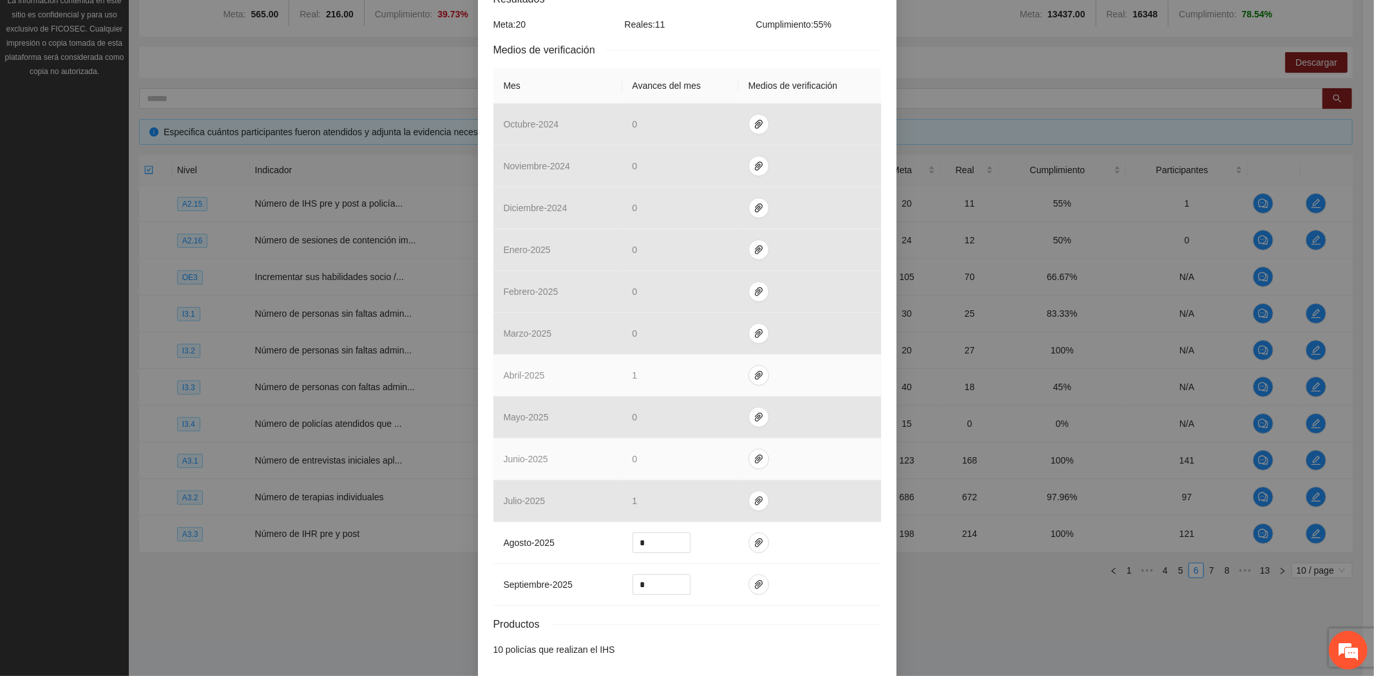
scroll to position [288, 0]
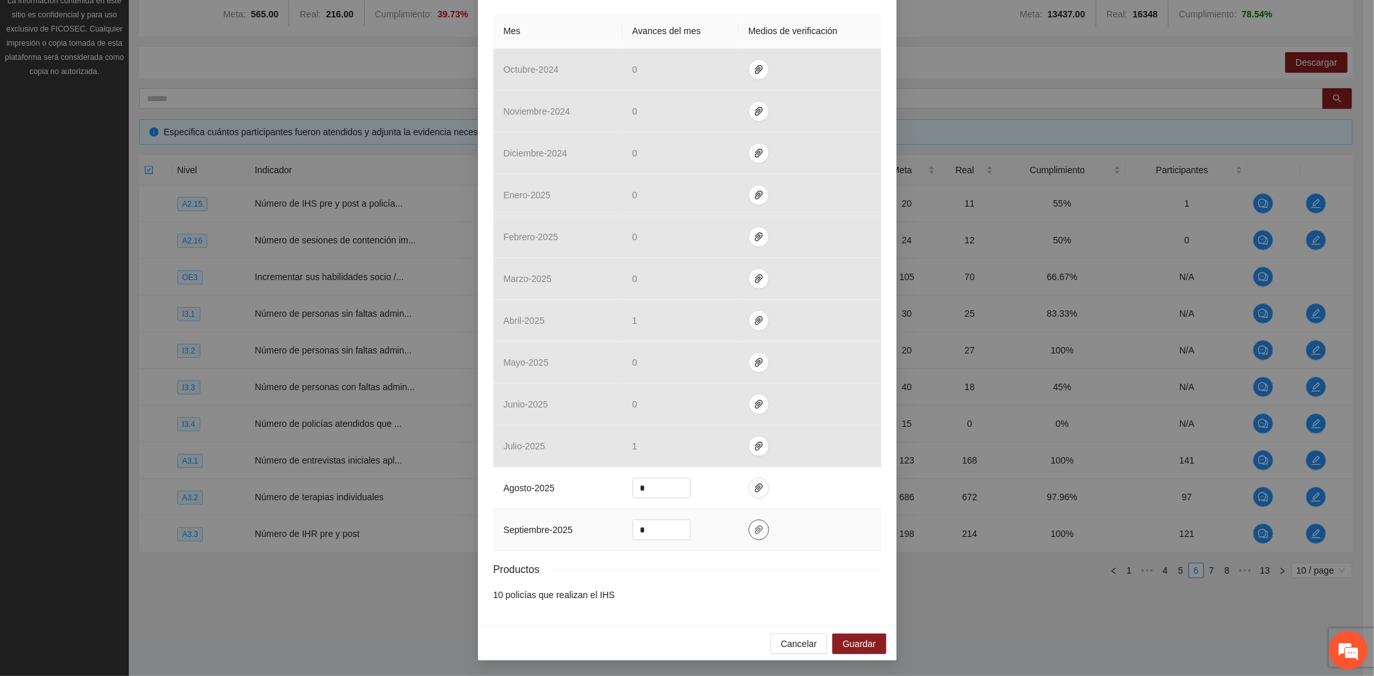
click at [755, 533] on icon "paper-clip" at bounding box center [759, 529] width 8 height 9
click at [722, 491] on span "Adjuntar documento" at bounding box center [718, 490] width 80 height 14
drag, startPoint x: 647, startPoint y: 532, endPoint x: 591, endPoint y: 524, distance: 56.0
click at [600, 529] on tr "septiembre - 2025 *" at bounding box center [687, 530] width 388 height 42
click at [755, 529] on icon "paper-clip" at bounding box center [759, 529] width 8 height 9
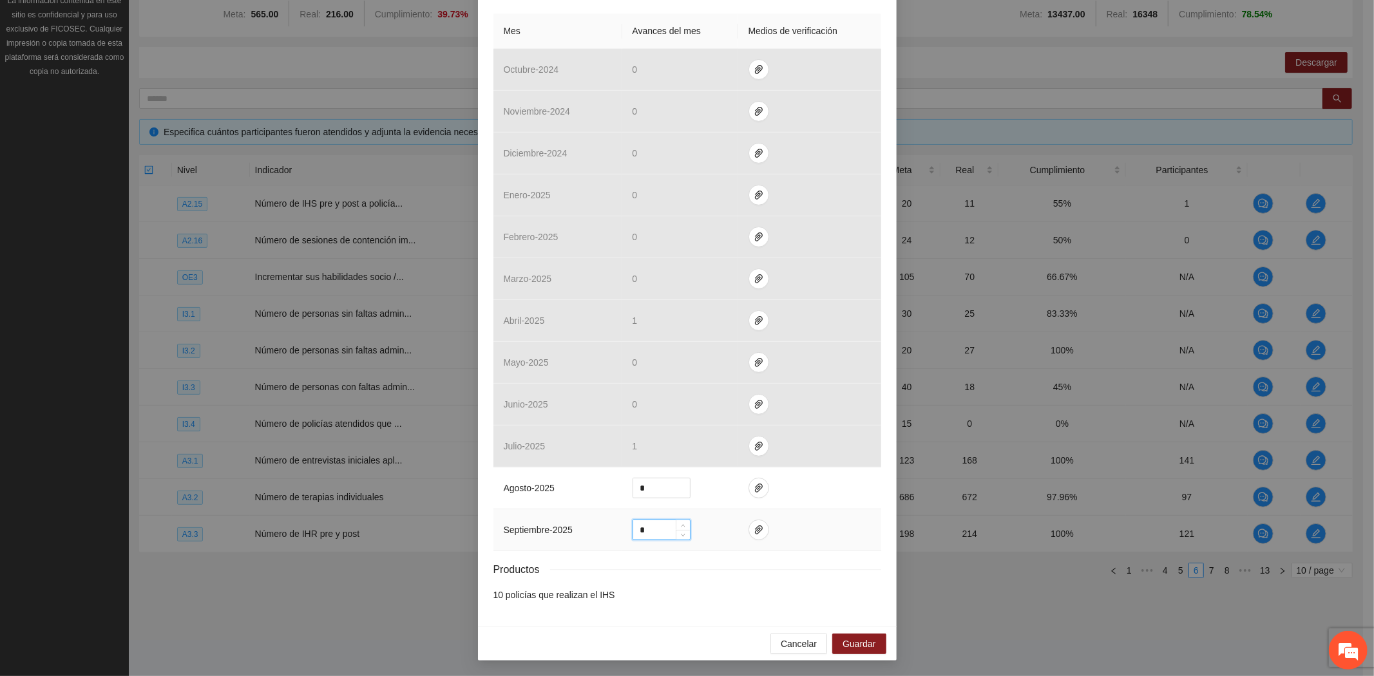
drag, startPoint x: 643, startPoint y: 535, endPoint x: 613, endPoint y: 528, distance: 30.3
click at [622, 533] on td "*" at bounding box center [680, 530] width 116 height 42
type input "*"
click at [866, 638] on span "Guardar" at bounding box center [858, 644] width 33 height 14
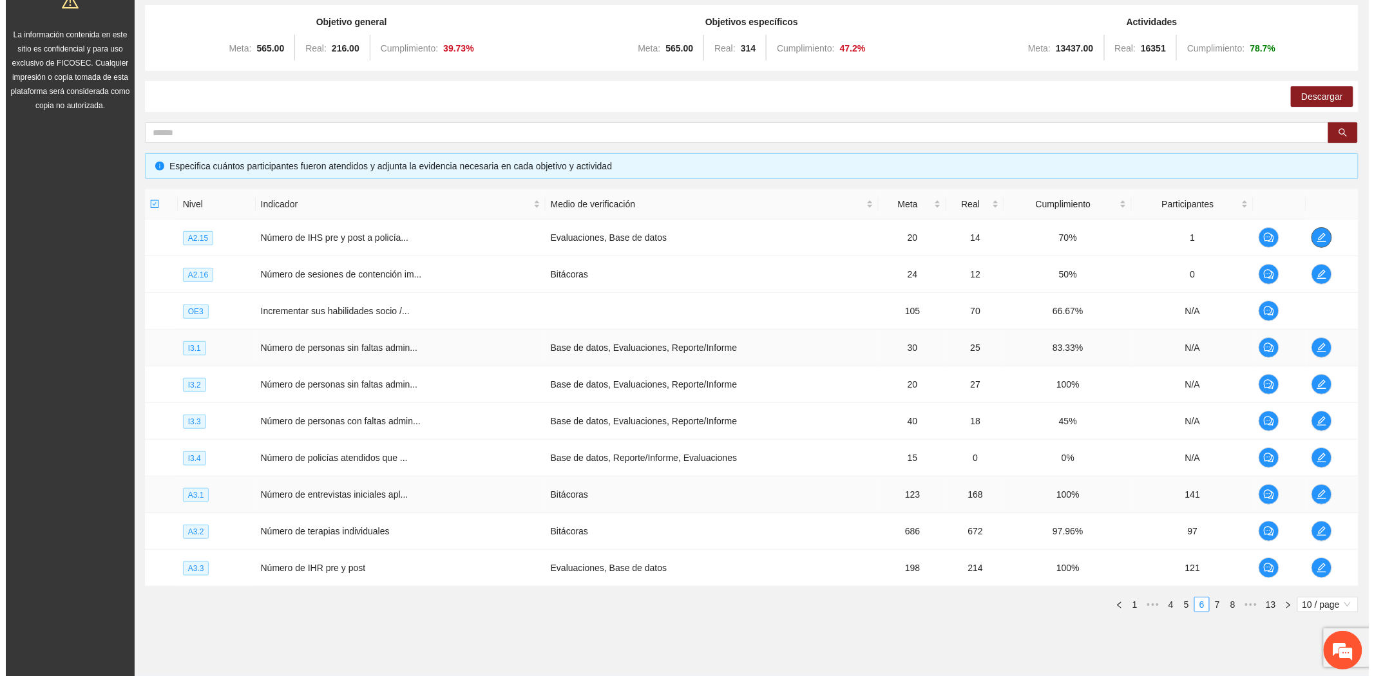
scroll to position [166, 0]
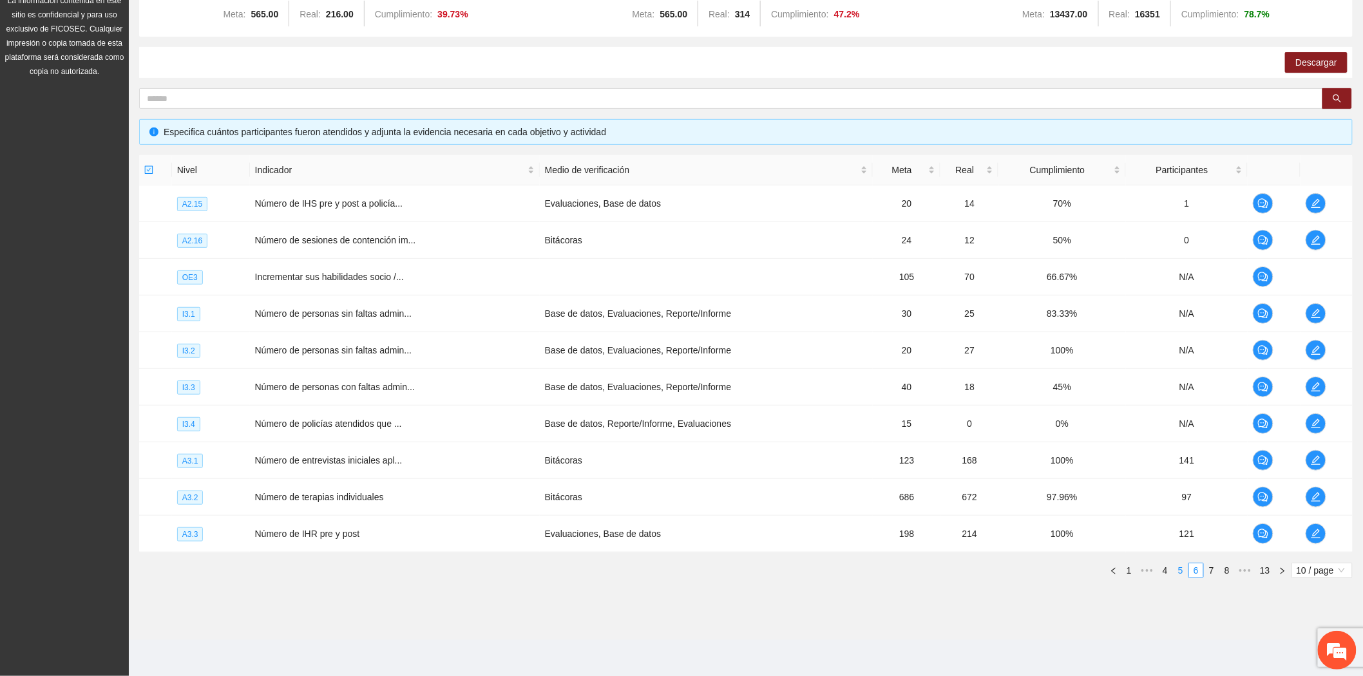
click at [1186, 576] on link "5" at bounding box center [1180, 570] width 14 height 14
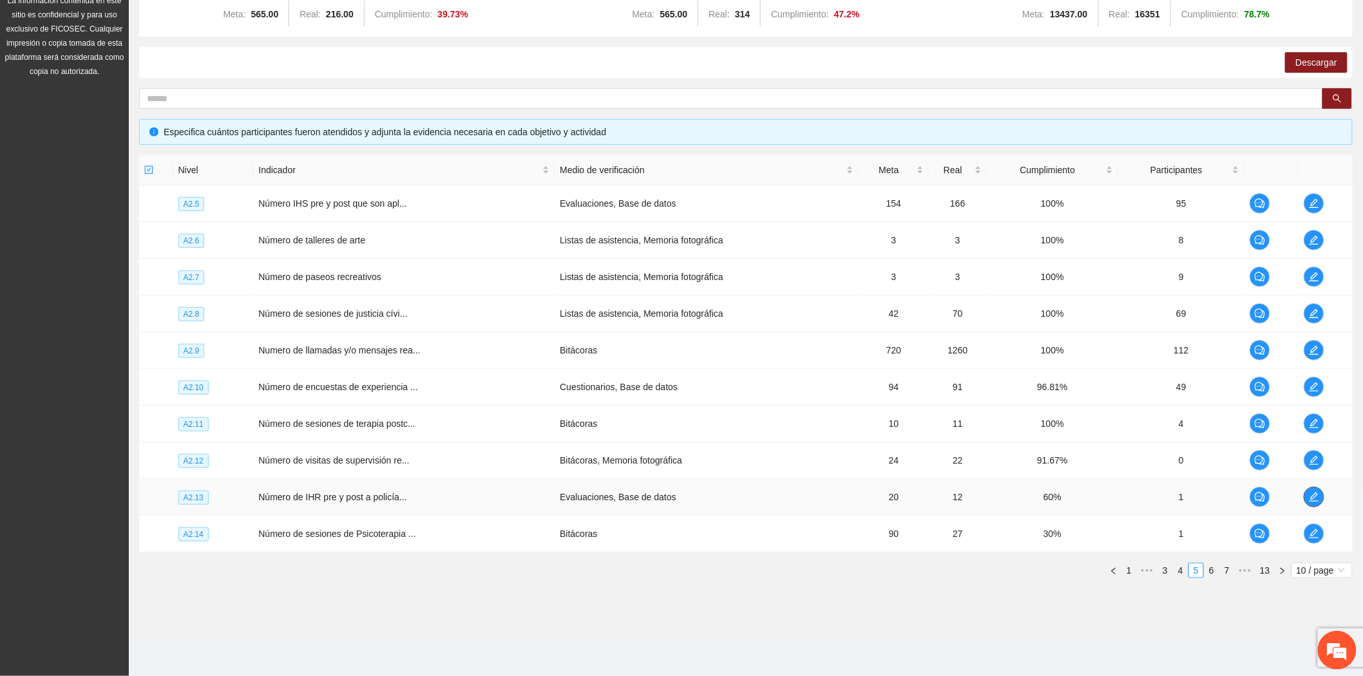
click at [1317, 496] on icon "edit" at bounding box center [1314, 497] width 10 height 10
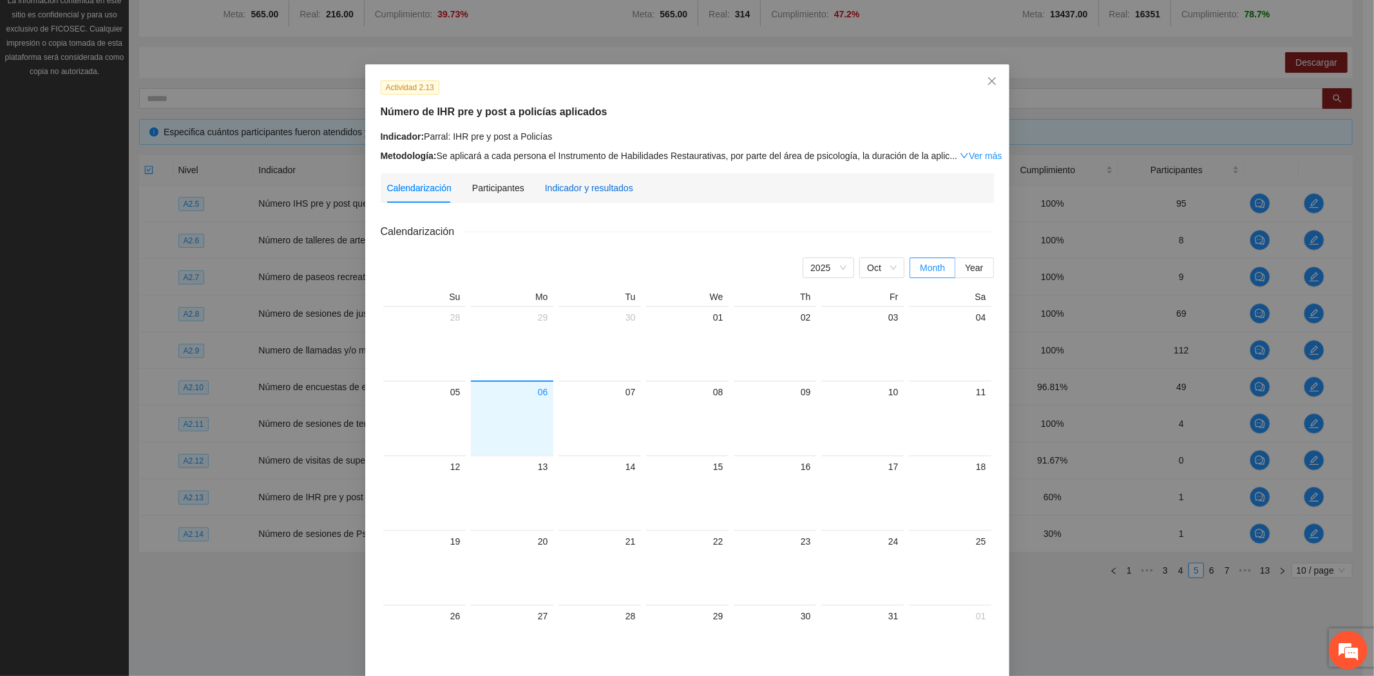
click at [599, 190] on div "Indicador y resultados" at bounding box center [589, 188] width 88 height 14
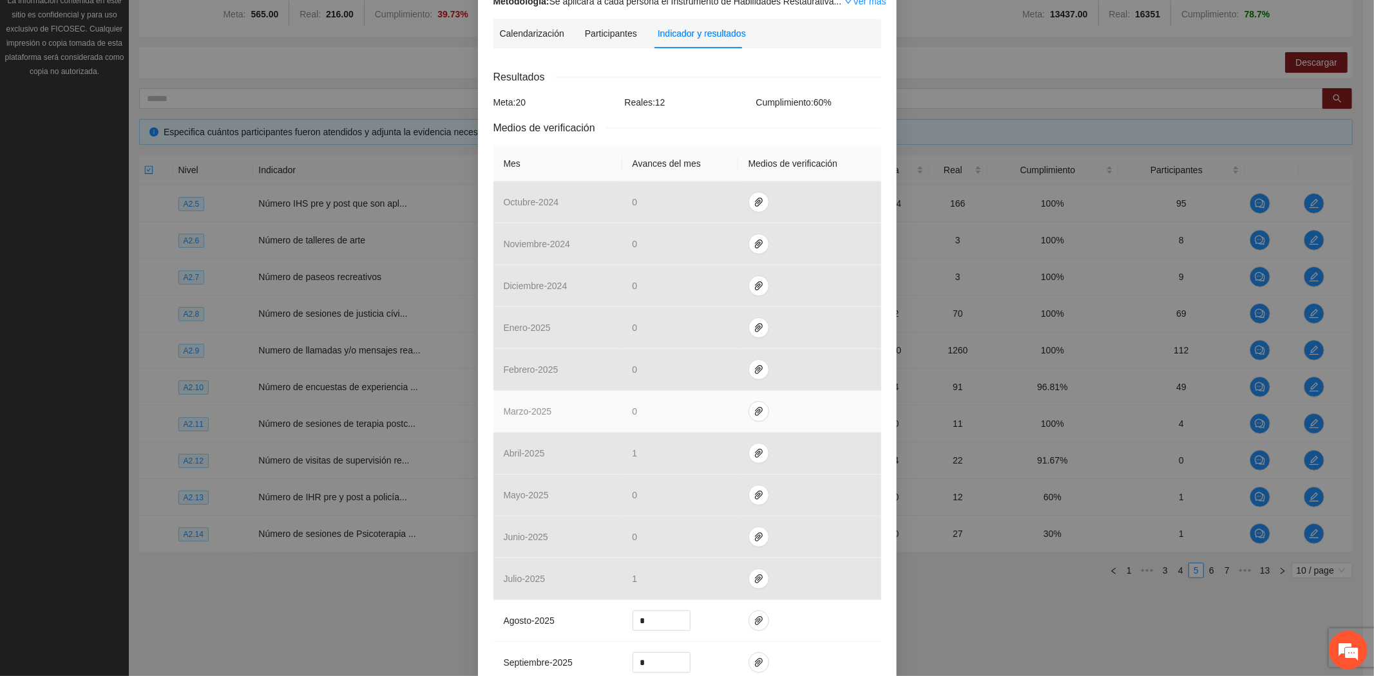
scroll to position [288, 0]
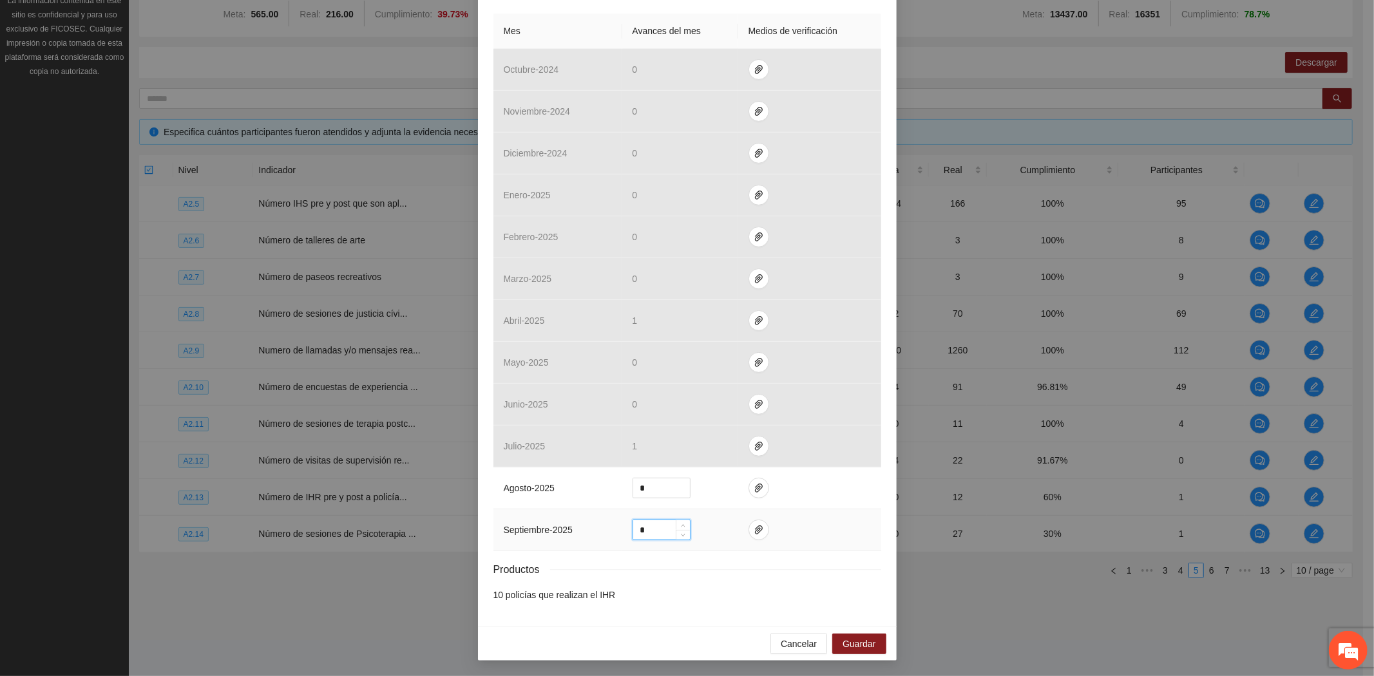
drag, startPoint x: 647, startPoint y: 526, endPoint x: 594, endPoint y: 527, distance: 52.2
click at [594, 527] on tr "septiembre - 2025 *" at bounding box center [687, 530] width 388 height 42
type input "*"
click at [753, 525] on icon "paper-clip" at bounding box center [758, 530] width 10 height 10
click at [844, 489] on span "delete" at bounding box center [839, 493] width 14 height 9
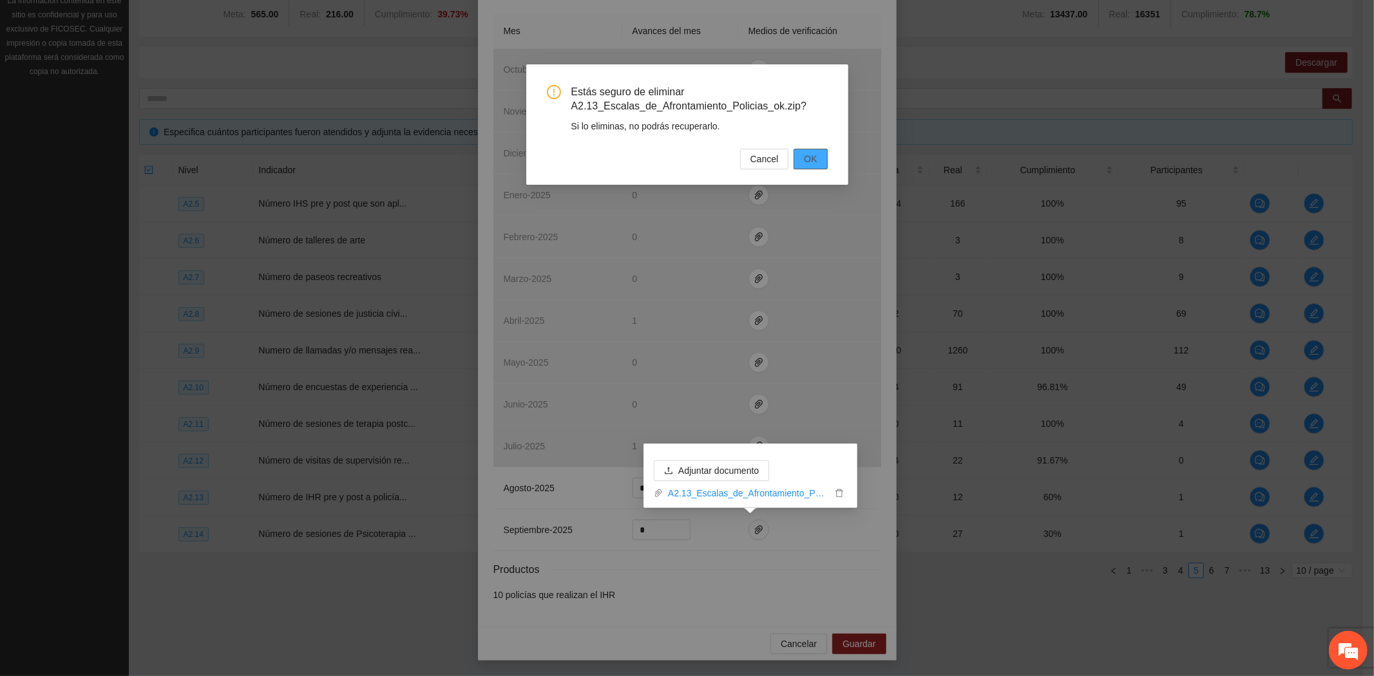
click at [799, 164] on button "OK" at bounding box center [809, 159] width 33 height 21
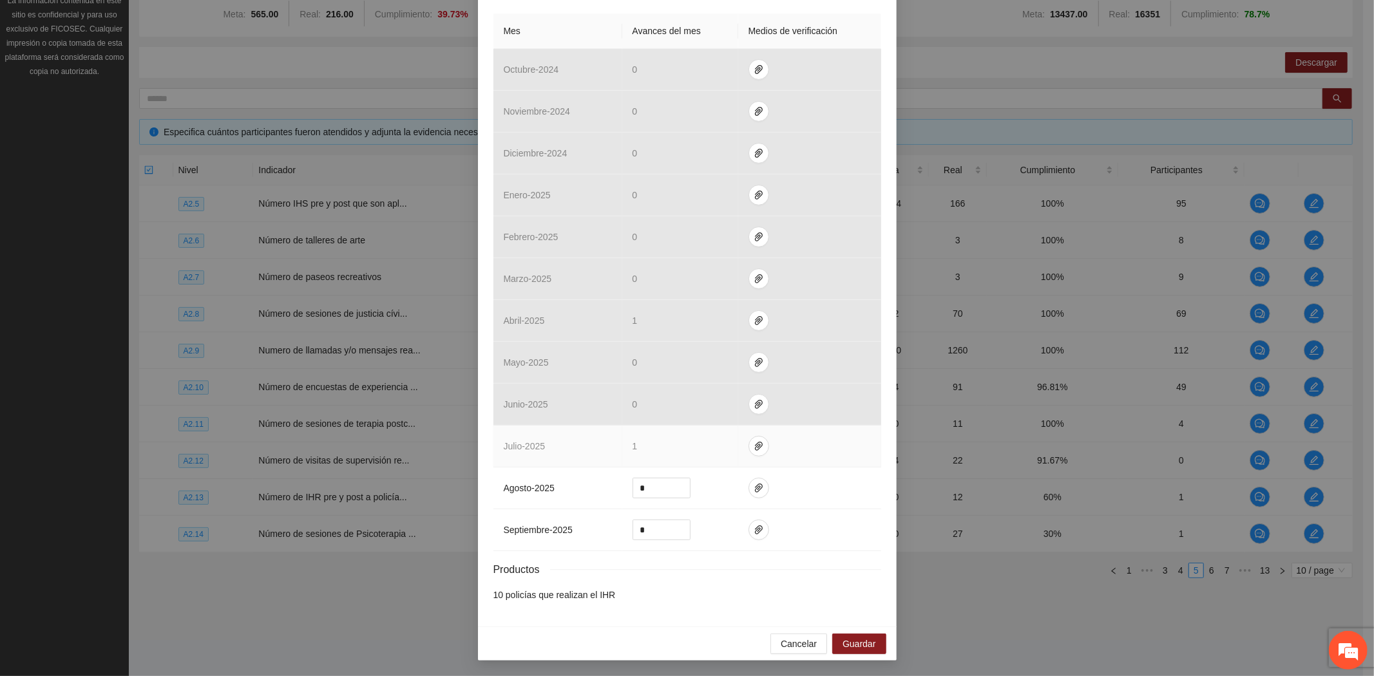
scroll to position [696, 0]
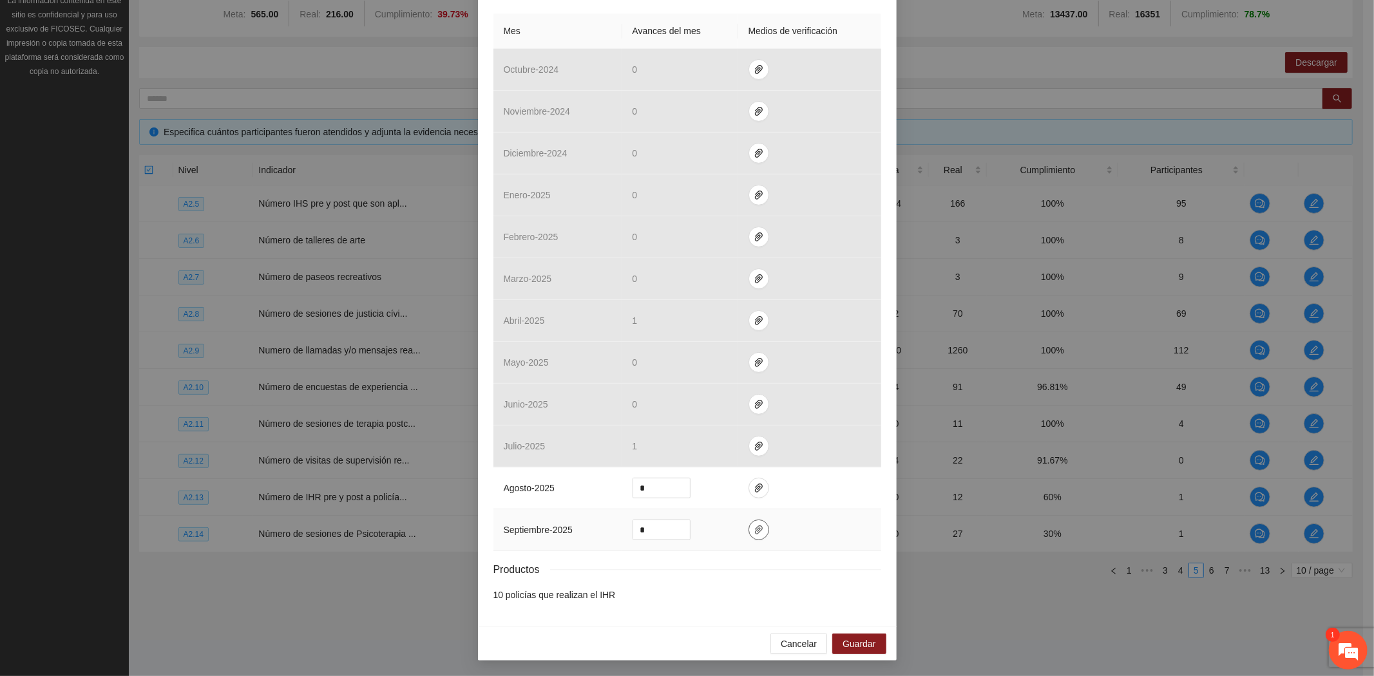
click at [753, 530] on icon "paper-clip" at bounding box center [758, 530] width 10 height 10
click at [714, 485] on span "Adjuntar documento" at bounding box center [718, 490] width 80 height 14
click at [1352, 645] on em at bounding box center [1347, 650] width 35 height 35
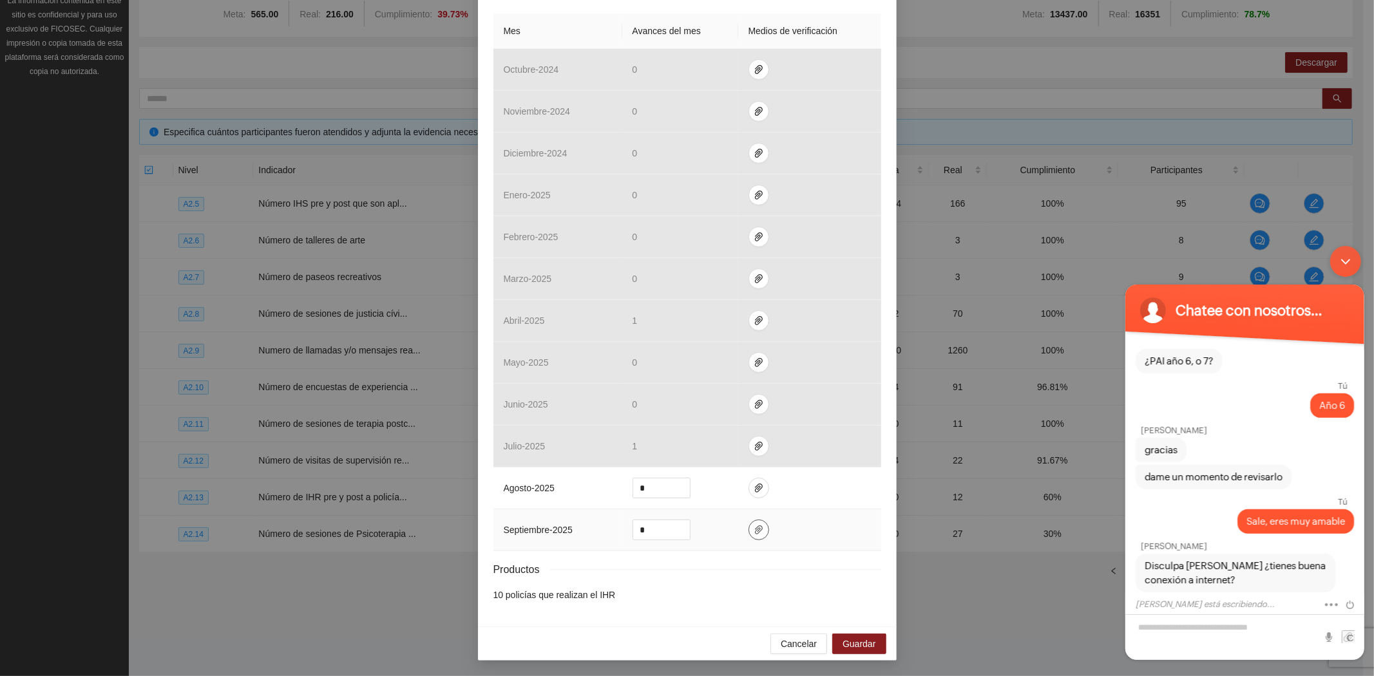
click at [753, 527] on icon "paper-clip" at bounding box center [758, 530] width 10 height 10
click at [1183, 626] on textarea "Escriba su mensaje y pulse “Intro”" at bounding box center [1243, 637] width 239 height 46
click at [1168, 635] on textarea "Escriba su mensaje y pulse “Intro”" at bounding box center [1243, 637] width 239 height 46
click at [859, 637] on span "Guardar" at bounding box center [858, 644] width 33 height 14
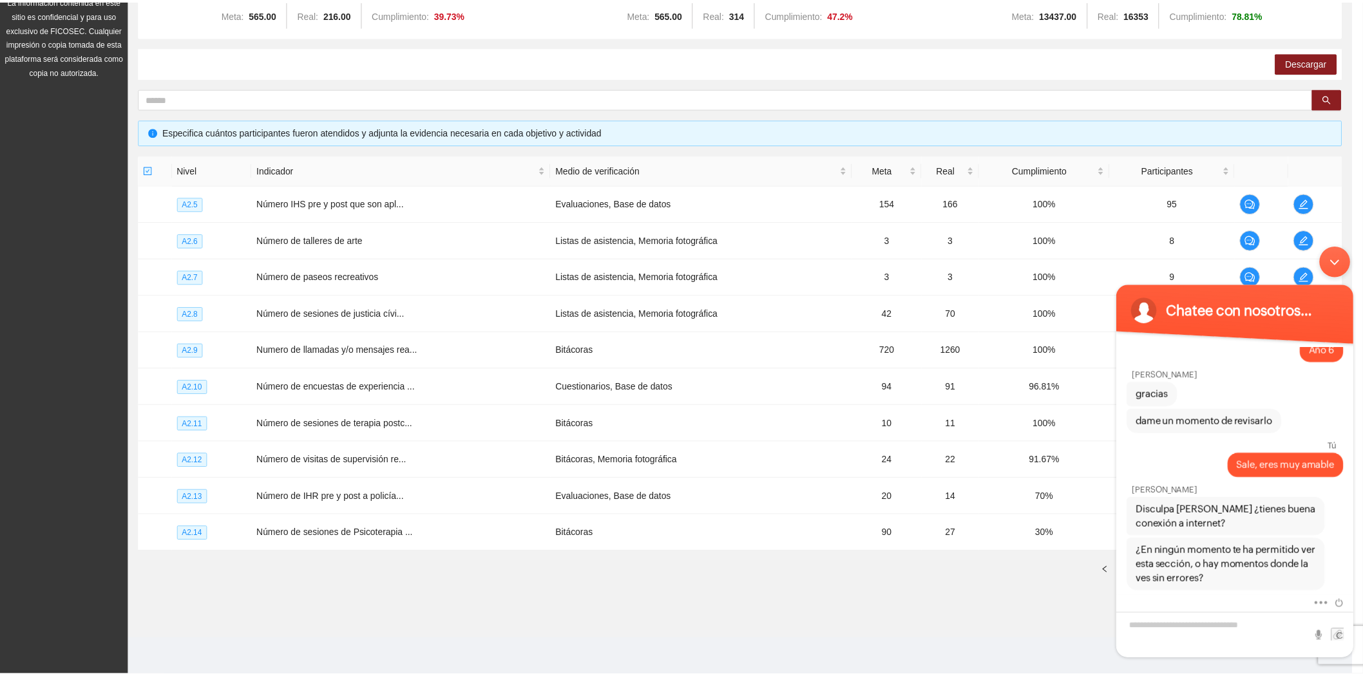
scroll to position [0, 0]
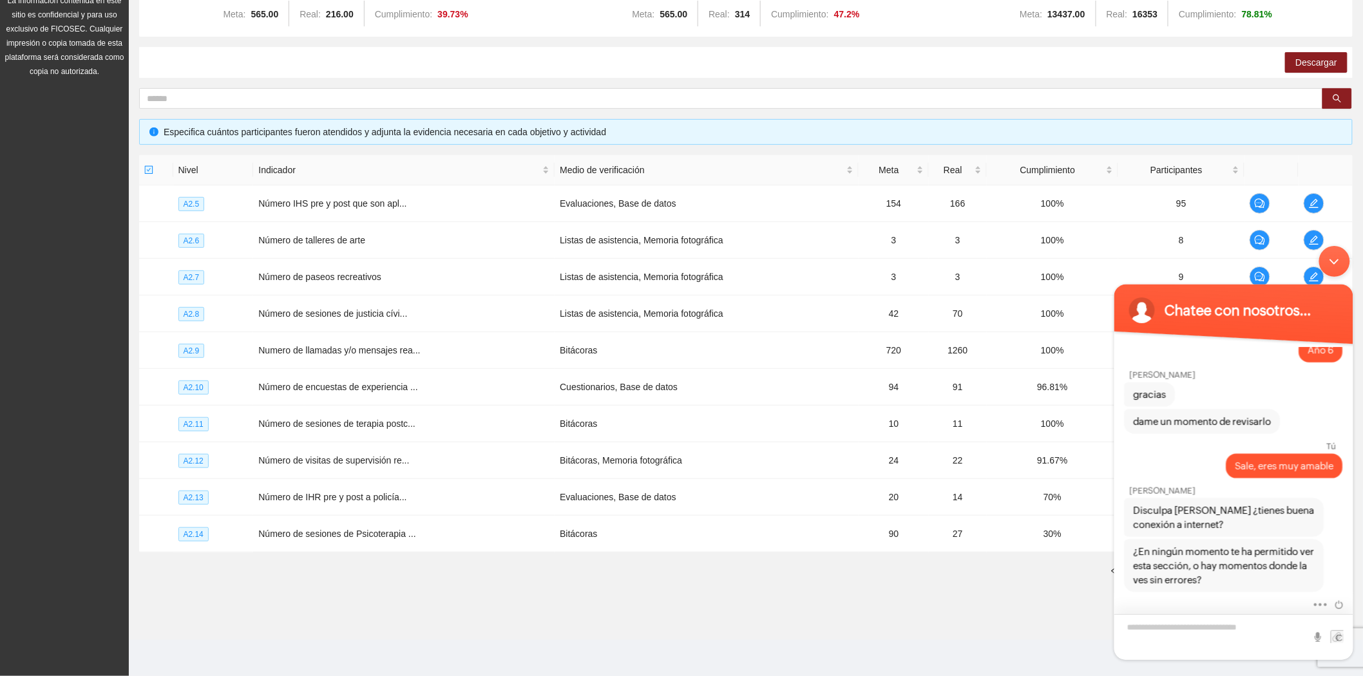
click at [1229, 627] on textarea "Escriba su mensaje y pulse “Intro”" at bounding box center [1232, 637] width 239 height 46
click at [1180, 625] on textarea "Escriba su mensaje y pulse “Intro”" at bounding box center [1232, 637] width 239 height 46
type textarea "**********"
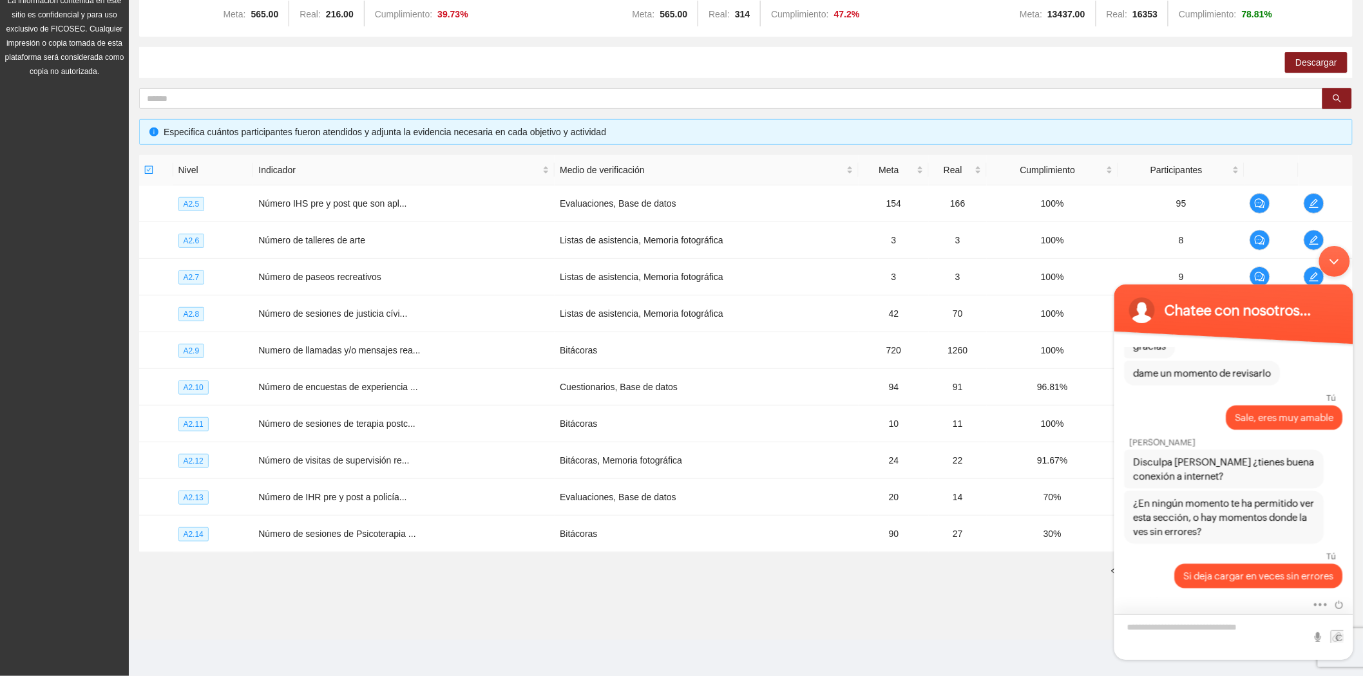
scroll to position [898, 0]
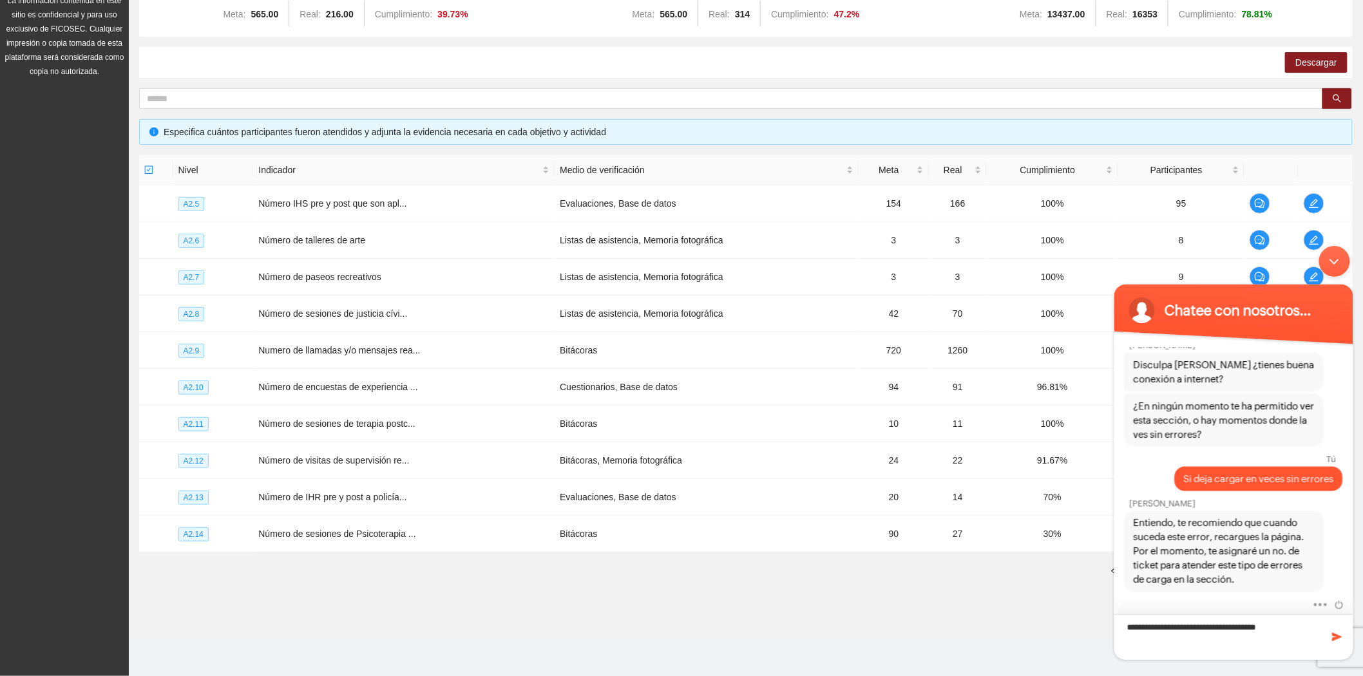
type textarea "**********"
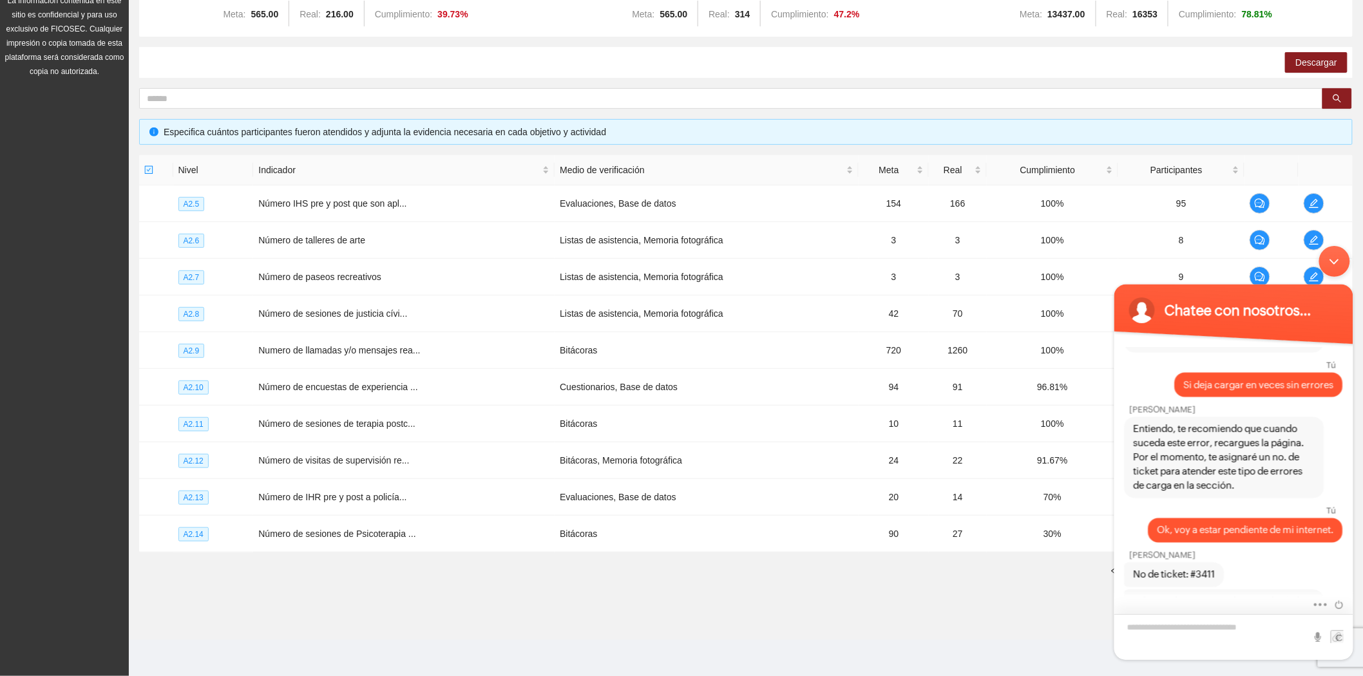
scroll to position [1028, 0]
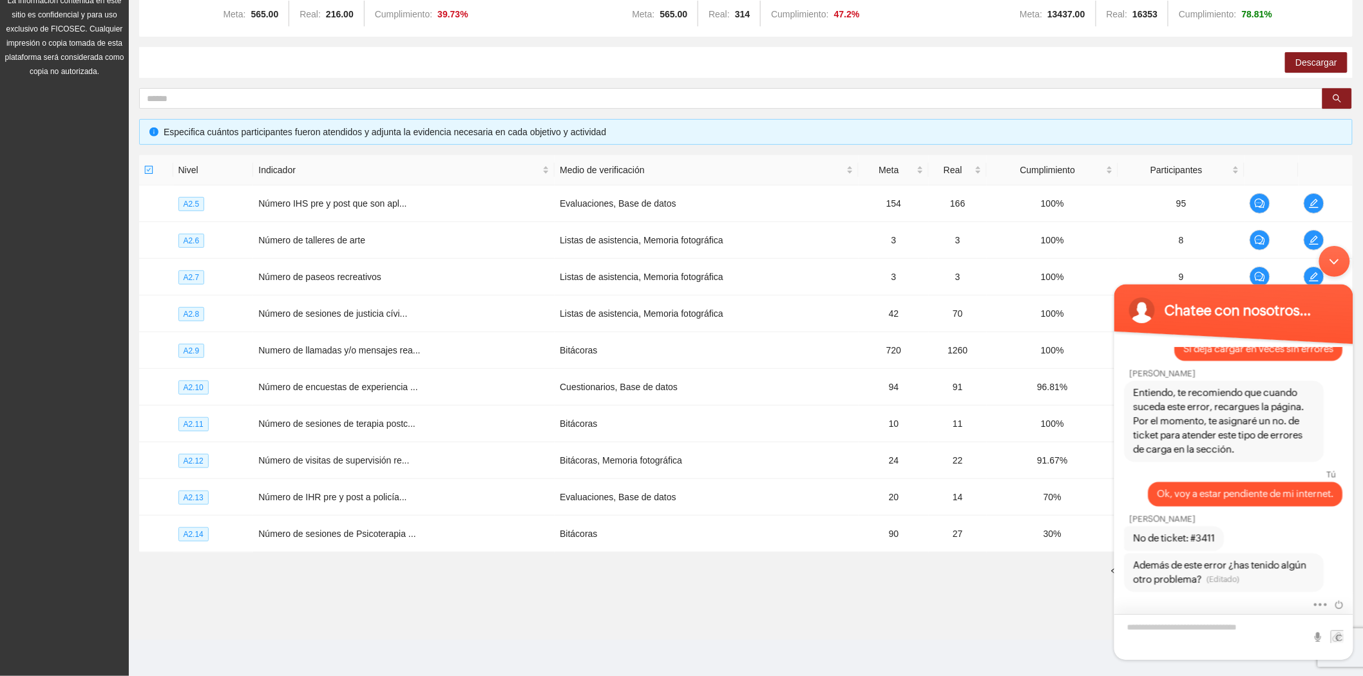
click at [1158, 627] on textarea "Escriba su mensaje y pulse “Intro”" at bounding box center [1232, 637] width 239 height 46
type textarea "**"
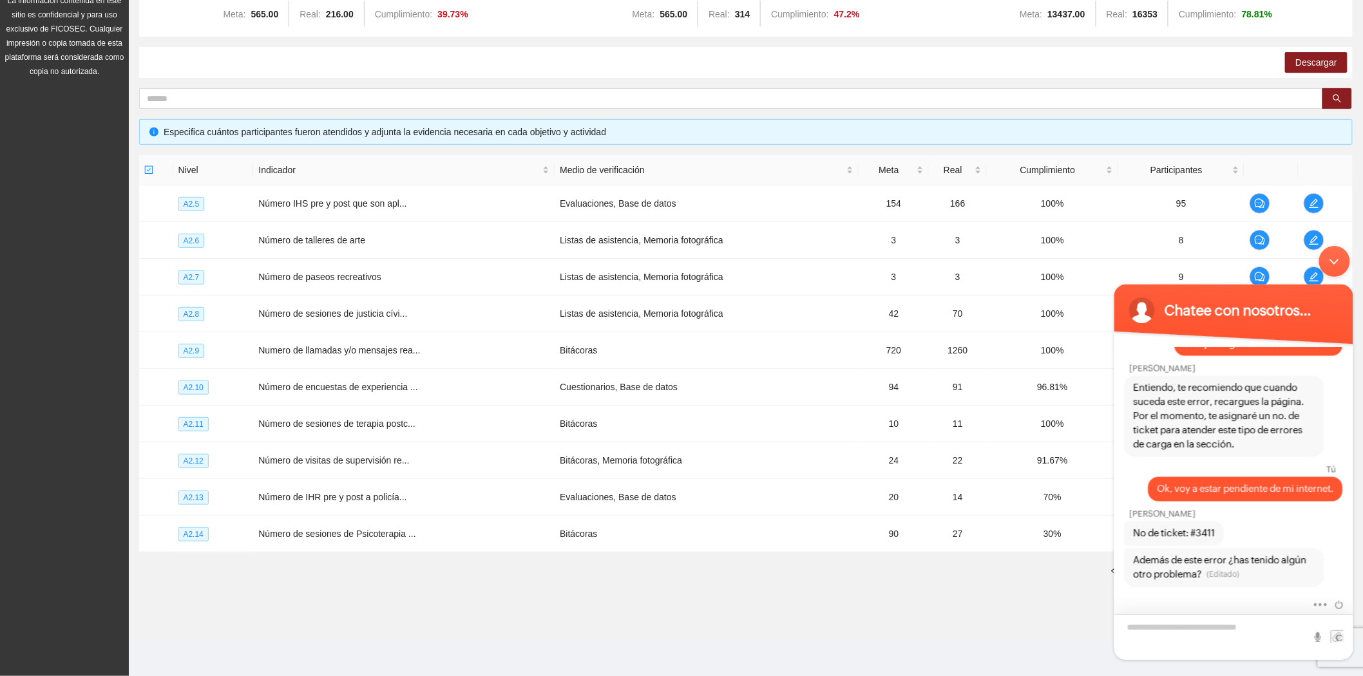
scroll to position [1073, 0]
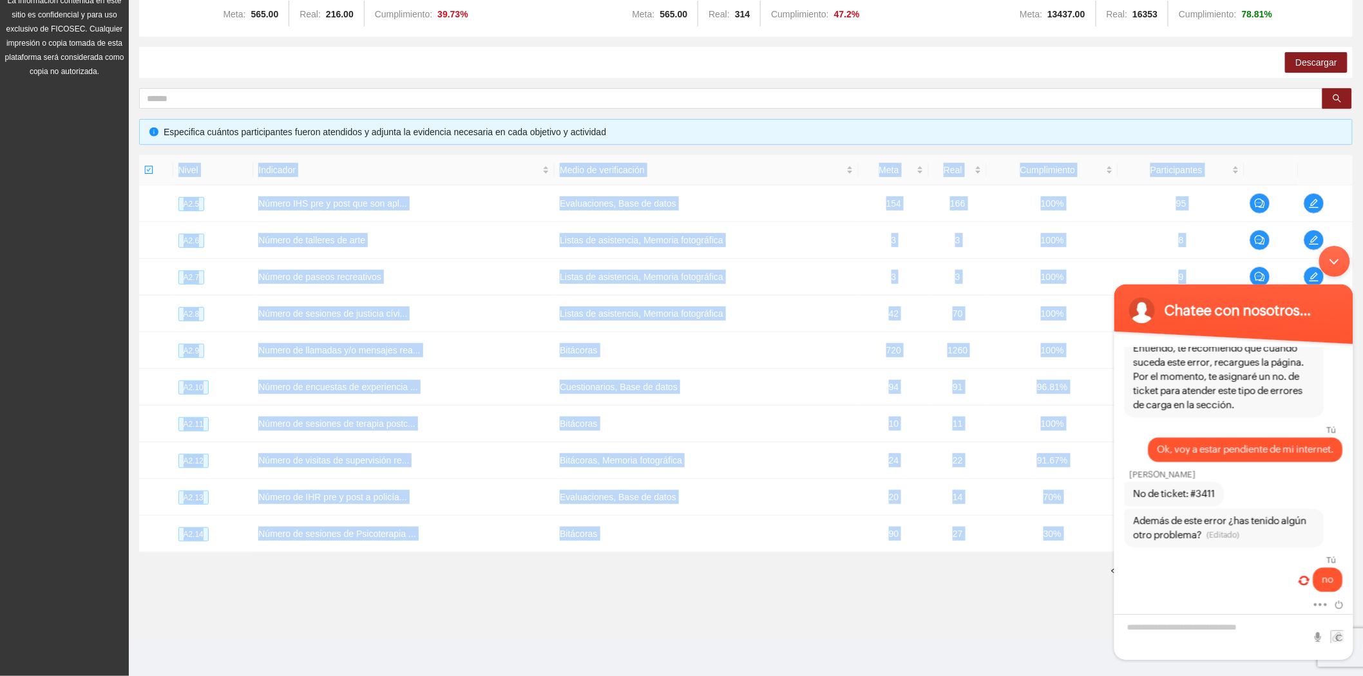
drag, startPoint x: 321, startPoint y: 594, endPoint x: 300, endPoint y: 147, distance: 447.4
click at [303, 151] on div "Objetivo general Meta: 565.00 Real: 216.00 Cumplimiento: 39.73 % Objetivos espe…" at bounding box center [746, 286] width 1234 height 625
click at [327, 610] on section "Monitoreo técnico Asistentes Beneficiarios Asistencias Objetivos y actividades …" at bounding box center [746, 264] width 1234 height 752
drag, startPoint x: 316, startPoint y: 608, endPoint x: 267, endPoint y: 169, distance: 441.9
click at [267, 169] on section "Monitoreo técnico Asistentes Beneficiarios Asistencias Objetivos y actividades …" at bounding box center [746, 264] width 1234 height 752
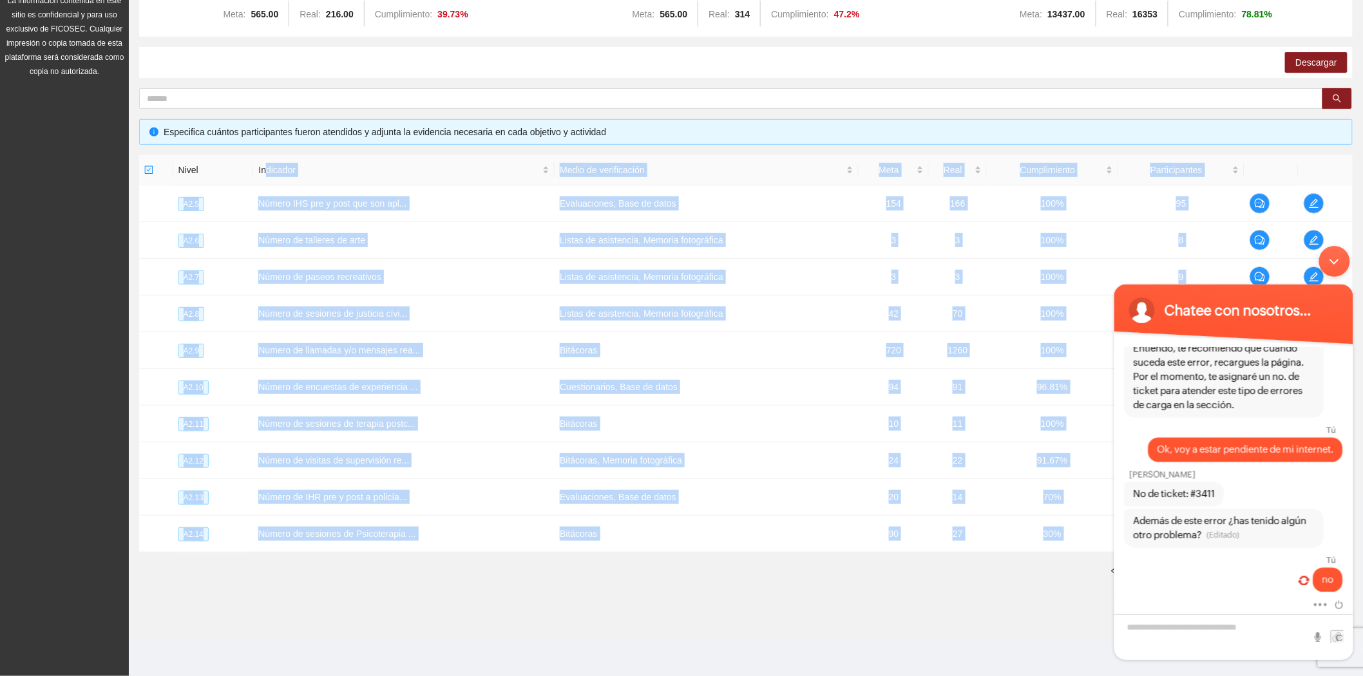
click at [323, 585] on div "Nivel Indicador Medio de verificación Meta Real Cumplimiento Participantes A2.5…" at bounding box center [745, 371] width 1213 height 433
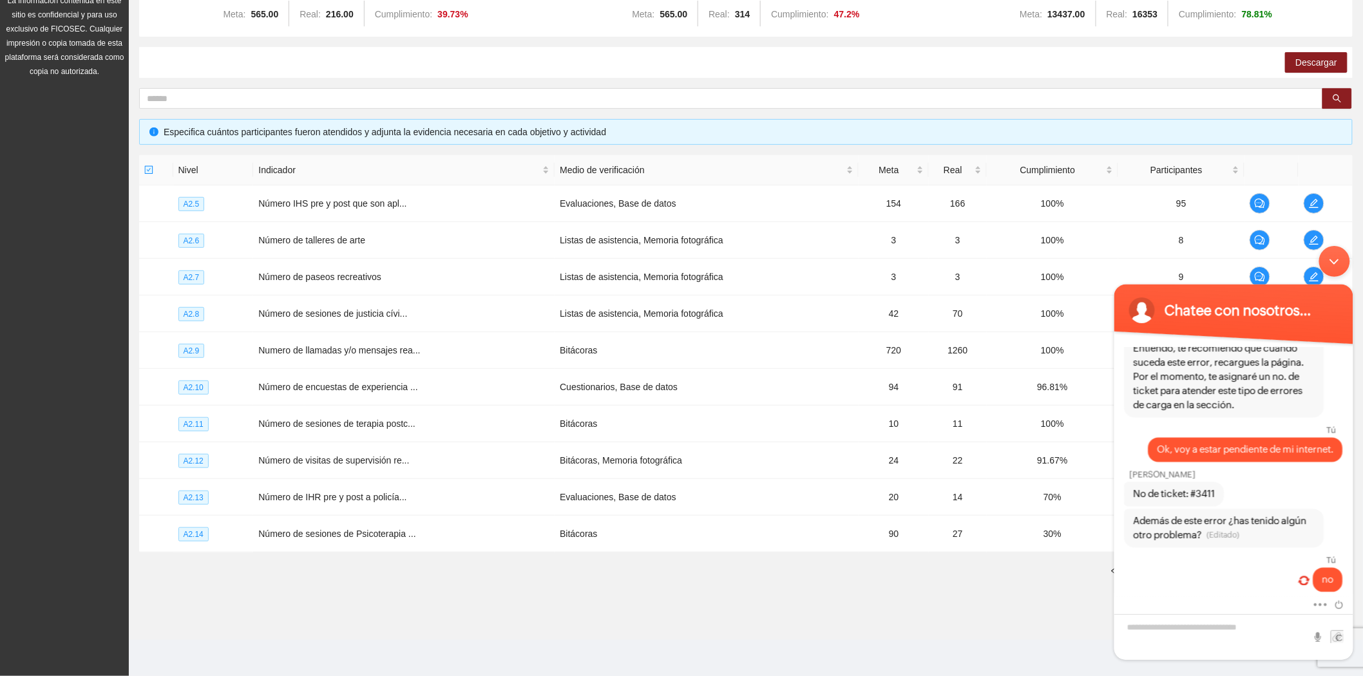
click at [1335, 259] on div "Minimizar ventana de chat en vivo" at bounding box center [1333, 260] width 31 height 31
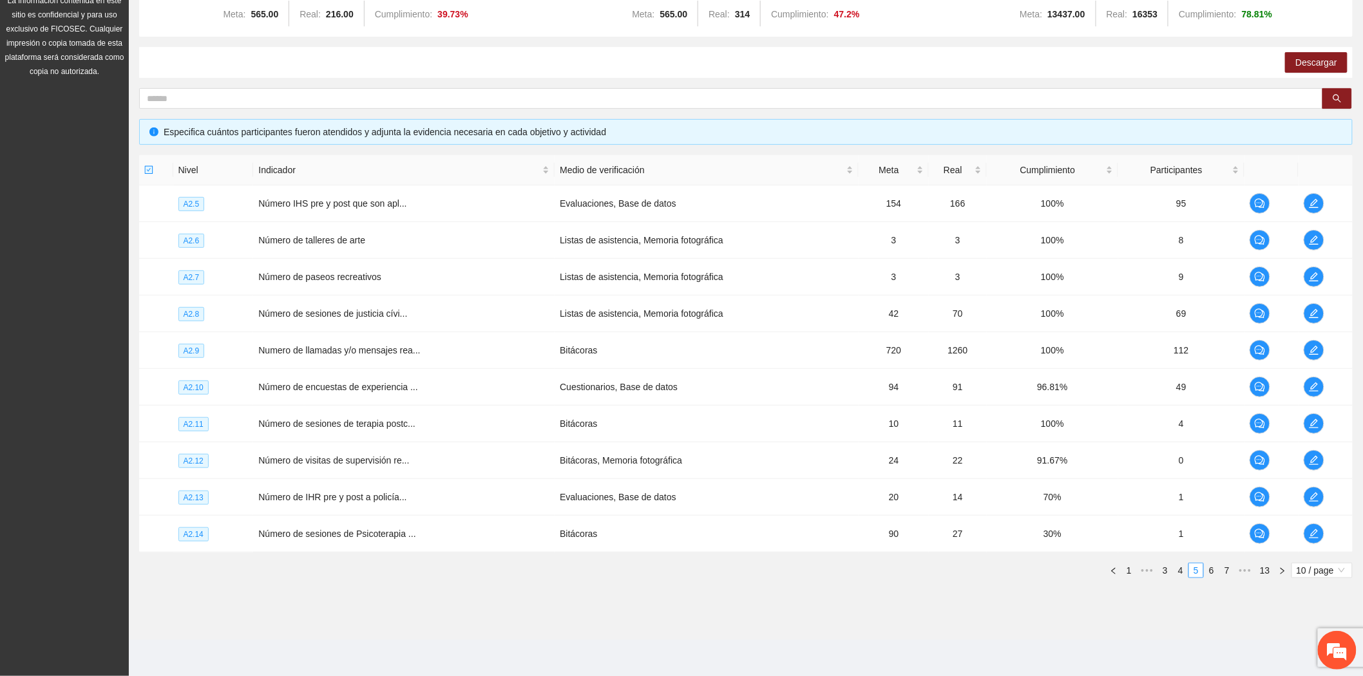
click at [311, 577] on ul "1 ••• 3 4 5 6 7 ••• 13 10 / page" at bounding box center [745, 570] width 1213 height 15
